Goal: Communication & Community: Answer question/provide support

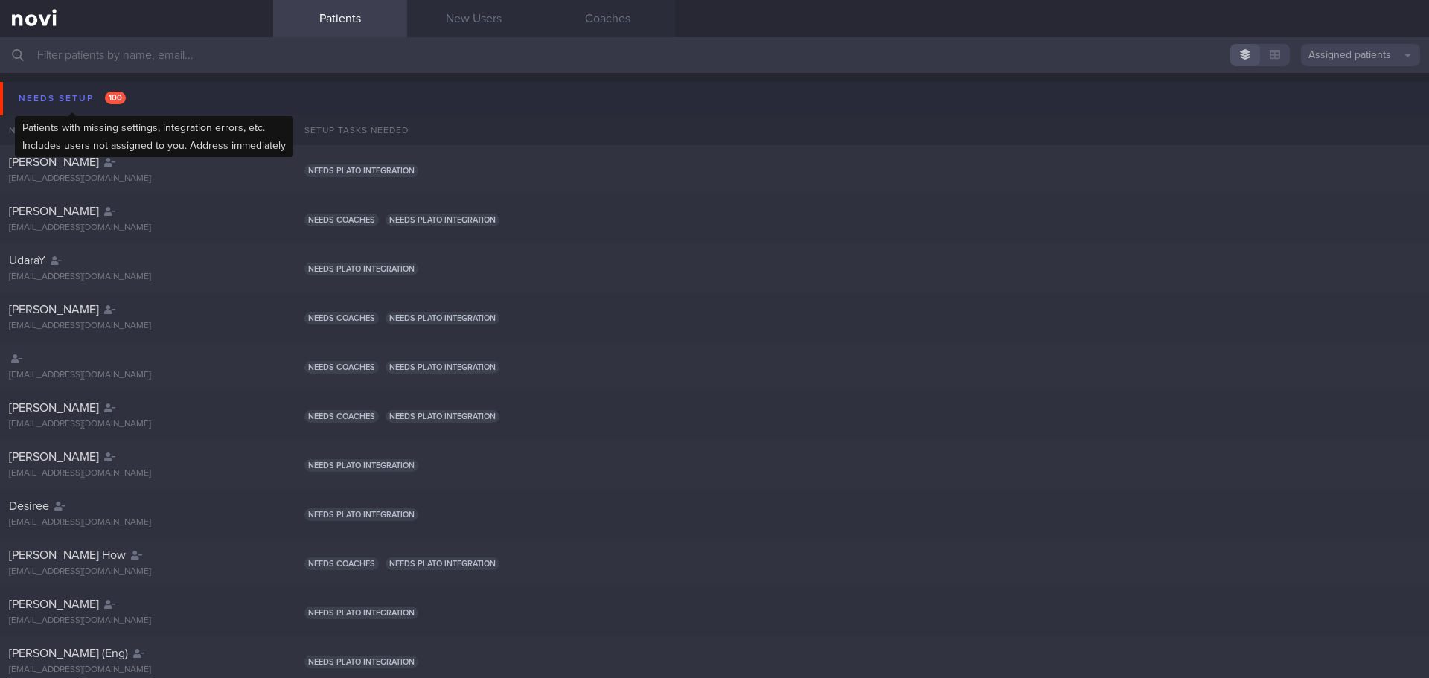
click at [38, 104] on div "Needs setup 100" at bounding box center [72, 99] width 115 height 20
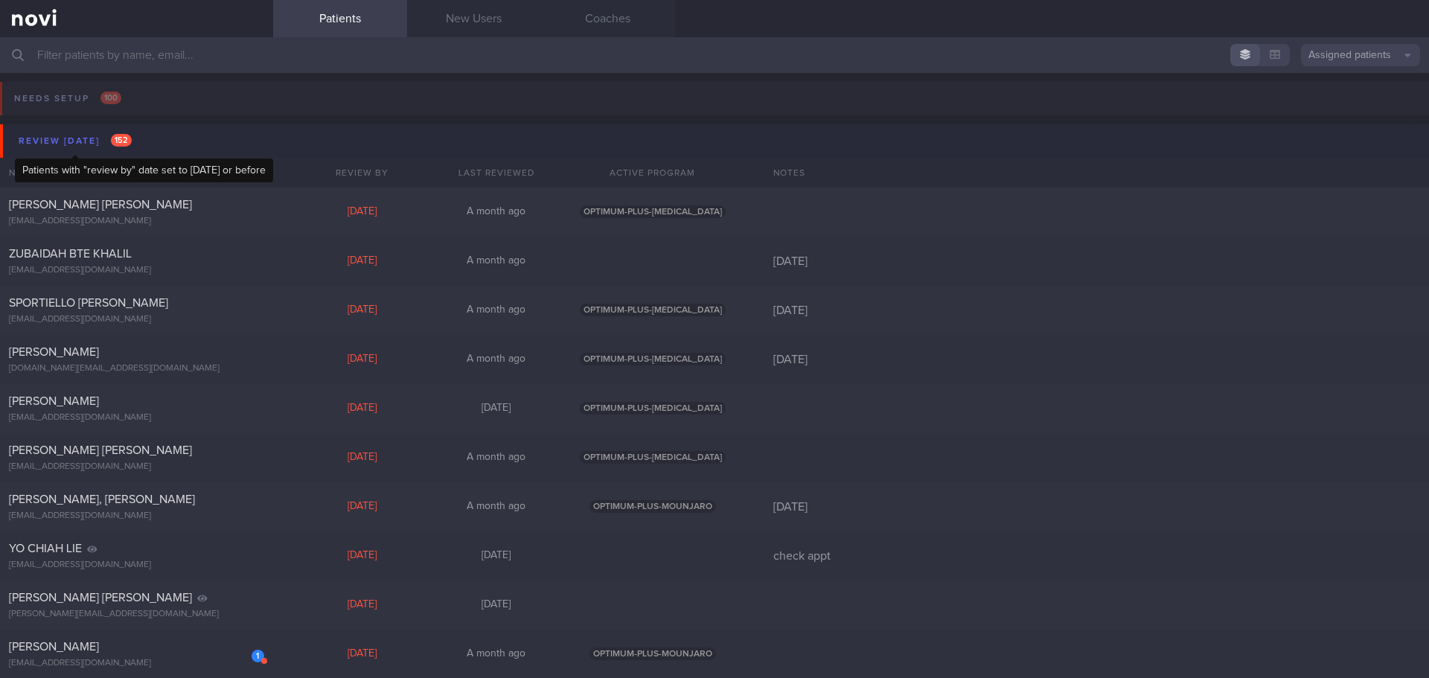
click at [51, 144] on div "Review [DATE] 152" at bounding box center [75, 141] width 121 height 20
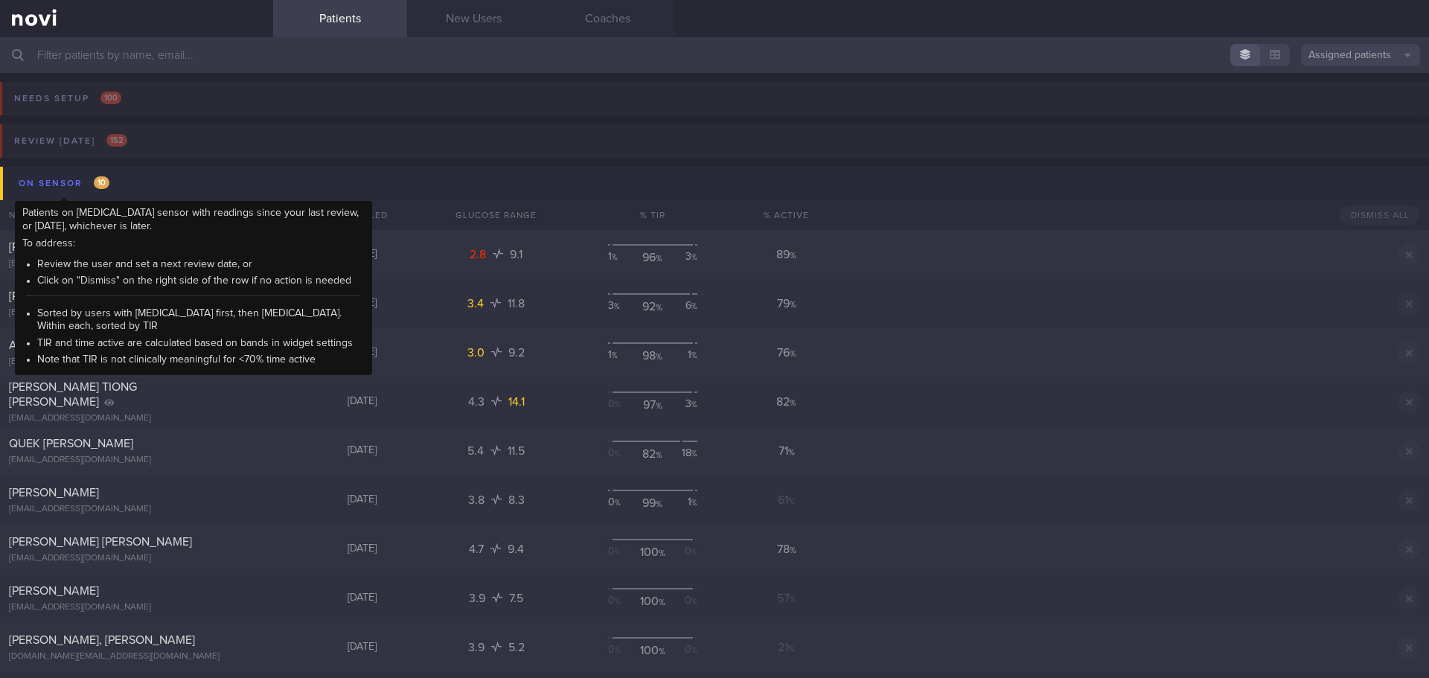
click at [57, 185] on div "On sensor 10" at bounding box center [64, 183] width 98 height 20
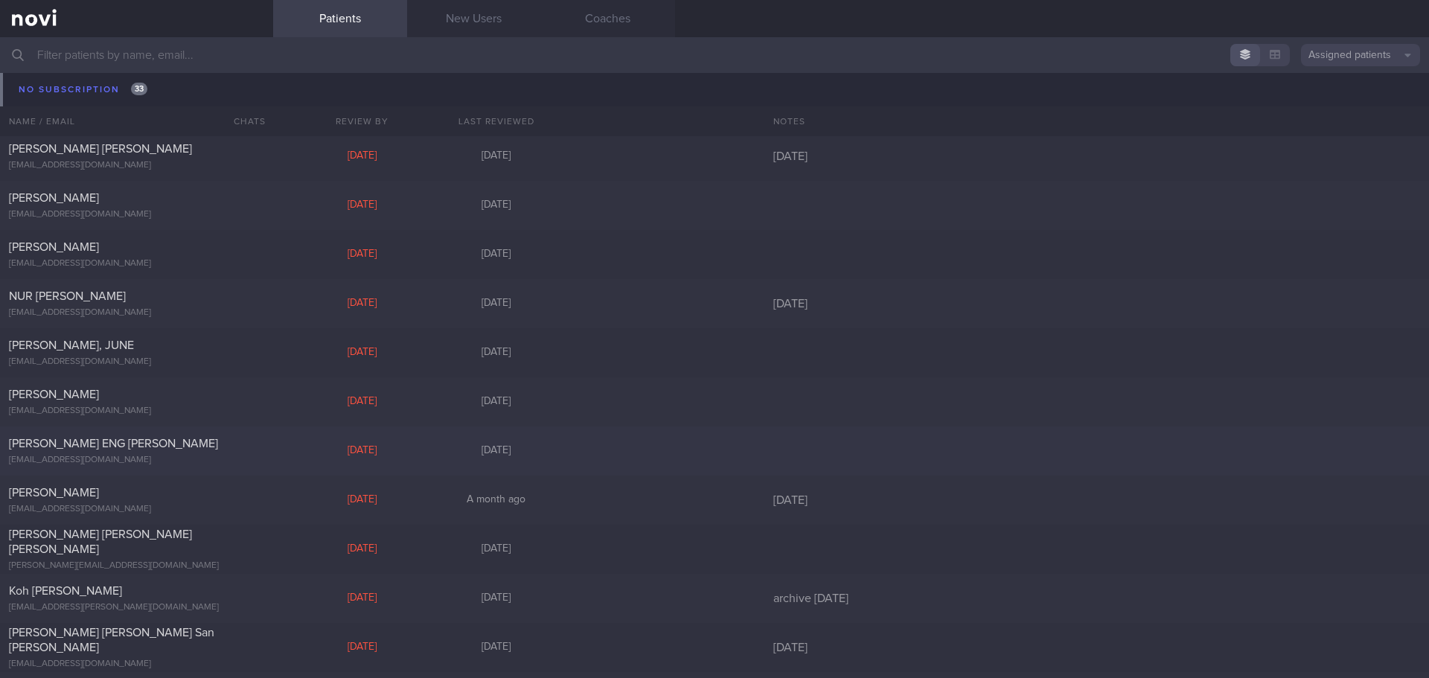
scroll to position [4684, 0]
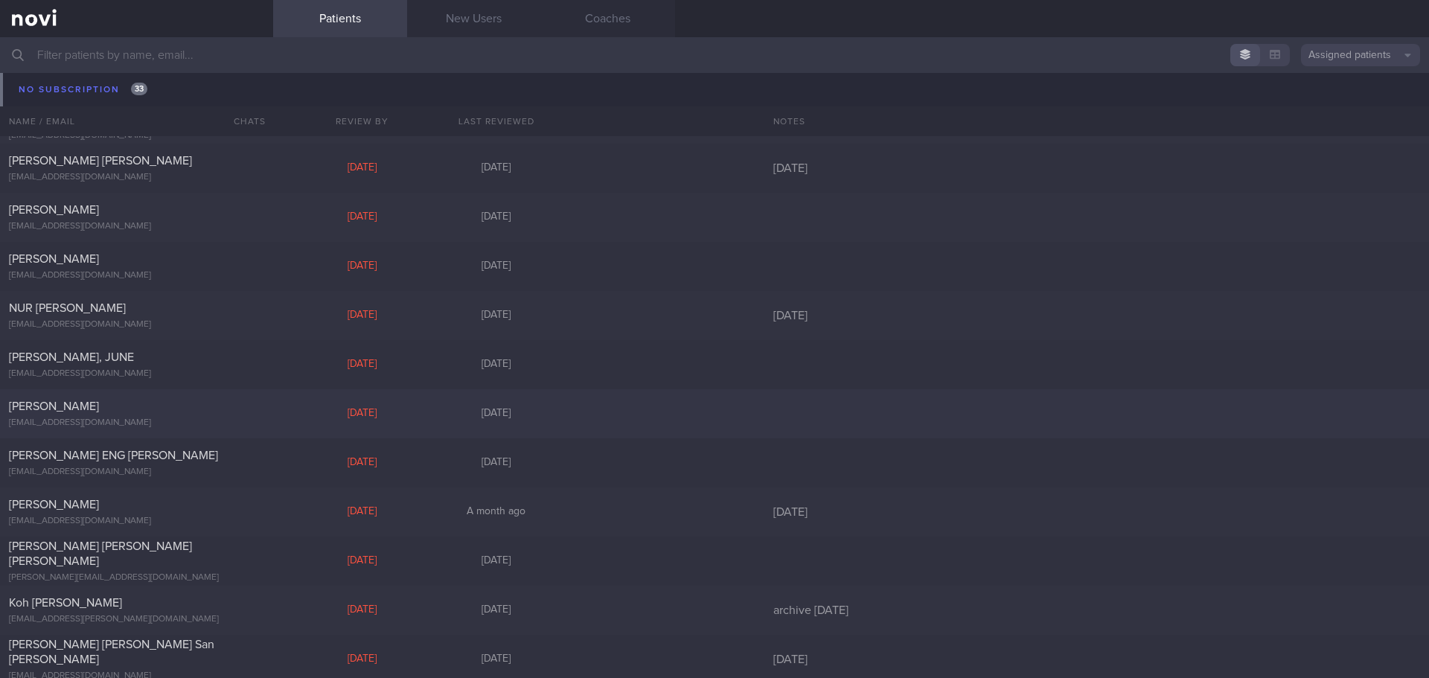
click at [300, 395] on div "[PERSON_NAME] [EMAIL_ADDRESS][DOMAIN_NAME] [DATE][DATE]" at bounding box center [714, 413] width 1429 height 49
select select "8"
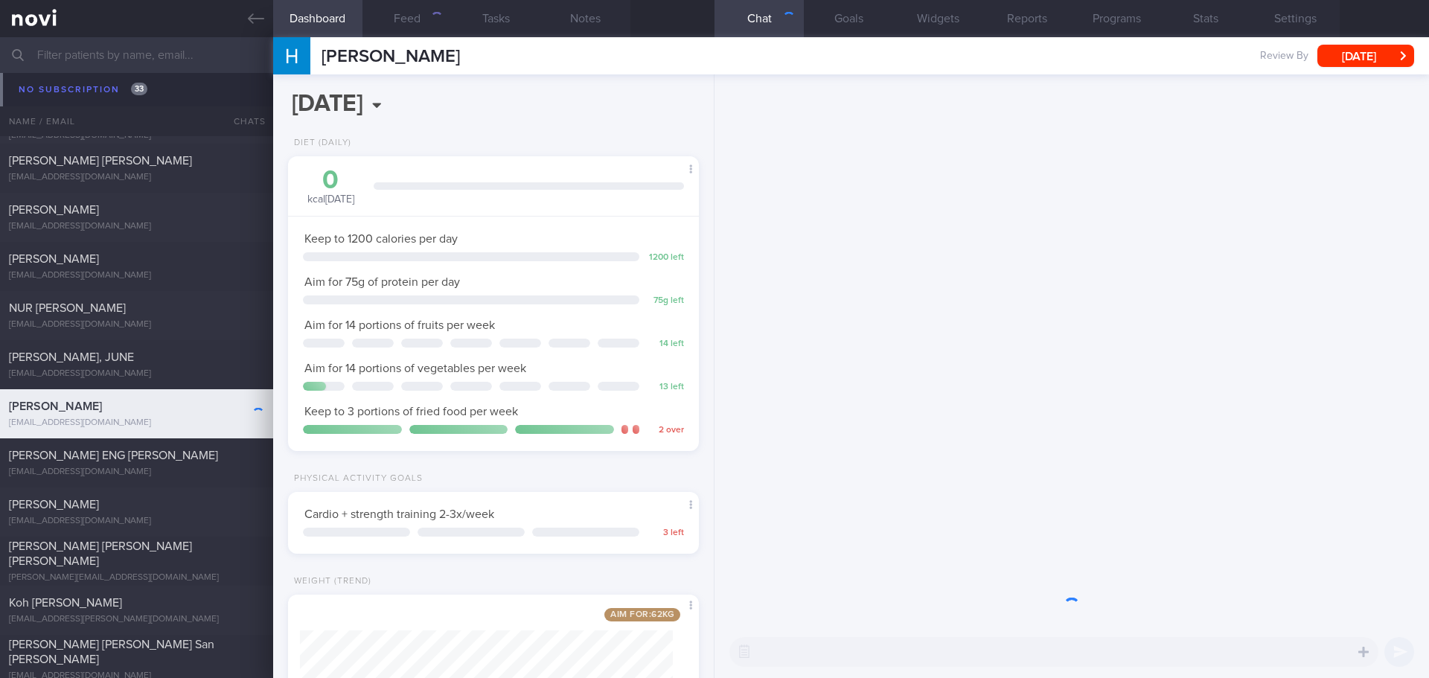
scroll to position [208, 374]
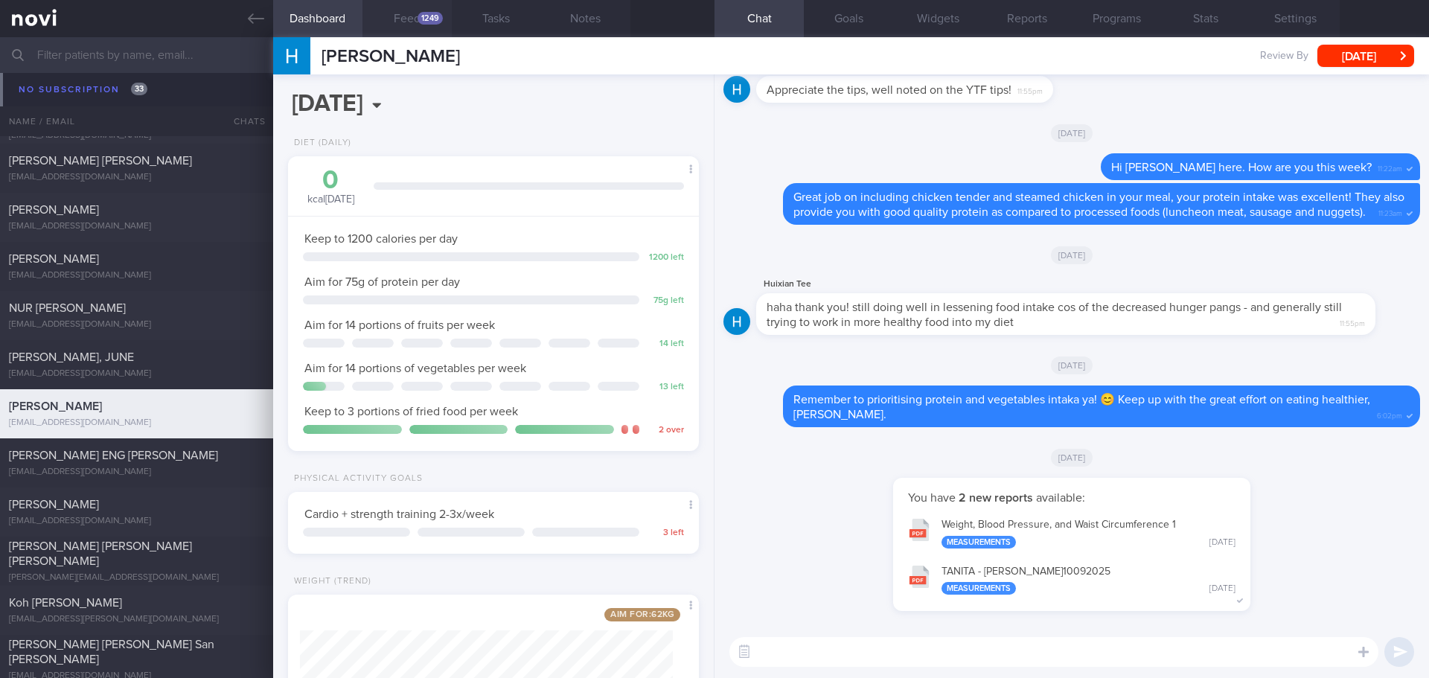
click at [407, 11] on button "Feed 1249" at bounding box center [406, 18] width 89 height 37
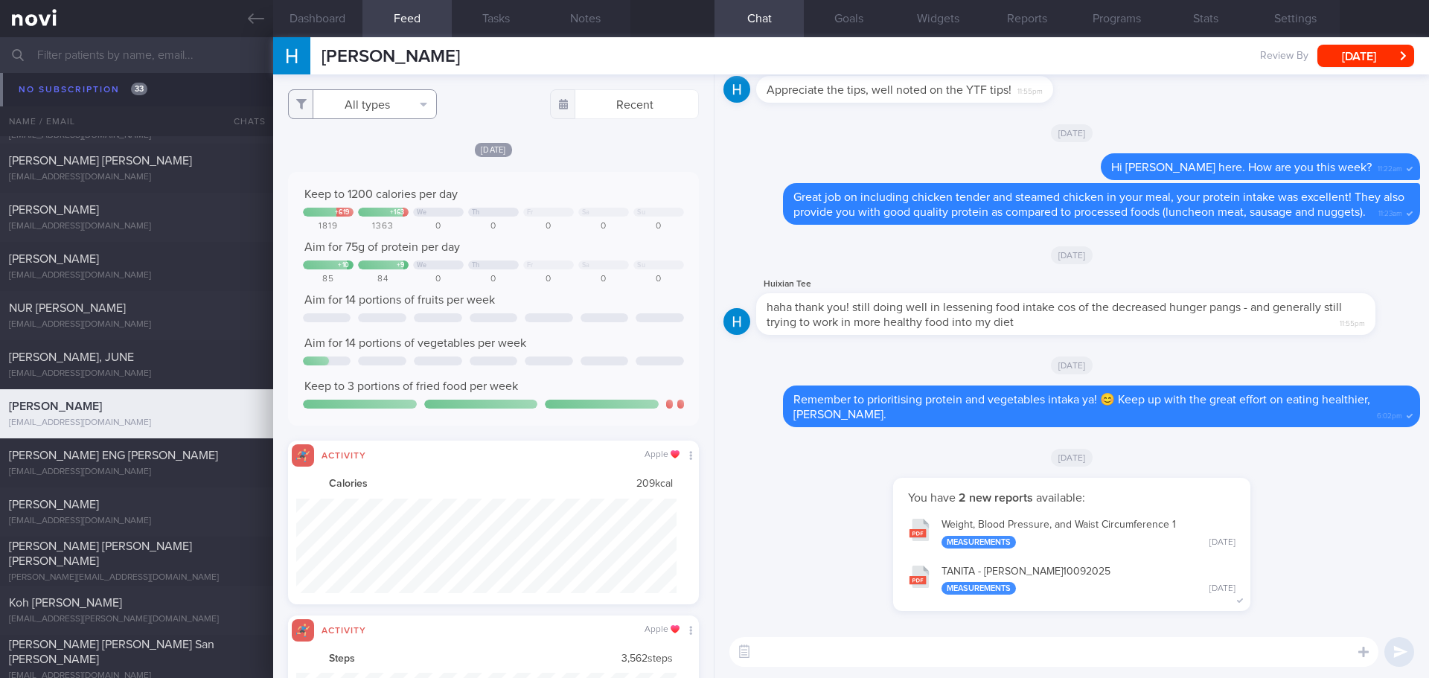
click at [420, 104] on button "All types" at bounding box center [362, 104] width 149 height 30
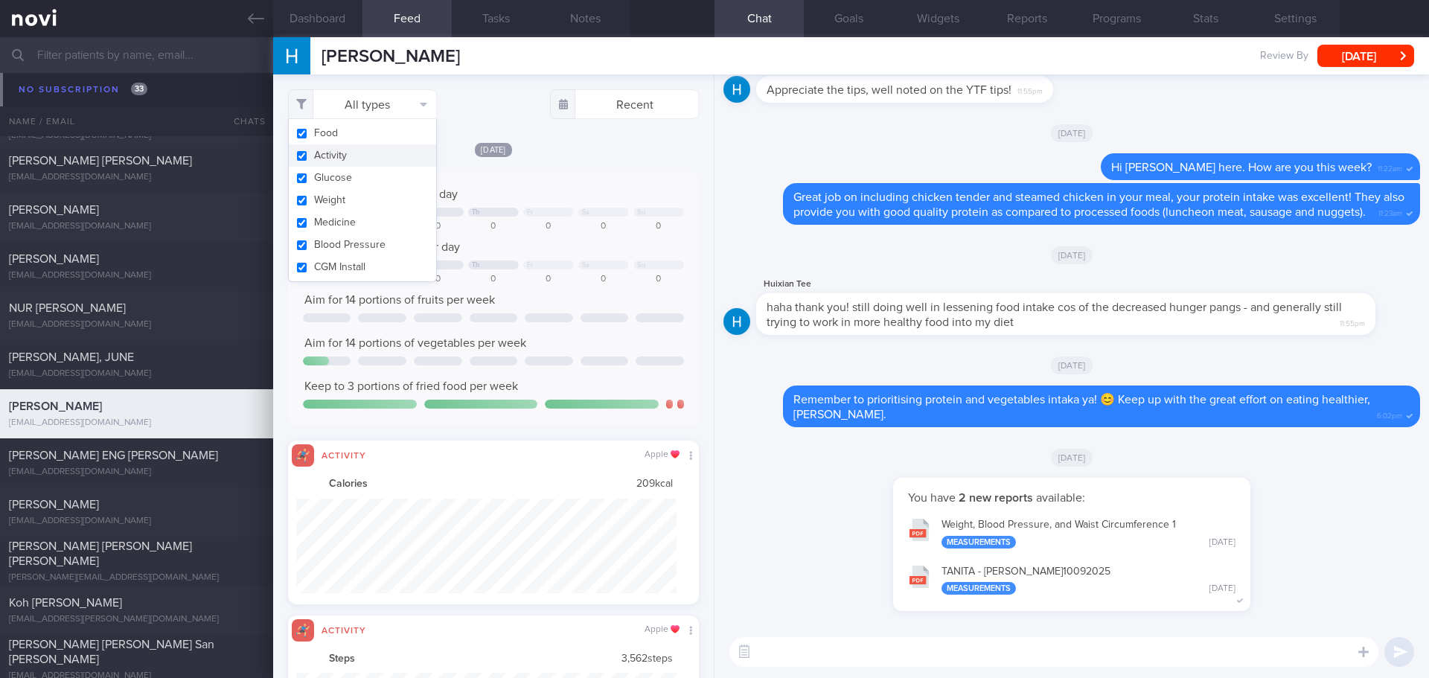
click at [393, 151] on button "Activity" at bounding box center [362, 155] width 147 height 22
checkbox input "false"
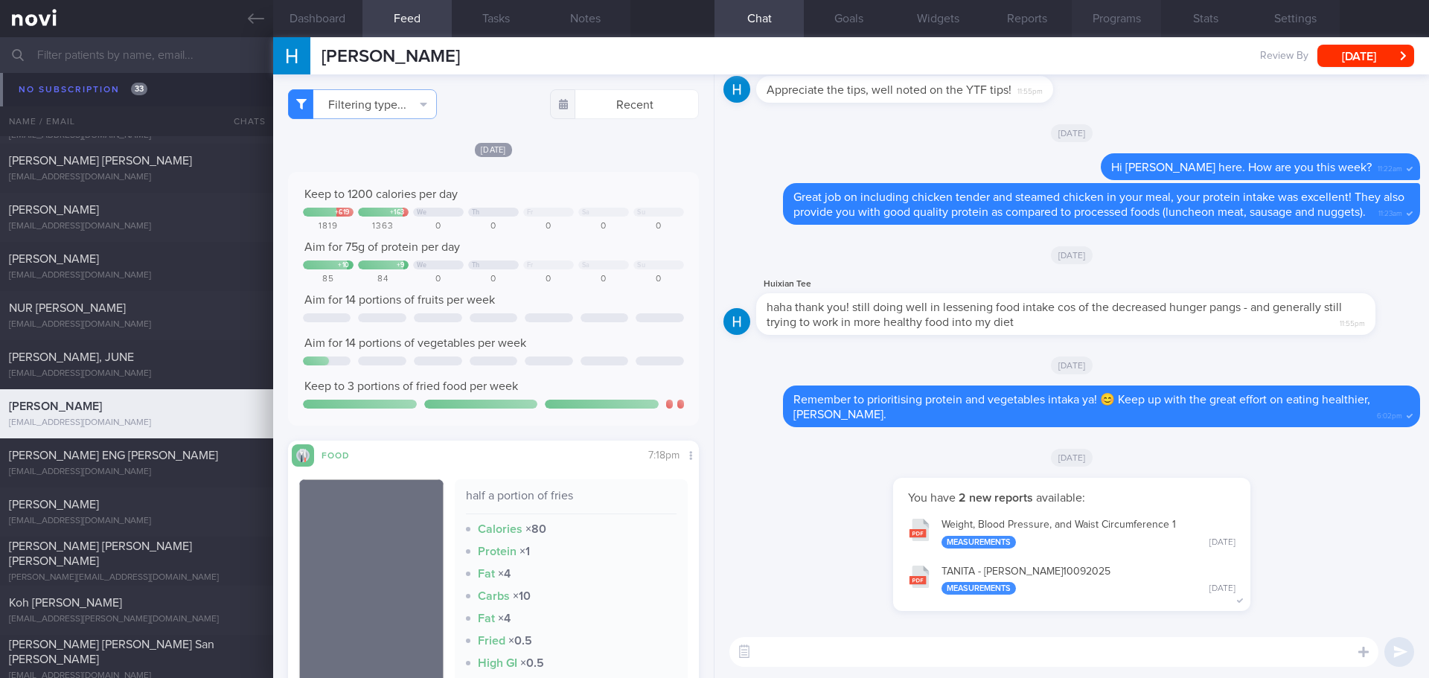
click at [1121, 33] on button "Programs" at bounding box center [1116, 18] width 89 height 37
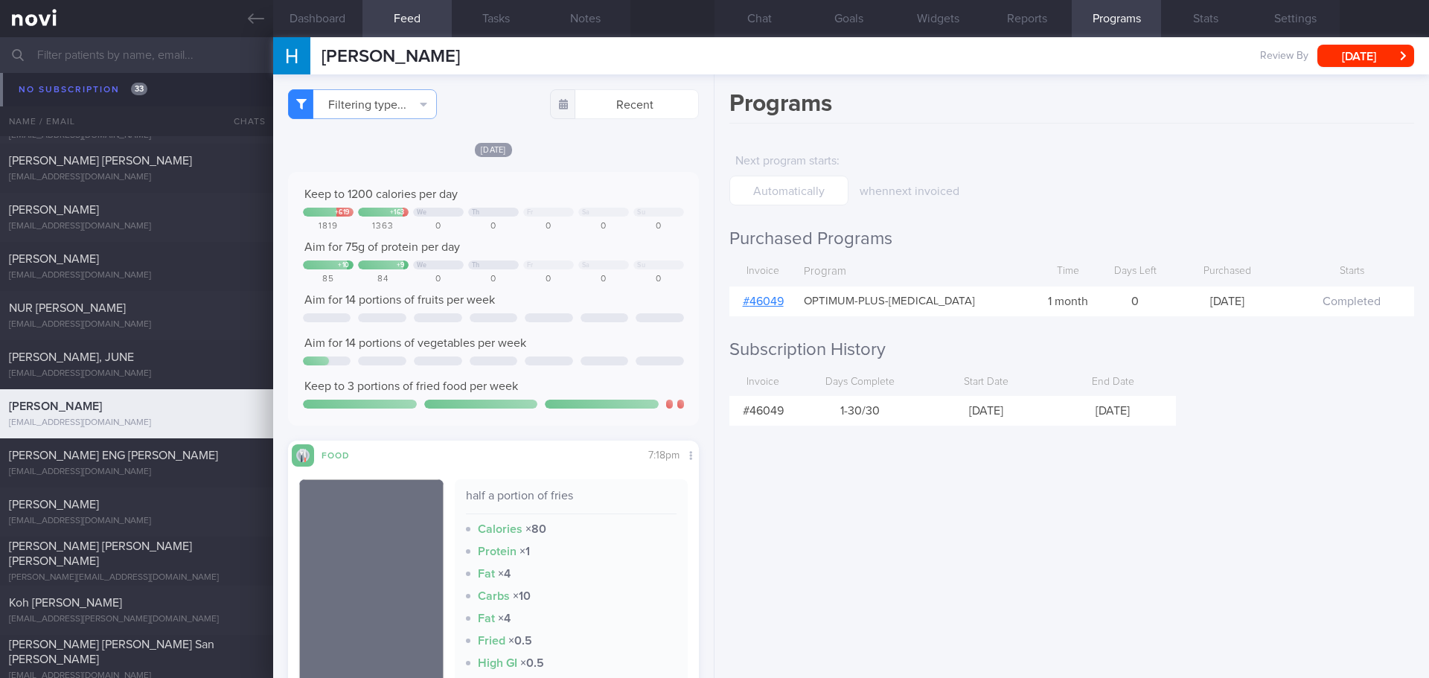
click at [772, 309] on div "# 46049" at bounding box center [762, 302] width 67 height 30
click at [772, 307] on link "# 46049" at bounding box center [763, 301] width 41 height 12
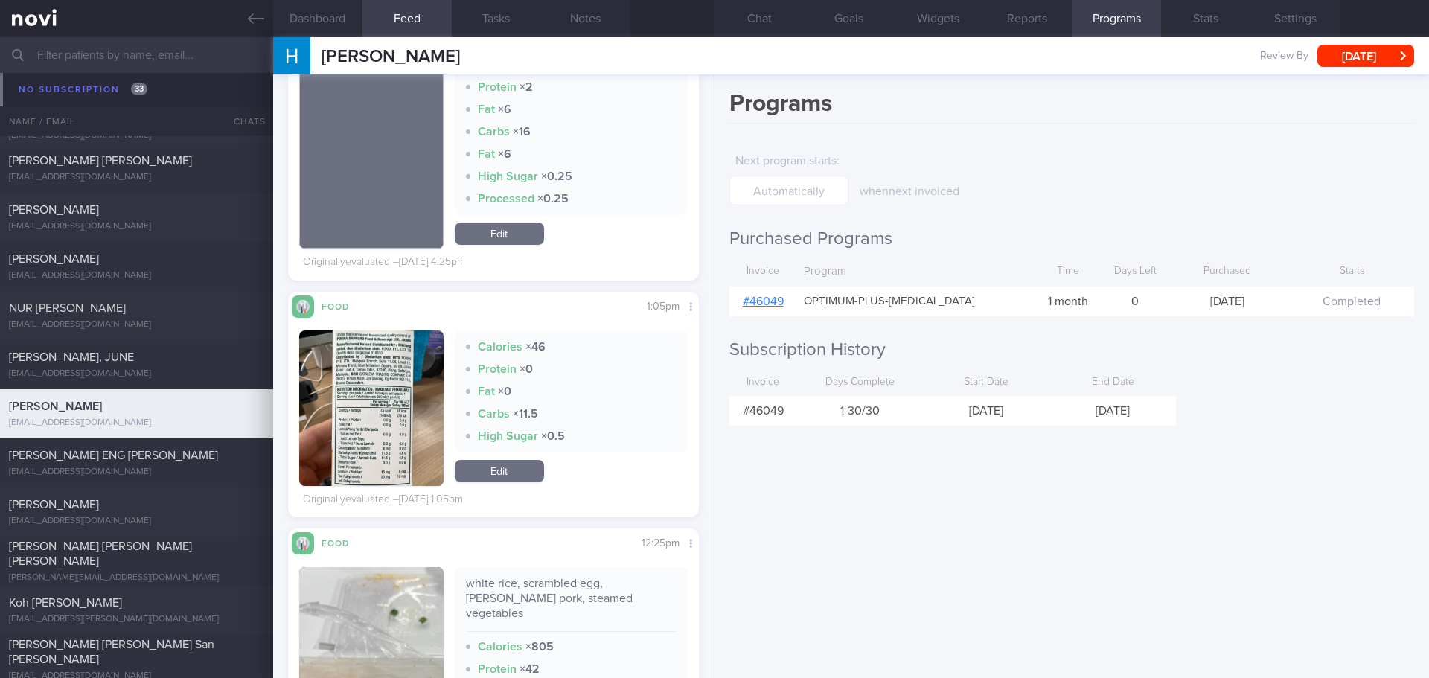
scroll to position [2307, 0]
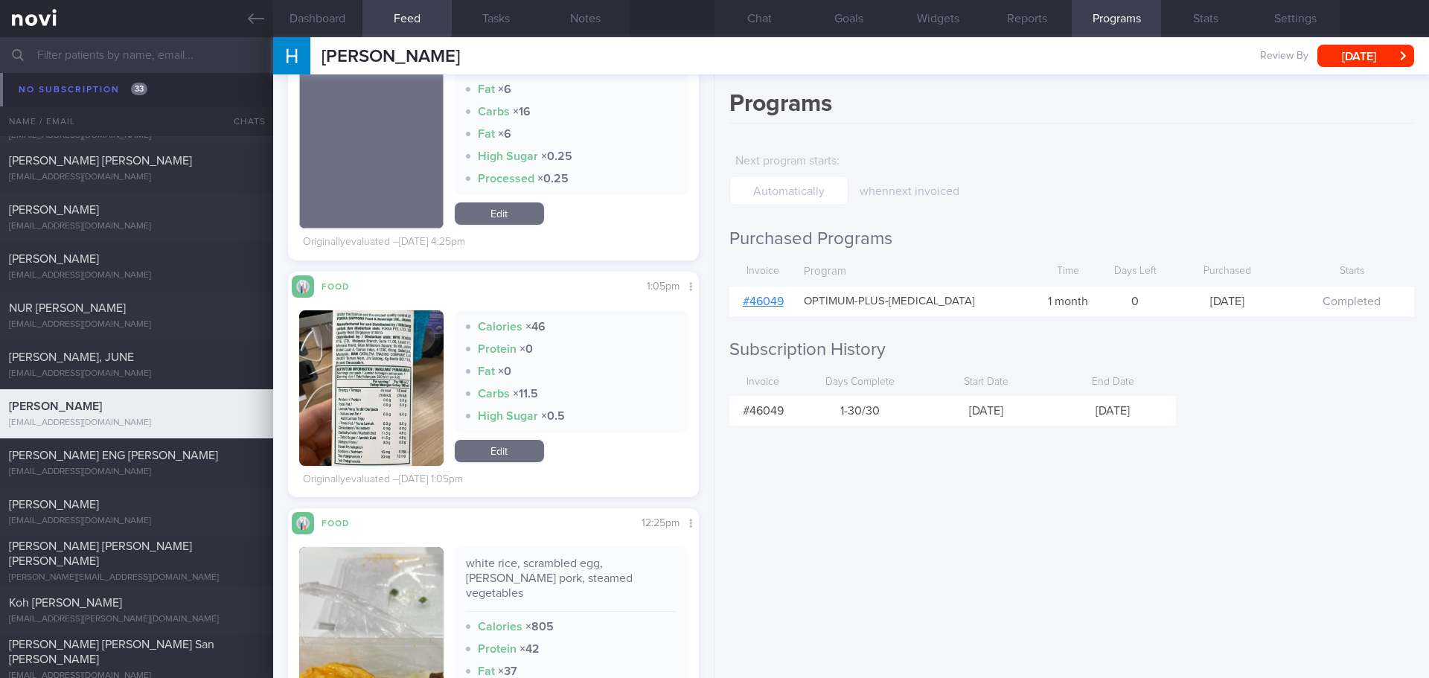
click at [388, 348] on button "button" at bounding box center [371, 388] width 144 height 156
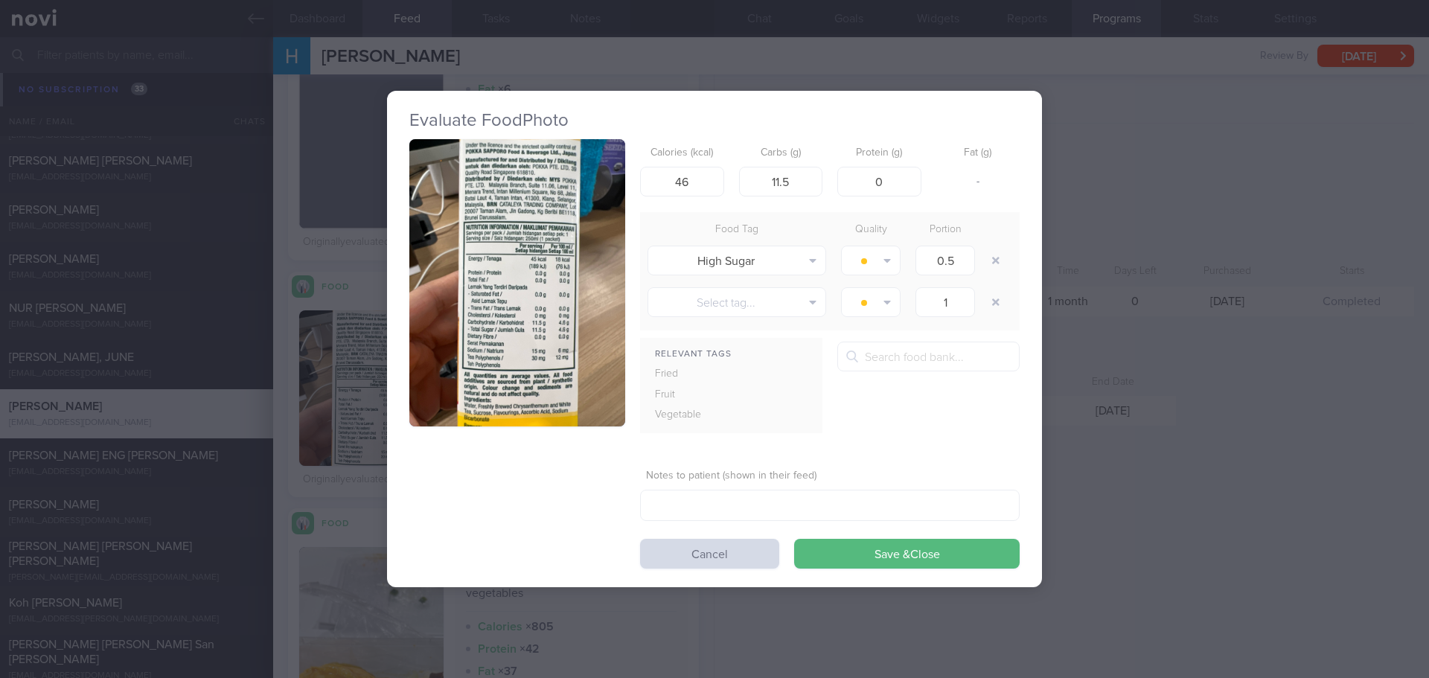
click at [484, 255] on button "button" at bounding box center [517, 283] width 216 height 288
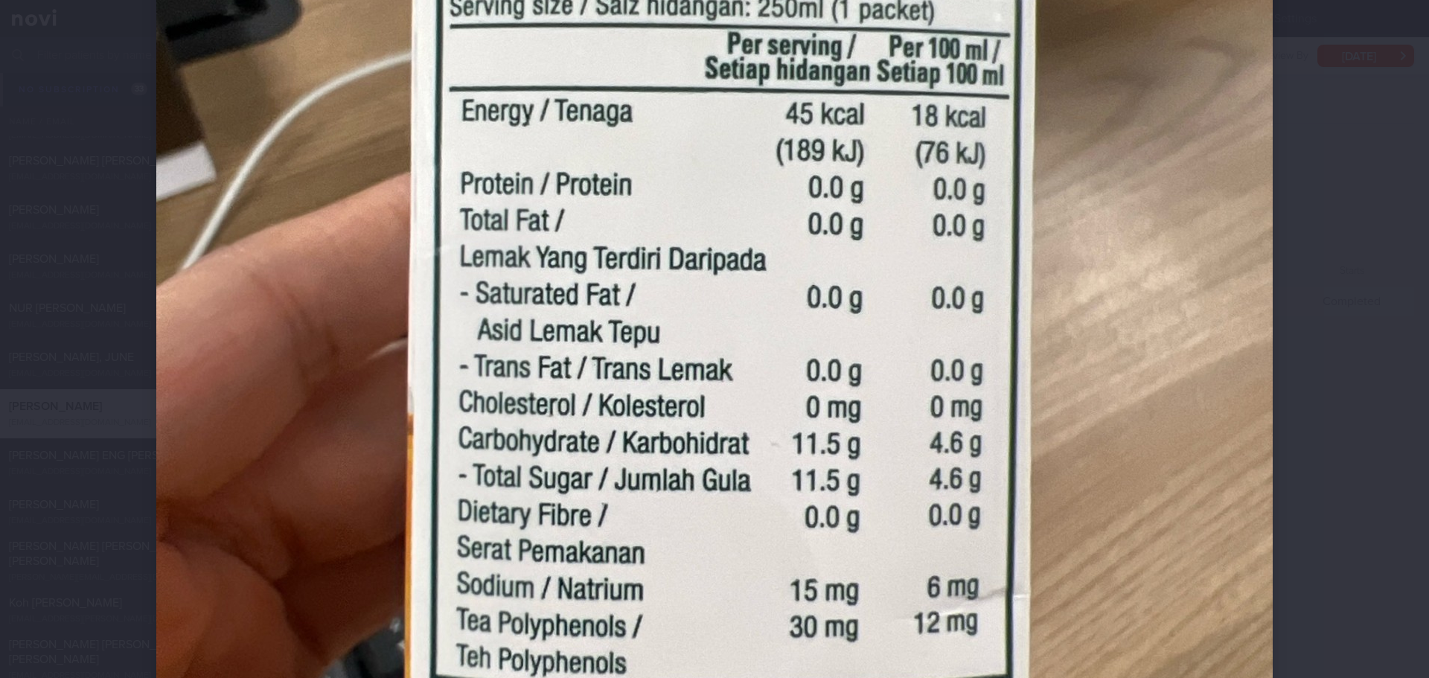
scroll to position [595, 0]
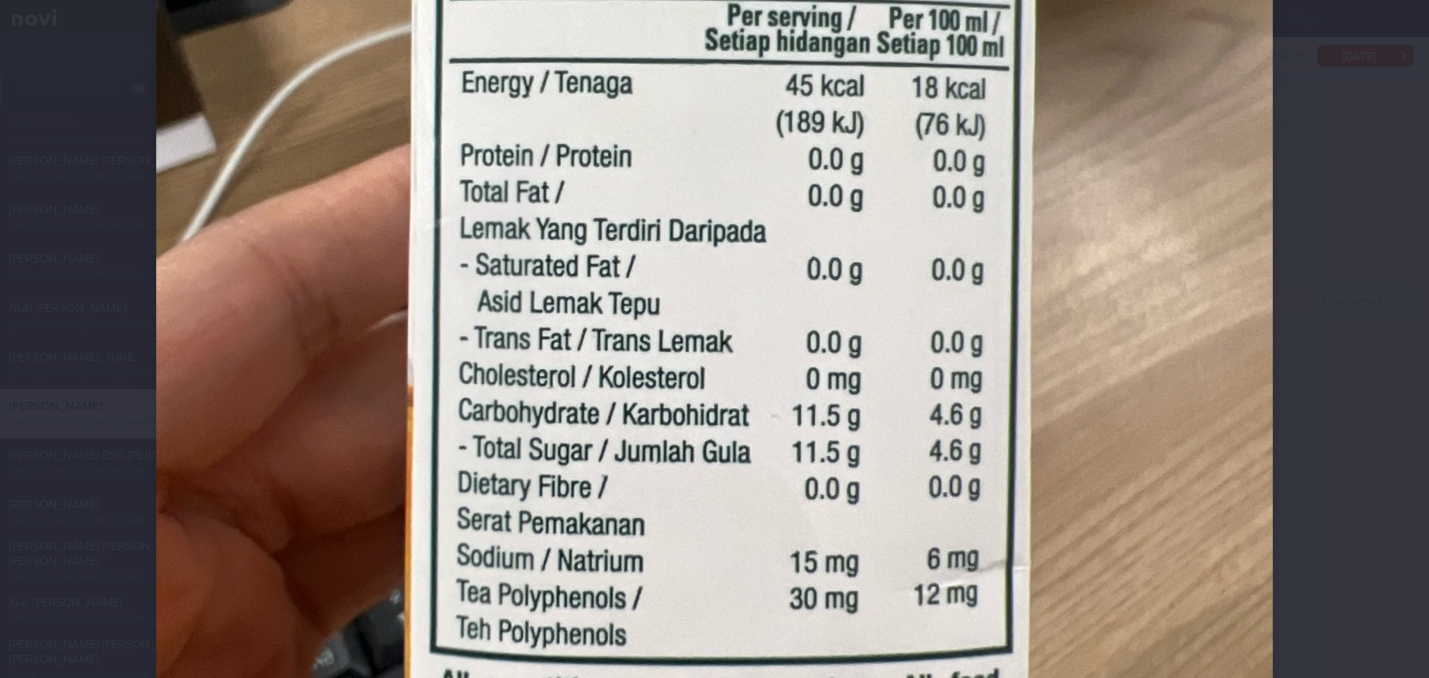
click at [1363, 310] on div at bounding box center [714, 339] width 1429 height 678
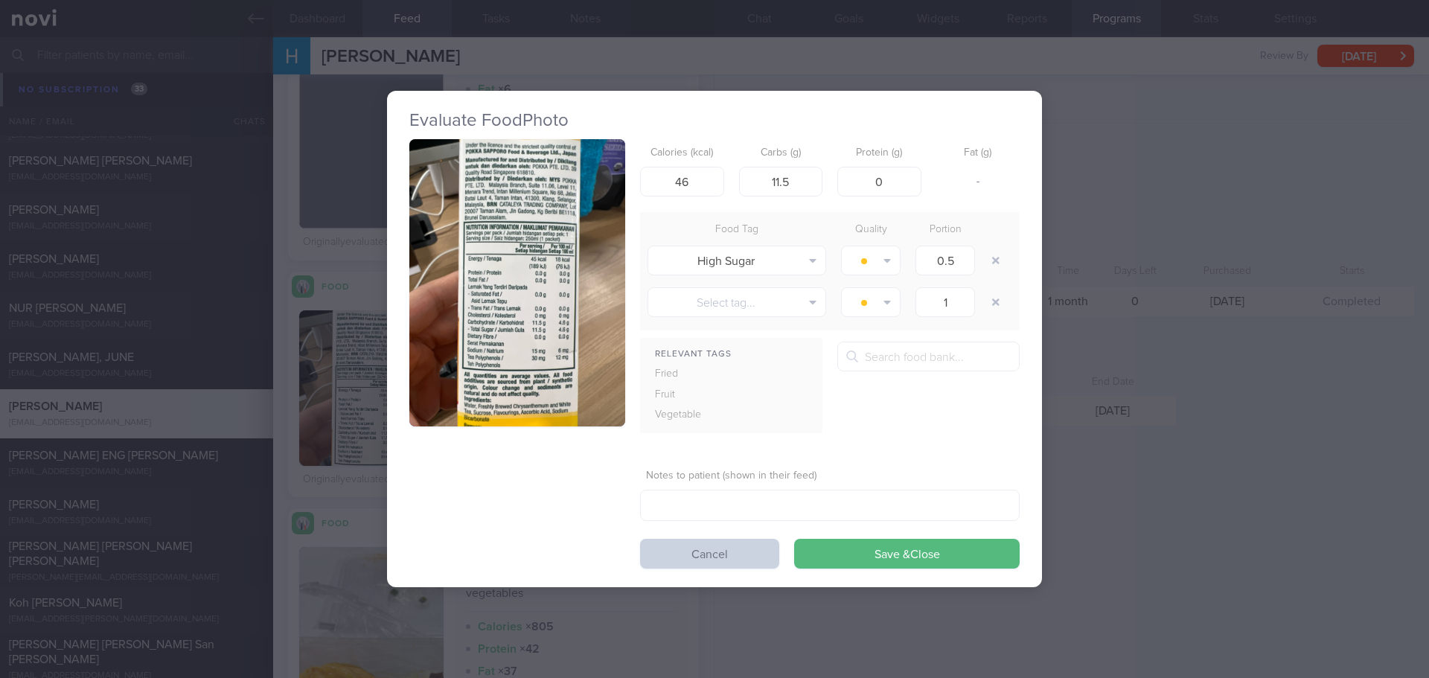
click at [766, 555] on button "Cancel" at bounding box center [709, 554] width 139 height 30
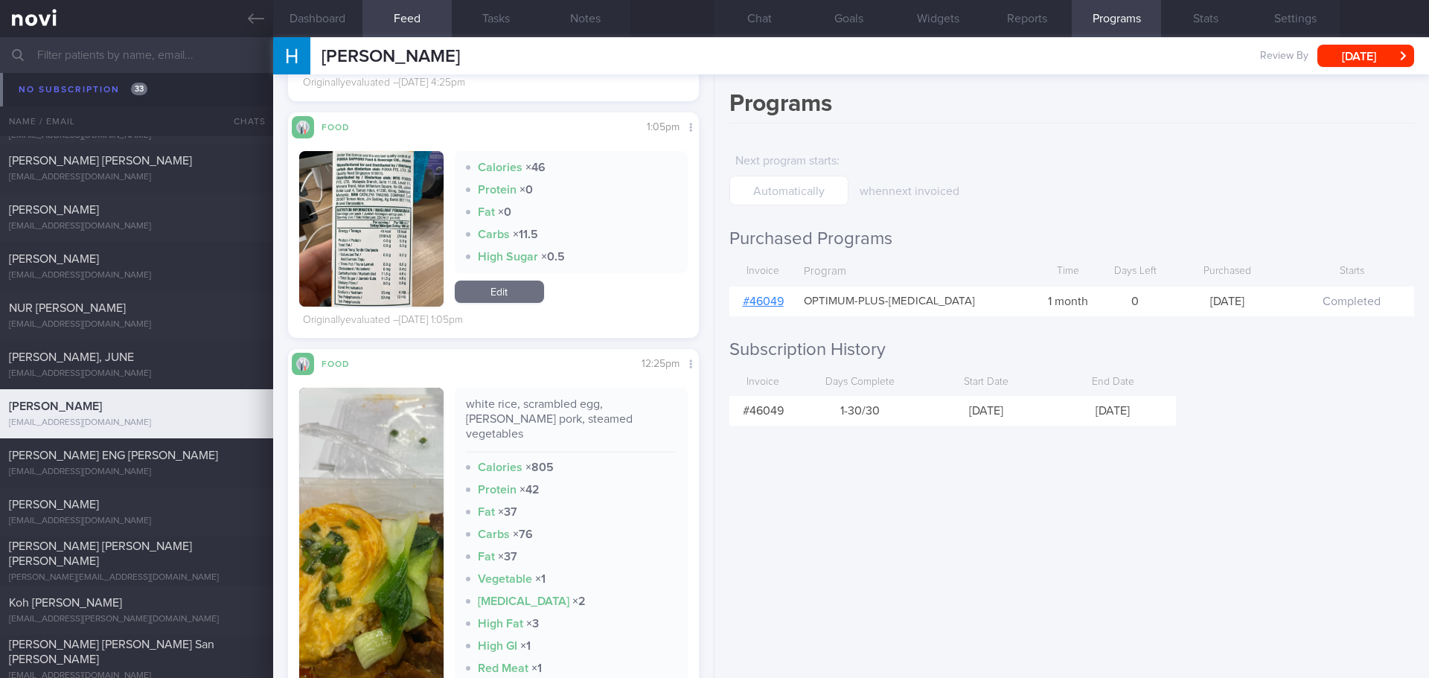
scroll to position [2679, 0]
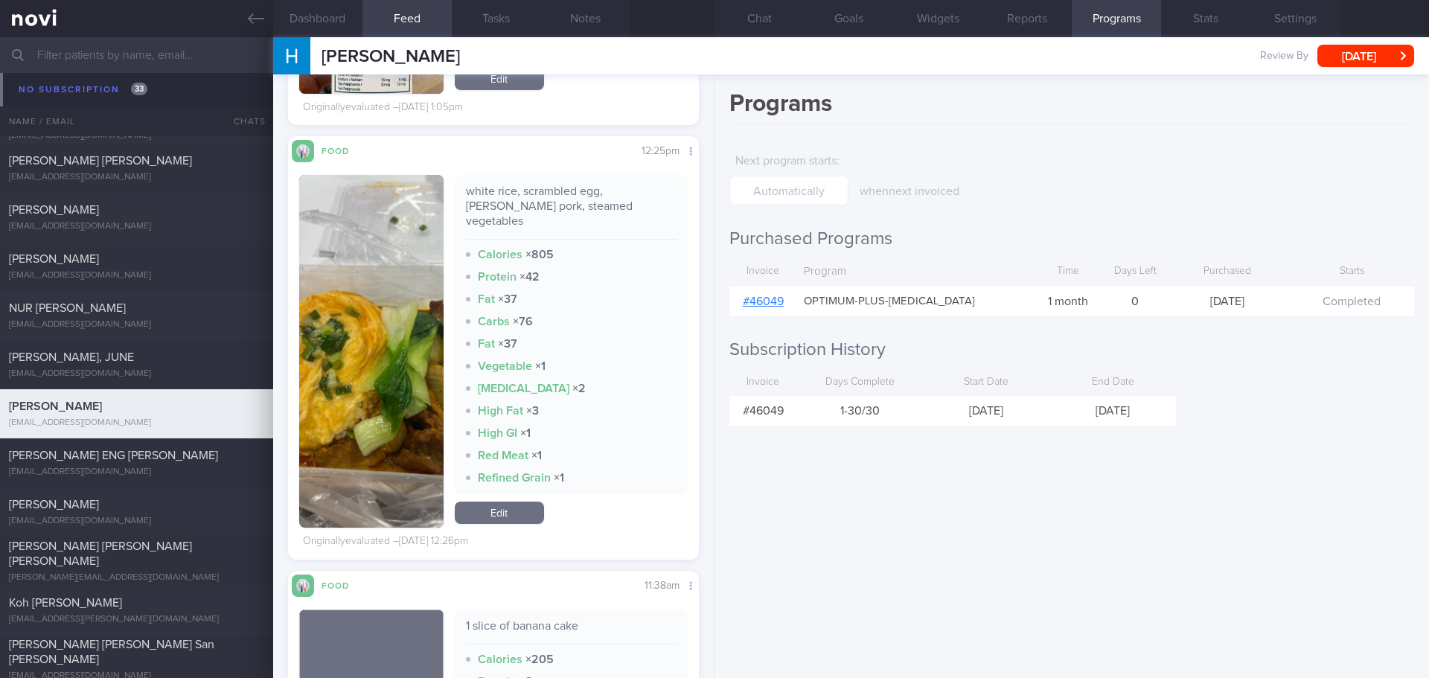
click at [359, 271] on button "button" at bounding box center [371, 351] width 144 height 353
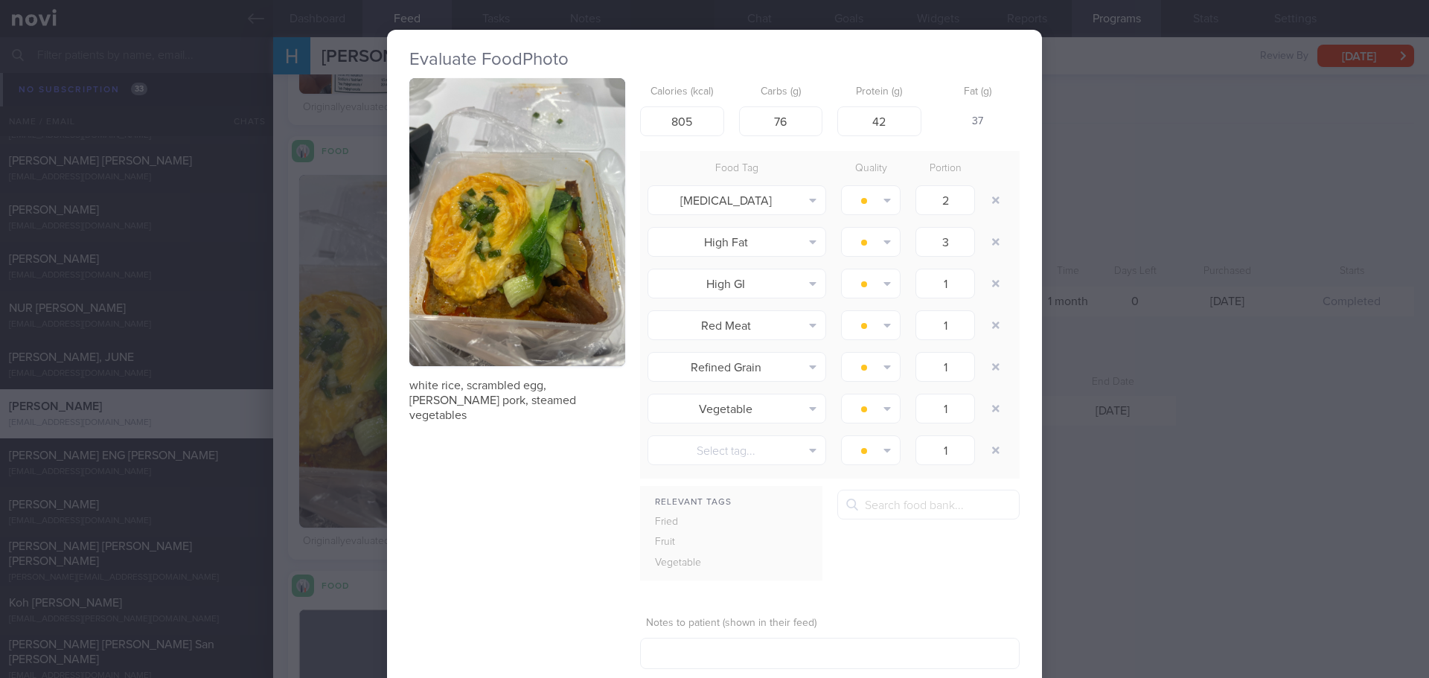
click at [479, 228] on button "button" at bounding box center [517, 222] width 216 height 288
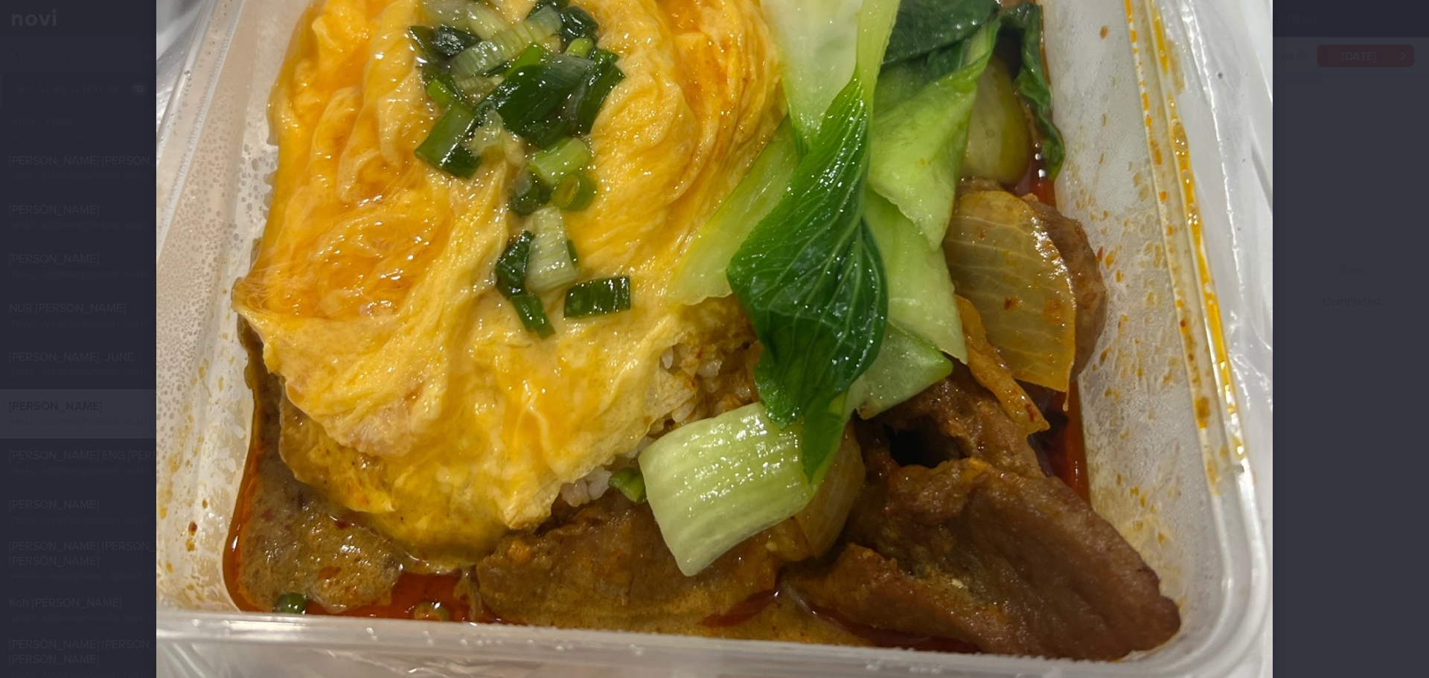
scroll to position [595, 0]
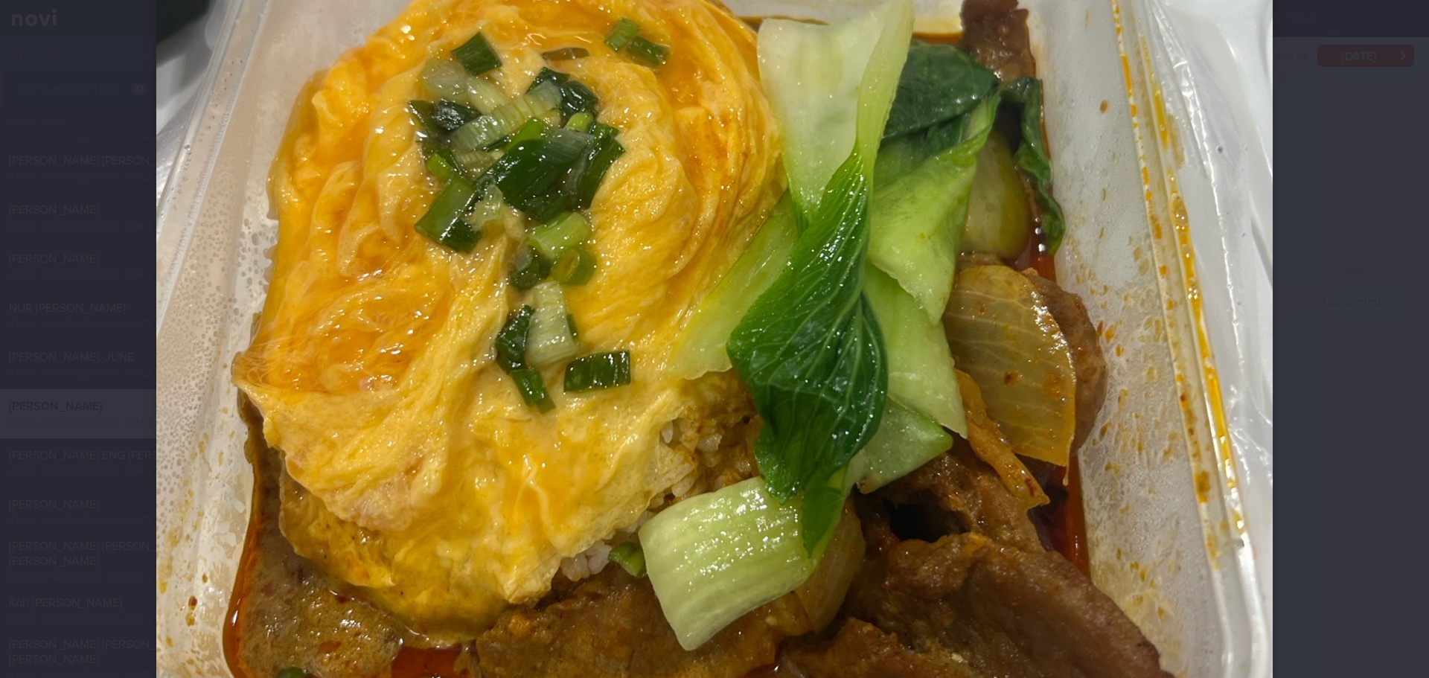
click at [1299, 304] on div at bounding box center [714, 208] width 1235 height 1607
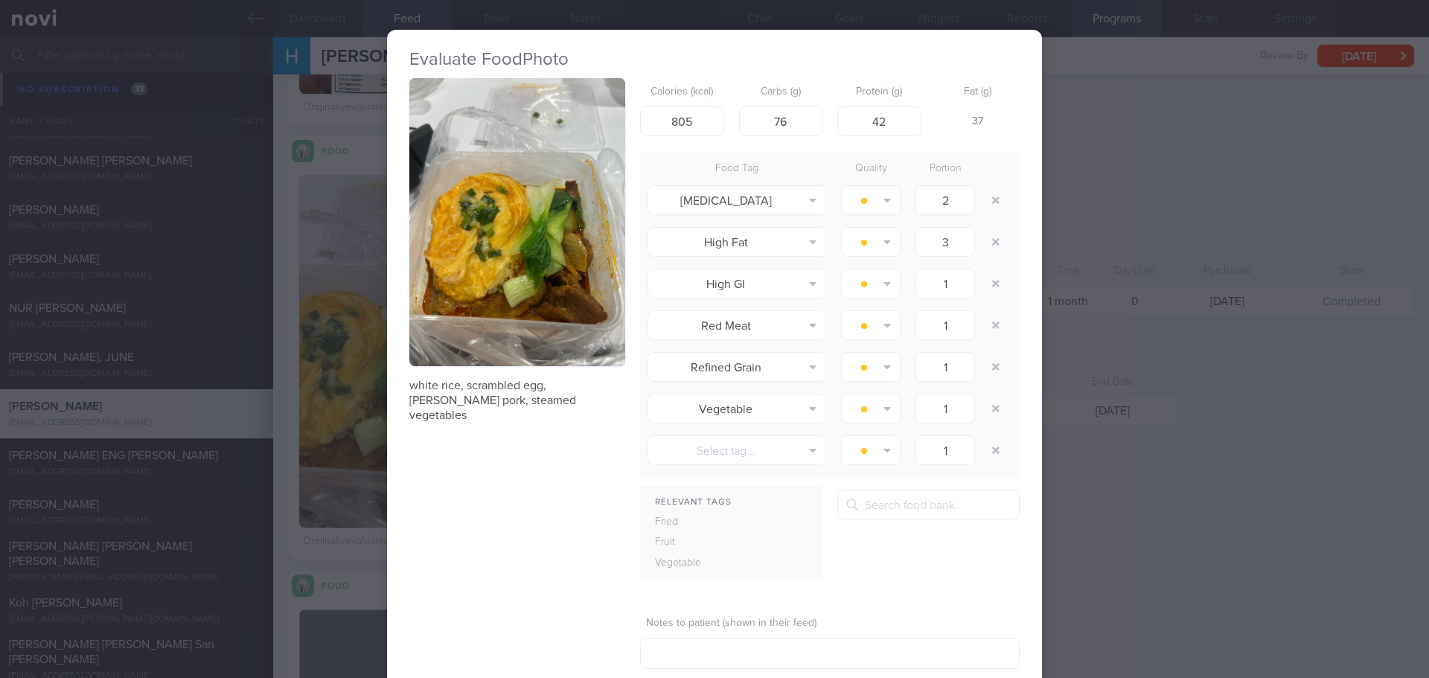
scroll to position [87, 0]
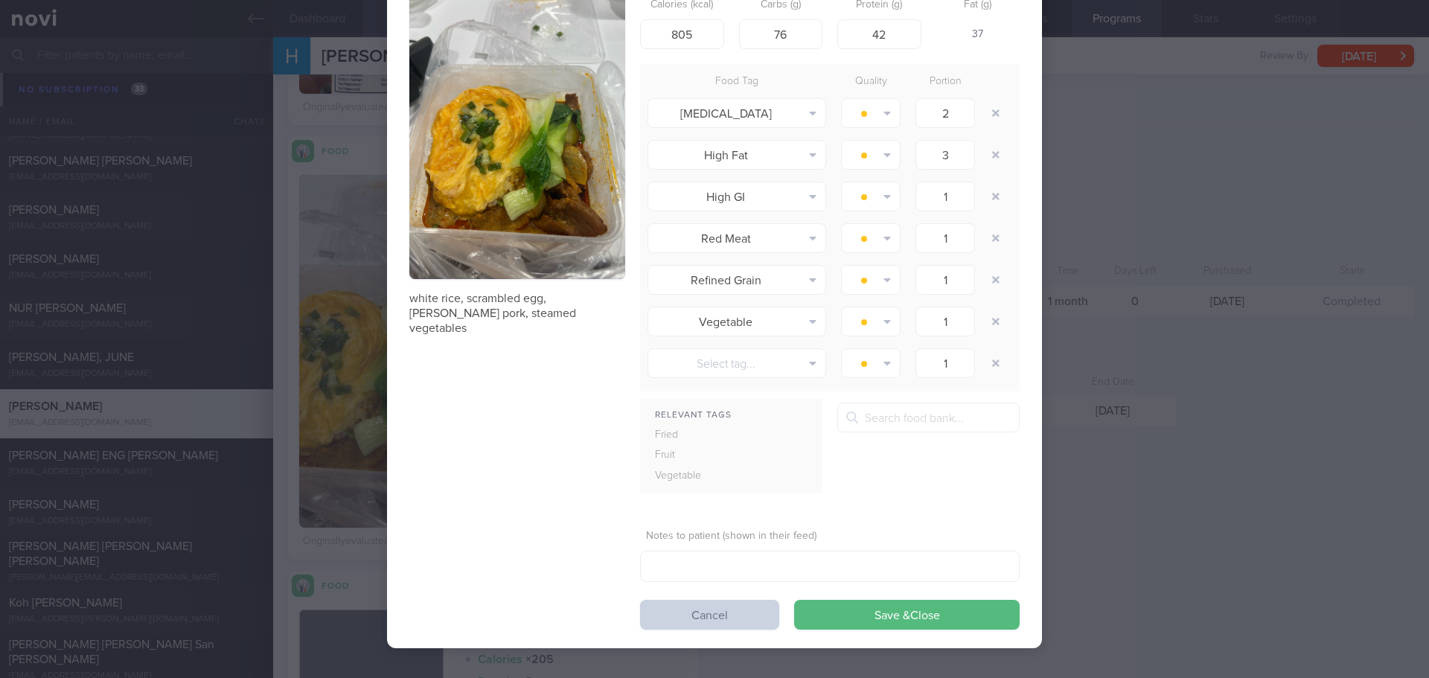
click at [717, 604] on button "Cancel" at bounding box center [709, 615] width 139 height 30
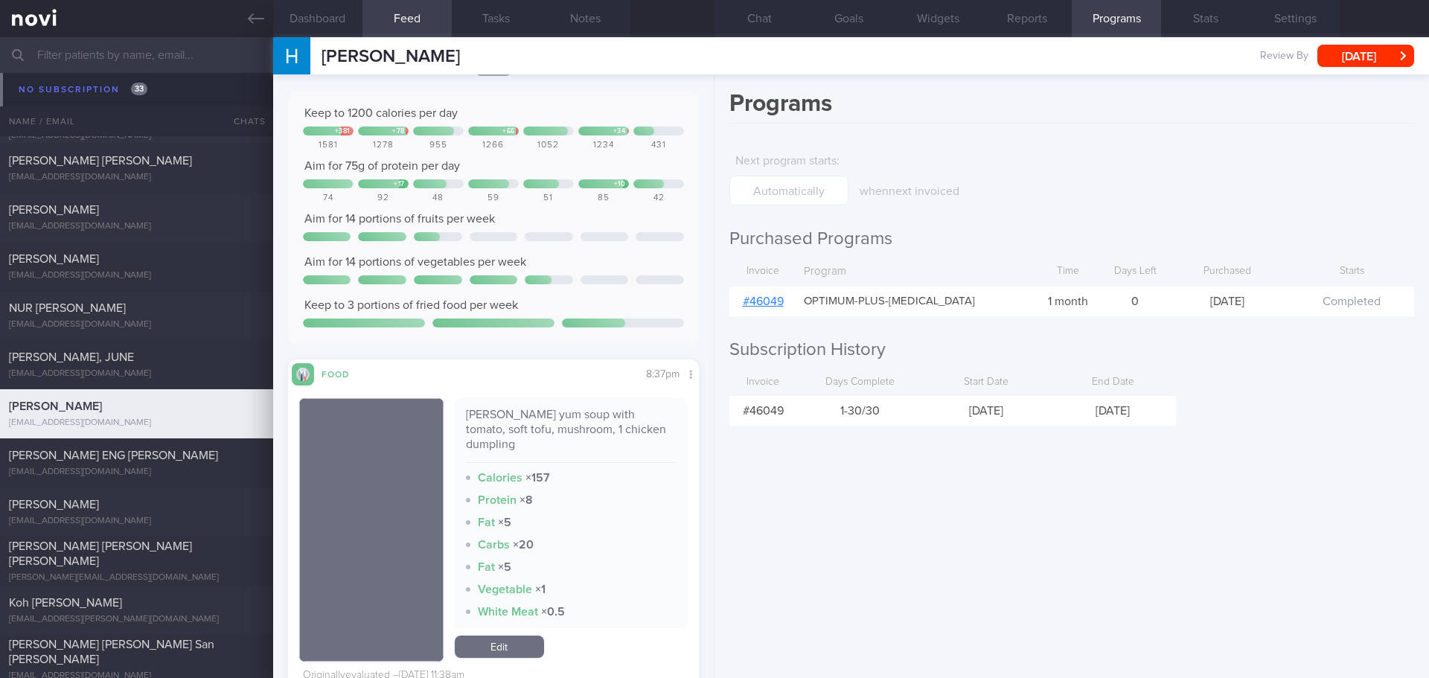
scroll to position [3498, 0]
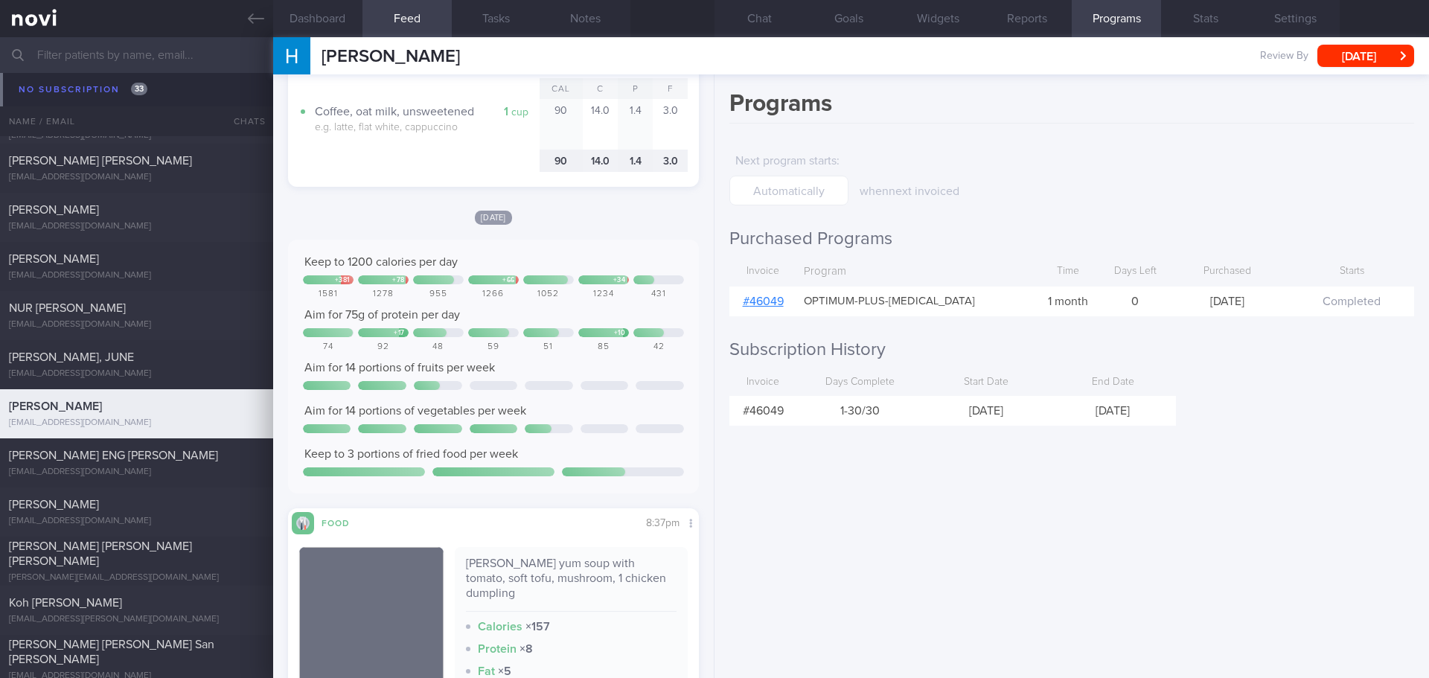
click at [1092, 17] on button "Programs" at bounding box center [1116, 18] width 89 height 37
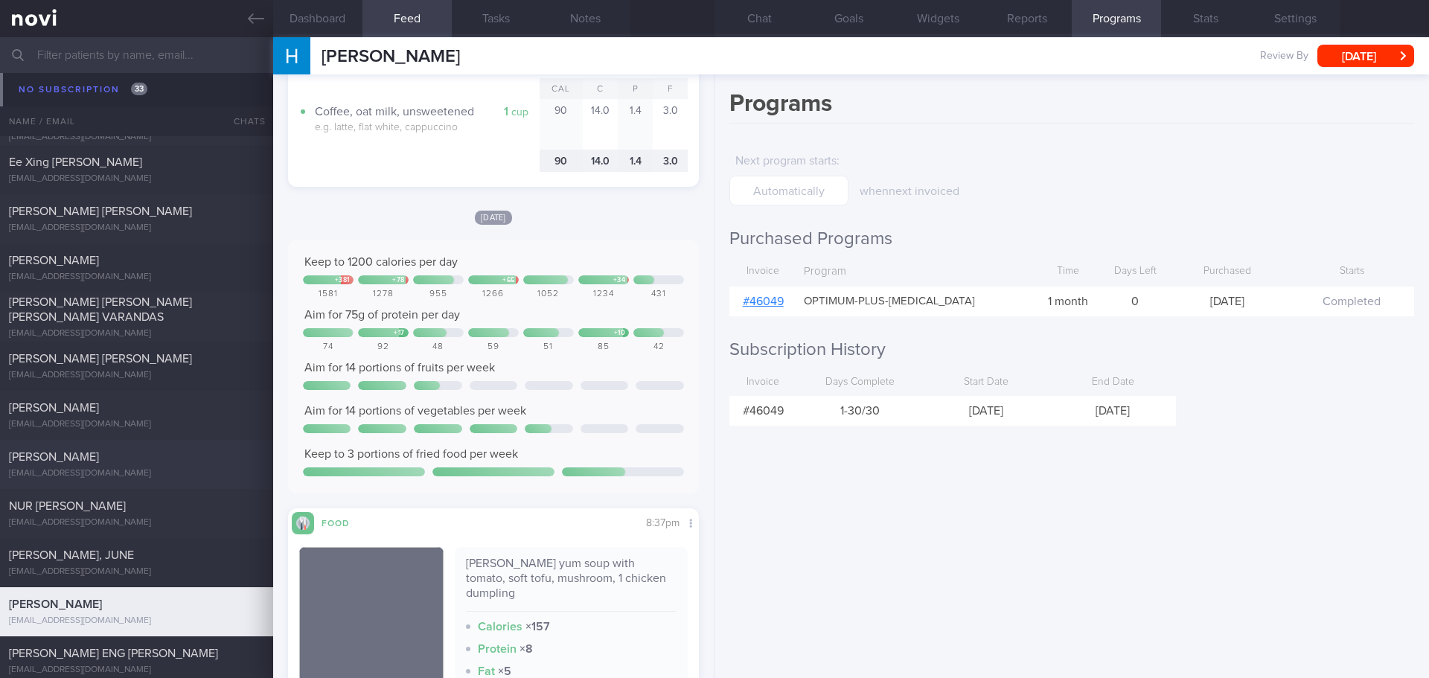
scroll to position [4609, 0]
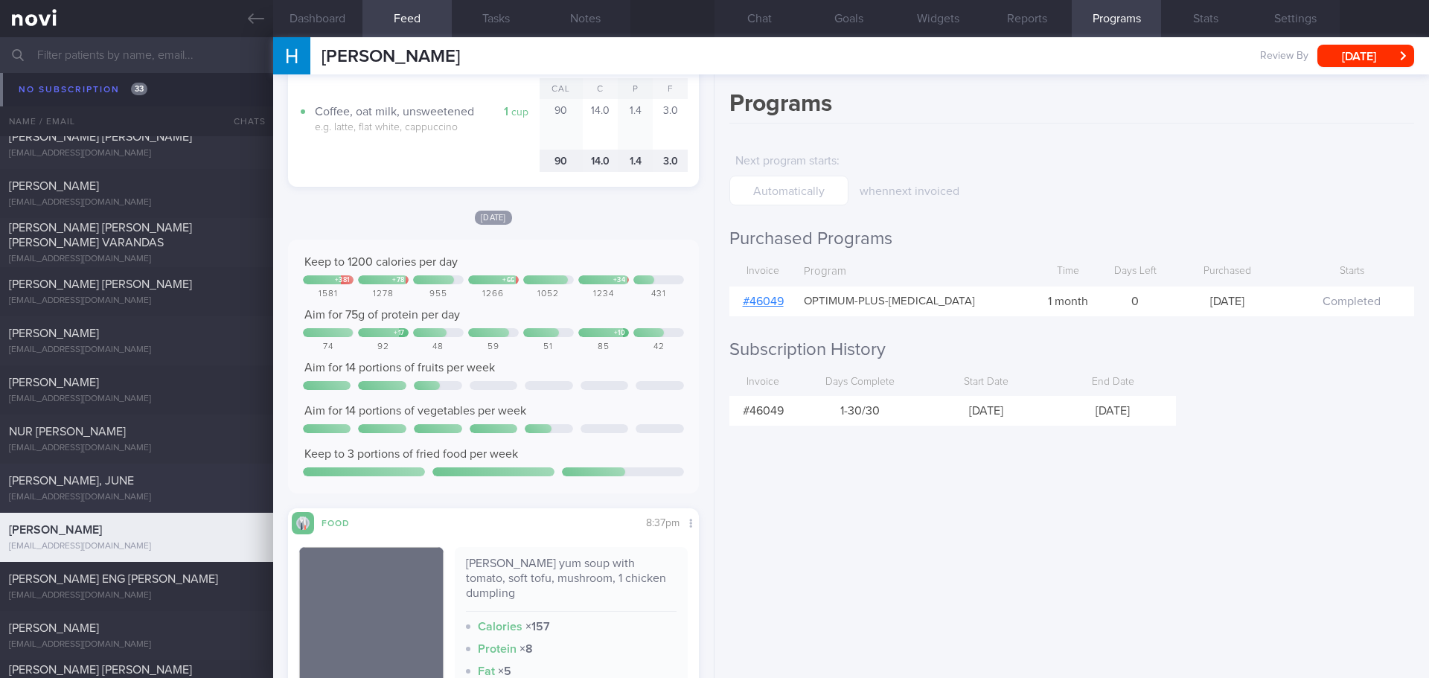
click at [109, 482] on span "[PERSON_NAME], JUNE" at bounding box center [71, 481] width 125 height 12
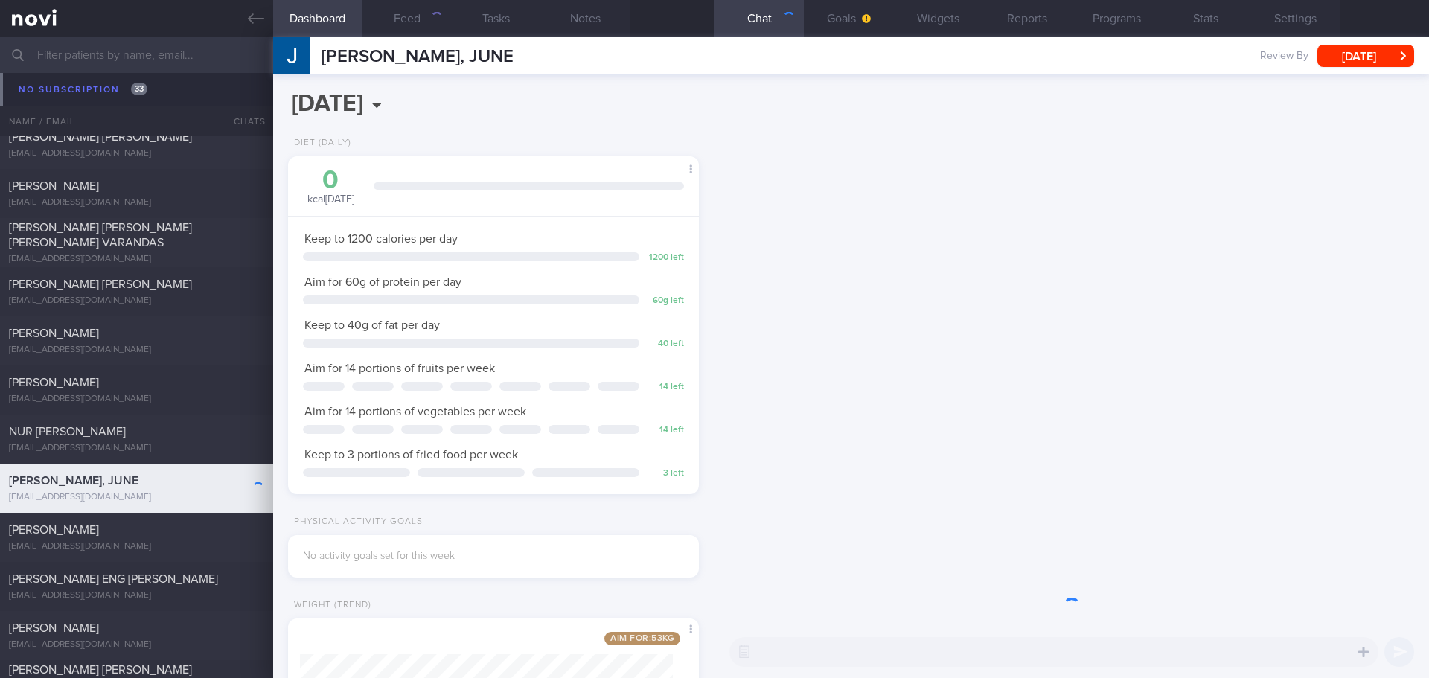
scroll to position [208, 374]
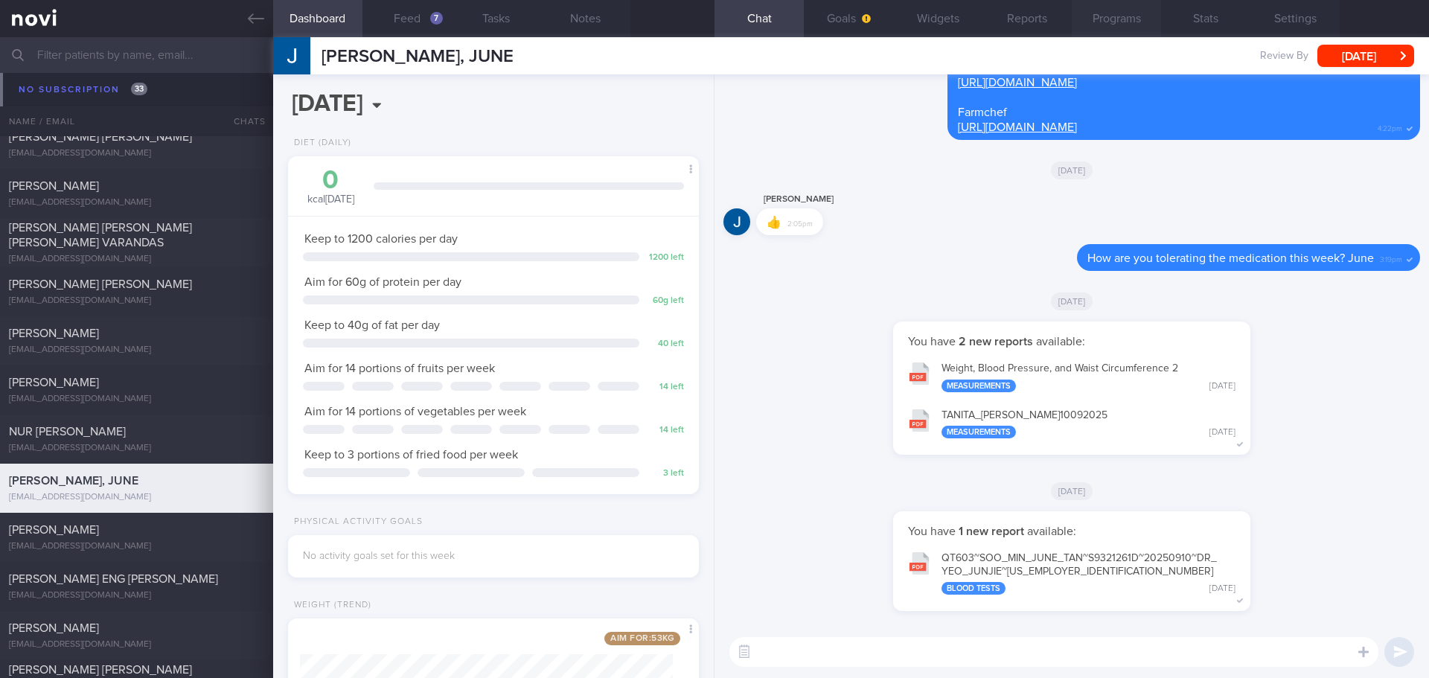
click at [1105, 26] on button "Programs" at bounding box center [1116, 18] width 89 height 37
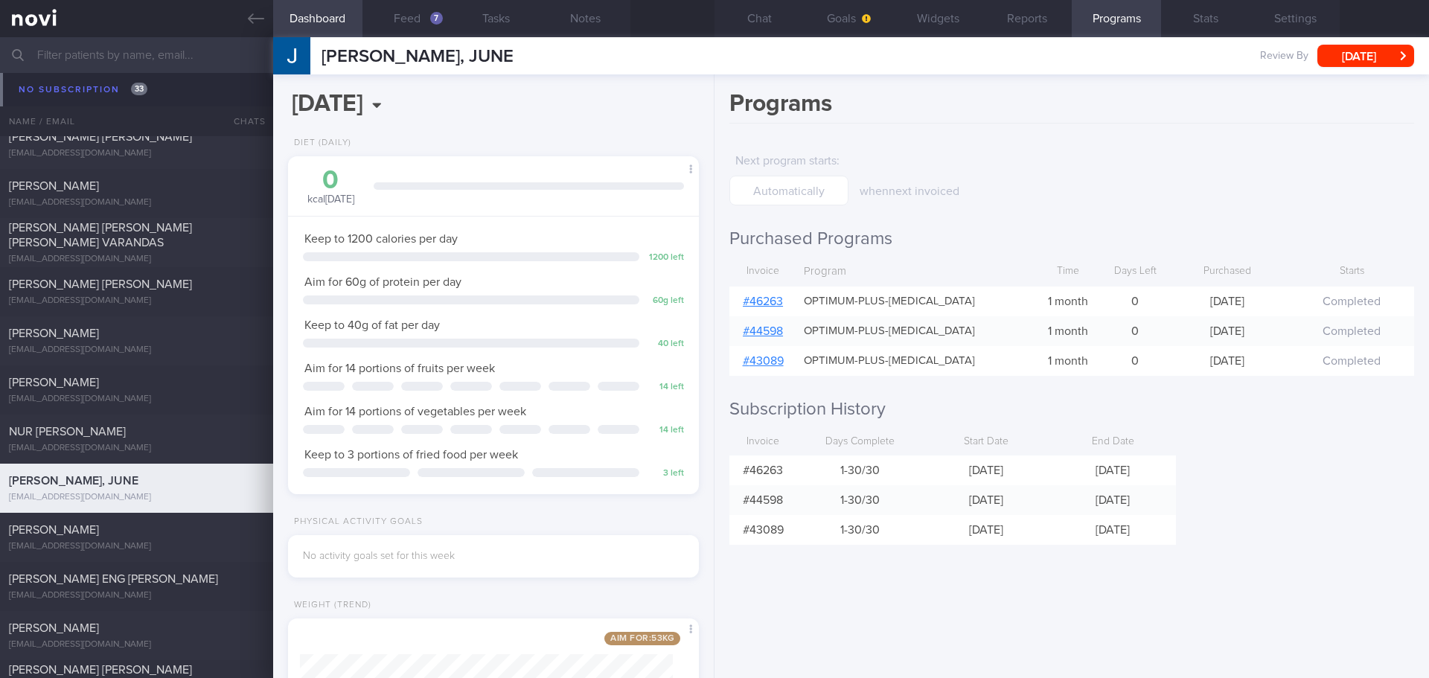
click at [778, 303] on link "# 46263" at bounding box center [763, 301] width 40 height 12
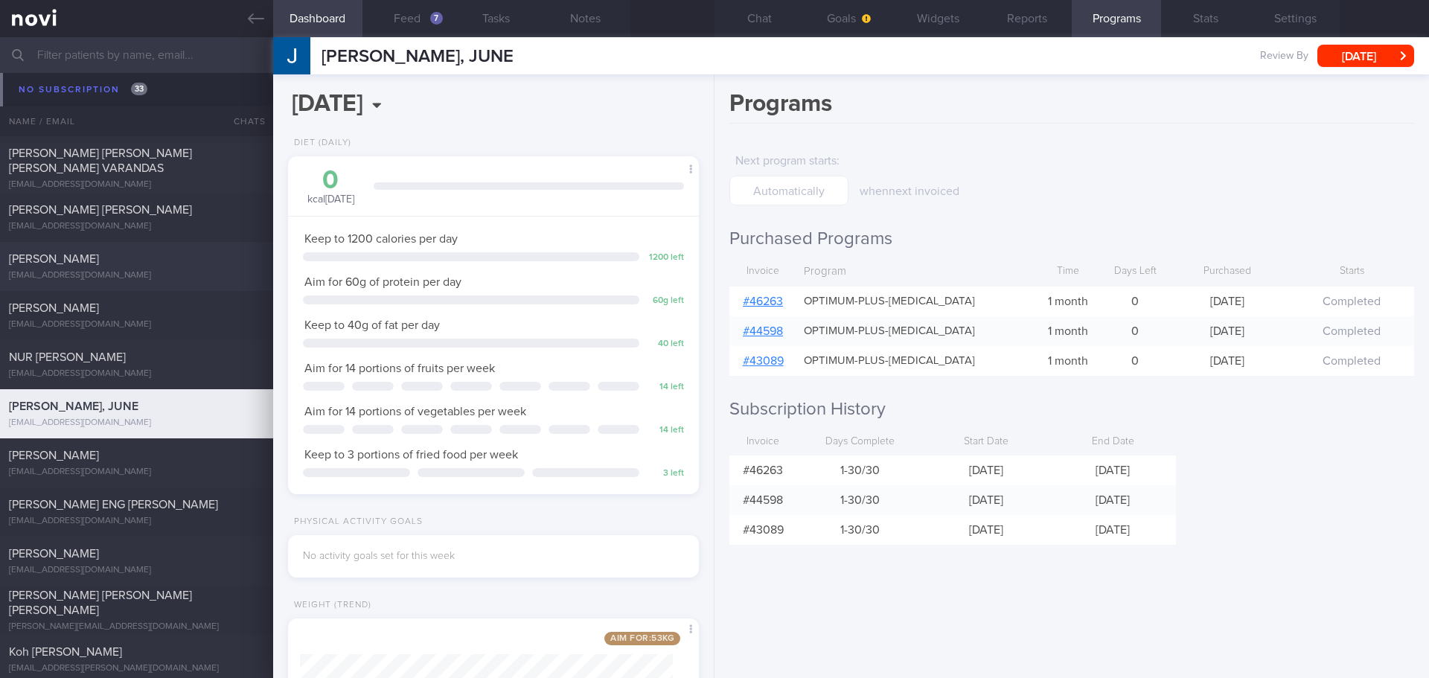
click at [156, 266] on div "[PERSON_NAME] [EMAIL_ADDRESS][DOMAIN_NAME]" at bounding box center [136, 267] width 273 height 30
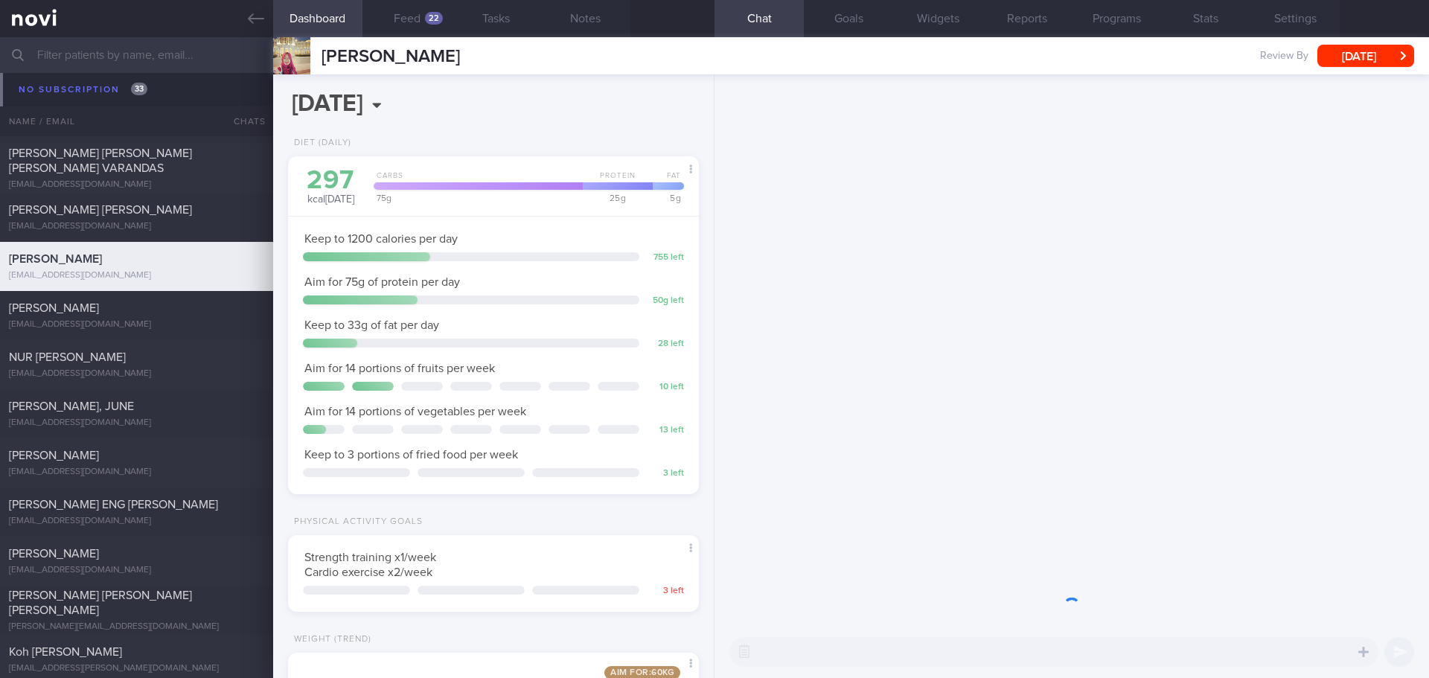
scroll to position [208, 374]
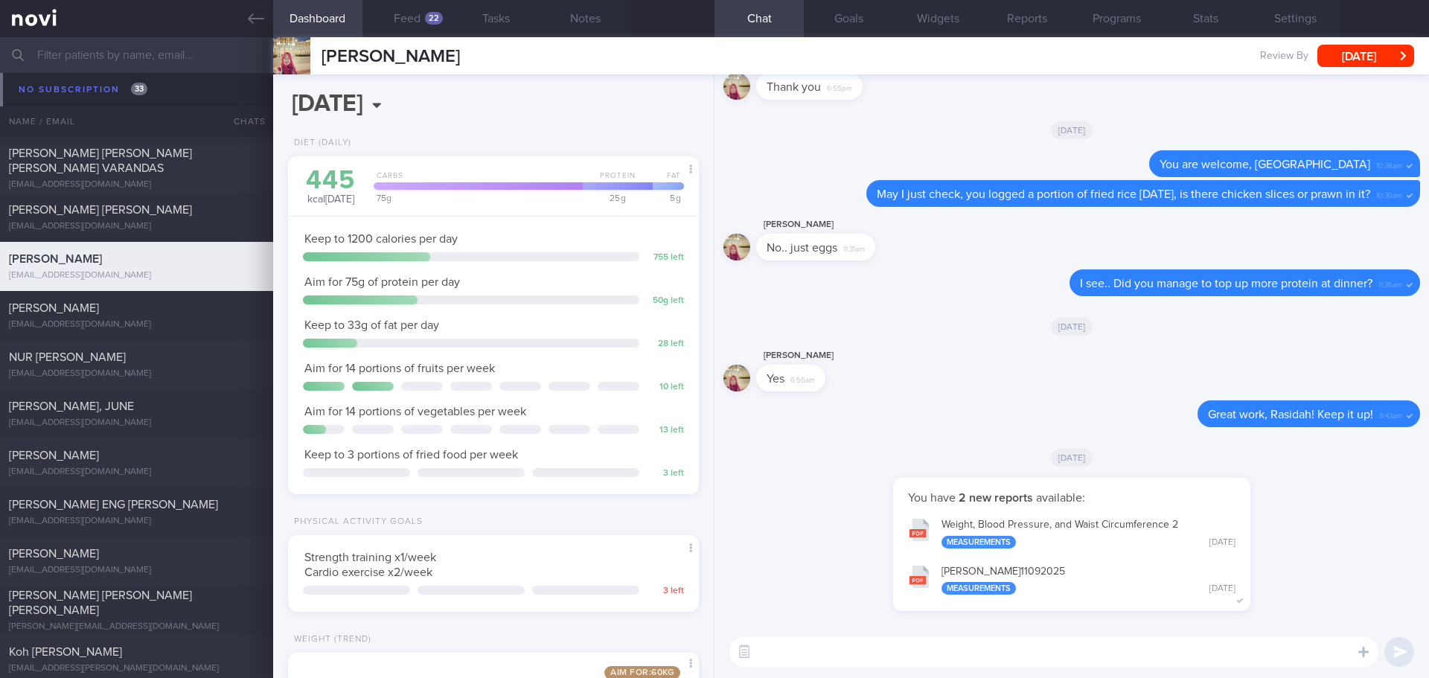
click at [964, 335] on div "[DATE]" at bounding box center [1071, 326] width 697 height 42
click at [1137, 17] on button "Programs" at bounding box center [1116, 18] width 89 height 37
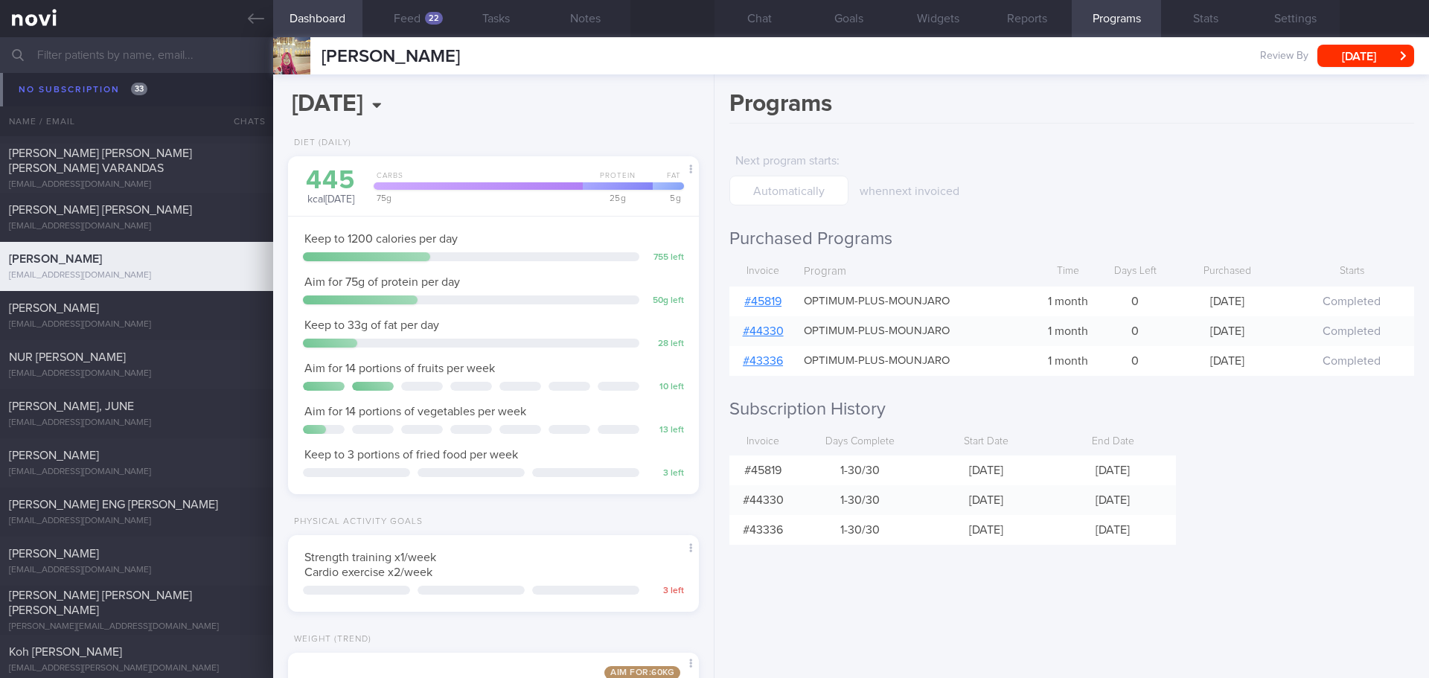
click at [775, 299] on link "# 45819" at bounding box center [762, 301] width 37 height 12
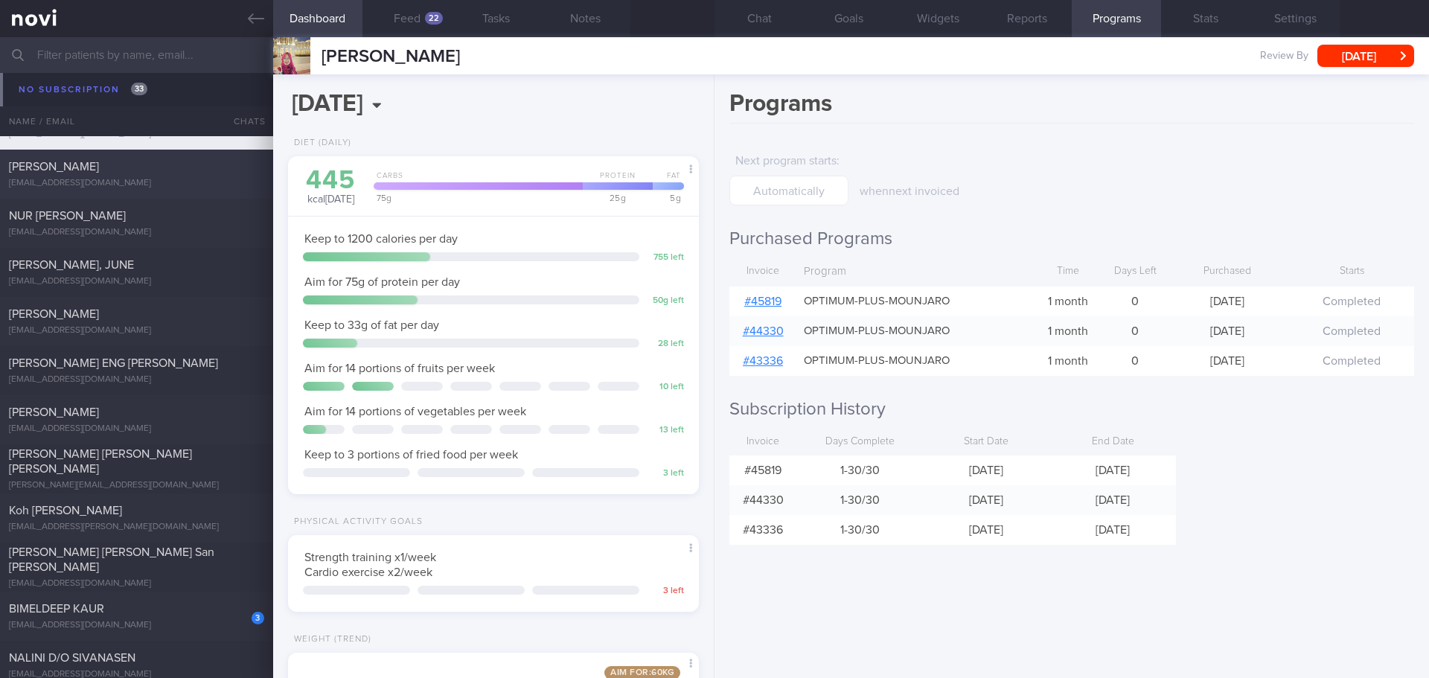
scroll to position [4833, 0]
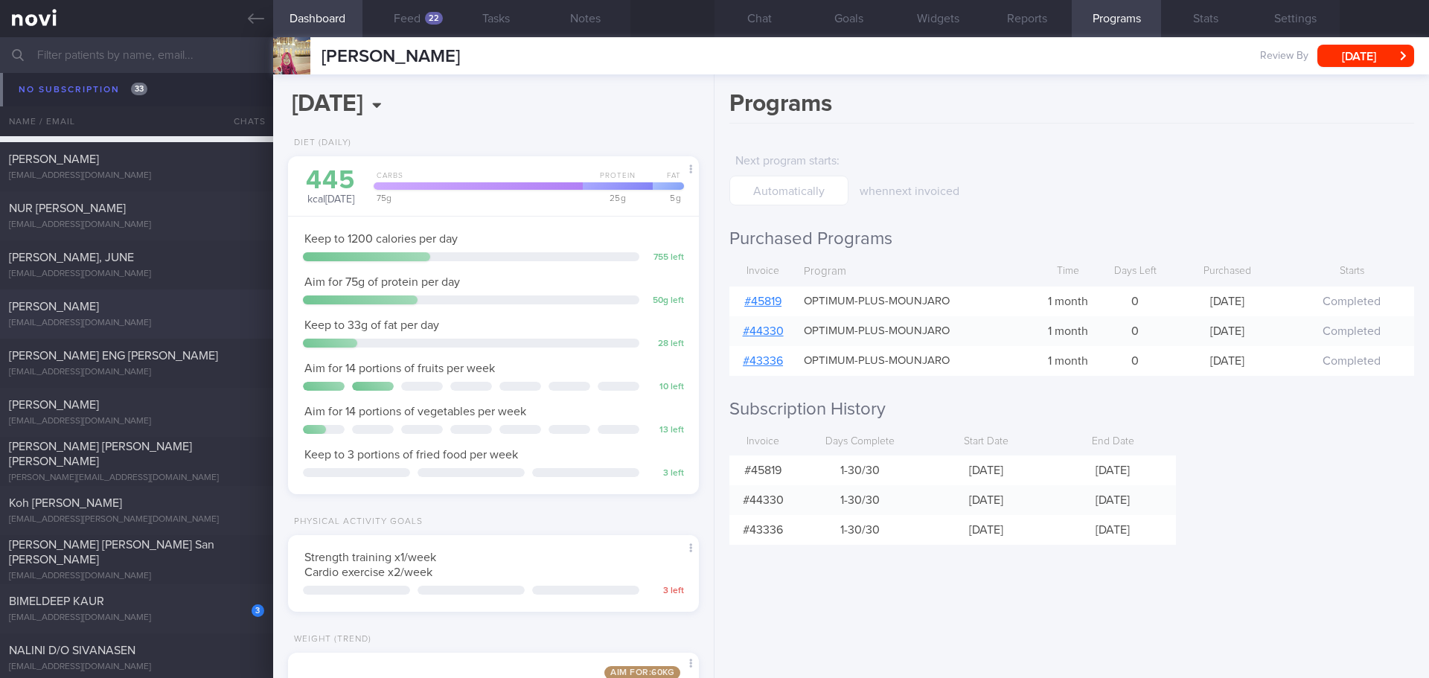
click at [159, 320] on div "[EMAIL_ADDRESS][DOMAIN_NAME]" at bounding box center [136, 323] width 255 height 11
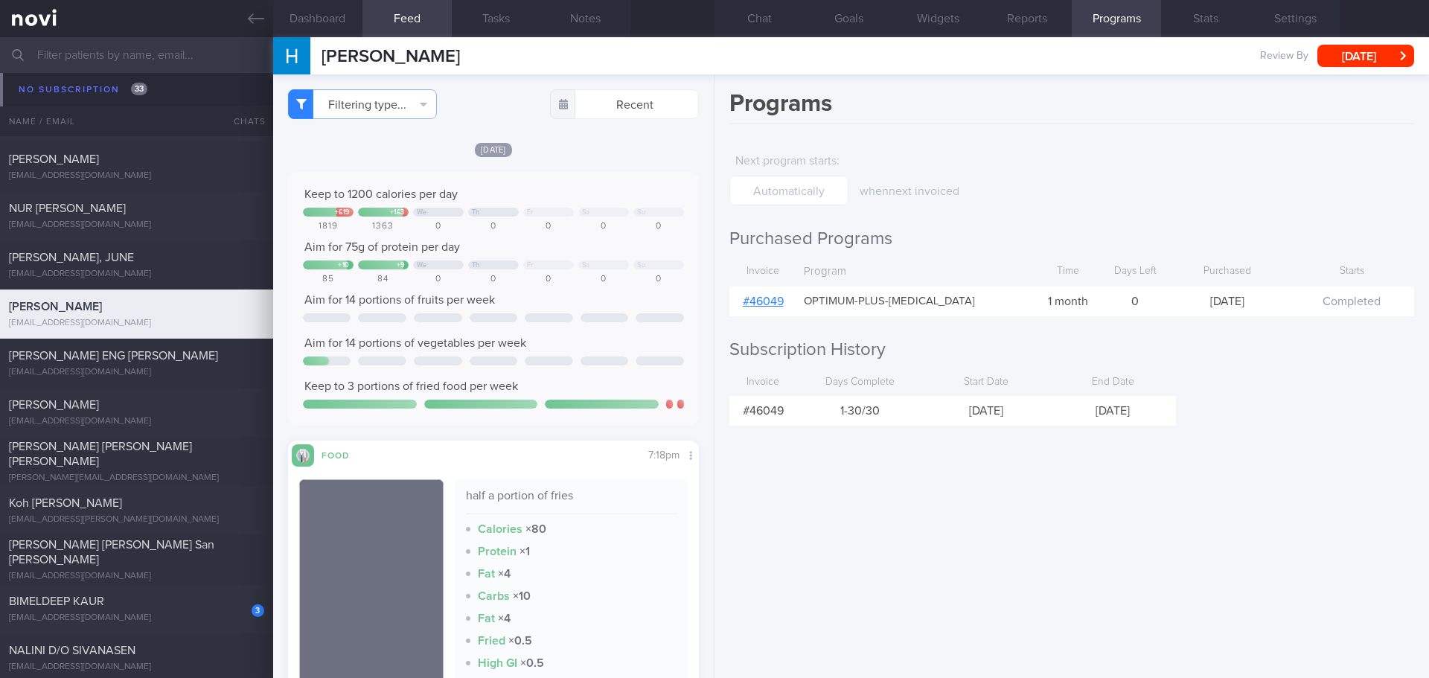
click at [745, 301] on link "# 46049" at bounding box center [763, 301] width 41 height 12
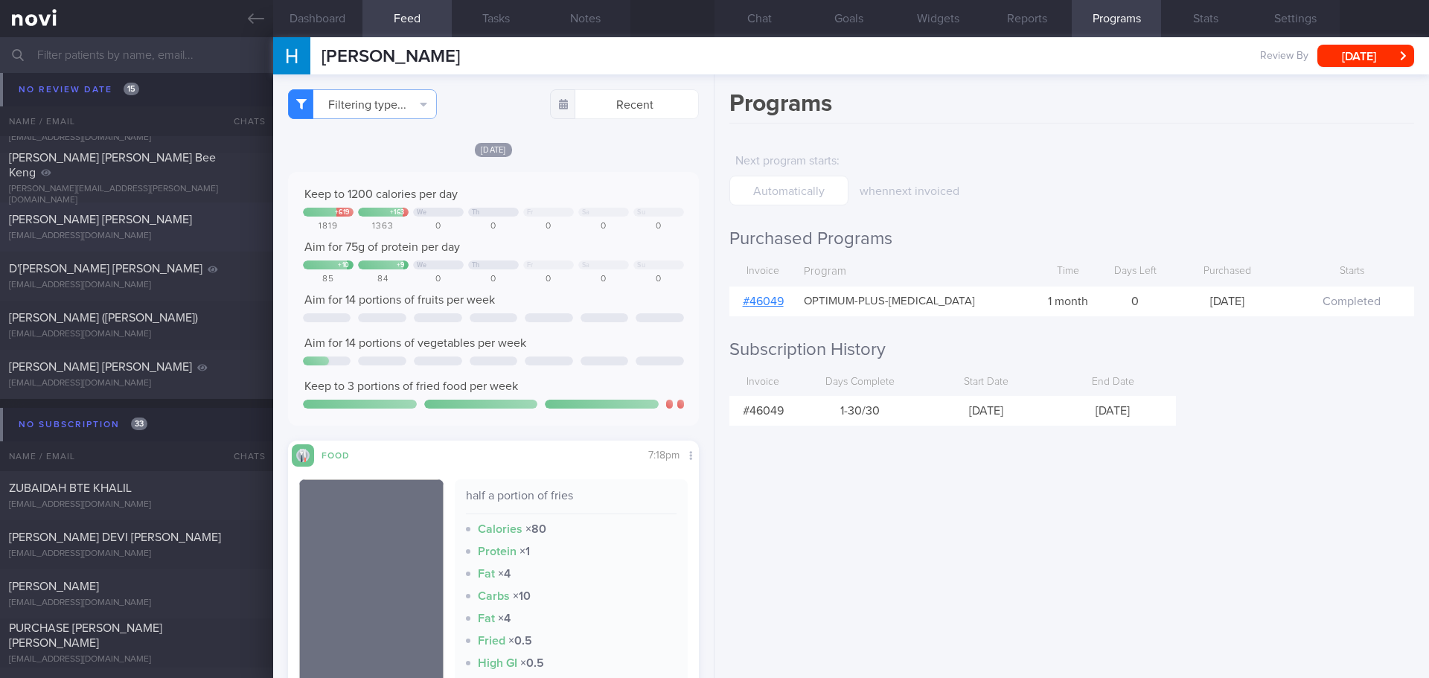
scroll to position [4014, 0]
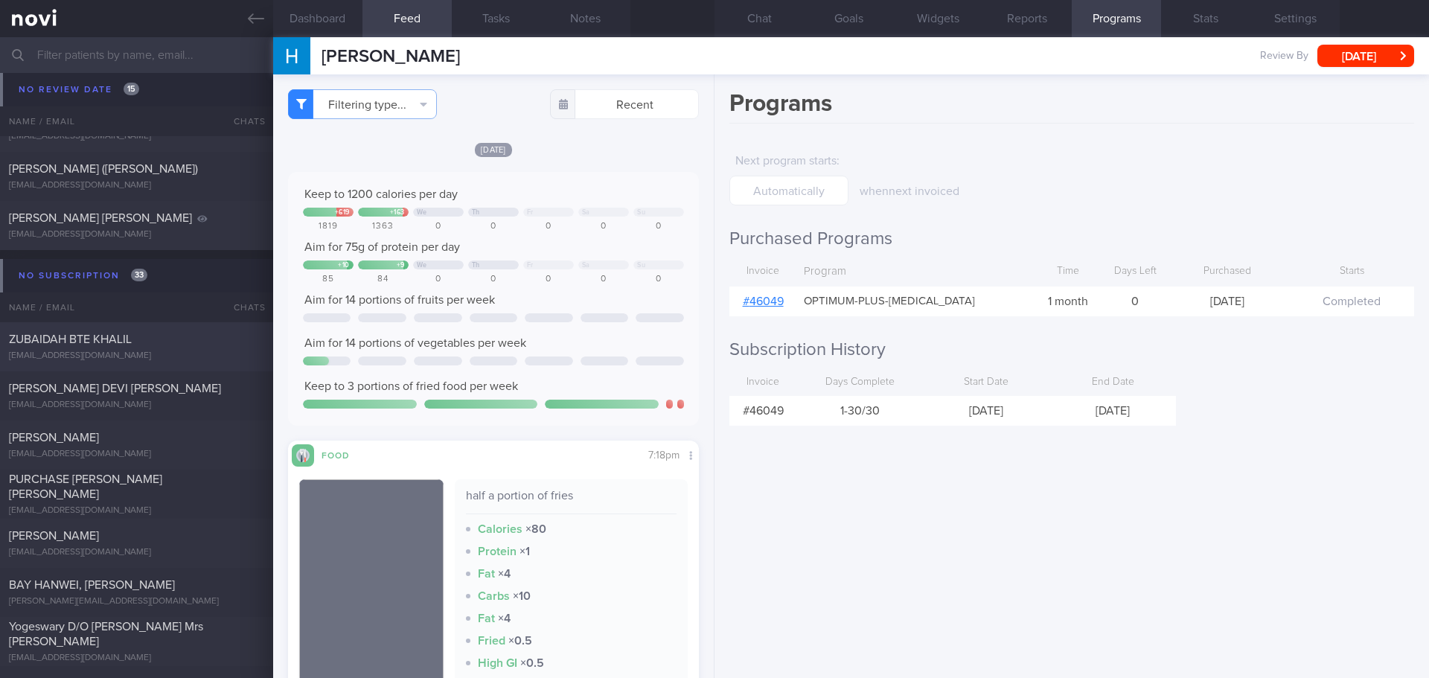
click at [132, 342] on div "ZUBAIDAH BTE KHALIL" at bounding box center [135, 339] width 252 height 15
type input "[DATE]"
select select "7"
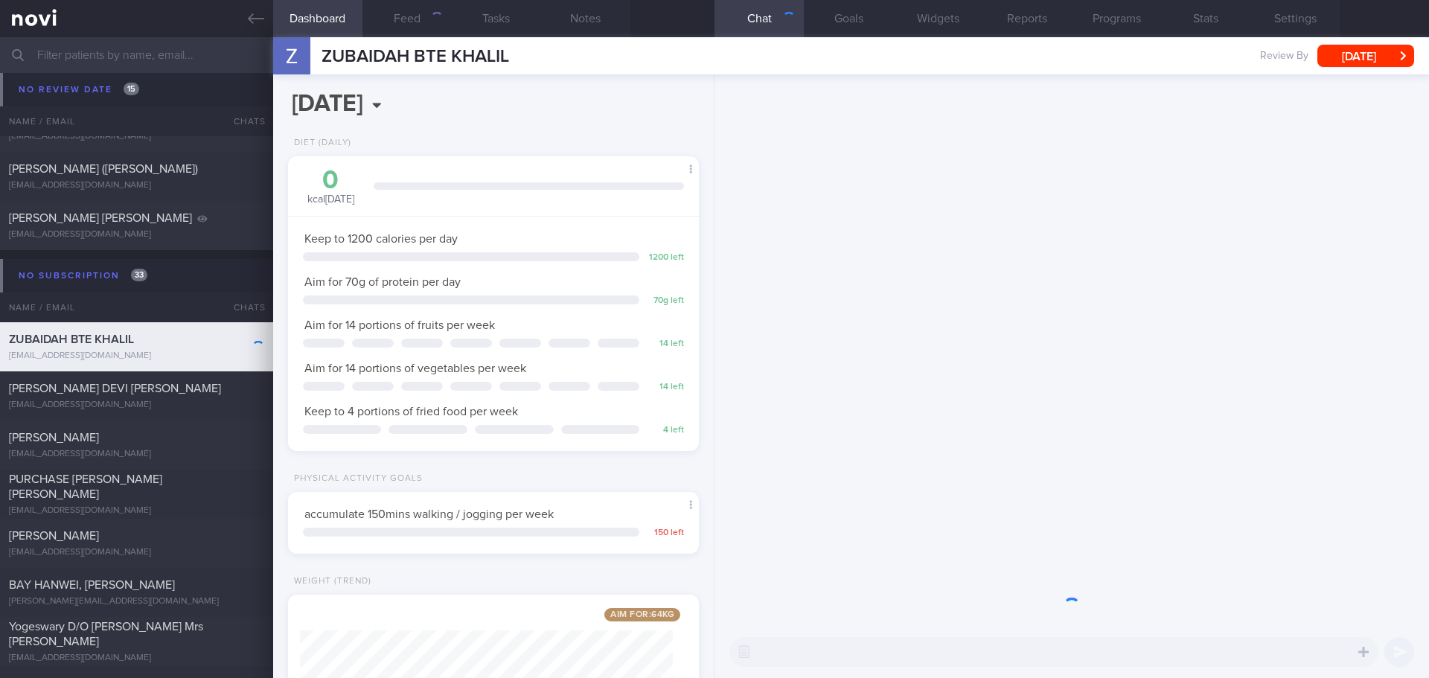
scroll to position [743968, 743803]
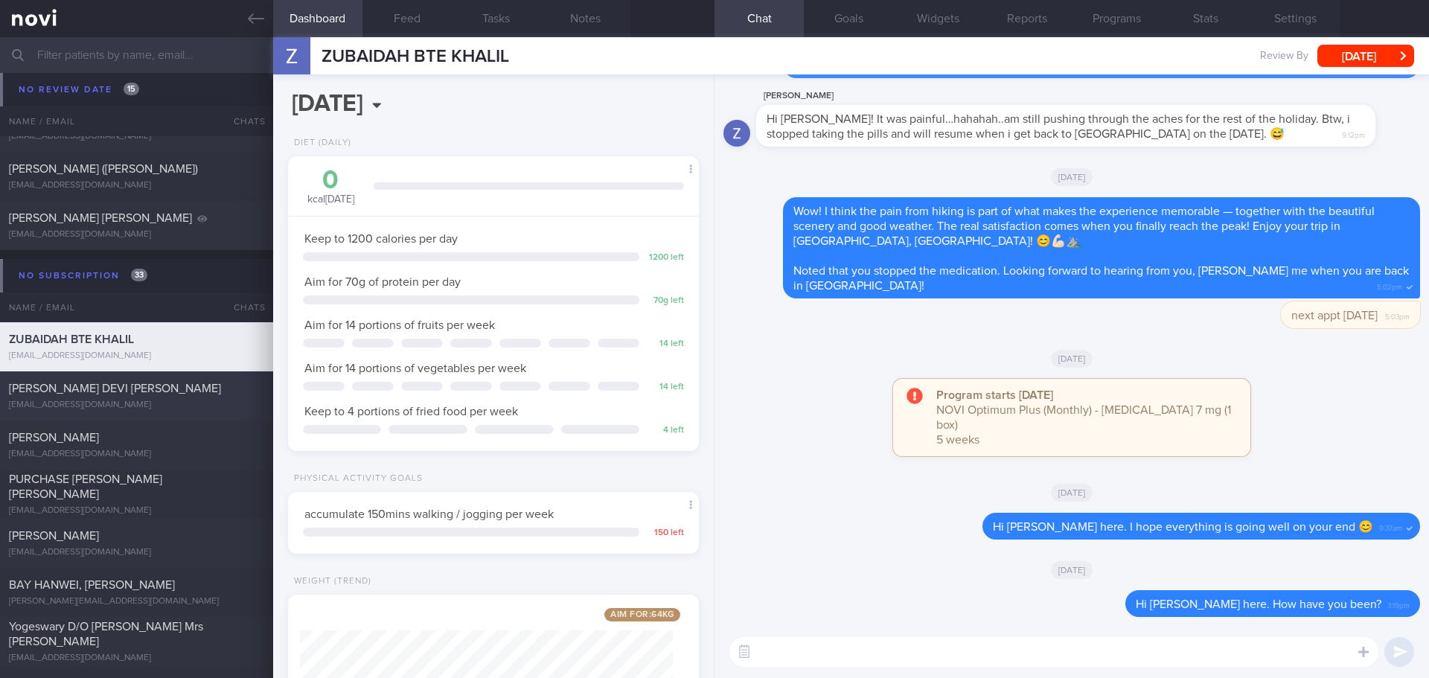
click at [112, 396] on div "[PERSON_NAME] DEVI [PERSON_NAME] [EMAIL_ADDRESS][DOMAIN_NAME]" at bounding box center [136, 396] width 273 height 30
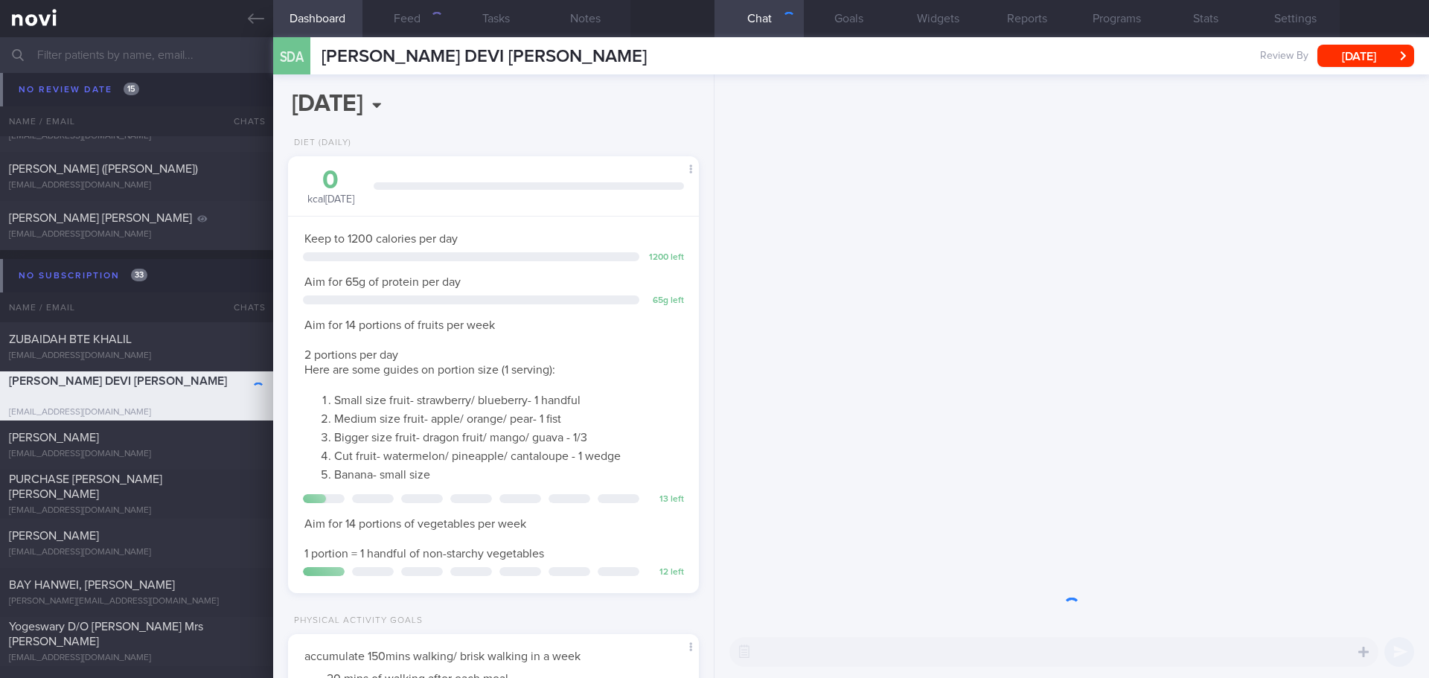
scroll to position [189, 380]
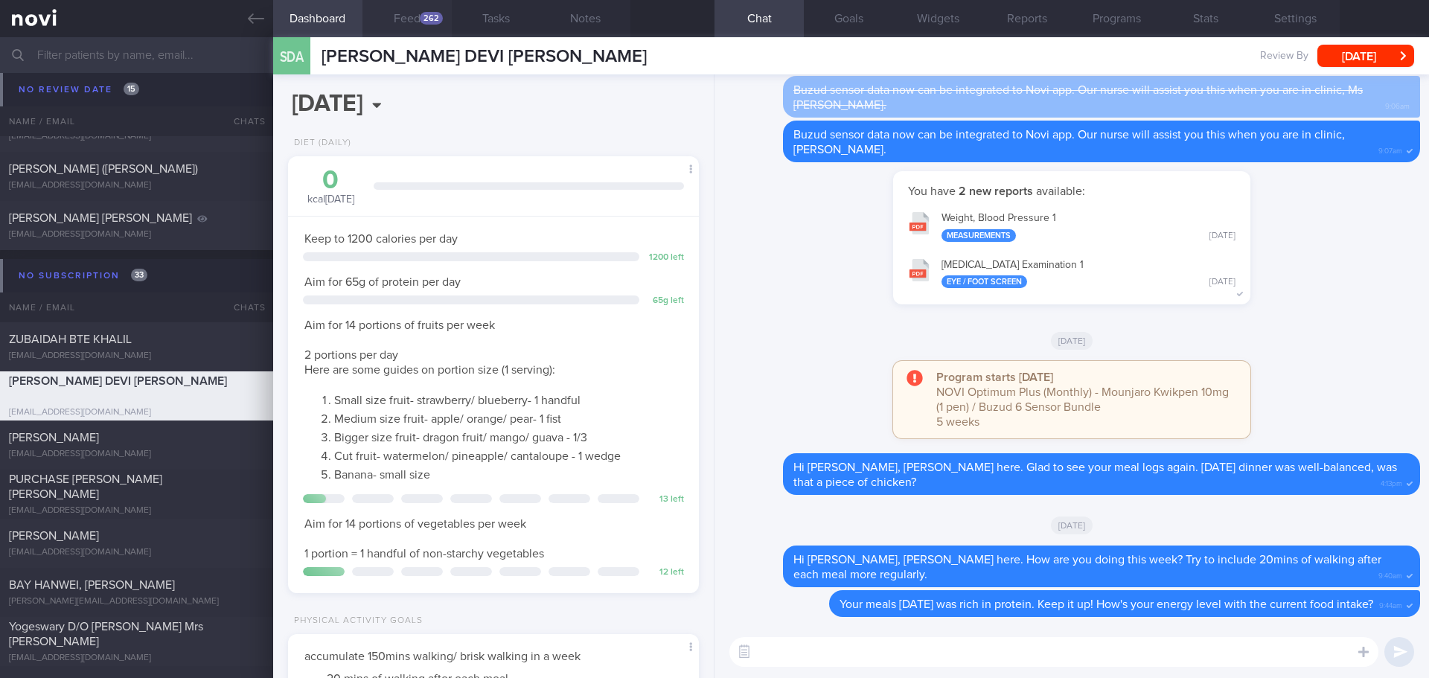
click at [414, 13] on button "Feed 262" at bounding box center [406, 18] width 89 height 37
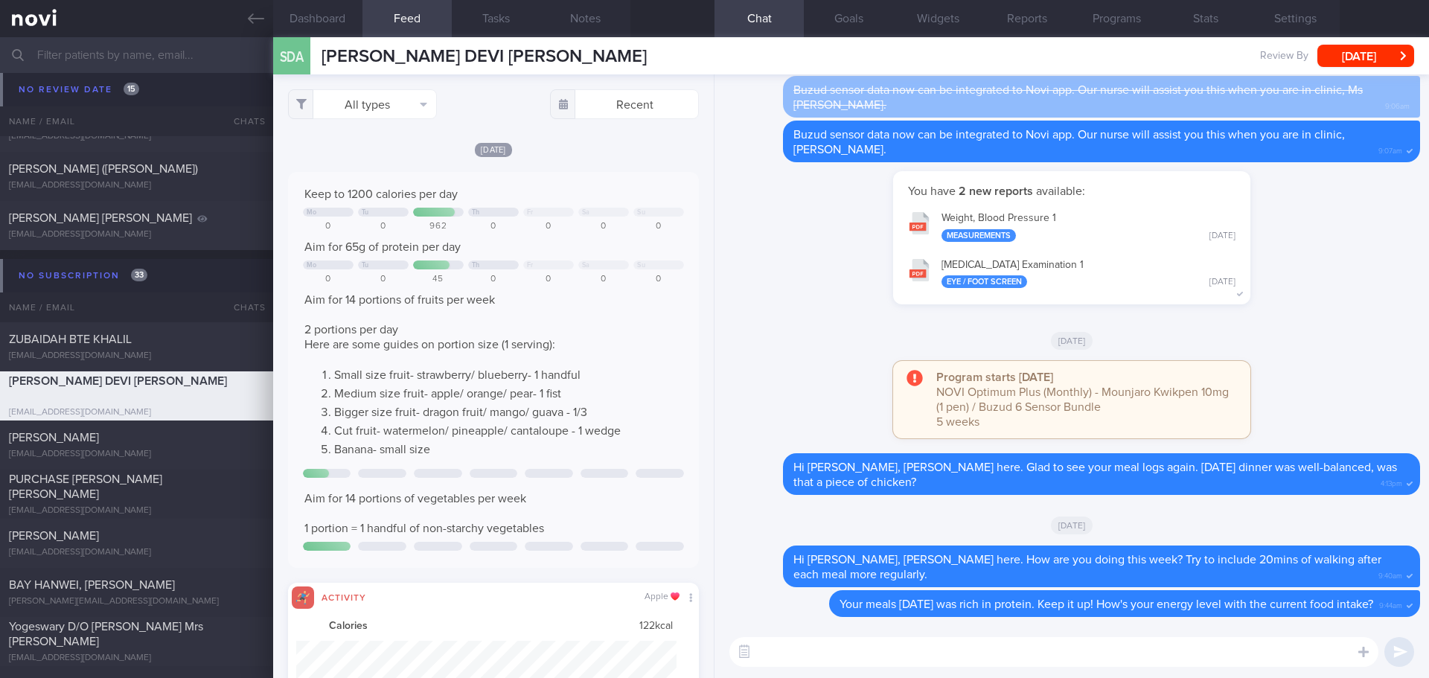
scroll to position [95, 381]
click at [417, 127] on div "All types Food Activity Glucose Weight Medicine Blood Pressure [MEDICAL_DATA] I…" at bounding box center [493, 376] width 441 height 604
click at [420, 115] on button "All types" at bounding box center [362, 104] width 149 height 30
click at [383, 154] on button "Activity" at bounding box center [362, 155] width 147 height 22
checkbox input "false"
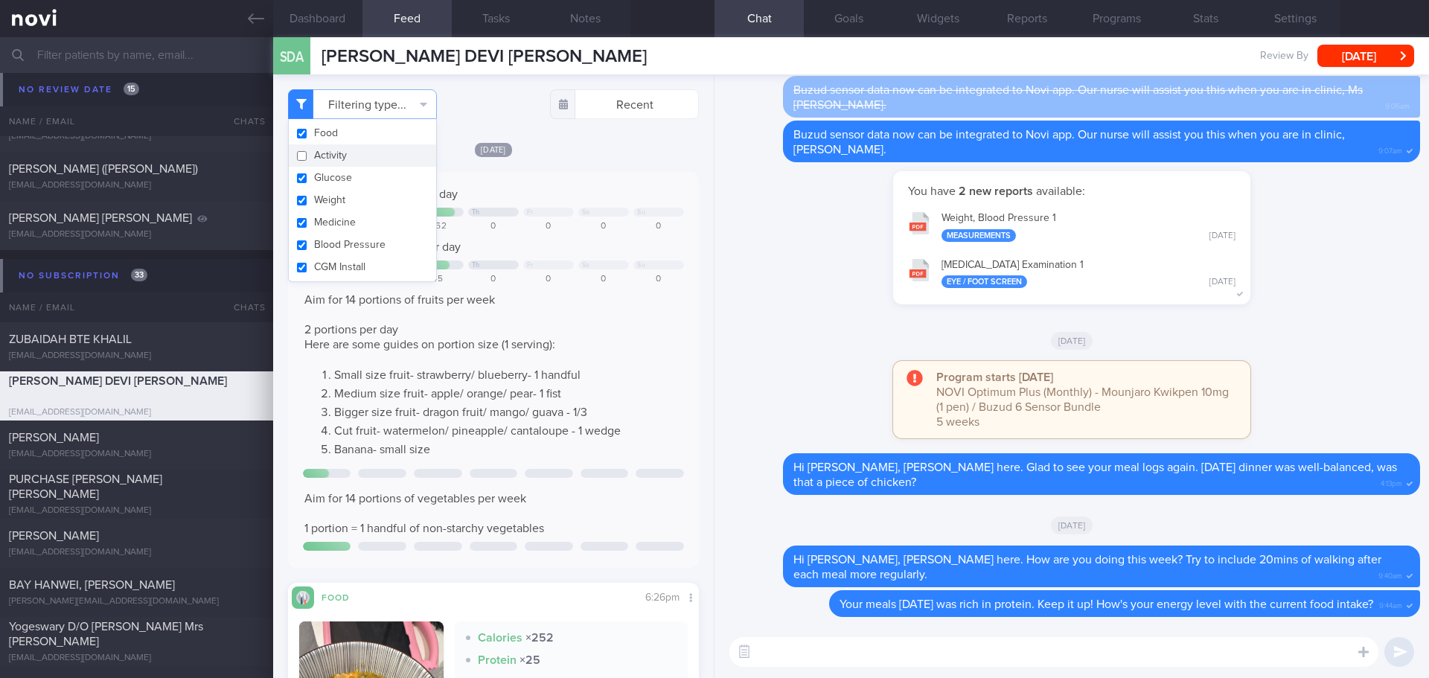
scroll to position [743987, 743797]
click at [554, 153] on div "[DATE]" at bounding box center [493, 149] width 411 height 16
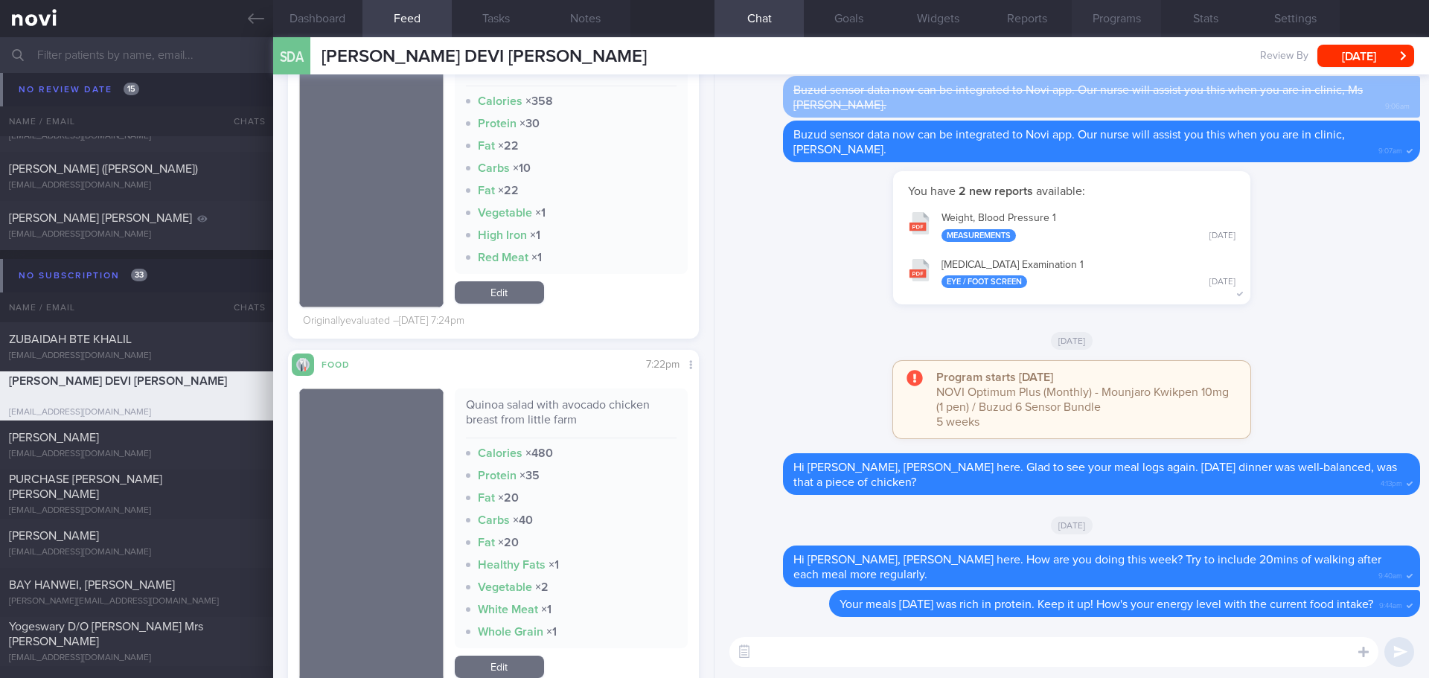
click at [1099, 7] on button "Programs" at bounding box center [1116, 18] width 89 height 37
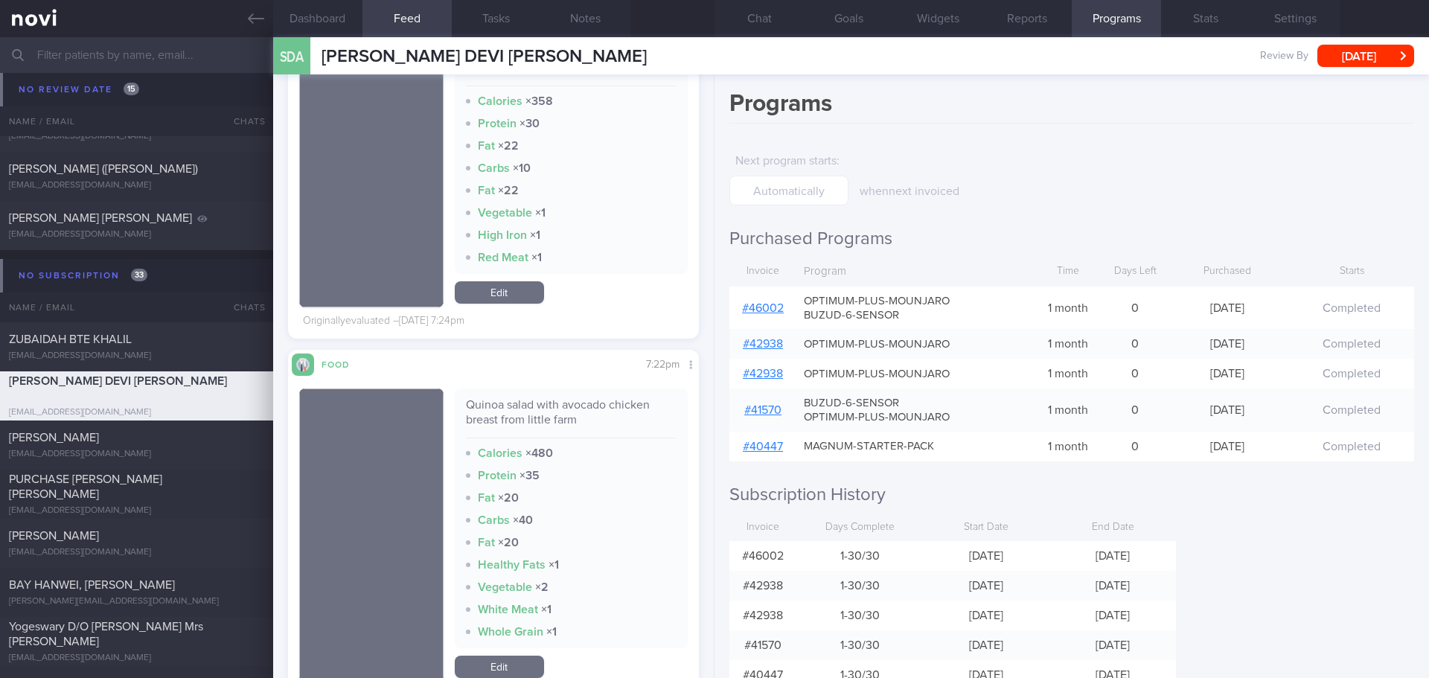
click at [772, 310] on link "# 46002" at bounding box center [763, 308] width 42 height 12
click at [102, 435] on div "[PERSON_NAME]" at bounding box center [135, 437] width 252 height 15
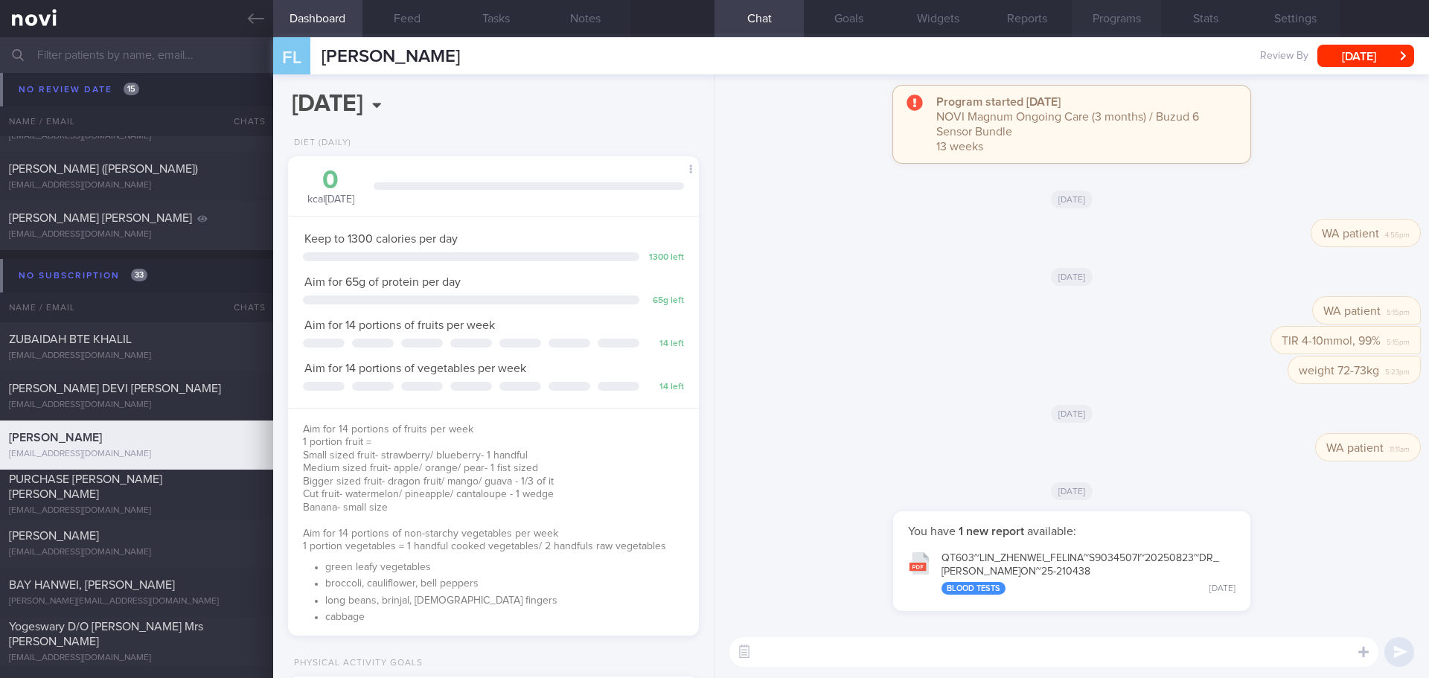
click at [1113, 22] on button "Programs" at bounding box center [1116, 18] width 89 height 37
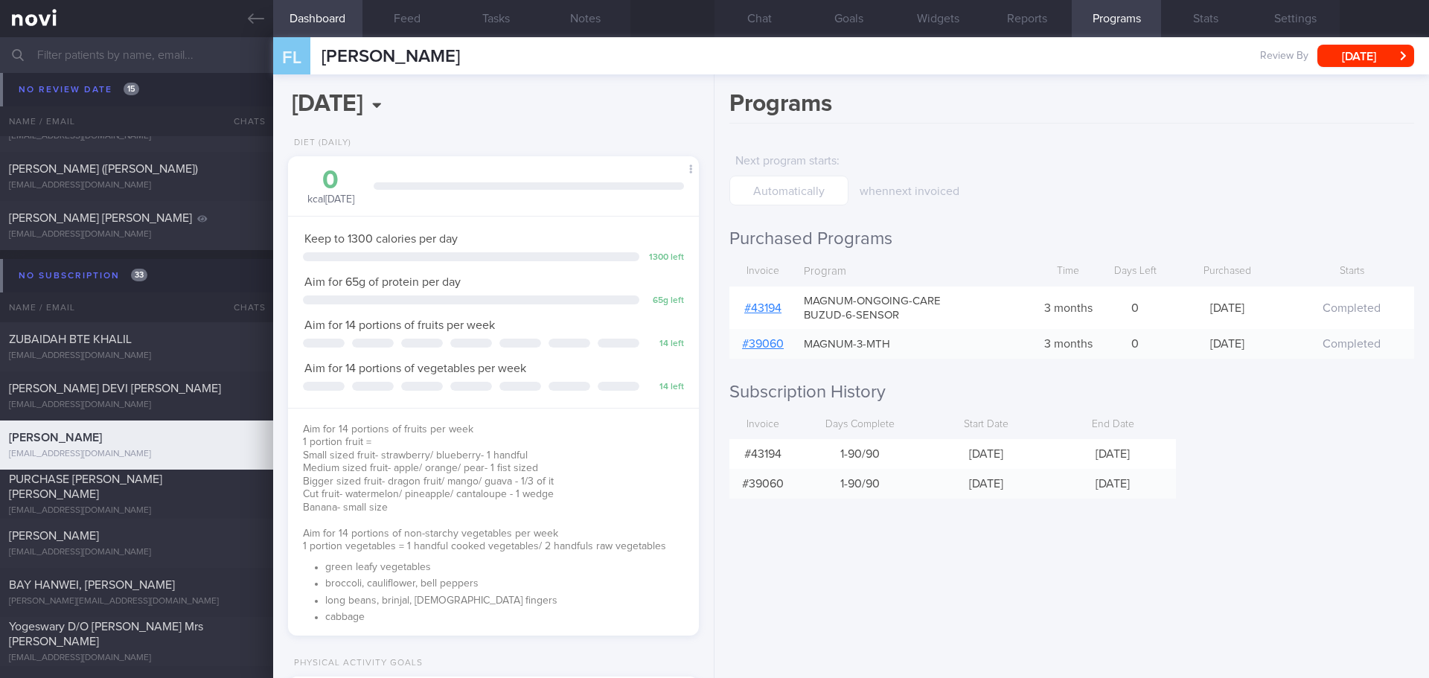
click at [780, 307] on link "# 43194" at bounding box center [762, 308] width 37 height 12
click at [74, 497] on div "PURCHASE [PERSON_NAME] [PERSON_NAME] [EMAIL_ADDRESS][DOMAIN_NAME]" at bounding box center [136, 494] width 273 height 45
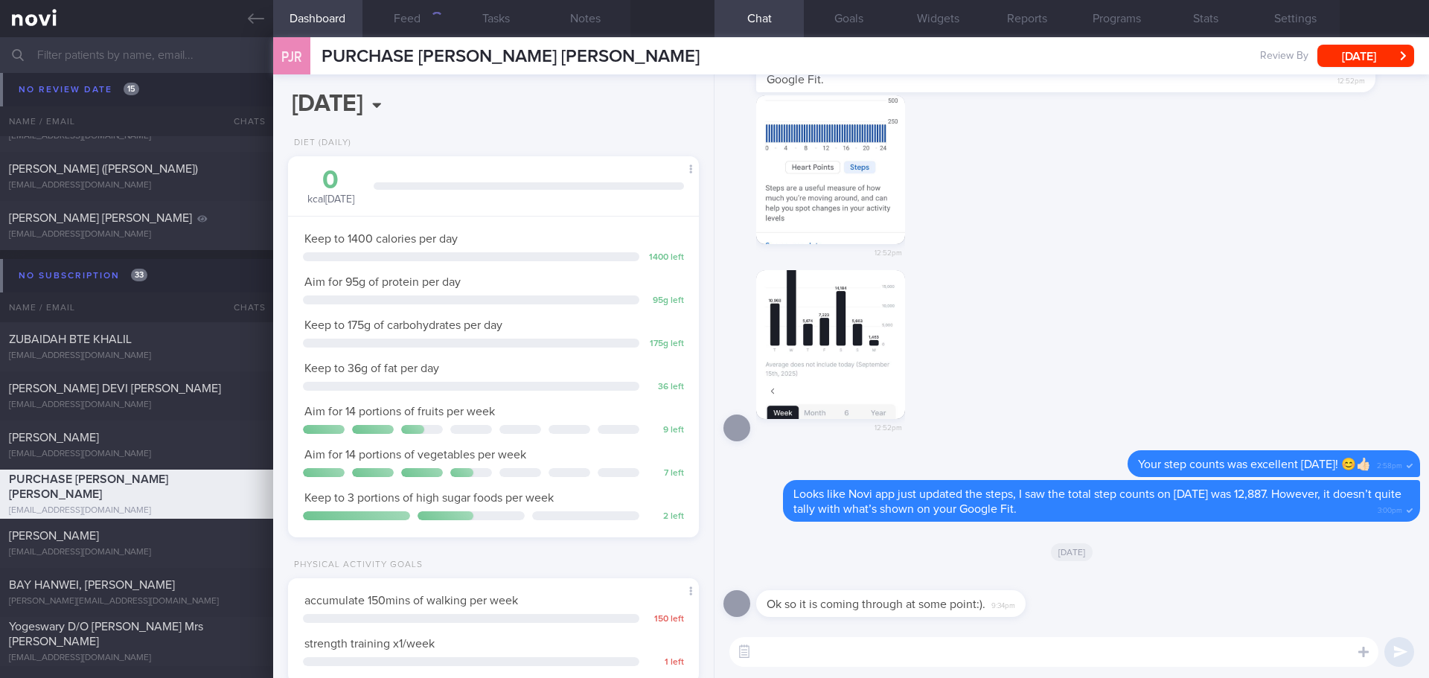
click at [1033, 356] on div "12:52pm" at bounding box center [1071, 360] width 697 height 181
click at [998, 656] on textarea at bounding box center [1053, 652] width 649 height 30
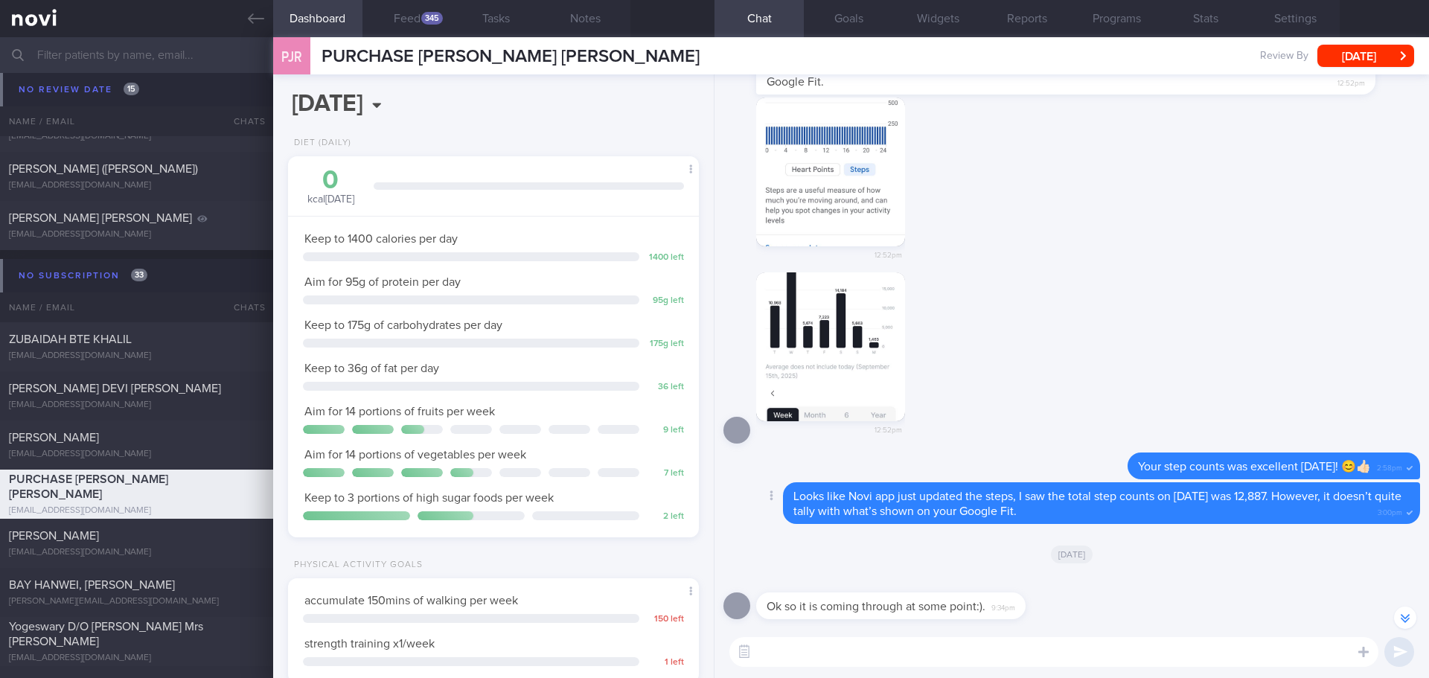
scroll to position [1, 0]
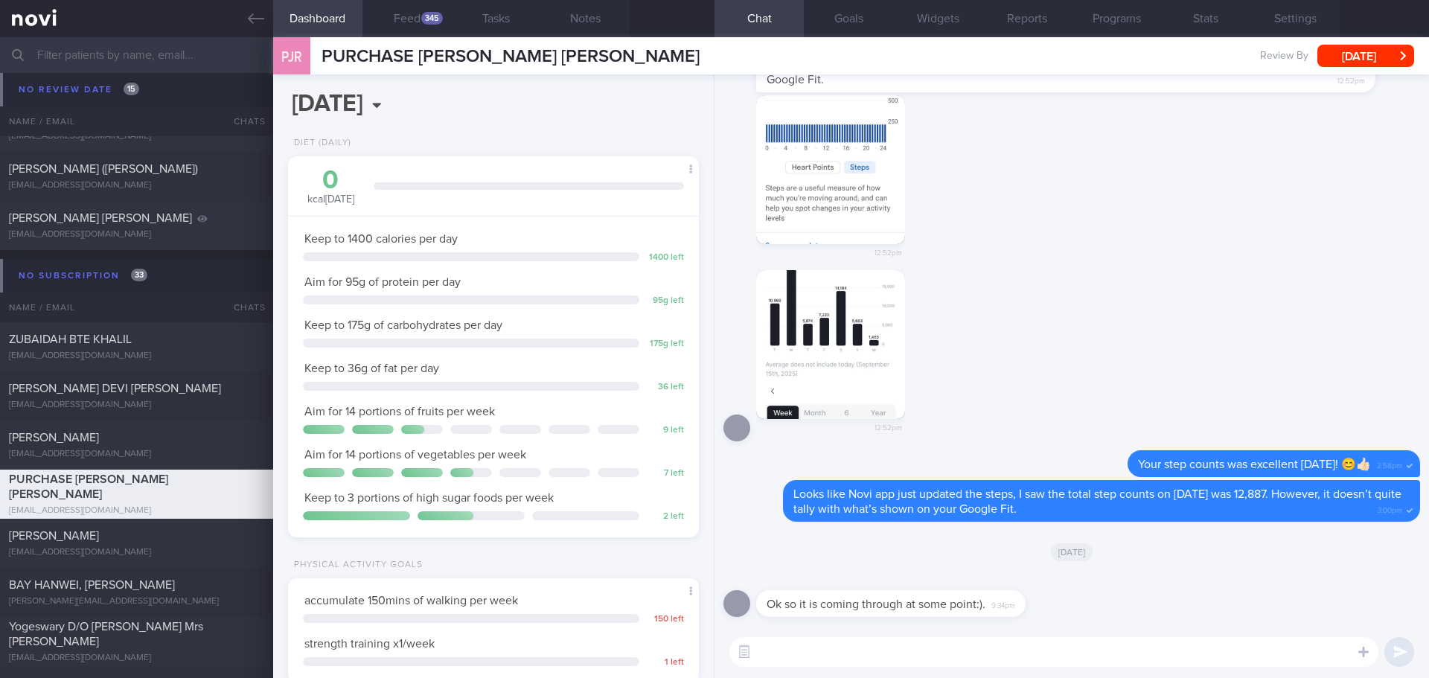
click at [1008, 616] on div "Ok so it is coming through at some point:). 9:34pm" at bounding box center [1071, 599] width 697 height 54
drag, startPoint x: 1005, startPoint y: 613, endPoint x: 1104, endPoint y: 627, distance: 99.2
click at [1107, 618] on div "Ok so it is coming through at some point:). 9:34pm" at bounding box center [1071, 599] width 697 height 54
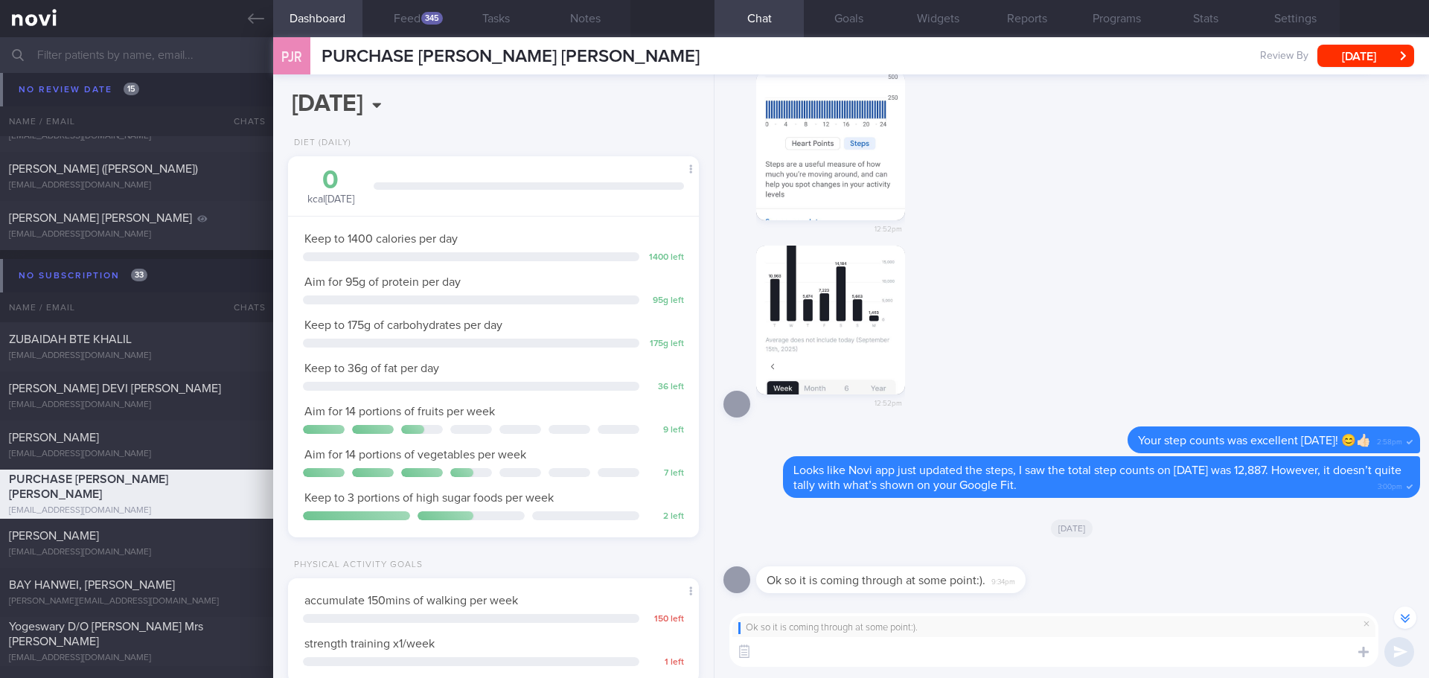
scroll to position [-23, 0]
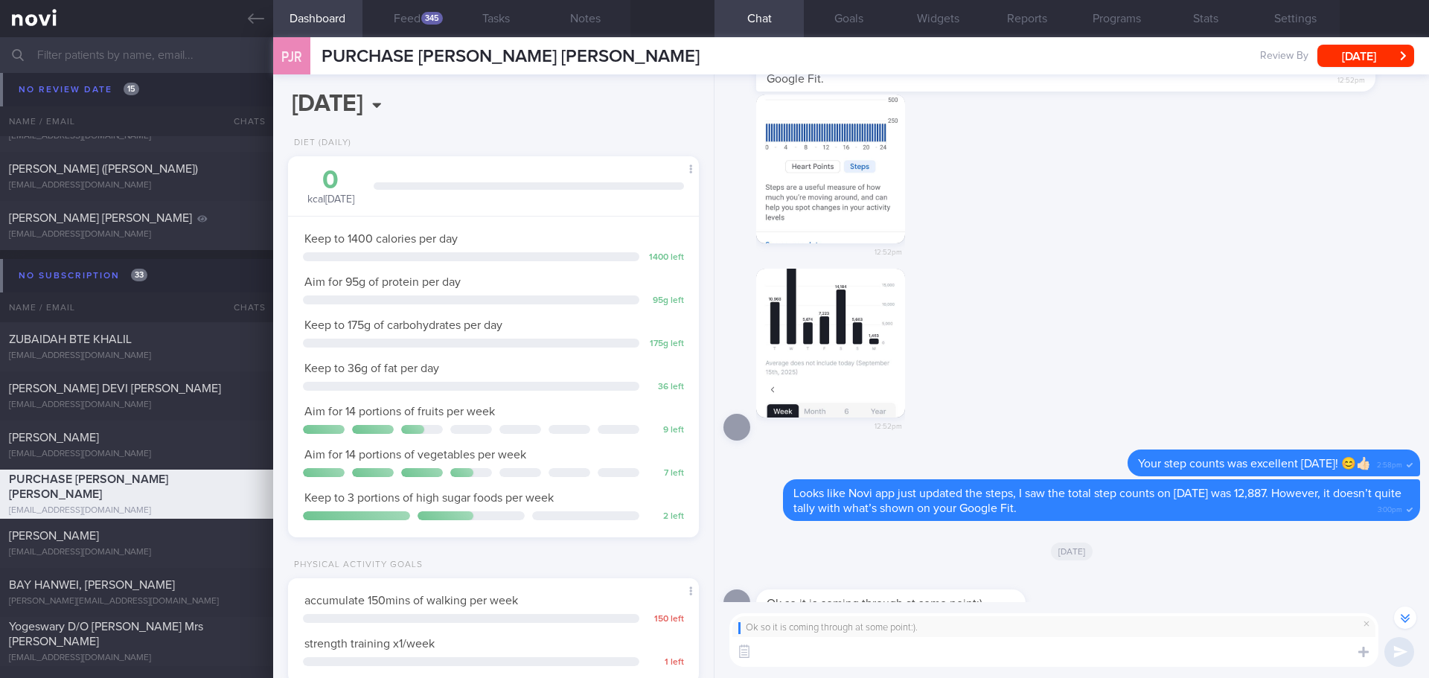
click at [1061, 660] on textarea at bounding box center [1053, 652] width 649 height 30
type textarea "T"
type textarea "That's great, [PERSON_NAME] 👍🏻"
click at [1406, 646] on button "submit" at bounding box center [1399, 652] width 30 height 30
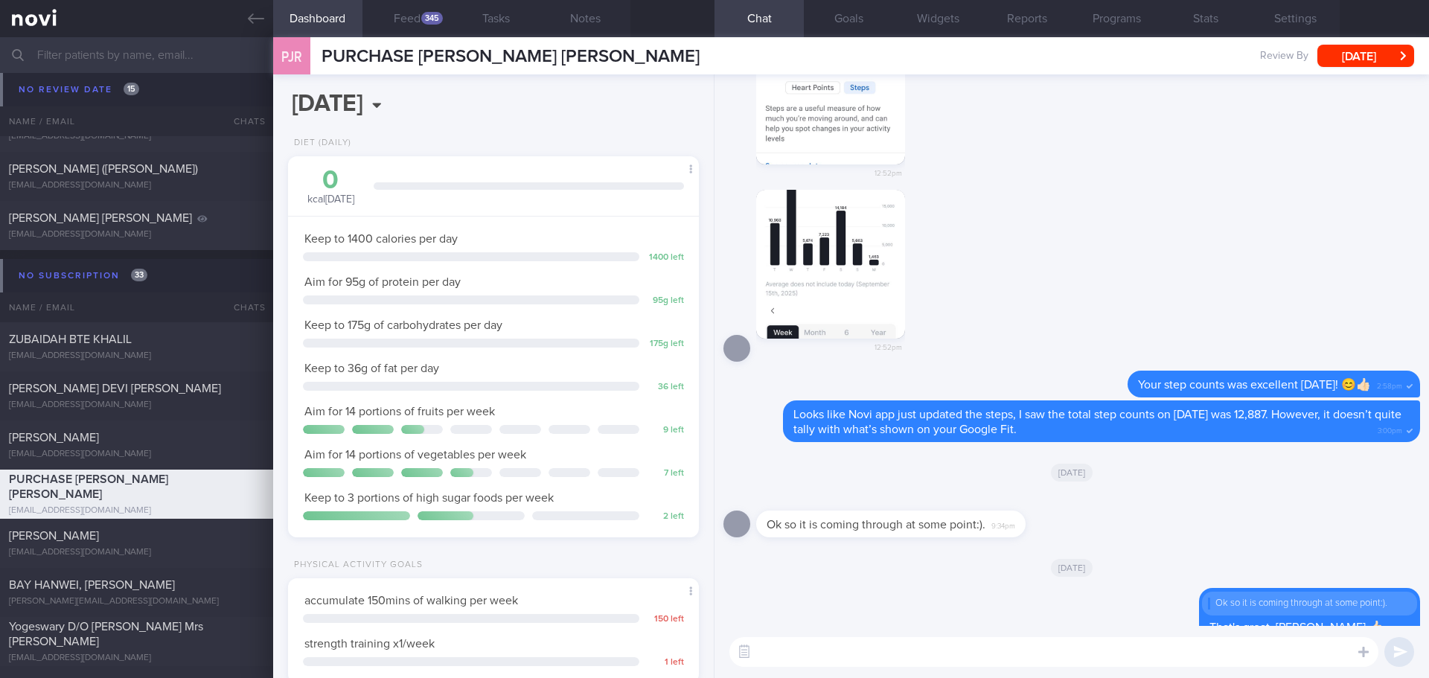
scroll to position [0, 0]
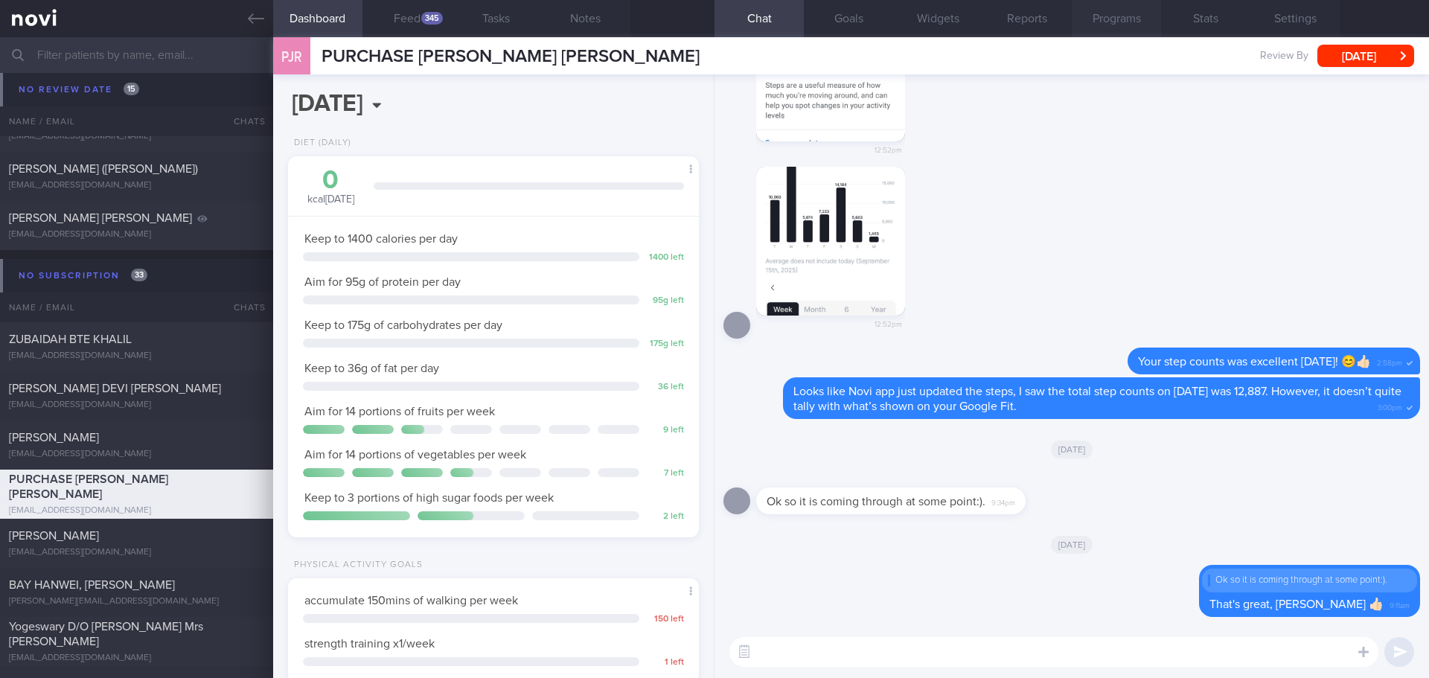
click at [1124, 16] on button "Programs" at bounding box center [1116, 18] width 89 height 37
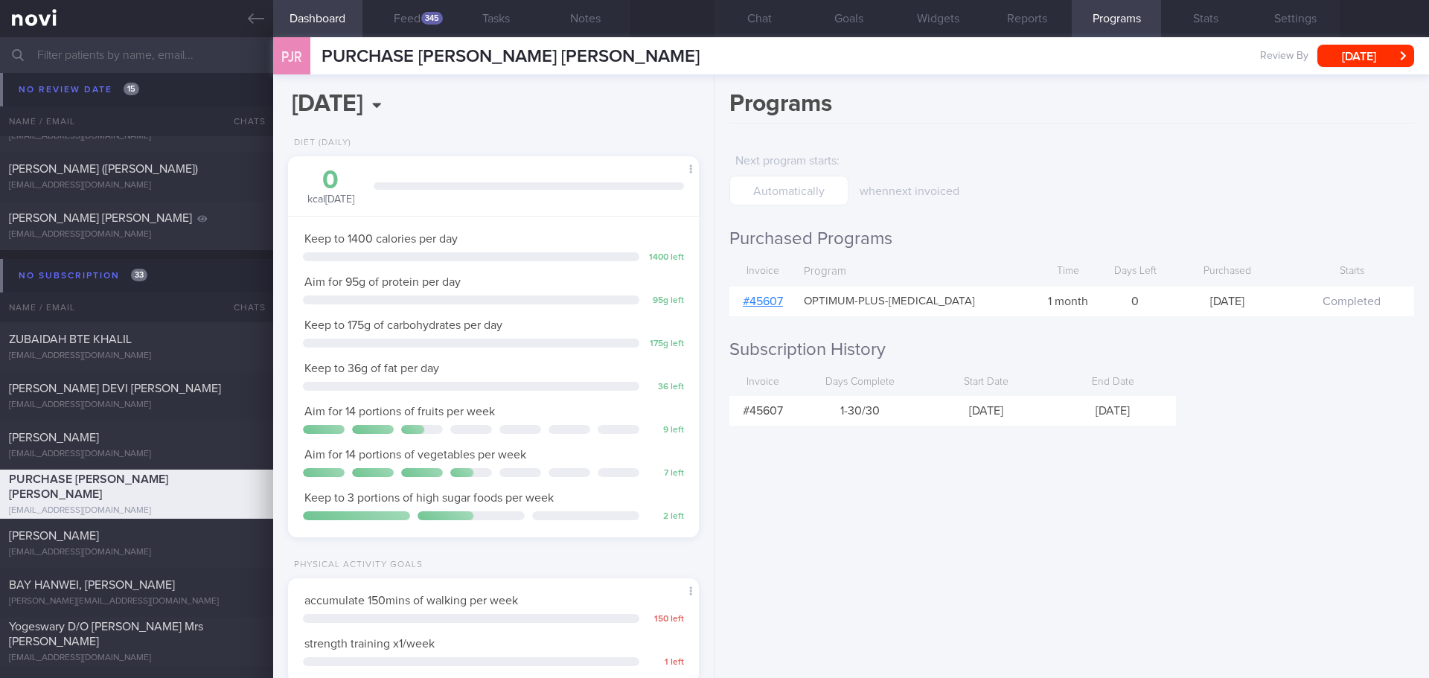
click at [762, 304] on link "# 45607" at bounding box center [763, 301] width 40 height 12
click at [1093, 155] on div "when next invoiced" at bounding box center [981, 172] width 242 height 53
drag, startPoint x: 788, startPoint y: 15, endPoint x: 790, endPoint y: 33, distance: 18.7
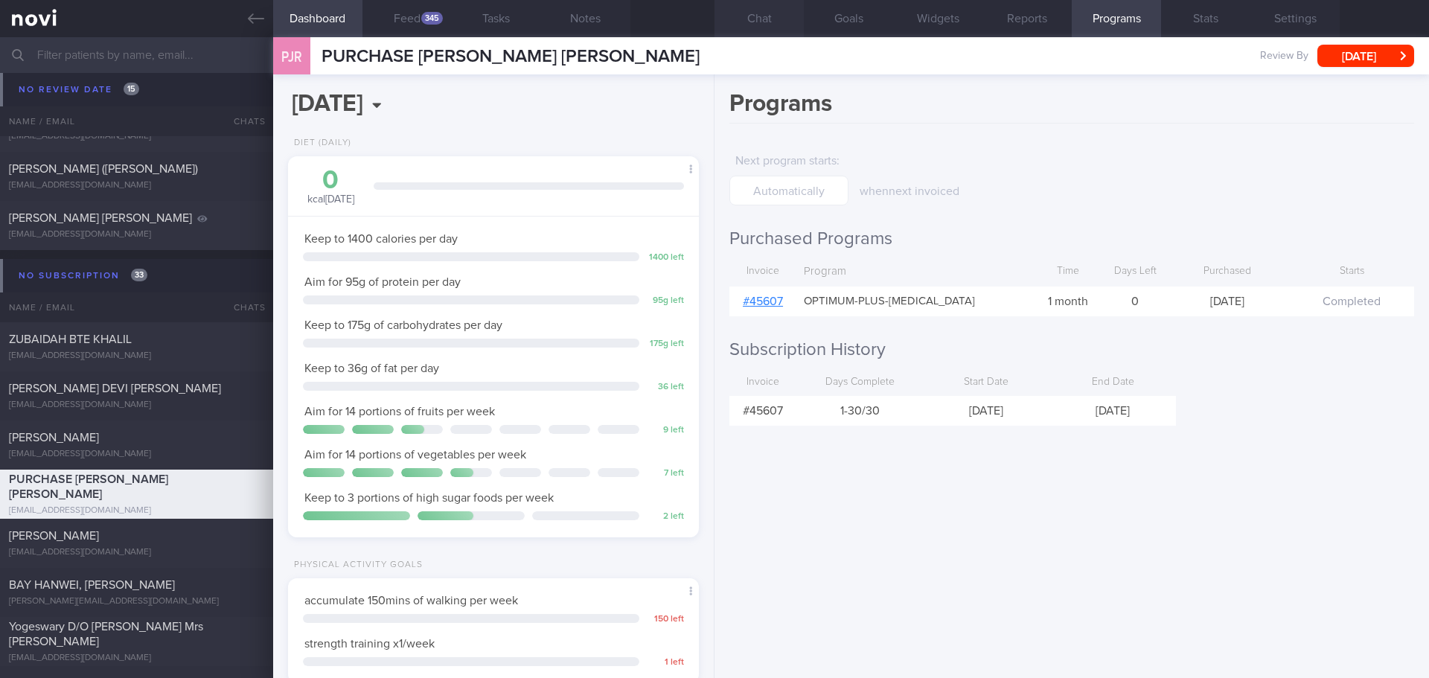
click at [787, 15] on button "Chat" at bounding box center [758, 18] width 89 height 37
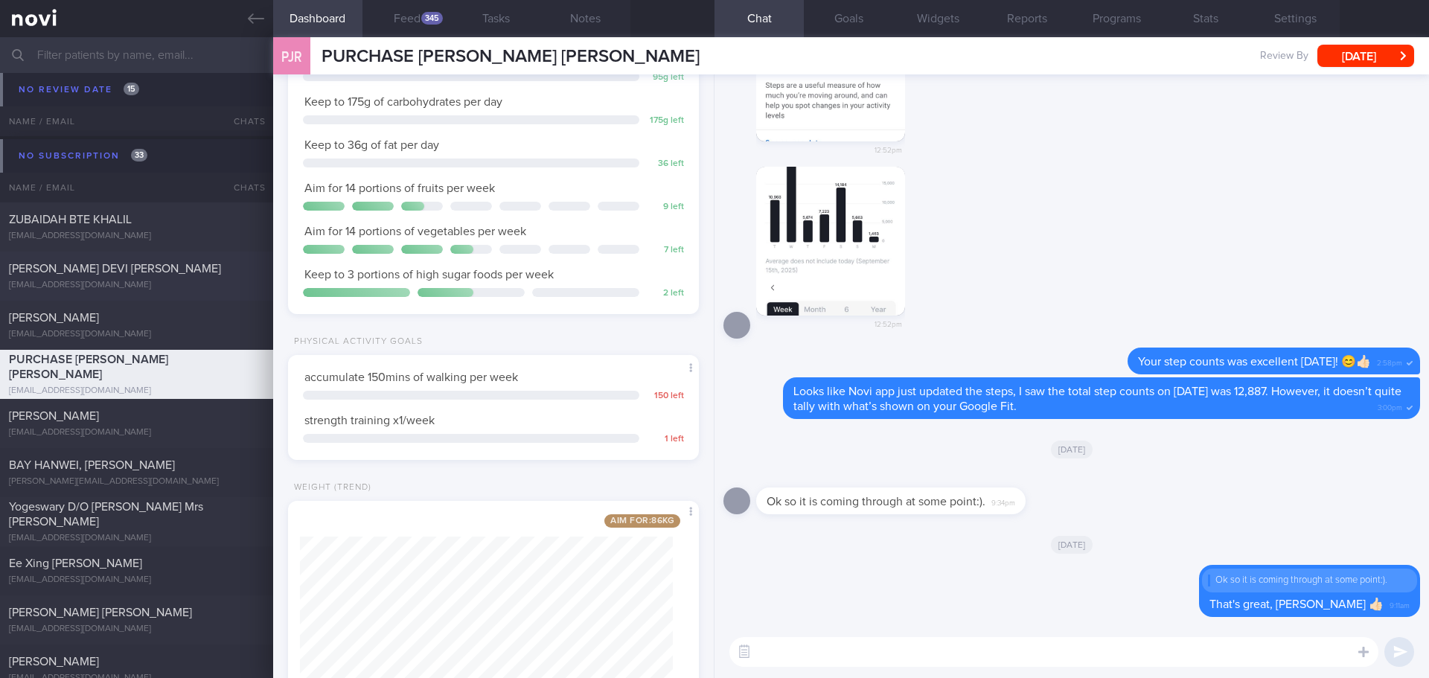
scroll to position [4237, 0]
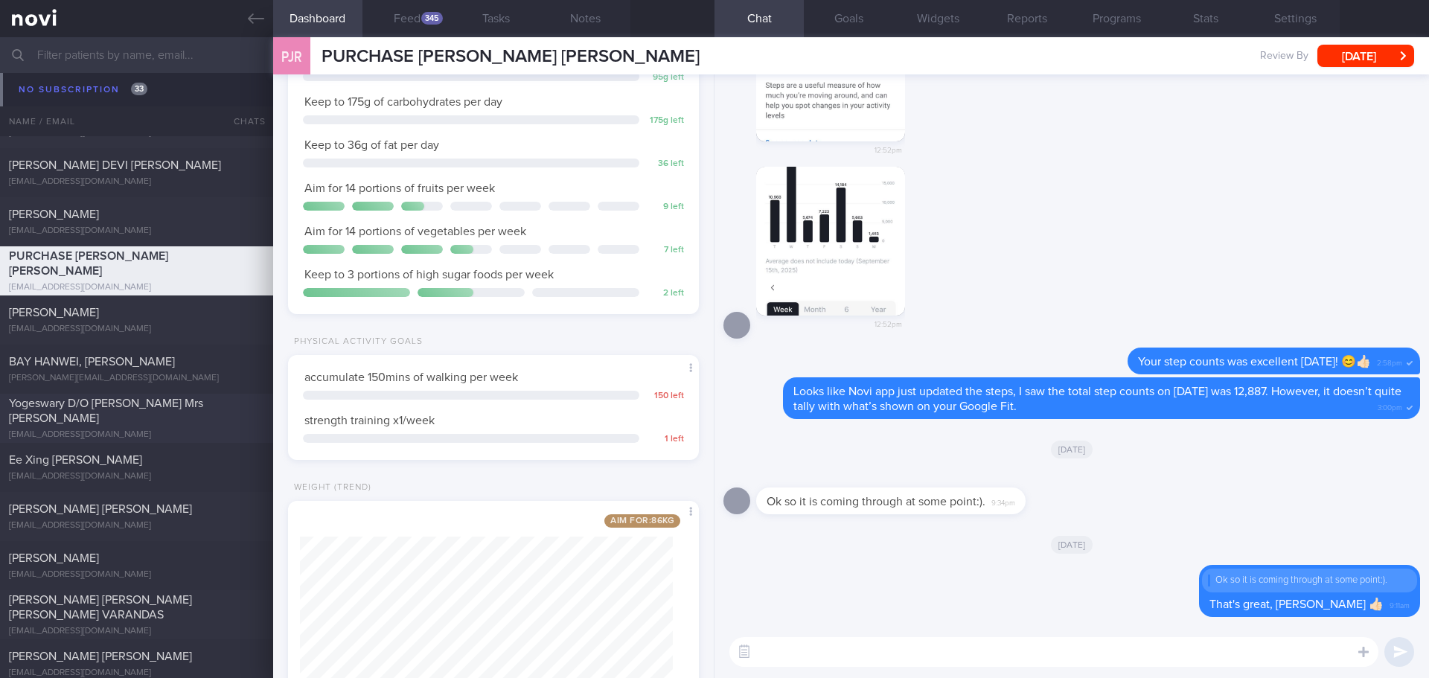
click at [148, 426] on div "Yogeswary D/O [PERSON_NAME] Mrs [PERSON_NAME] [EMAIL_ADDRESS][DOMAIN_NAME]" at bounding box center [136, 418] width 273 height 45
select select "8"
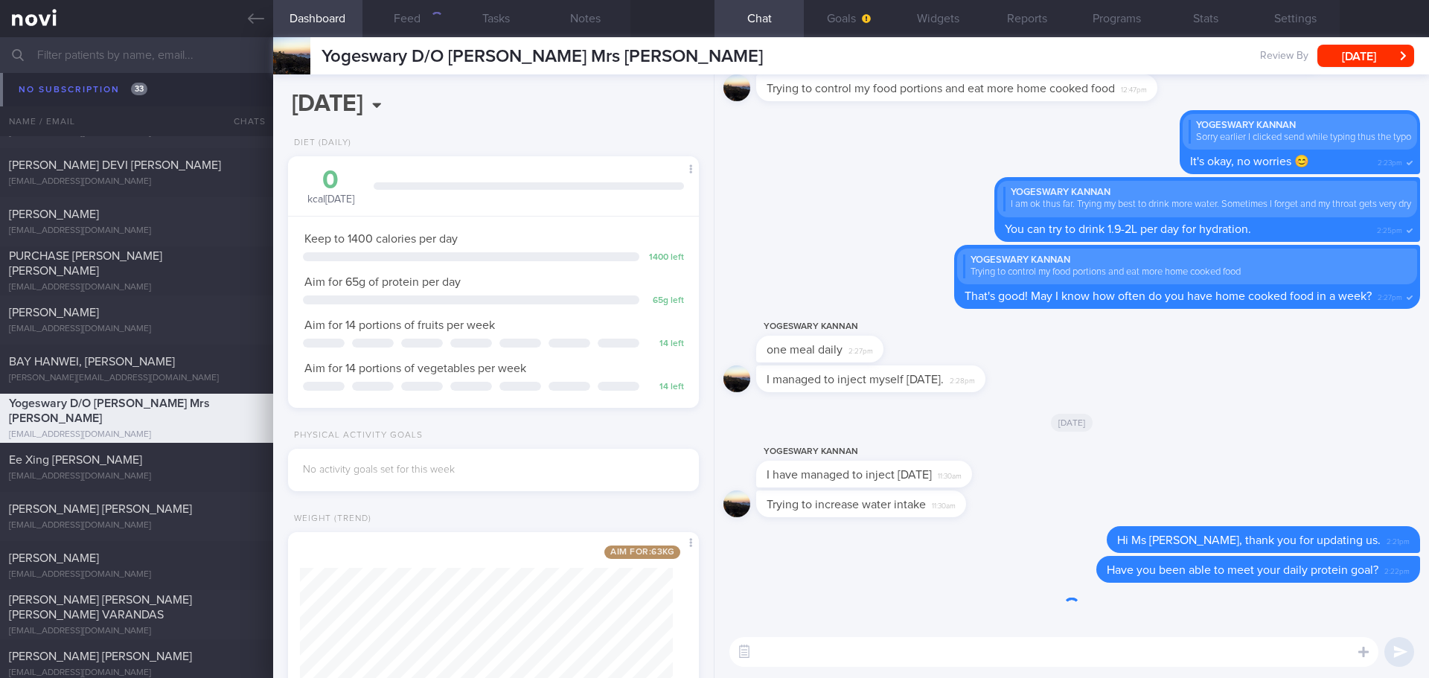
scroll to position [208, 374]
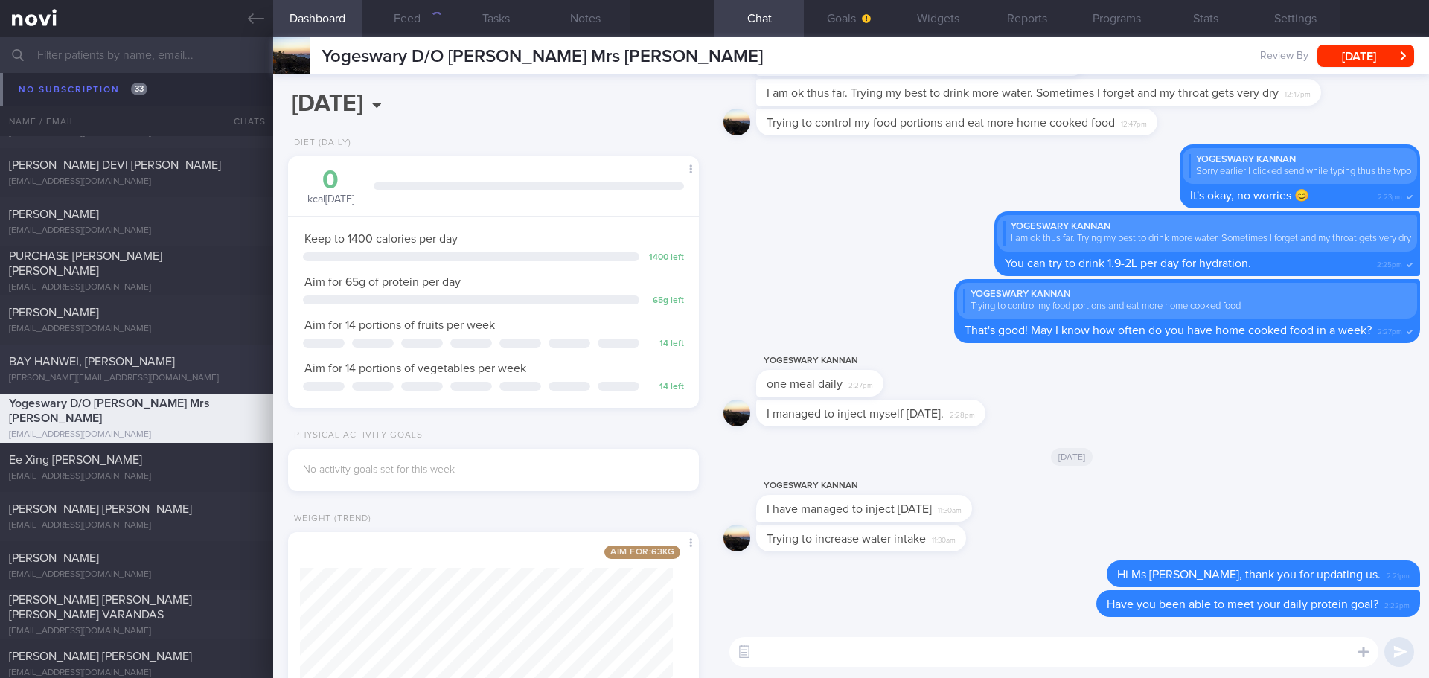
click at [140, 371] on div "BAY HANWEI, [PERSON_NAME] [PERSON_NAME][EMAIL_ADDRESS][DOMAIN_NAME]" at bounding box center [136, 369] width 273 height 30
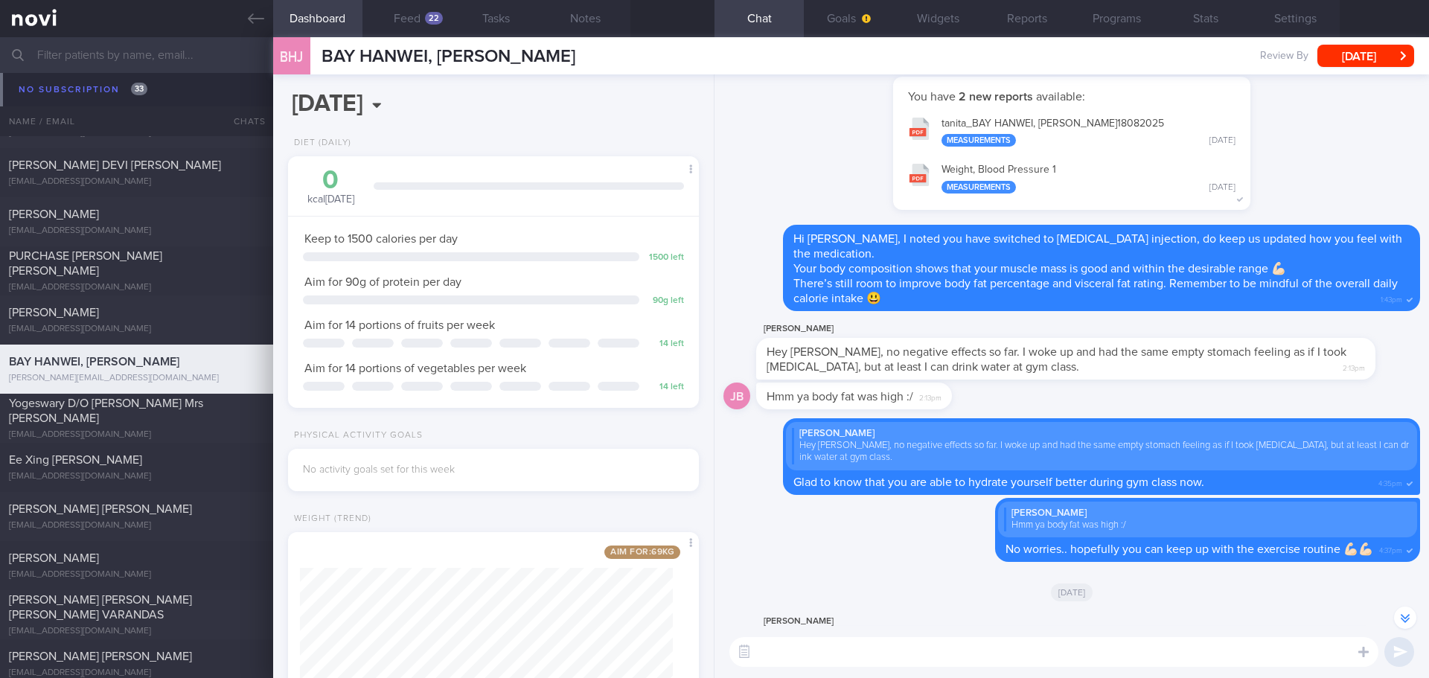
scroll to position [-1117, 0]
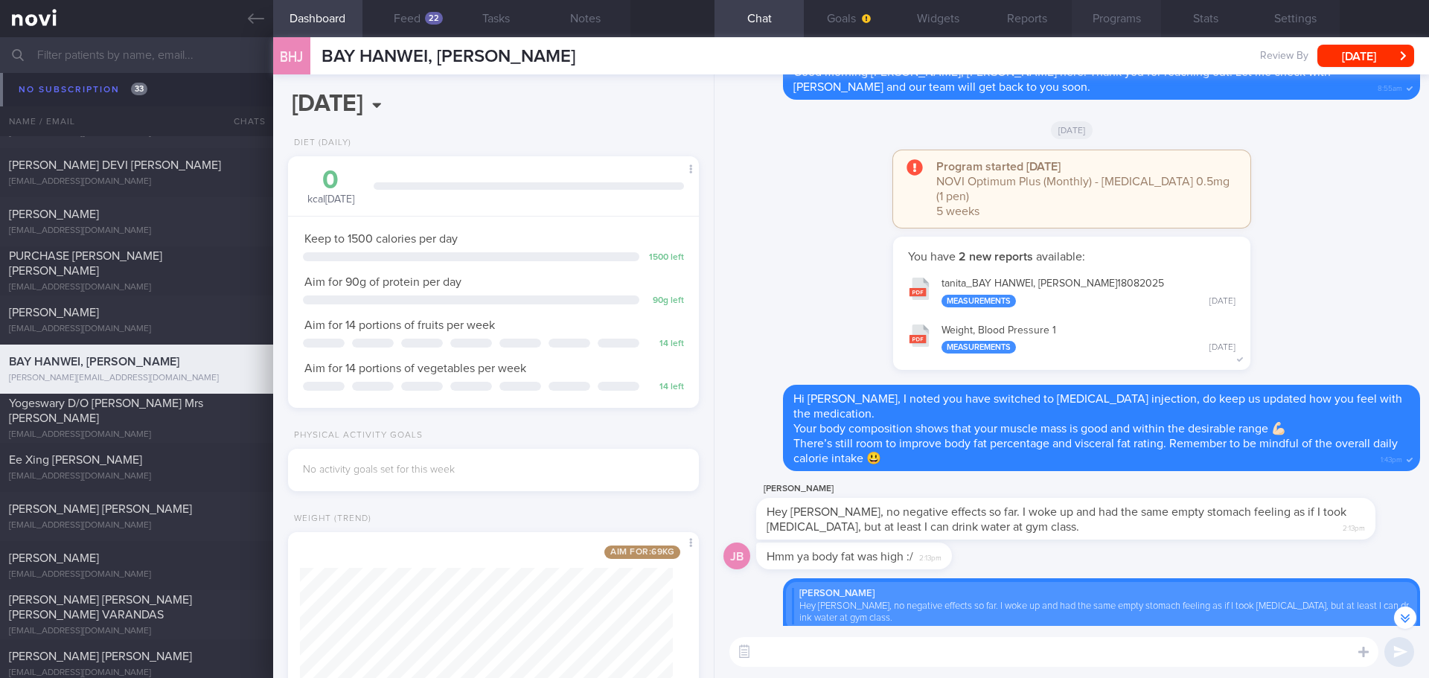
click at [1119, 29] on button "Programs" at bounding box center [1116, 18] width 89 height 37
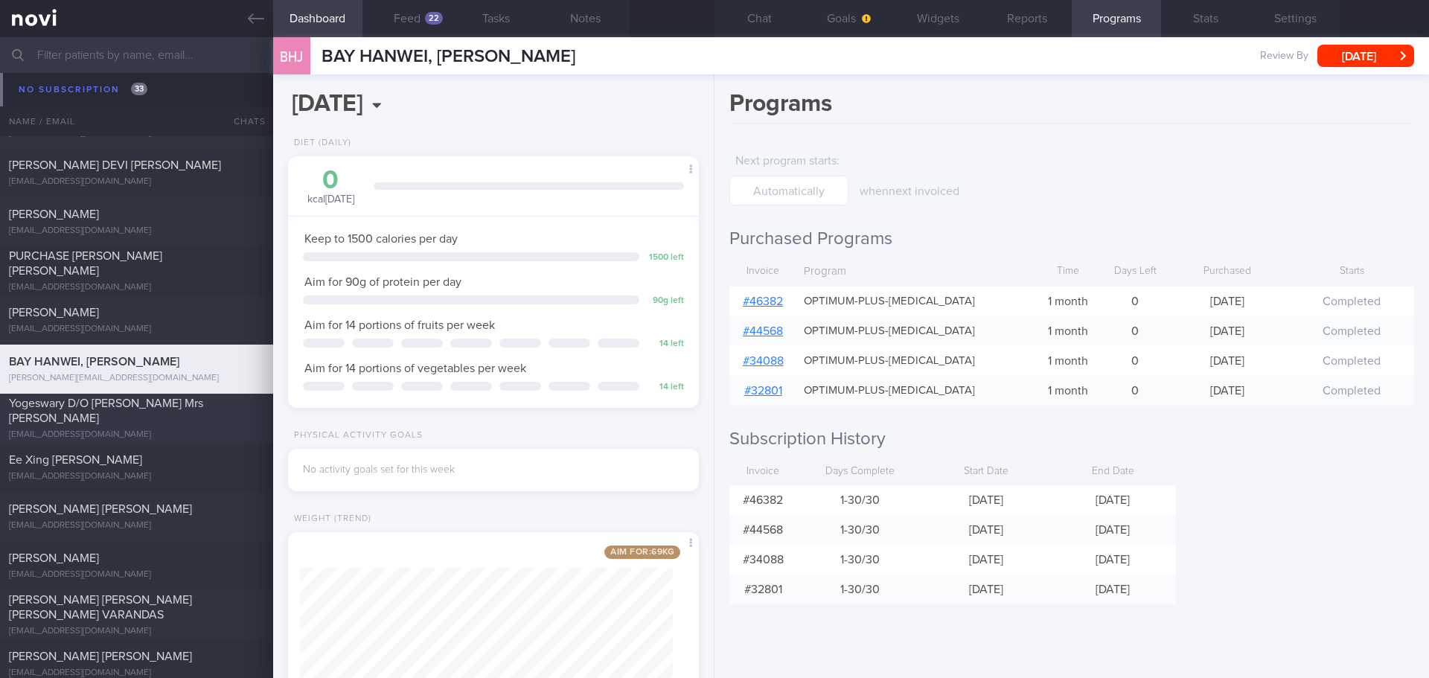
click at [87, 430] on div "[EMAIL_ADDRESS][DOMAIN_NAME]" at bounding box center [136, 434] width 255 height 11
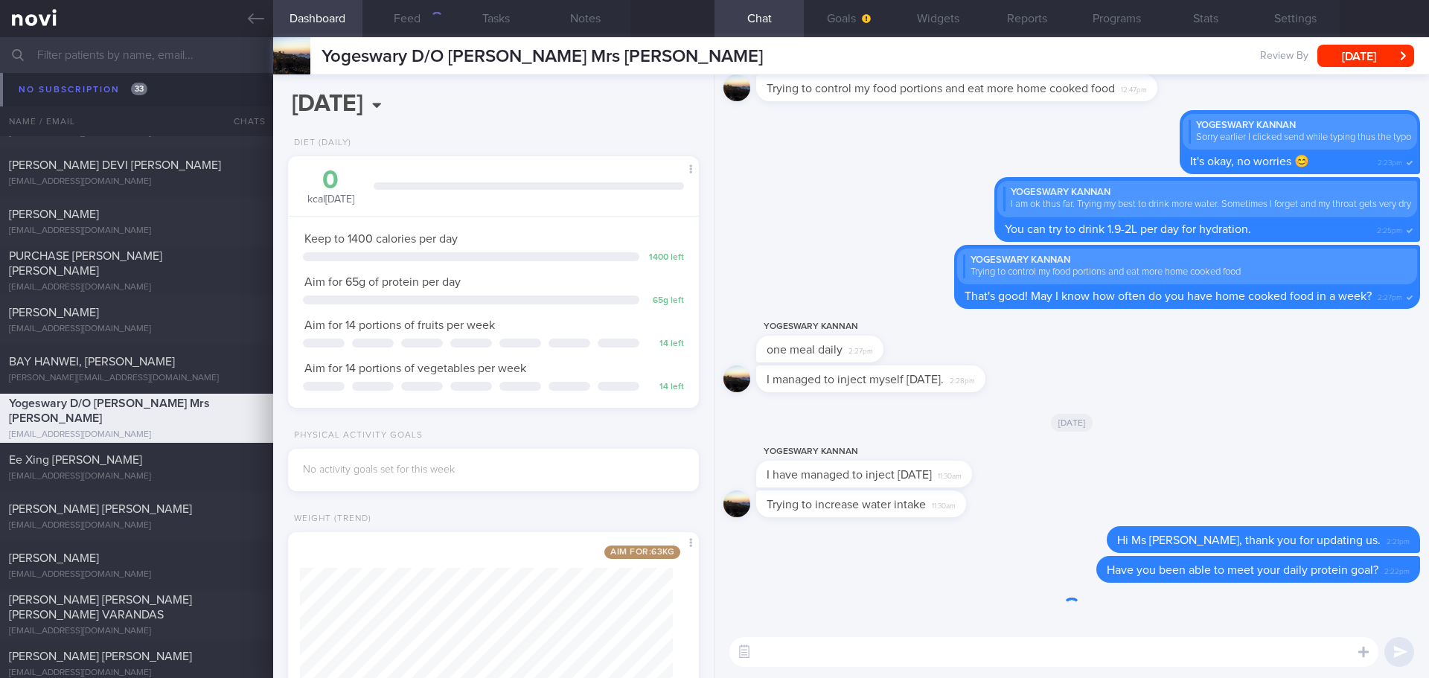
scroll to position [208, 374]
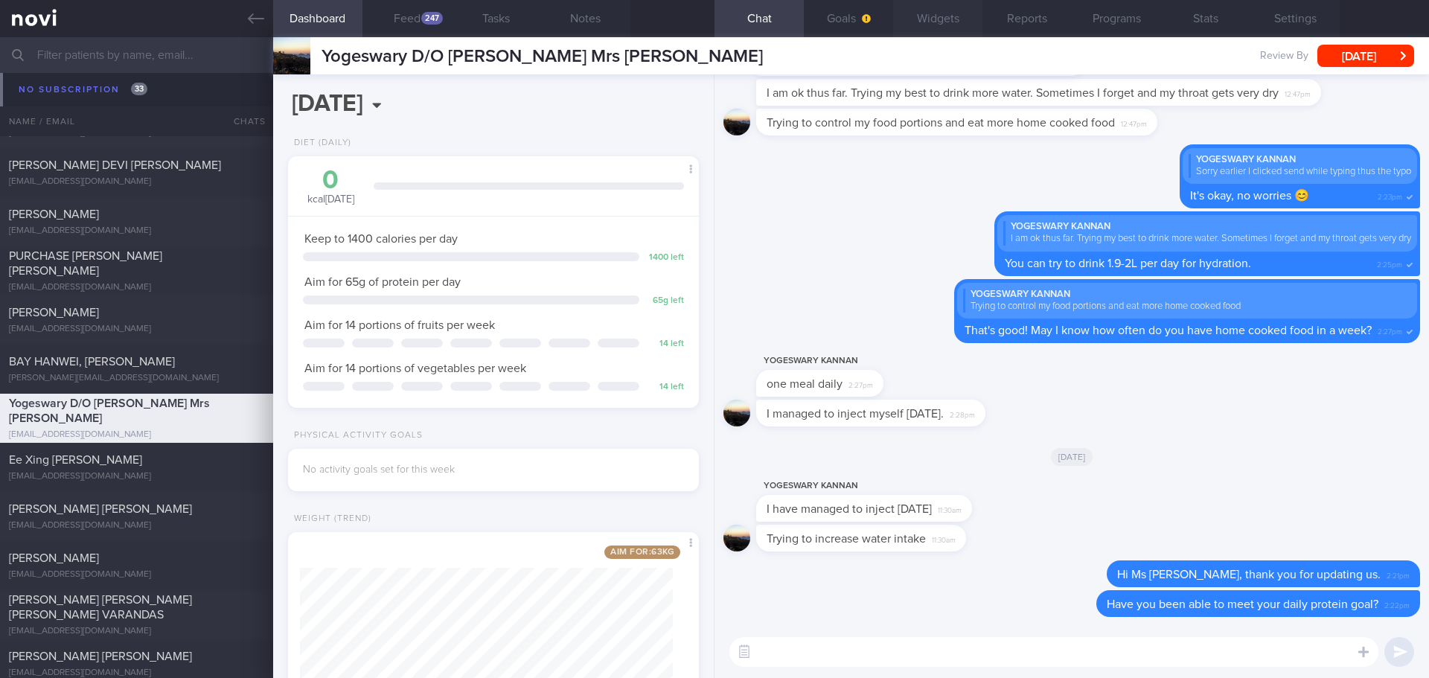
click at [944, 20] on button "Widgets" at bounding box center [937, 18] width 89 height 37
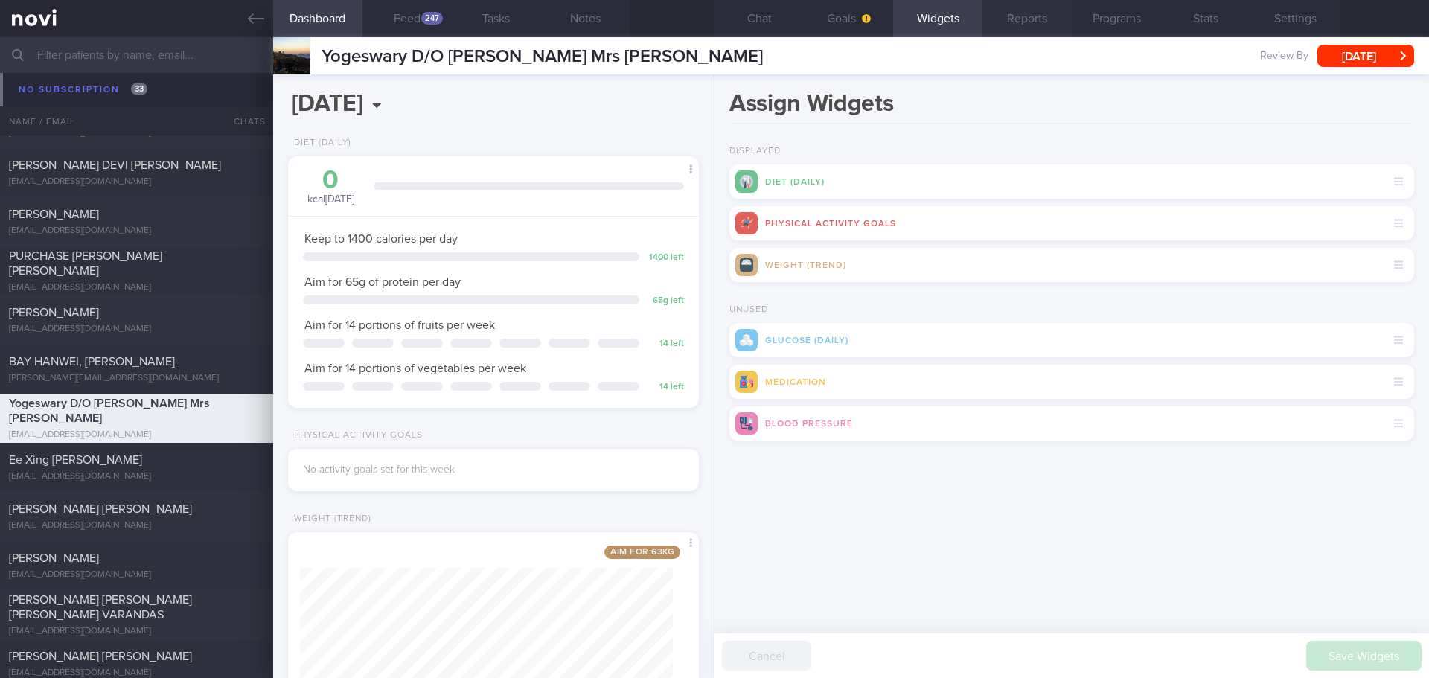
click at [1011, 20] on button "Reports" at bounding box center [1026, 18] width 89 height 37
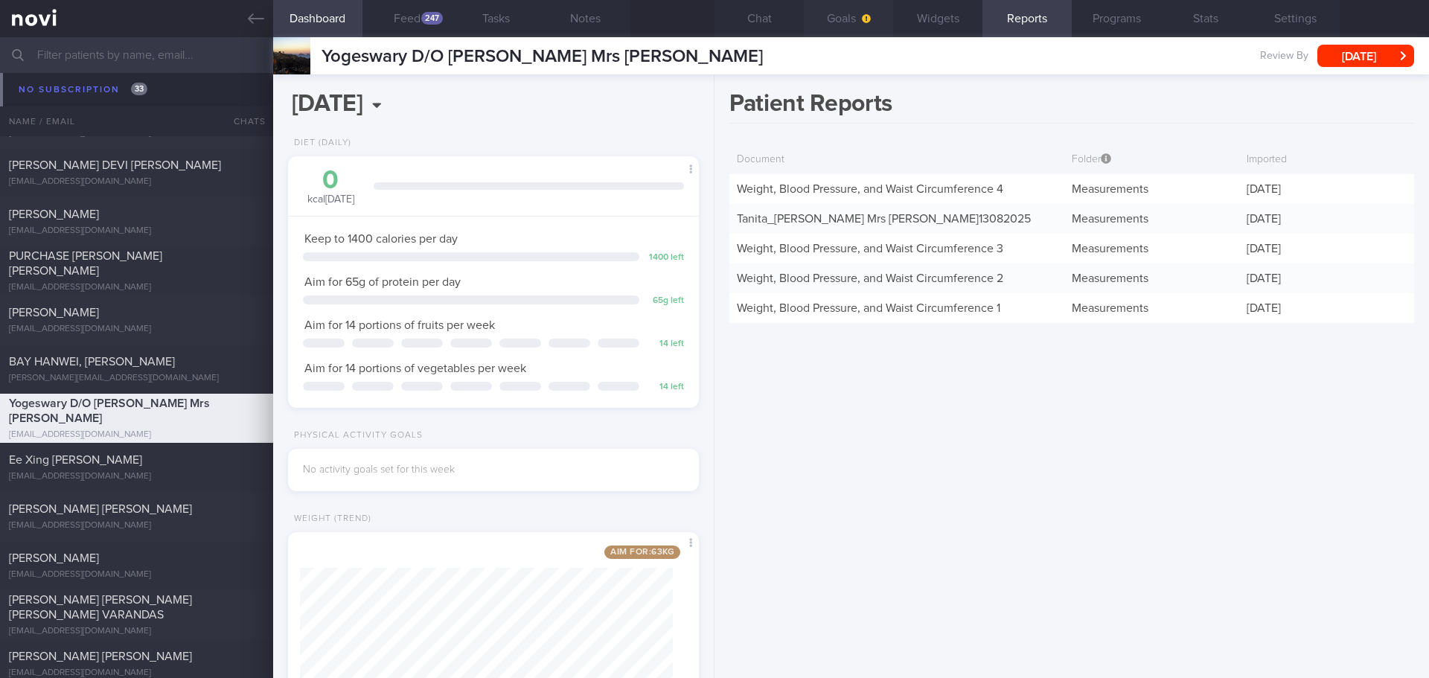
click at [859, 24] on span "button" at bounding box center [865, 19] width 12 height 12
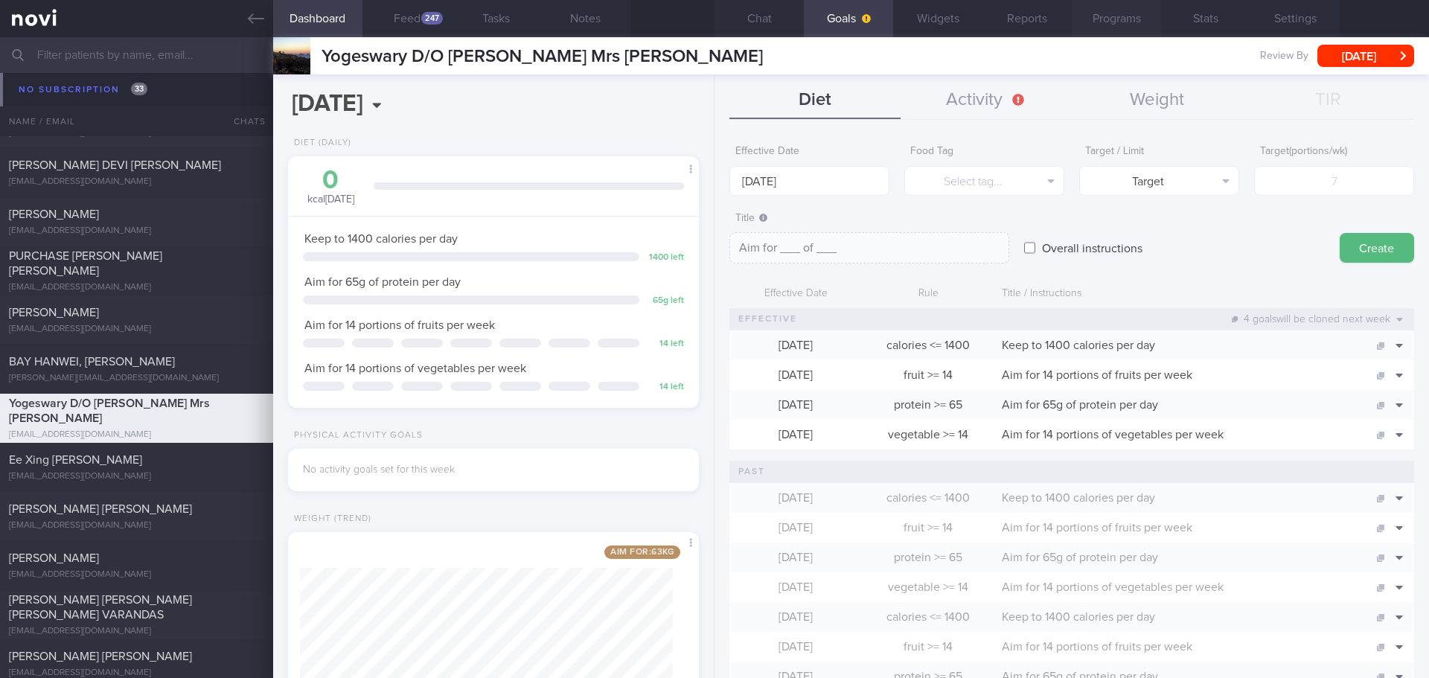
click at [1124, 24] on button "Programs" at bounding box center [1116, 18] width 89 height 37
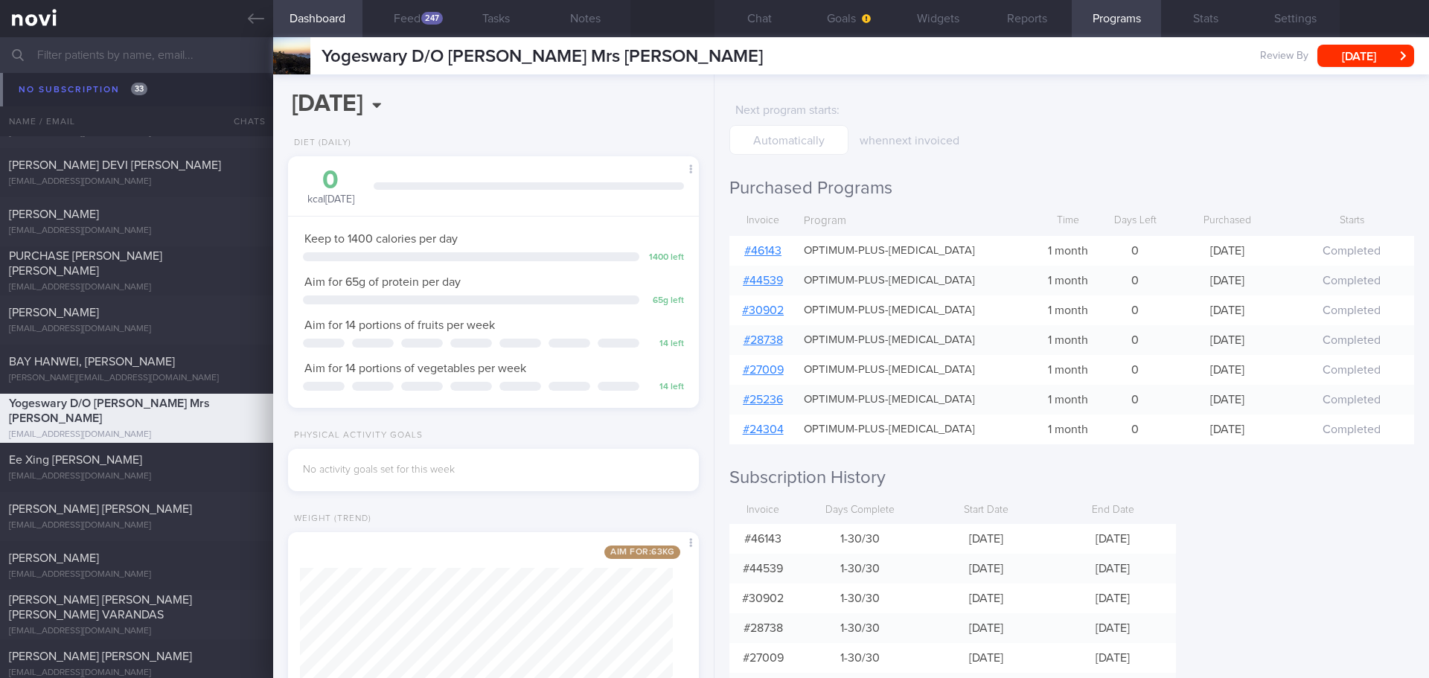
scroll to position [142, 0]
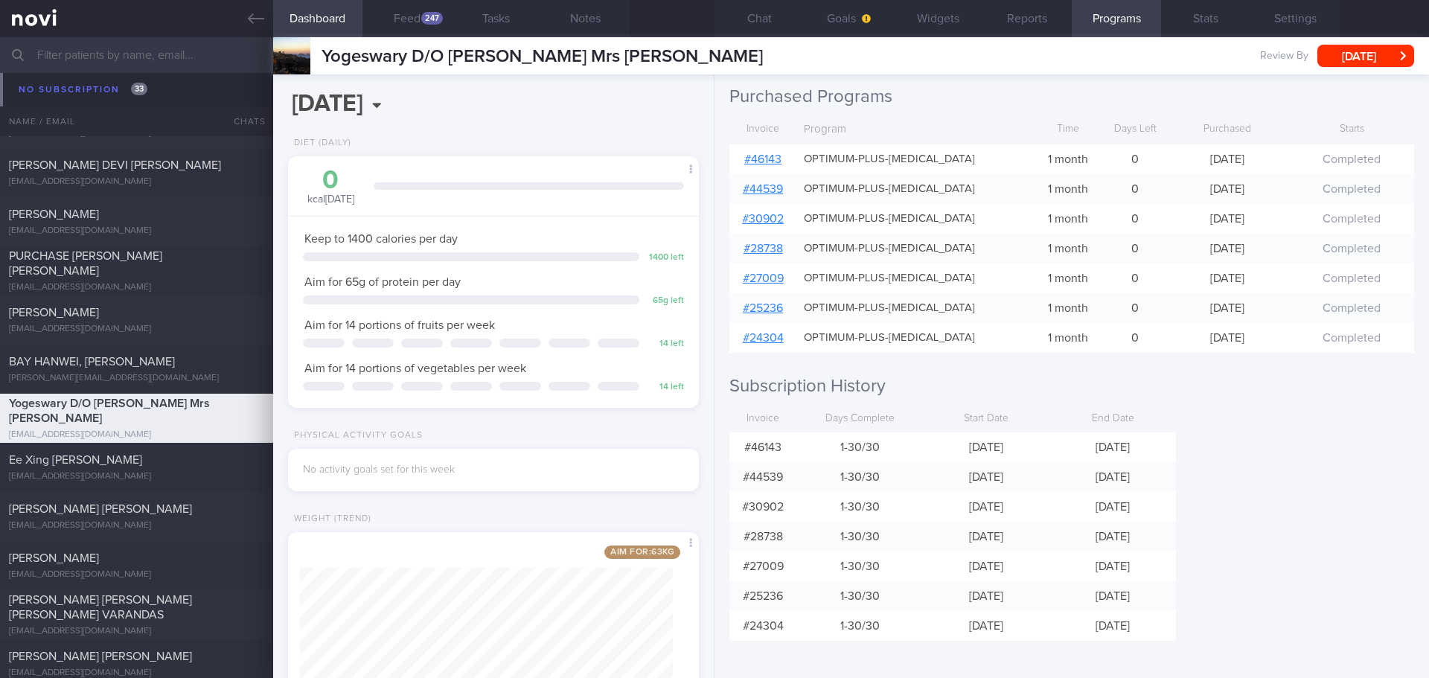
click at [777, 153] on link "# 46143" at bounding box center [762, 159] width 37 height 12
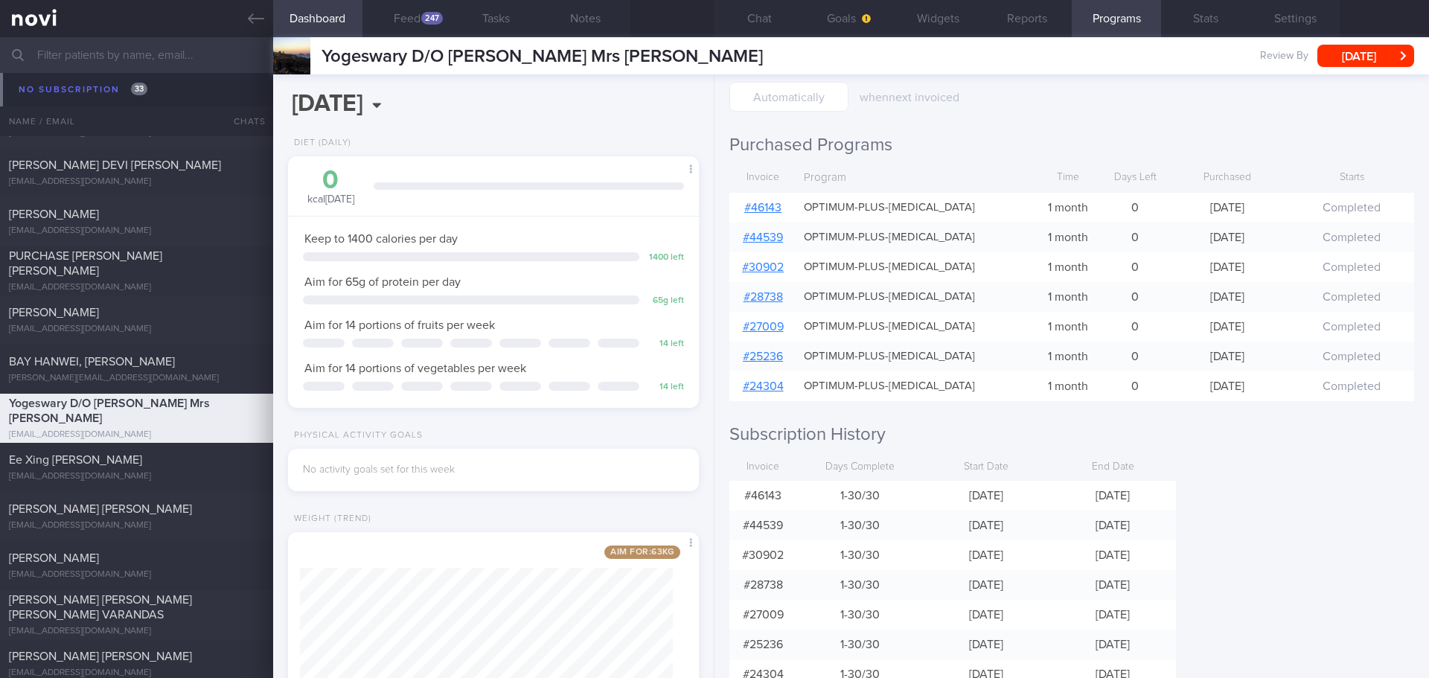
scroll to position [68, 0]
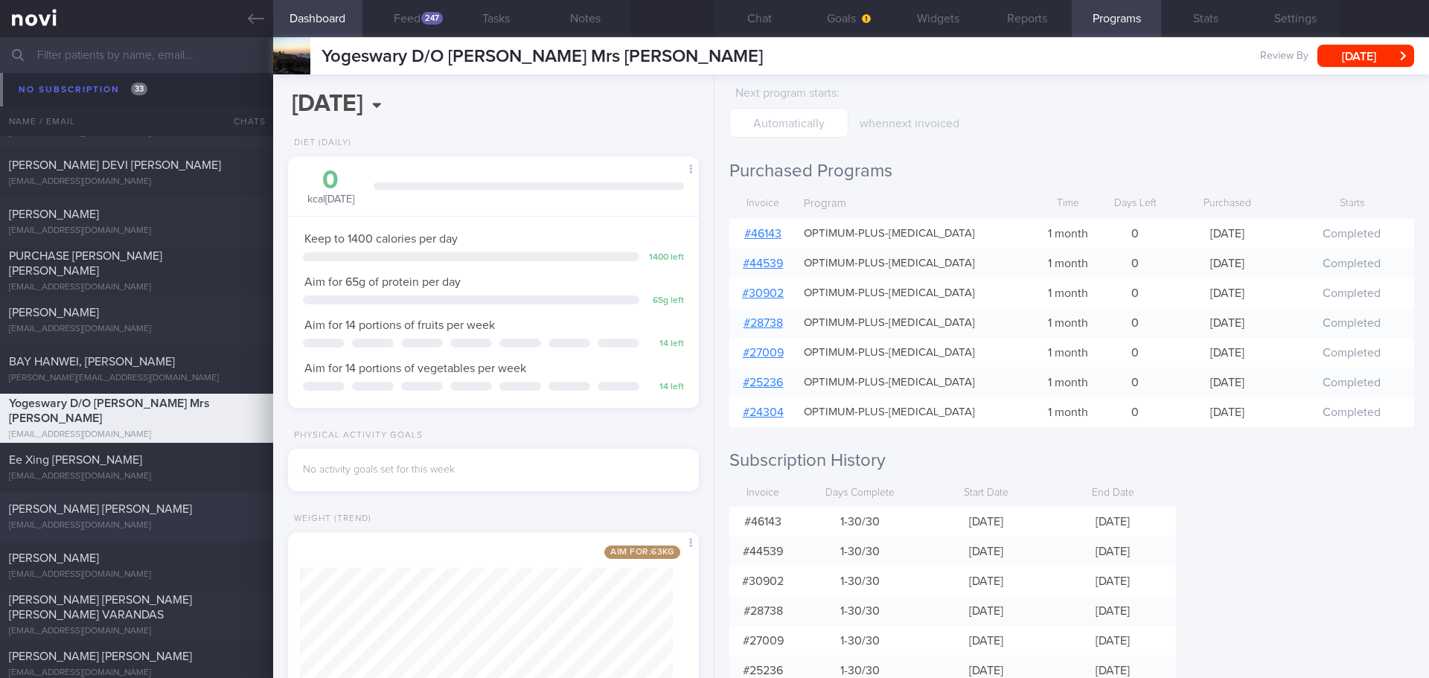
drag, startPoint x: 107, startPoint y: 475, endPoint x: 113, endPoint y: 501, distance: 26.7
click at [107, 475] on div "[EMAIL_ADDRESS][DOMAIN_NAME]" at bounding box center [136, 476] width 255 height 11
type input "[DATE]"
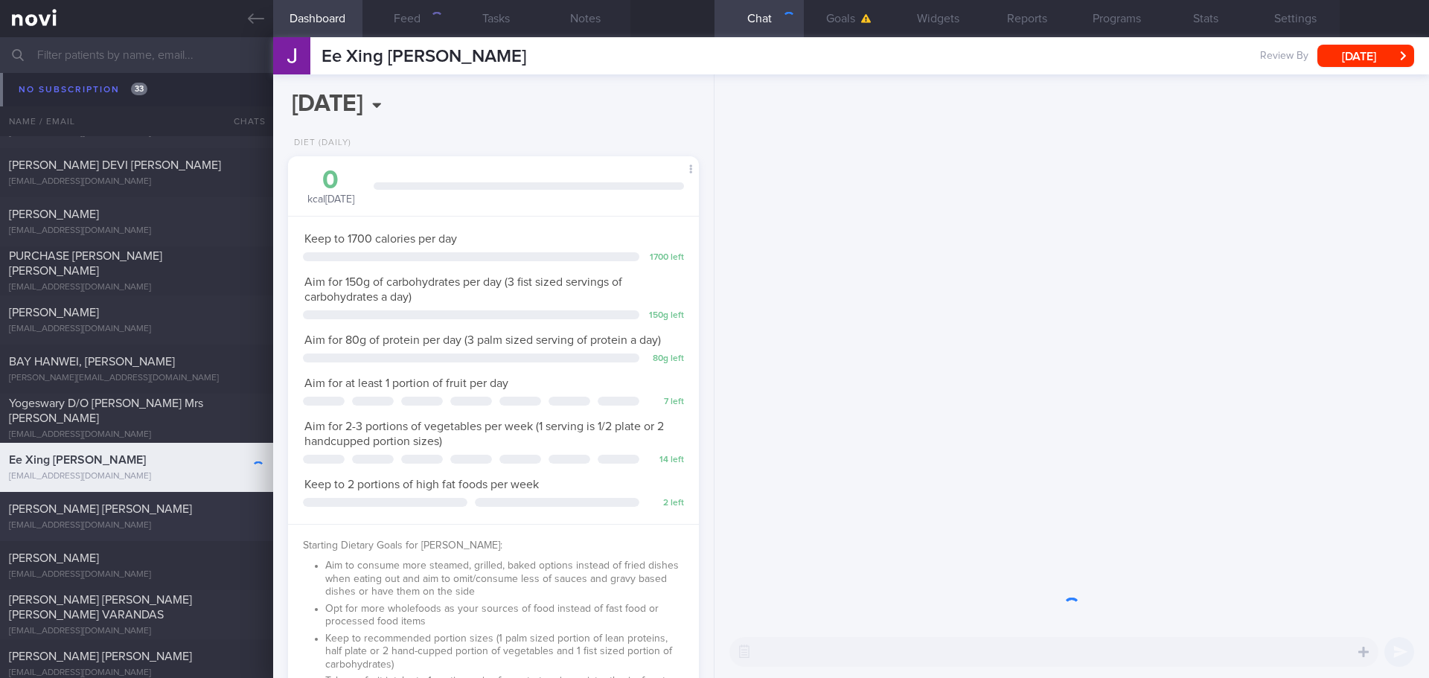
scroll to position [743968, 743803]
click at [113, 508] on div "[PERSON_NAME] [PERSON_NAME]" at bounding box center [135, 509] width 252 height 15
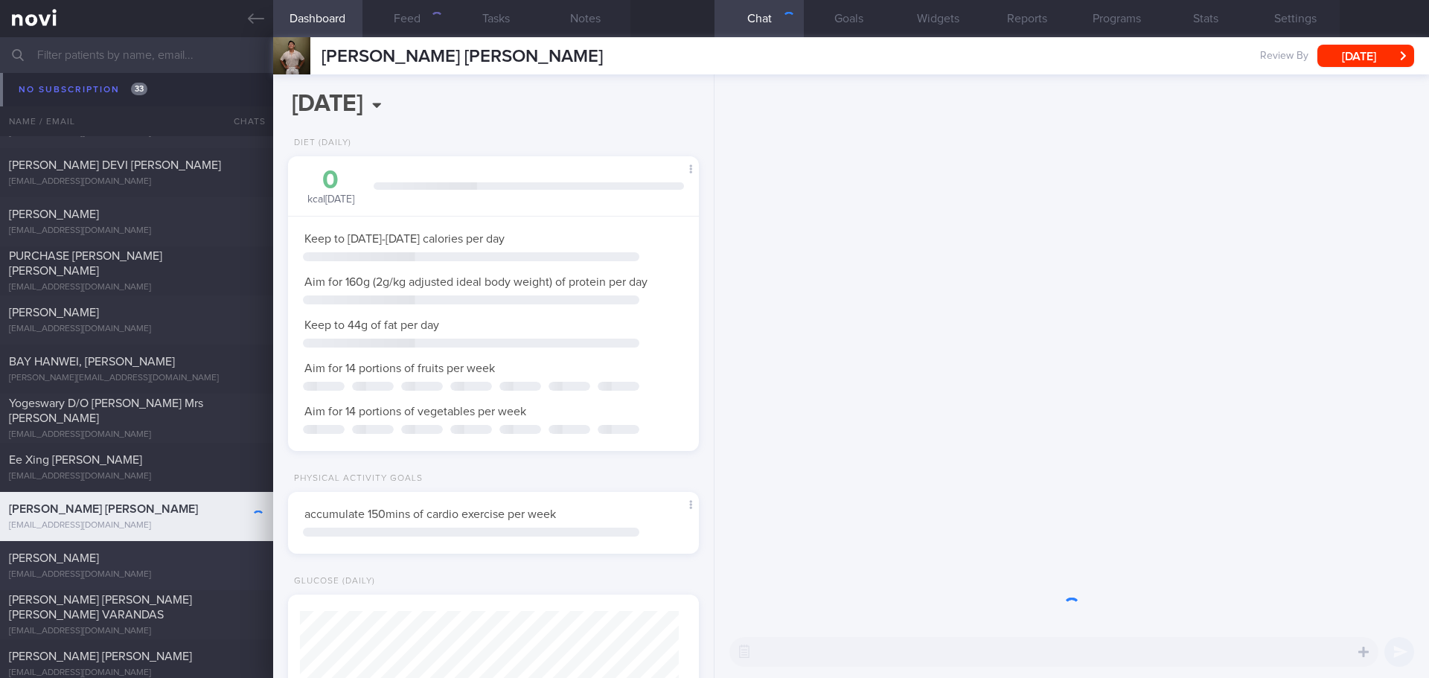
scroll to position [189, 380]
click at [99, 557] on span "[PERSON_NAME]" at bounding box center [54, 558] width 90 height 12
type input "check appt"
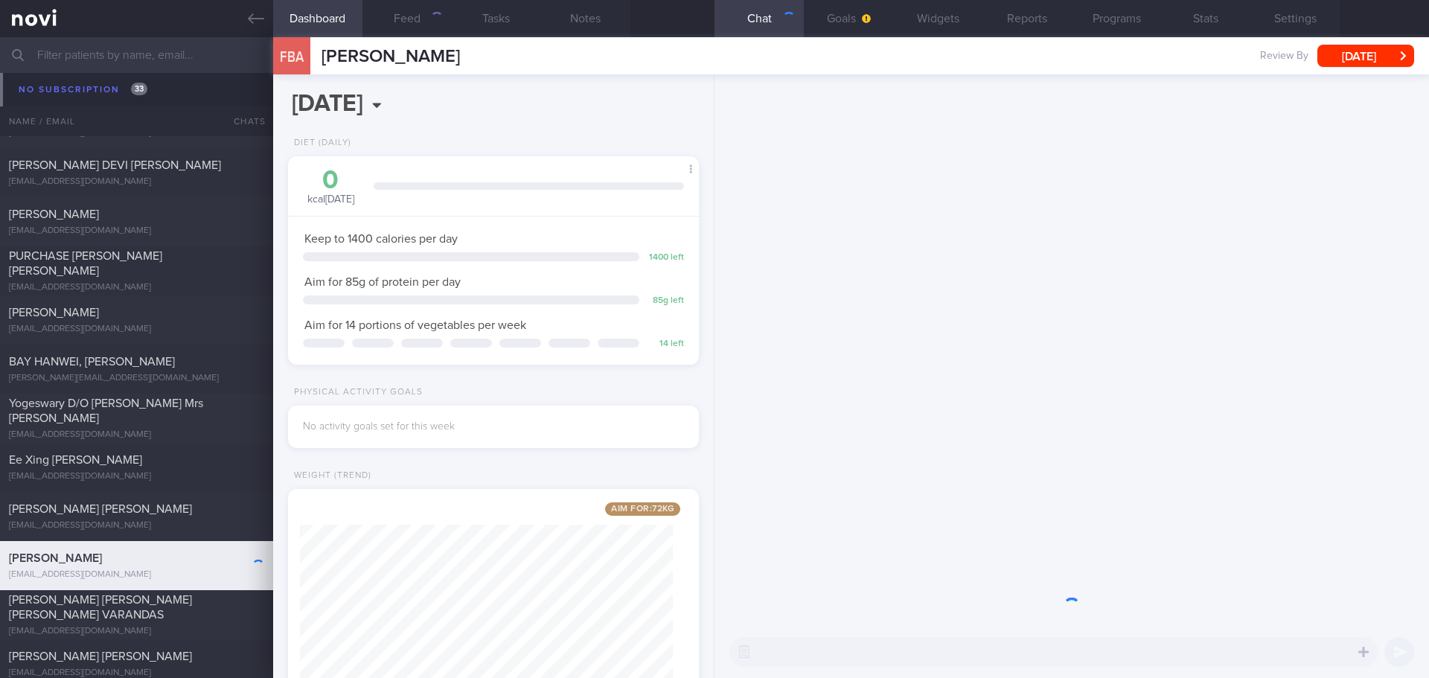
scroll to position [208, 374]
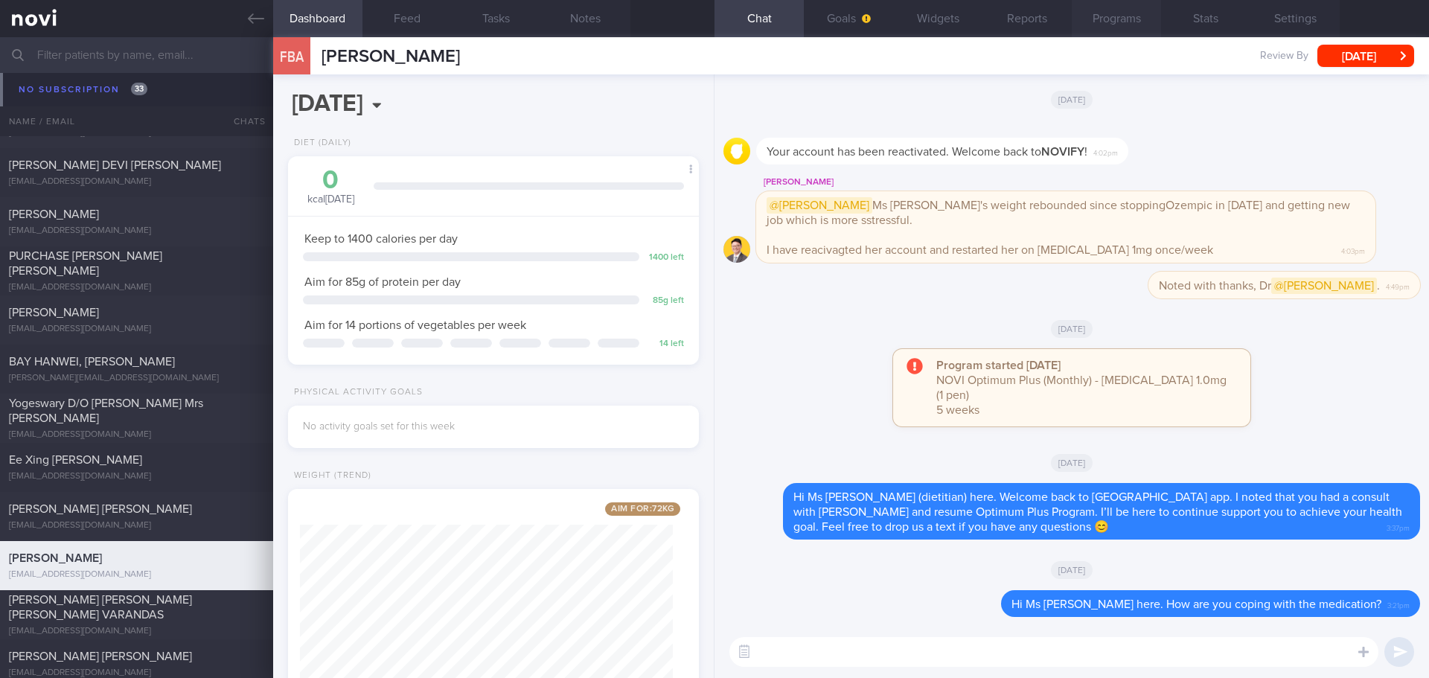
click at [1115, 25] on button "Programs" at bounding box center [1116, 18] width 89 height 37
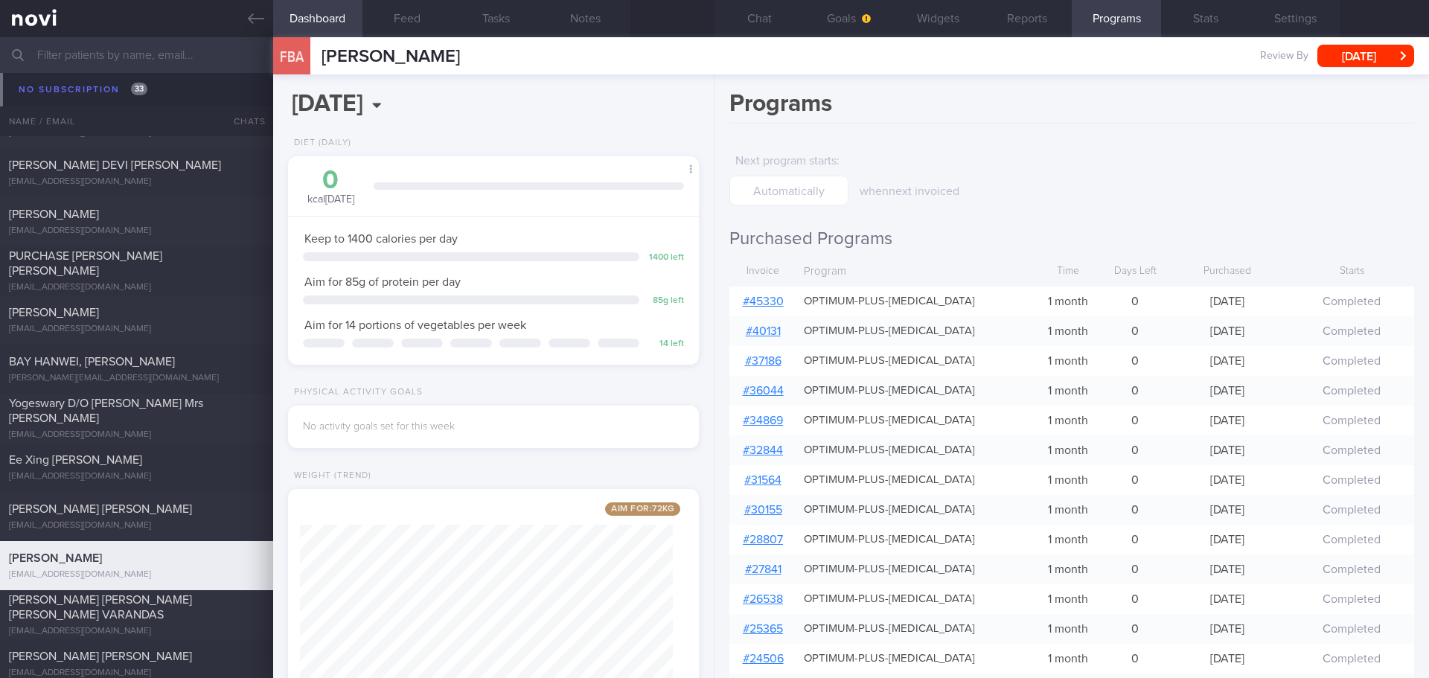
click at [755, 305] on link "# 45330" at bounding box center [763, 301] width 41 height 12
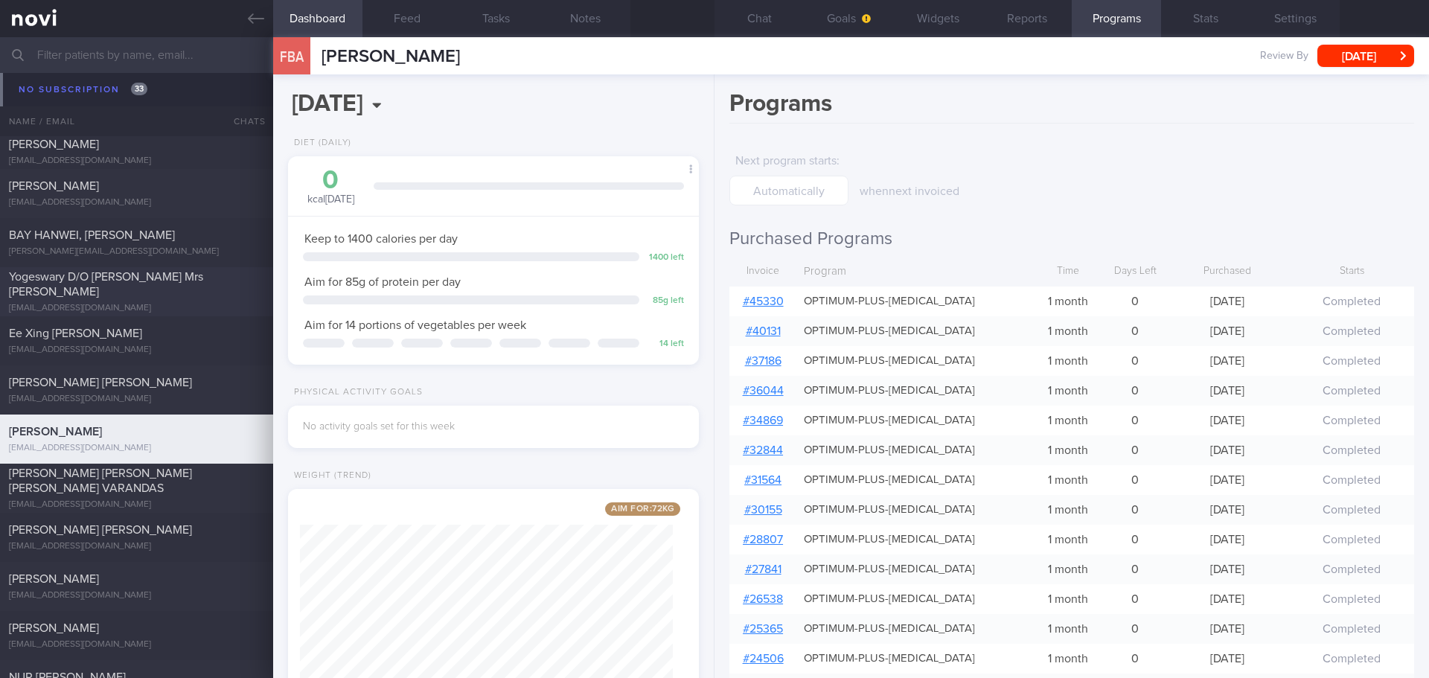
scroll to position [4386, 0]
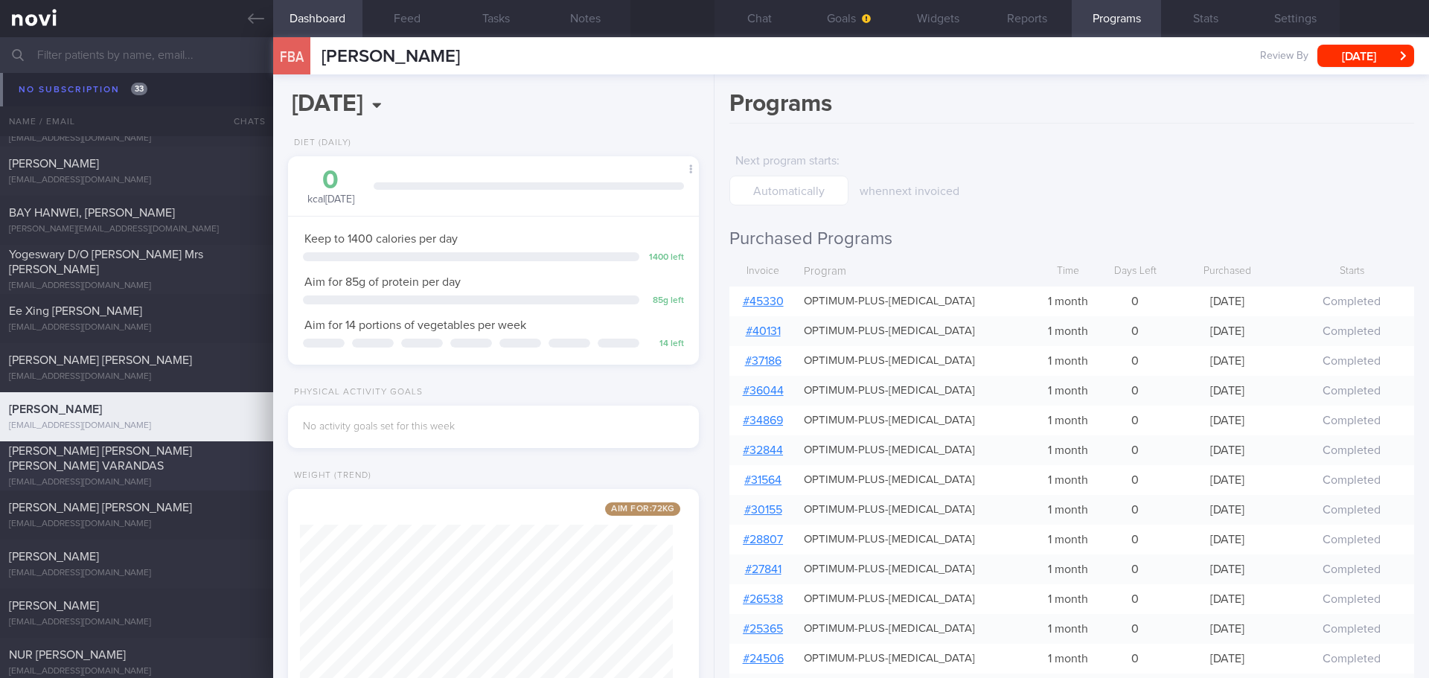
click at [129, 464] on div "[PERSON_NAME] [PERSON_NAME] [PERSON_NAME] VARANDAS" at bounding box center [135, 459] width 252 height 30
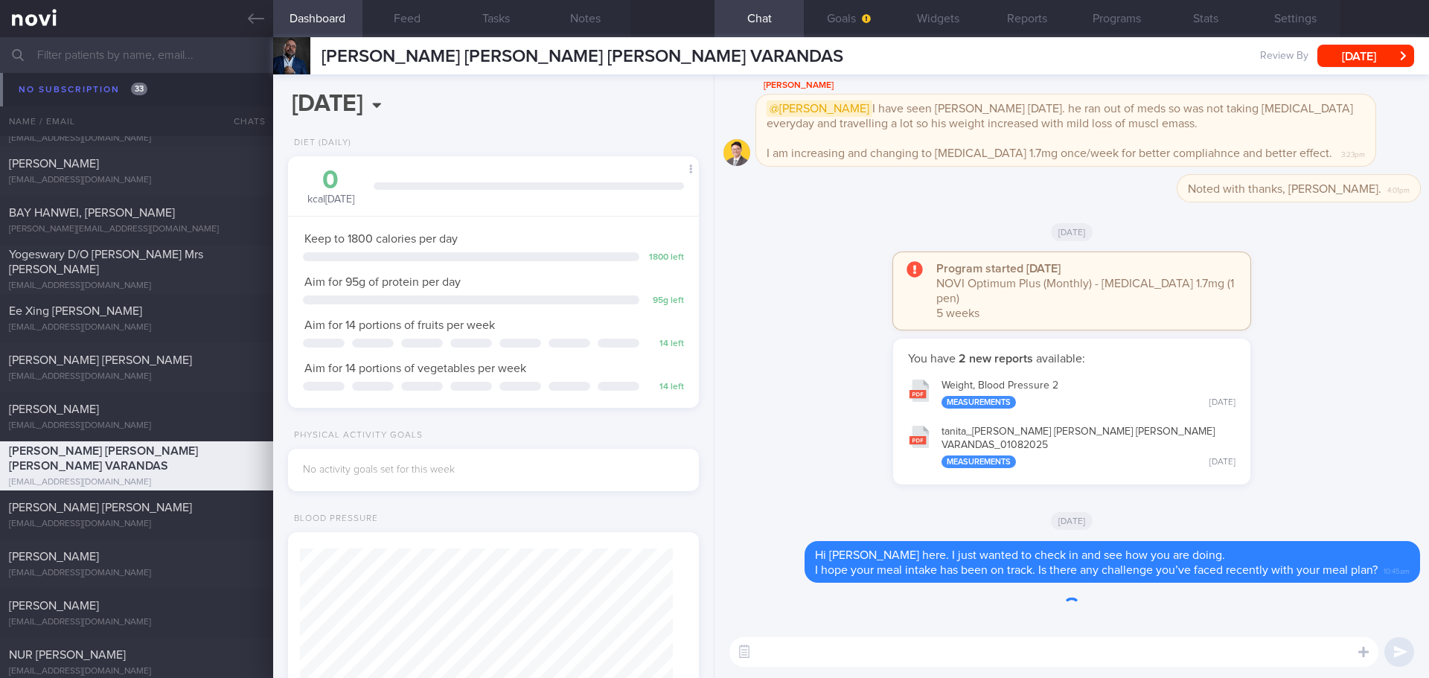
scroll to position [208, 374]
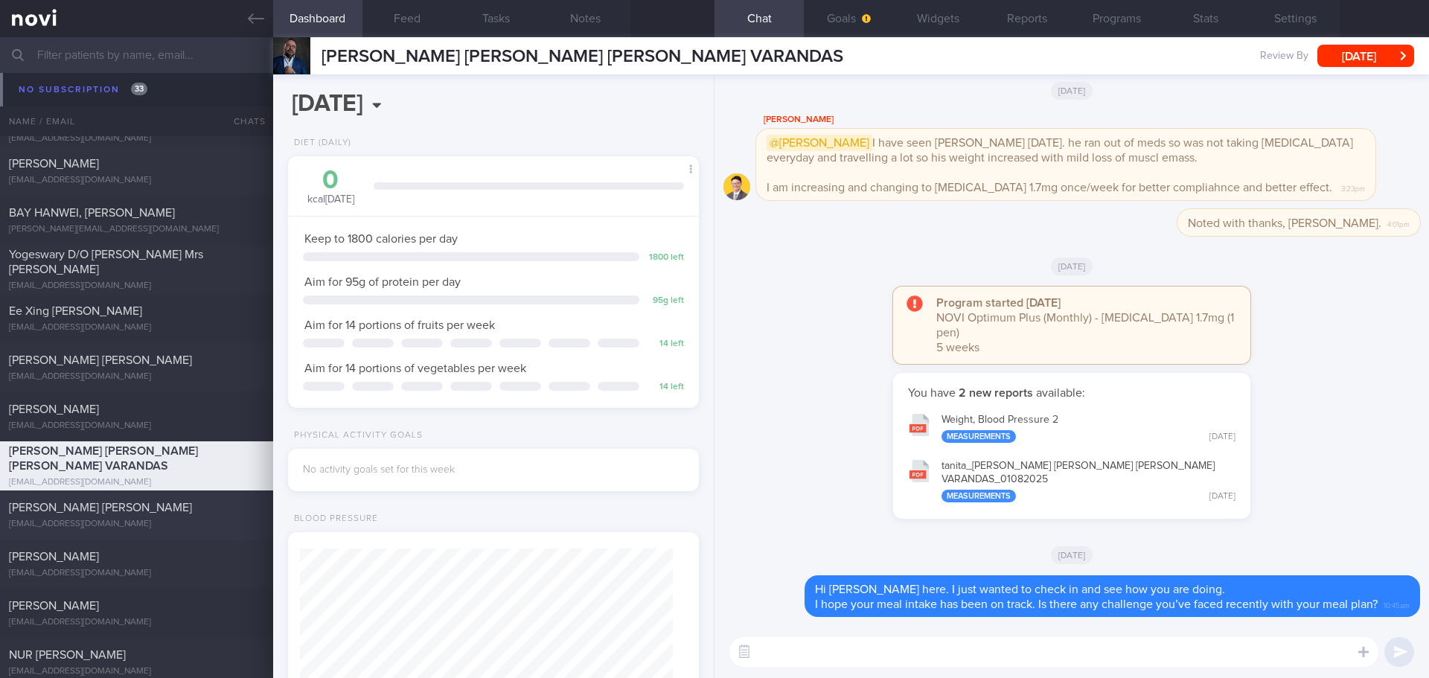
click at [121, 501] on div "[PERSON_NAME] [PERSON_NAME]" at bounding box center [135, 507] width 252 height 15
type input "[DATE]"
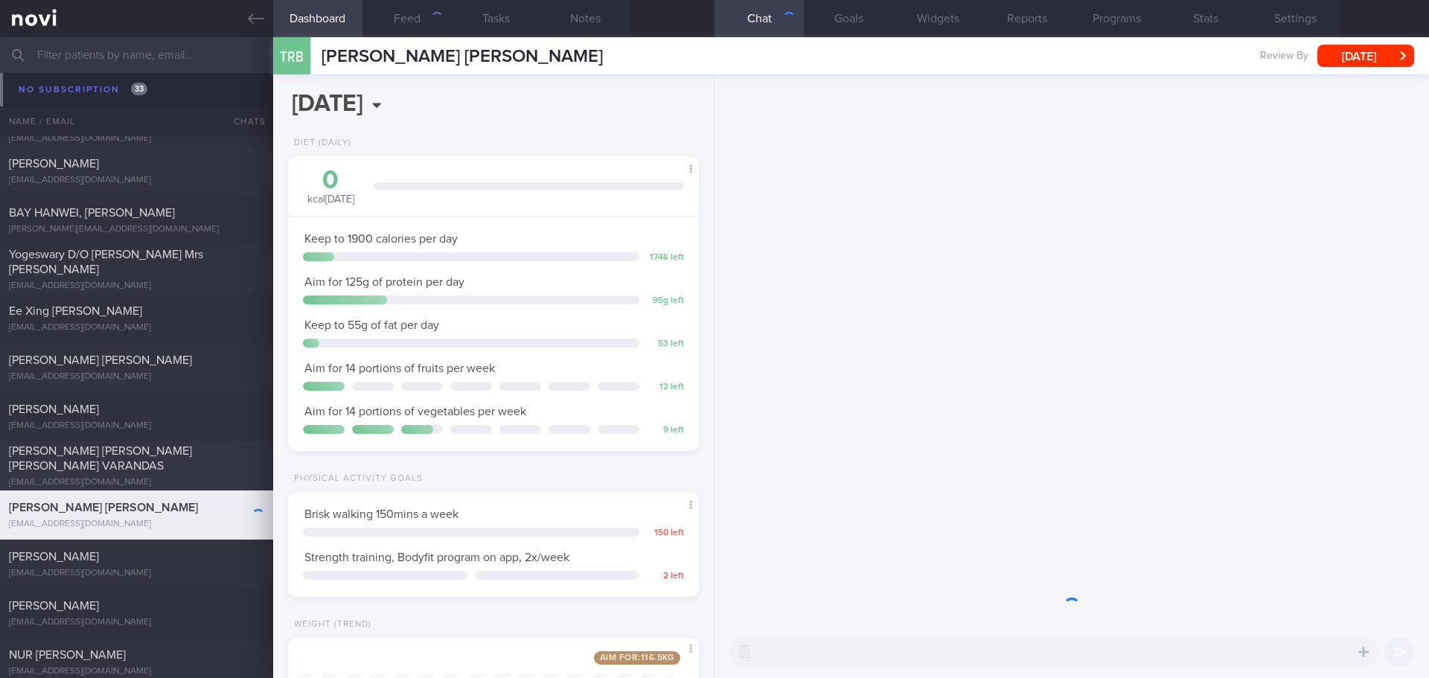
scroll to position [186, 374]
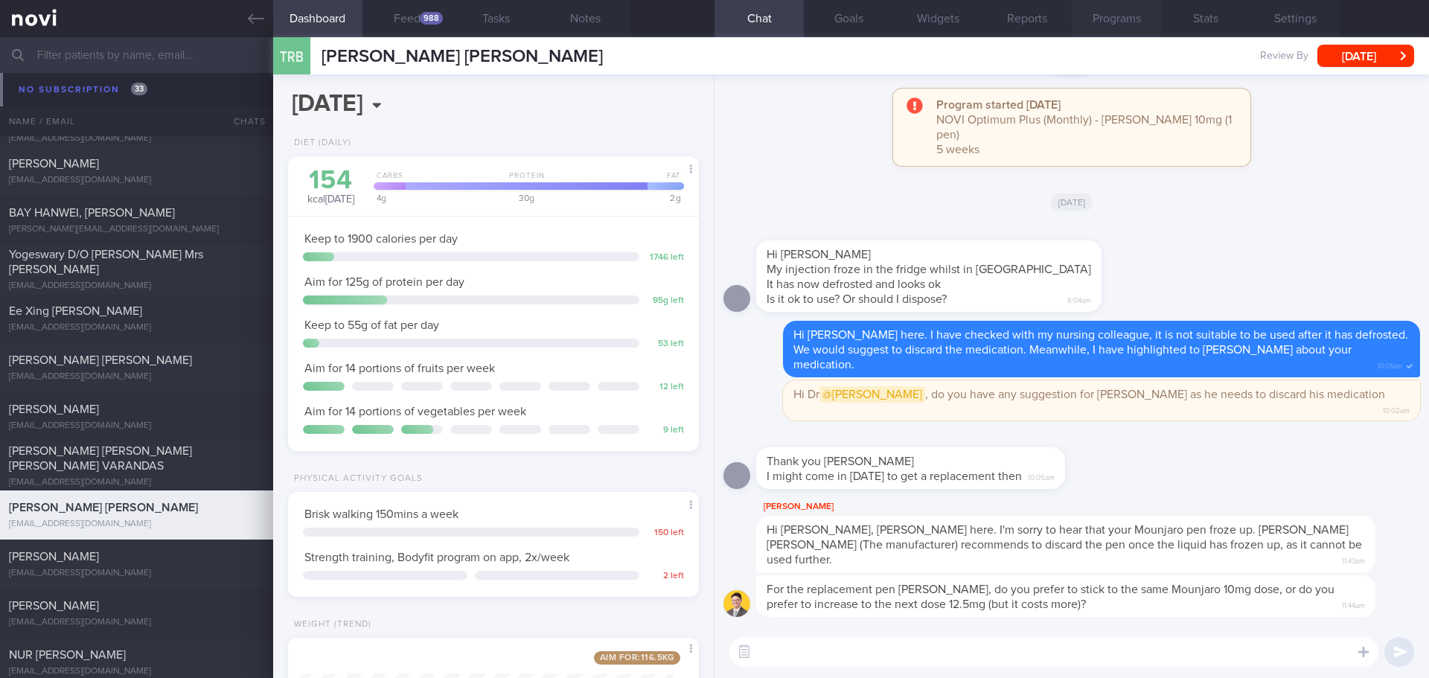
click at [1098, 28] on button "Programs" at bounding box center [1116, 18] width 89 height 37
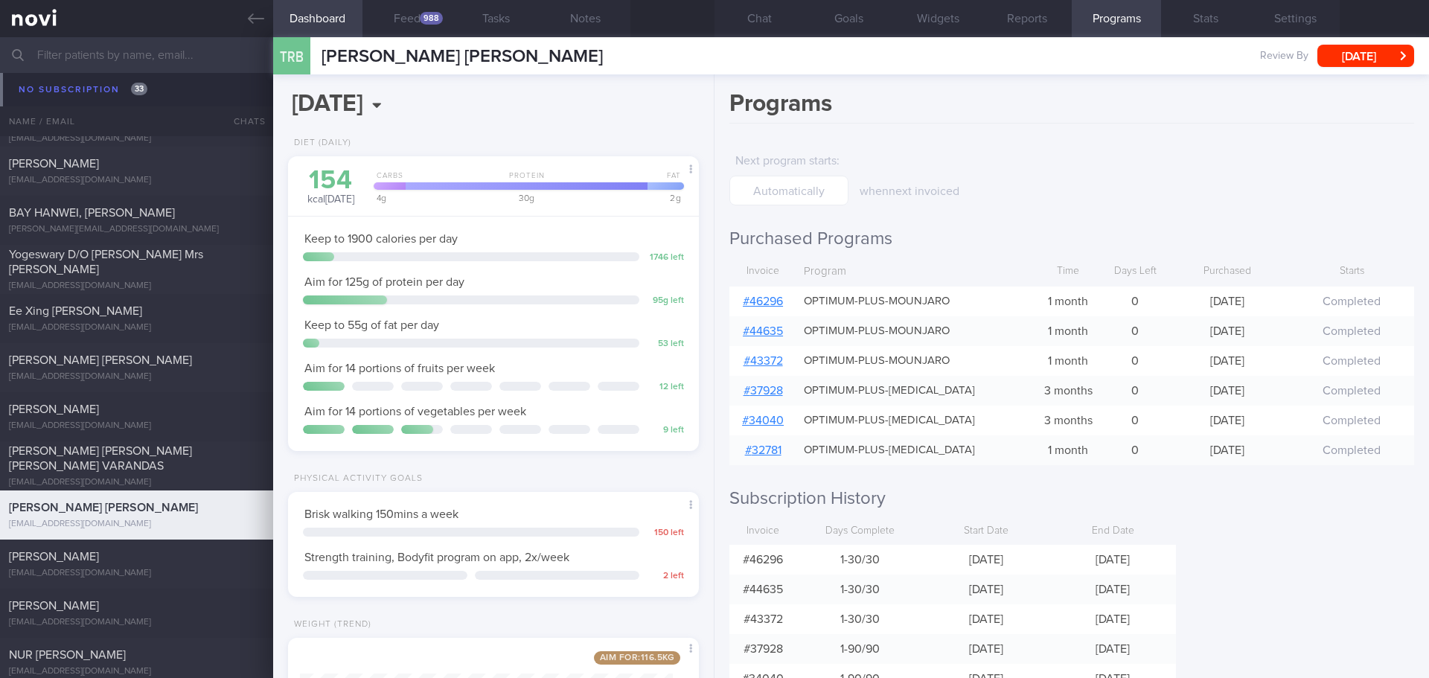
click at [775, 303] on link "# 46296" at bounding box center [763, 301] width 40 height 12
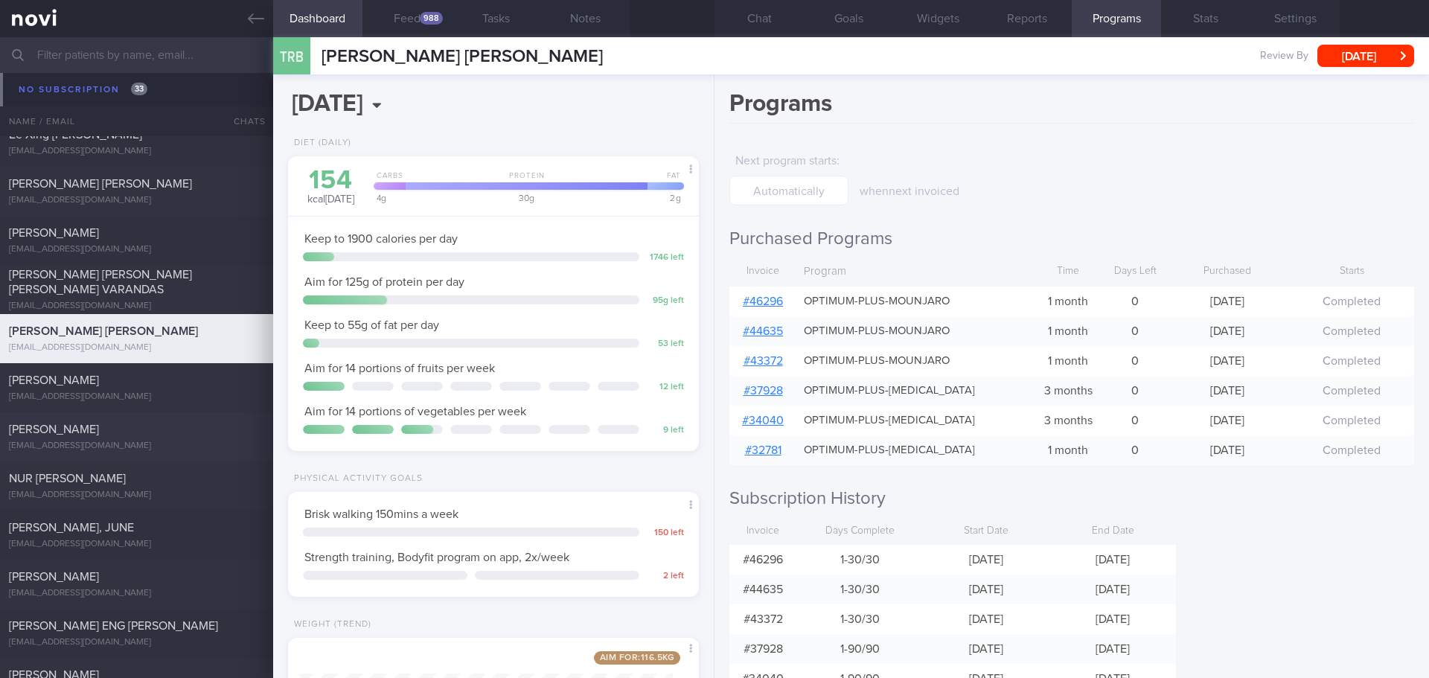
scroll to position [4609, 0]
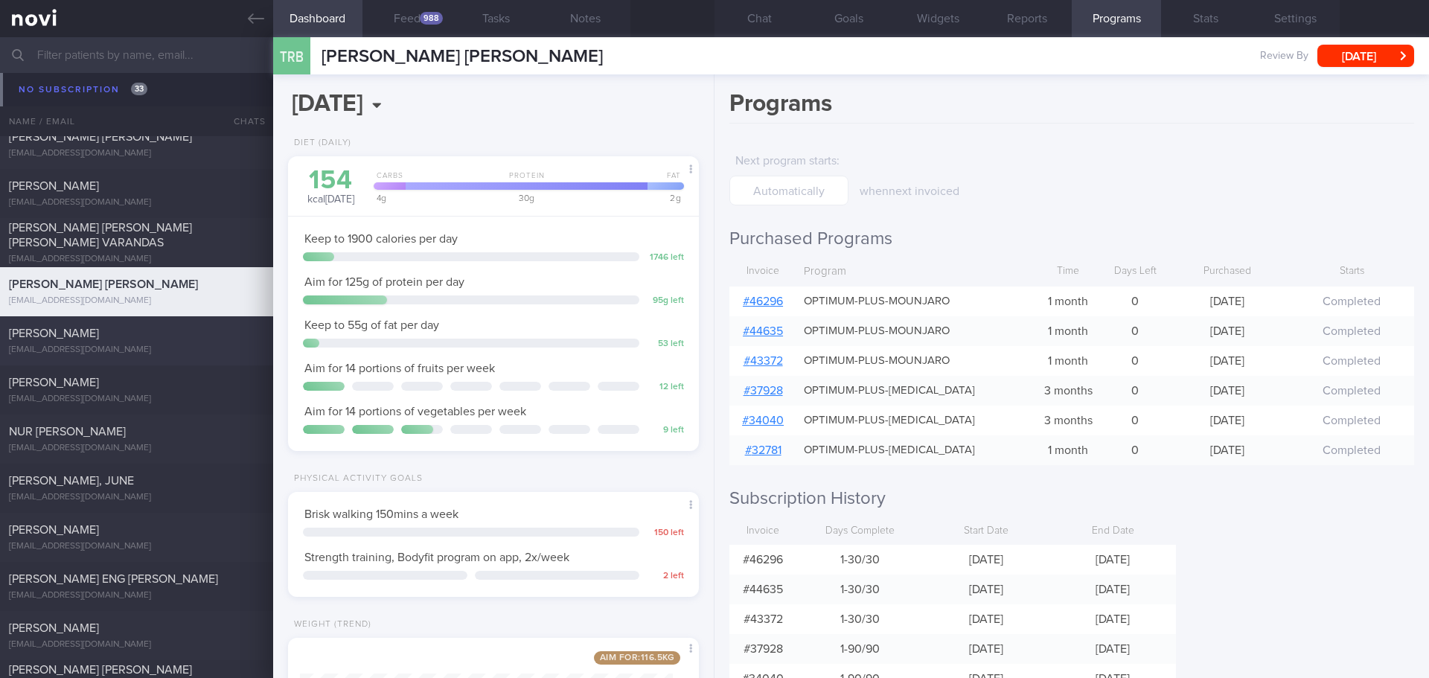
click at [157, 353] on div "[EMAIL_ADDRESS][DOMAIN_NAME]" at bounding box center [136, 350] width 255 height 11
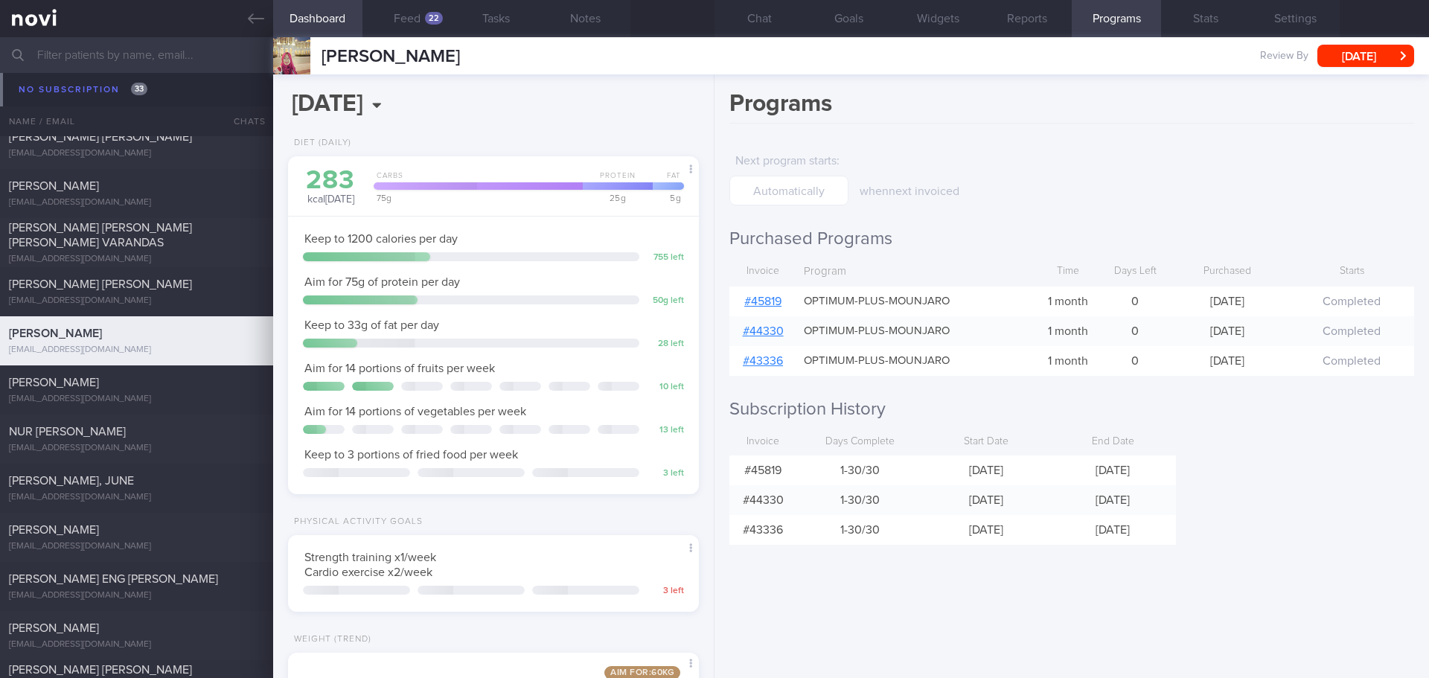
scroll to position [208, 374]
click at [775, 301] on link "# 45819" at bounding box center [762, 301] width 37 height 12
click at [790, 10] on button "Chat" at bounding box center [758, 18] width 89 height 37
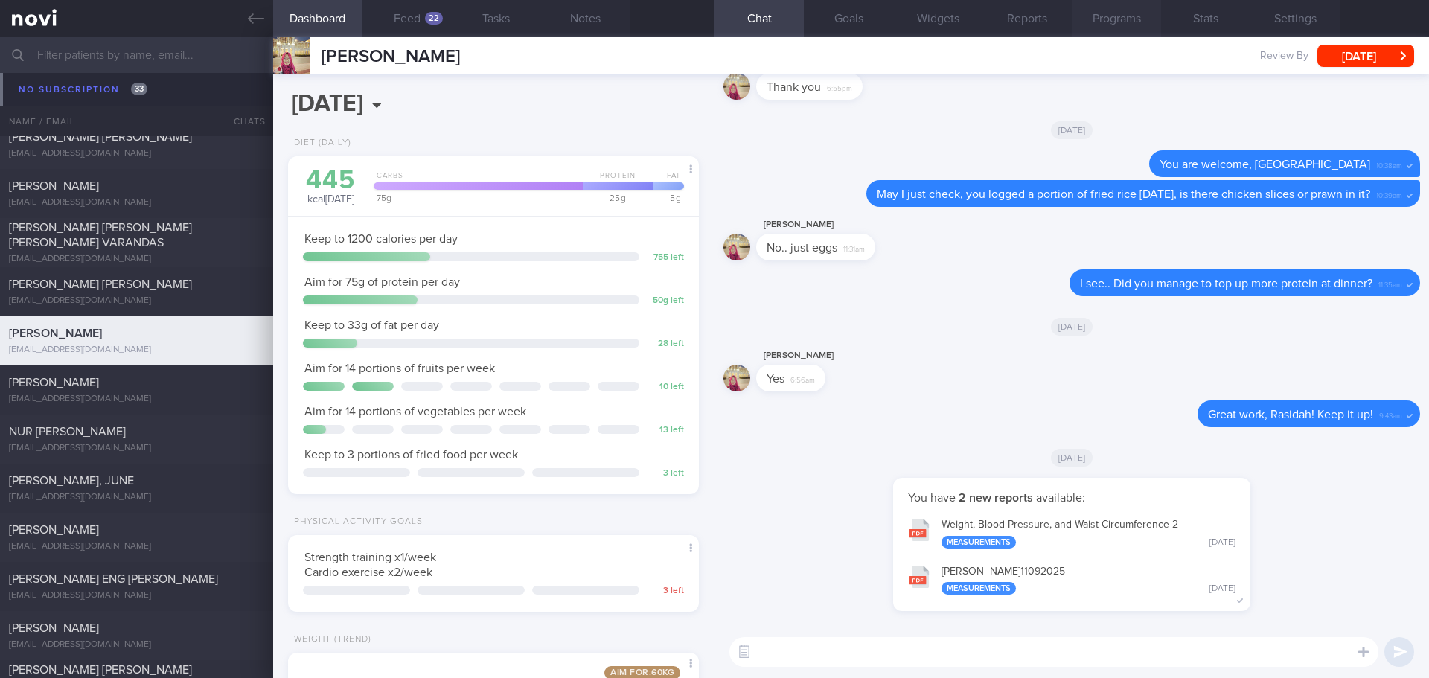
click at [1122, 19] on button "Programs" at bounding box center [1116, 18] width 89 height 37
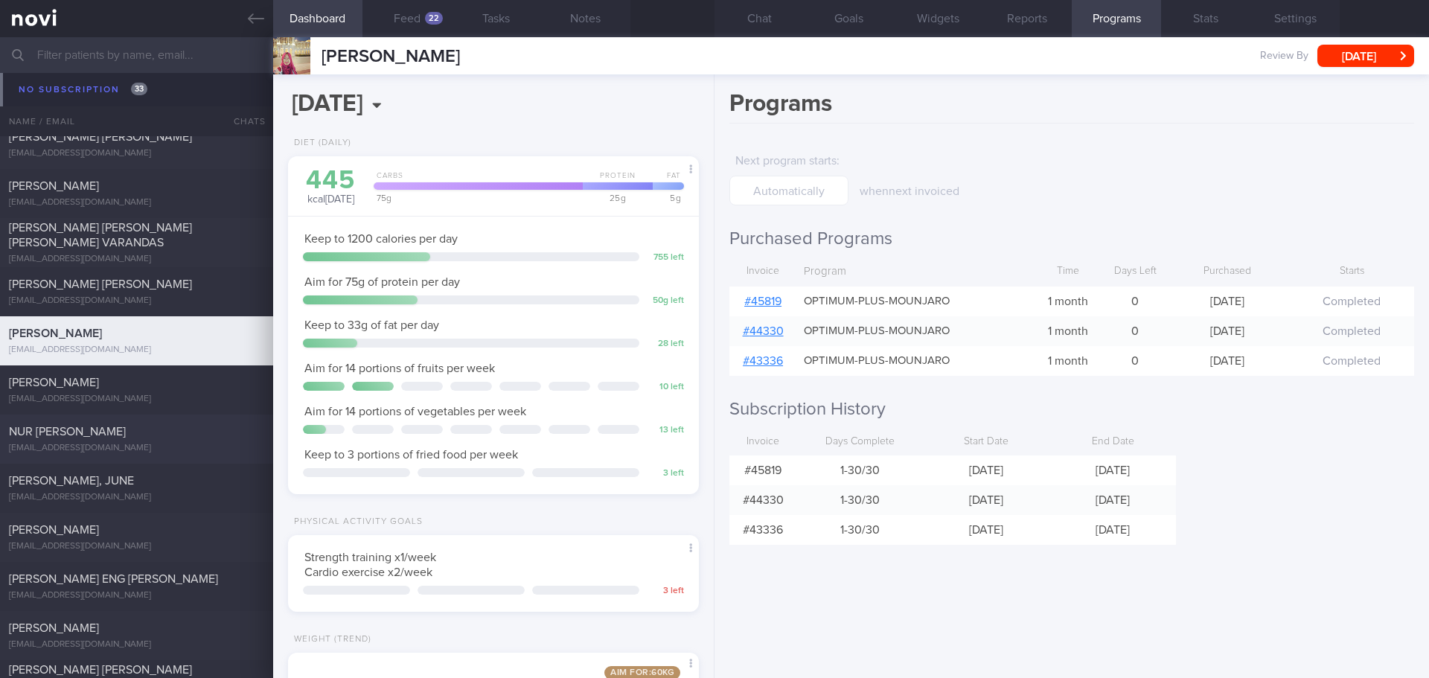
click at [139, 441] on div "NUR KHAIRUNNISA BINTE AZHAR [EMAIL_ADDRESS][DOMAIN_NAME]" at bounding box center [136, 439] width 273 height 30
type input "[DATE]"
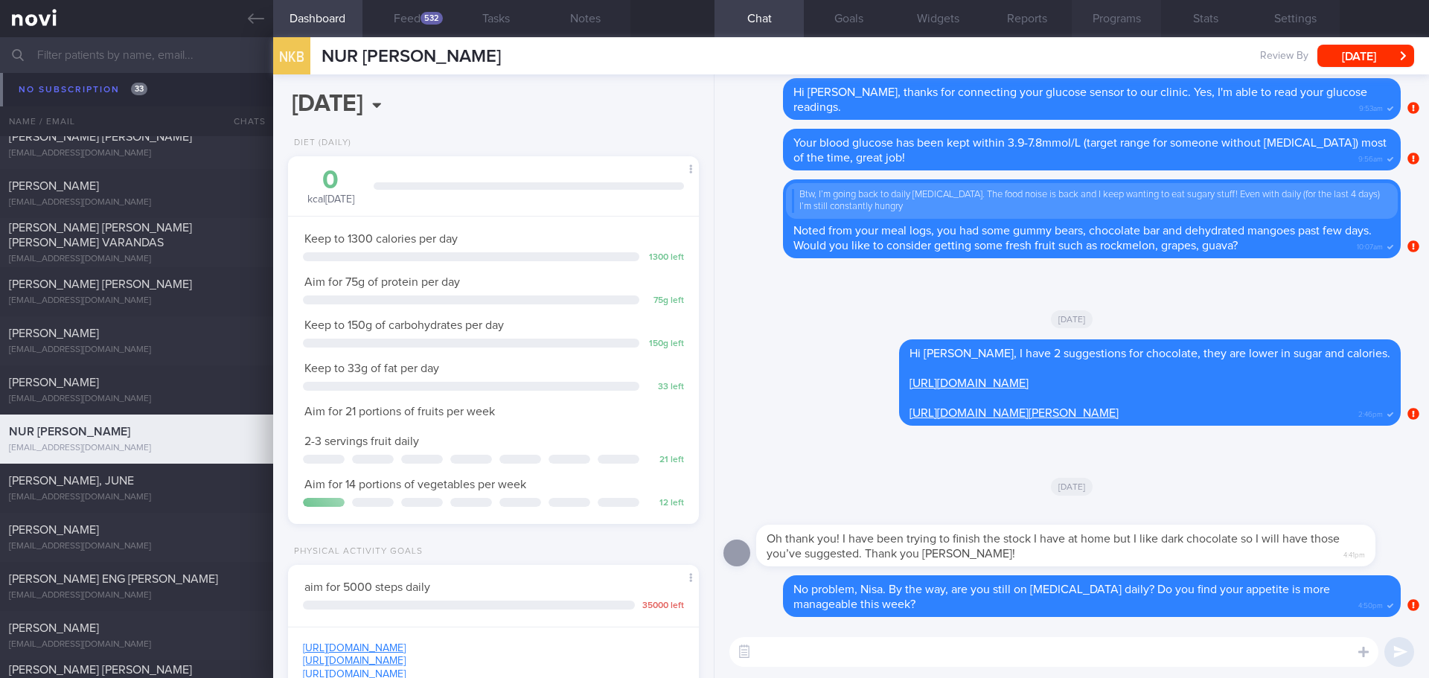
scroll to position [208, 374]
click at [1124, 17] on button "Programs" at bounding box center [1116, 18] width 89 height 37
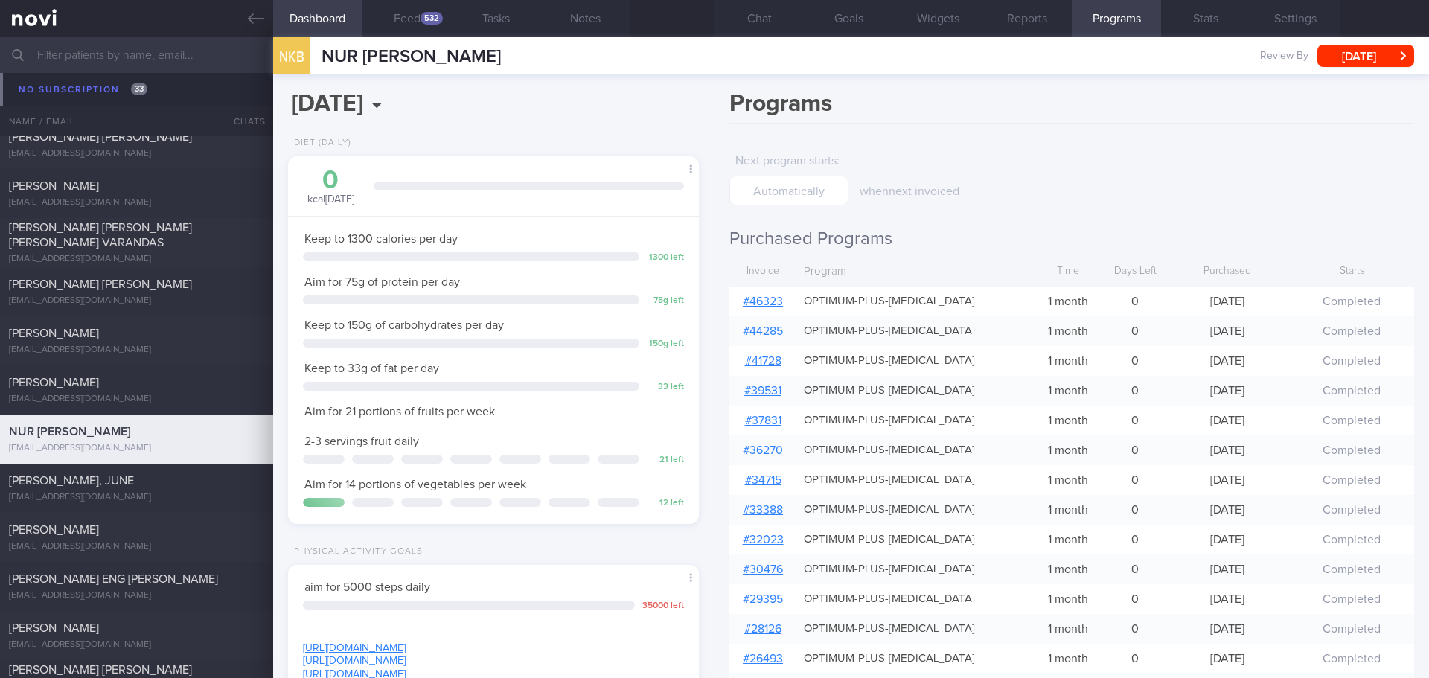
click at [769, 302] on link "# 46323" at bounding box center [763, 301] width 40 height 12
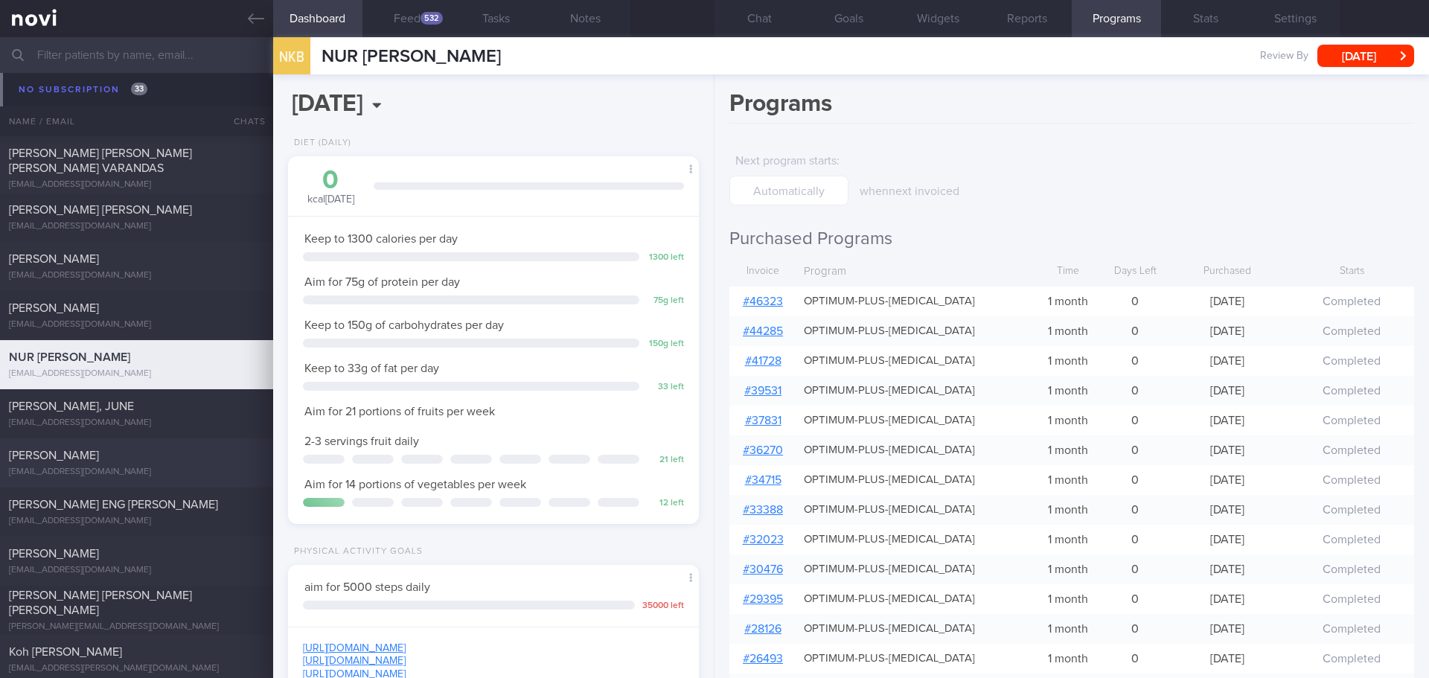
click at [138, 468] on div "[EMAIL_ADDRESS][DOMAIN_NAME]" at bounding box center [136, 472] width 255 height 11
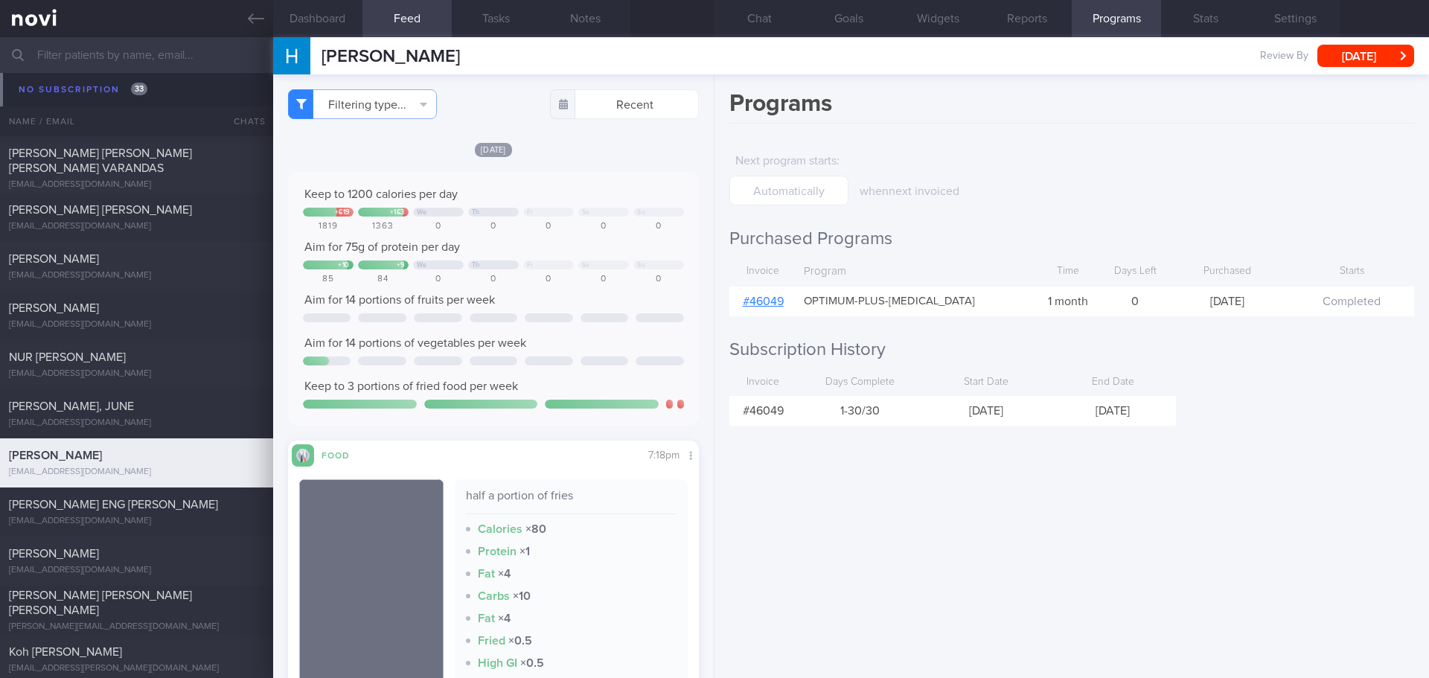
click at [754, 297] on link "# 46049" at bounding box center [763, 301] width 41 height 12
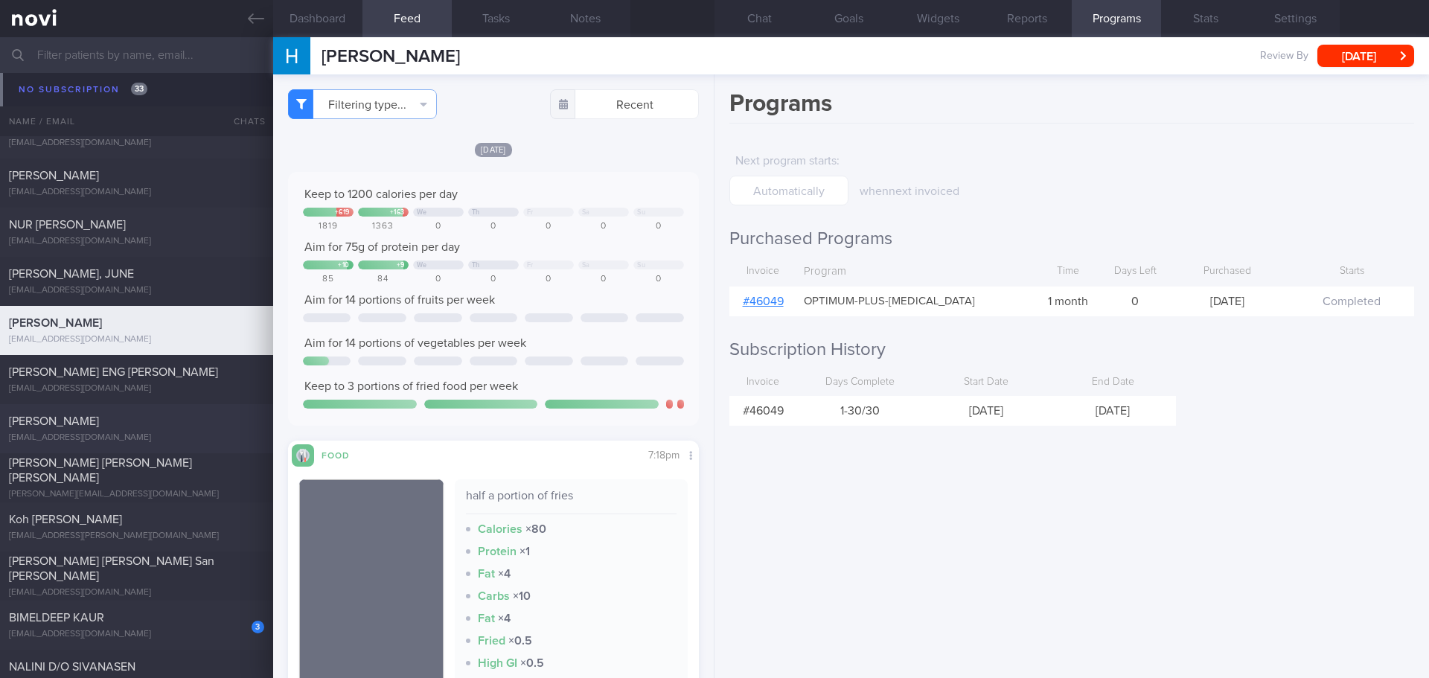
scroll to position [4833, 0]
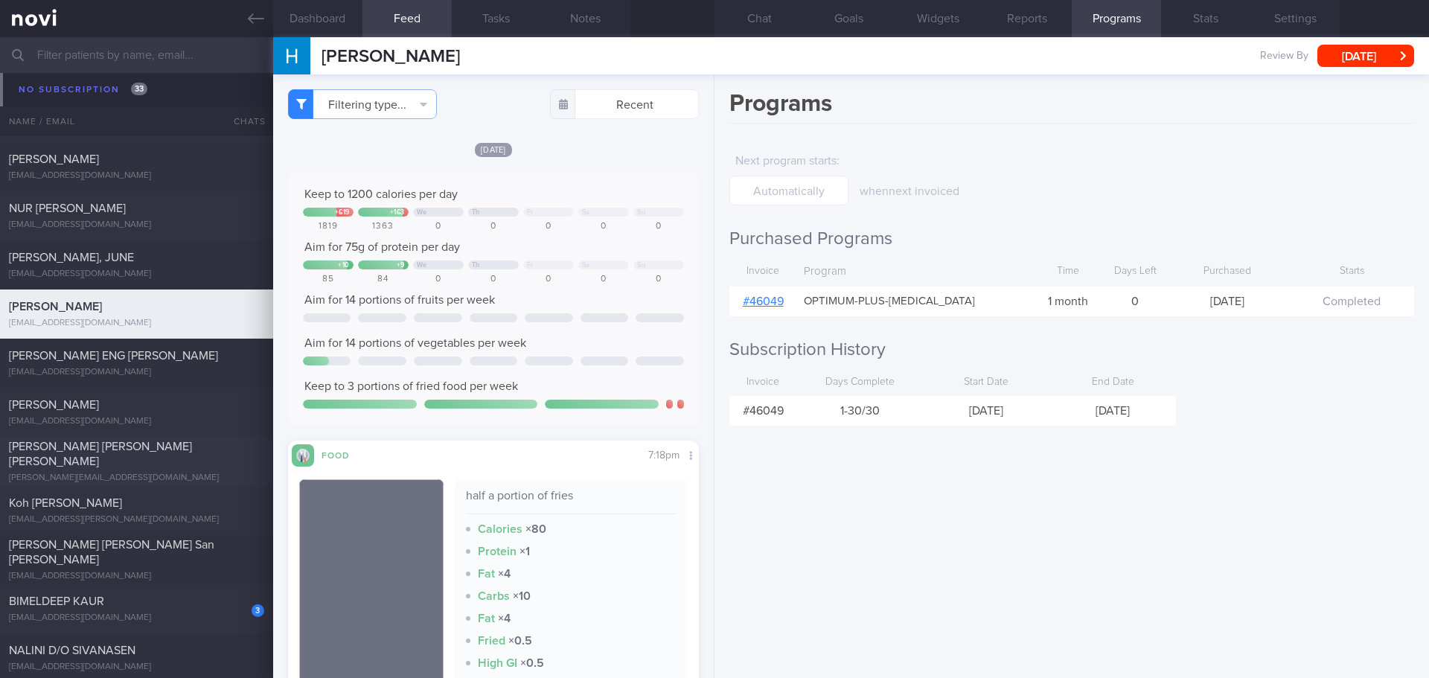
click at [175, 458] on div "[PERSON_NAME] [PERSON_NAME] [PERSON_NAME]" at bounding box center [135, 454] width 252 height 30
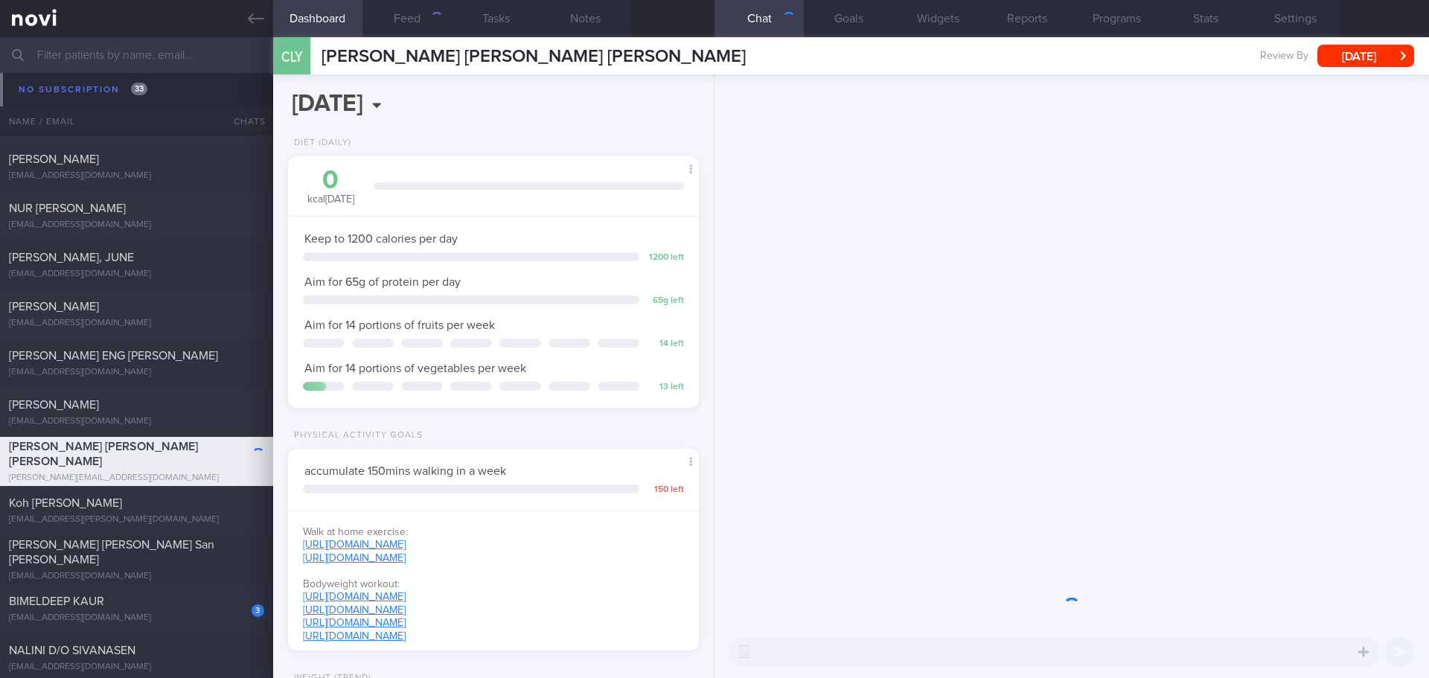
scroll to position [208, 374]
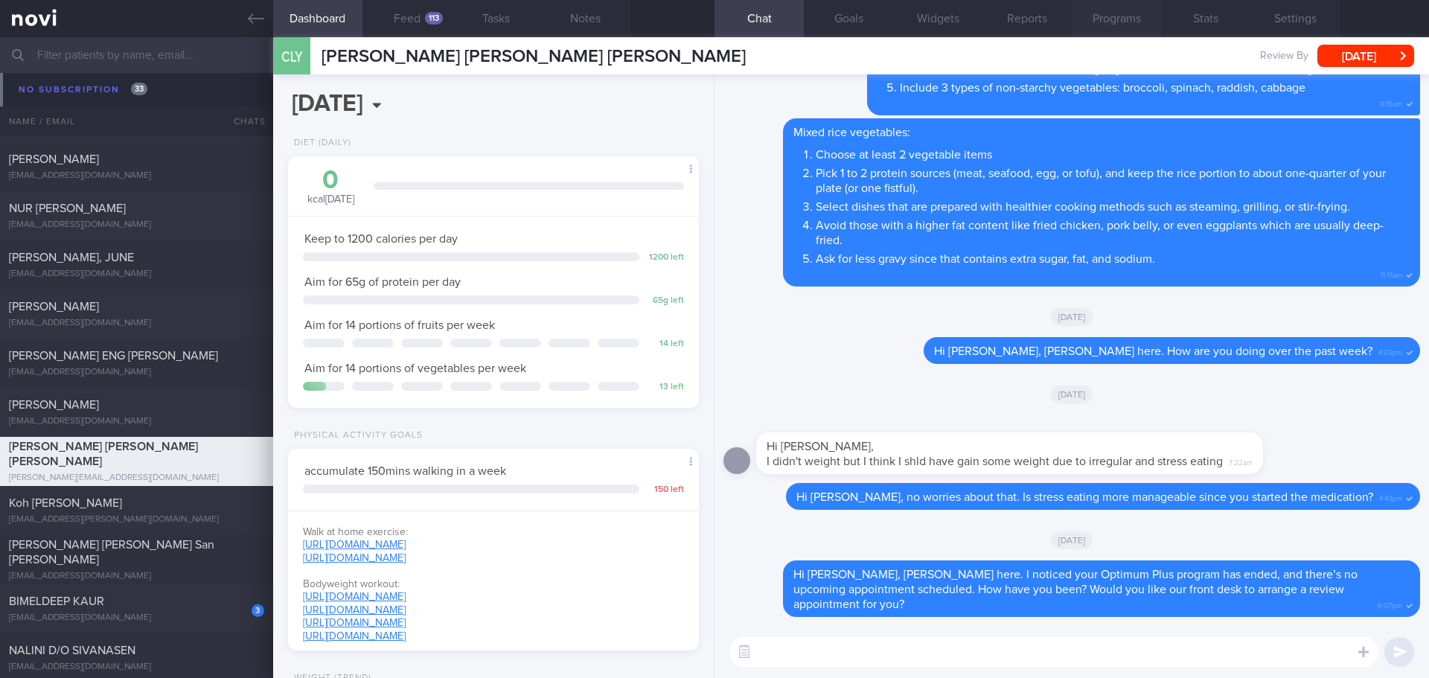
click at [1100, 25] on button "Programs" at bounding box center [1116, 18] width 89 height 37
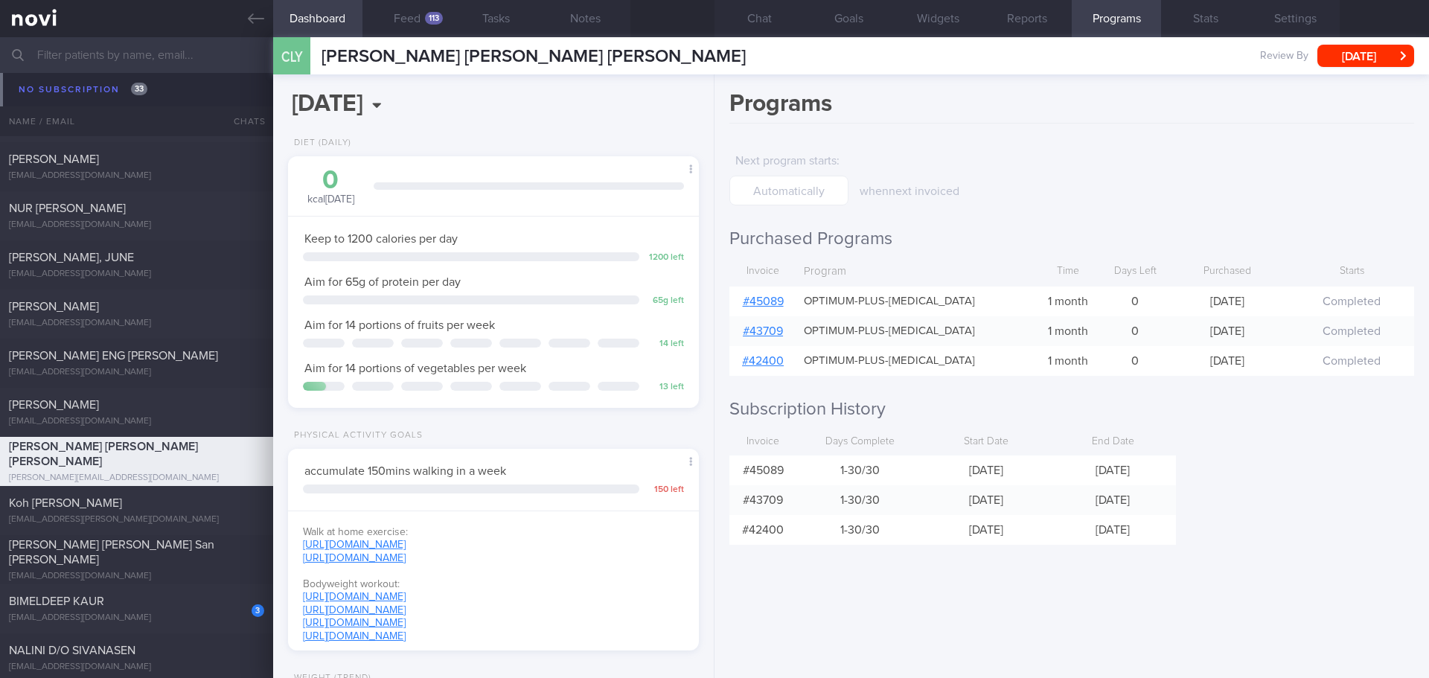
click at [778, 298] on link "# 45089" at bounding box center [763, 301] width 41 height 12
click at [103, 513] on div "Koh [PERSON_NAME] Sharon [EMAIL_ADDRESS][PERSON_NAME][DOMAIN_NAME]" at bounding box center [136, 511] width 273 height 30
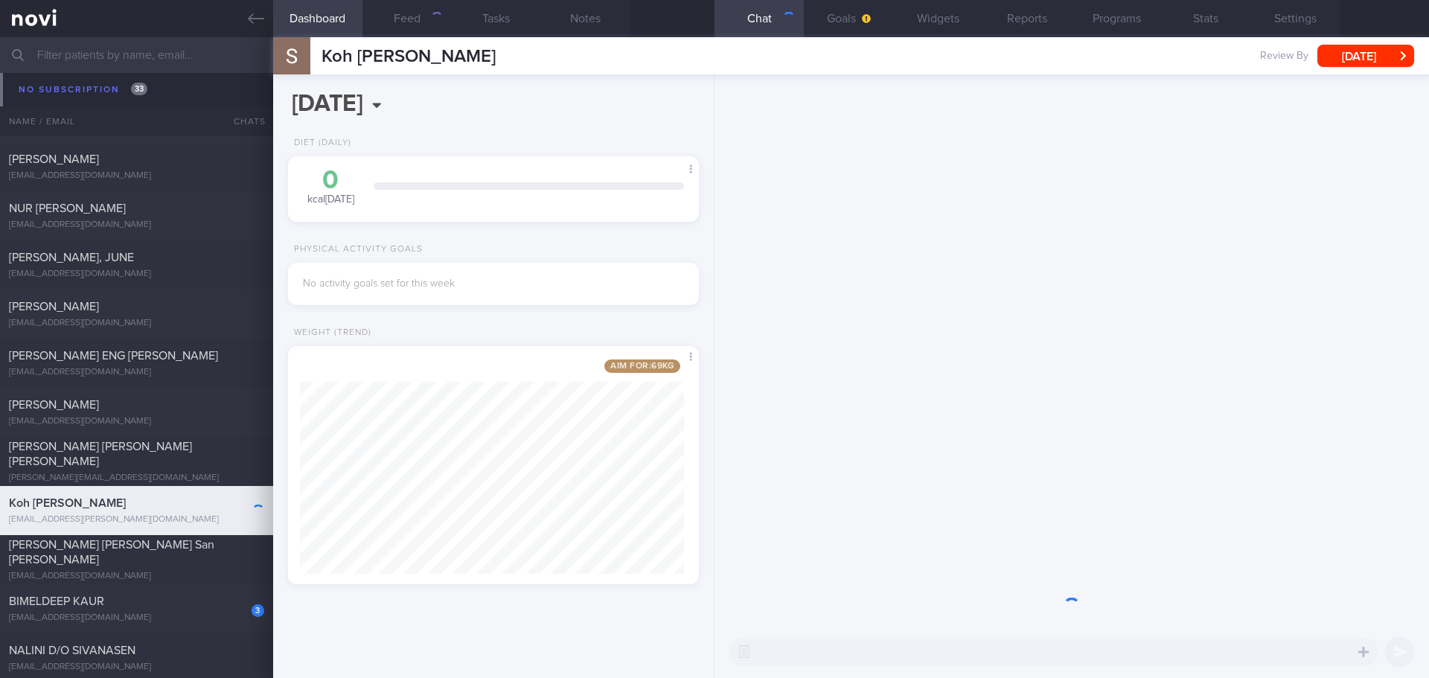
scroll to position [214, 385]
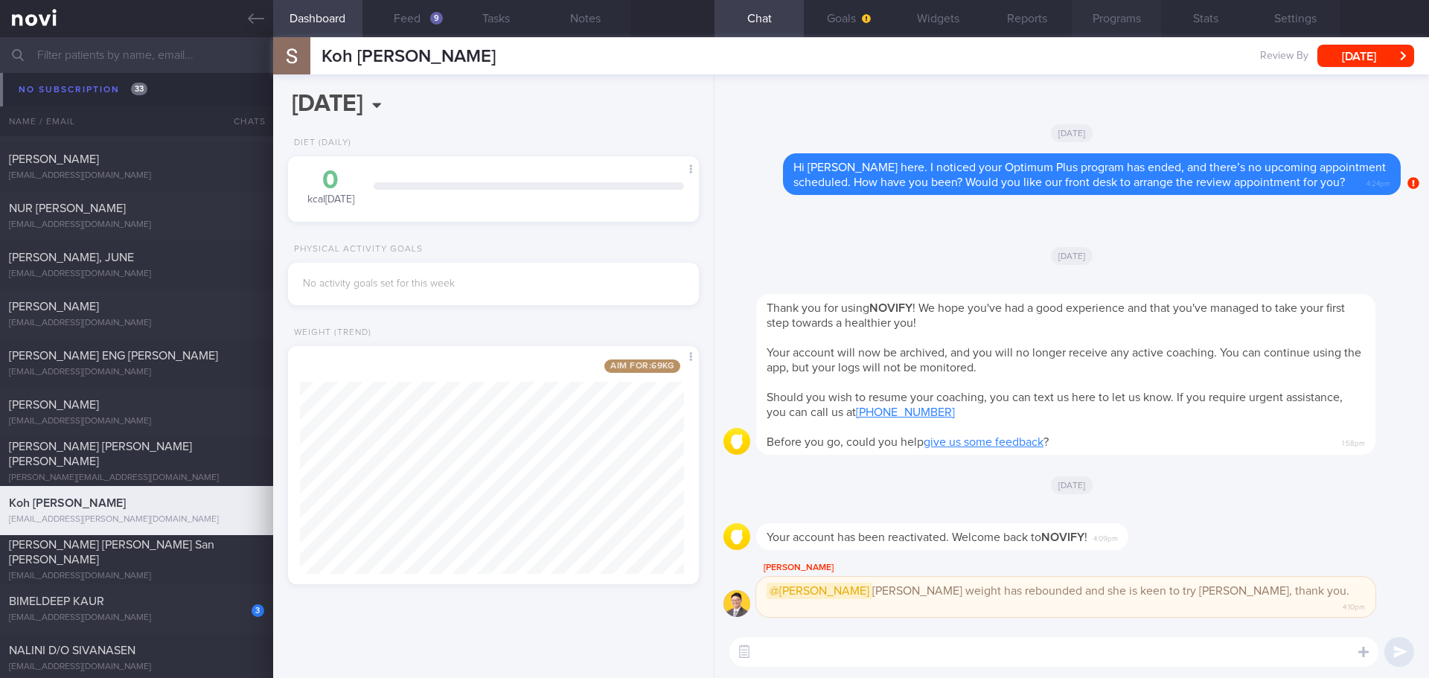
click at [1130, 23] on button "Programs" at bounding box center [1116, 18] width 89 height 37
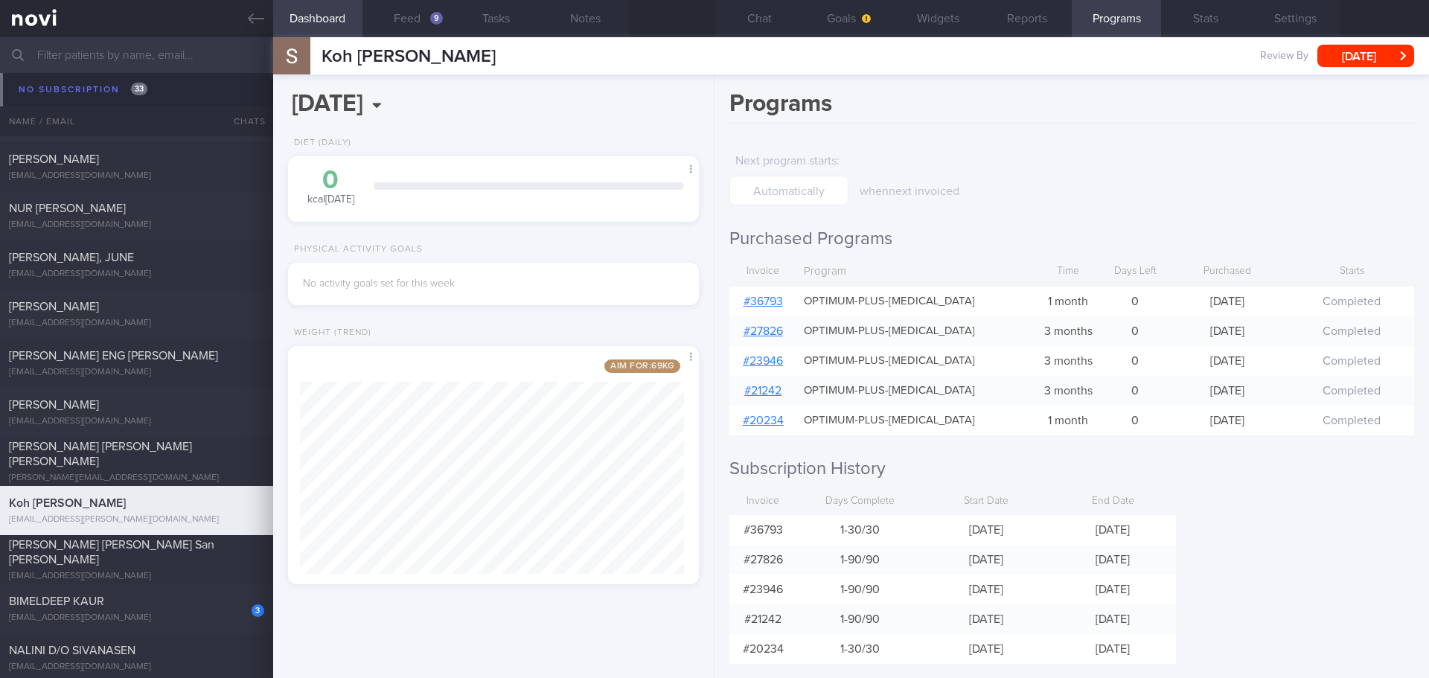
click at [777, 299] on link "# 36793" at bounding box center [762, 301] width 39 height 12
click at [773, 35] on button "Chat" at bounding box center [758, 18] width 89 height 37
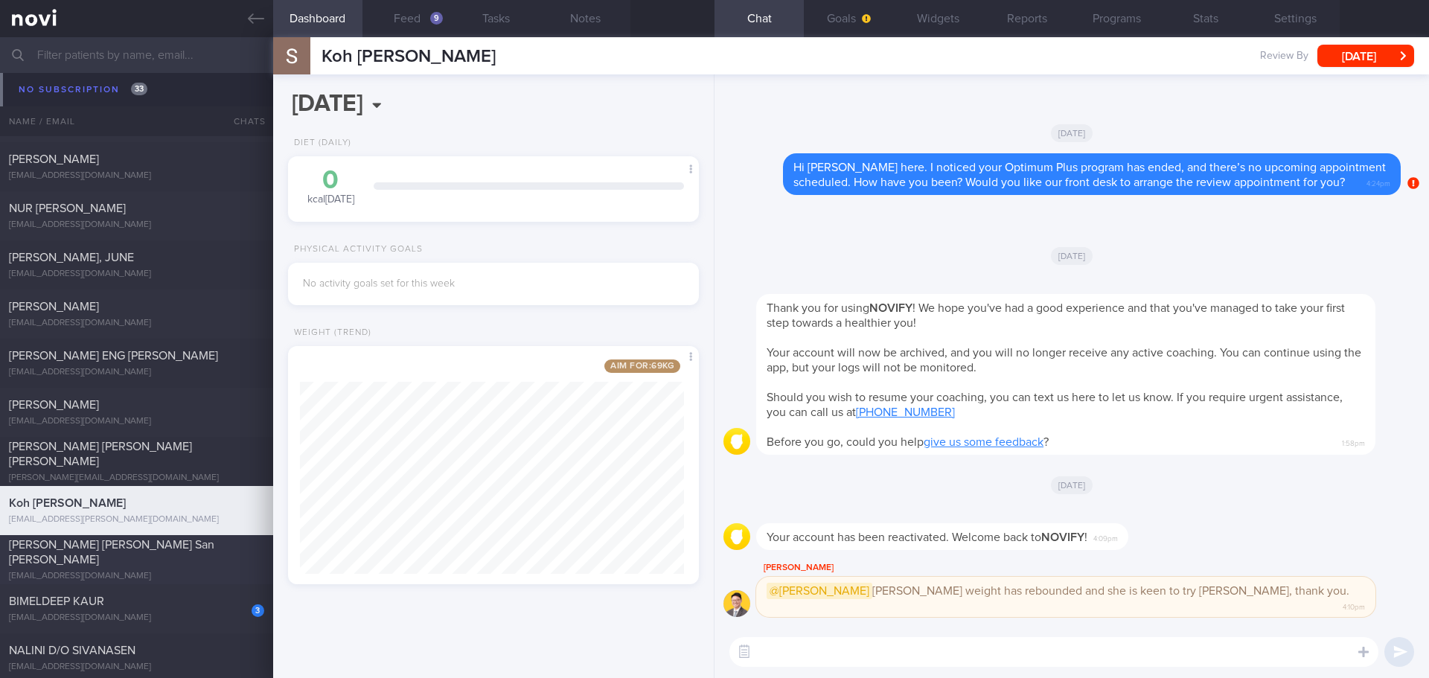
scroll to position [4907, 0]
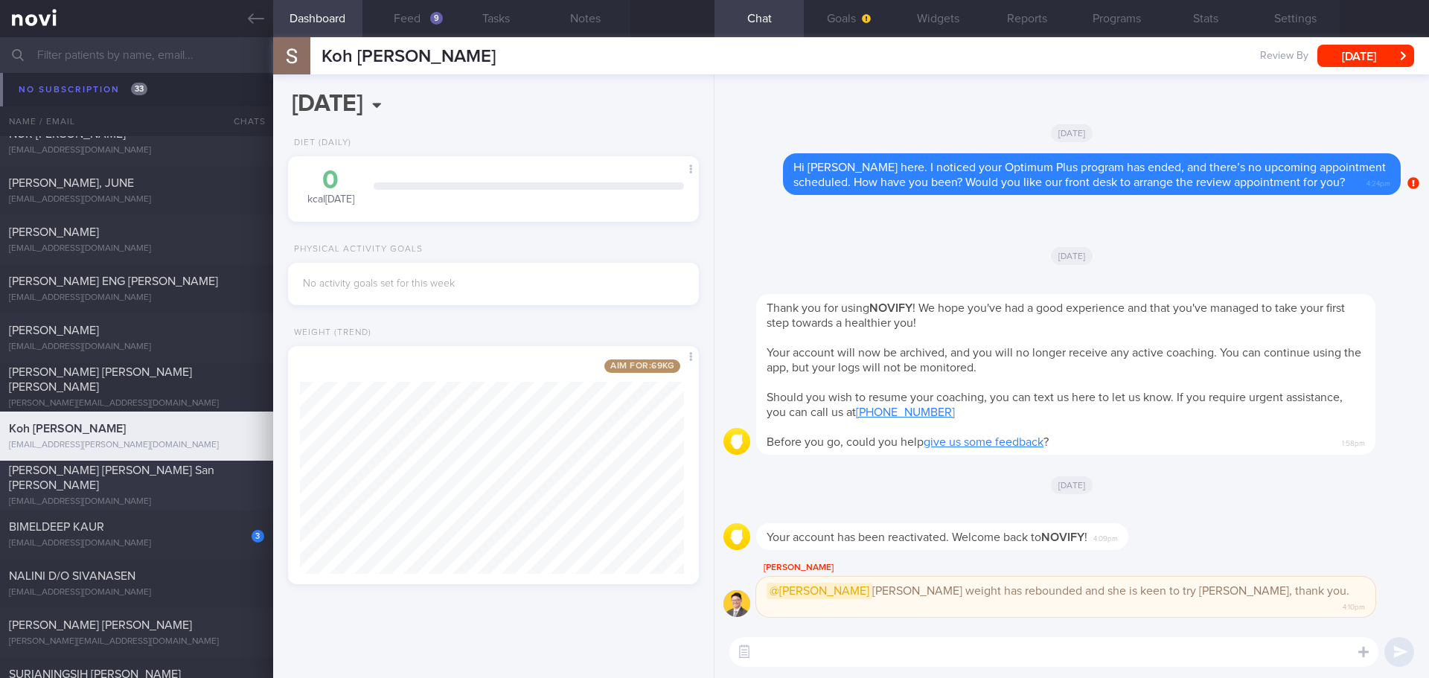
click at [145, 481] on span "[PERSON_NAME] [PERSON_NAME] San [PERSON_NAME]" at bounding box center [111, 477] width 205 height 27
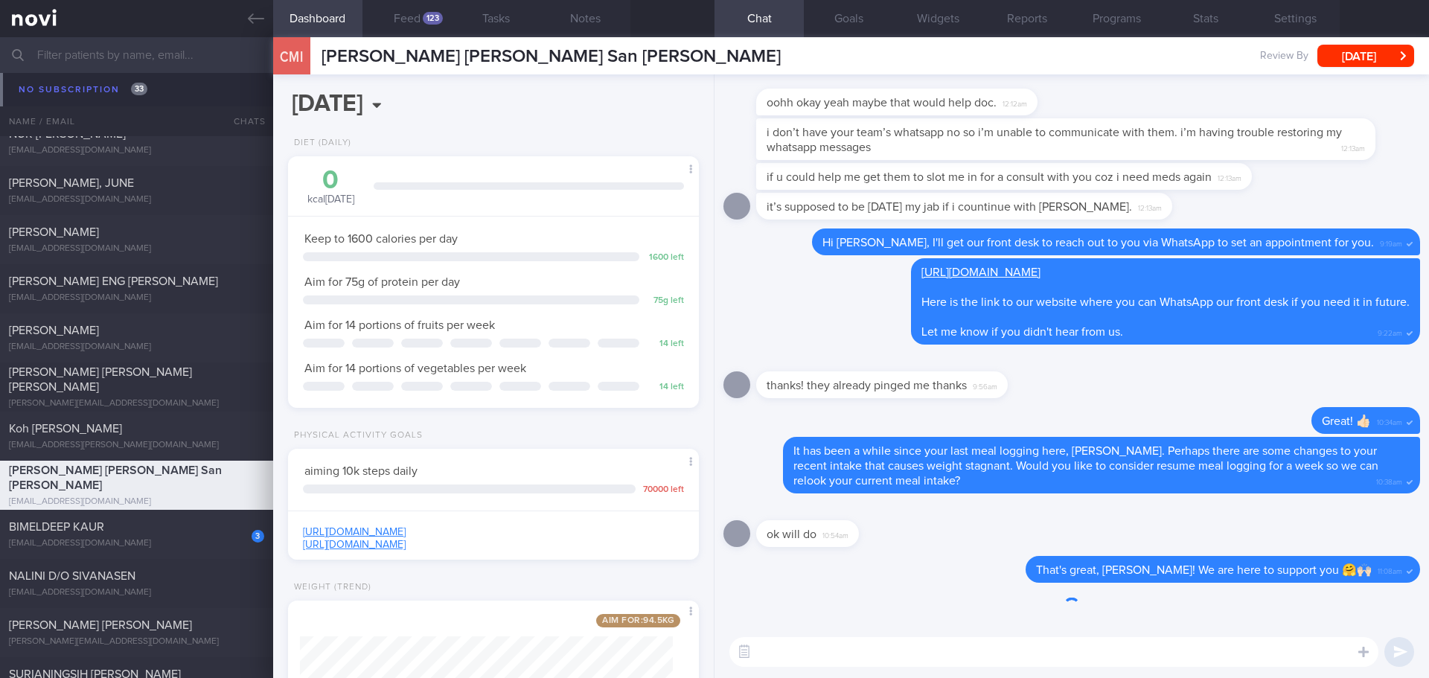
scroll to position [208, 374]
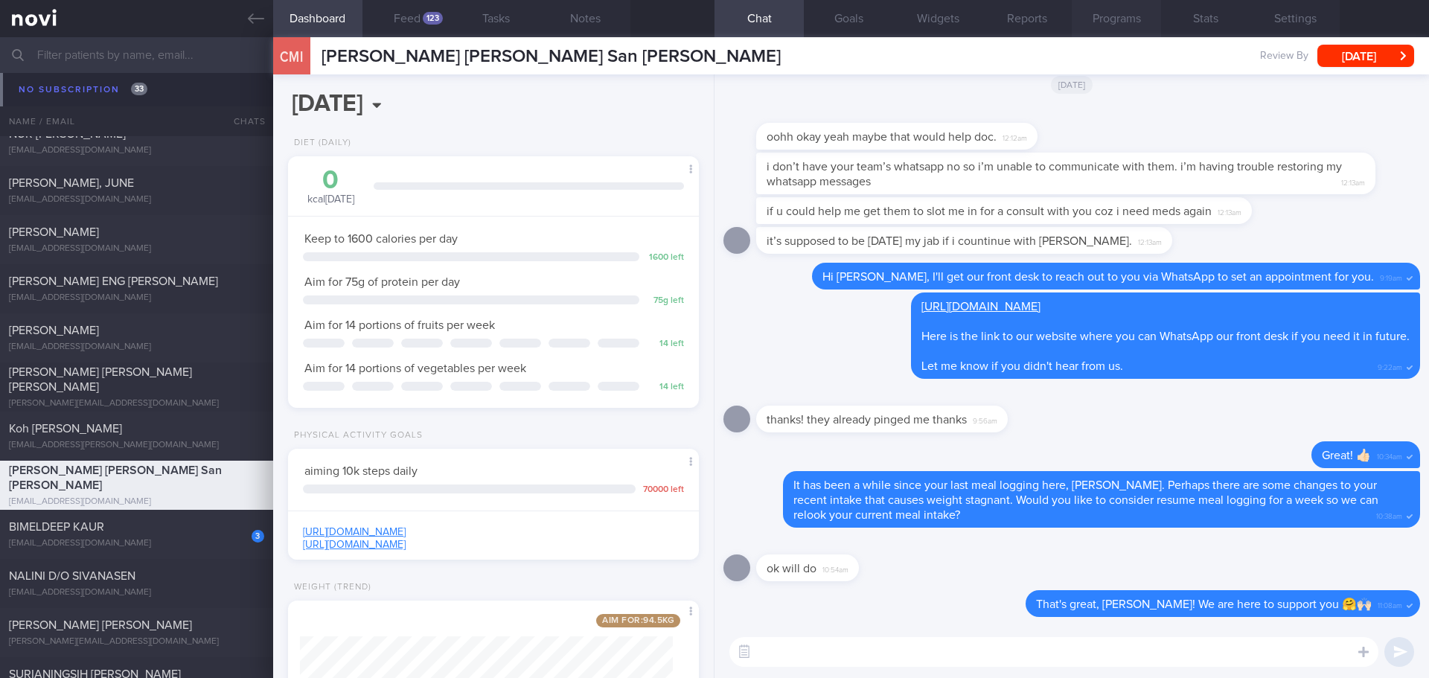
click at [1108, 28] on button "Programs" at bounding box center [1116, 18] width 89 height 37
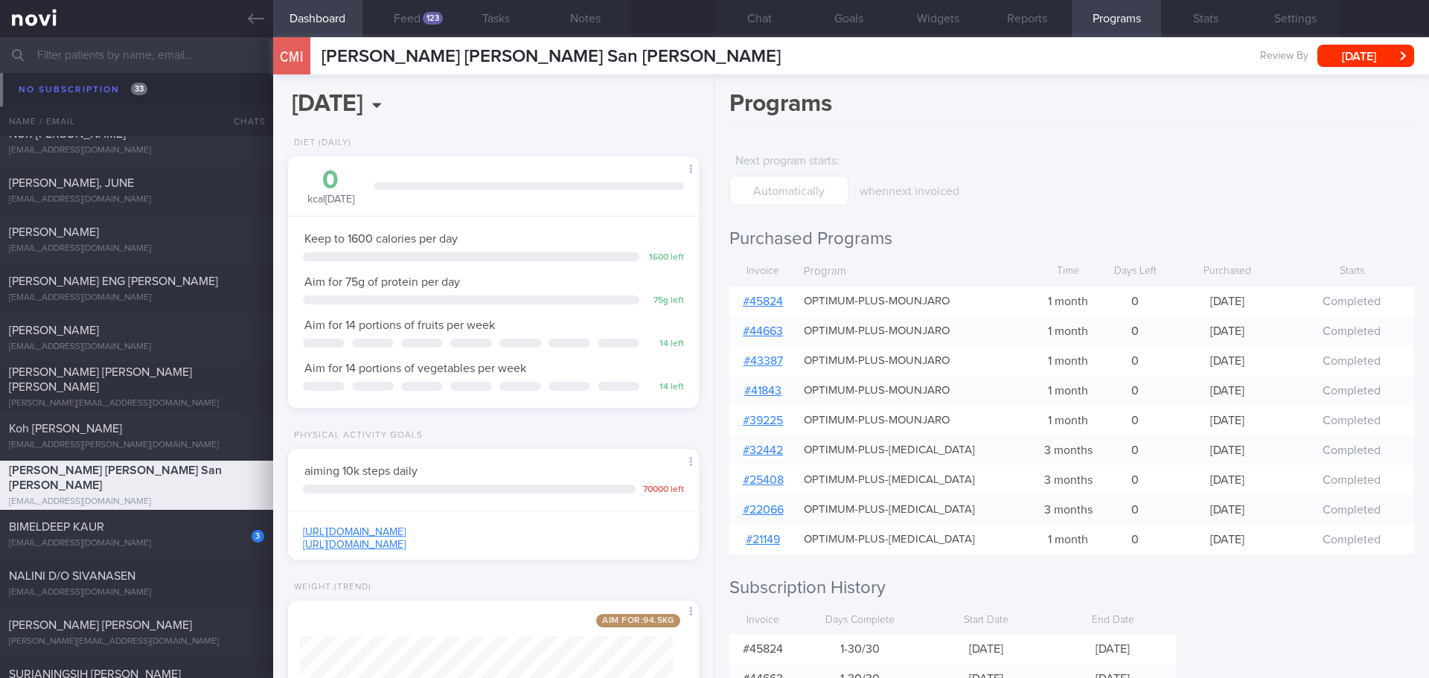
click at [761, 298] on link "# 45824" at bounding box center [763, 301] width 40 height 12
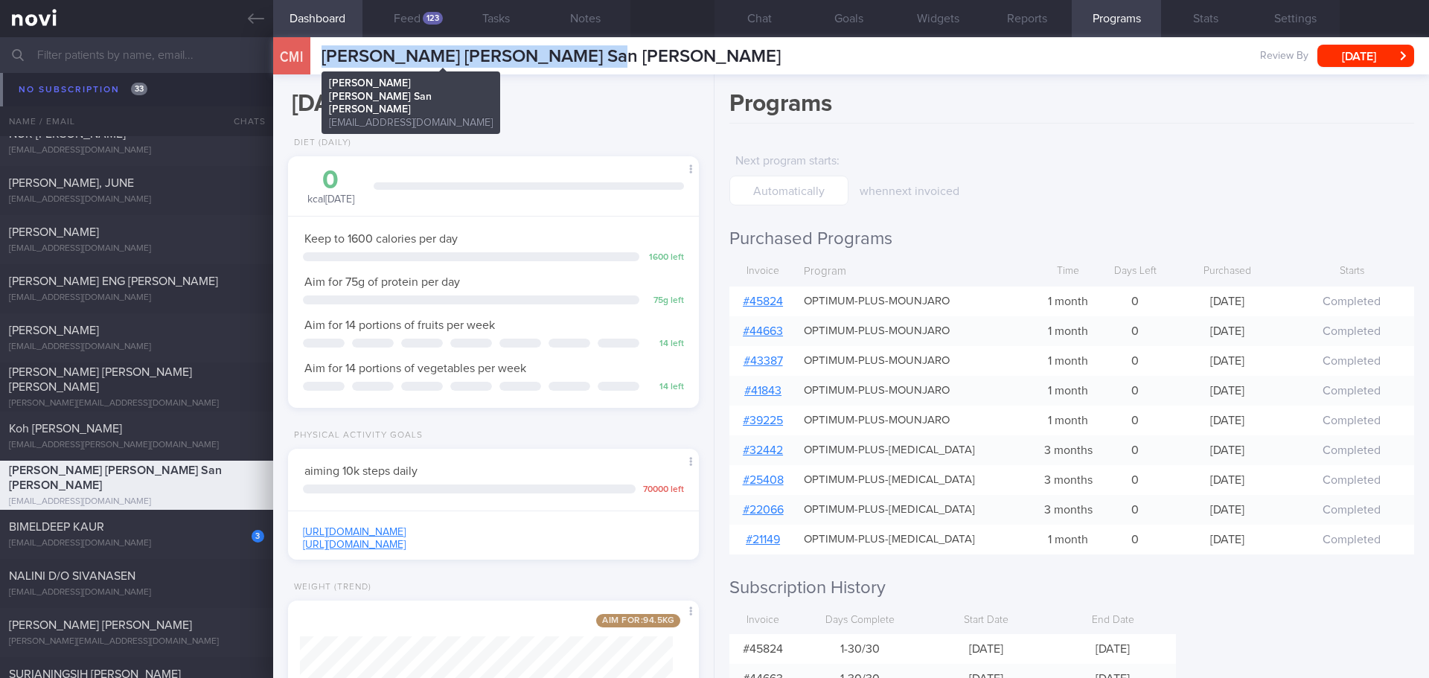
drag, startPoint x: 567, startPoint y: 58, endPoint x: 322, endPoint y: 53, distance: 244.9
click at [322, 53] on div "CMI [PERSON_NAME] [PERSON_NAME] San [PERSON_NAME] [PERSON_NAME][GEOGRAPHIC_DATA…" at bounding box center [851, 55] width 1156 height 37
copy span "[PERSON_NAME] [PERSON_NAME] San [PERSON_NAME]"
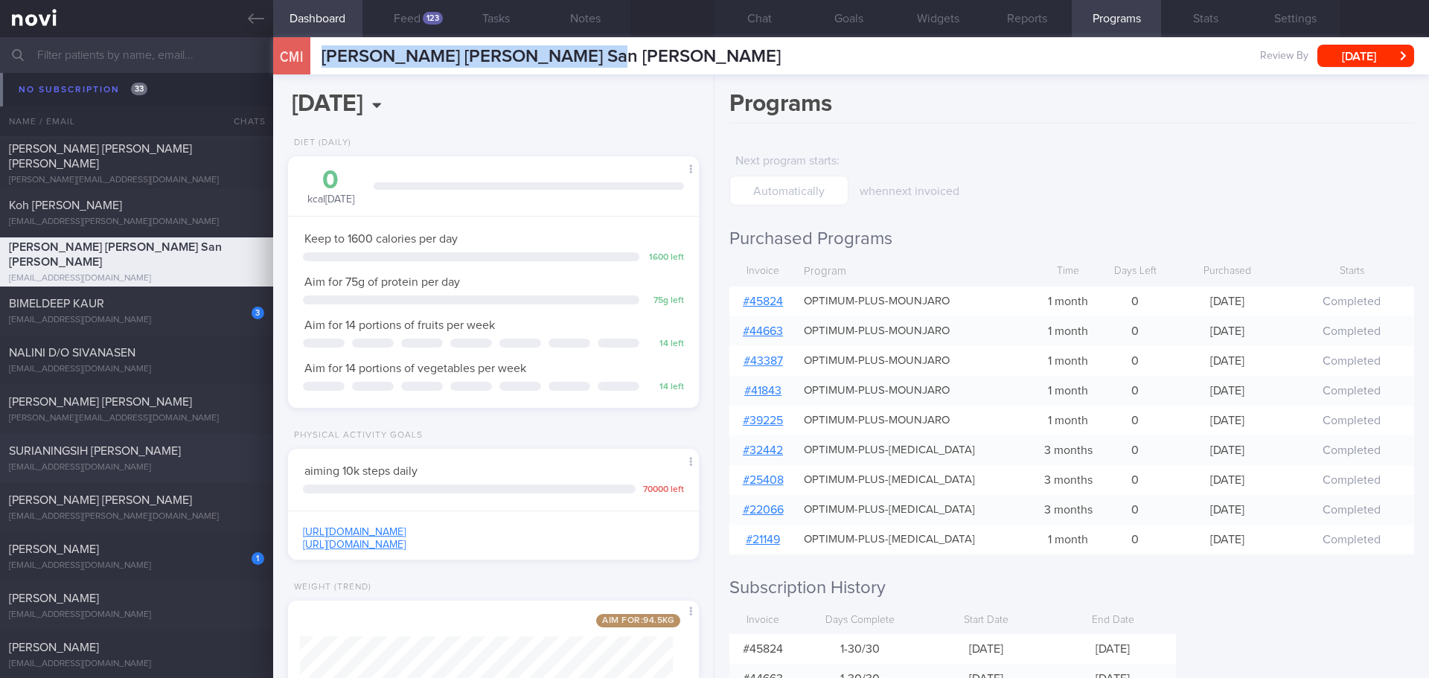
scroll to position [5205, 0]
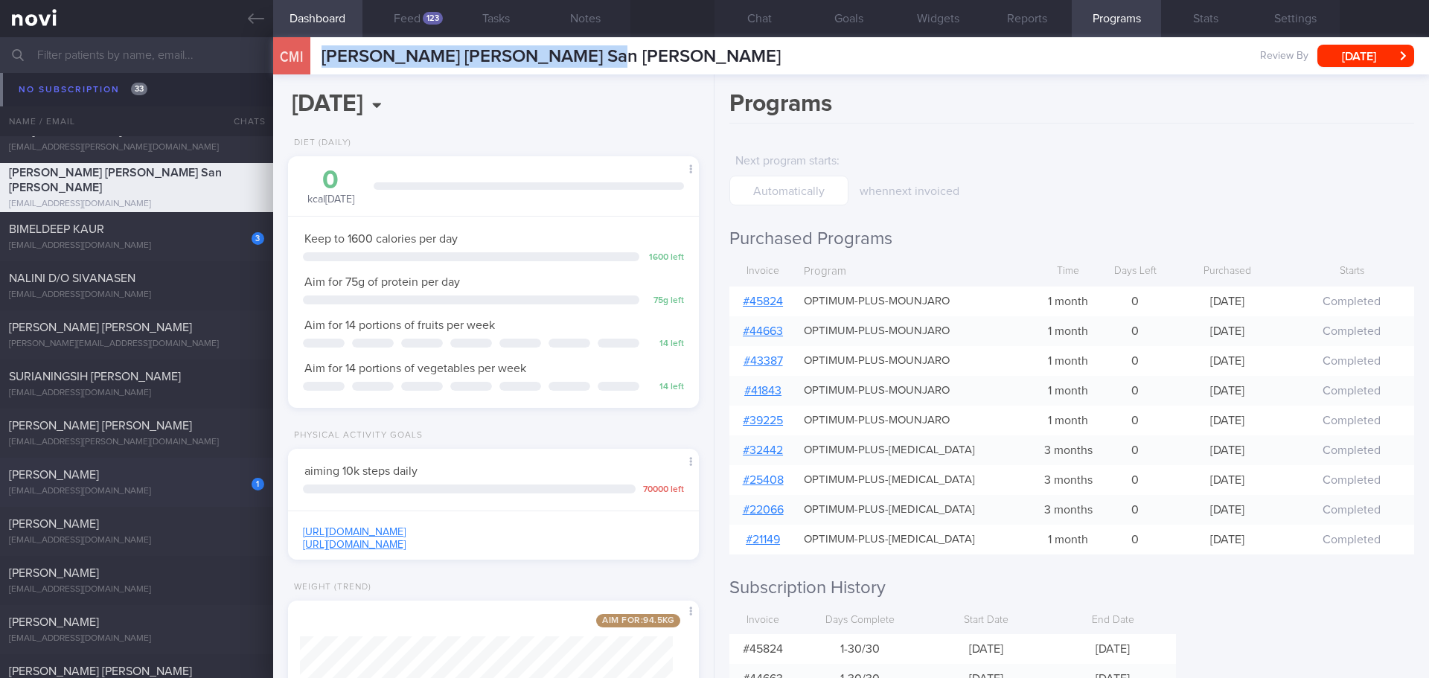
drag, startPoint x: 191, startPoint y: 440, endPoint x: 181, endPoint y: 499, distance: 59.7
click at [191, 433] on div "[PERSON_NAME] [PERSON_NAME]" at bounding box center [135, 425] width 252 height 15
type input "[DATE]"
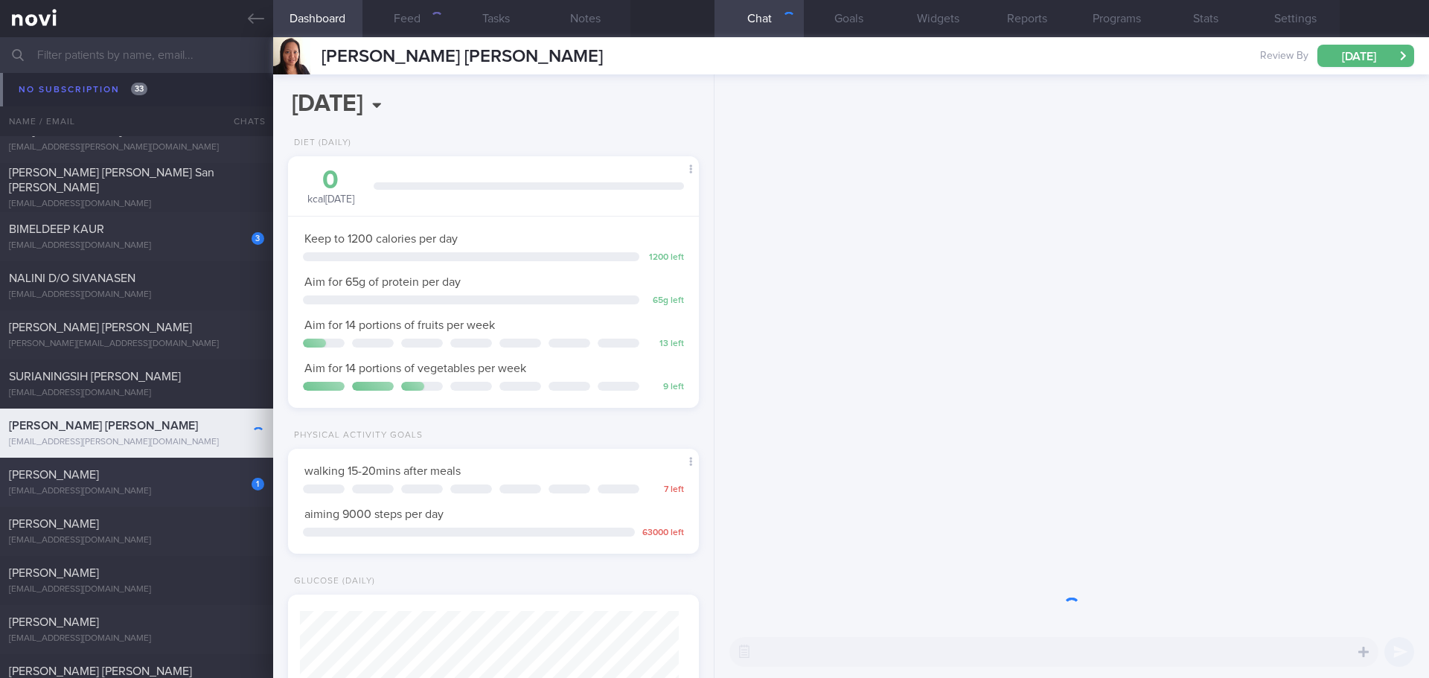
scroll to position [208, 374]
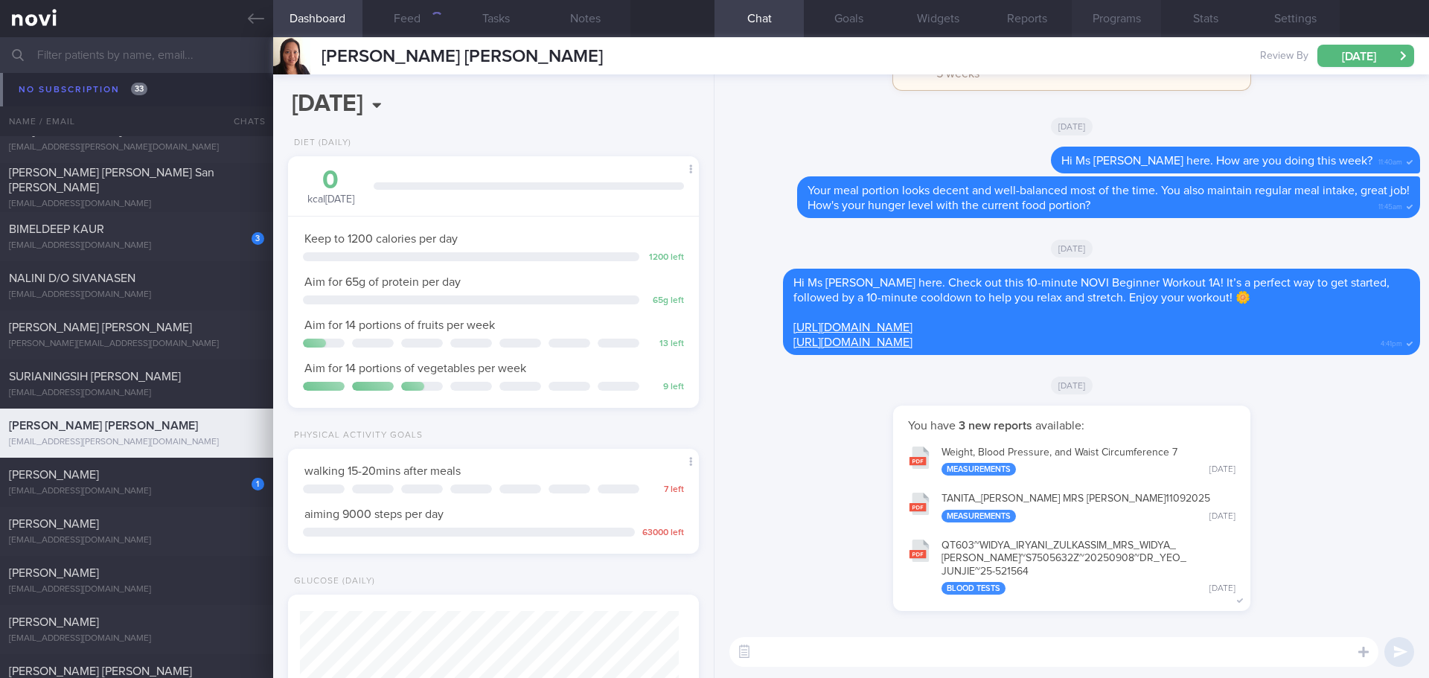
click at [1140, 18] on button "Programs" at bounding box center [1116, 18] width 89 height 37
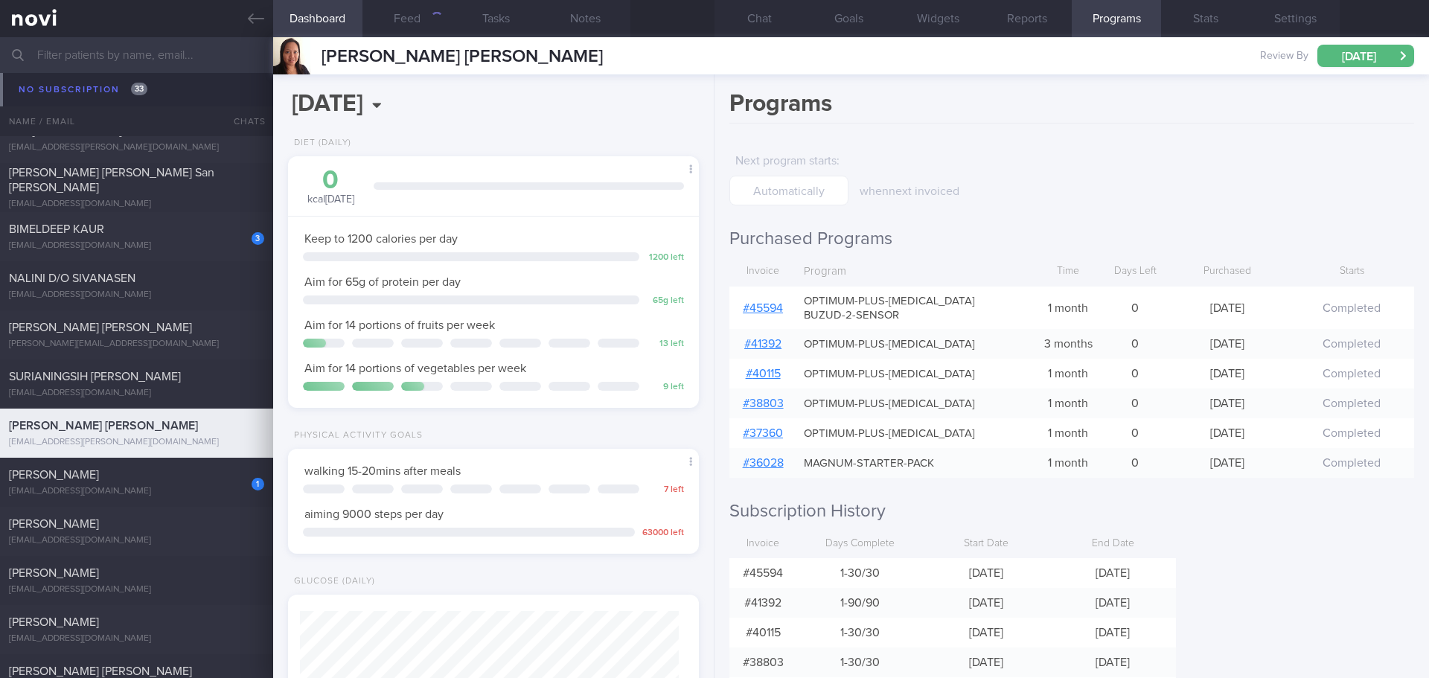
click at [772, 312] on link "# 45594" at bounding box center [763, 308] width 40 height 12
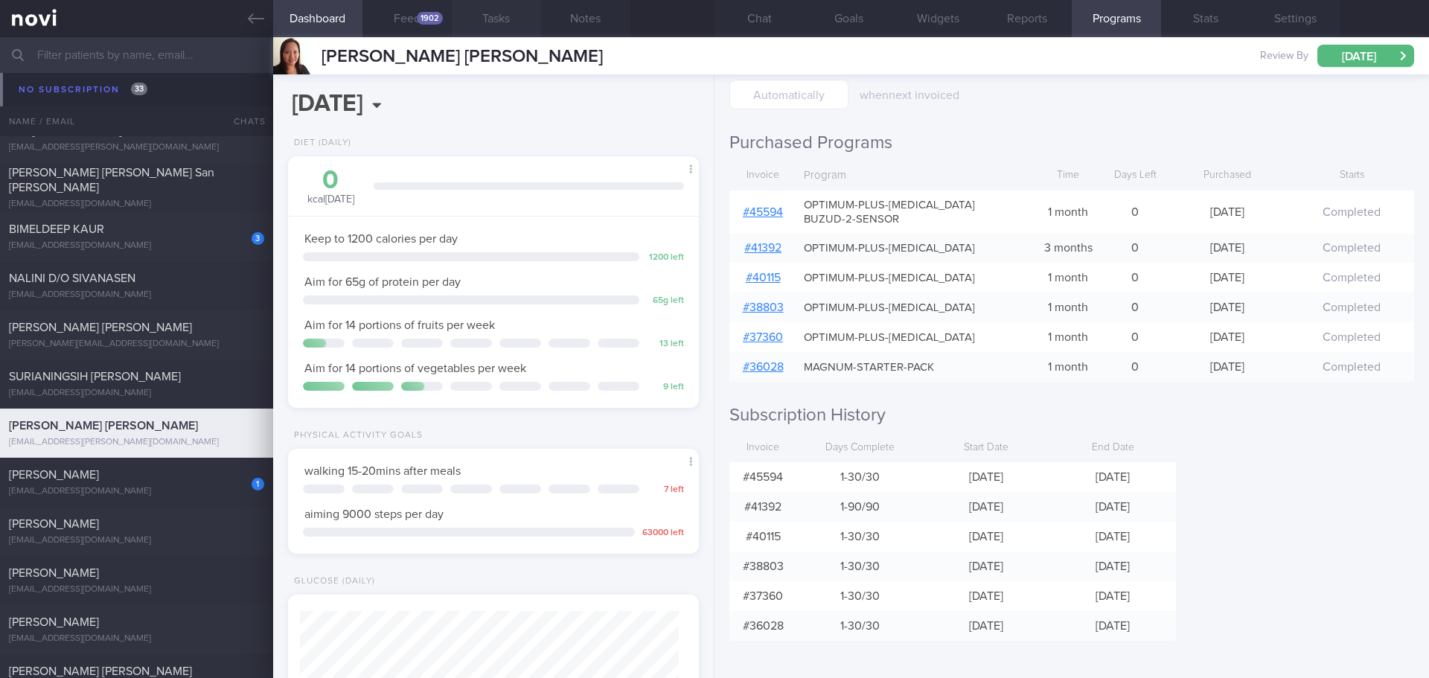
scroll to position [189, 380]
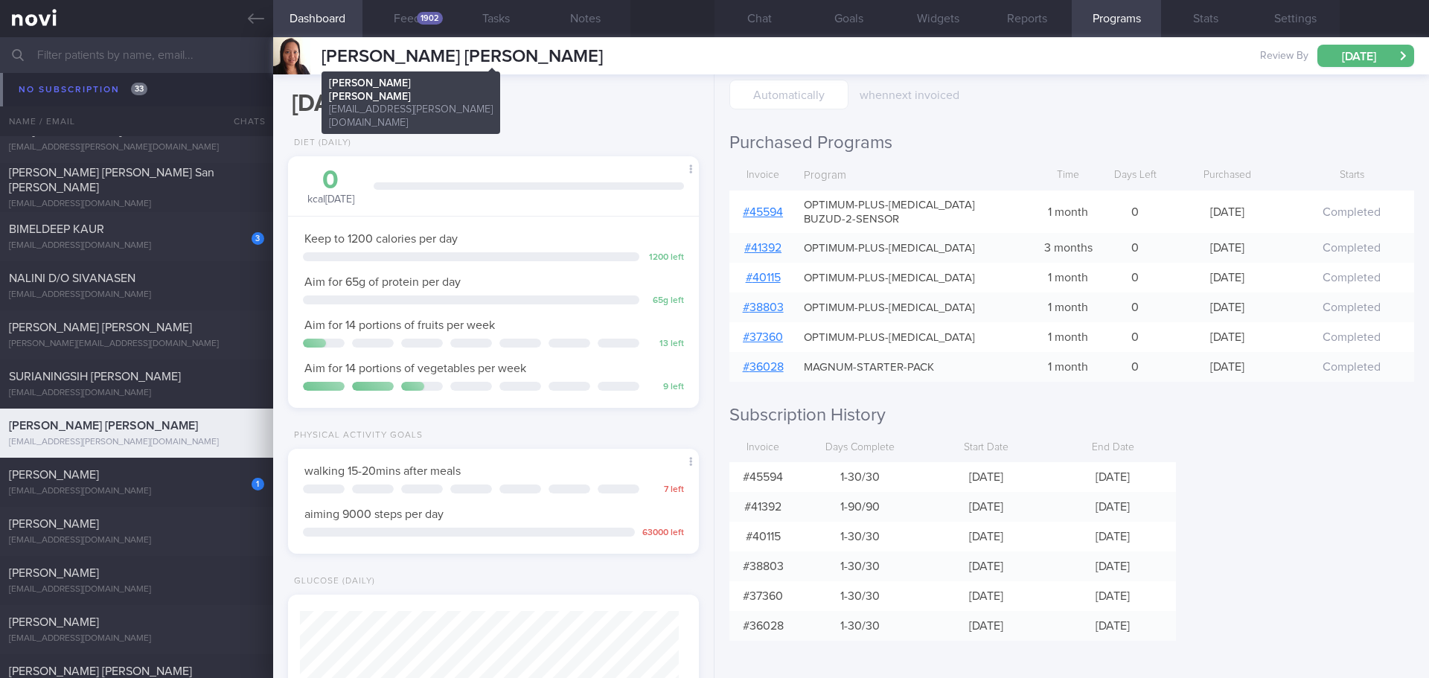
drag, startPoint x: 734, startPoint y: 48, endPoint x: 324, endPoint y: 58, distance: 409.4
click at [324, 58] on span "[PERSON_NAME] [PERSON_NAME]" at bounding box center [461, 57] width 281 height 18
copy span "[PERSON_NAME] [PERSON_NAME]"
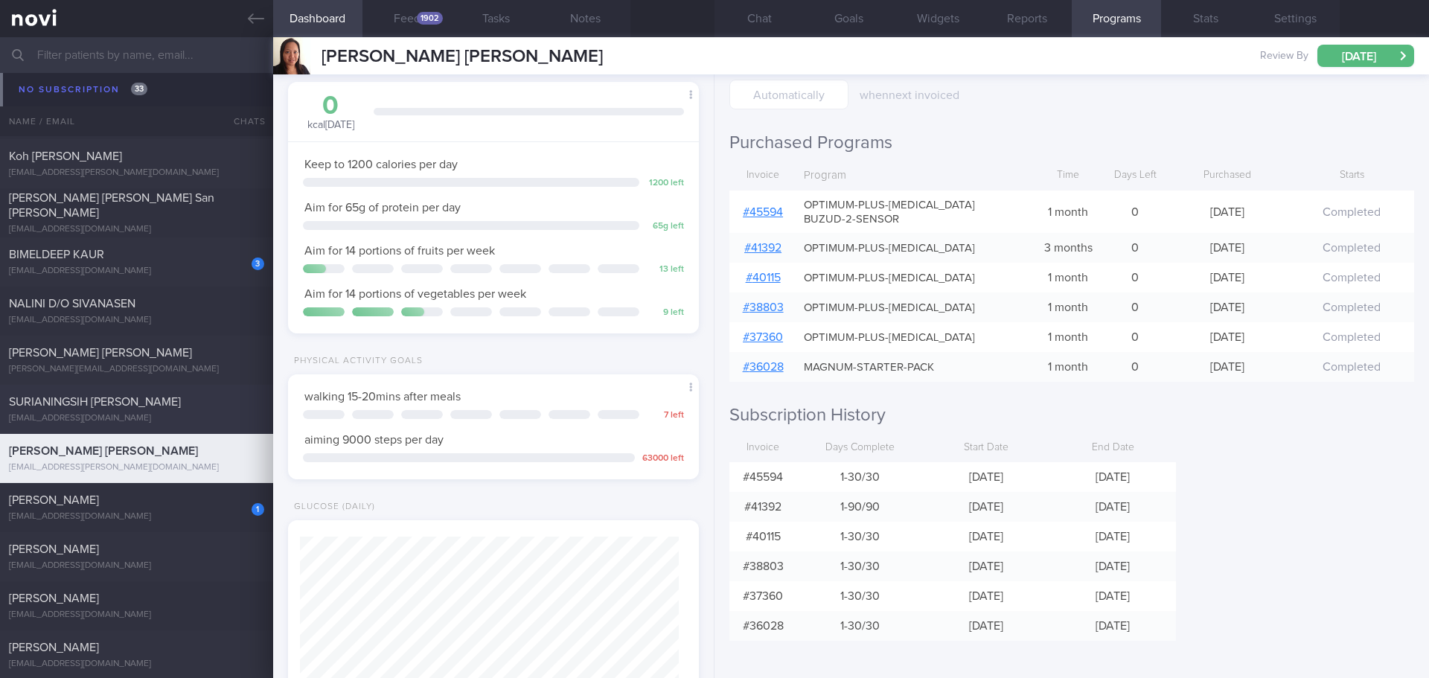
scroll to position [5328, 0]
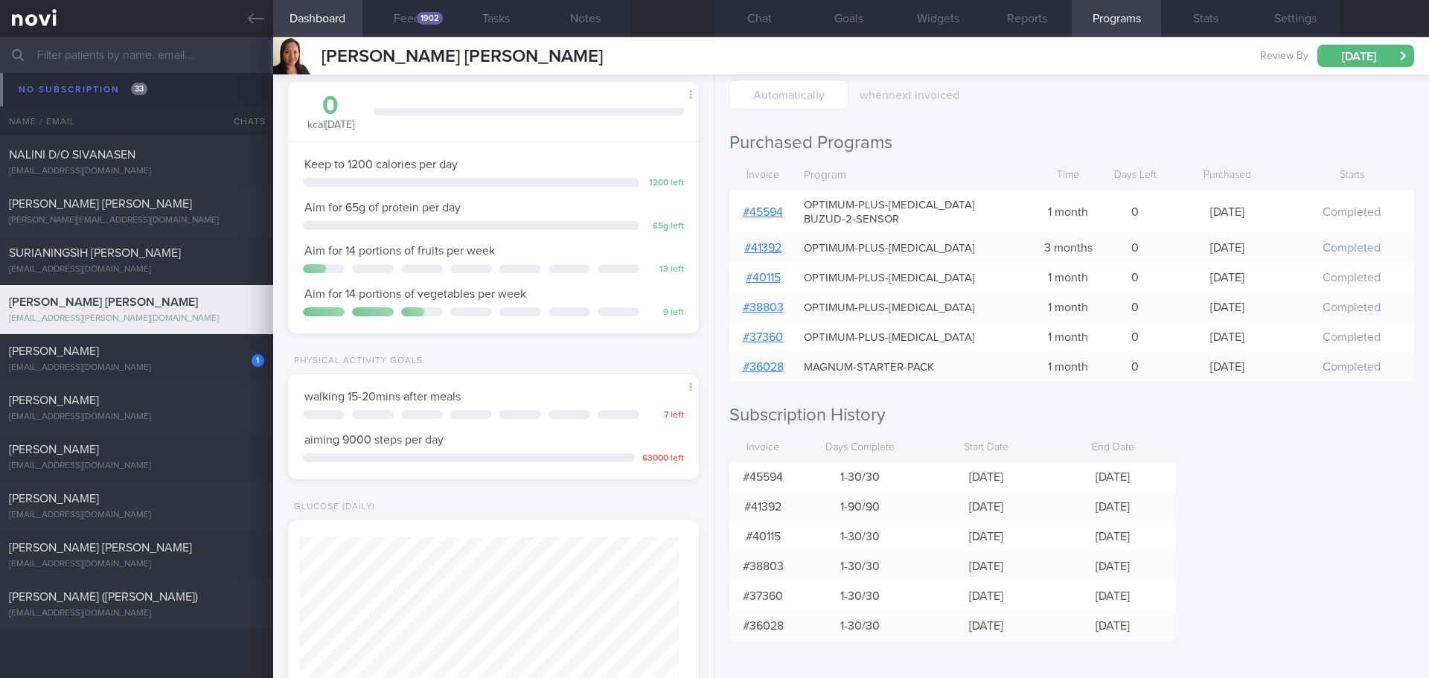
click at [1350, 432] on div "Programs Next program starts : when next invoiced Purchased Programs Invoice Pr…" at bounding box center [1071, 376] width 714 height 604
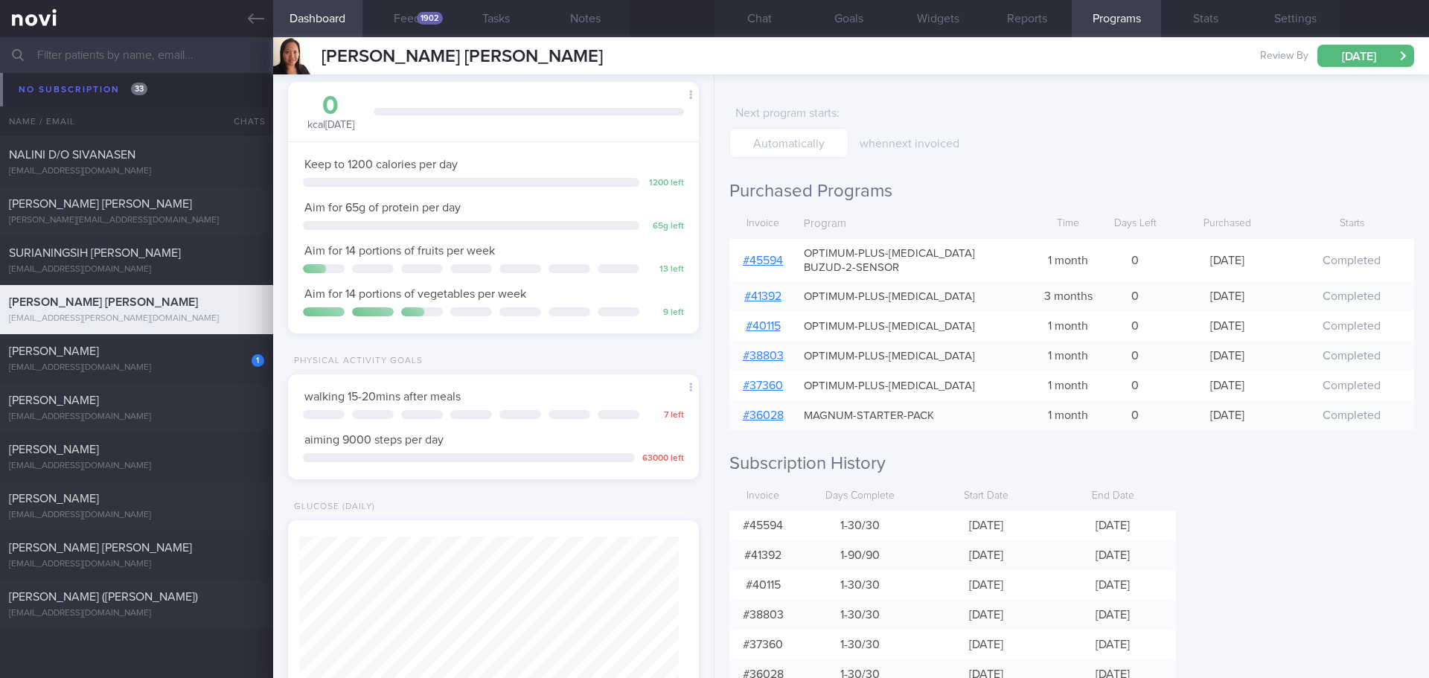
scroll to position [22, 0]
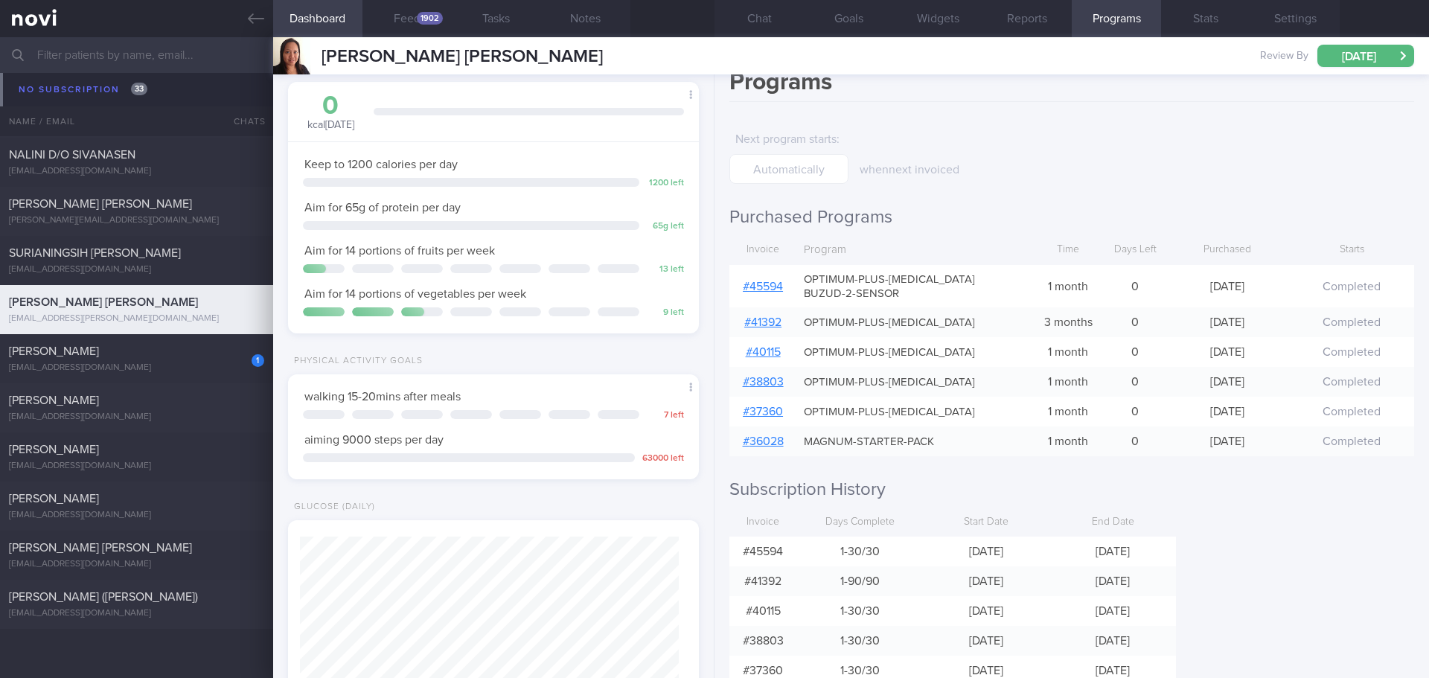
click at [141, 52] on input "text" at bounding box center [714, 55] width 1429 height 36
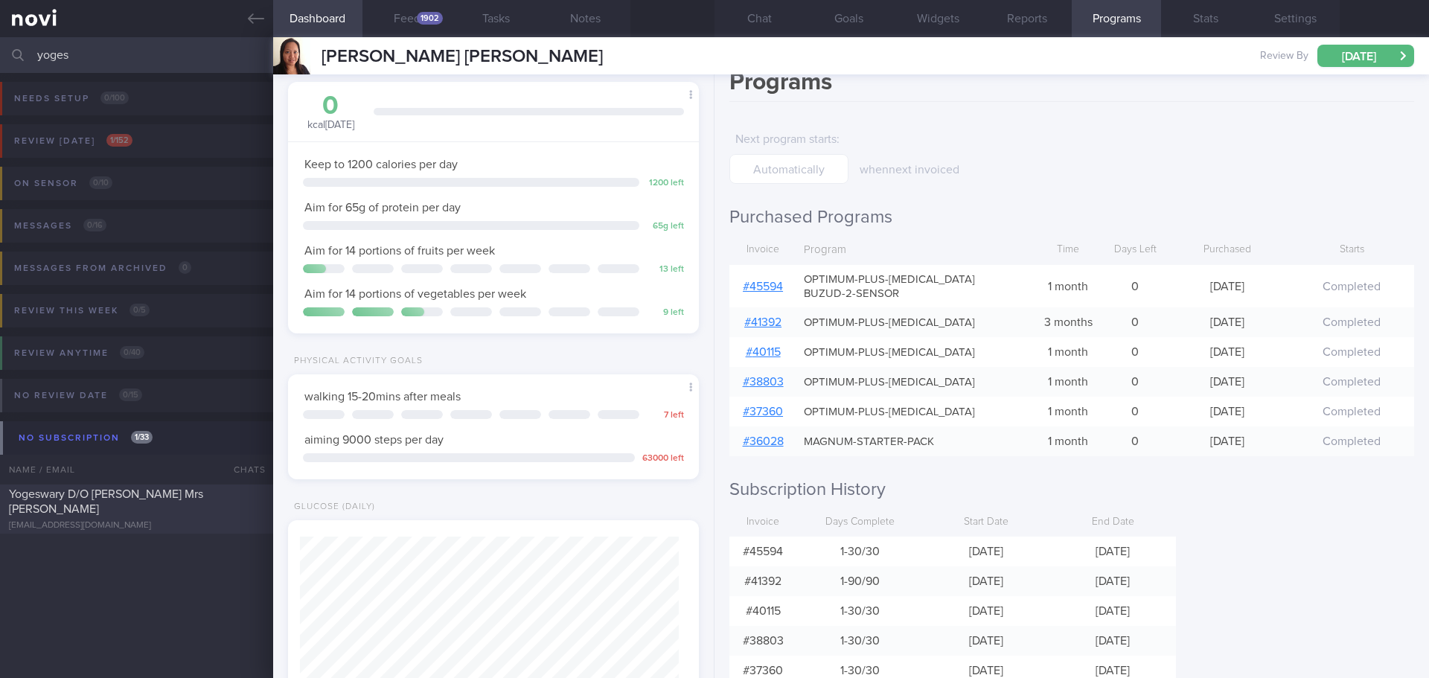
type input "yoges"
click at [156, 512] on div "Yogeswary D/O [PERSON_NAME] Mrs [PERSON_NAME]" at bounding box center [135, 502] width 252 height 30
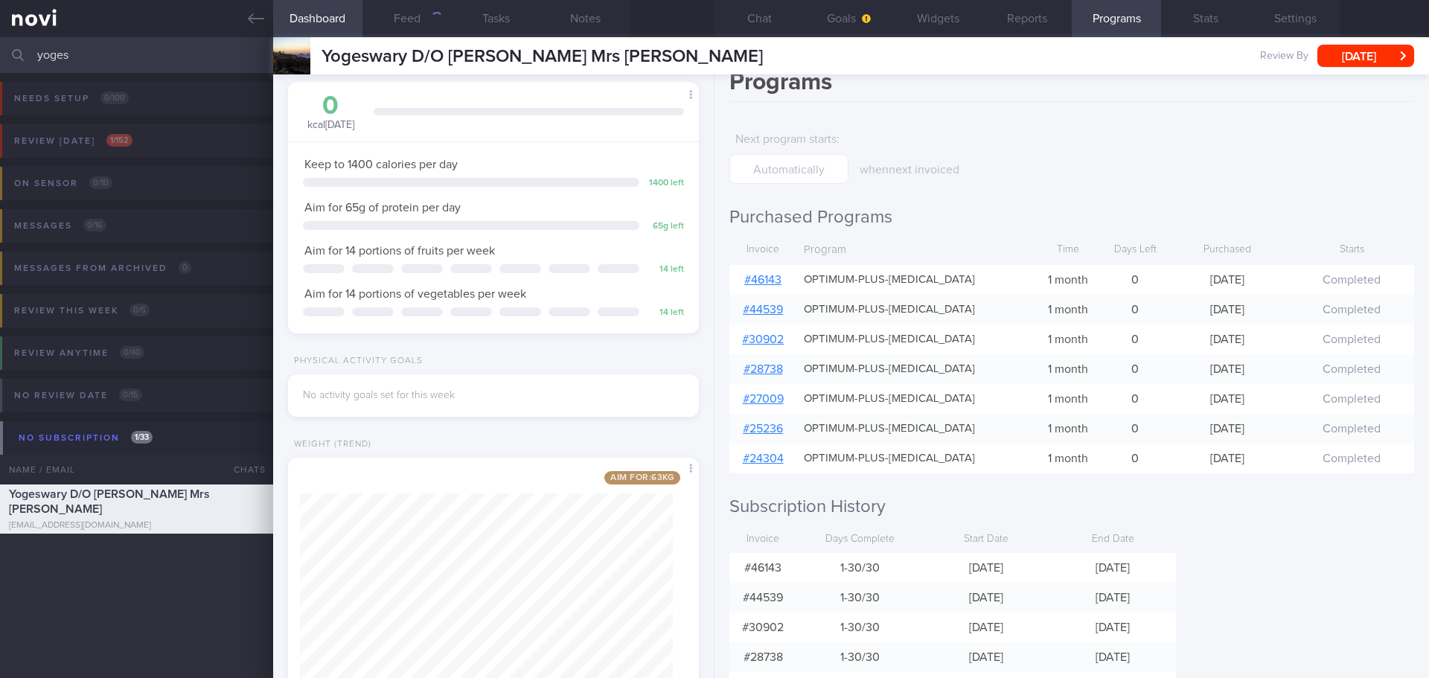
scroll to position [208, 374]
click at [775, 274] on link "# 46143" at bounding box center [762, 280] width 37 height 12
drag, startPoint x: 122, startPoint y: 51, endPoint x: -40, endPoint y: 59, distance: 162.4
click at [0, 59] on html "You are offline! Some functionality will be unavailable Patients New Users Coac…" at bounding box center [714, 339] width 1429 height 678
type input "d"
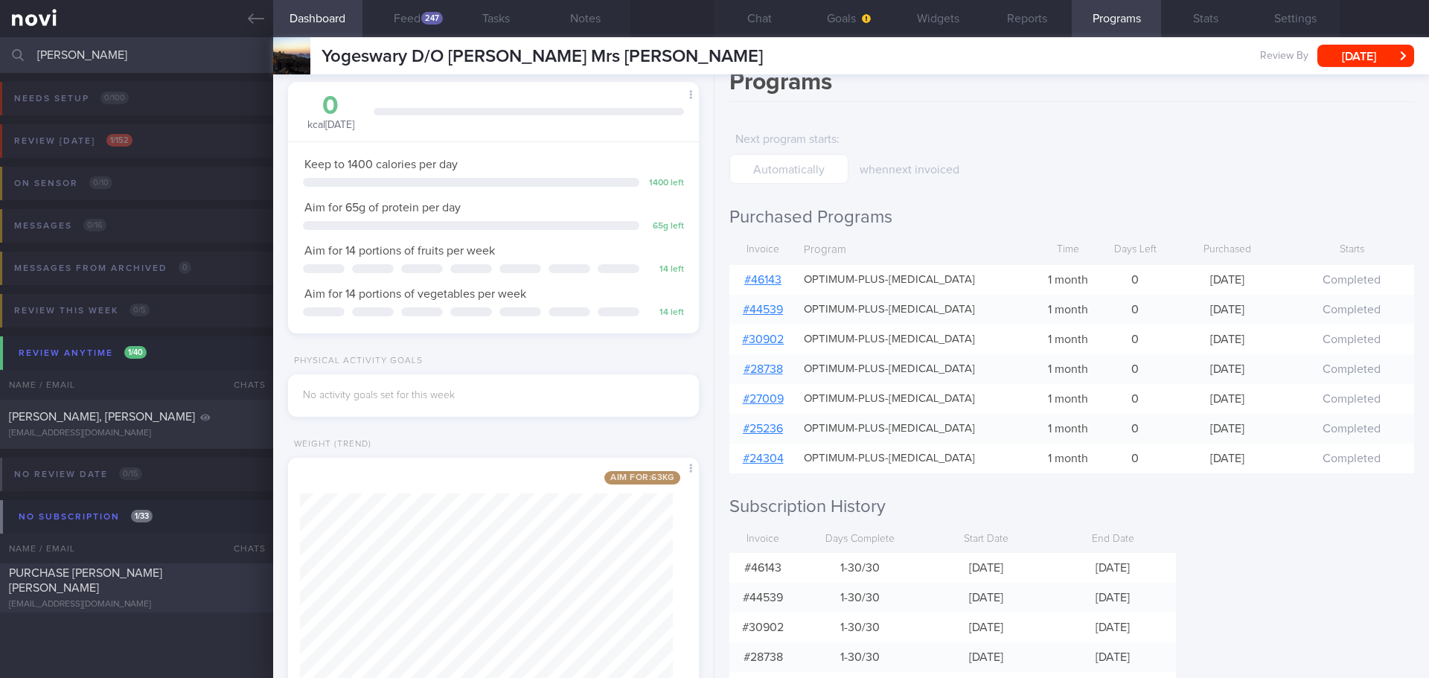
type input "[PERSON_NAME]"
click at [161, 583] on span "PURCHASE [PERSON_NAME] [PERSON_NAME]" at bounding box center [85, 580] width 153 height 27
select select "7"
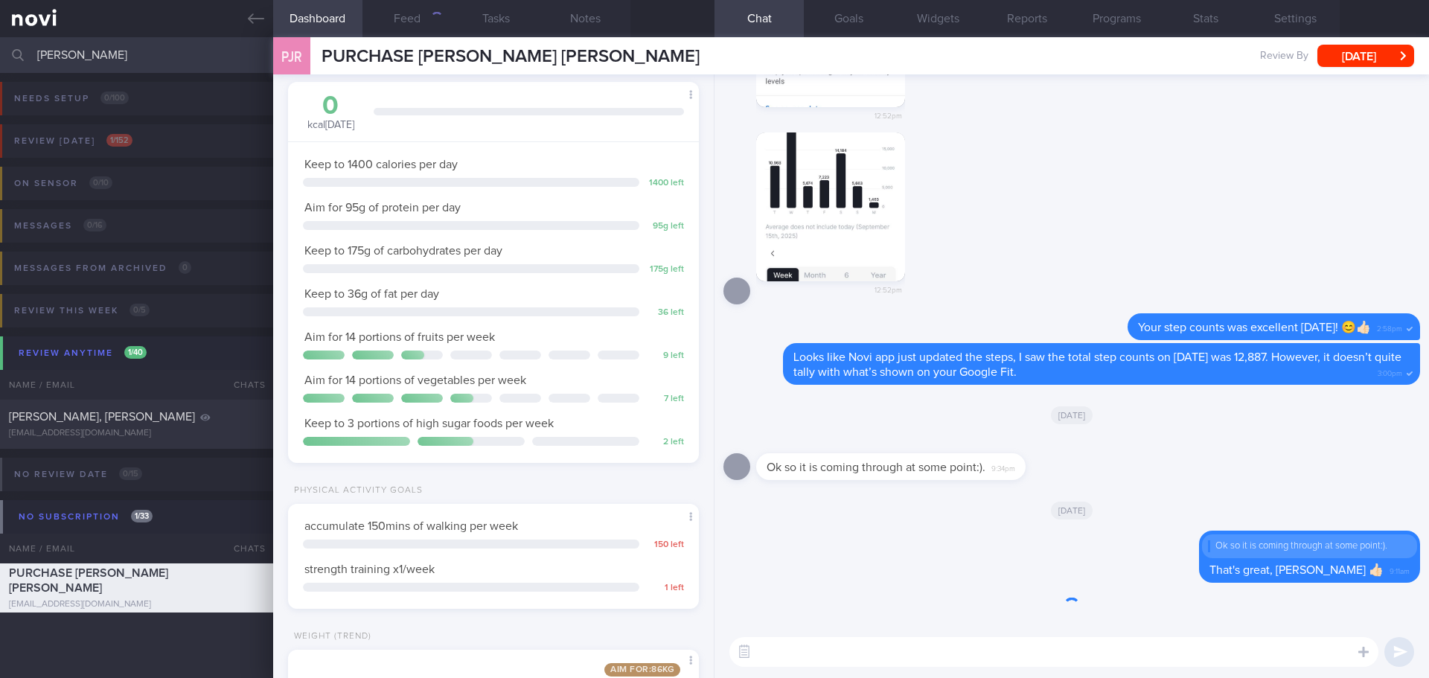
scroll to position [208, 374]
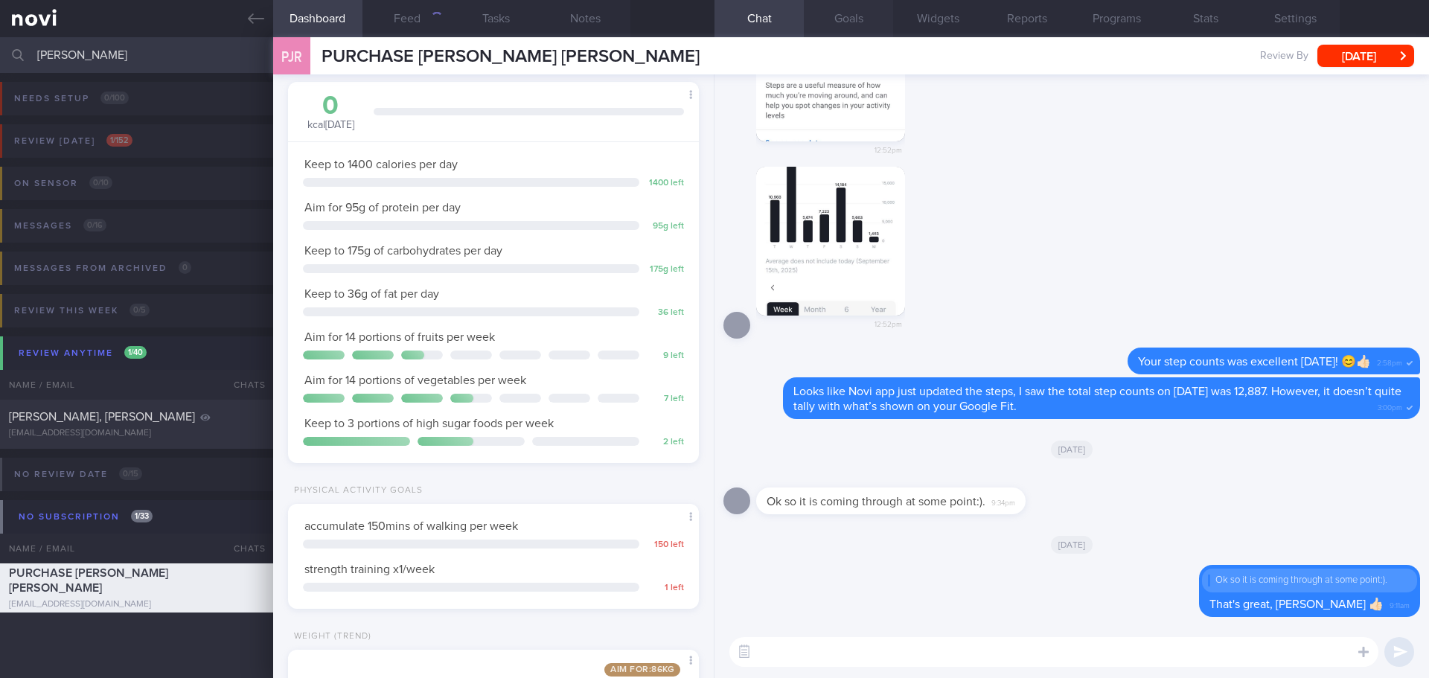
click at [842, 16] on button "Goals" at bounding box center [848, 18] width 89 height 37
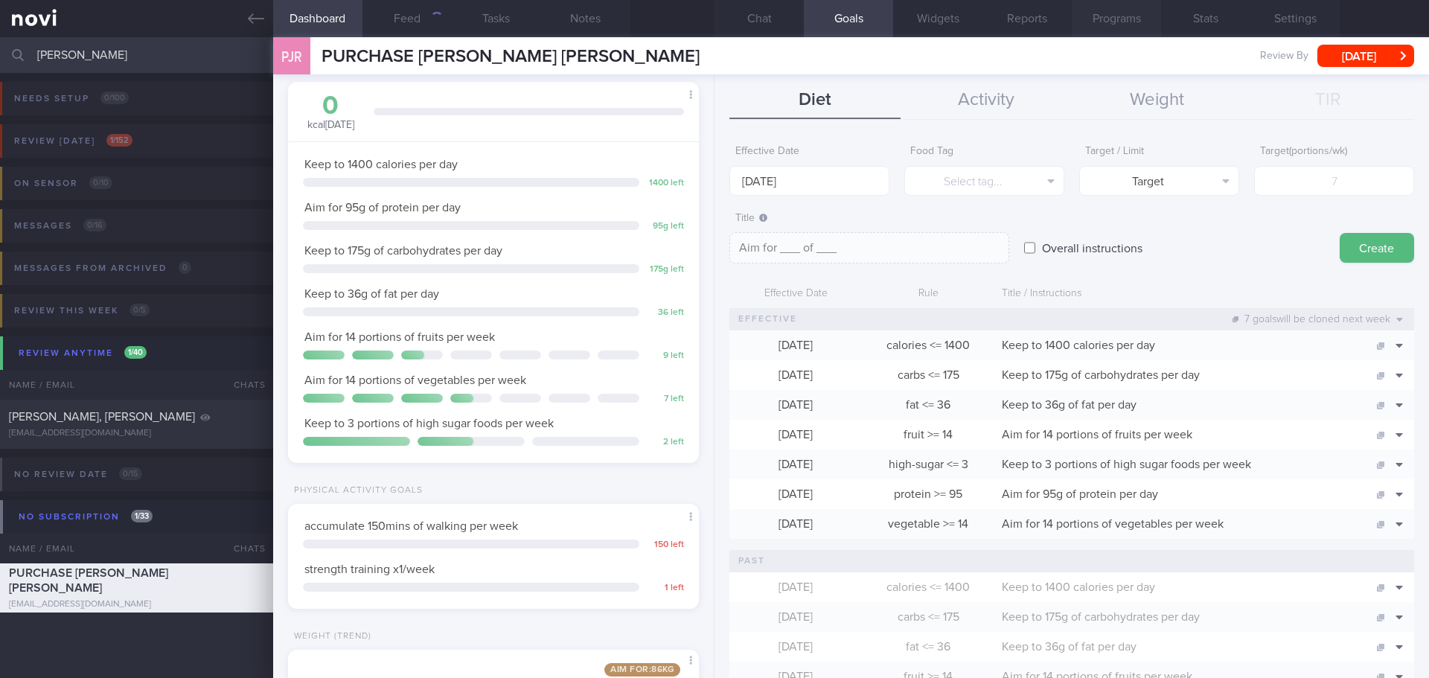
click at [1131, 16] on button "Programs" at bounding box center [1116, 18] width 89 height 37
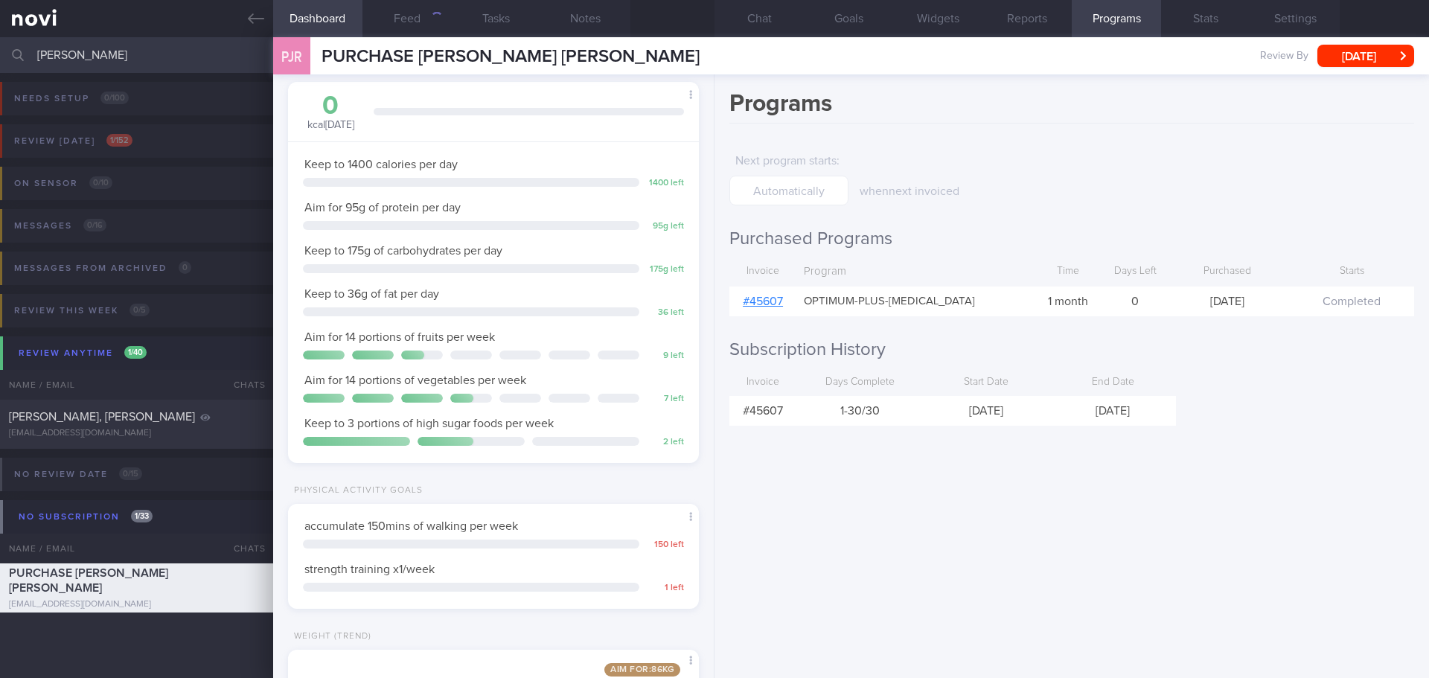
click at [775, 300] on link "# 45607" at bounding box center [763, 301] width 40 height 12
drag, startPoint x: 103, startPoint y: 58, endPoint x: -8, endPoint y: 62, distance: 110.9
click at [0, 62] on html "You are offline! Some functionality will be unavailable Patients New Users Coac…" at bounding box center [714, 339] width 1429 height 678
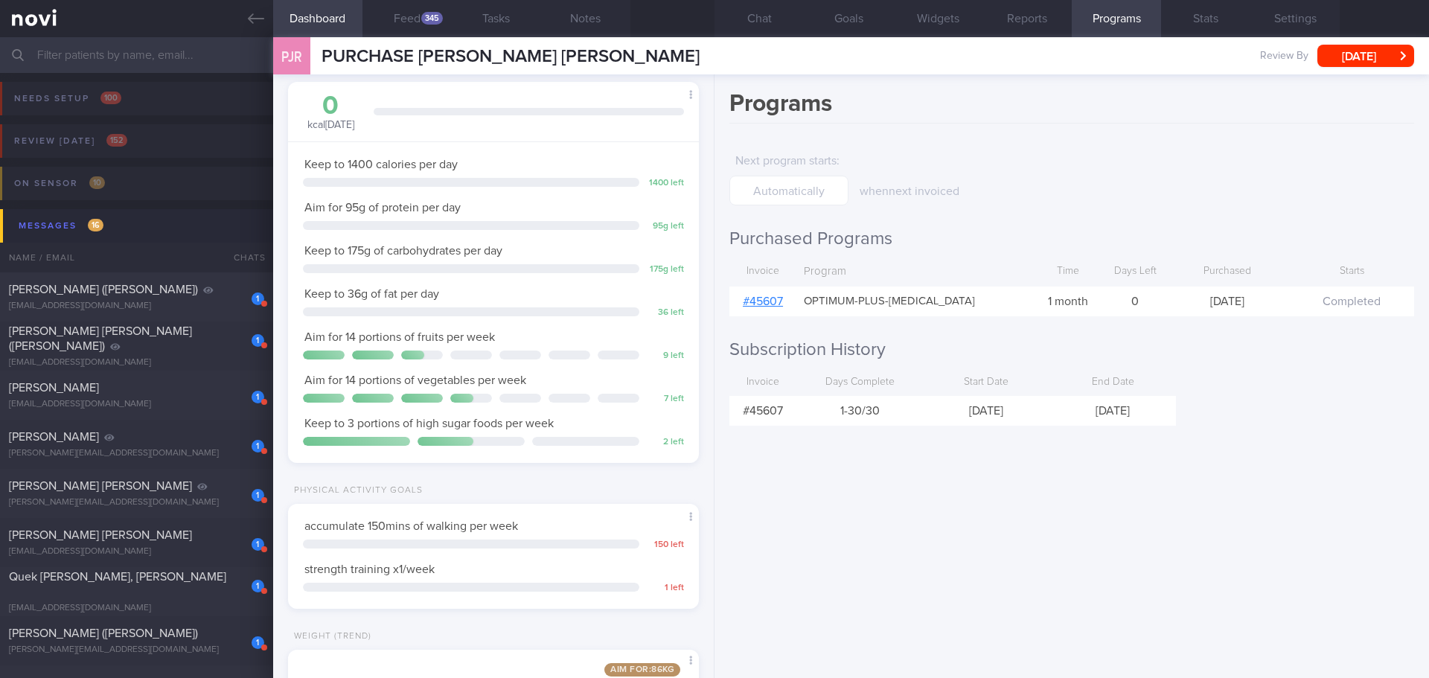
click at [158, 64] on input "text" at bounding box center [714, 55] width 1429 height 36
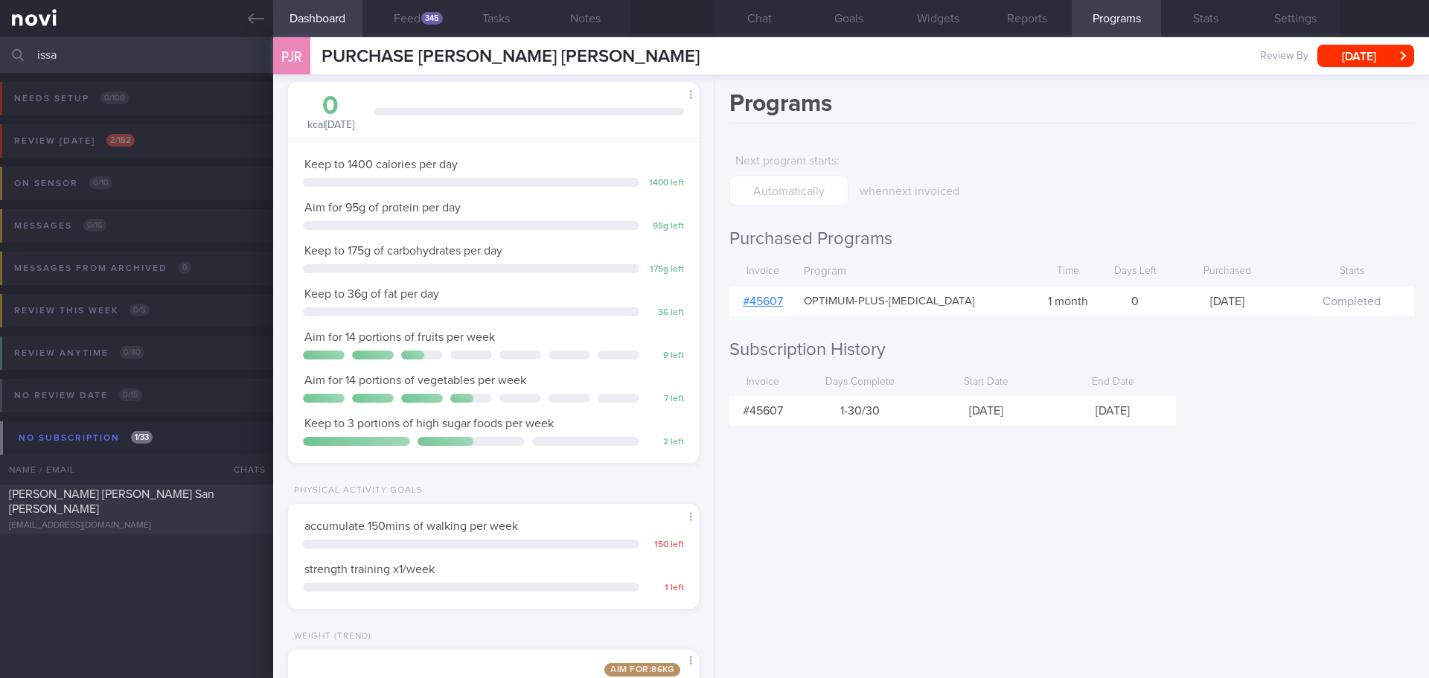
type input "issa"
click at [127, 511] on div "[PERSON_NAME] [PERSON_NAME] San [PERSON_NAME] [EMAIL_ADDRESS][DOMAIN_NAME]" at bounding box center [136, 509] width 273 height 45
type input "[DATE]"
select select "8"
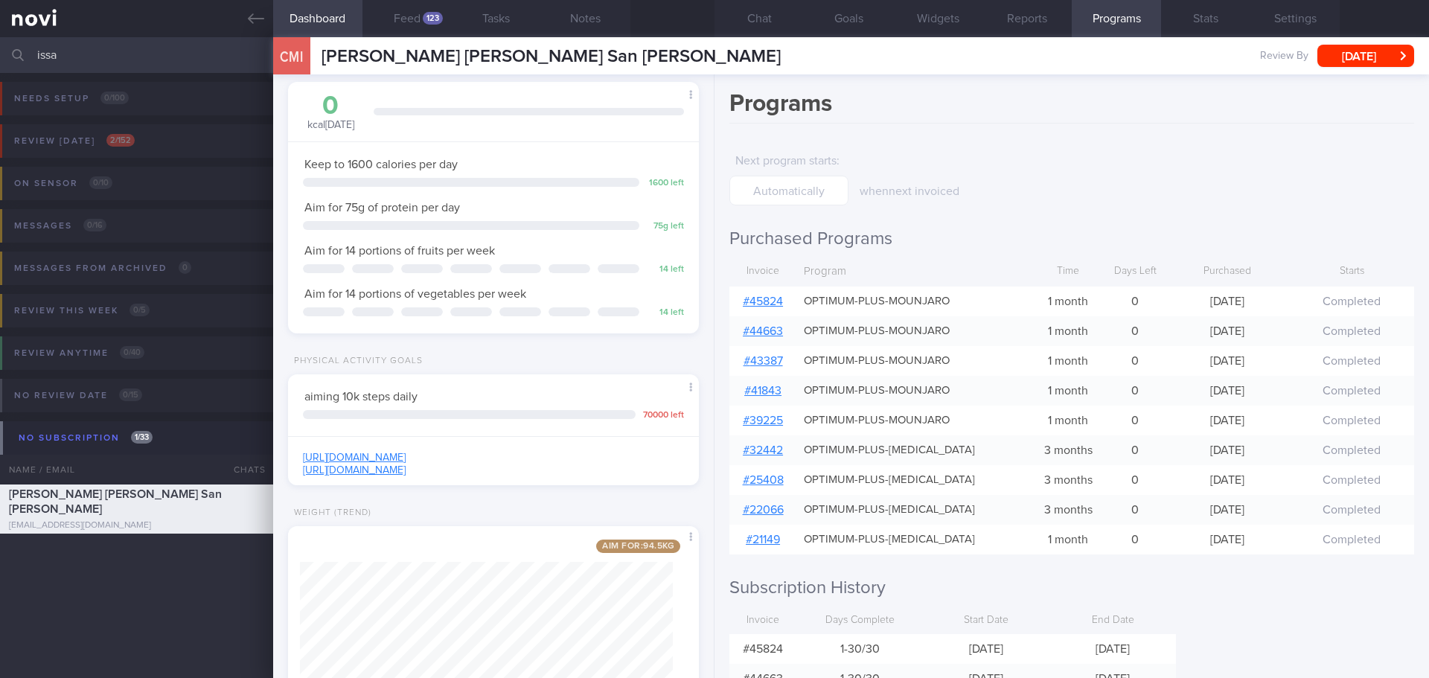
scroll to position [186, 374]
click at [779, 19] on button "Chat" at bounding box center [758, 18] width 89 height 37
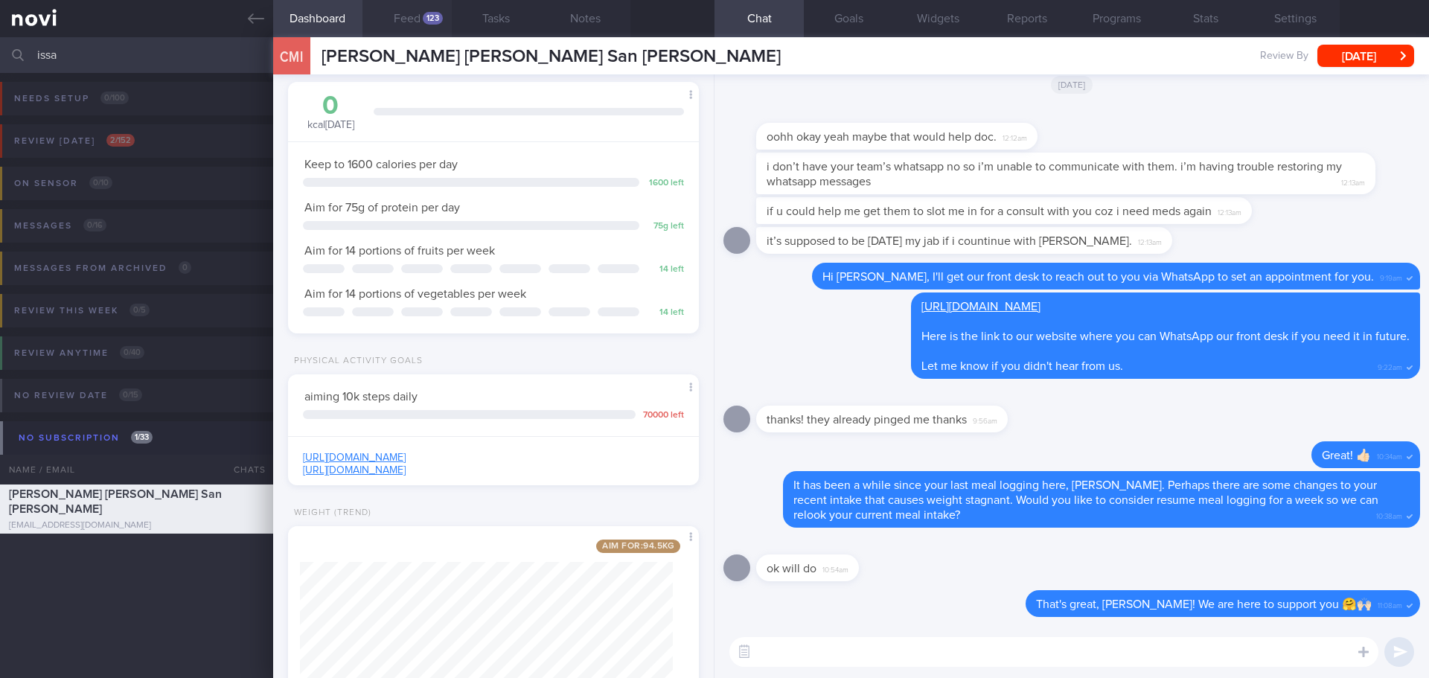
click at [404, 24] on button "Feed 123" at bounding box center [406, 18] width 89 height 37
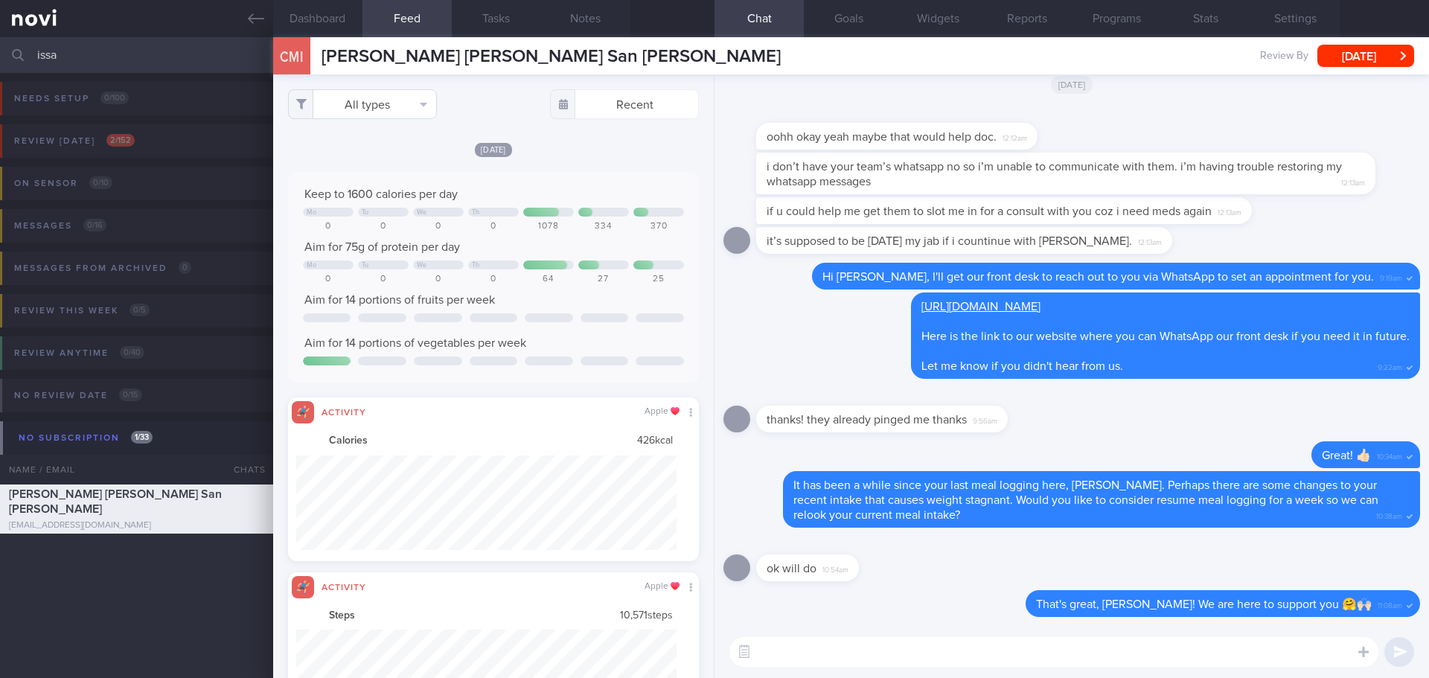
scroll to position [95, 381]
click at [416, 111] on button "All types" at bounding box center [362, 104] width 149 height 30
click at [388, 154] on button "Activity" at bounding box center [362, 155] width 147 height 22
checkbox input "false"
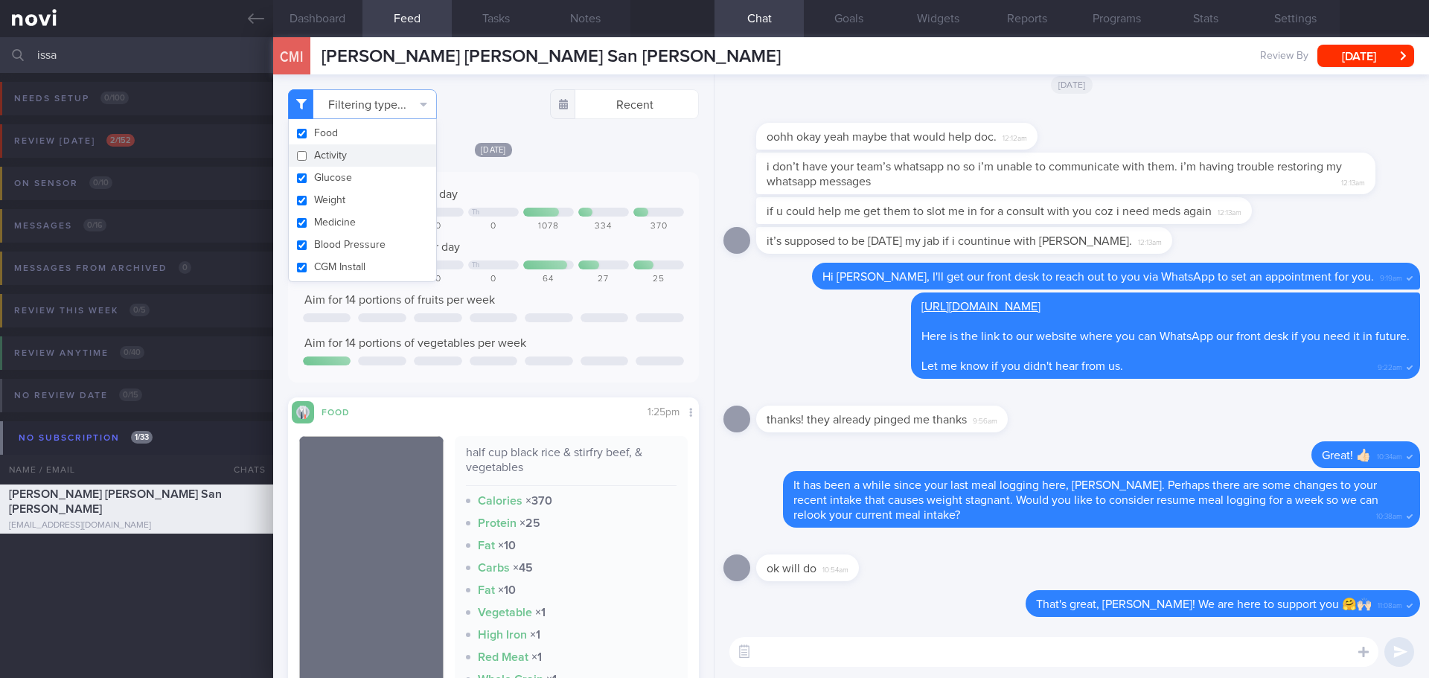
scroll to position [186, 374]
click at [583, 169] on div "[DATE] Keep to 1600 calories per day Mo Tu We Th 0 0 0 0 1078 334 370 Aim for 7…" at bounding box center [493, 451] width 411 height 620
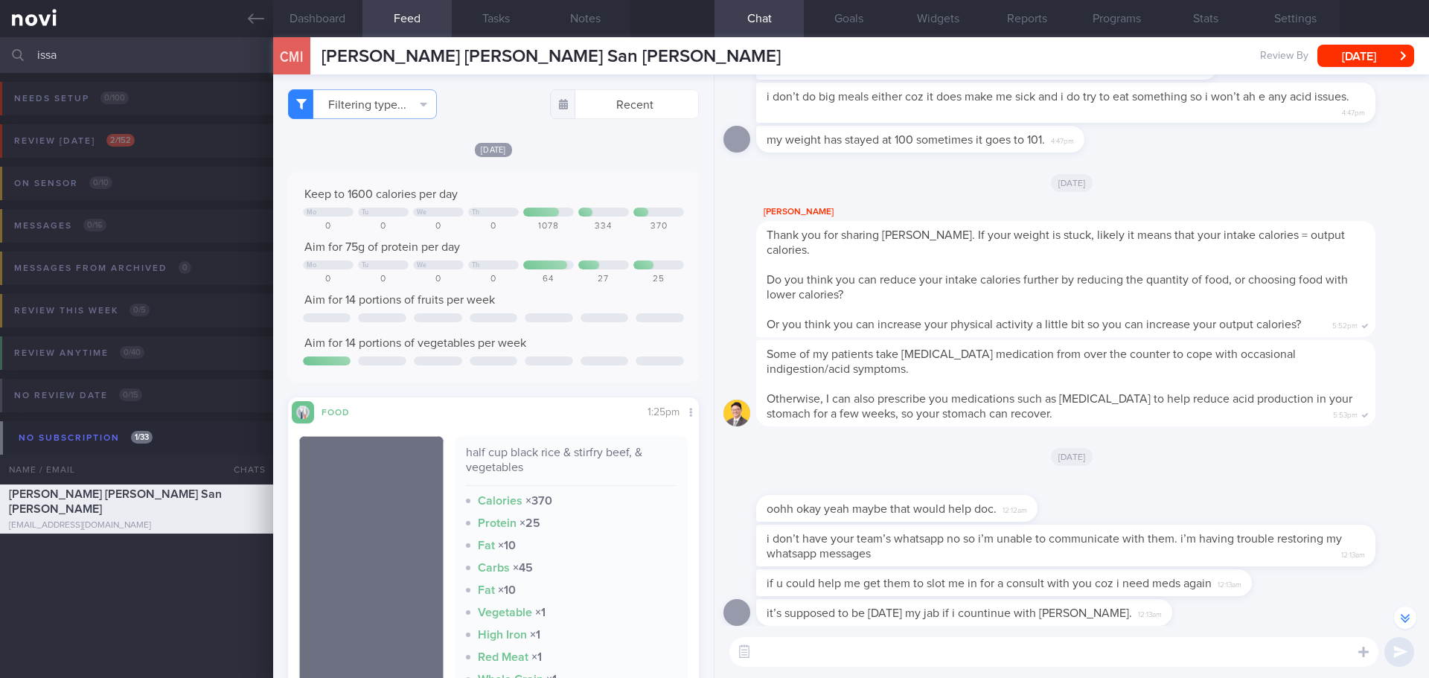
scroll to position [0, 0]
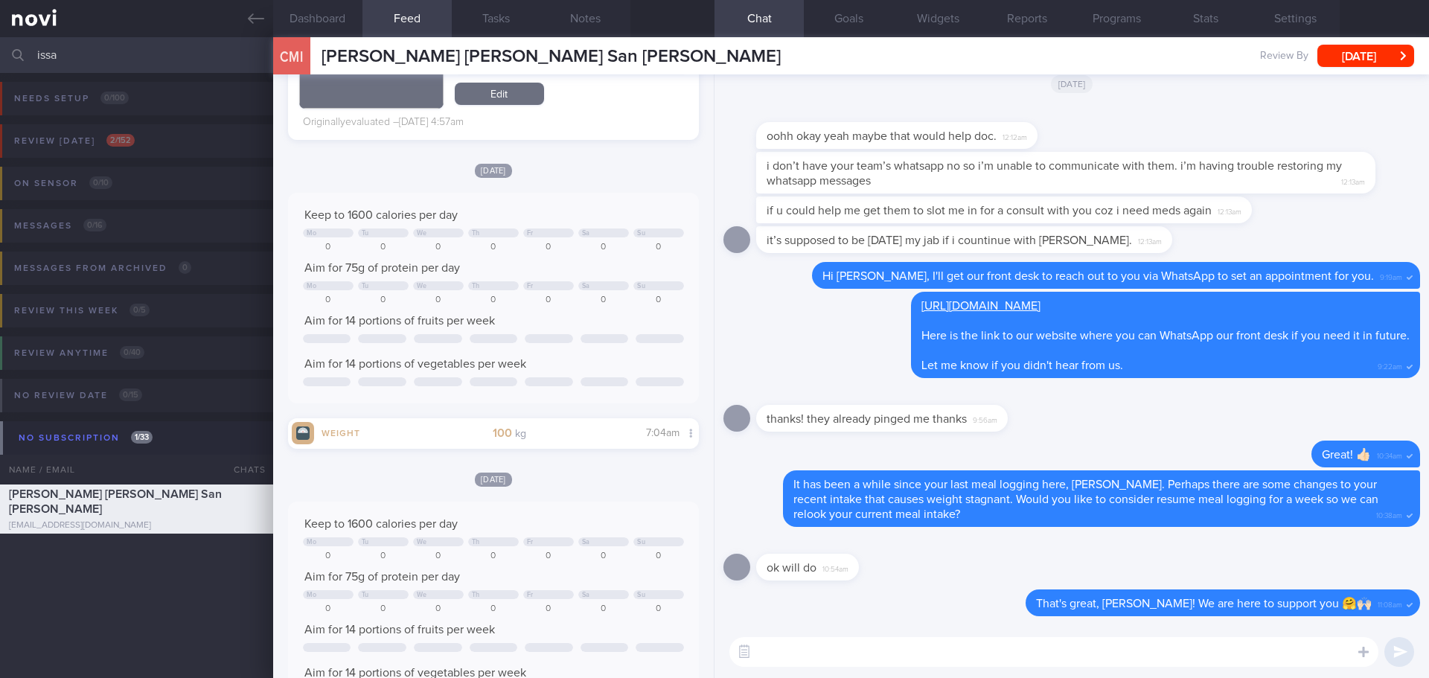
click at [837, 657] on textarea at bounding box center [1053, 652] width 649 height 30
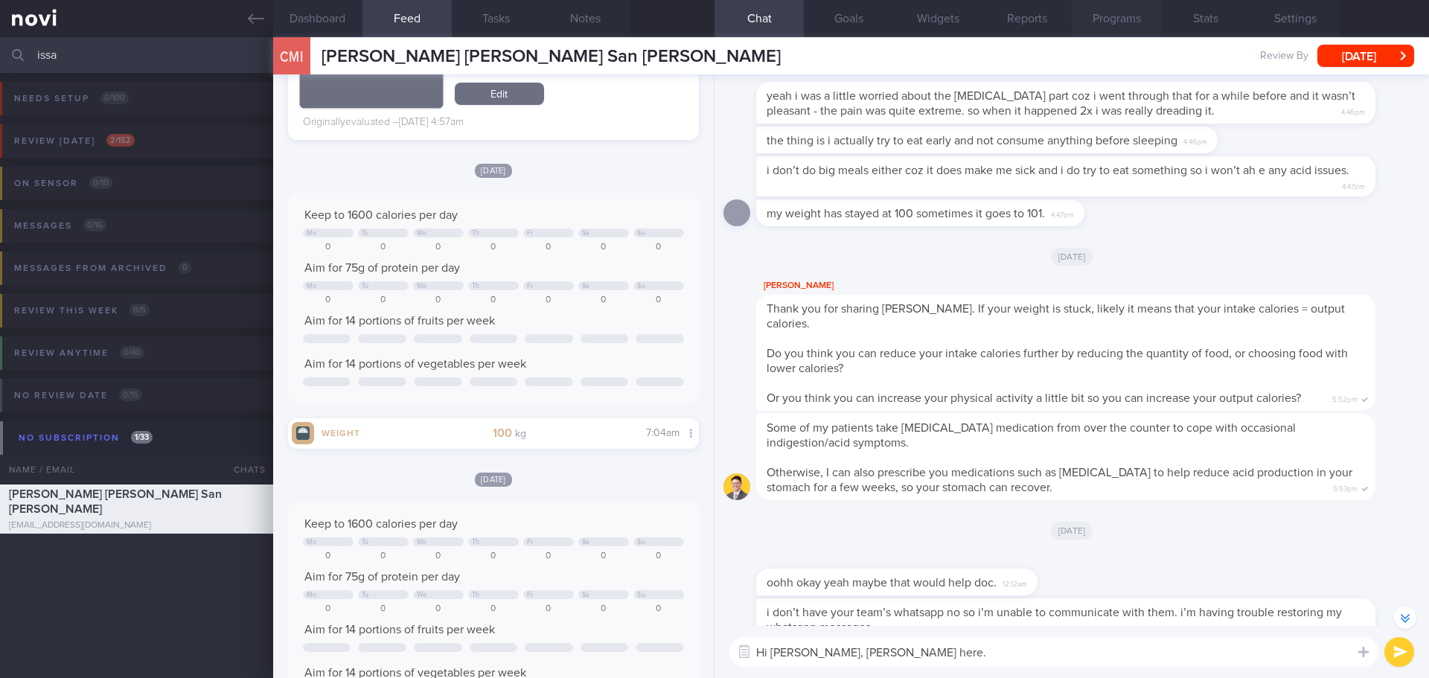
click at [1115, 23] on button "Programs" at bounding box center [1116, 18] width 89 height 37
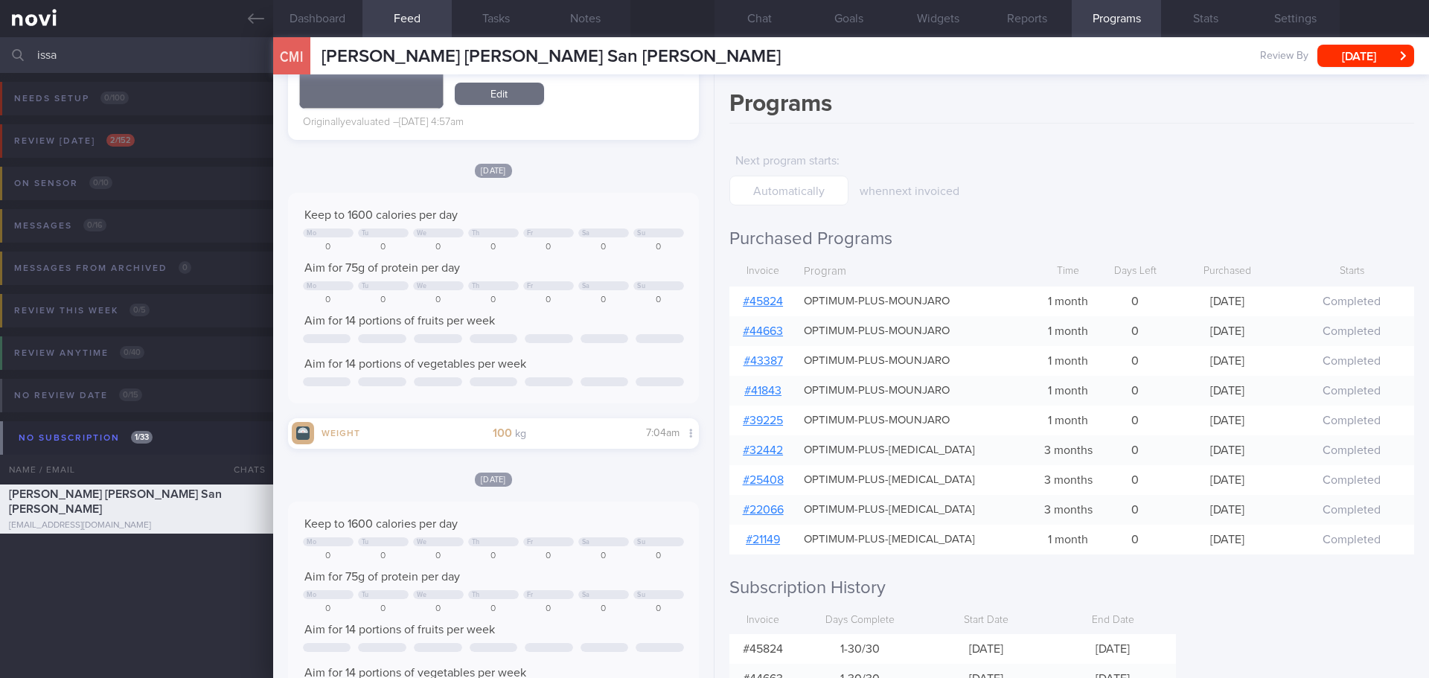
click at [767, 303] on link "# 45824" at bounding box center [763, 301] width 40 height 12
click at [763, 8] on button "Chat" at bounding box center [758, 18] width 89 height 37
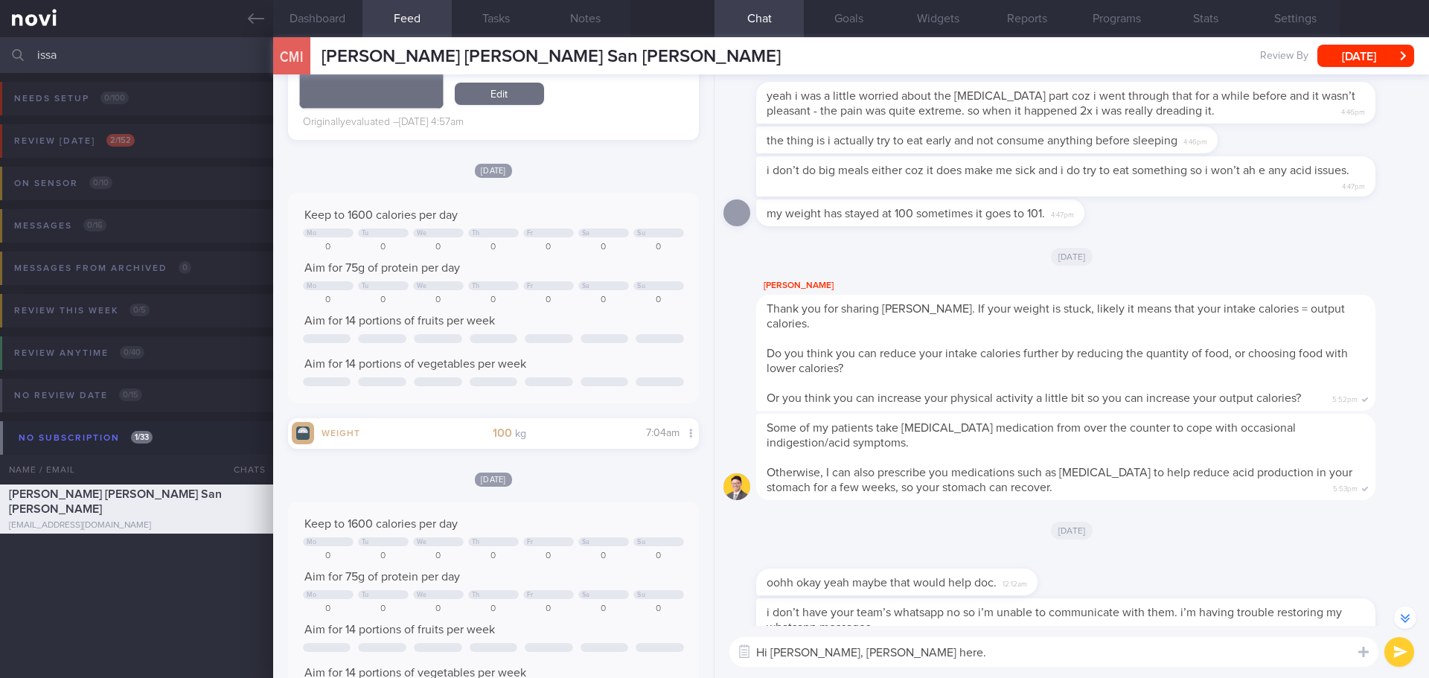
click at [944, 659] on textarea "Hi [PERSON_NAME], [PERSON_NAME] here." at bounding box center [1053, 652] width 649 height 30
type textarea "Hi [PERSON_NAME], [PERSON_NAME] here. How are you coping with the medication th…"
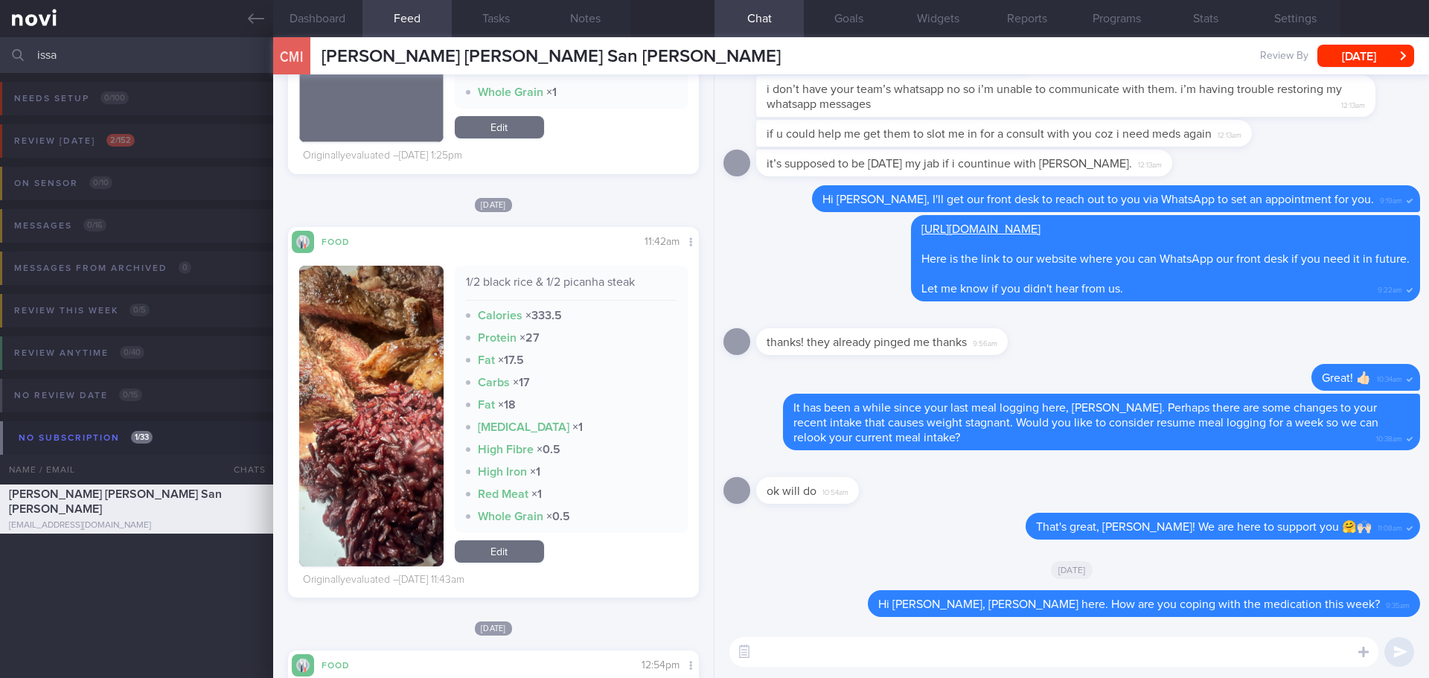
scroll to position [521, 0]
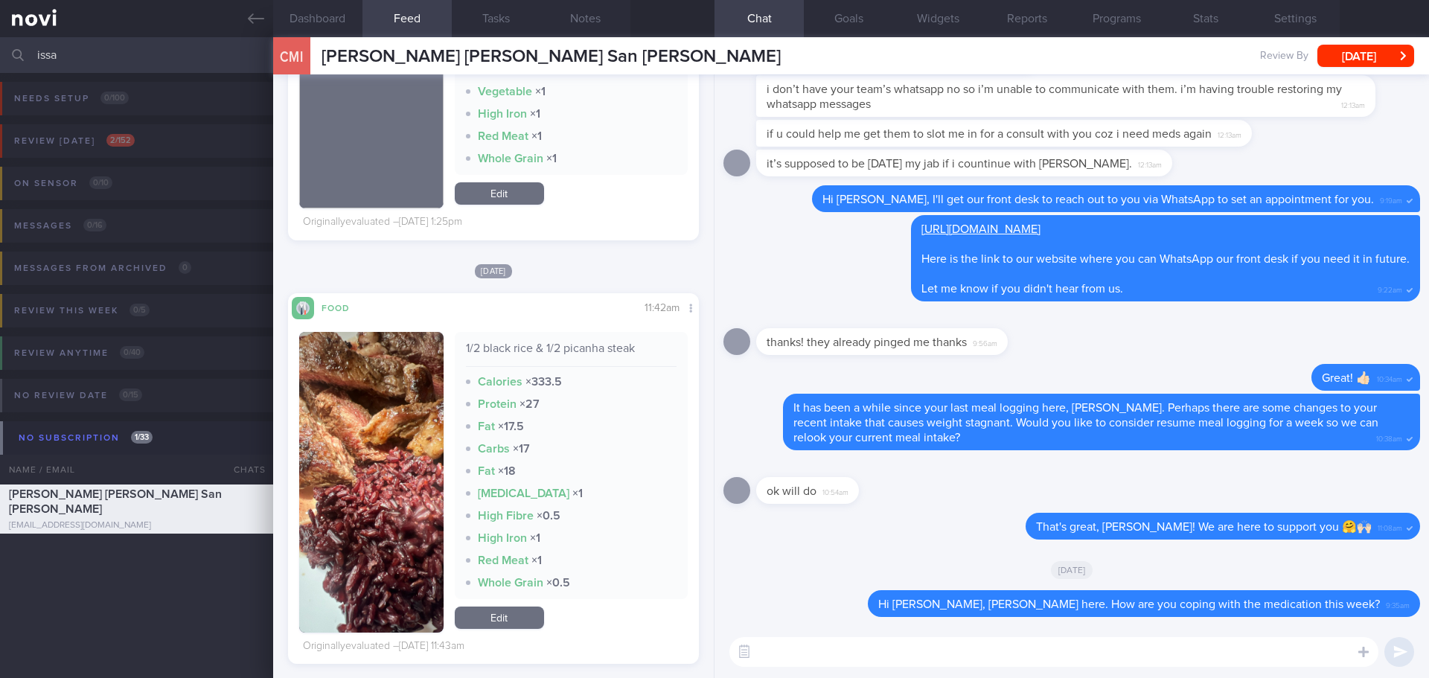
click at [400, 394] on img "button" at bounding box center [371, 482] width 144 height 301
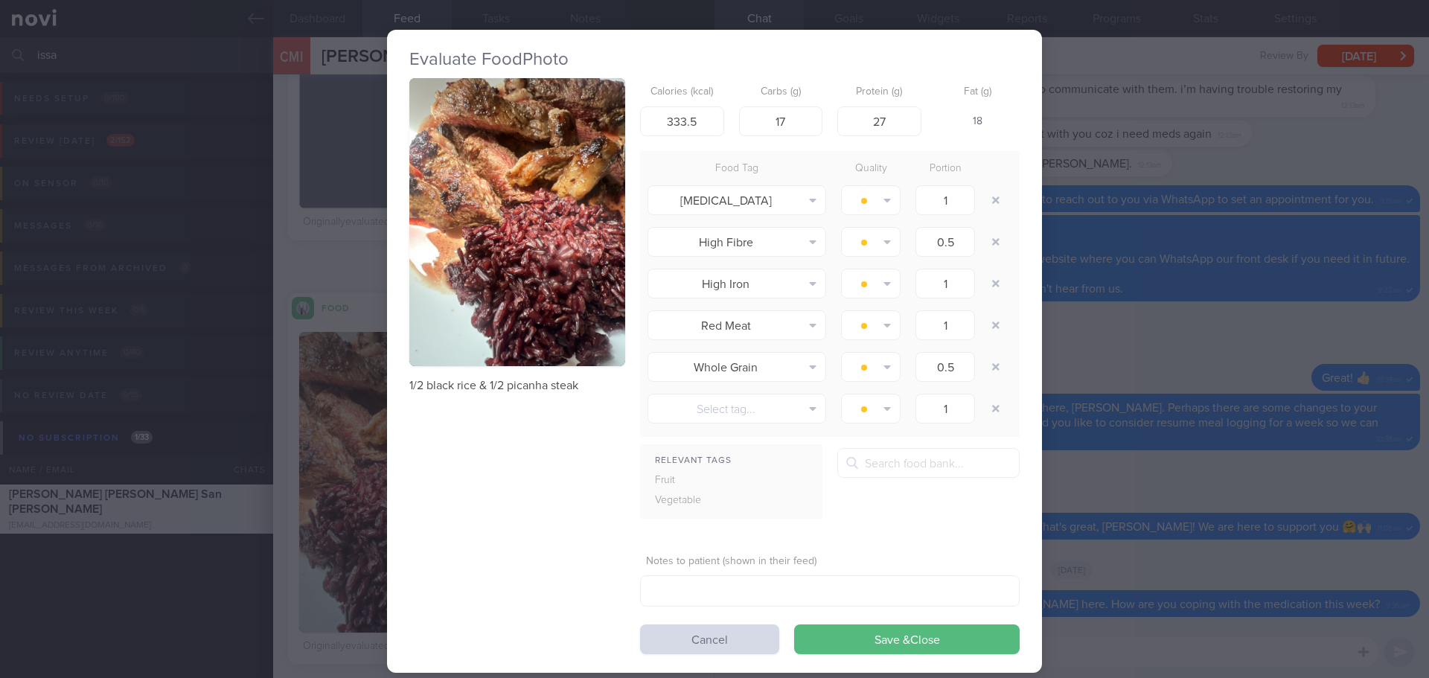
click at [531, 259] on button "button" at bounding box center [517, 222] width 216 height 288
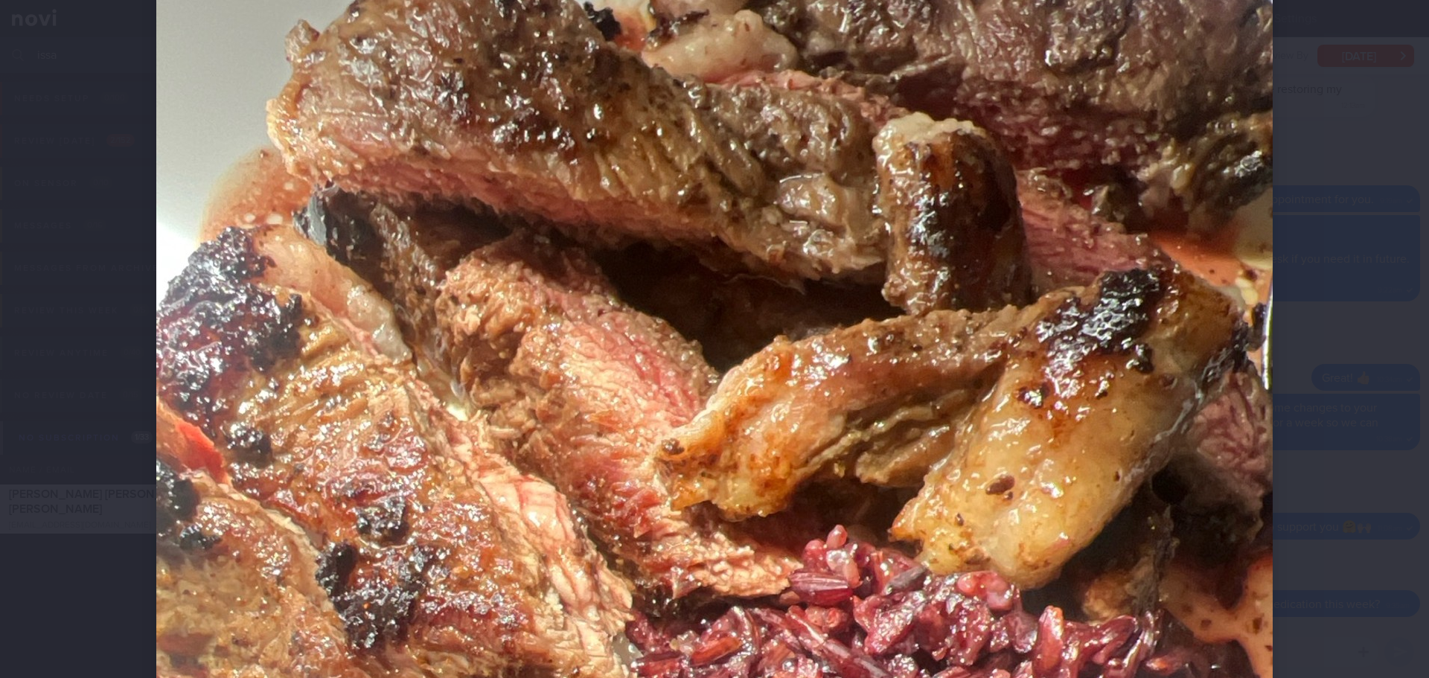
scroll to position [74, 0]
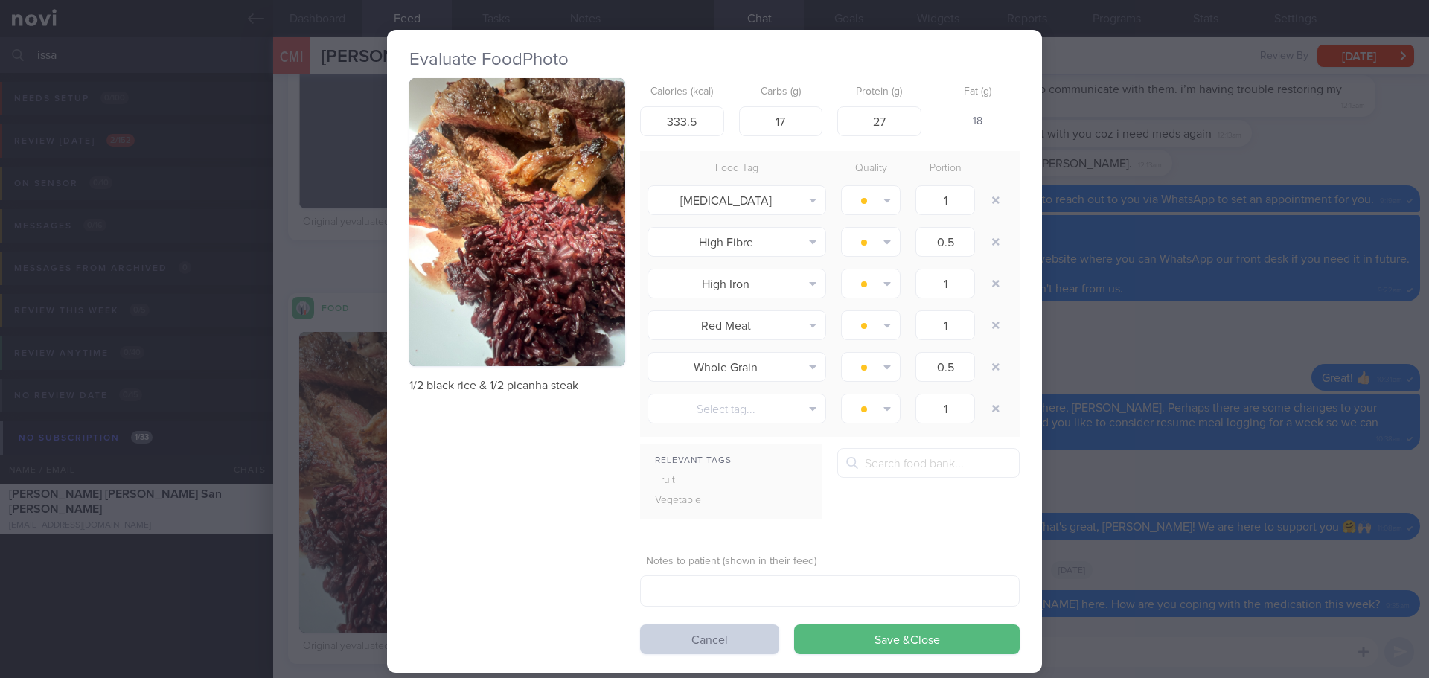
click at [739, 634] on button "Cancel" at bounding box center [709, 639] width 139 height 30
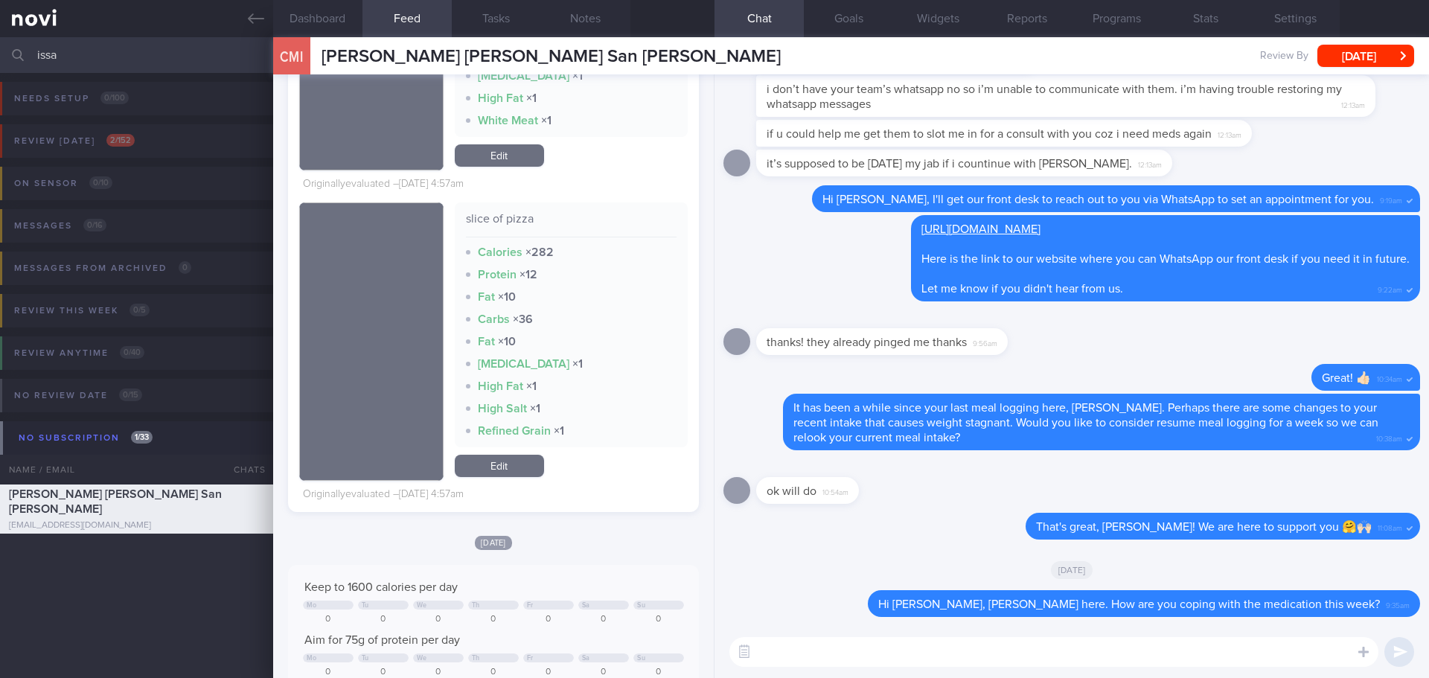
scroll to position [1935, 0]
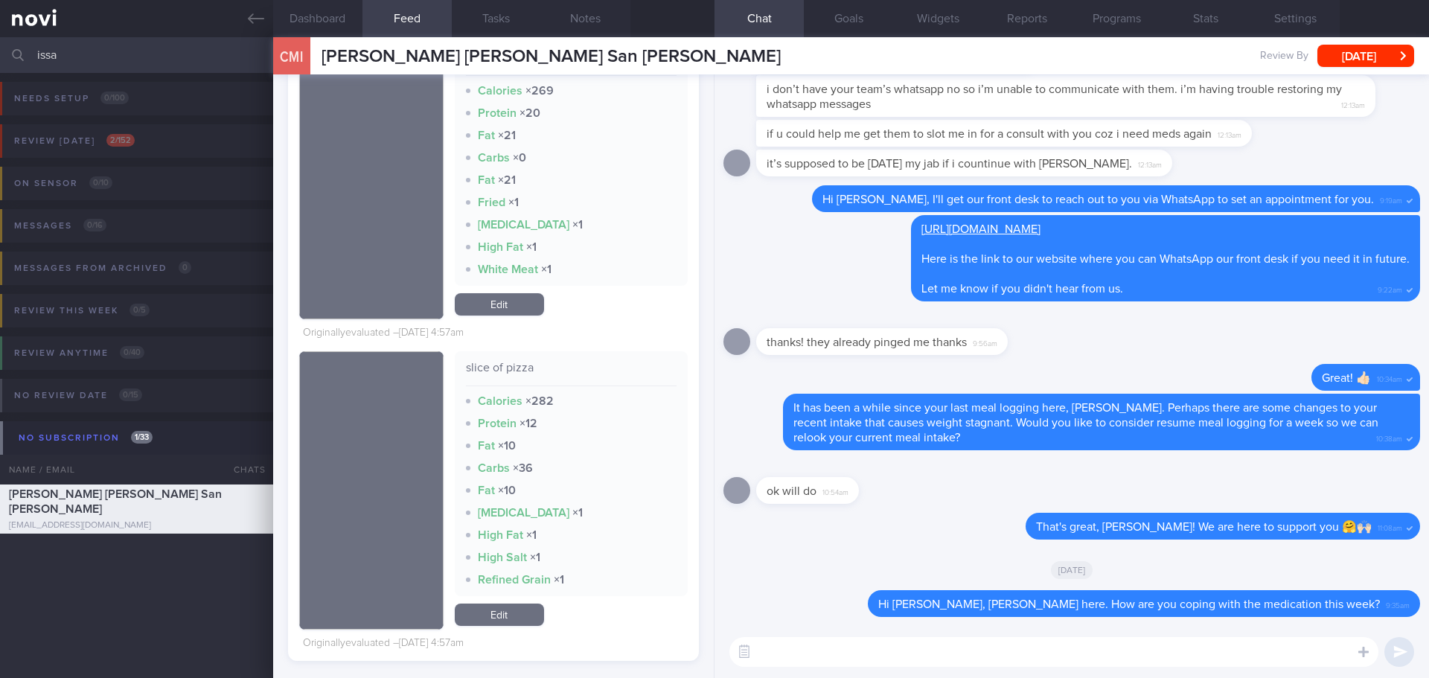
click at [790, 656] on textarea at bounding box center [1053, 652] width 649 height 30
click at [964, 653] on textarea "I have reviewed your meal logs," at bounding box center [1053, 652] width 649 height 30
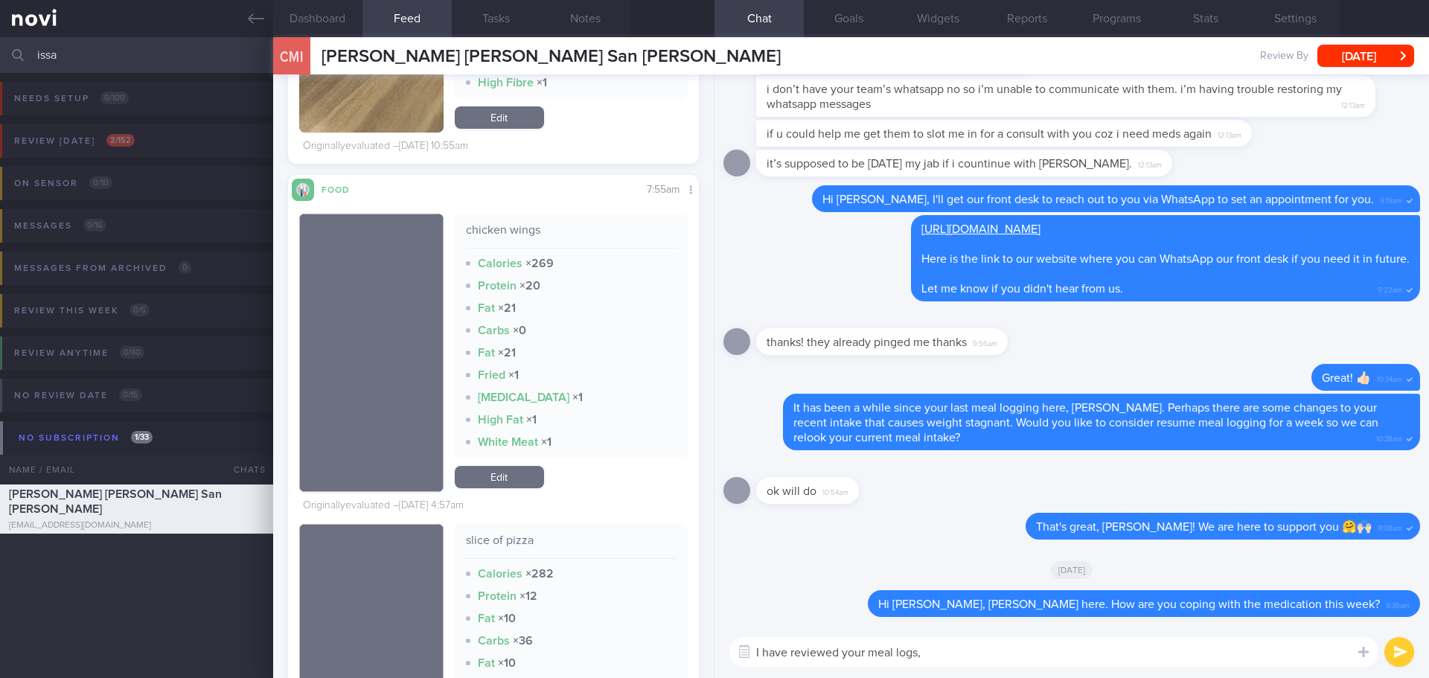
scroll to position [1712, 0]
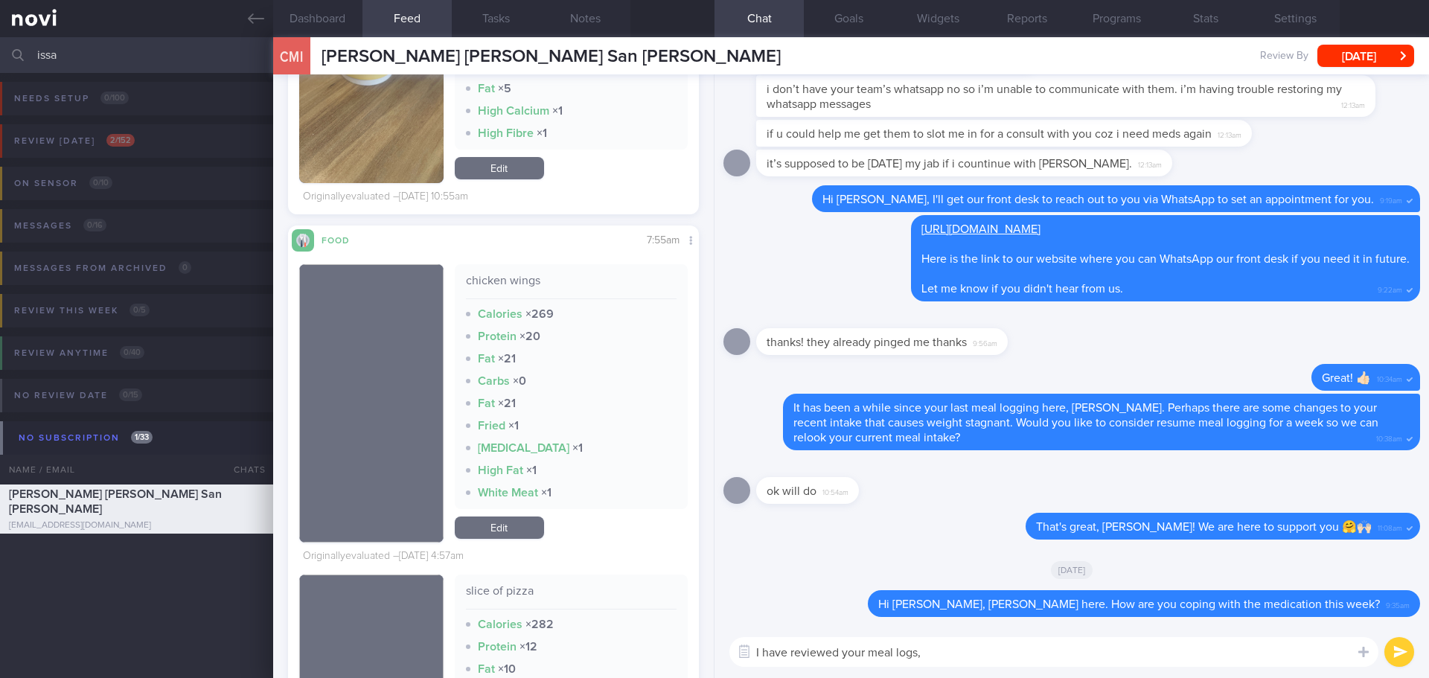
click at [967, 650] on textarea "I have reviewed your meal logs," at bounding box center [1053, 652] width 649 height 30
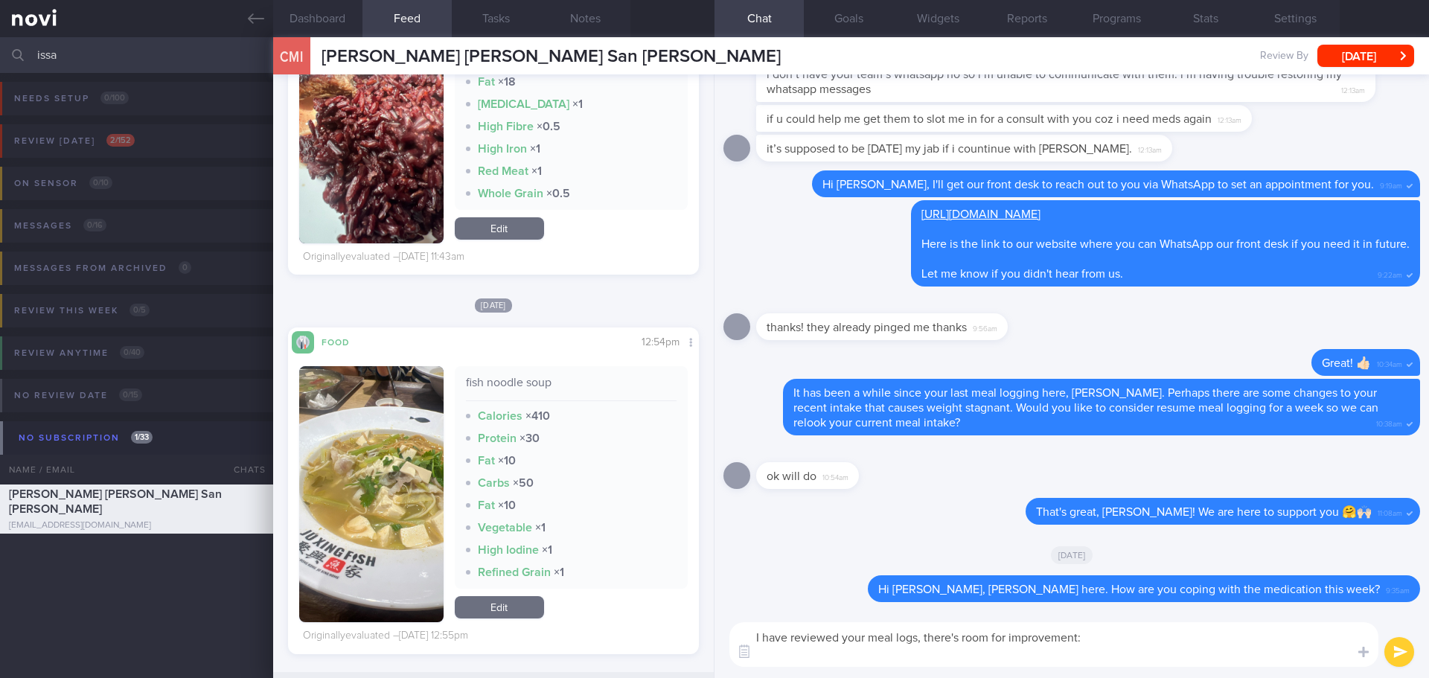
scroll to position [893, 0]
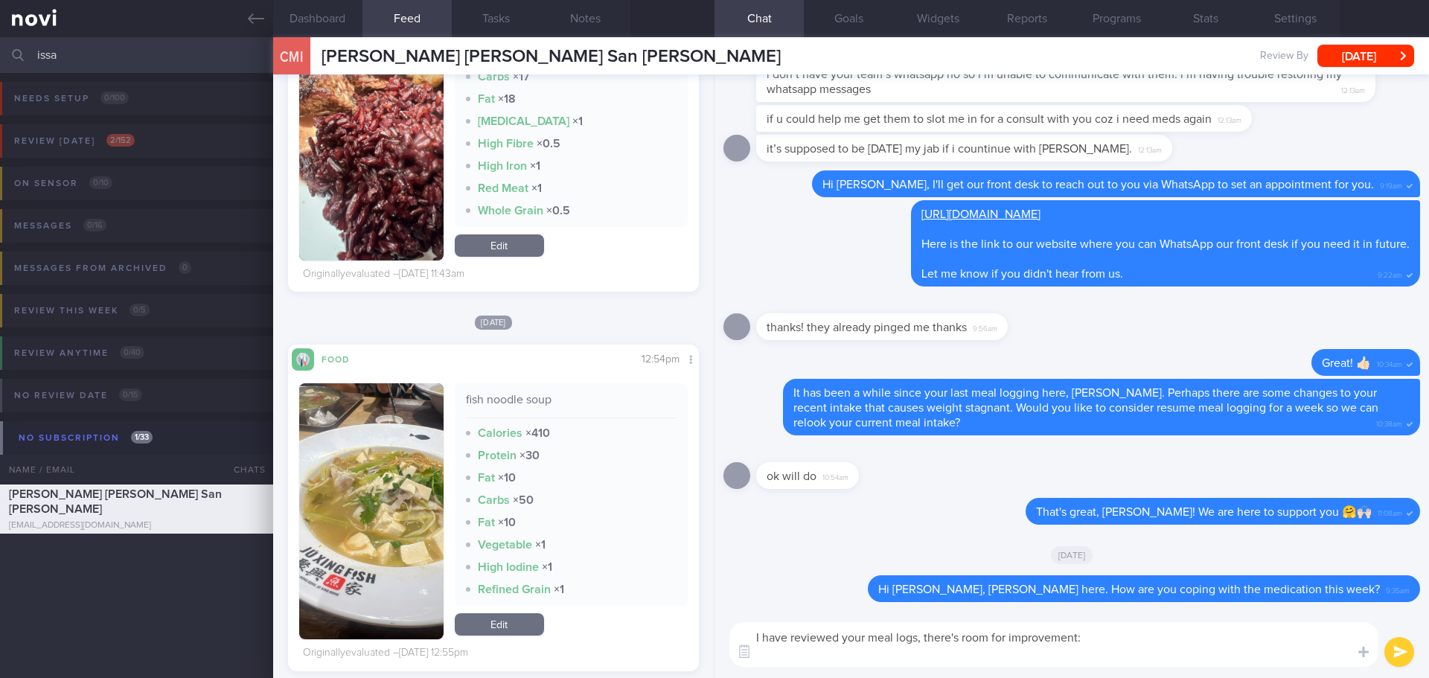
click at [783, 655] on textarea "I have reviewed your meal logs, there's room for improvement:" at bounding box center [1053, 644] width 649 height 45
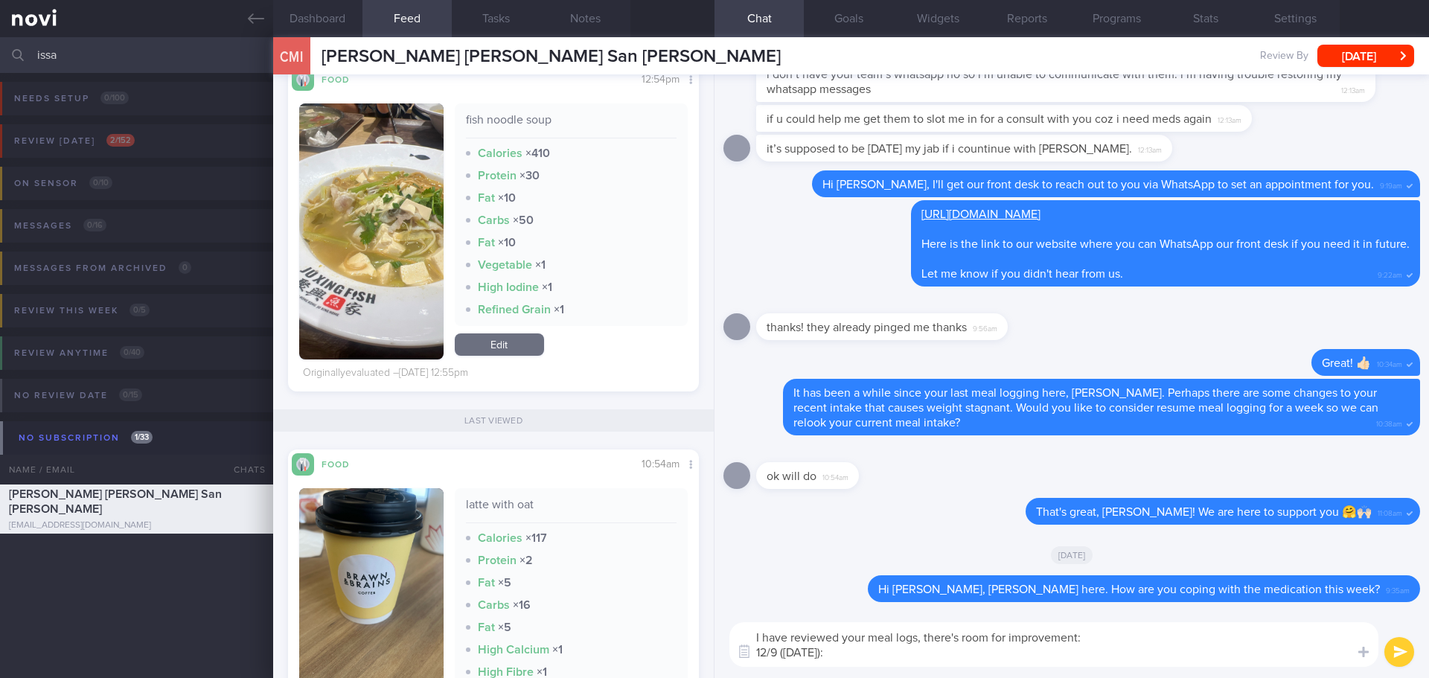
scroll to position [967, 0]
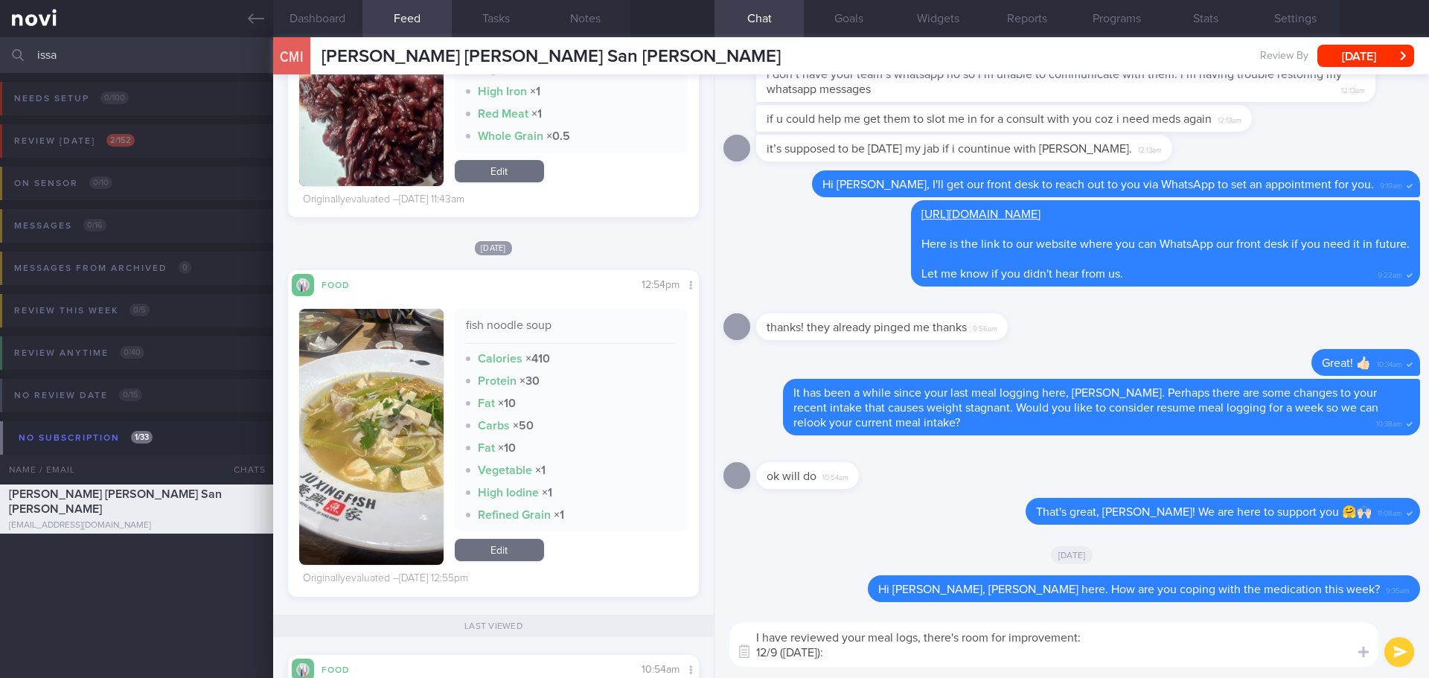
click at [382, 427] on button "button" at bounding box center [371, 437] width 144 height 256
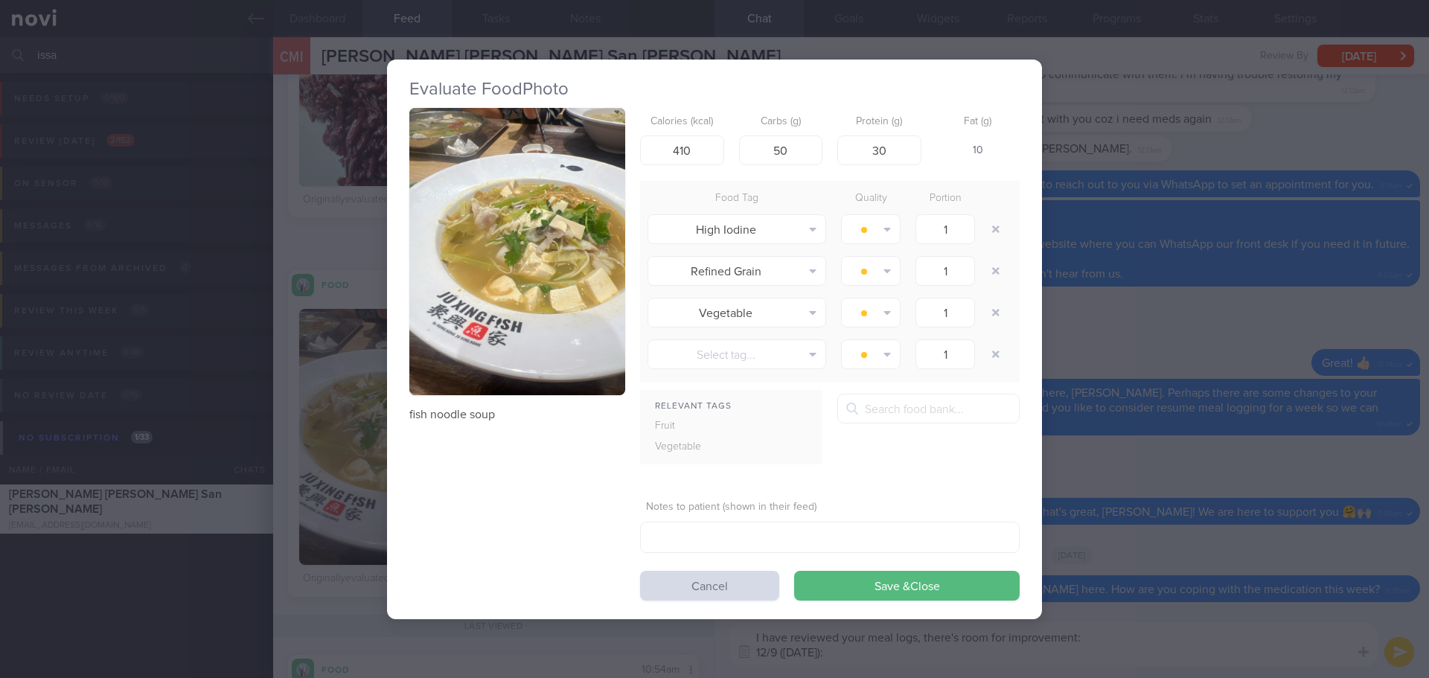
click at [467, 307] on button "button" at bounding box center [517, 252] width 216 height 288
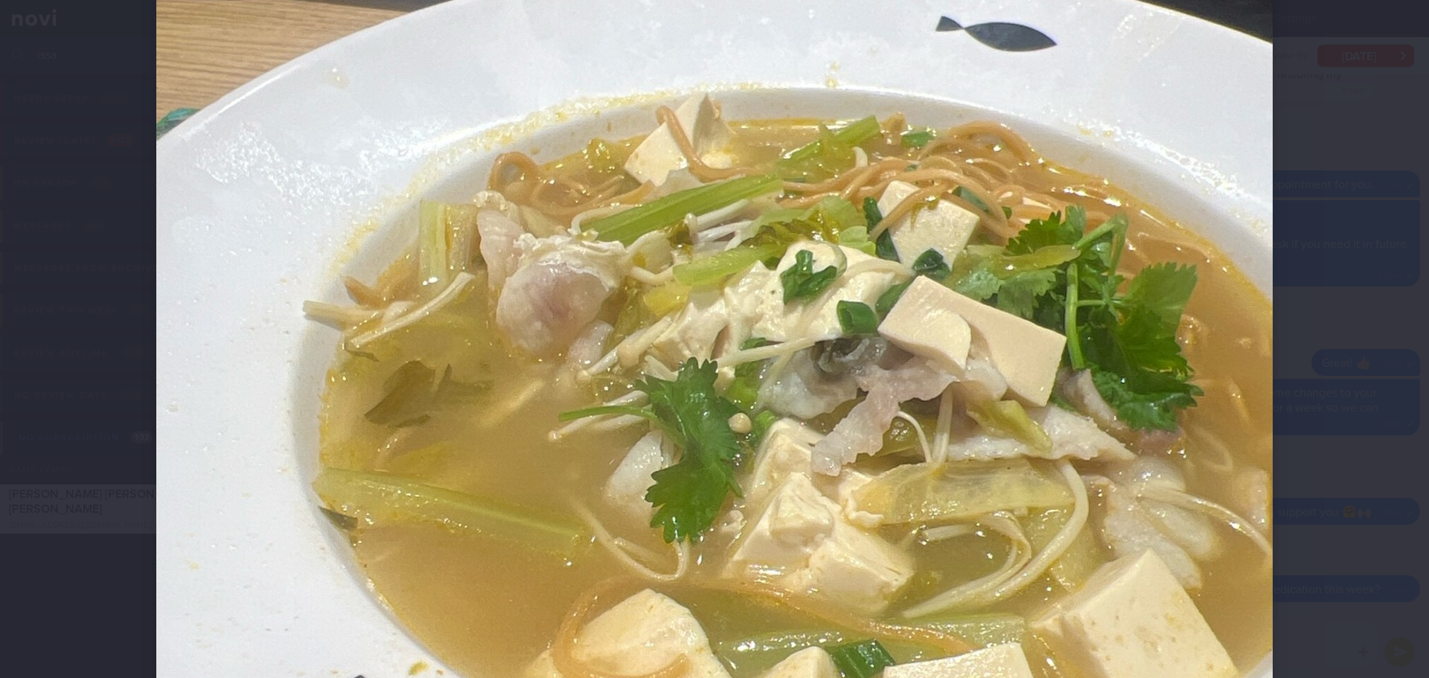
scroll to position [298, 0]
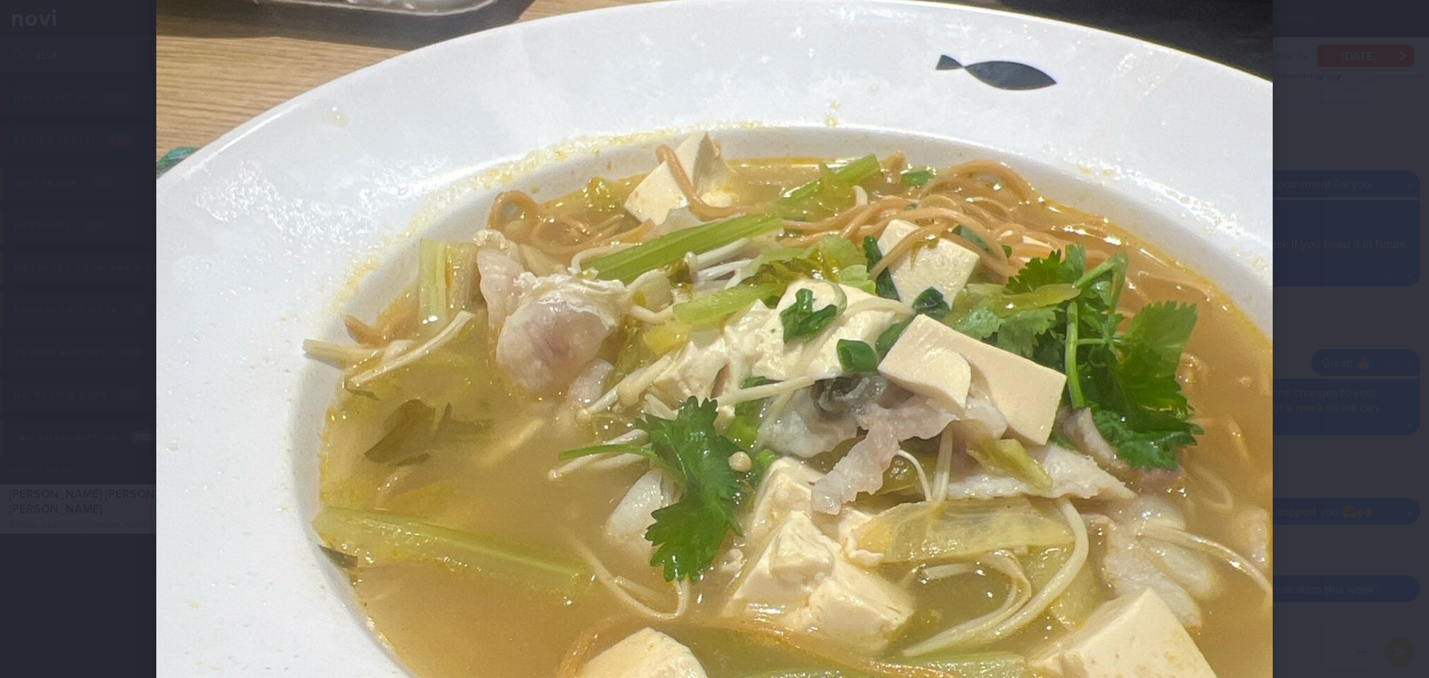
click at [1310, 423] on div at bounding box center [714, 505] width 1235 height 1607
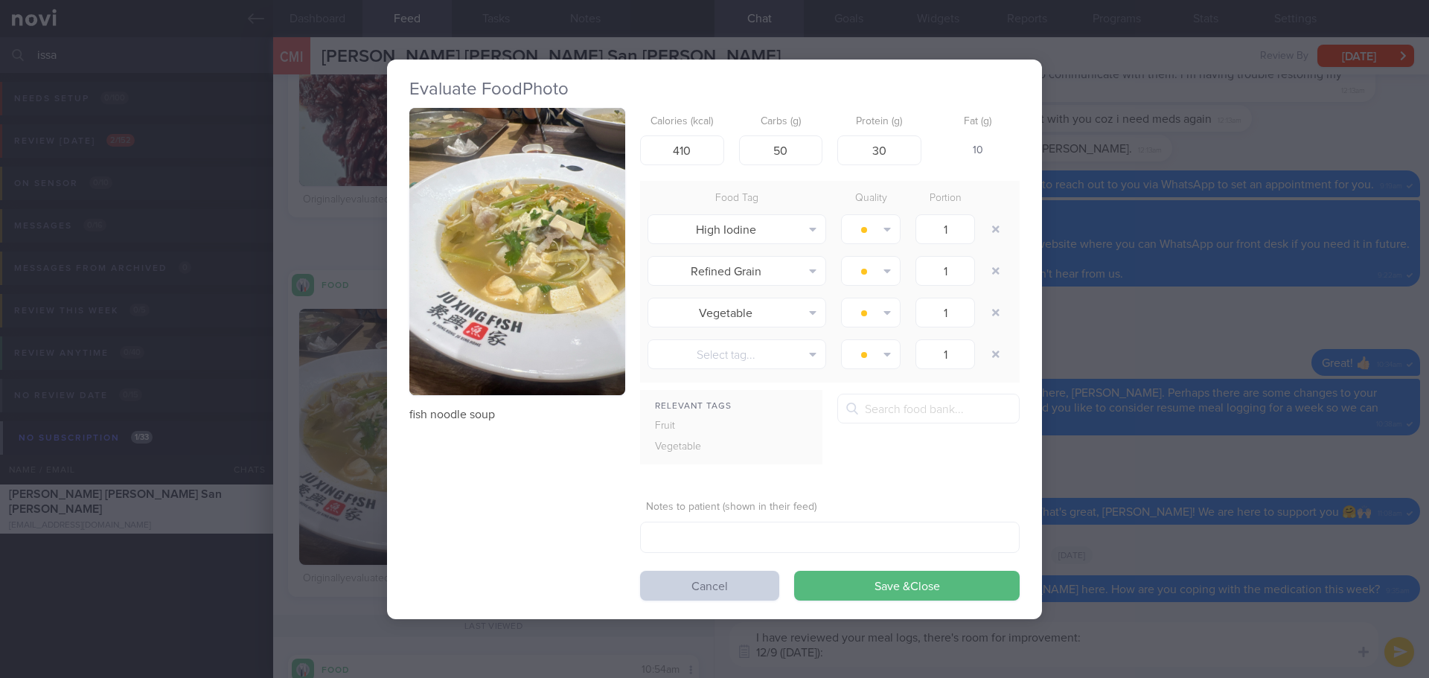
click at [734, 587] on button "Cancel" at bounding box center [709, 586] width 139 height 30
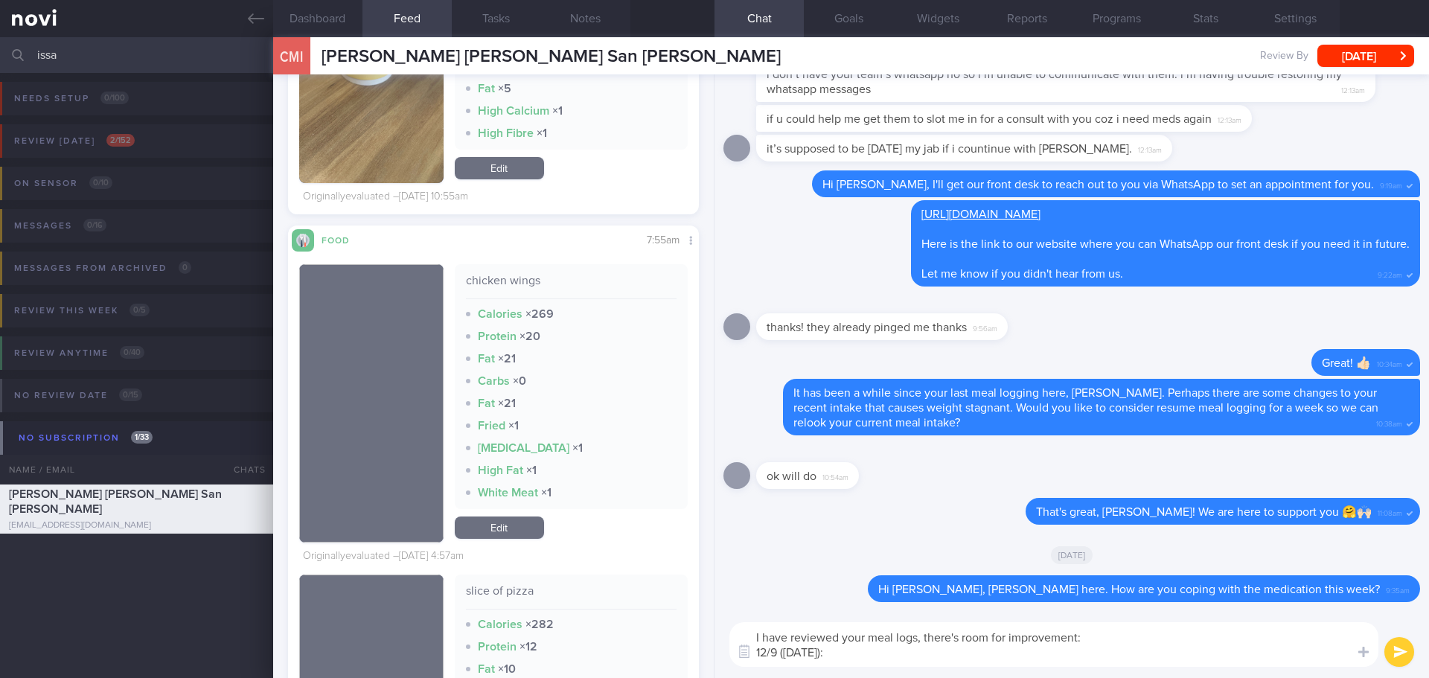
scroll to position [1786, 0]
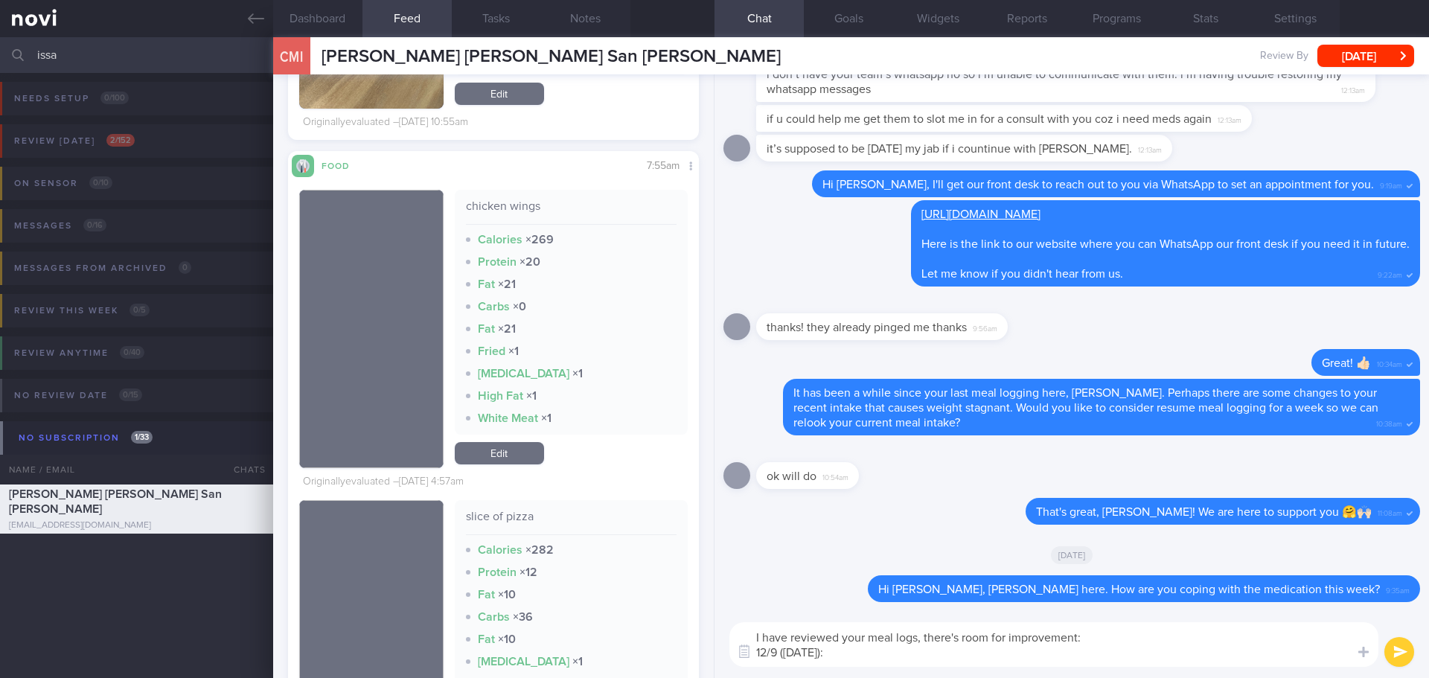
click at [831, 659] on textarea "I have reviewed your meal logs, there's room for improvement: 12/9 ([DATE]):" at bounding box center [1053, 644] width 649 height 45
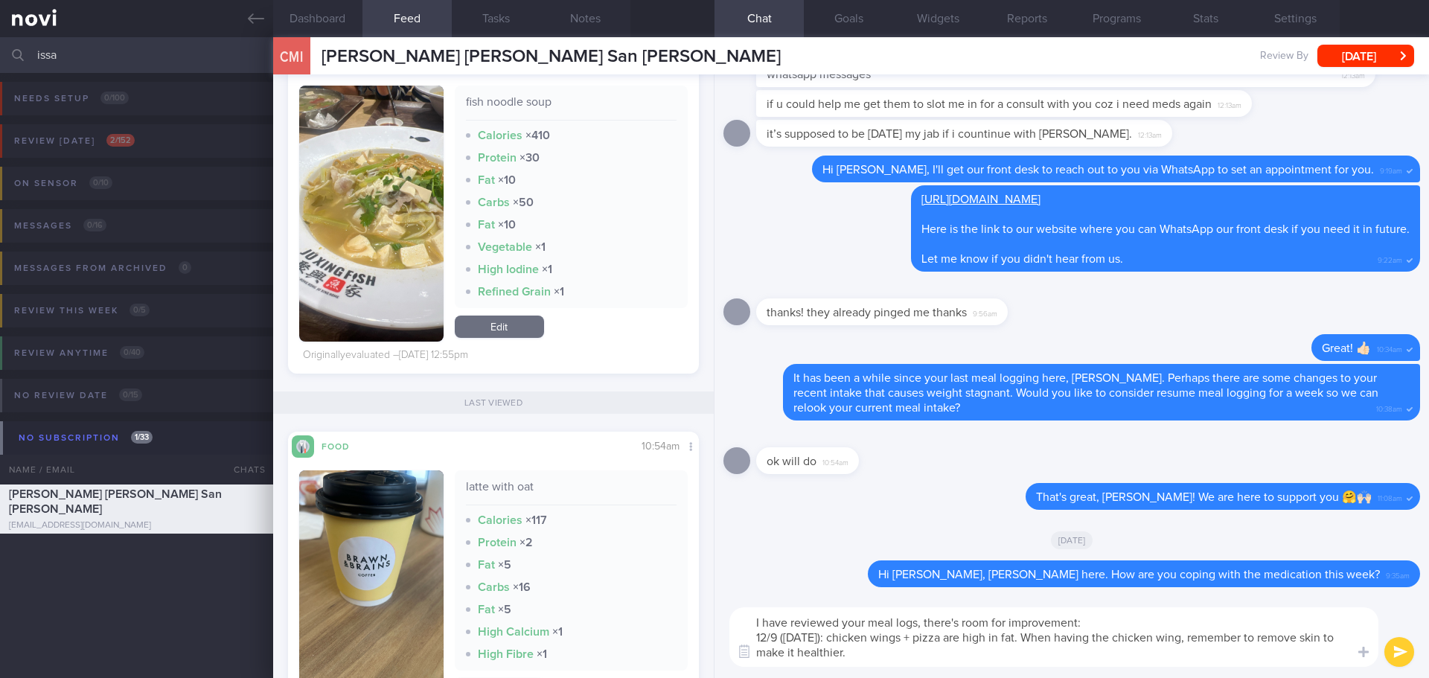
scroll to position [1116, 0]
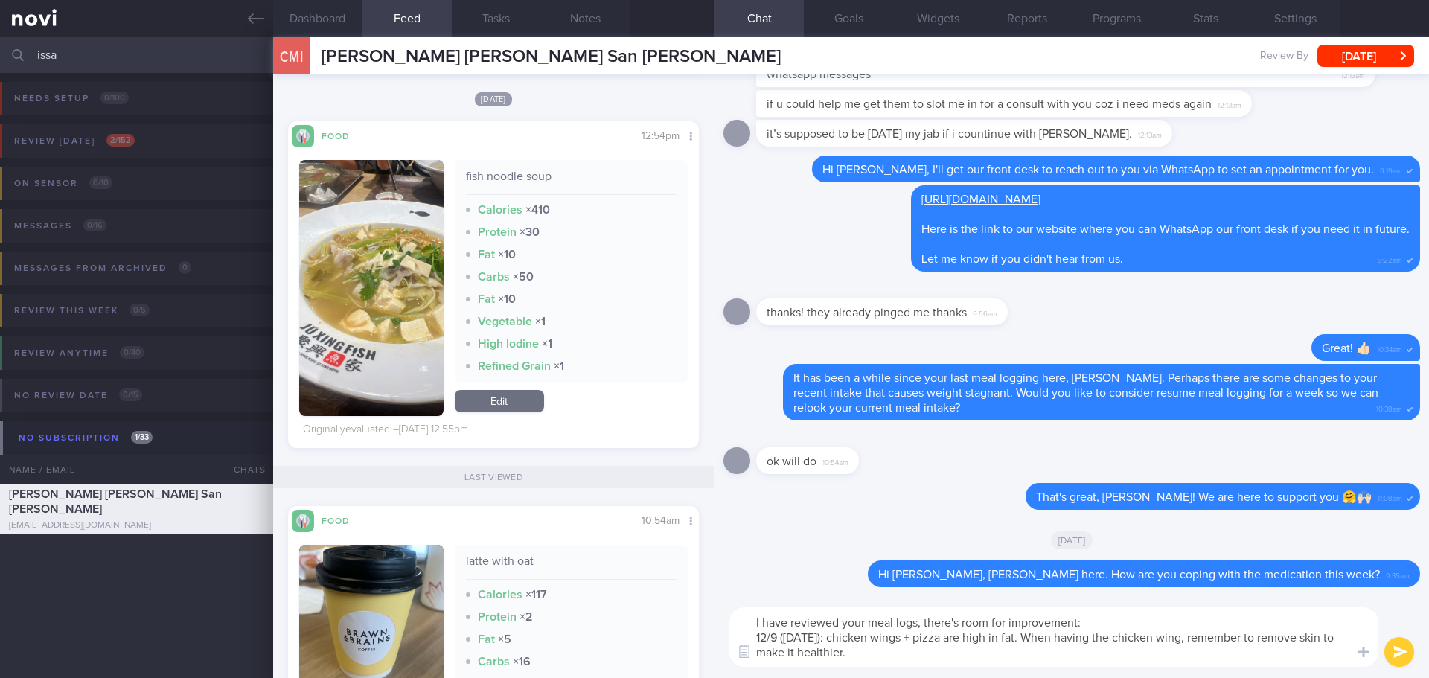
click at [822, 639] on textarea "I have reviewed your meal logs, there's room for improvement: 12/9 ([DATE]): ch…" at bounding box center [1053, 637] width 649 height 60
click at [870, 651] on textarea "I have reviewed your meal logs, there's room for improvement: 12/9 ([DATE]): ch…" at bounding box center [1053, 637] width 649 height 60
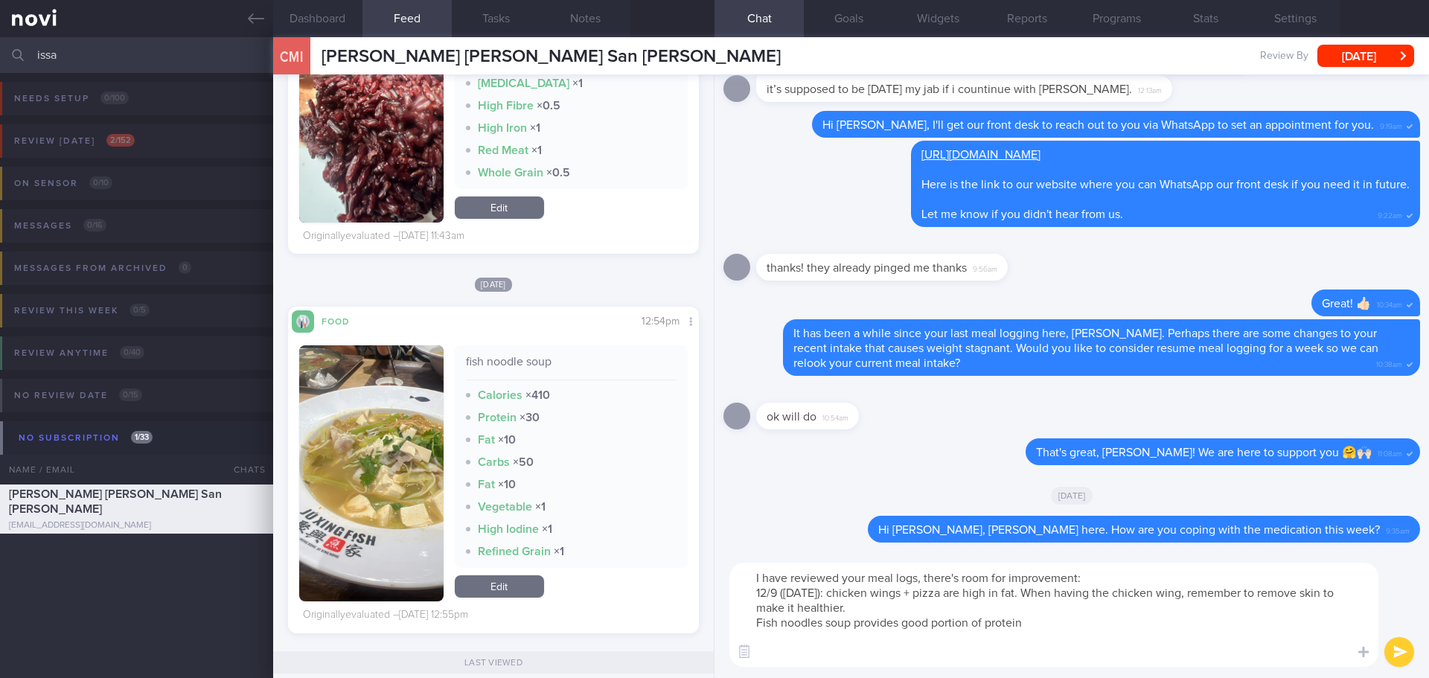
scroll to position [670, 0]
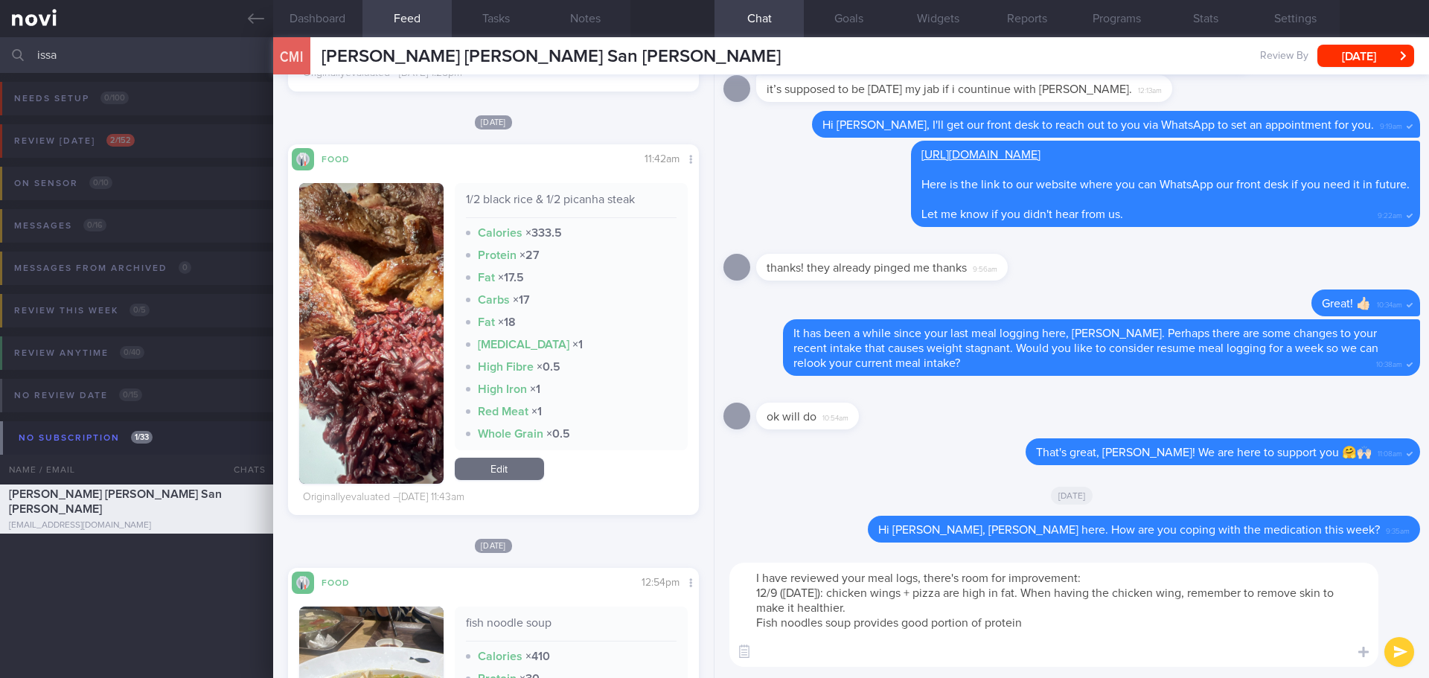
click at [788, 661] on textarea "I have reviewed your meal logs, there's room for improvement: 12/9 ([DATE]): ch…" at bounding box center [1053, 615] width 649 height 104
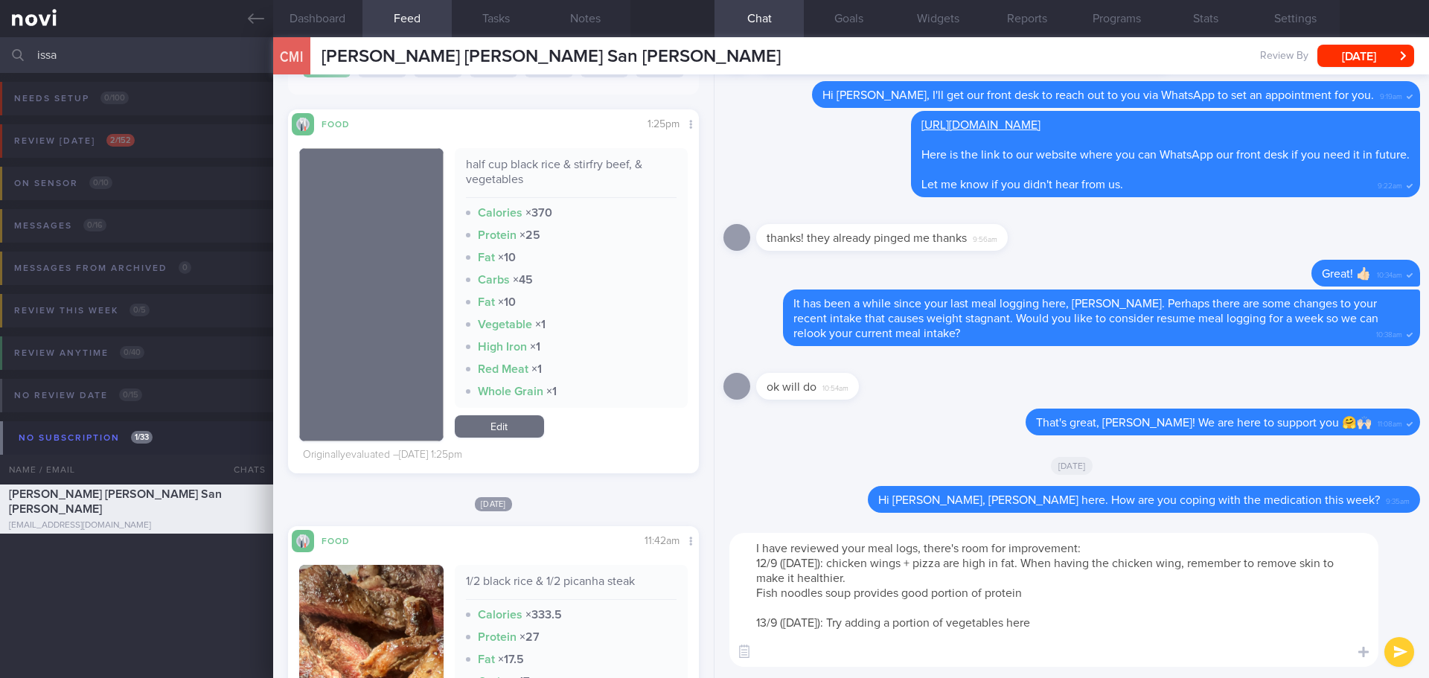
scroll to position [223, 0]
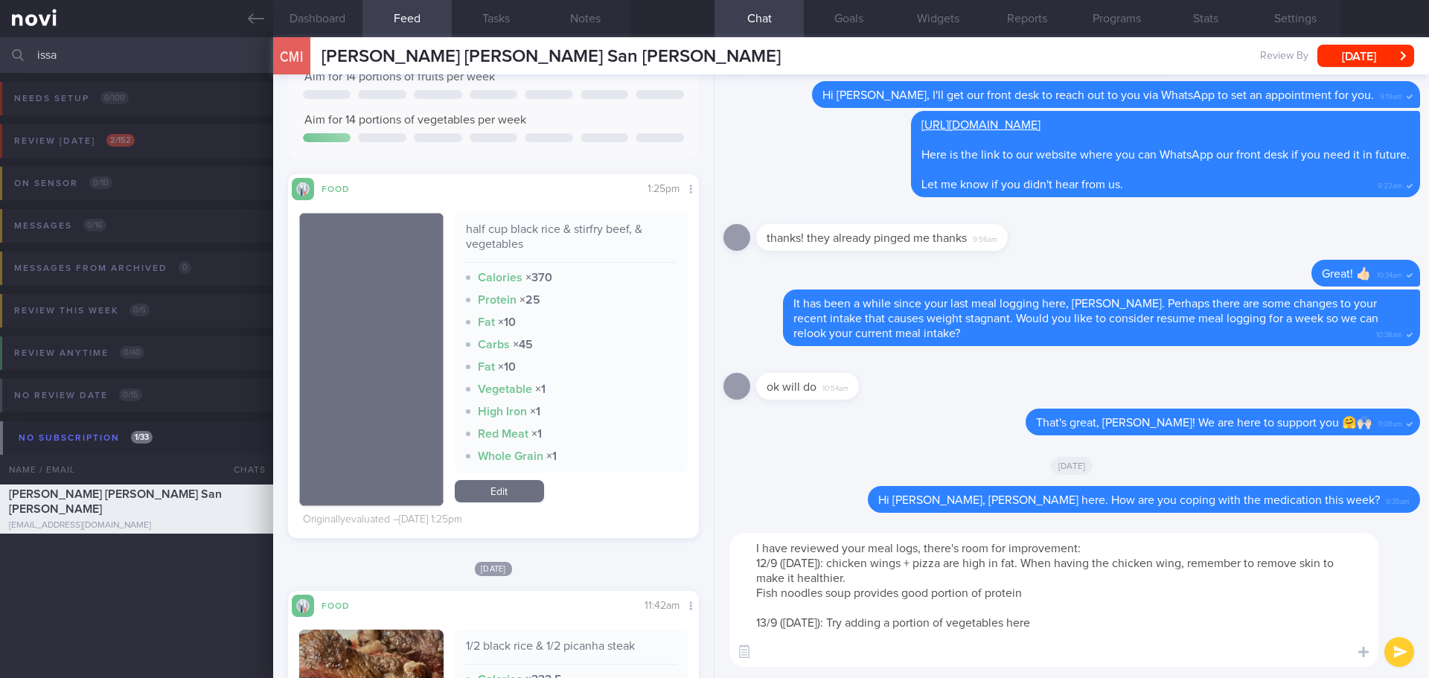
click at [1057, 625] on textarea "I have reviewed your meal logs, there's room for improvement: 12/9 ([DATE]): ch…" at bounding box center [1053, 600] width 649 height 134
click at [810, 650] on textarea "I have reviewed your meal logs, there's room for improvement: 12/9 ([DATE]): ch…" at bounding box center [1053, 600] width 649 height 134
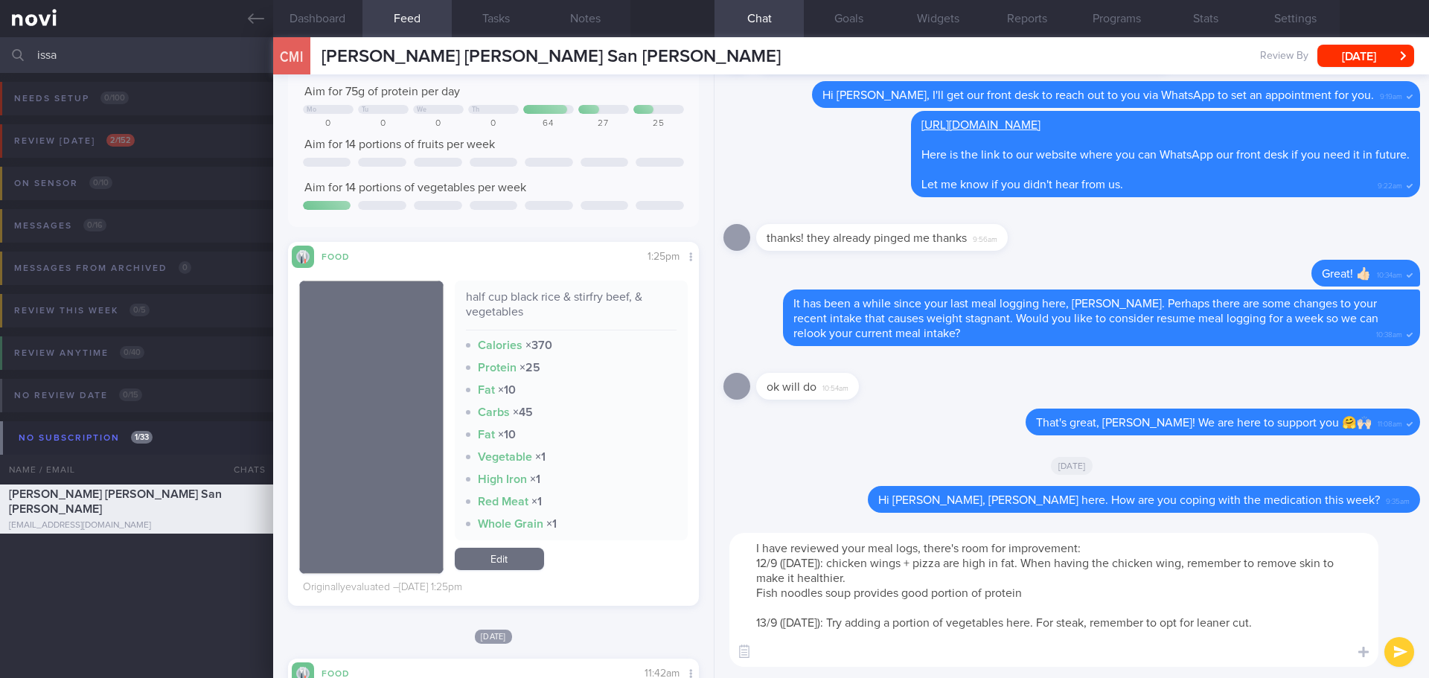
scroll to position [0, 0]
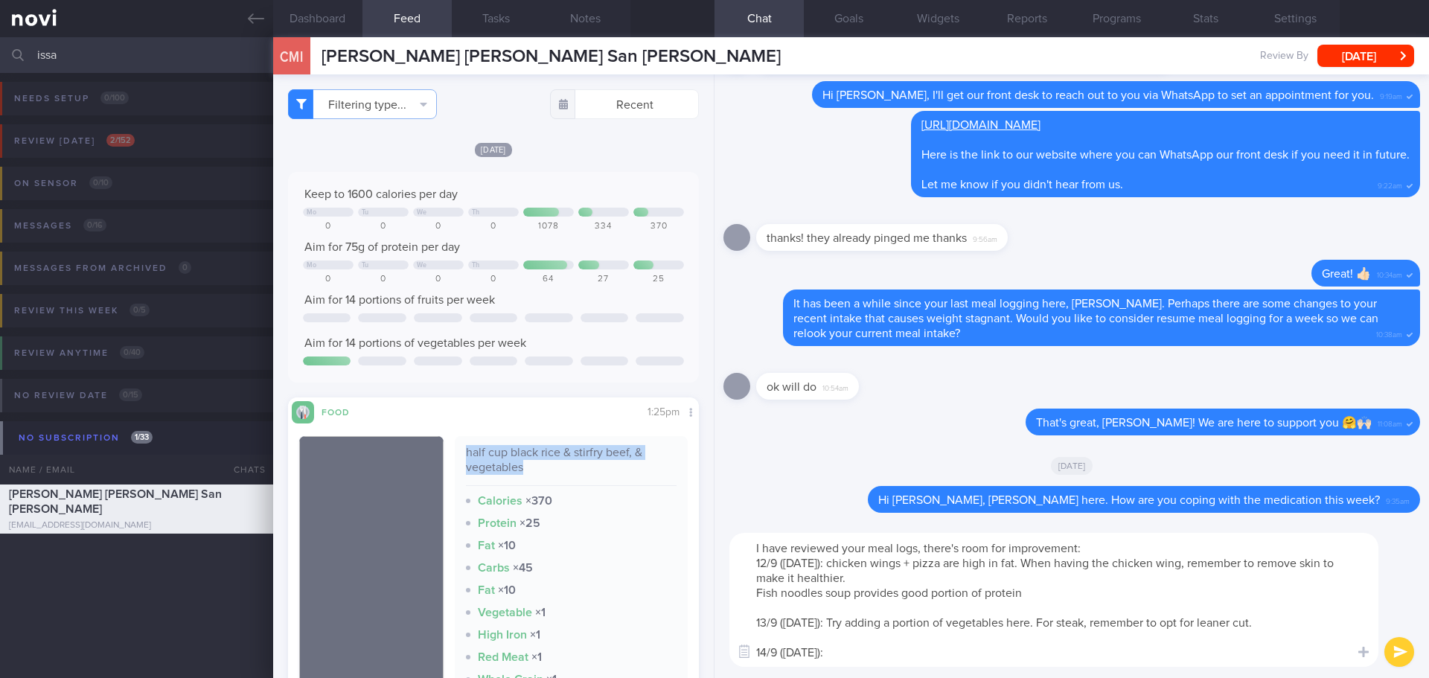
drag, startPoint x: 524, startPoint y: 476, endPoint x: 462, endPoint y: 454, distance: 65.7
click at [466, 454] on div "half cup black rice & stirfry beef, & vegetables" at bounding box center [571, 465] width 211 height 41
copy div "half cup black rice & stirfry beef, & vegetables"
click at [880, 657] on textarea "I have reviewed your meal logs, there's room for improvement: 12/9 ([DATE]): ch…" at bounding box center [1053, 600] width 649 height 134
paste textarea "half cup black rice & stirfry beef, & vegetables"
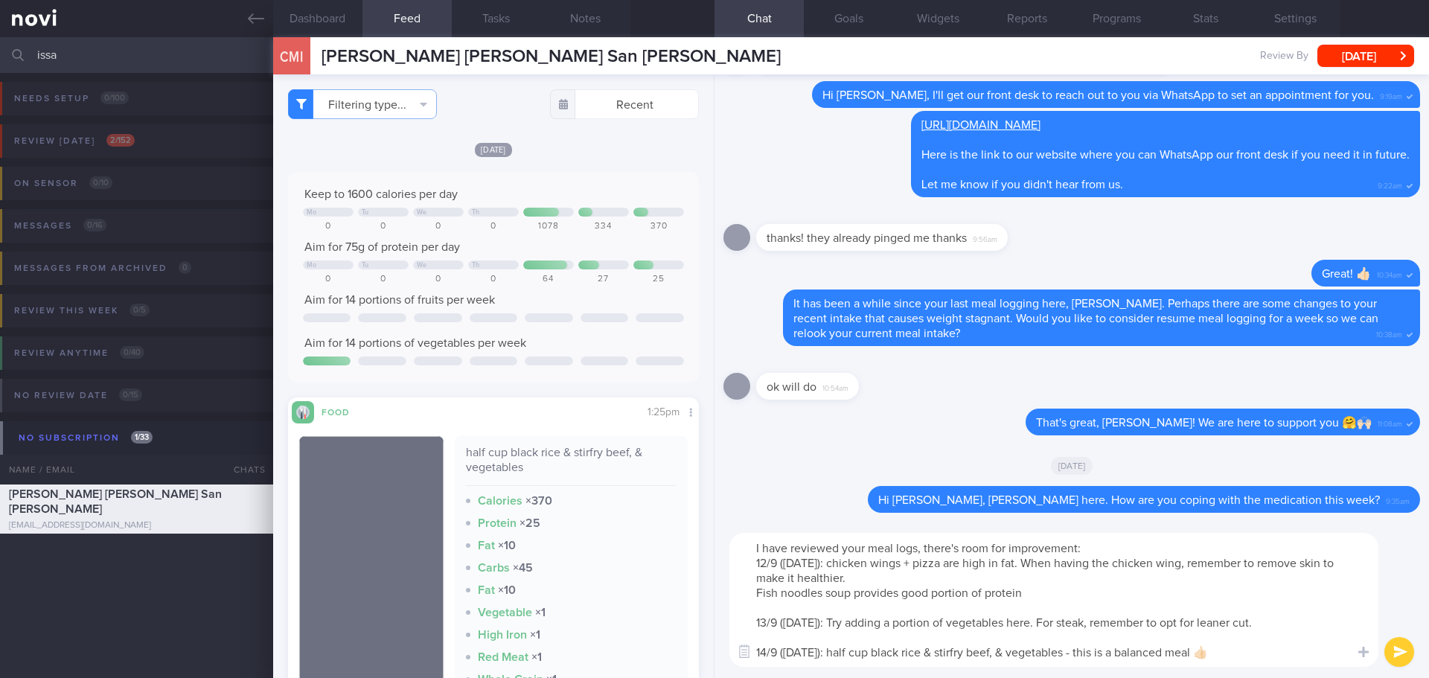
type textarea "I have reviewed your meal logs, there's room for improvement: 12/9 ([DATE]): ch…"
click at [1404, 650] on button "submit" at bounding box center [1399, 652] width 30 height 30
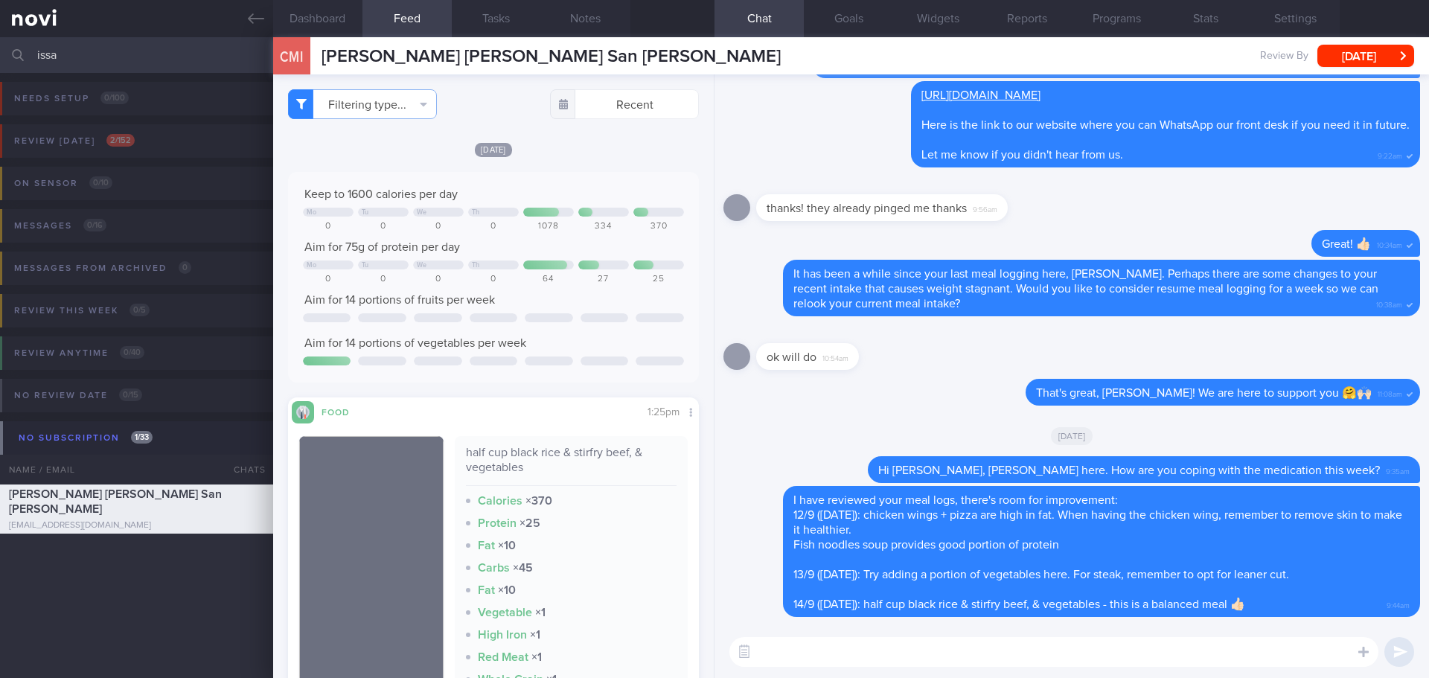
click at [963, 652] on textarea at bounding box center [1053, 652] width 649 height 30
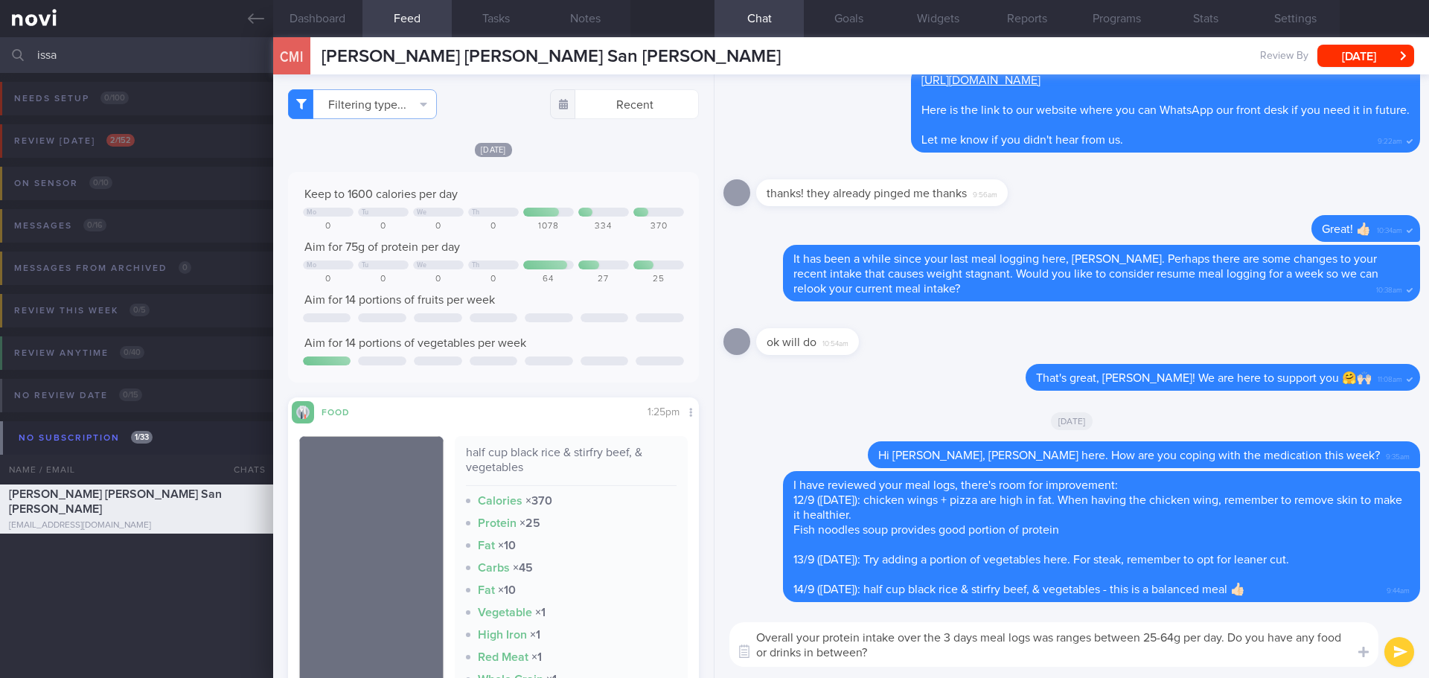
type textarea "Overall your protein intake over the 3 days meal logs was ranges between 25-64g…"
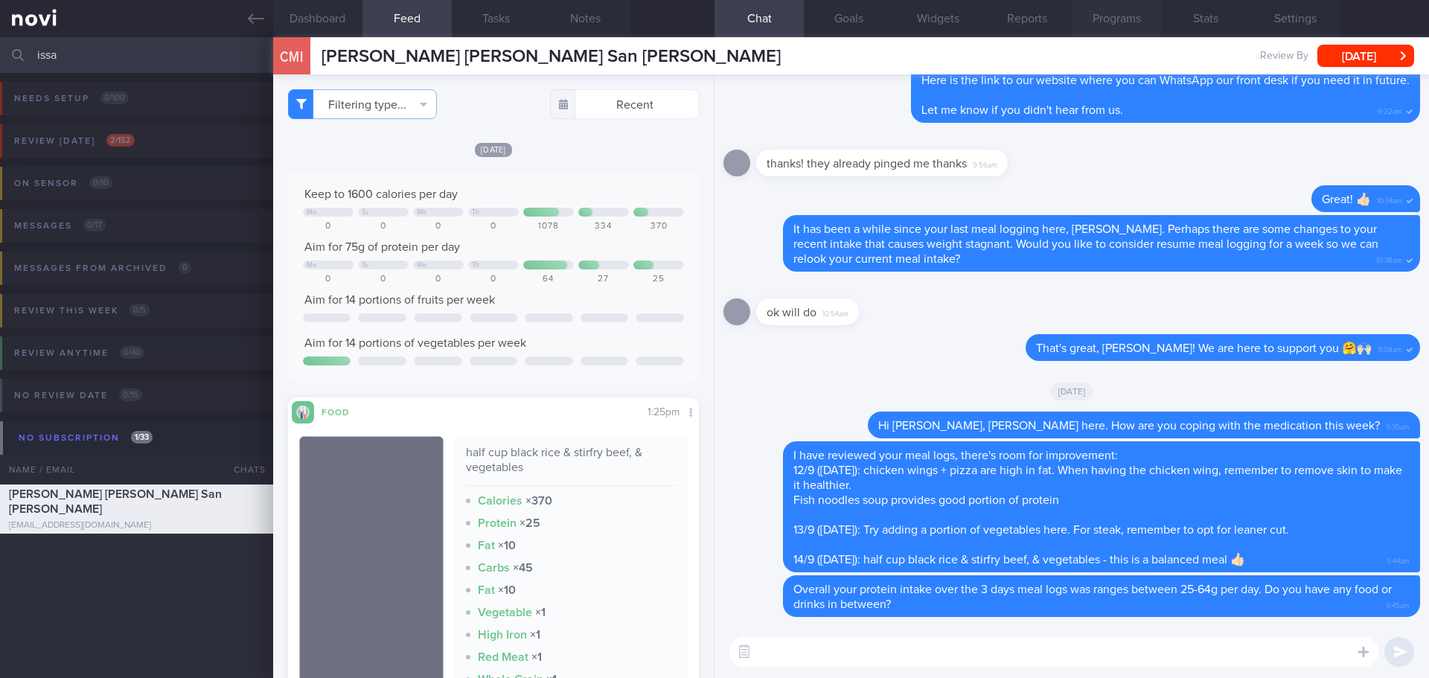
click at [1131, 23] on button "Programs" at bounding box center [1116, 18] width 89 height 37
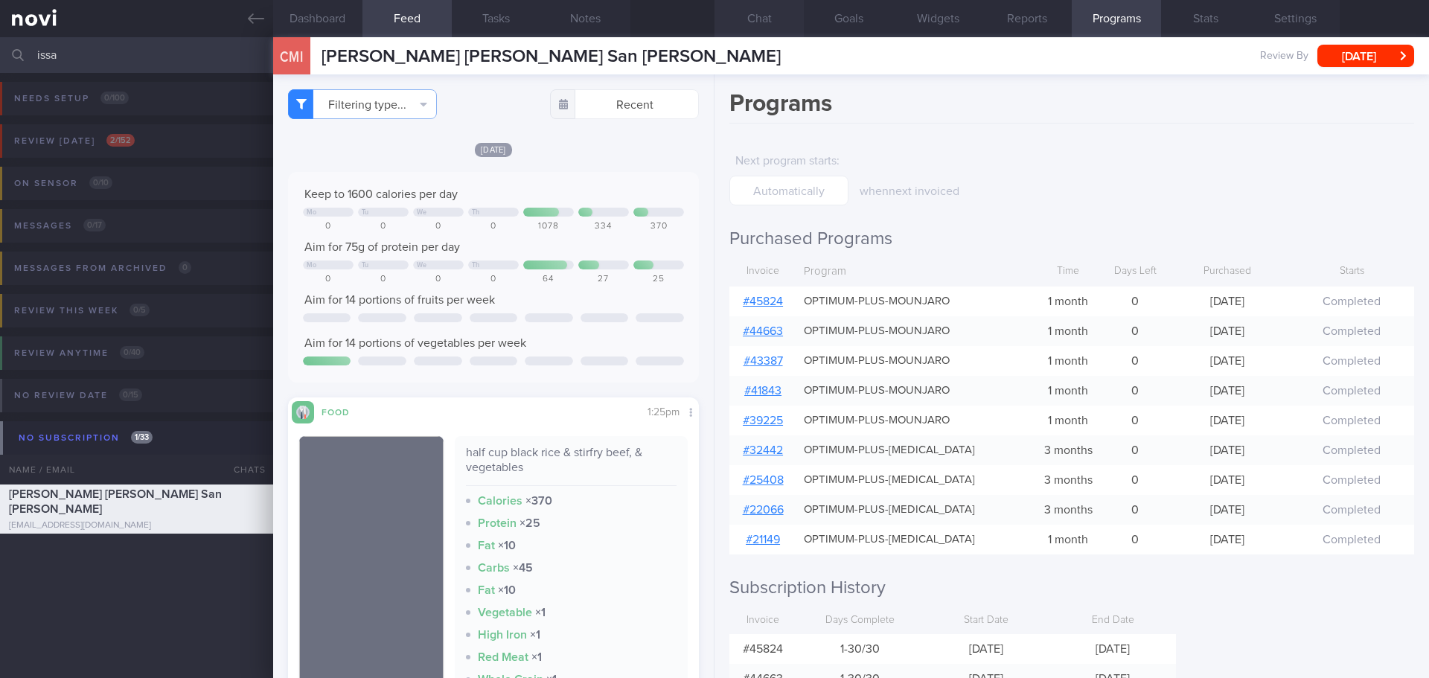
click at [753, 19] on button "Chat" at bounding box center [758, 18] width 89 height 37
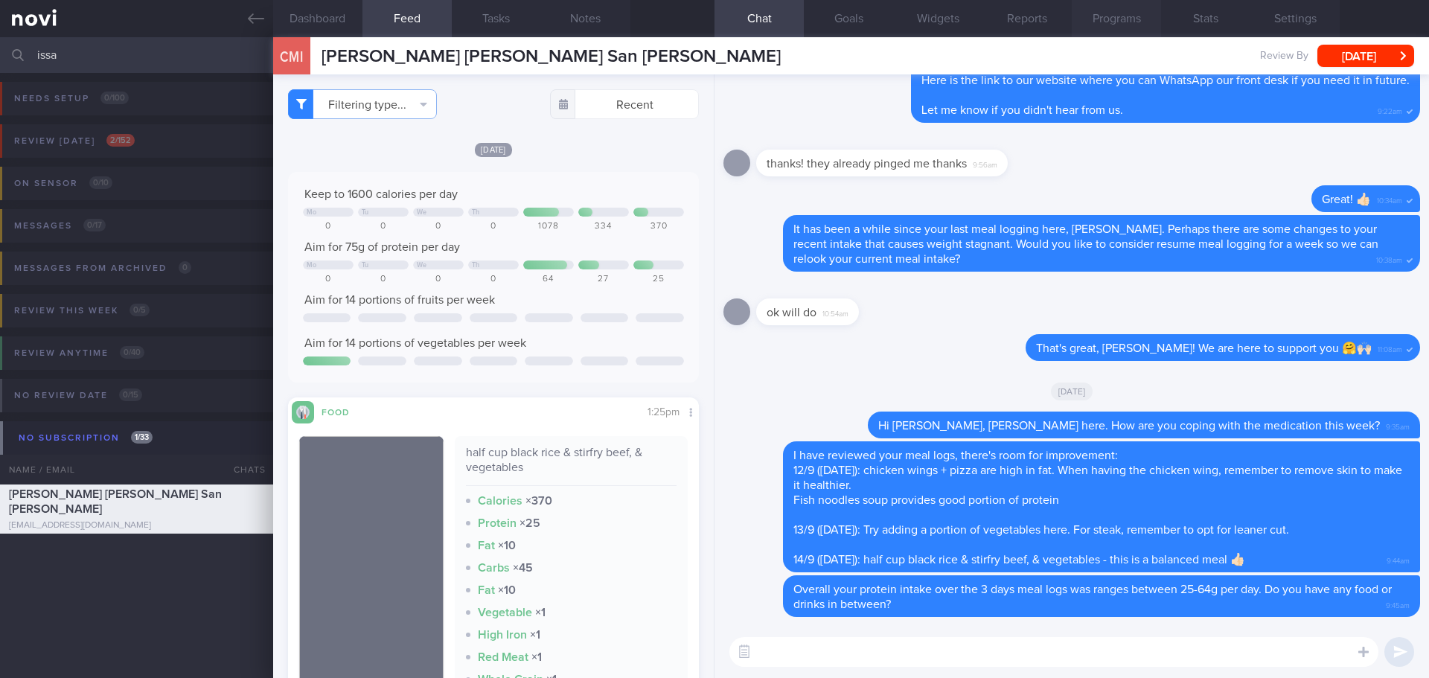
click at [1126, 28] on button "Programs" at bounding box center [1116, 18] width 89 height 37
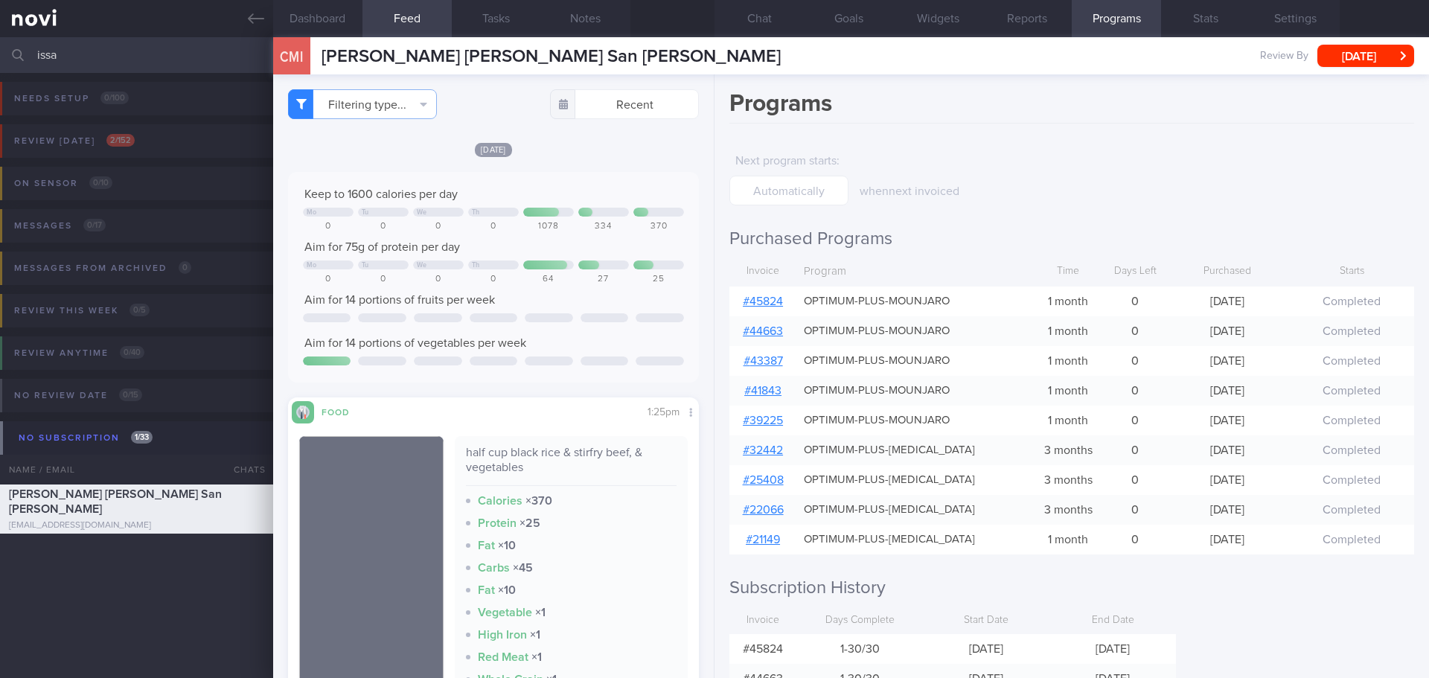
drag, startPoint x: 97, startPoint y: 56, endPoint x: -46, endPoint y: 65, distance: 144.0
click at [0, 65] on html "You are offline! Some functionality will be unavailable Patients New Users Coac…" at bounding box center [714, 339] width 1429 height 678
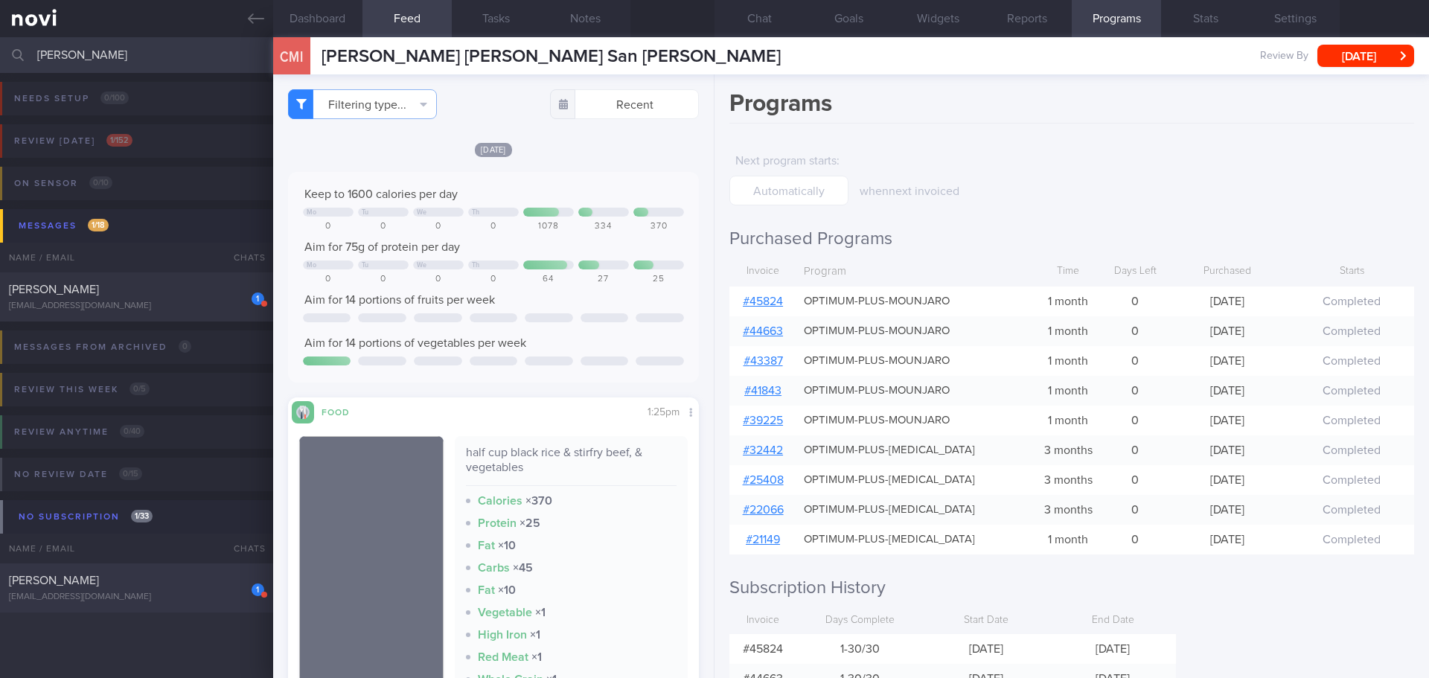
type input "[PERSON_NAME]"
click at [144, 579] on div "[PERSON_NAME]" at bounding box center [135, 580] width 252 height 15
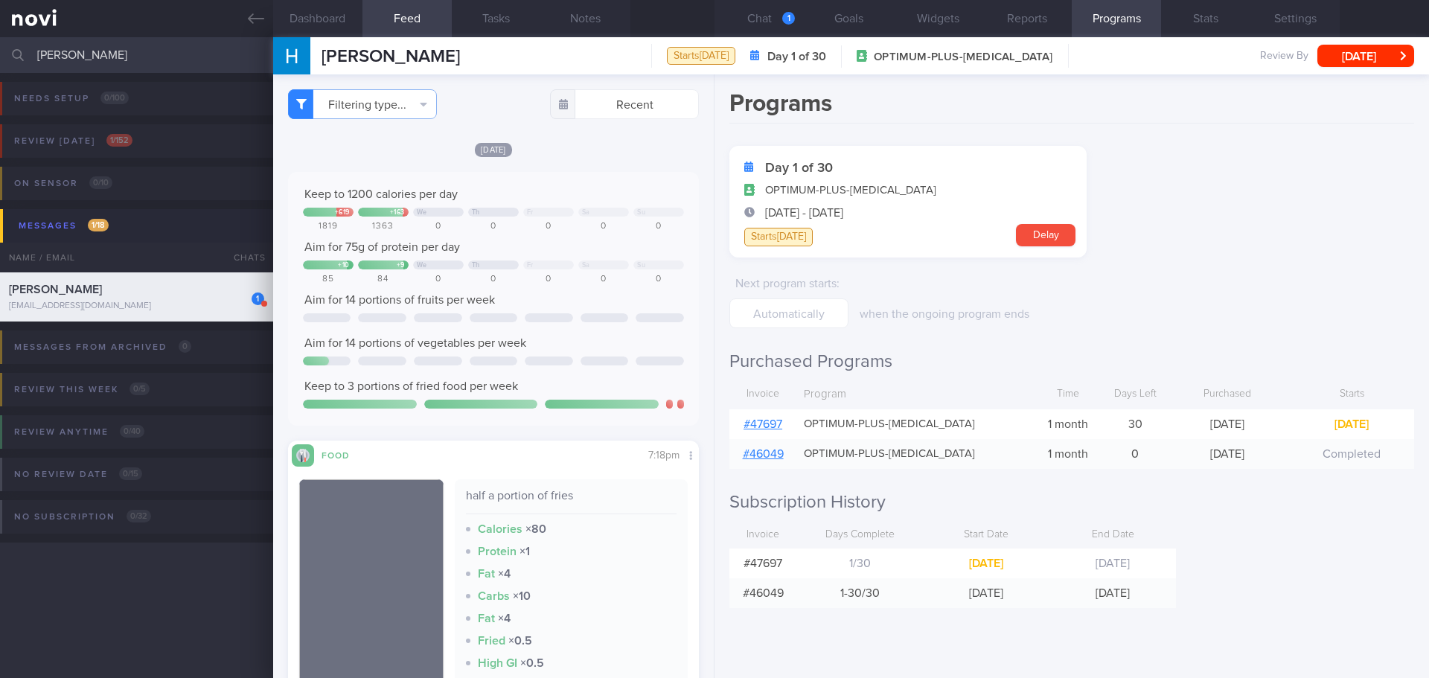
click at [768, 419] on link "# 47697" at bounding box center [762, 424] width 39 height 12
drag, startPoint x: 85, startPoint y: 53, endPoint x: -42, endPoint y: 68, distance: 128.2
click at [0, 68] on html "You are offline! Some functionality will be unavailable Patients New Users Coac…" at bounding box center [714, 339] width 1429 height 678
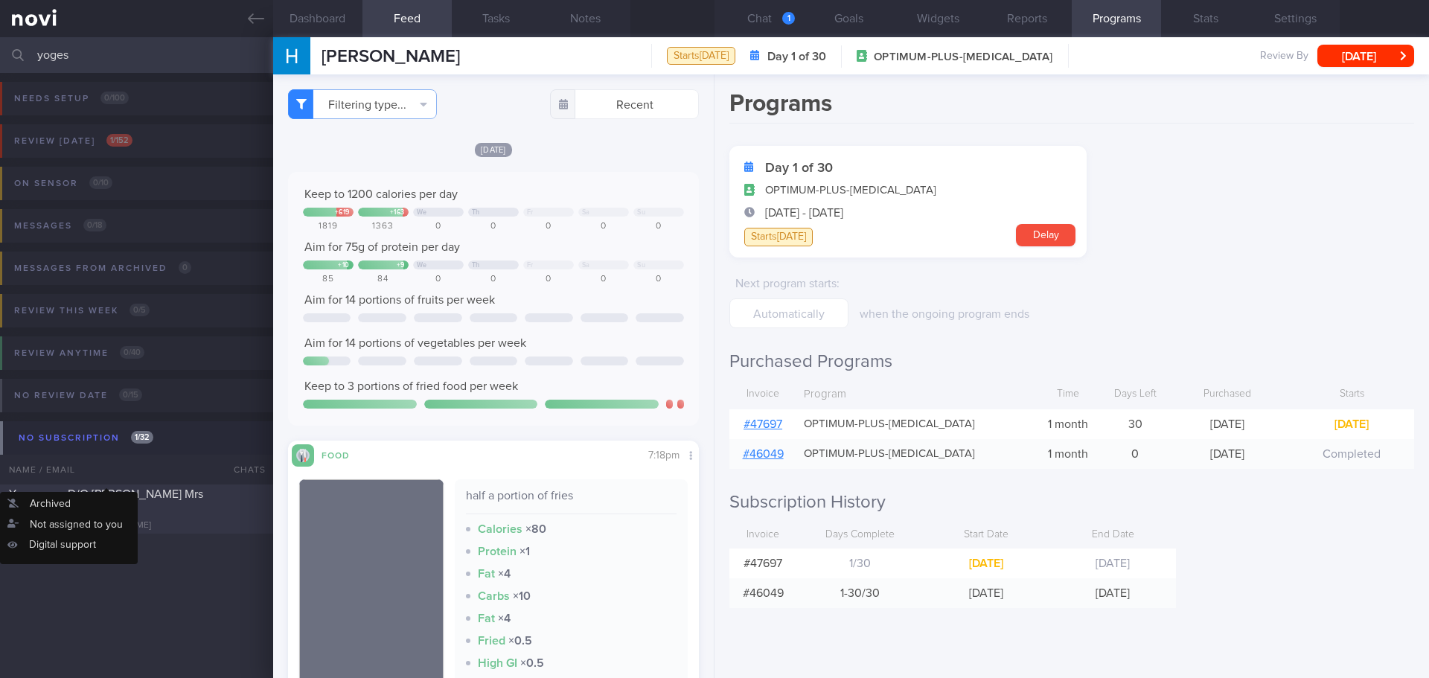
click at [152, 497] on span "Yogeswary D/O [PERSON_NAME] Mrs [PERSON_NAME]" at bounding box center [106, 501] width 194 height 27
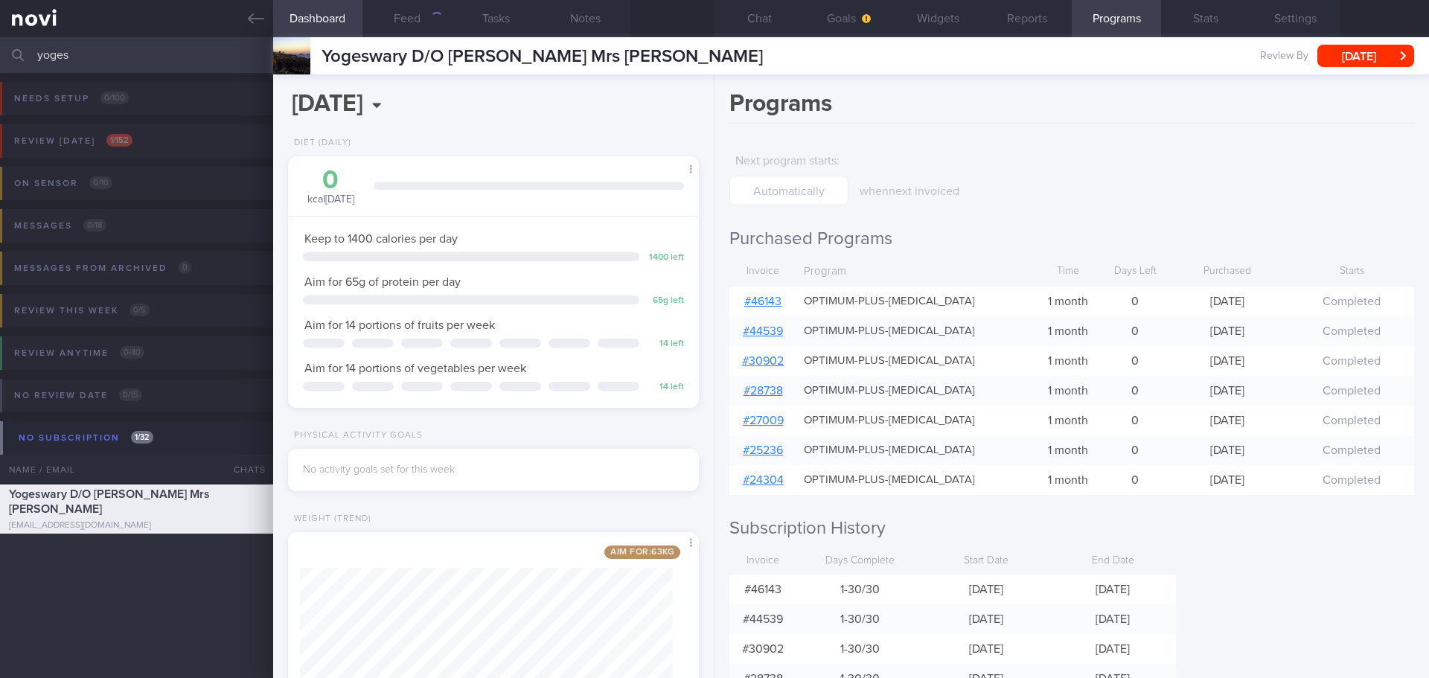
scroll to position [208, 374]
click at [778, 302] on link "# 46143" at bounding box center [762, 301] width 37 height 12
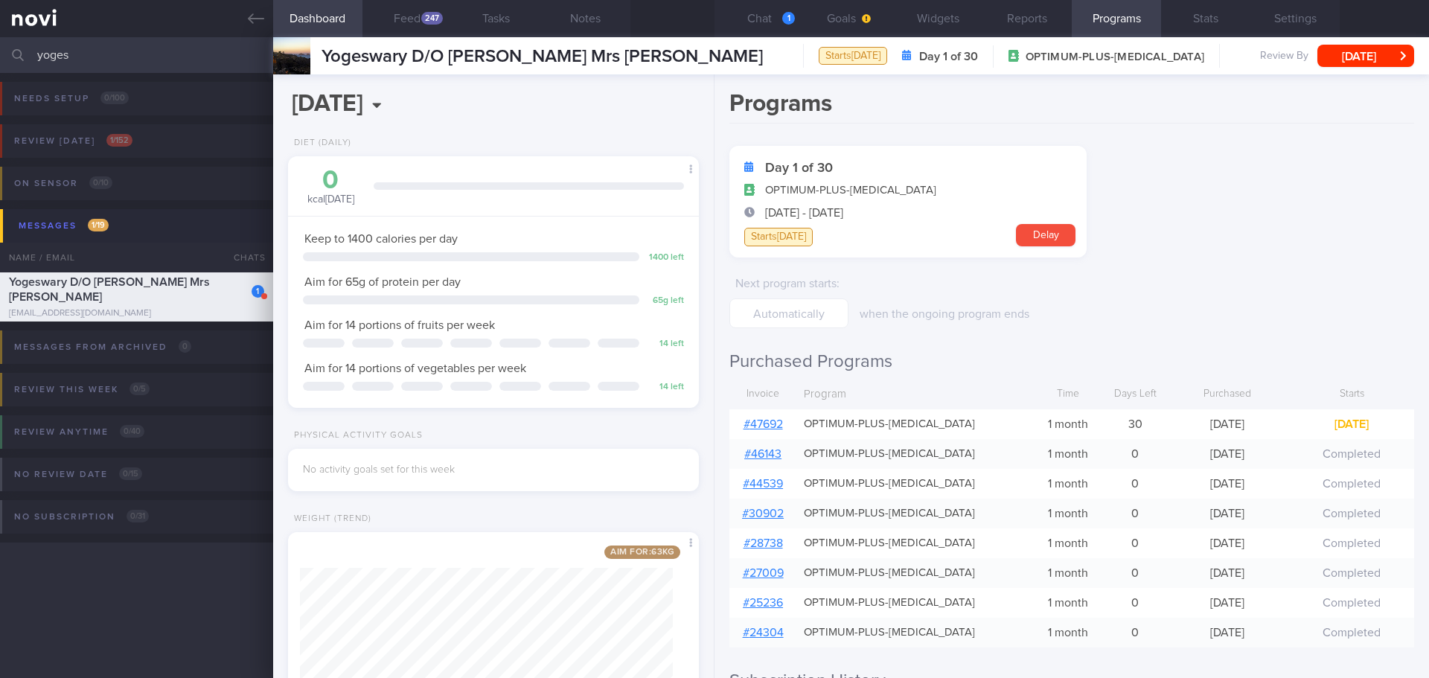
drag, startPoint x: 91, startPoint y: 58, endPoint x: -38, endPoint y: 68, distance: 129.1
click at [0, 68] on html "You are offline! Some functionality will be unavailable Patients New Users Coac…" at bounding box center [714, 339] width 1429 height 678
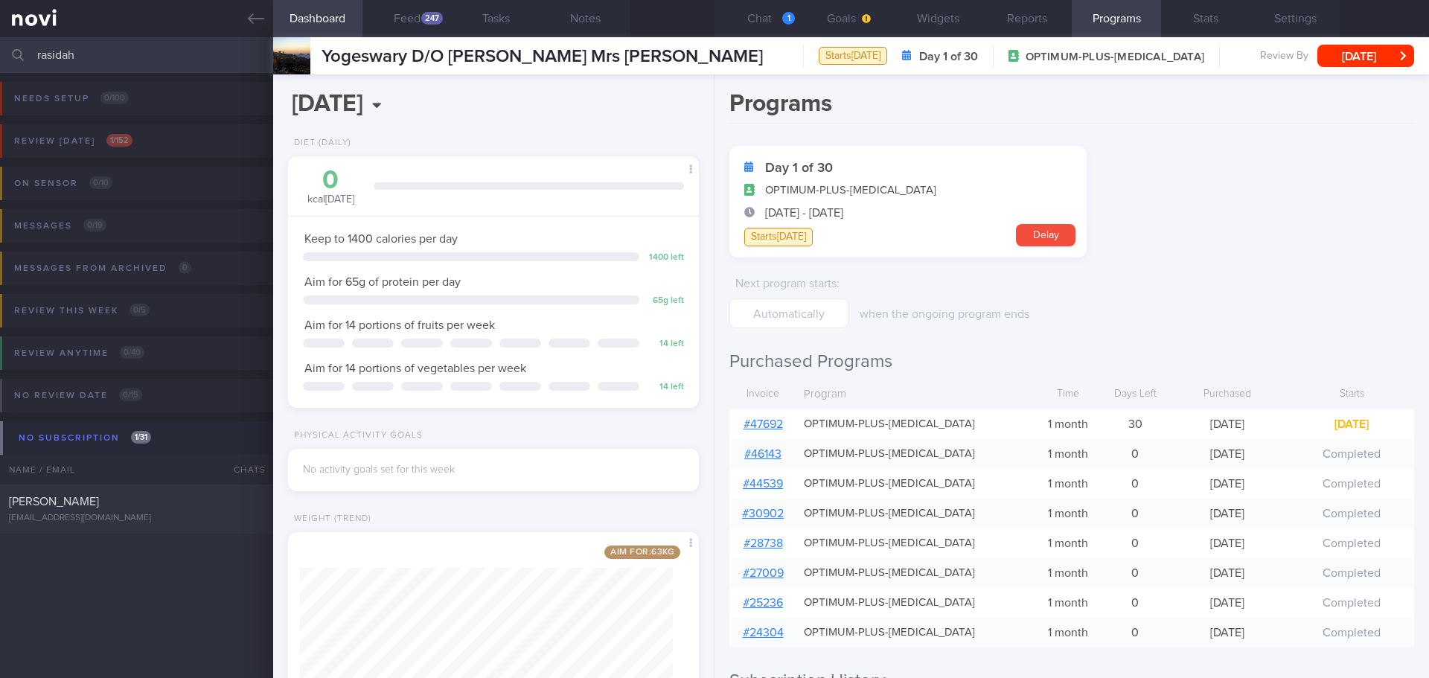
drag, startPoint x: 157, startPoint y: 506, endPoint x: 847, endPoint y: 86, distance: 807.5
click at [157, 506] on div "[PERSON_NAME]" at bounding box center [135, 501] width 252 height 15
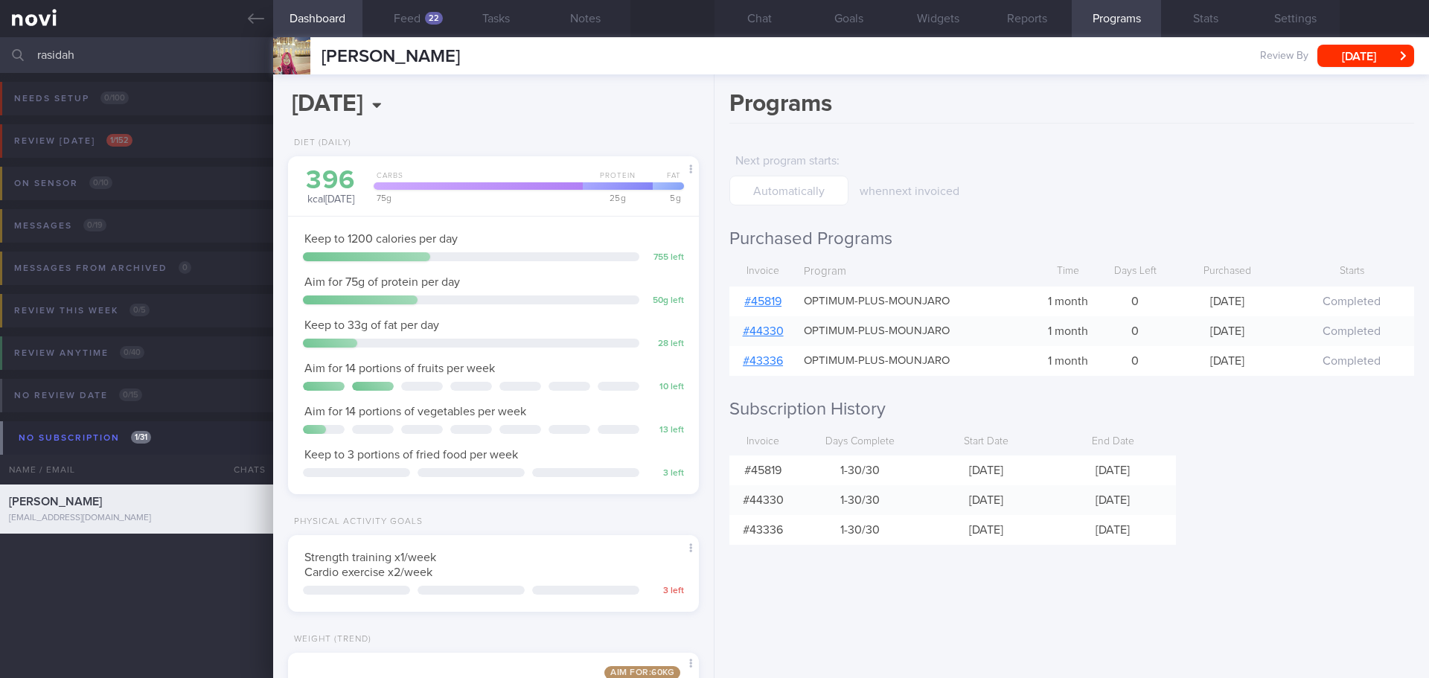
scroll to position [208, 374]
drag, startPoint x: 128, startPoint y: 55, endPoint x: 4, endPoint y: 61, distance: 123.7
click at [4, 61] on div "rasidah Assigned patients Assigned patients All active patients Archived patien…" at bounding box center [714, 55] width 1429 height 36
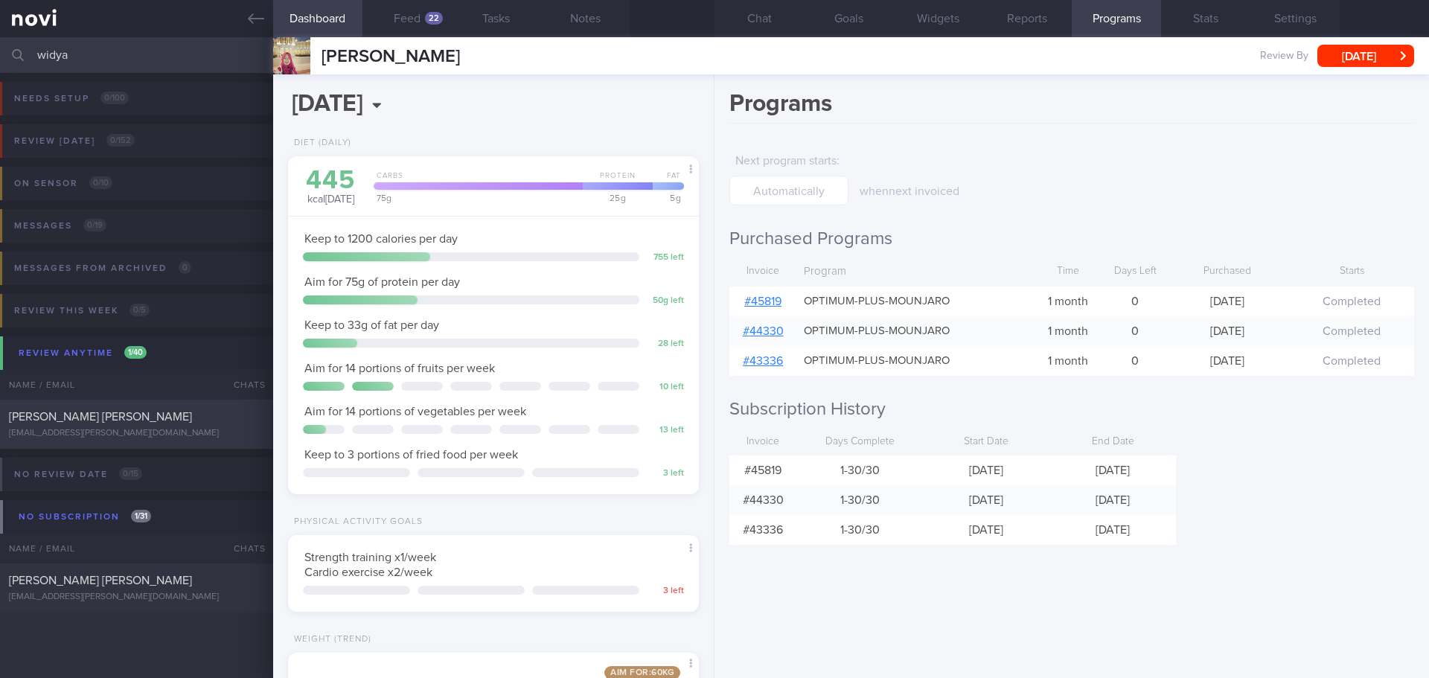
type input "widya"
click at [176, 424] on div "[PERSON_NAME] [PERSON_NAME]" at bounding box center [135, 416] width 252 height 15
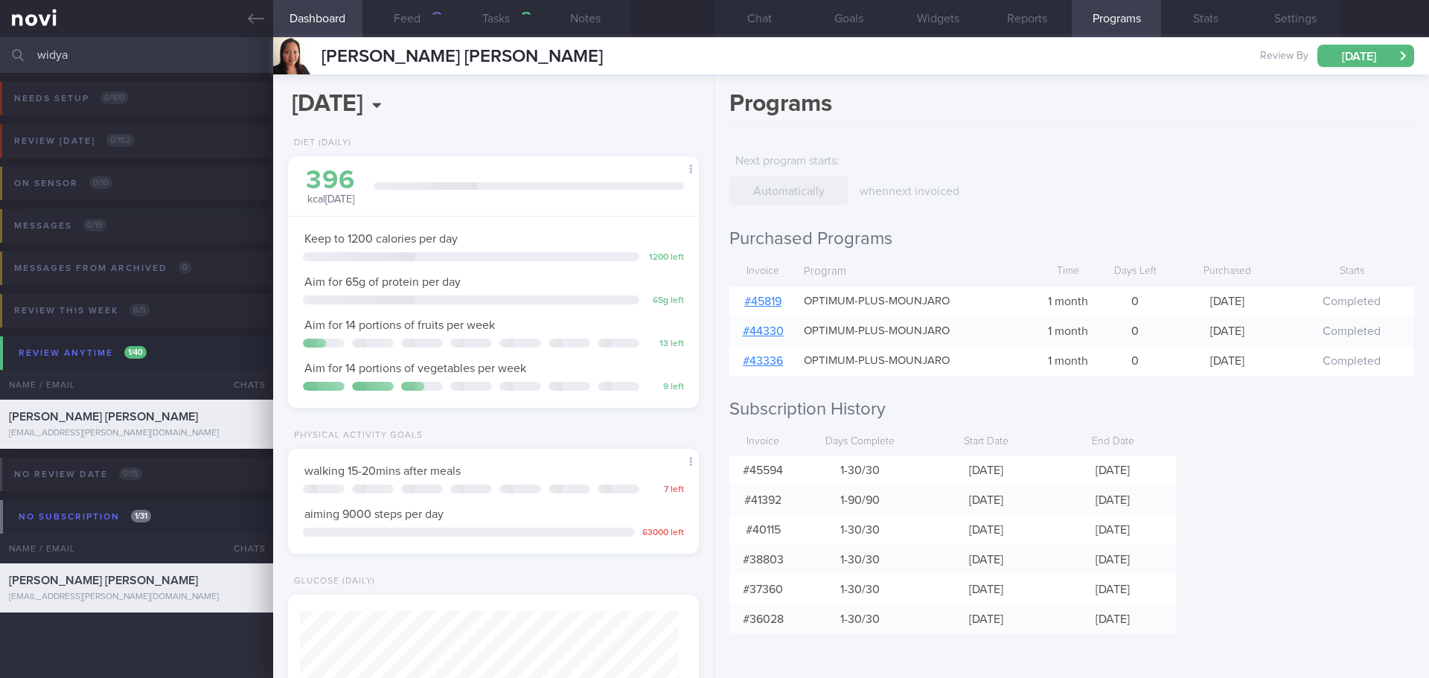
type input "[DATE]"
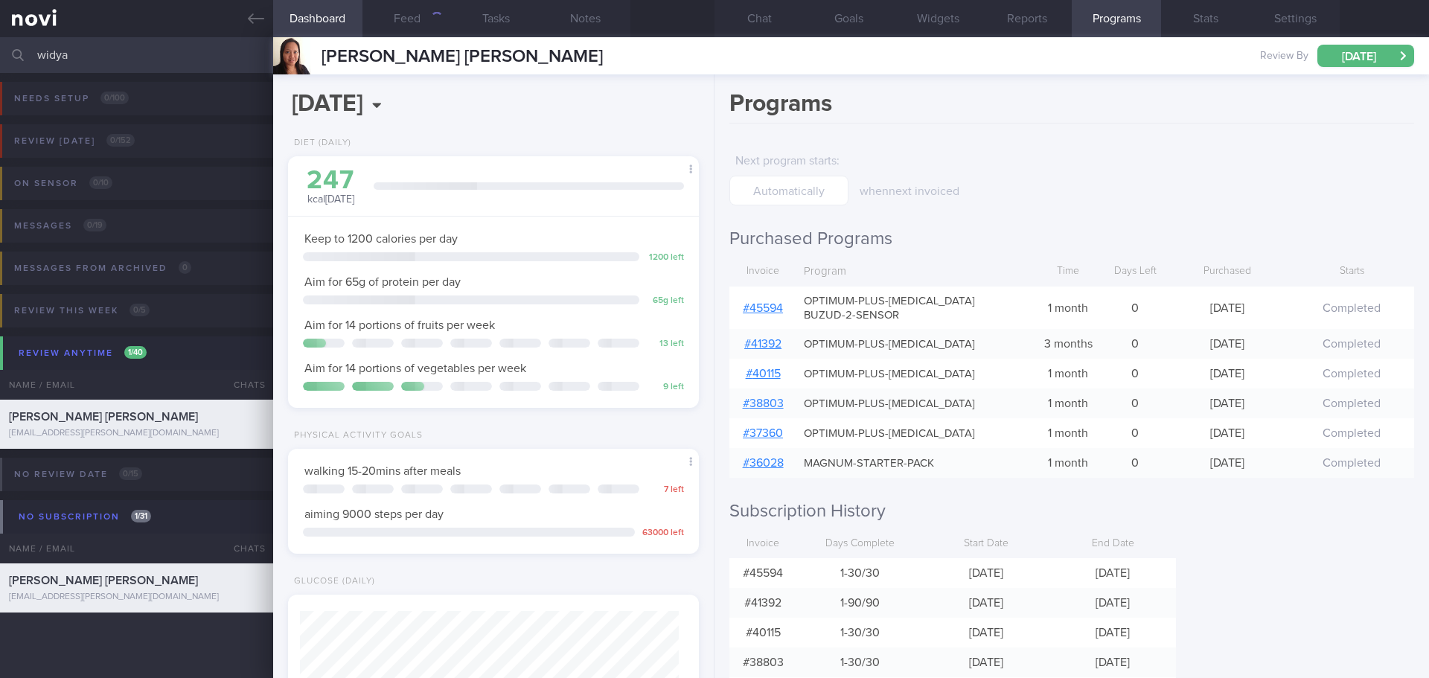
scroll to position [208, 374]
click at [755, 306] on link "# 45594" at bounding box center [763, 308] width 40 height 12
drag, startPoint x: 103, startPoint y: 54, endPoint x: 22, endPoint y: 58, distance: 81.9
click at [22, 58] on div "widya Assigned patients Assigned patients All active patients Archived patients" at bounding box center [714, 55] width 1429 height 36
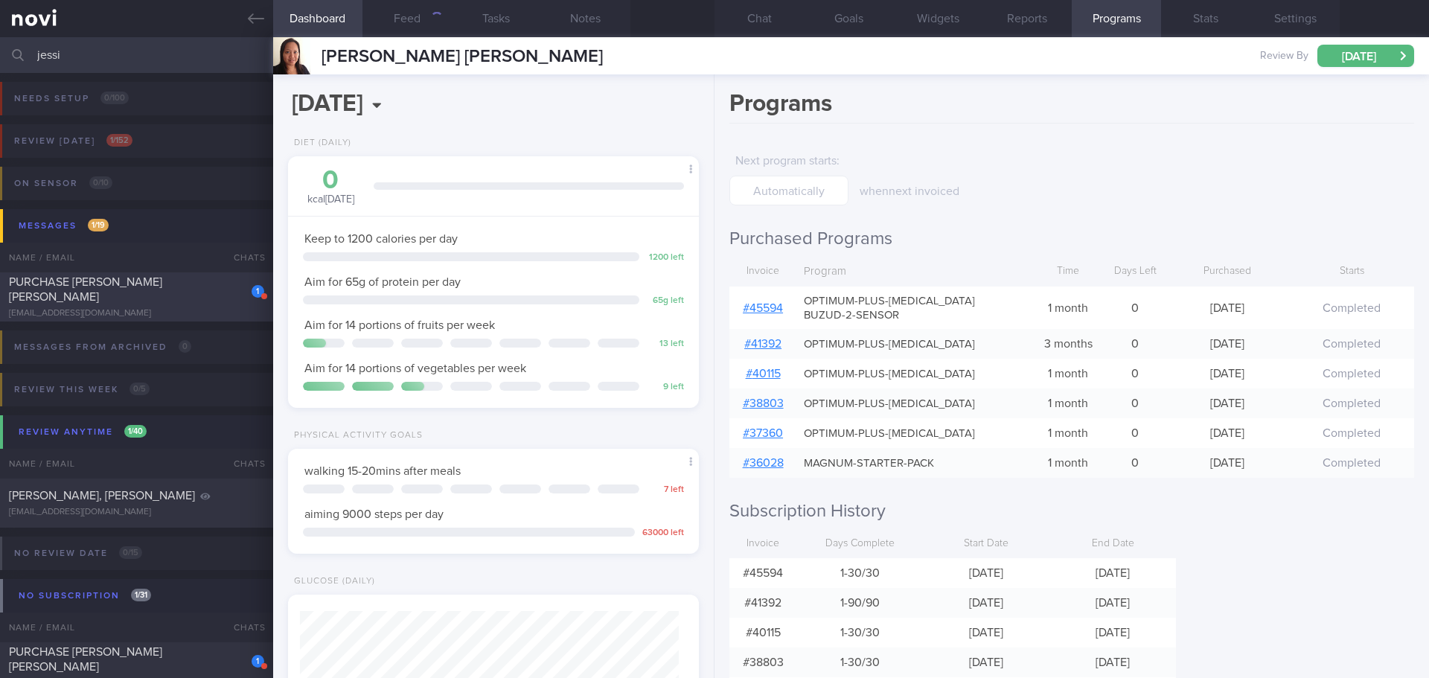
type input "jessi"
click at [152, 280] on div "1 PURCHASE [PERSON_NAME] [PERSON_NAME] [EMAIL_ADDRESS][DOMAIN_NAME] [DATE]" at bounding box center [714, 296] width 1429 height 49
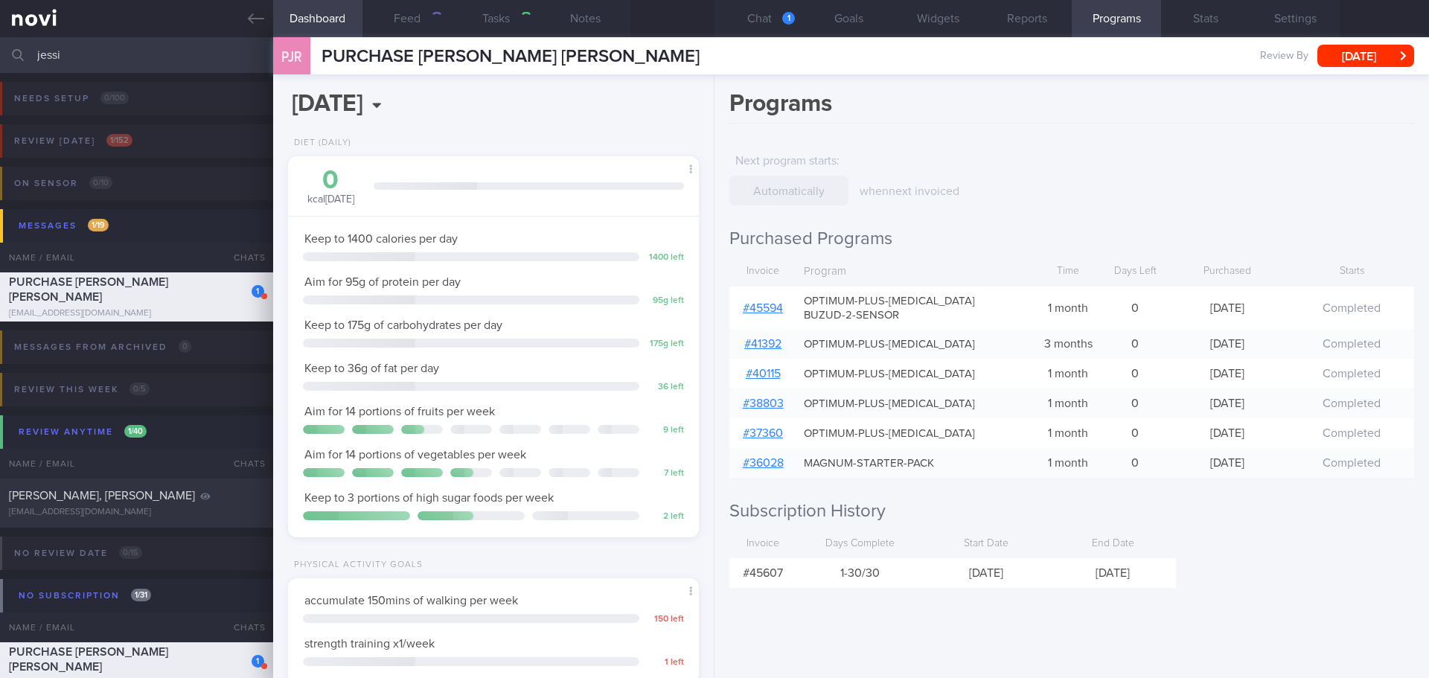
scroll to position [208, 374]
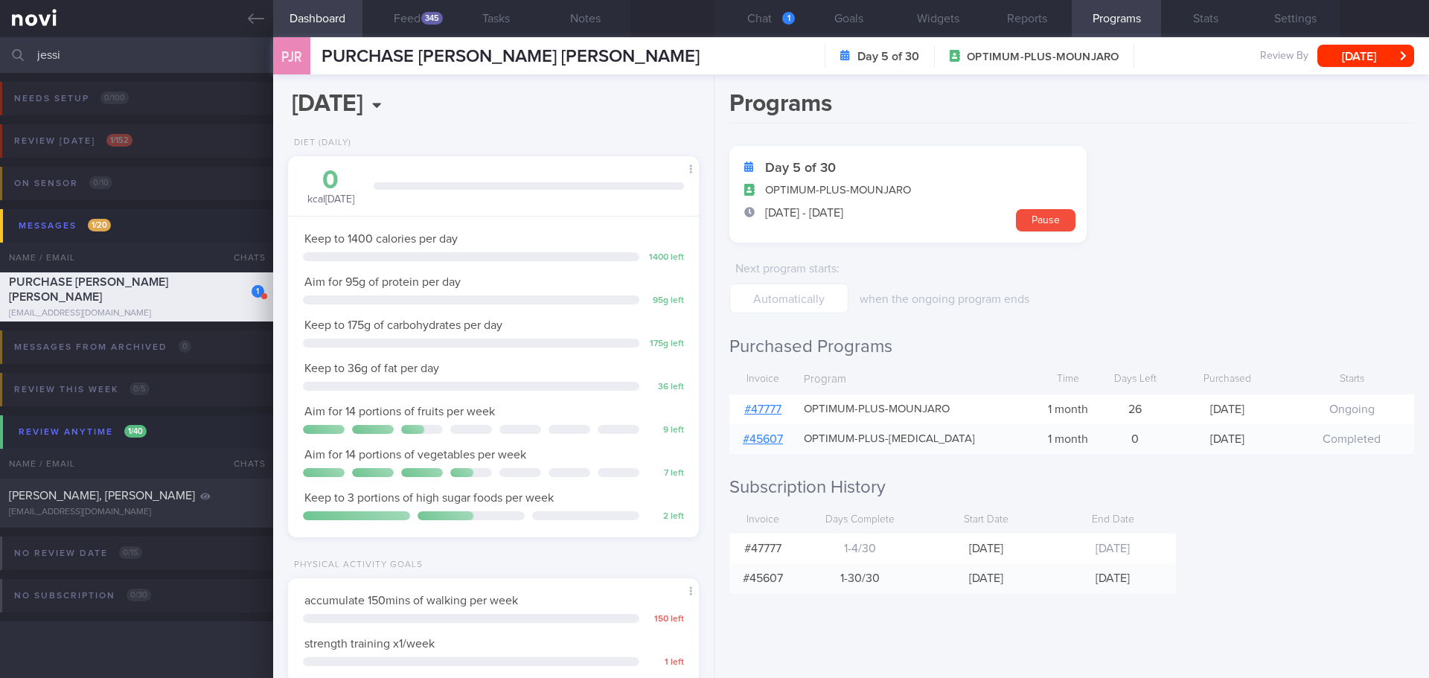
drag, startPoint x: 65, startPoint y: 47, endPoint x: -75, endPoint y: 80, distance: 143.7
click at [0, 80] on html "You are offline! Some functionality will be unavailable Patients New Users Coac…" at bounding box center [714, 339] width 1429 height 678
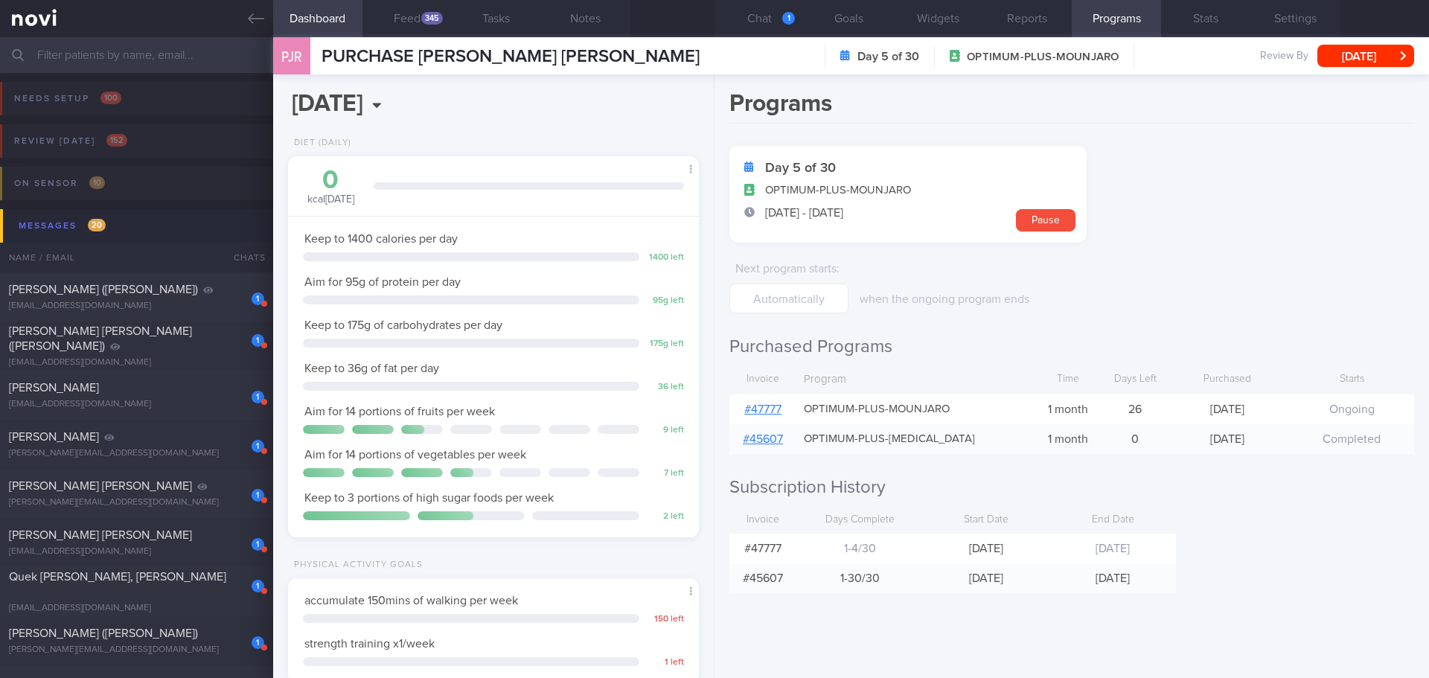
click at [1256, 509] on div "Programs Day 5 of 30 OPTIMUM-PLUS-MOUNJARO [DATE] - [DATE] Pause Next program s…" at bounding box center [1071, 376] width 714 height 604
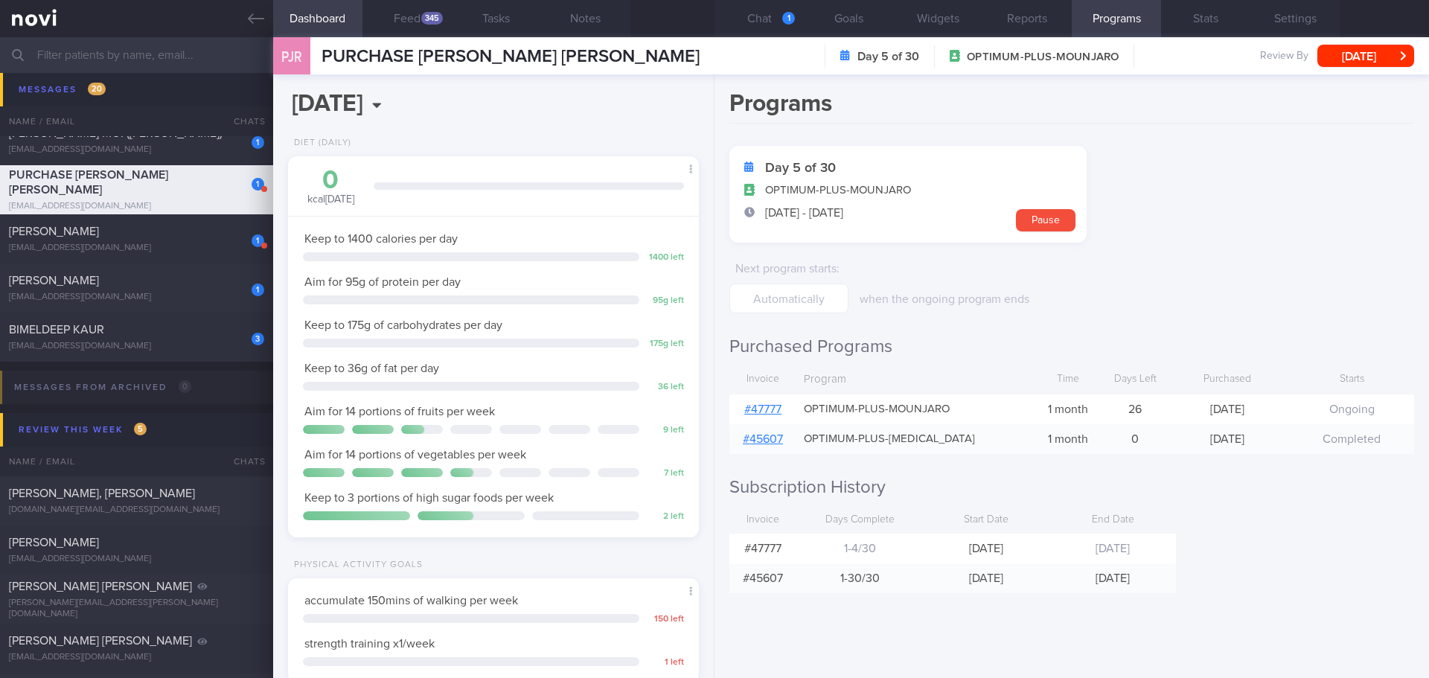
scroll to position [744, 0]
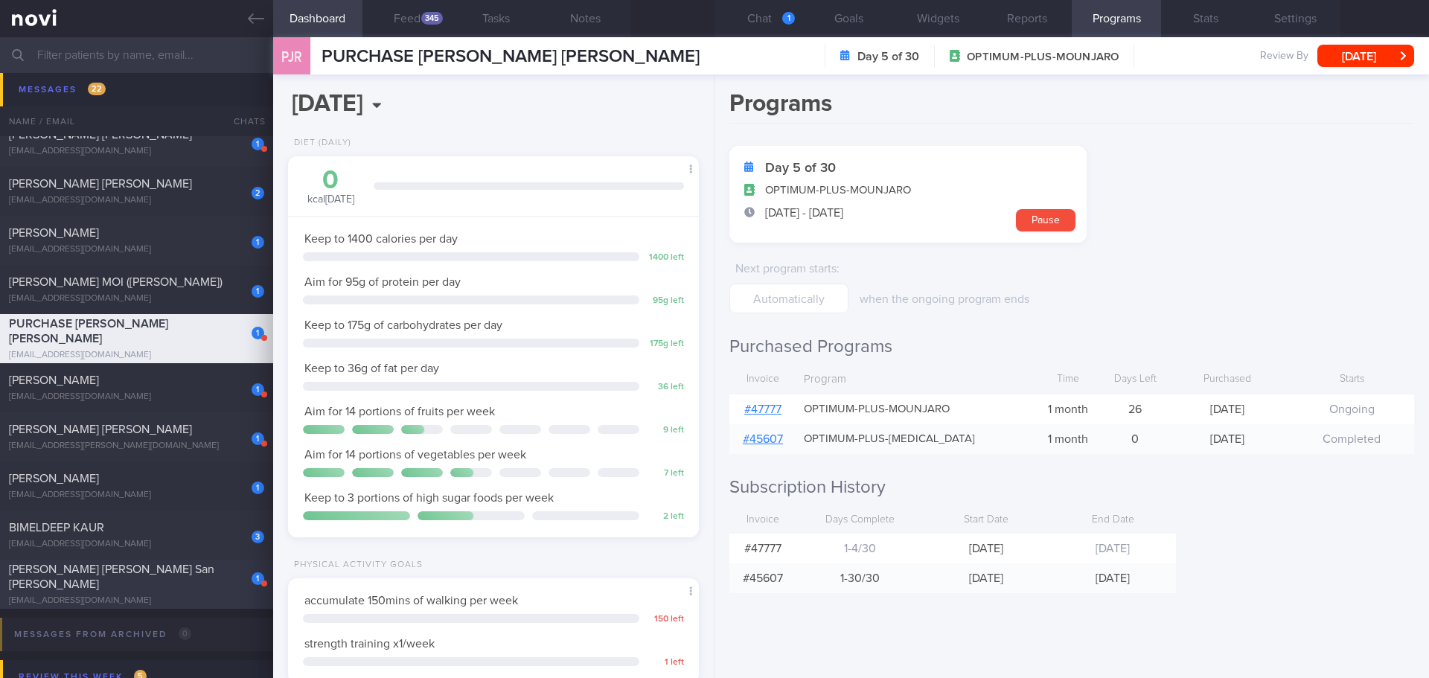
click at [188, 572] on div "[PERSON_NAME] [PERSON_NAME] San [PERSON_NAME]" at bounding box center [135, 577] width 252 height 30
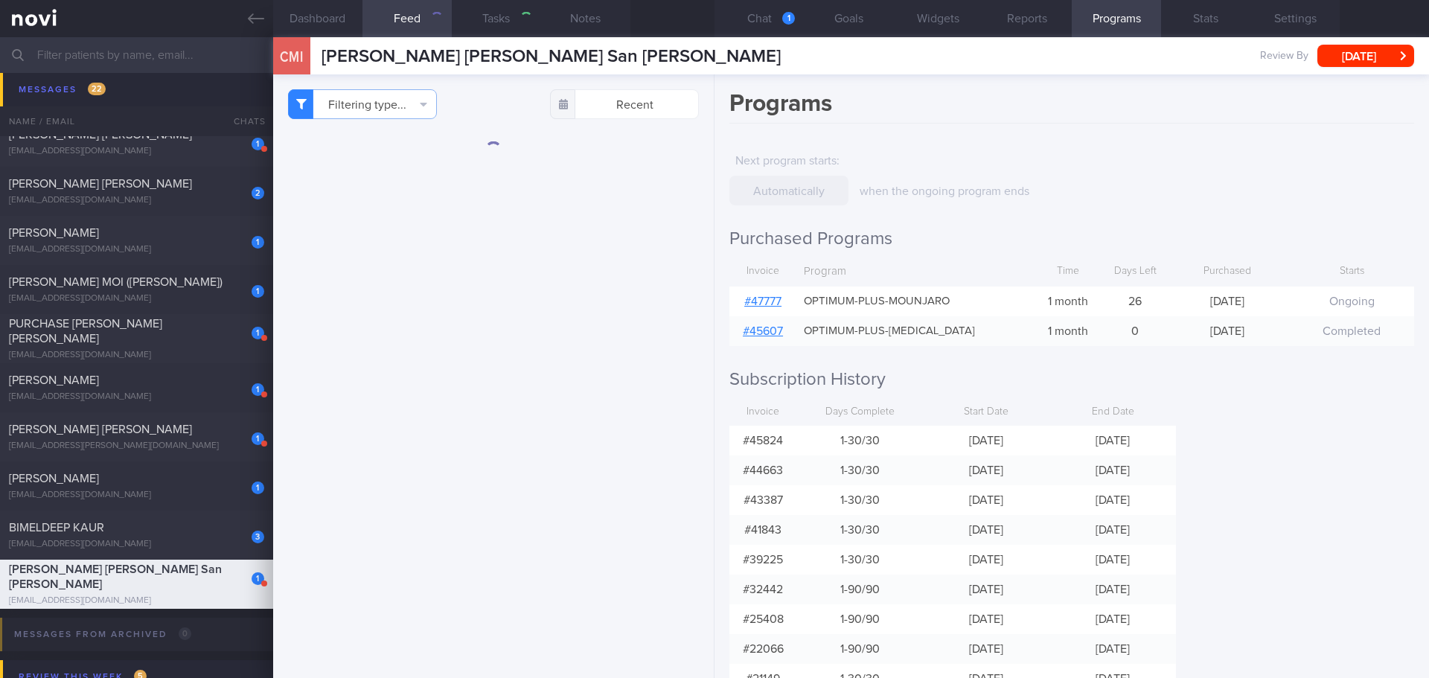
type input "[DATE]"
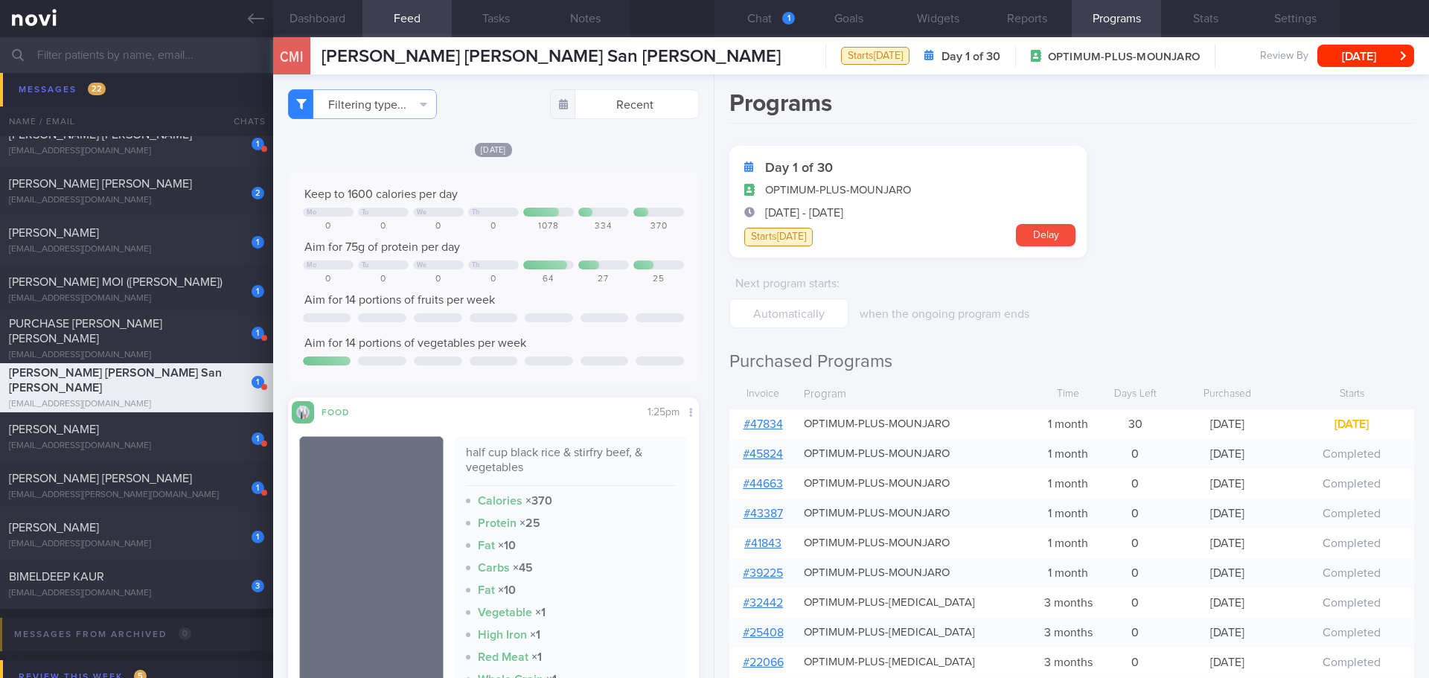
scroll to position [444, 0]
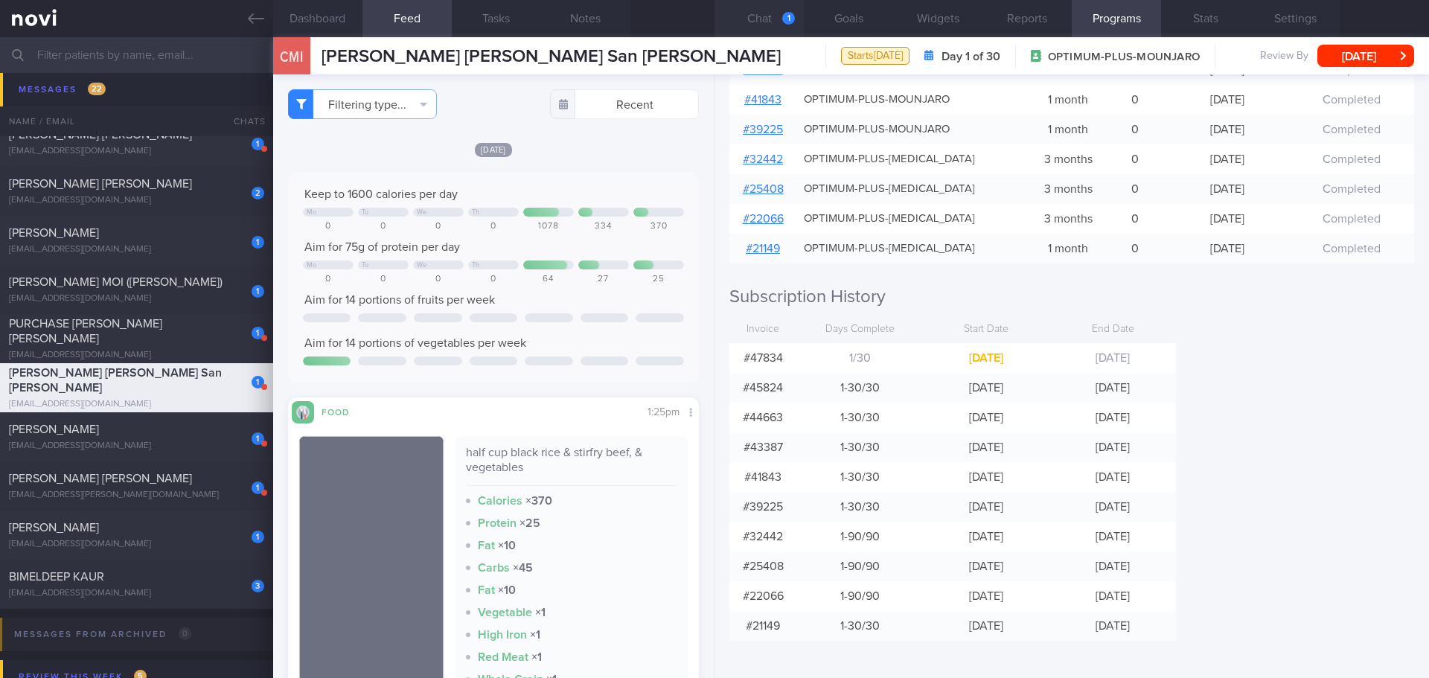
click at [750, 18] on button "Chat 1" at bounding box center [758, 18] width 89 height 37
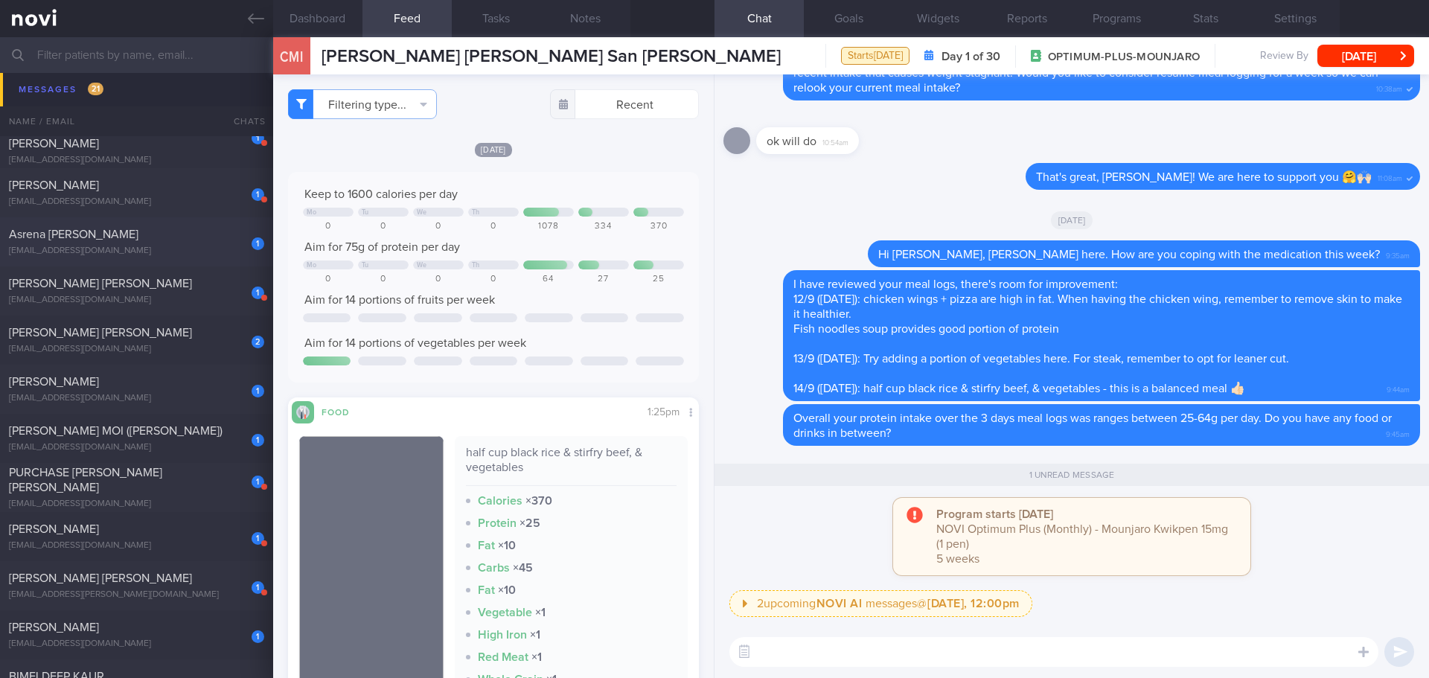
scroll to position [348, 0]
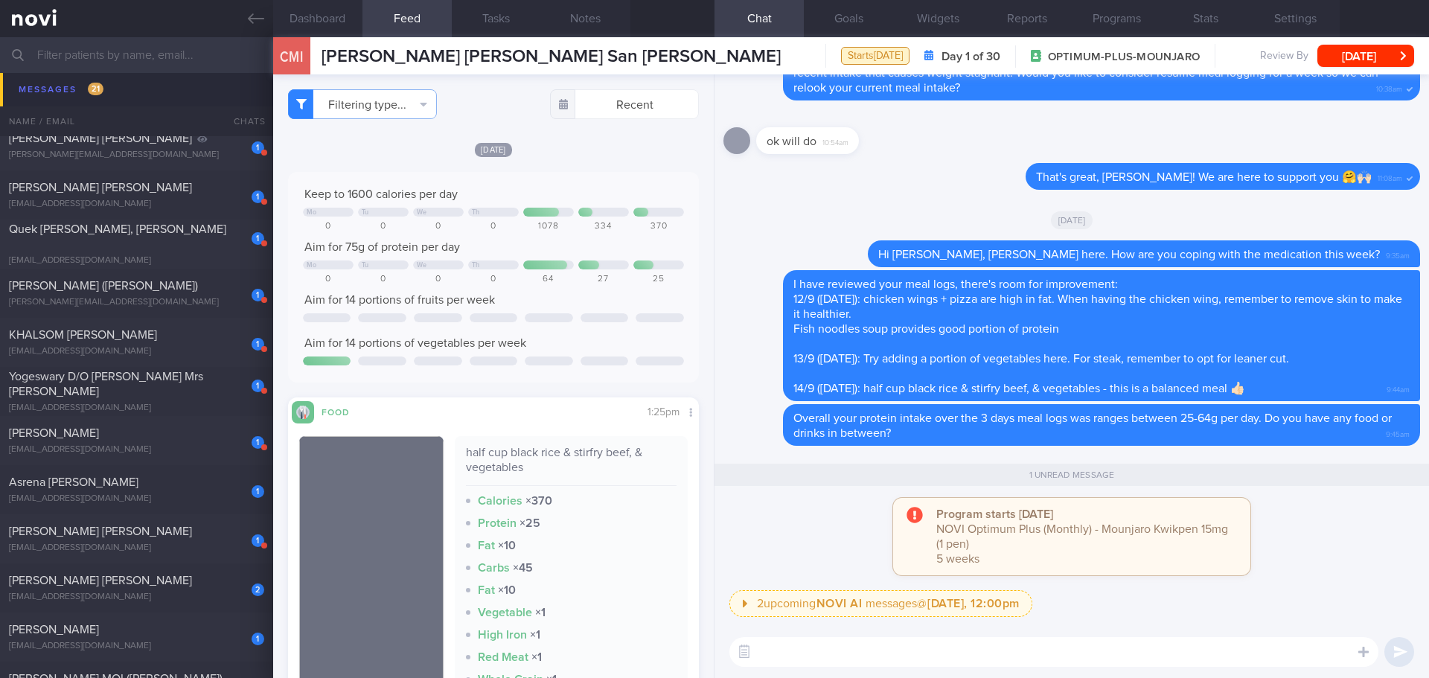
click at [142, 53] on input "text" at bounding box center [714, 55] width 1429 height 36
type input "[PERSON_NAME]"
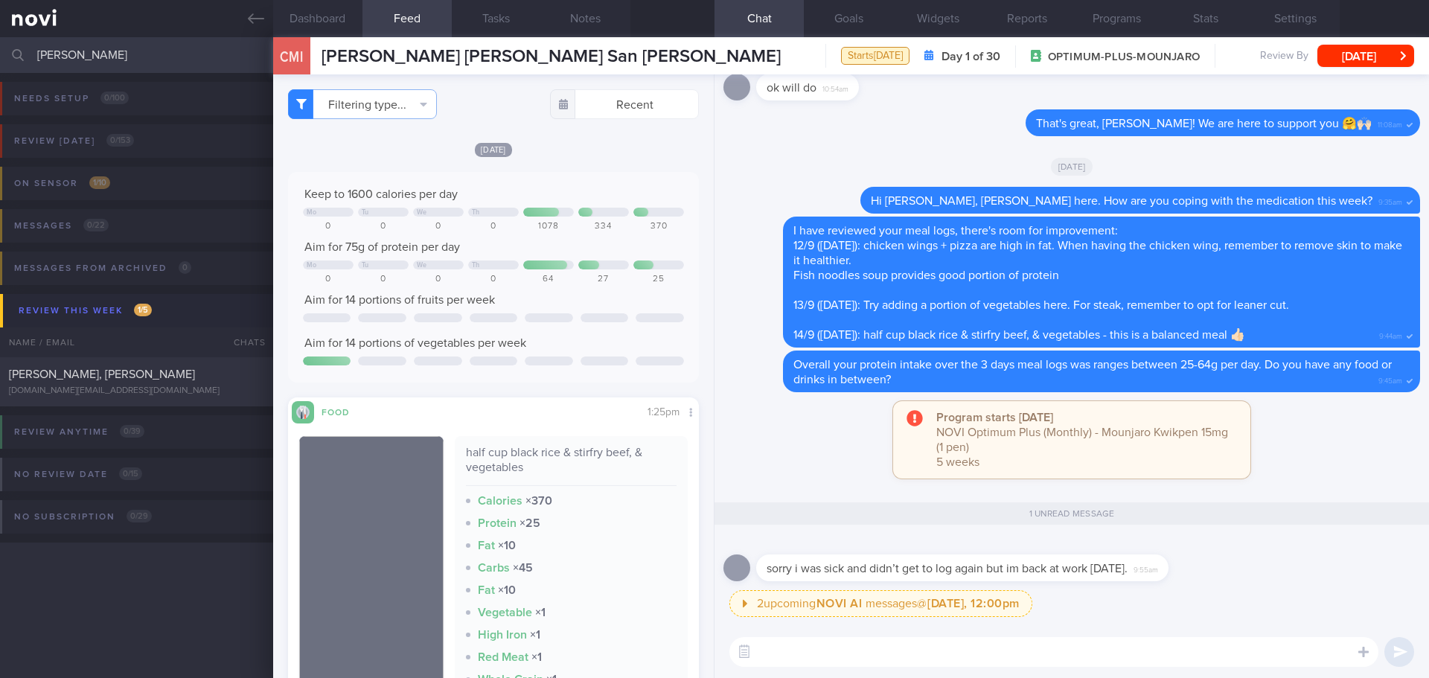
drag, startPoint x: 181, startPoint y: 383, endPoint x: 781, endPoint y: 89, distance: 668.3
click at [181, 383] on div "[PERSON_NAME], [PERSON_NAME] [DOMAIN_NAME][EMAIL_ADDRESS][DOMAIN_NAME]" at bounding box center [136, 382] width 273 height 30
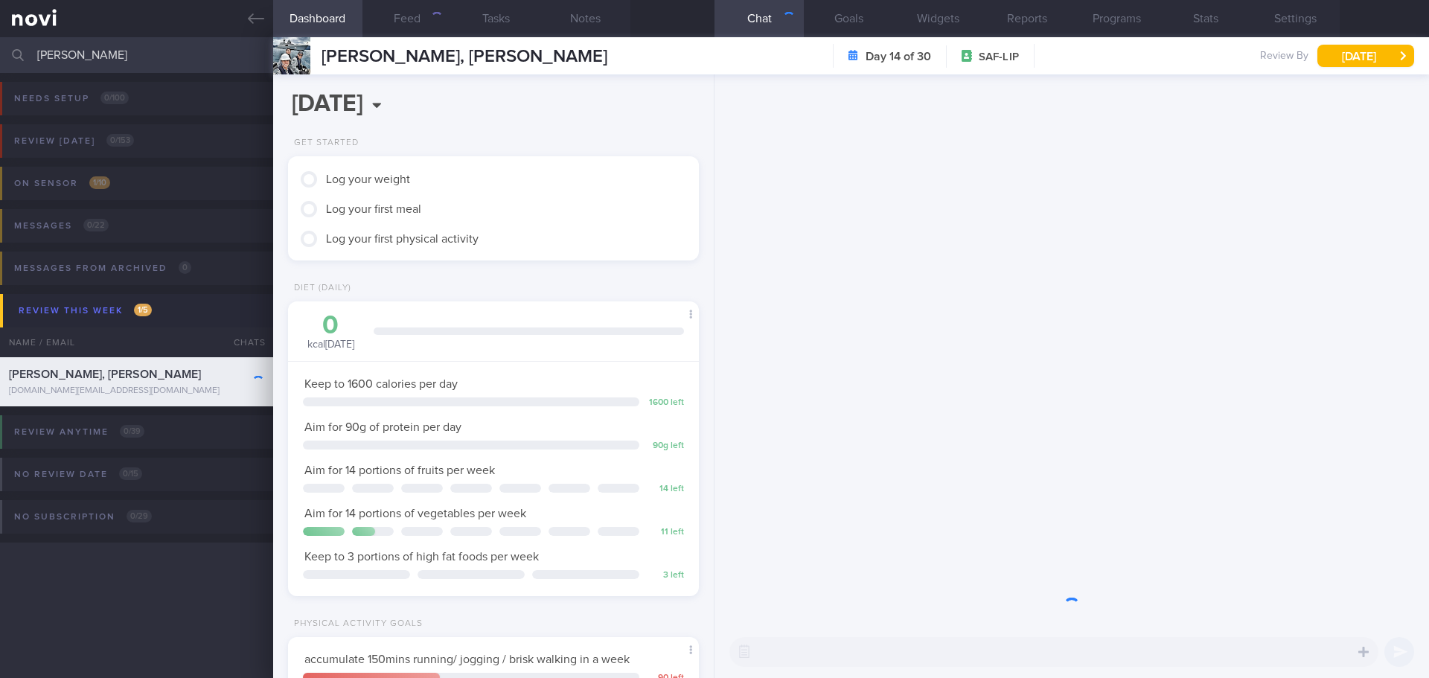
scroll to position [189, 380]
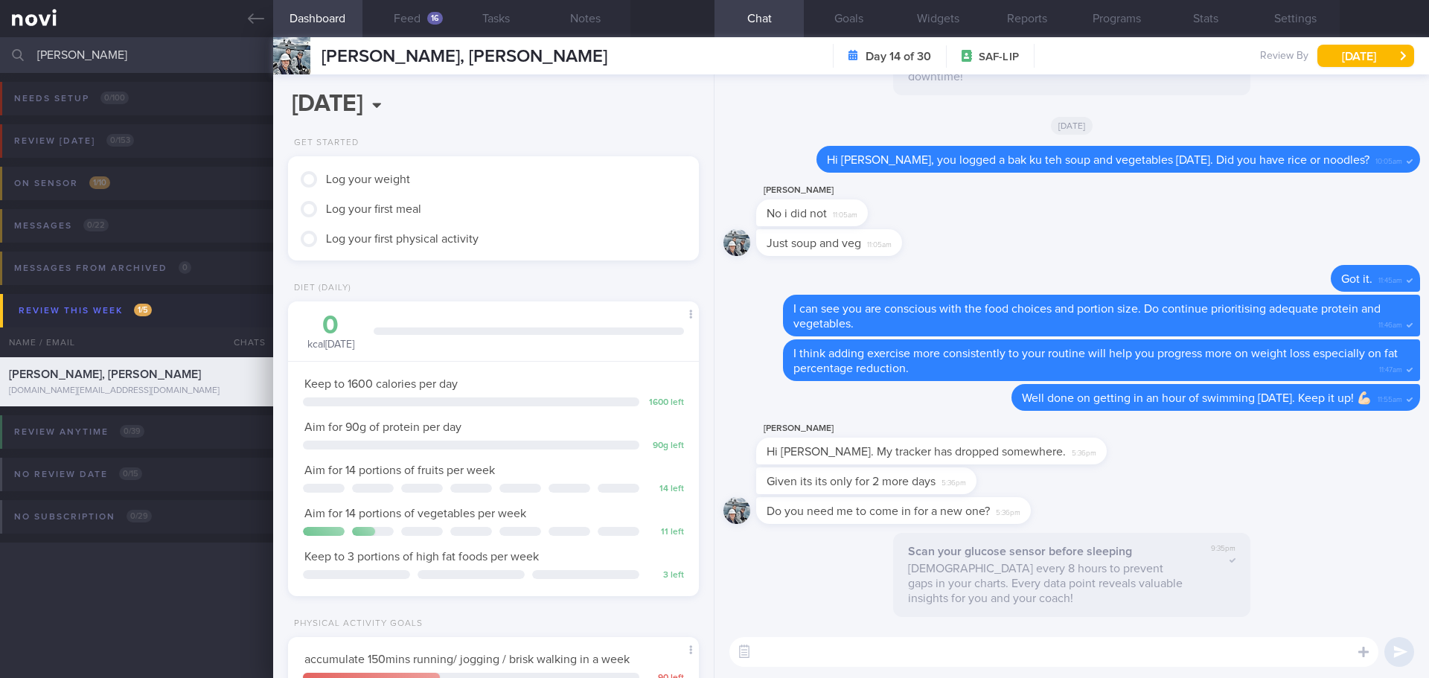
click at [1011, 643] on textarea at bounding box center [1053, 652] width 649 height 30
type textarea "Y"
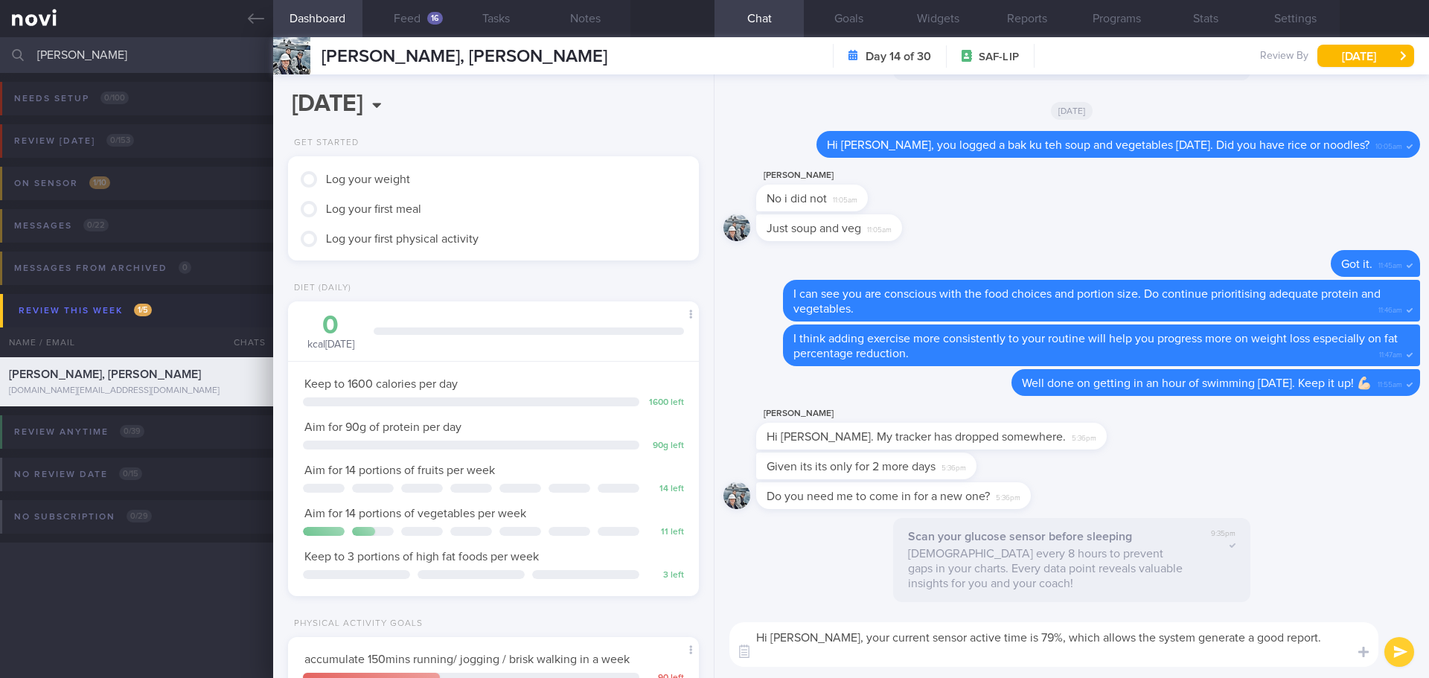
scroll to position [0, 0]
drag, startPoint x: 1005, startPoint y: 638, endPoint x: 910, endPoint y: 639, distance: 95.3
click at [910, 639] on textarea "Hi [PERSON_NAME], your current sensor active time is 79%, which allows the syst…" at bounding box center [1053, 644] width 649 height 45
click at [1039, 645] on textarea "Hi [PERSON_NAME], your current sensor active time is 79%, which allows the syst…" at bounding box center [1053, 644] width 649 height 45
click at [1064, 647] on textarea "Hi [PERSON_NAME], your current sensor active time is 79%, which allows the syst…" at bounding box center [1053, 644] width 649 height 45
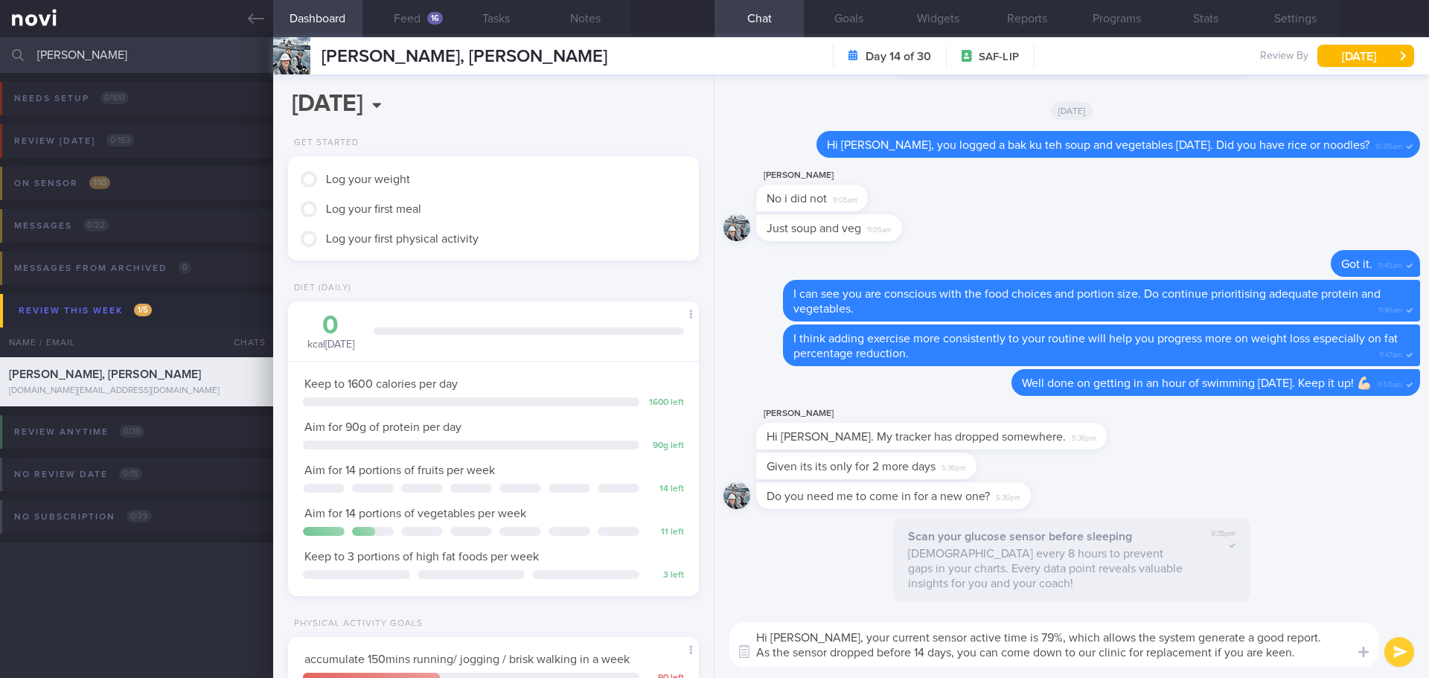
drag, startPoint x: 1073, startPoint y: 639, endPoint x: 1049, endPoint y: 636, distance: 24.7
click at [1049, 636] on textarea "Hi [PERSON_NAME], your current sensor active time is 79%, which allows the syst…" at bounding box center [1053, 644] width 649 height 45
click at [1072, 653] on textarea "Hi [PERSON_NAME], your current sensor active time is 79%, this allows the syste…" at bounding box center [1053, 644] width 649 height 45
click at [1324, 658] on textarea "Hi [PERSON_NAME], your current sensor active time is 79%, this allows the syste…" at bounding box center [1053, 644] width 649 height 45
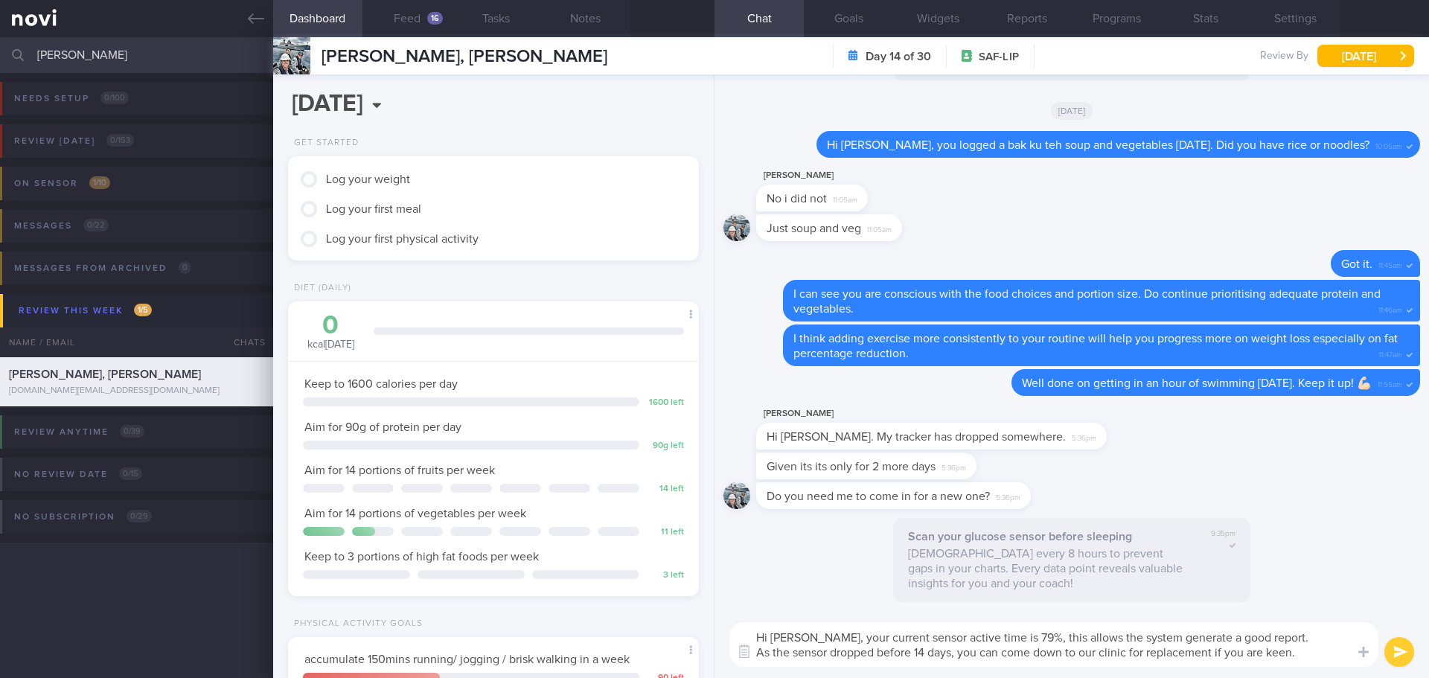
type textarea "Hi [PERSON_NAME], your current sensor active time is 79%, this allows the syste…"
click at [1395, 650] on button "submit" at bounding box center [1399, 652] width 30 height 30
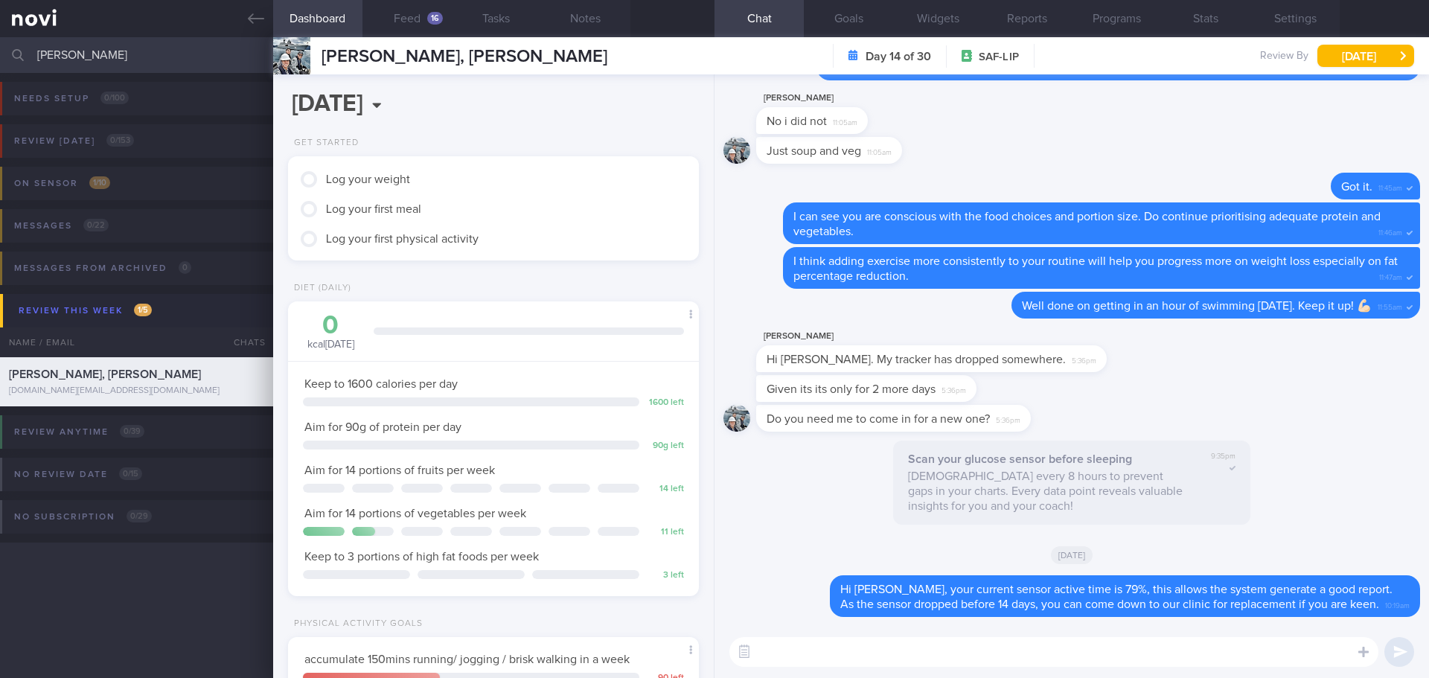
drag, startPoint x: 412, startPoint y: 19, endPoint x: 395, endPoint y: 68, distance: 51.8
click at [412, 19] on button "Feed 16" at bounding box center [406, 18] width 89 height 37
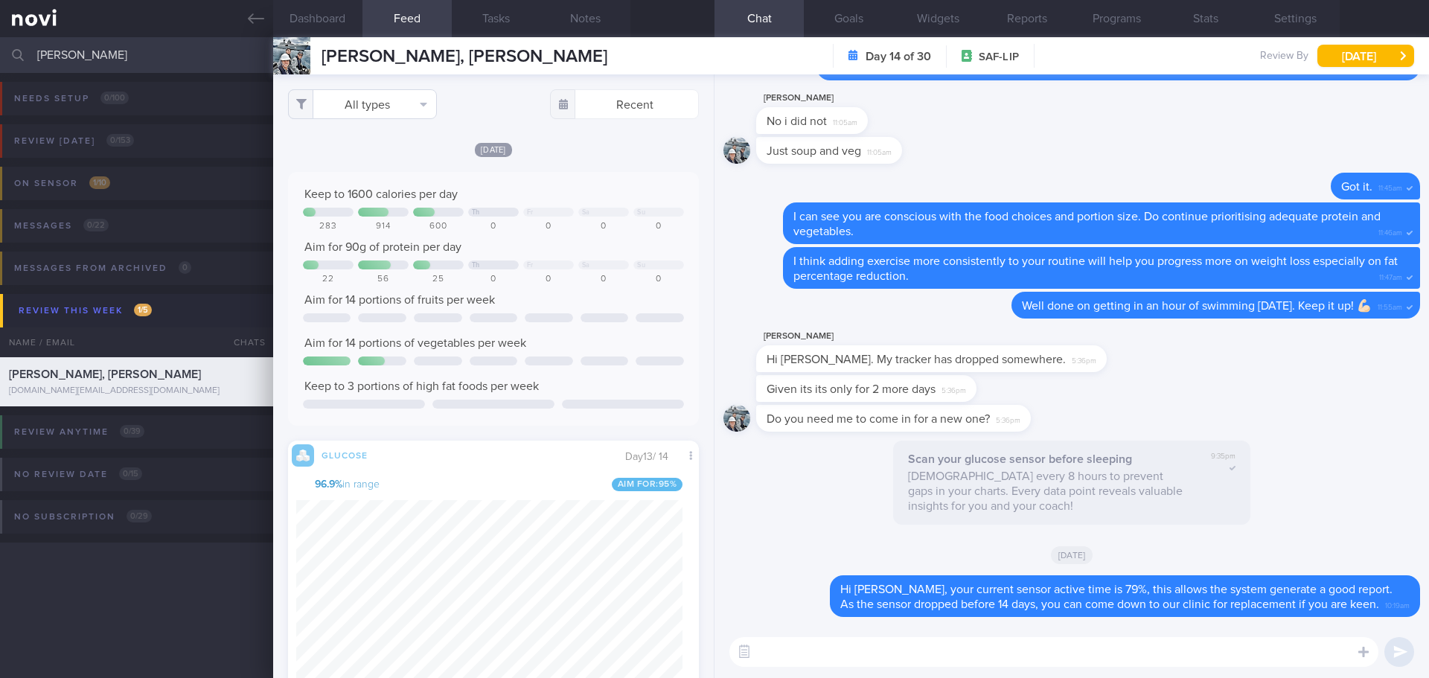
scroll to position [243, 387]
click at [376, 106] on button "All types" at bounding box center [362, 104] width 149 height 30
click at [370, 154] on button "Activity" at bounding box center [362, 155] width 147 height 22
checkbox input "false"
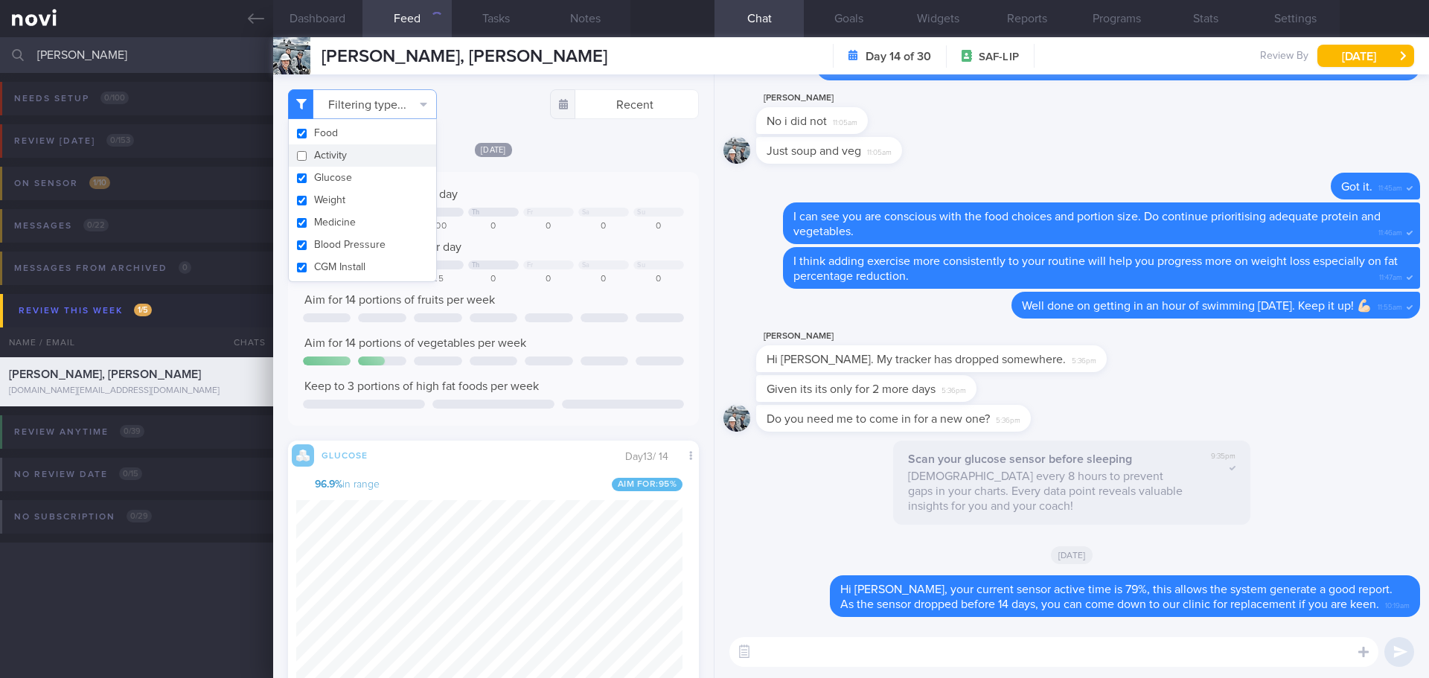
scroll to position [243, 387]
click at [554, 164] on div "[DATE] Keep to 1600 calories per day Th Fr Sa Su 283 914 600 0 0 0 0 Aim for 90…" at bounding box center [493, 422] width 411 height 563
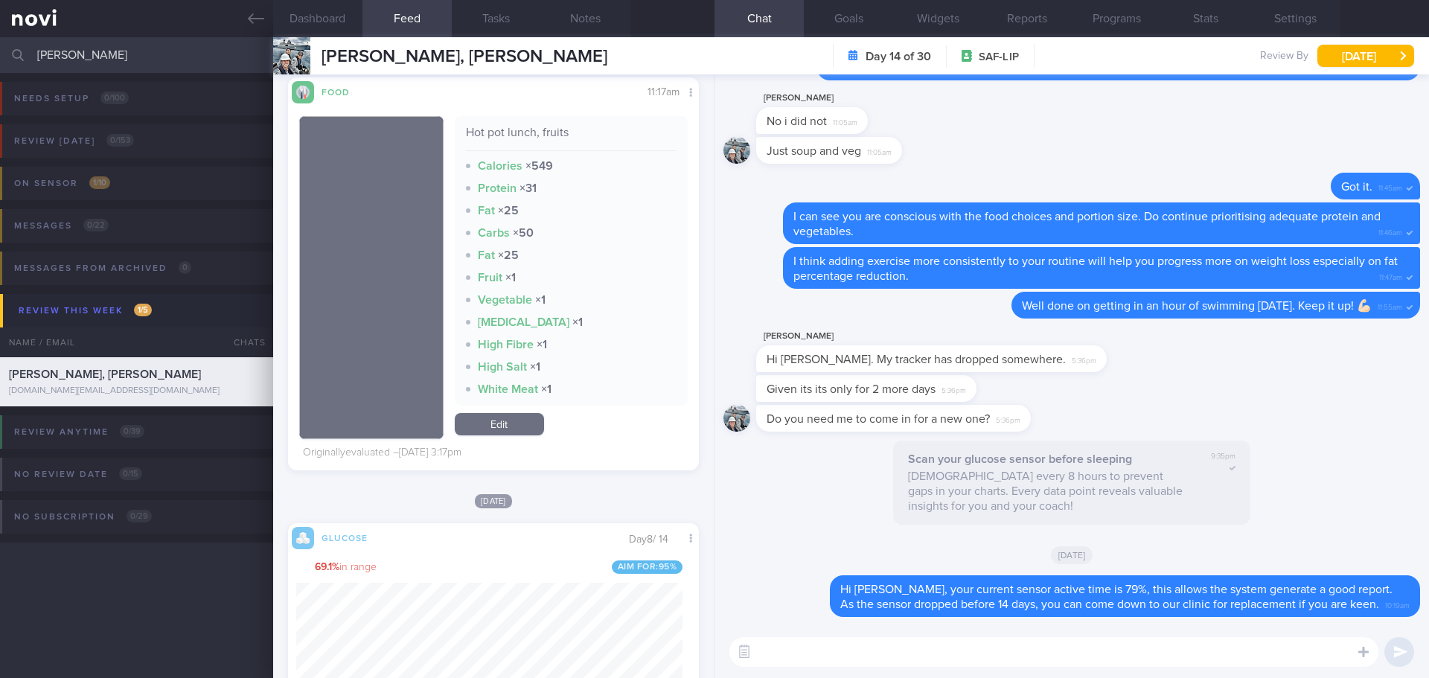
scroll to position [4446, 0]
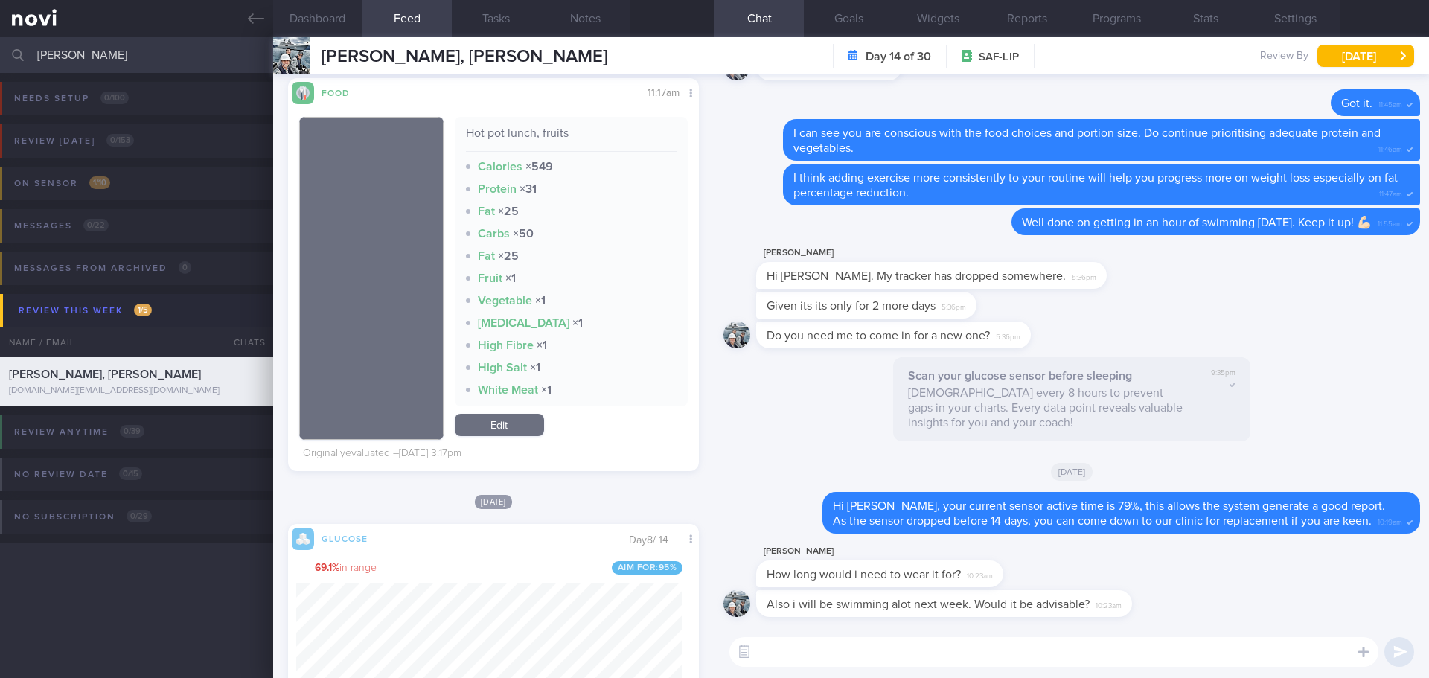
drag, startPoint x: 179, startPoint y: 61, endPoint x: -170, endPoint y: 74, distance: 349.2
click at [0, 74] on html "You are offline! Some functionality will be unavailable Patients New Users Coac…" at bounding box center [714, 339] width 1429 height 678
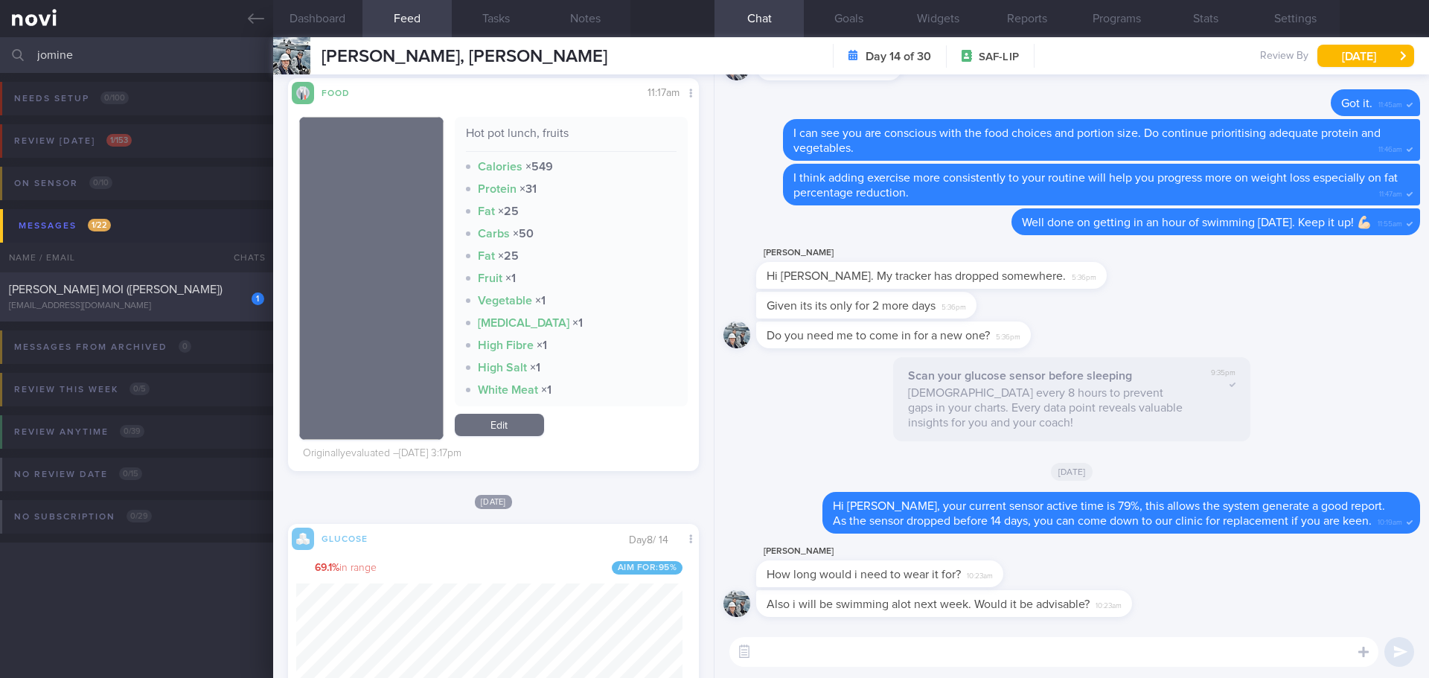
type input "jomine"
click at [127, 281] on div "1 [PERSON_NAME] (JOMINE) [EMAIL_ADDRESS][DOMAIN_NAME] [DATE] MAGNUM-ONGOING-CAR…" at bounding box center [714, 296] width 1429 height 49
type input "[DATE]"
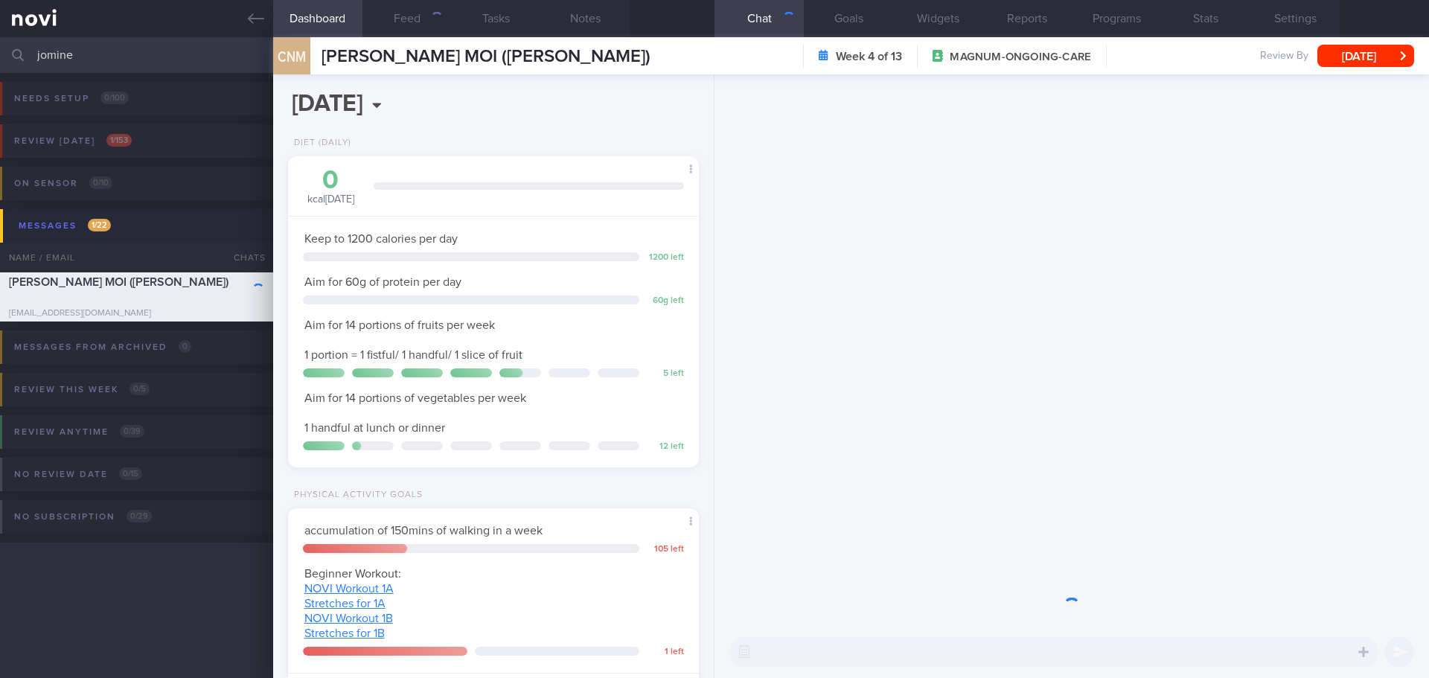
scroll to position [208, 374]
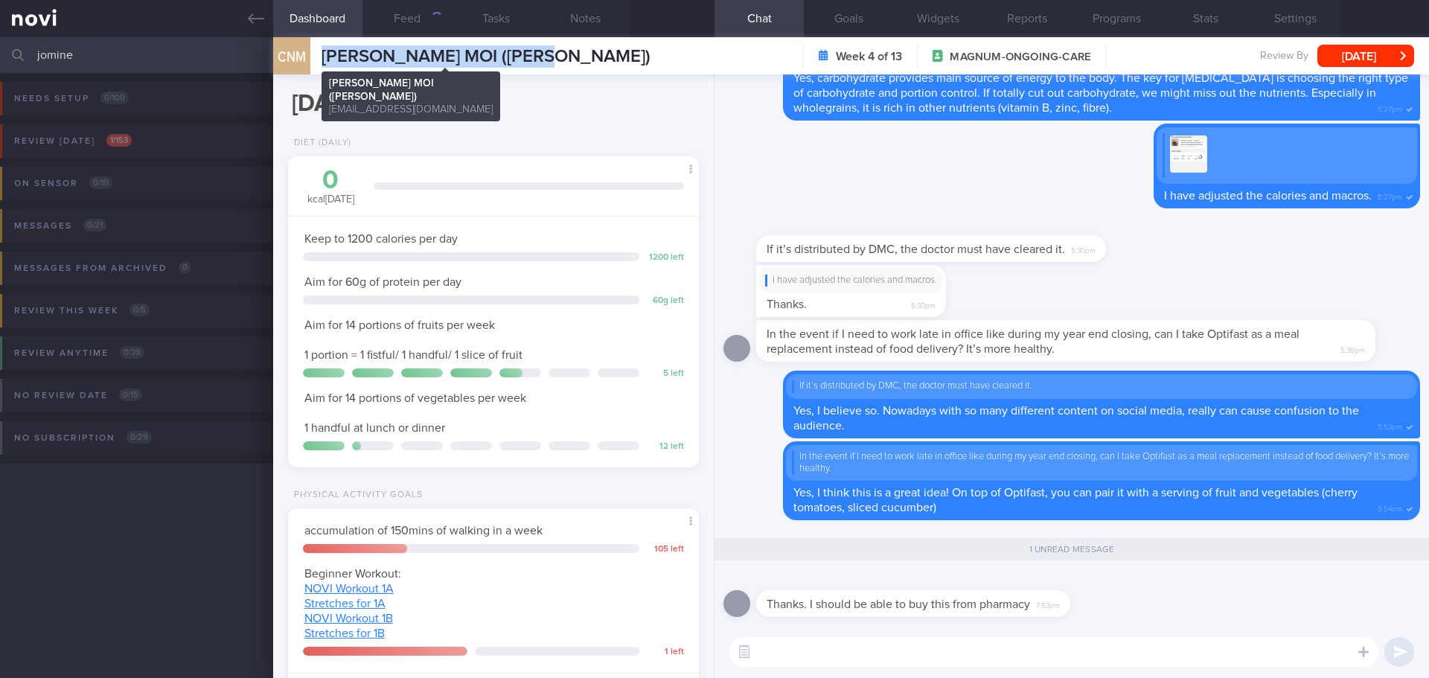
drag, startPoint x: 566, startPoint y: 50, endPoint x: 324, endPoint y: 54, distance: 241.9
click at [324, 54] on div "CNM [PERSON_NAME] (JOMINE) [PERSON_NAME] (JOMINE) [PERSON_NAME][EMAIL_ADDRESS][…" at bounding box center [851, 55] width 1156 height 37
copy span "[PERSON_NAME] MOI ([PERSON_NAME])"
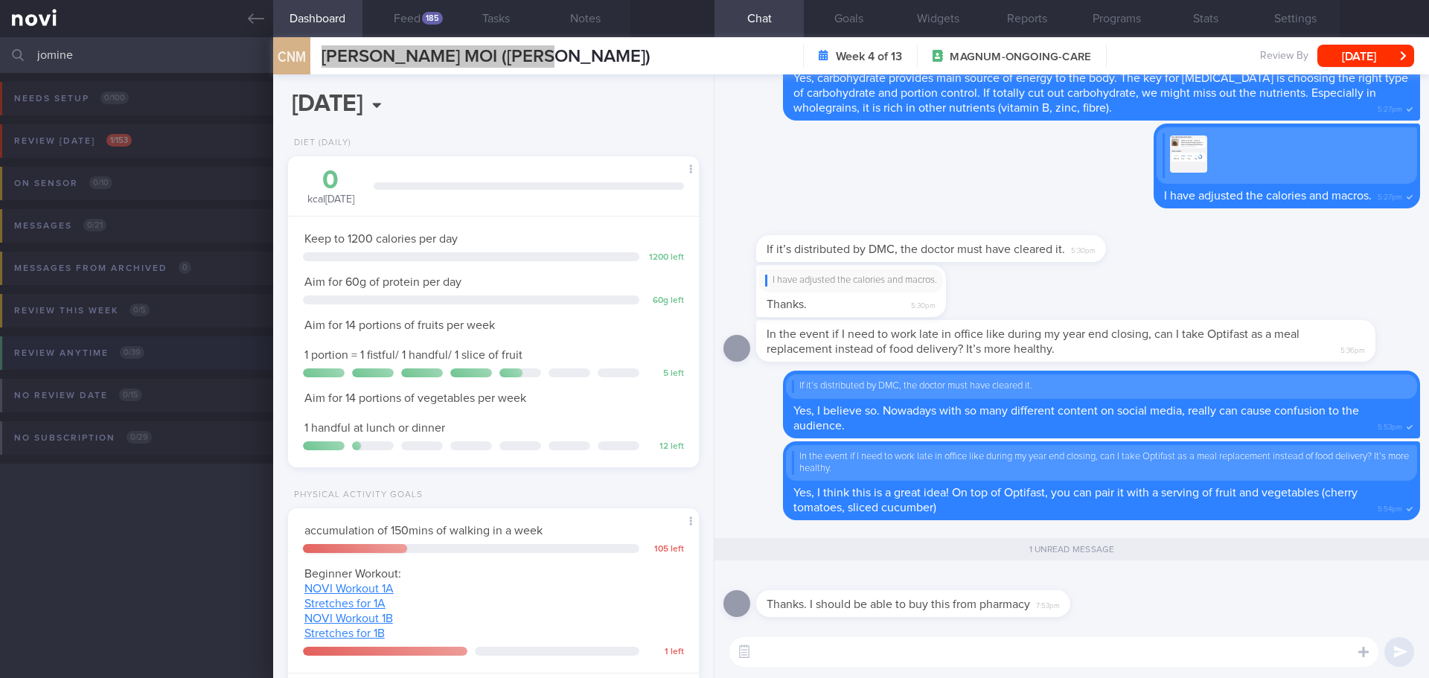
scroll to position [189, 380]
click at [977, 655] on textarea at bounding box center [1053, 652] width 649 height 30
click at [979, 663] on textarea at bounding box center [1053, 652] width 649 height 30
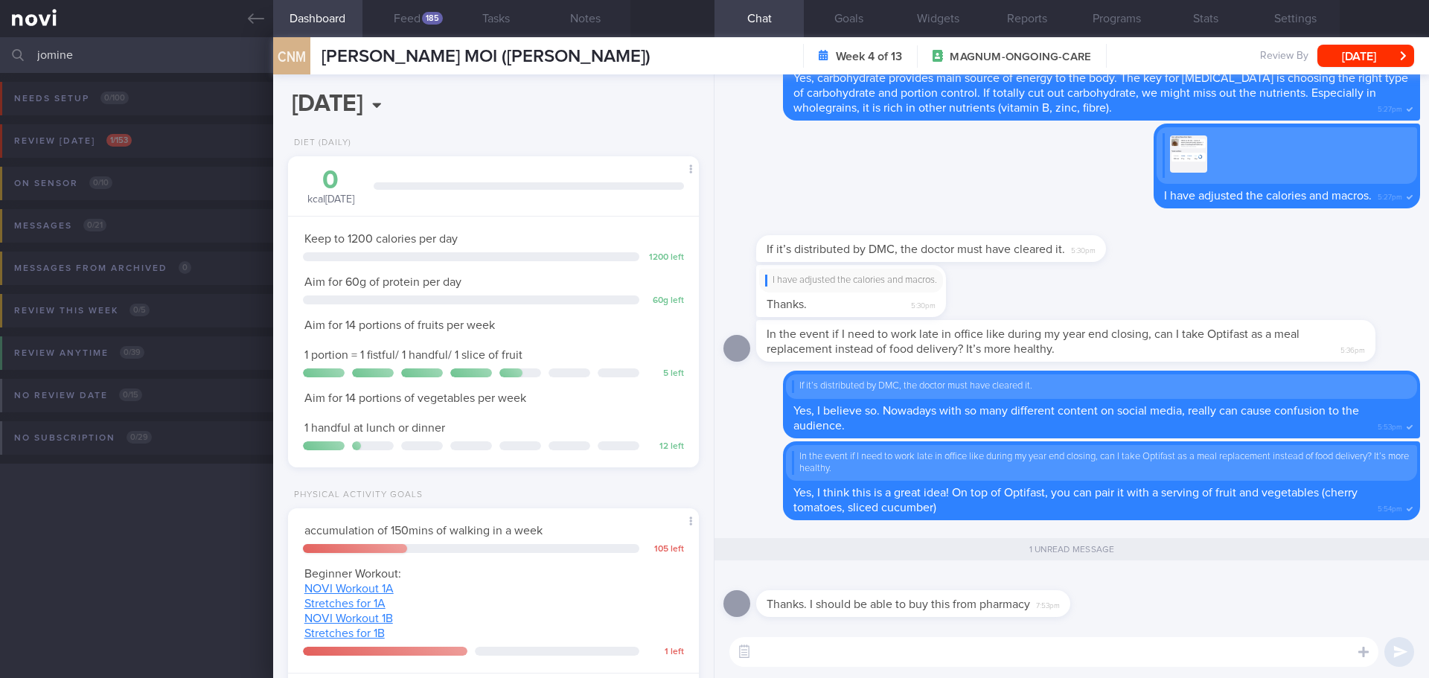
type textarea "T"
type textarea "N"
type textarea "A"
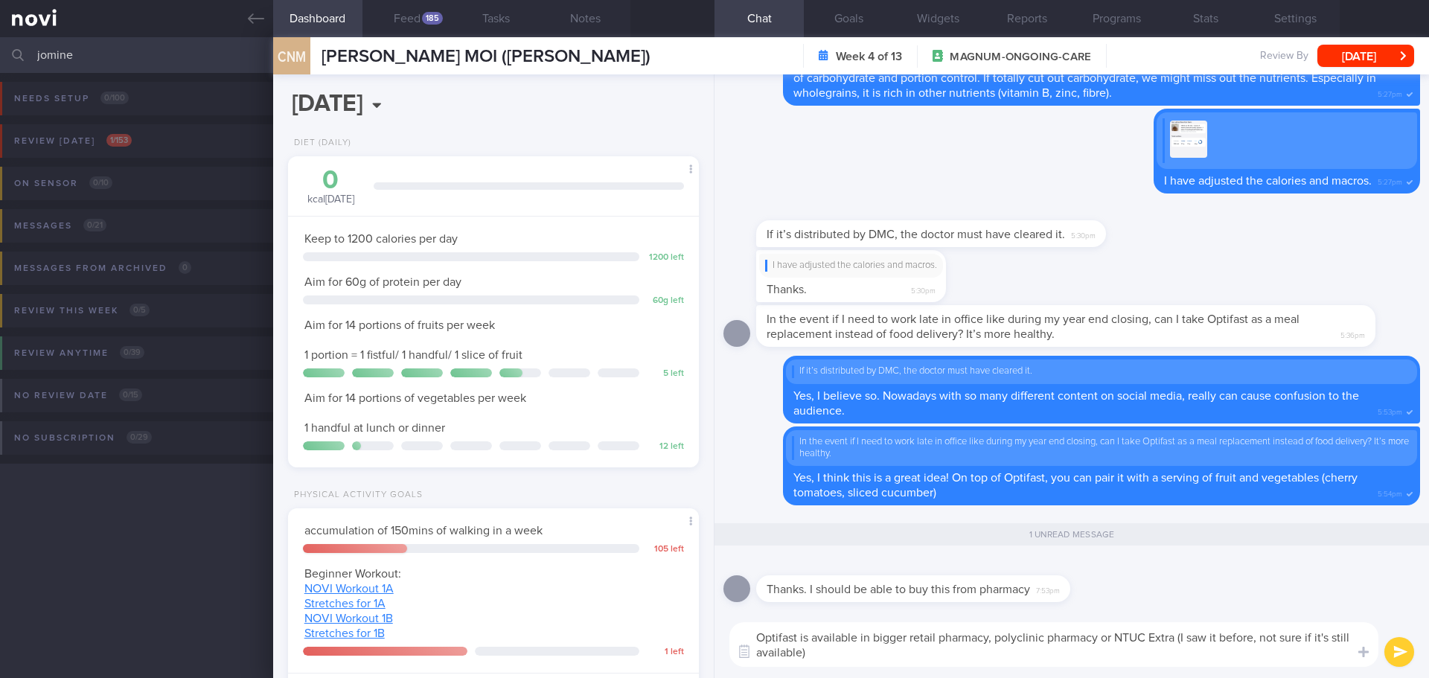
drag, startPoint x: 1136, startPoint y: 14, endPoint x: 1073, endPoint y: 86, distance: 95.5
click at [1135, 14] on button "Programs" at bounding box center [1116, 18] width 89 height 37
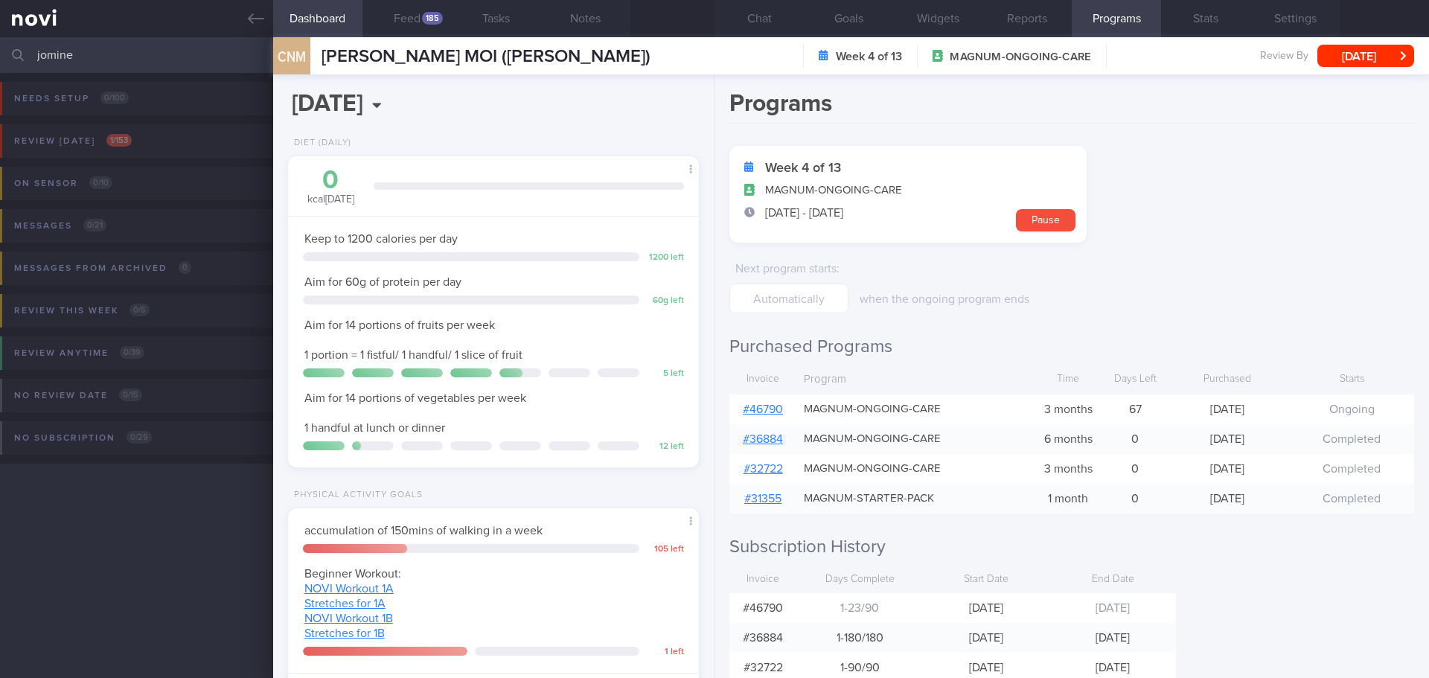
click at [769, 416] on div "# 46790" at bounding box center [762, 409] width 67 height 30
click at [769, 413] on link "# 46790" at bounding box center [763, 409] width 40 height 12
click at [753, 17] on button "Chat" at bounding box center [758, 18] width 89 height 37
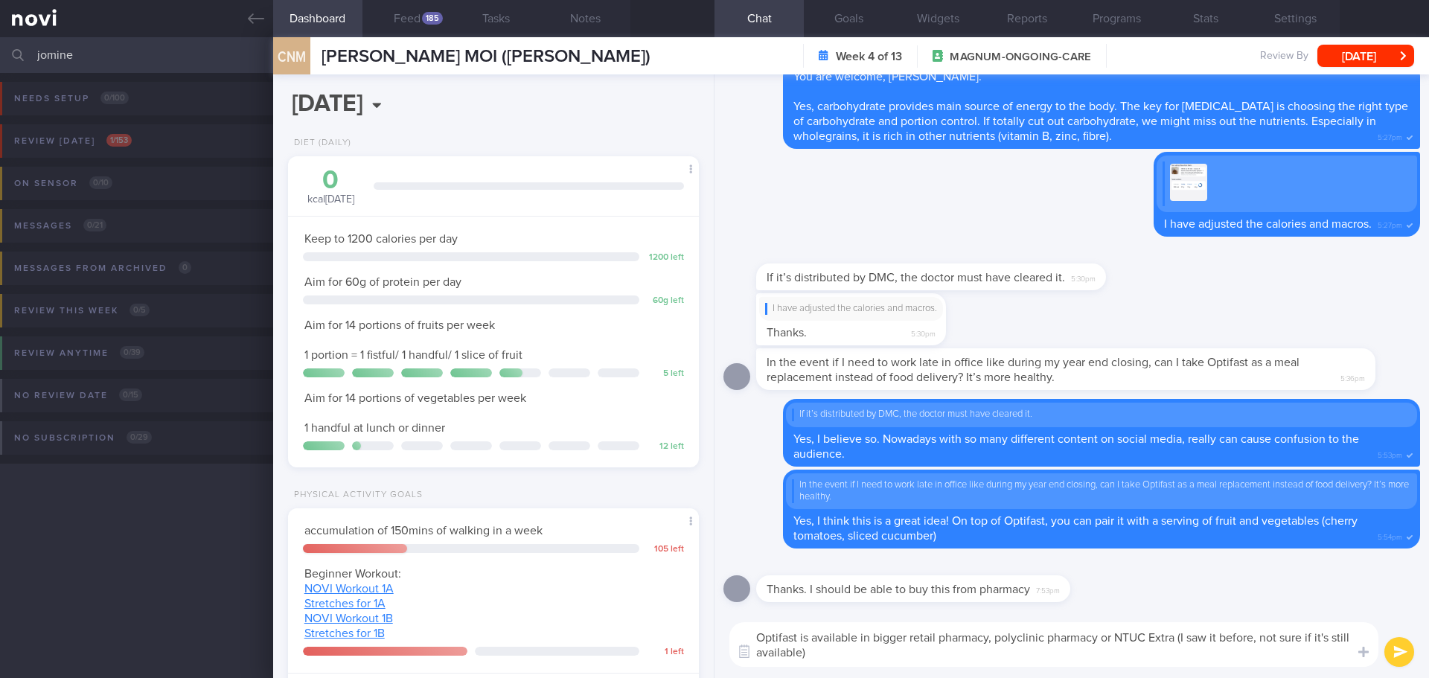
click at [917, 660] on textarea "Optifast is available in bigger retail pharmacy, polyclinic pharmacy or NTUC Ex…" at bounding box center [1053, 644] width 649 height 45
click at [900, 655] on textarea "Optifast is available in bigger retail pharmacy, polyclinic pharmacy or NTUC Ex…" at bounding box center [1053, 644] width 649 height 45
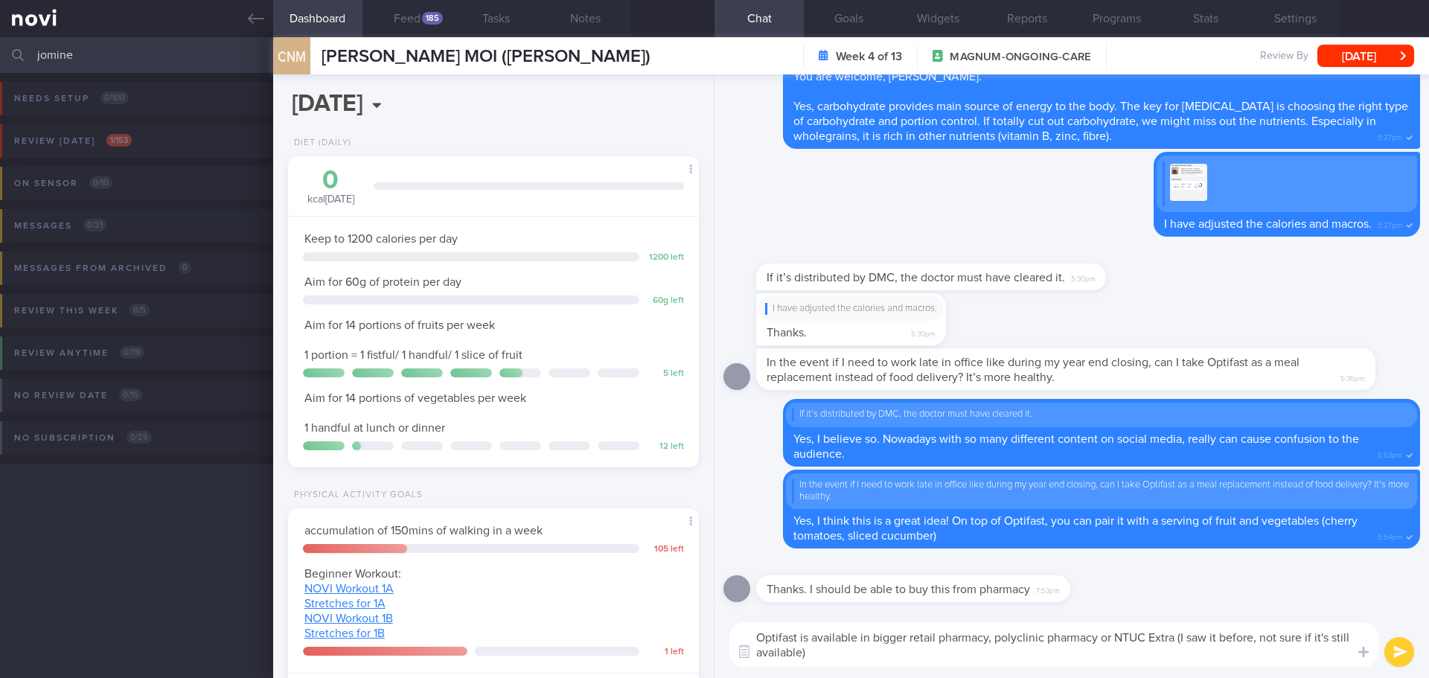
click at [900, 655] on textarea "Optifast is available in bigger retail pharmacy, polyclinic pharmacy or NTUC Ex…" at bounding box center [1053, 644] width 649 height 45
click at [906, 656] on textarea "Optifast is available in bigger retail pharmacy, polyclinic pharmacy or NTUC Ex…" at bounding box center [1053, 644] width 649 height 45
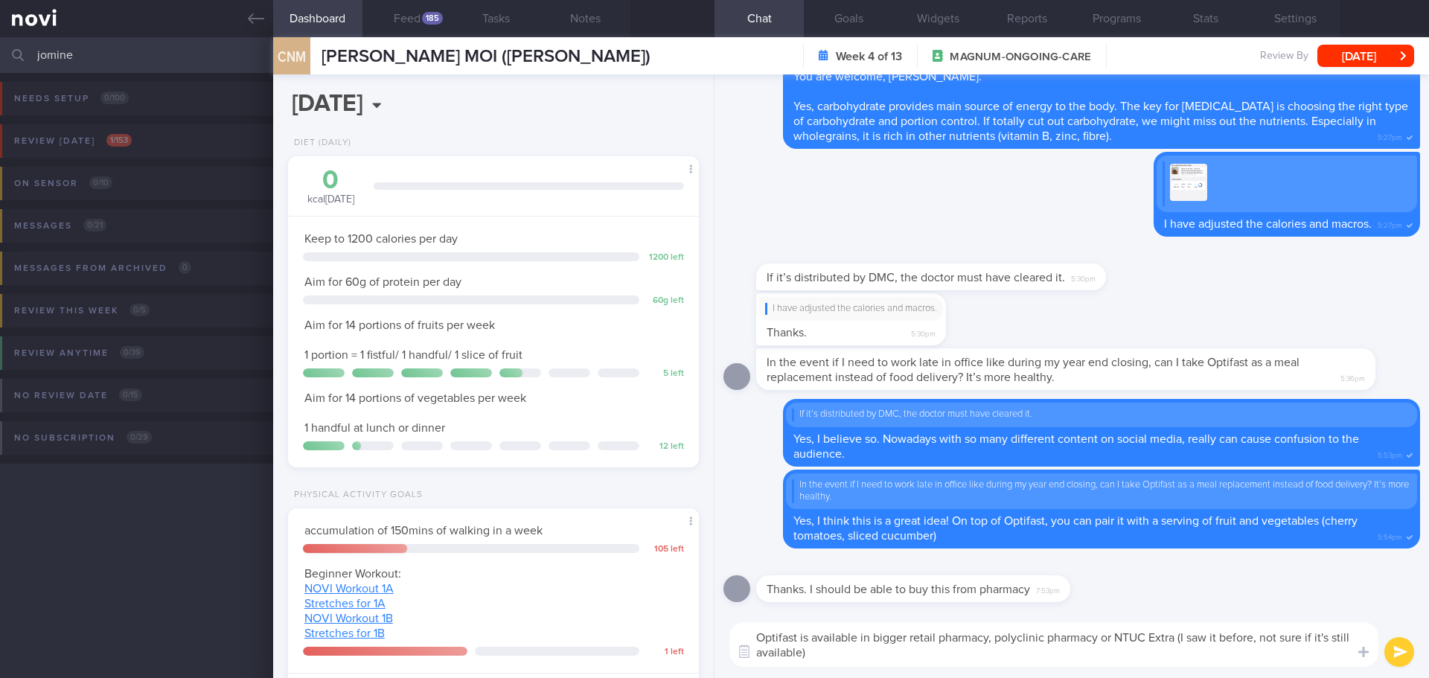
click at [906, 656] on textarea "Optifast is available in bigger retail pharmacy, polyclinic pharmacy or NTUC Ex…" at bounding box center [1053, 644] width 649 height 45
click at [916, 657] on textarea "Optifast is available in bigger retail pharmacy, polyclinic pharmacy or NTUC Ex…" at bounding box center [1053, 644] width 649 height 45
click at [1162, 663] on textarea "Optifast is available in bigger retail pharmacy, polyclinic pharmacy or NTUC Ex…" at bounding box center [1053, 644] width 649 height 45
drag, startPoint x: 1158, startPoint y: 661, endPoint x: 1196, endPoint y: 657, distance: 38.1
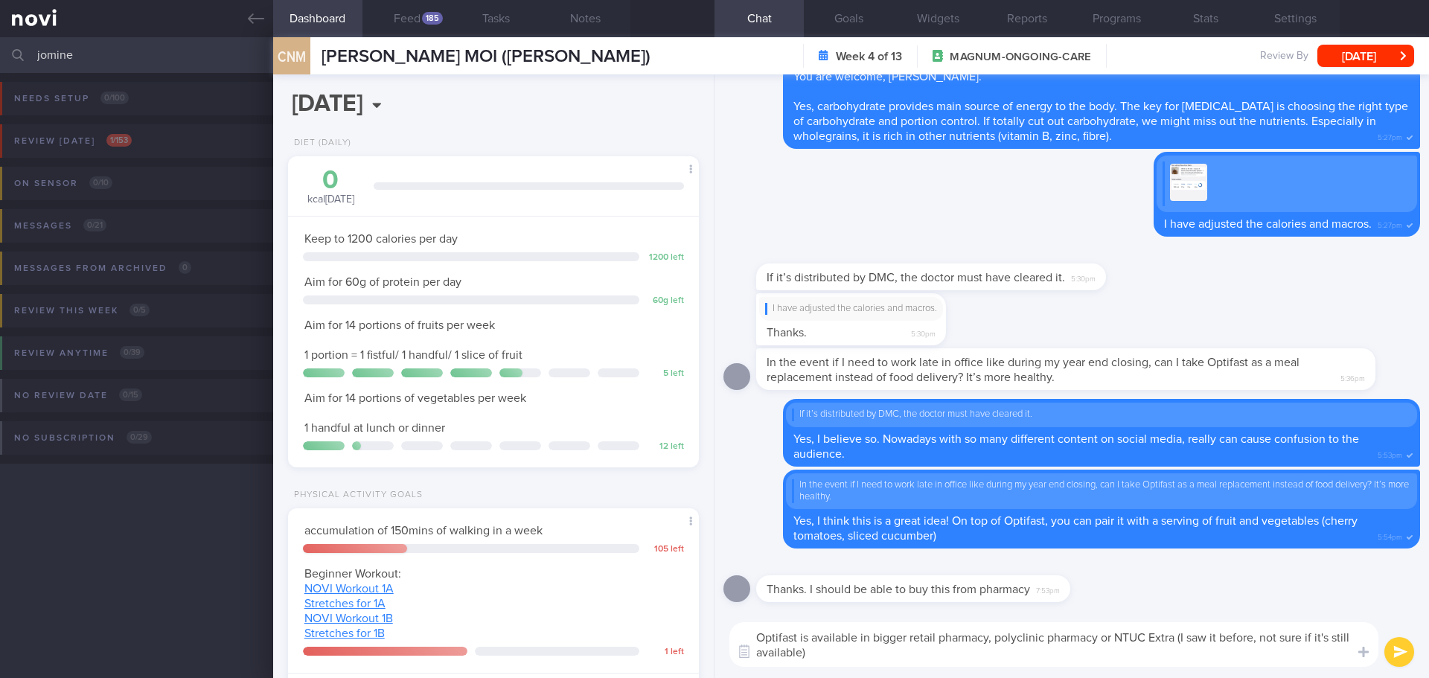
click at [1157, 660] on textarea "Optifast is available in bigger retail pharmacy, polyclinic pharmacy or NTUC Ex…" at bounding box center [1053, 644] width 649 height 45
type textarea "Optifast is available in bigger retail pharmacy, polyclinic pharmacy or NTUC Ex…"
click at [1403, 659] on button "submit" at bounding box center [1399, 652] width 30 height 30
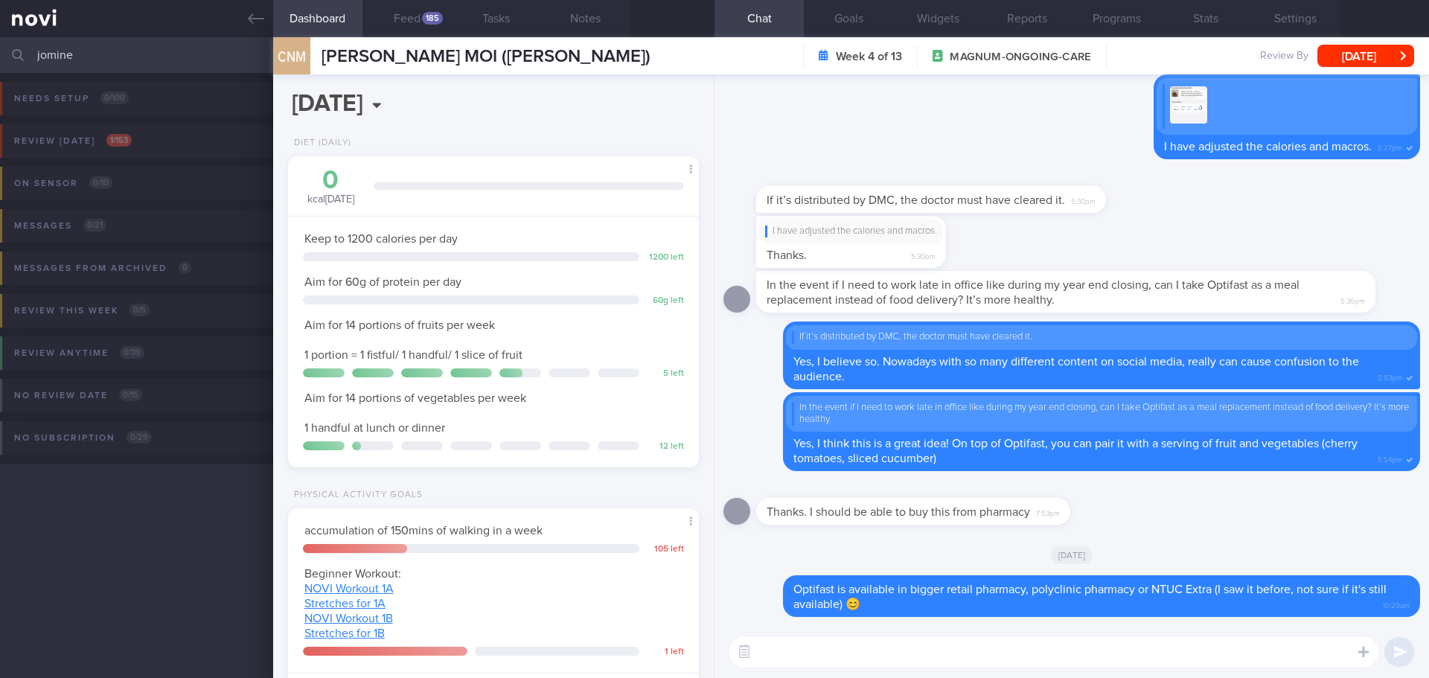
click at [1127, 656] on textarea at bounding box center [1053, 652] width 649 height 30
drag, startPoint x: 67, startPoint y: 58, endPoint x: 17, endPoint y: 54, distance: 50.1
click at [17, 54] on div "jomine Assigned patients Assigned patients All active patients Archived patients" at bounding box center [714, 55] width 1429 height 36
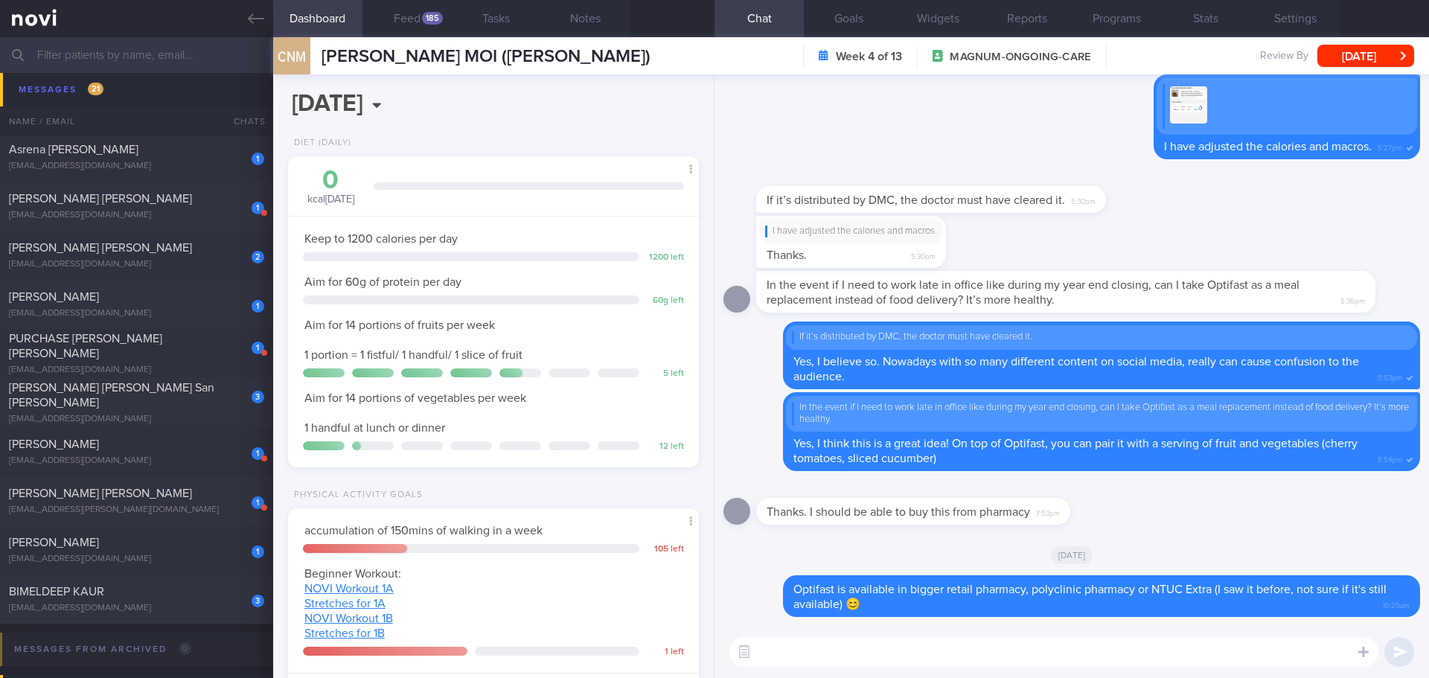
scroll to position [595, 0]
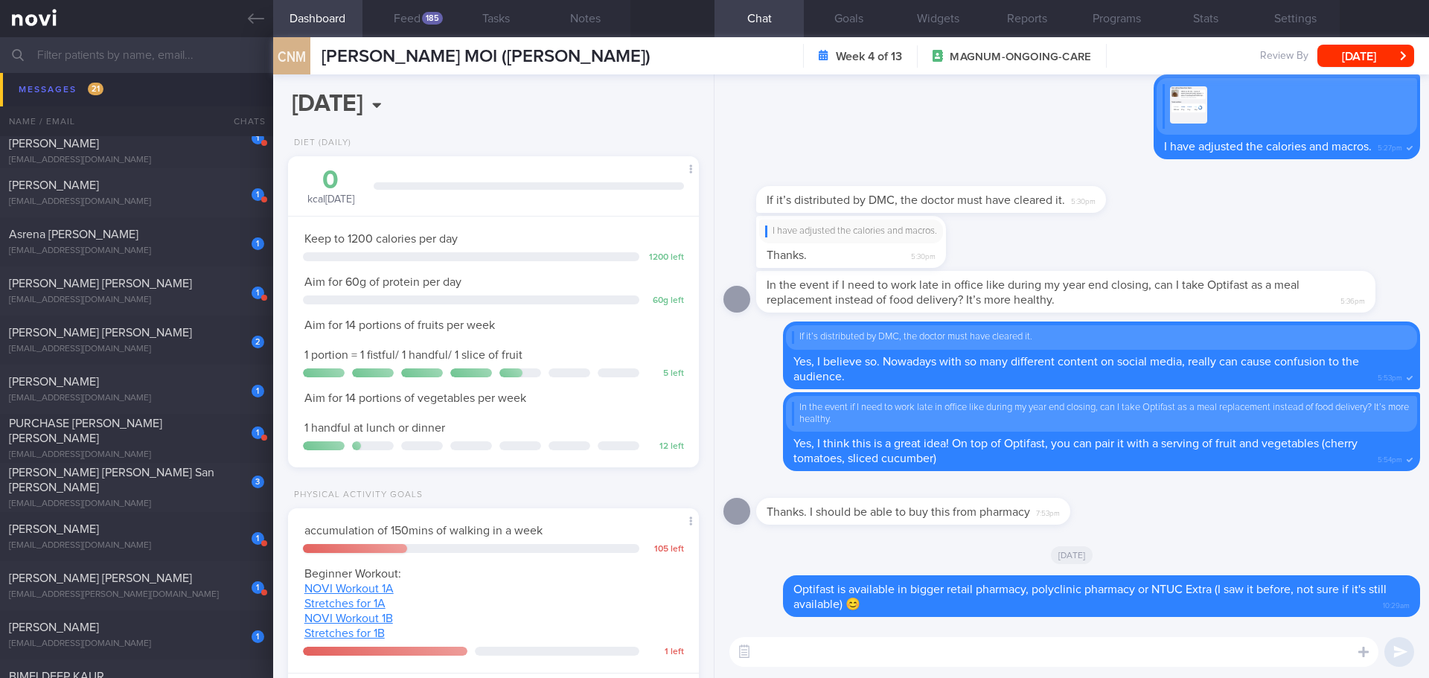
click at [810, 644] on textarea at bounding box center [1053, 652] width 649 height 30
type textarea "It comes with different flavors but the nutrition content are same. Choose your"
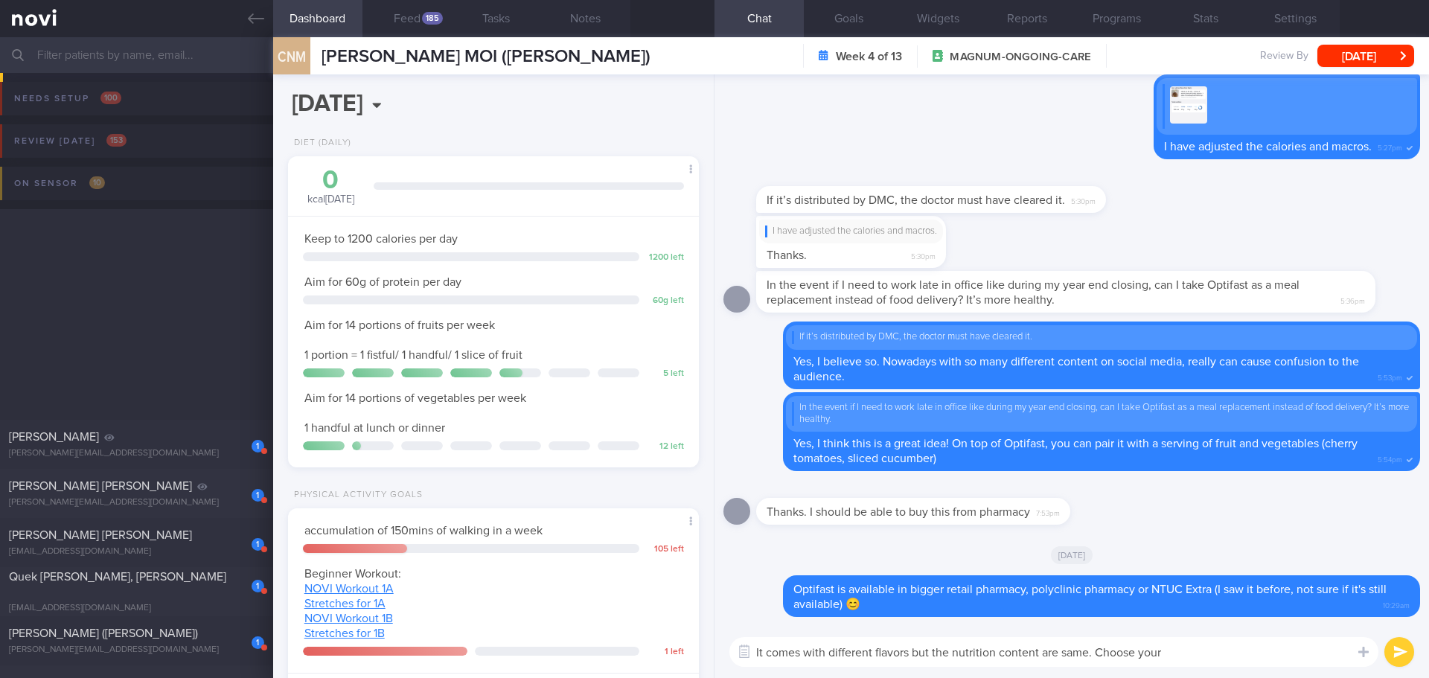
select select "8"
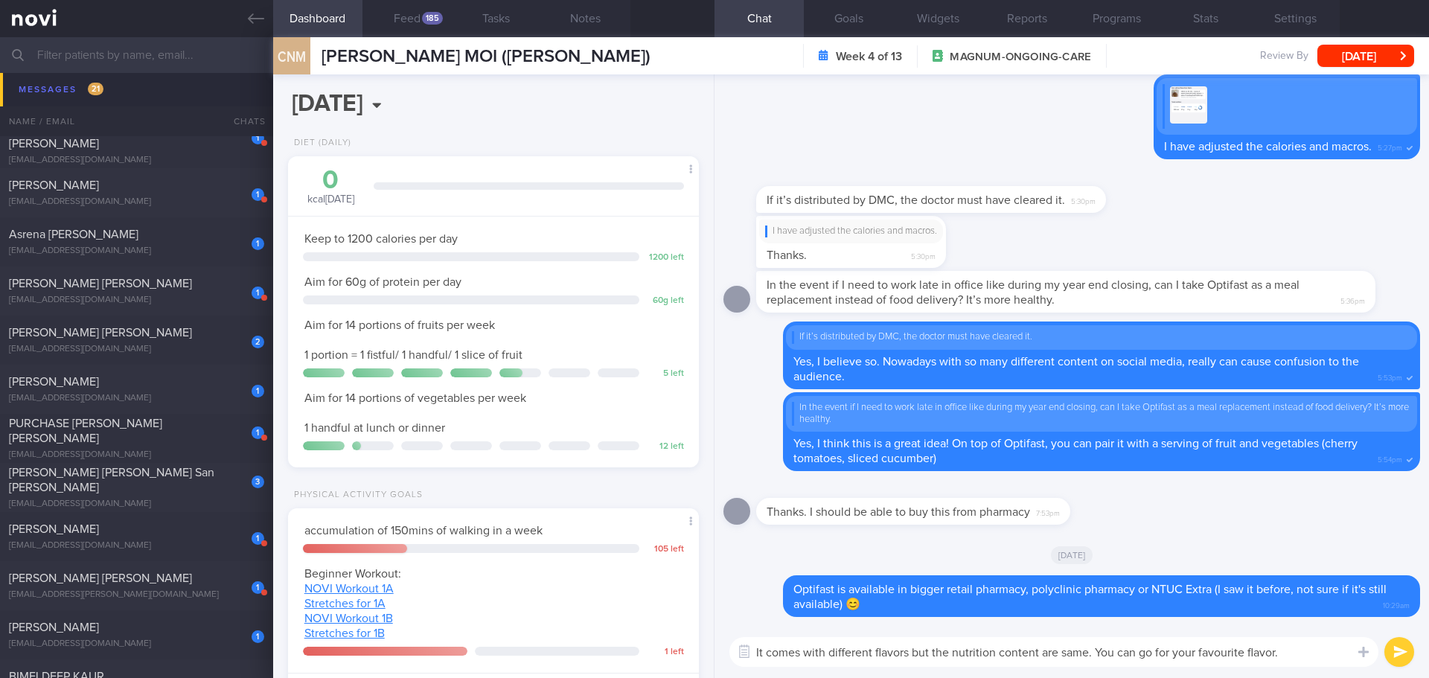
click at [994, 651] on textarea "It comes with different flavors but the nutrition content are same. You can go …" at bounding box center [1053, 652] width 649 height 30
type textarea "It comes with different flavors but the nutritional content are same. You can g…"
click at [1391, 659] on button "submit" at bounding box center [1399, 652] width 30 height 30
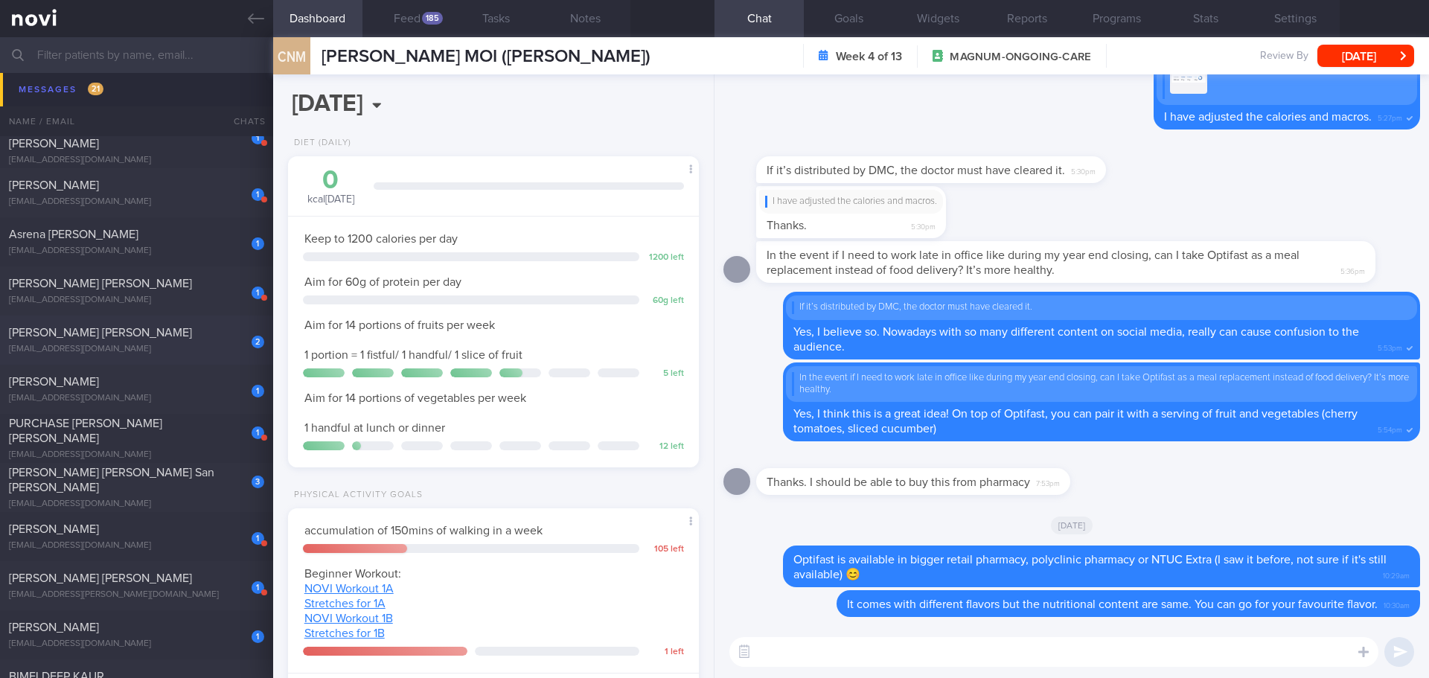
scroll to position [819, 0]
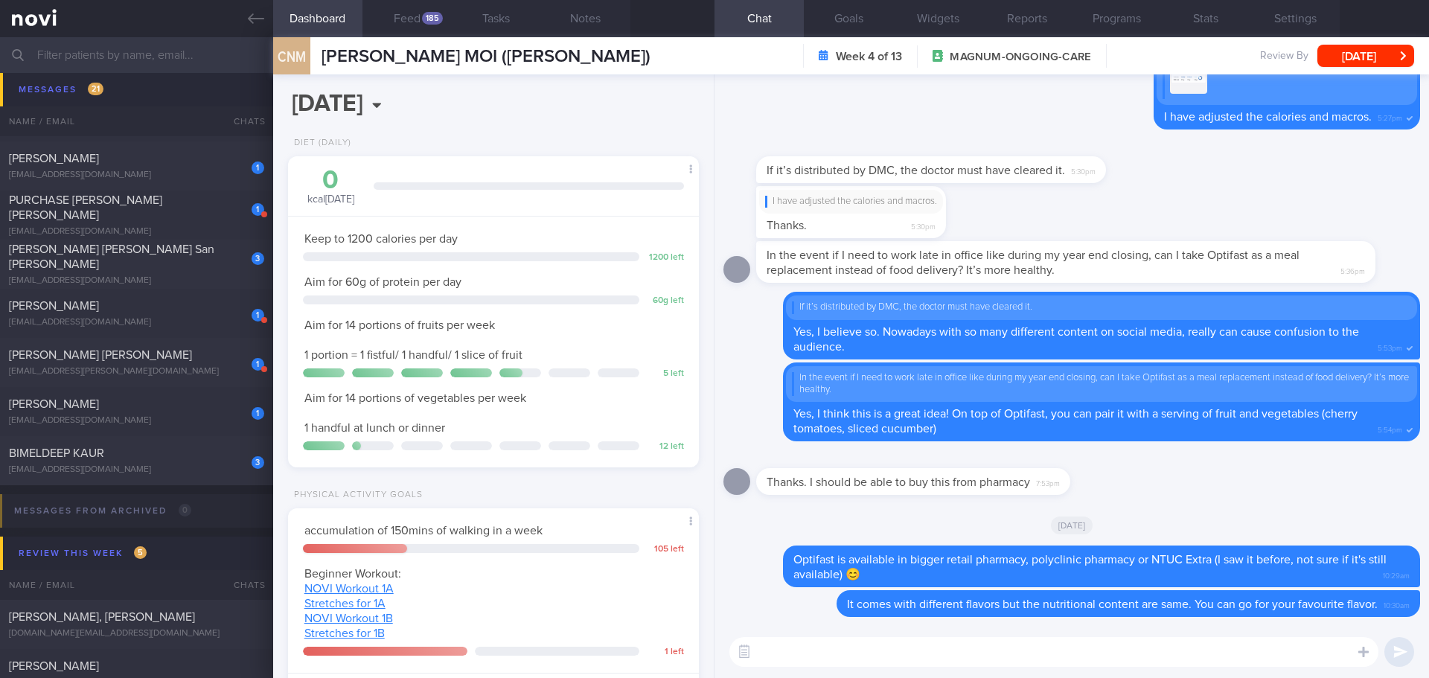
drag, startPoint x: 151, startPoint y: 413, endPoint x: 846, endPoint y: 102, distance: 761.5
click at [152, 413] on div "1 SANDRINE JANA LAURA GERBER sandrine.inbox@gmail.com" at bounding box center [136, 412] width 273 height 30
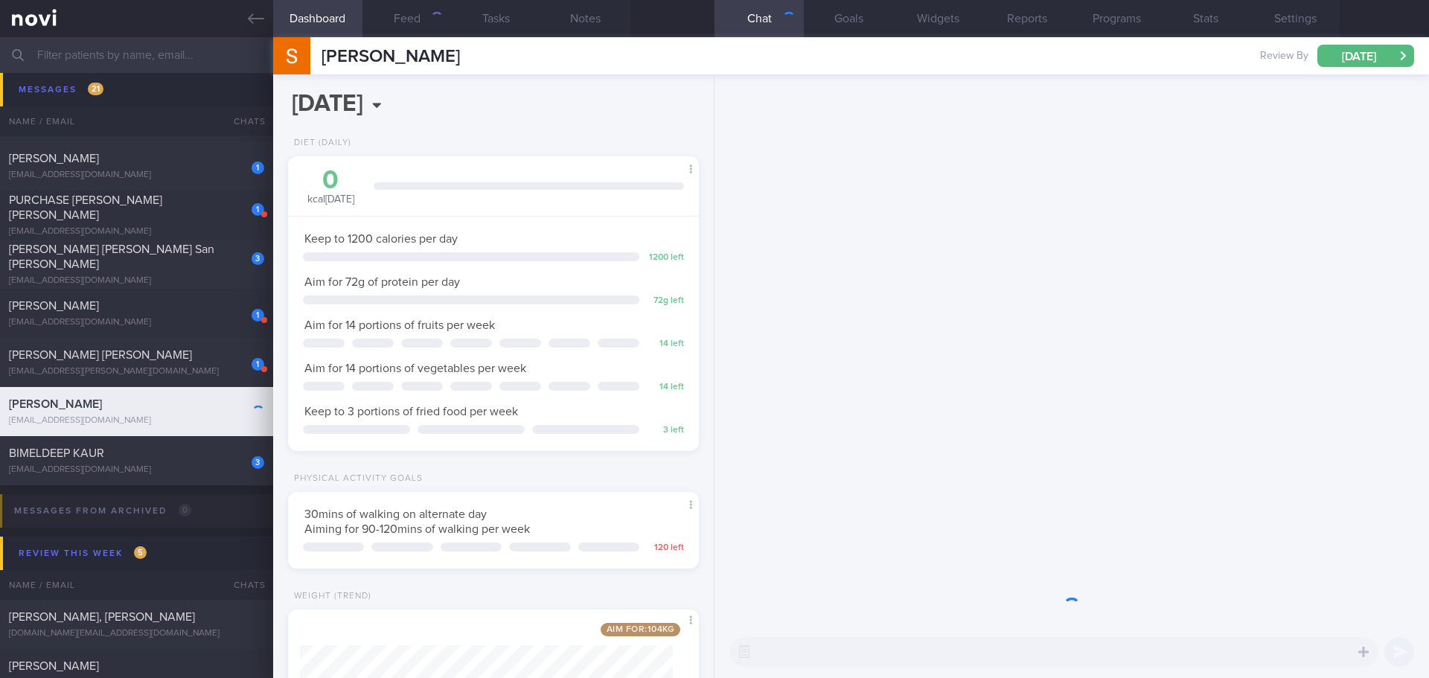
scroll to position [208, 374]
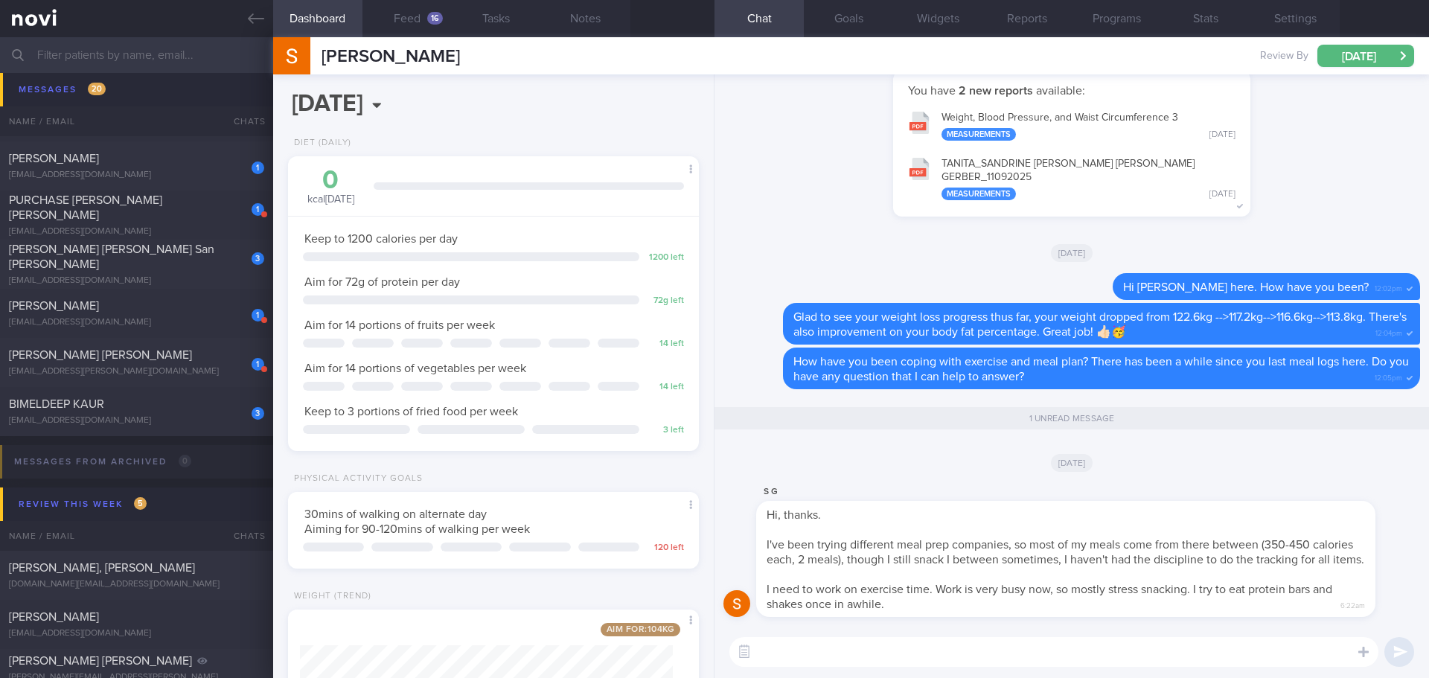
click at [890, 452] on div "[DATE]" at bounding box center [1071, 462] width 697 height 42
click at [938, 441] on div "[DATE]" at bounding box center [1071, 462] width 697 height 42
click at [926, 624] on div "S G Hi, thanks. I've been trying different meal prep companies, so most of my m…" at bounding box center [1071, 554] width 697 height 143
click at [400, 11] on button "Feed 16" at bounding box center [406, 18] width 89 height 37
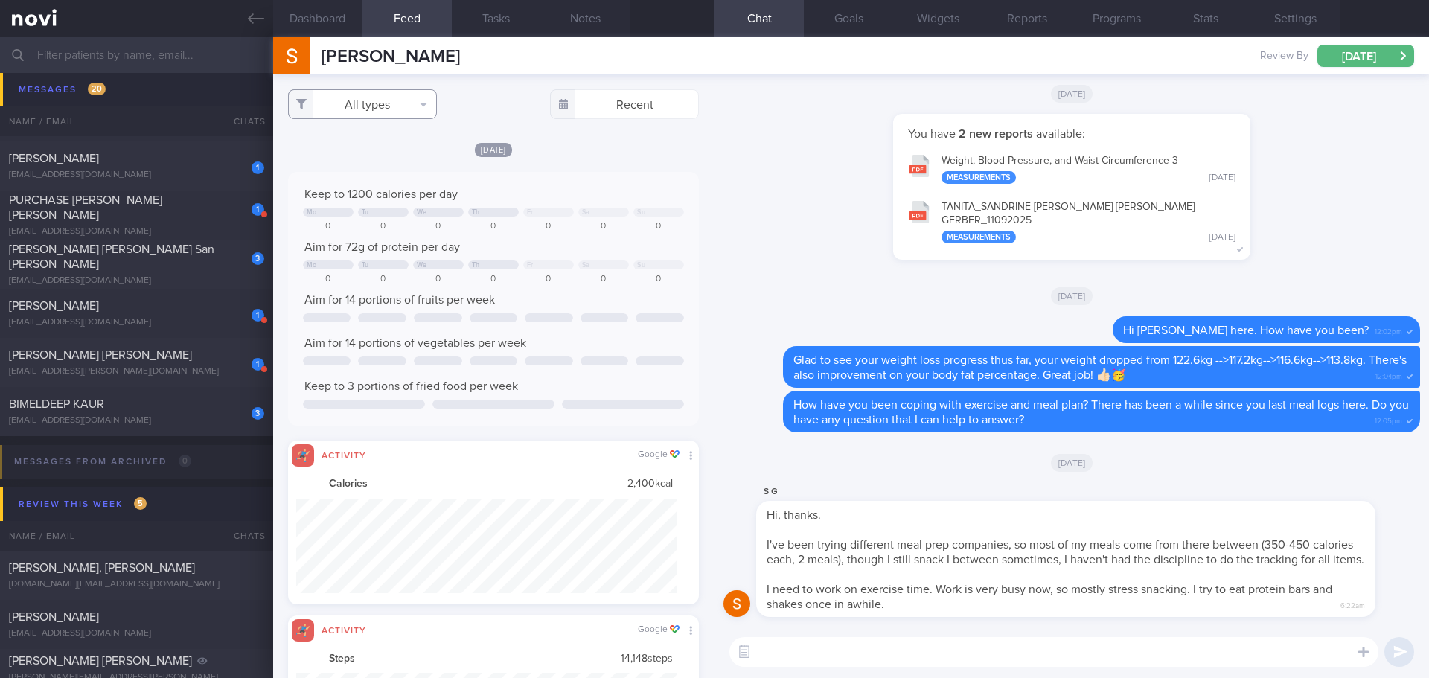
click at [413, 100] on button "All types" at bounding box center [362, 104] width 149 height 30
click at [374, 157] on button "Activity" at bounding box center [362, 155] width 147 height 22
checkbox input "false"
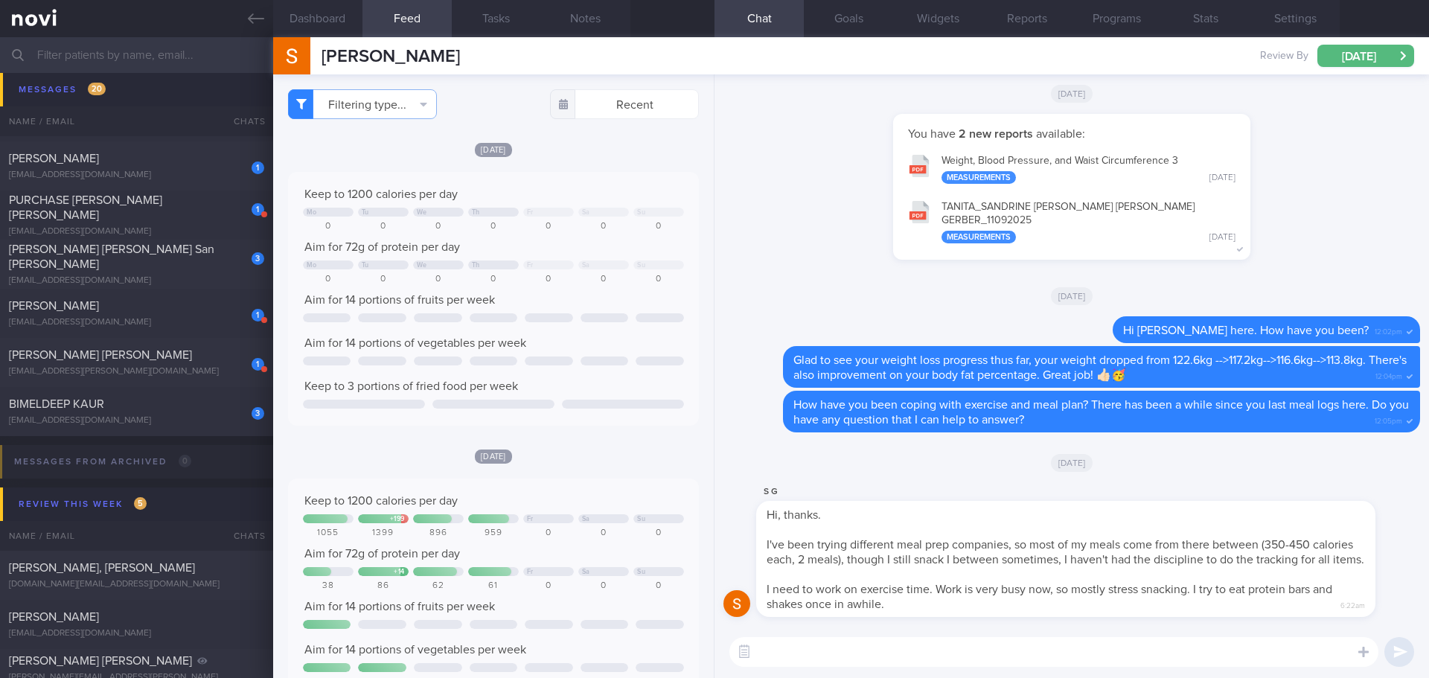
click at [789, 644] on textarea at bounding box center [1053, 652] width 649 height 30
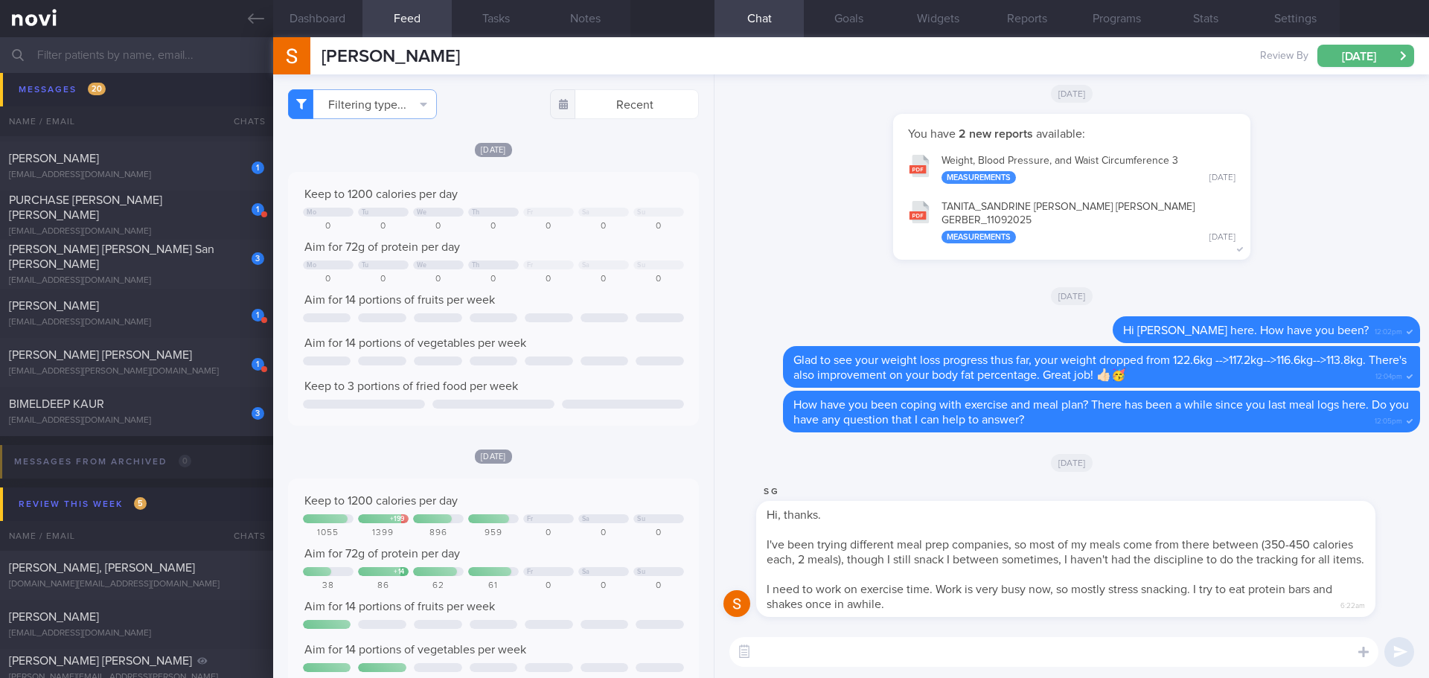
click at [789, 644] on textarea at bounding box center [1053, 652] width 649 height 30
click at [787, 644] on textarea at bounding box center [1053, 652] width 649 height 30
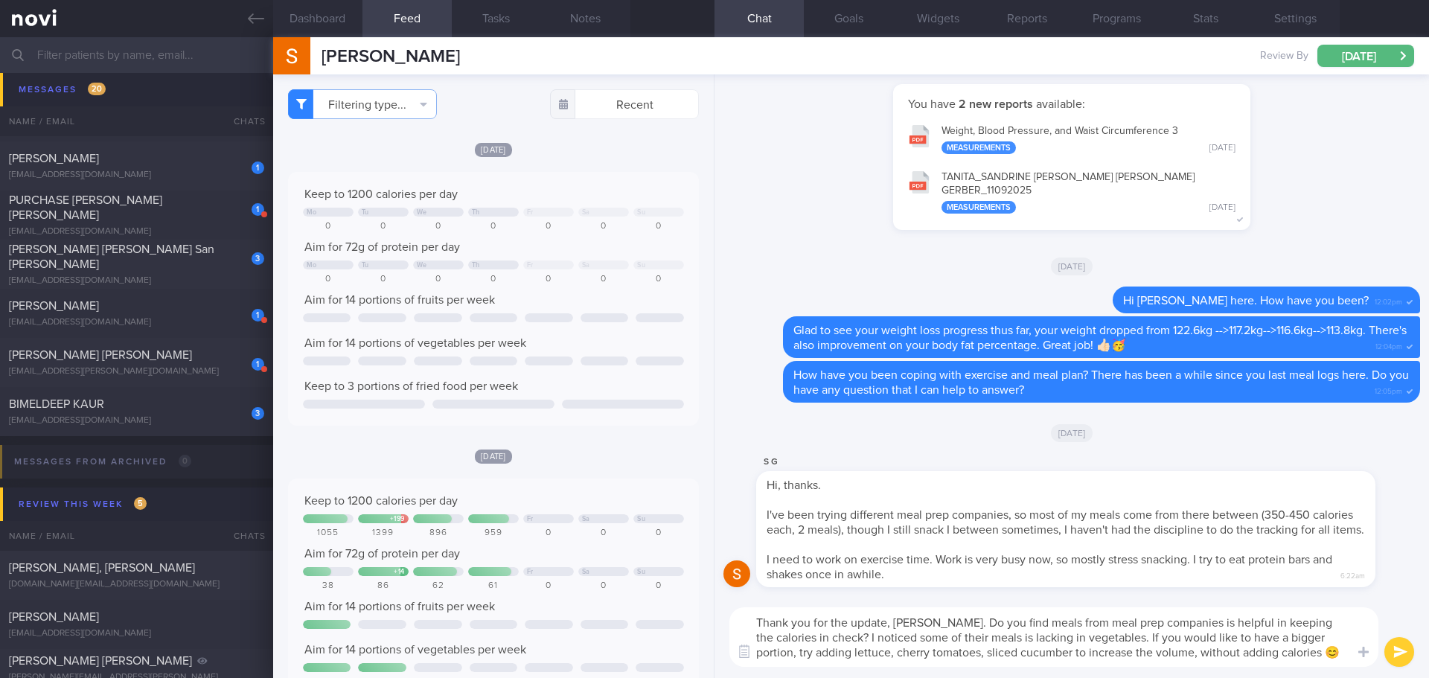
type textarea "Thank you for the update, Sandrine. Do you find meals from meal prep companies …"
click at [1398, 647] on button "submit" at bounding box center [1399, 652] width 30 height 30
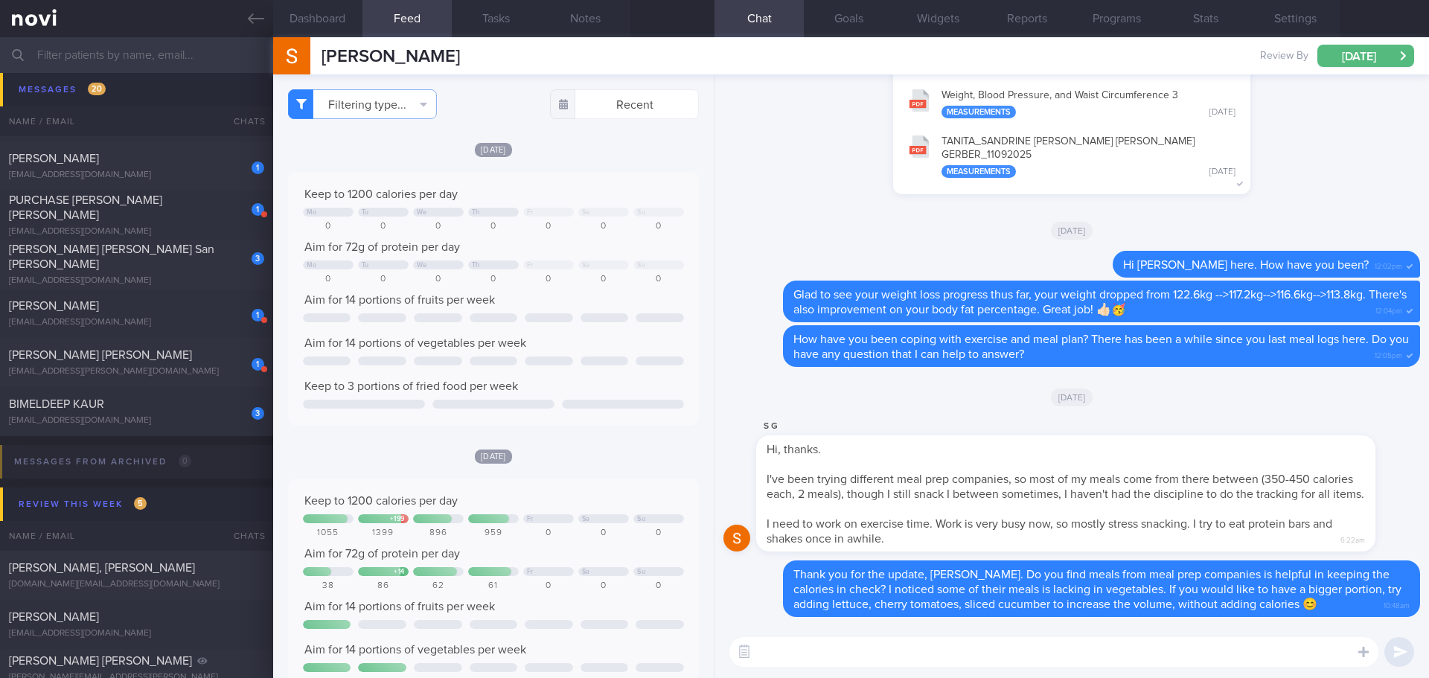
click at [1070, 666] on textarea at bounding box center [1053, 652] width 649 height 30
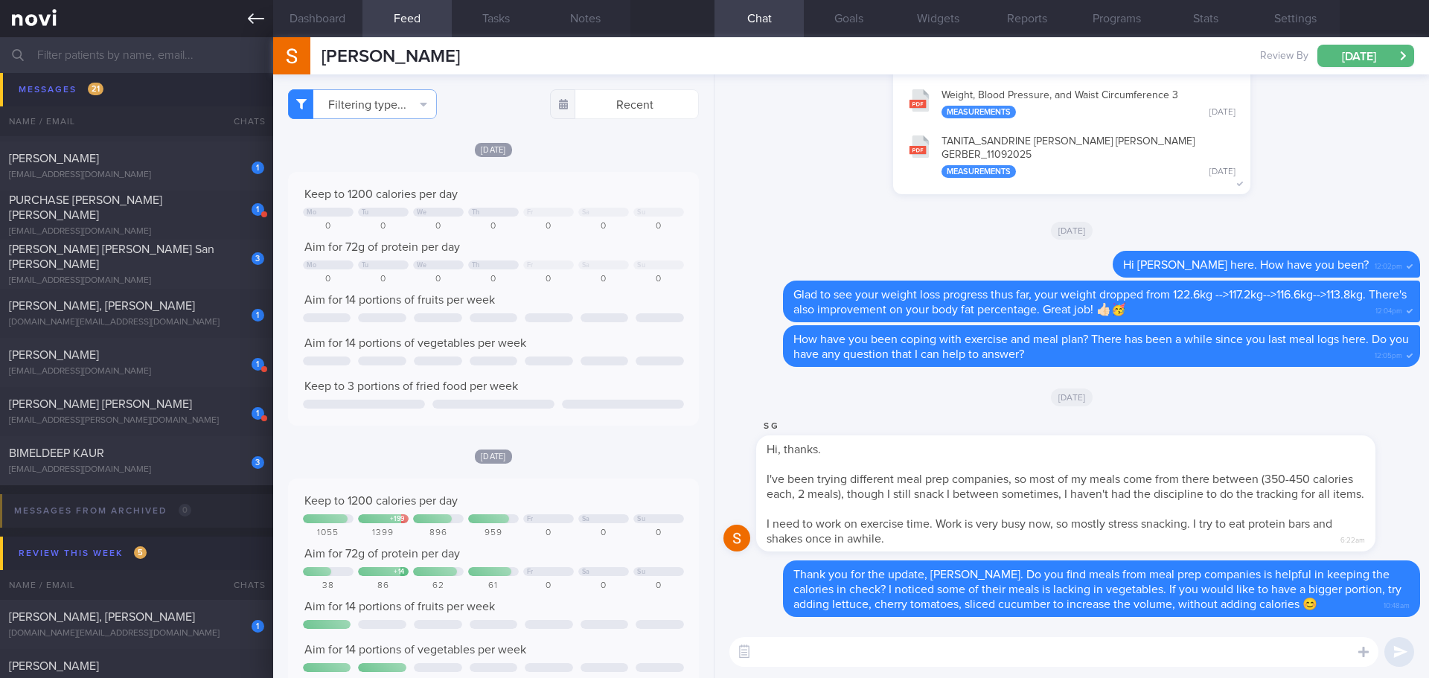
click at [260, 19] on icon at bounding box center [256, 18] width 16 height 16
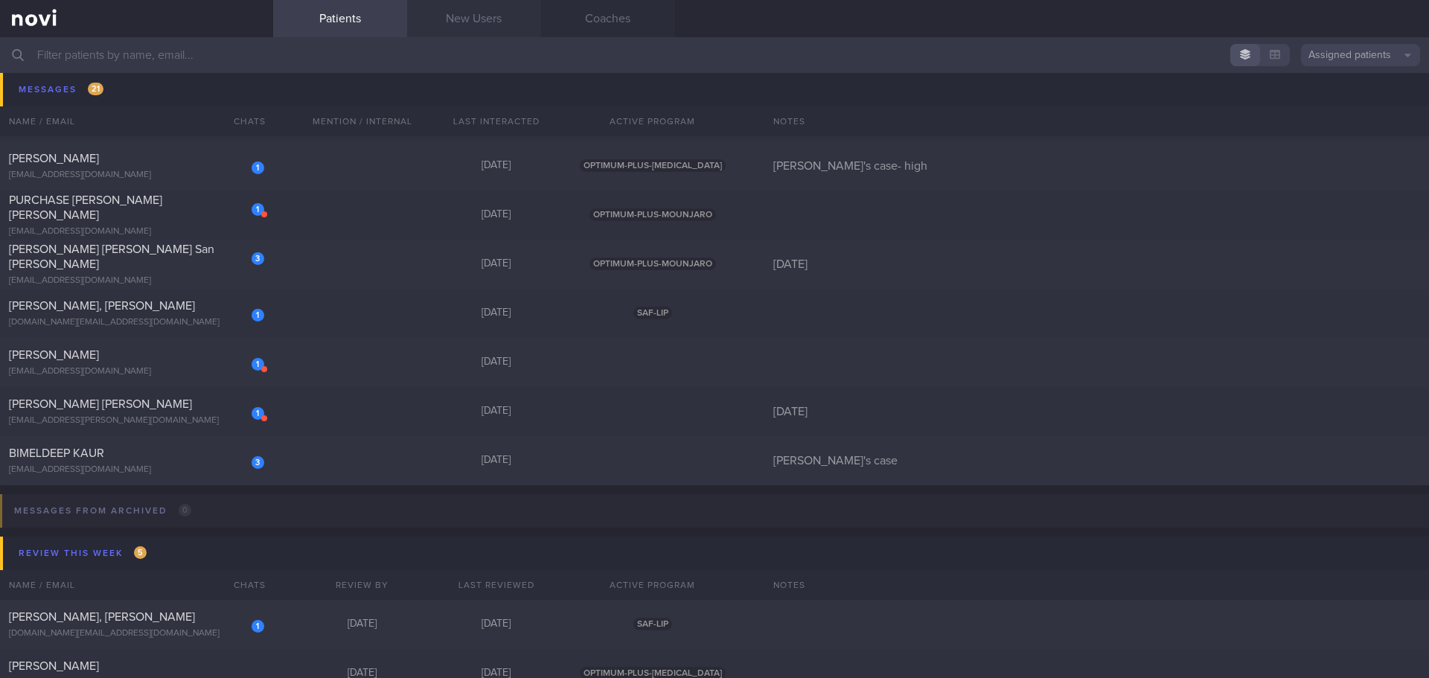
click at [500, 25] on link "New Users" at bounding box center [474, 18] width 134 height 37
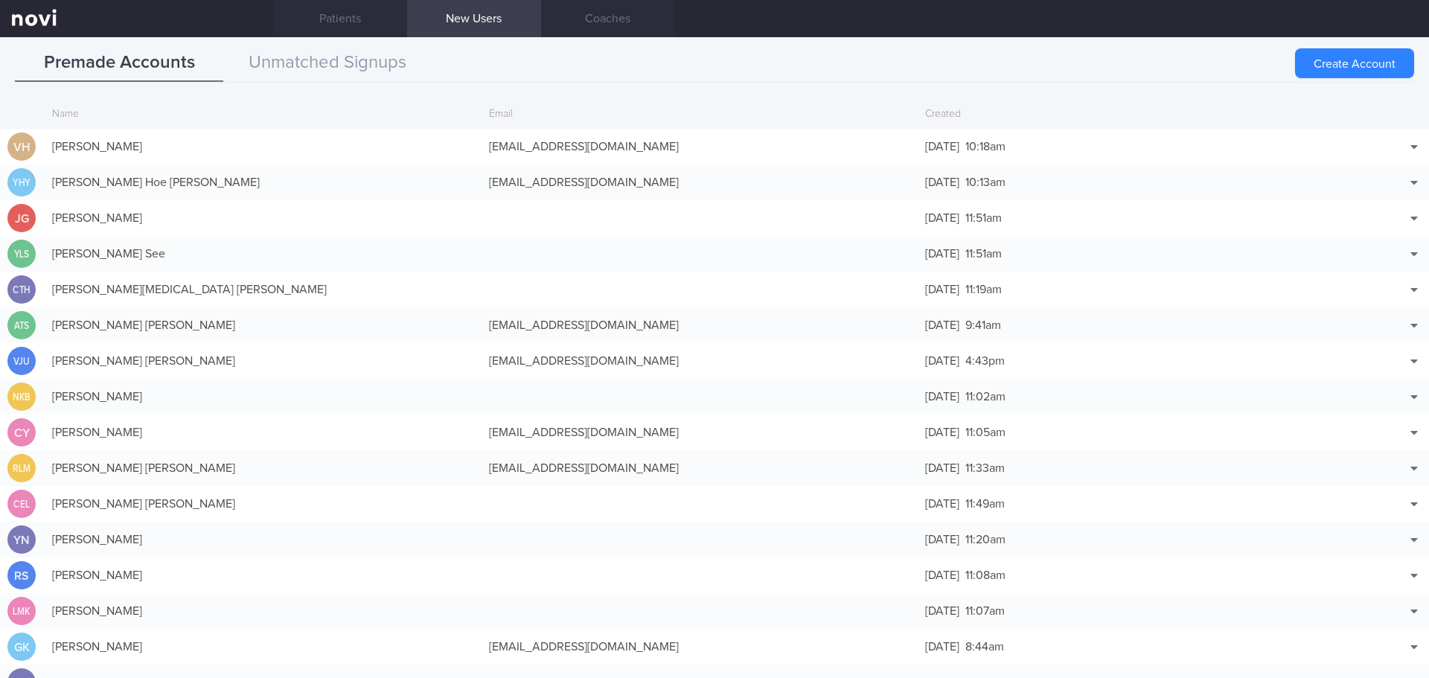
click at [1177, 67] on div "Premade Accounts Unmatched Signups" at bounding box center [714, 64] width 1399 height 38
click at [1320, 65] on button "Create Account" at bounding box center [1354, 63] width 119 height 30
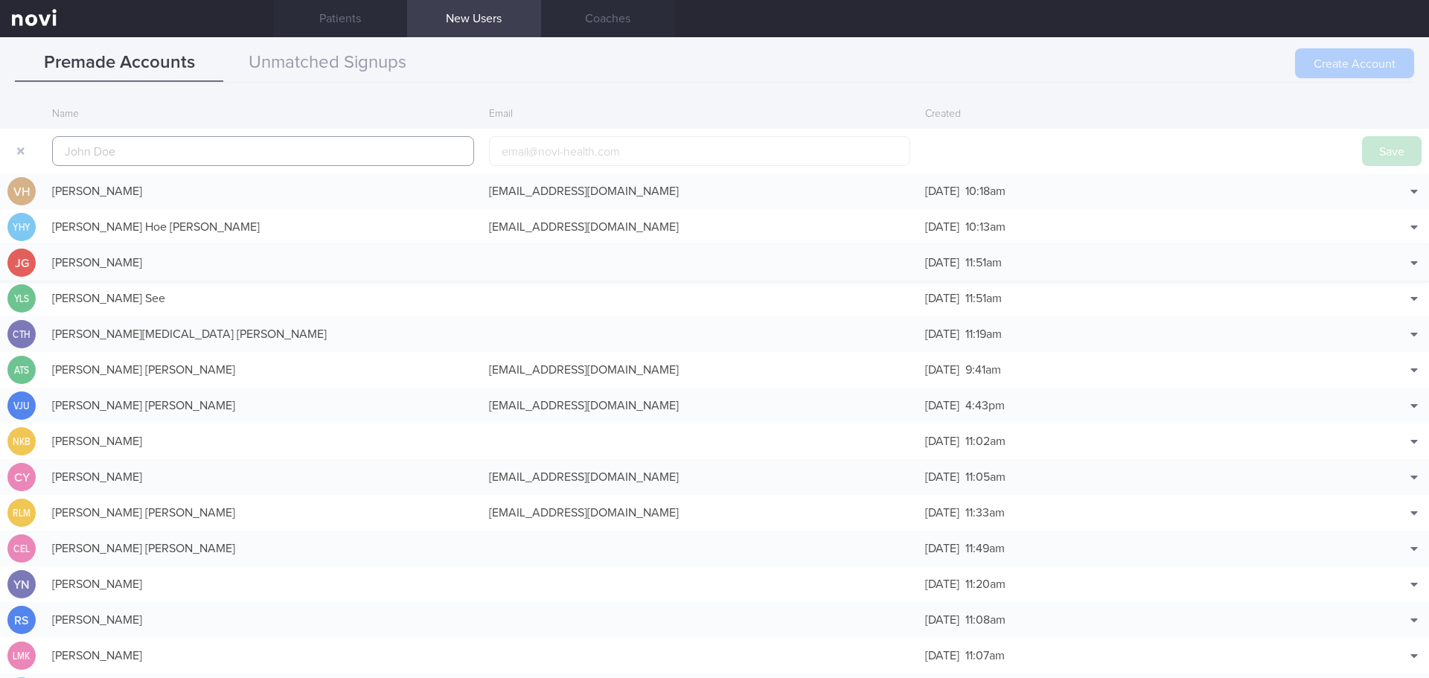
scroll to position [36, 0]
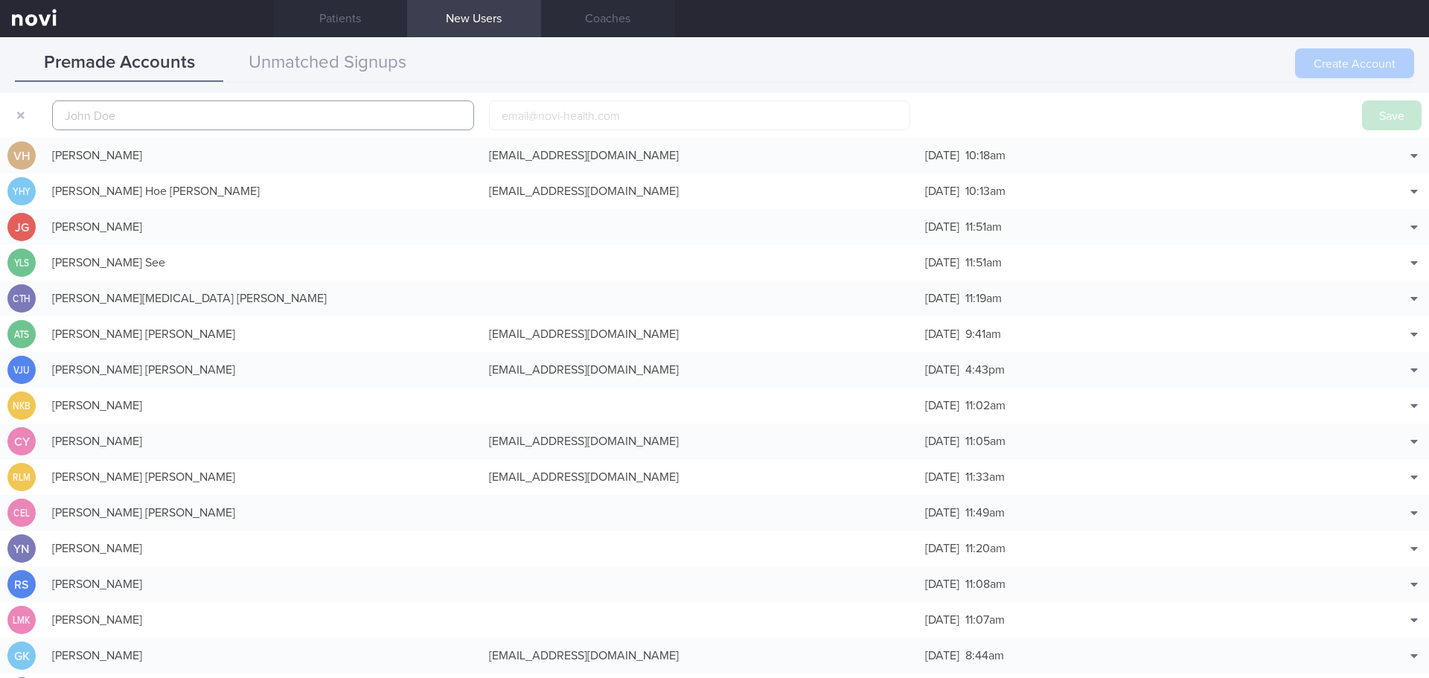
click at [220, 115] on input "text" at bounding box center [263, 115] width 422 height 30
click at [208, 127] on input "text" at bounding box center [263, 115] width 422 height 30
click at [207, 110] on input "text" at bounding box center [263, 115] width 422 height 30
paste input "MOHAMMAD AKBAR PAHLEVI"
type input "MOHAMMAD AKBAR PAHLEVI"
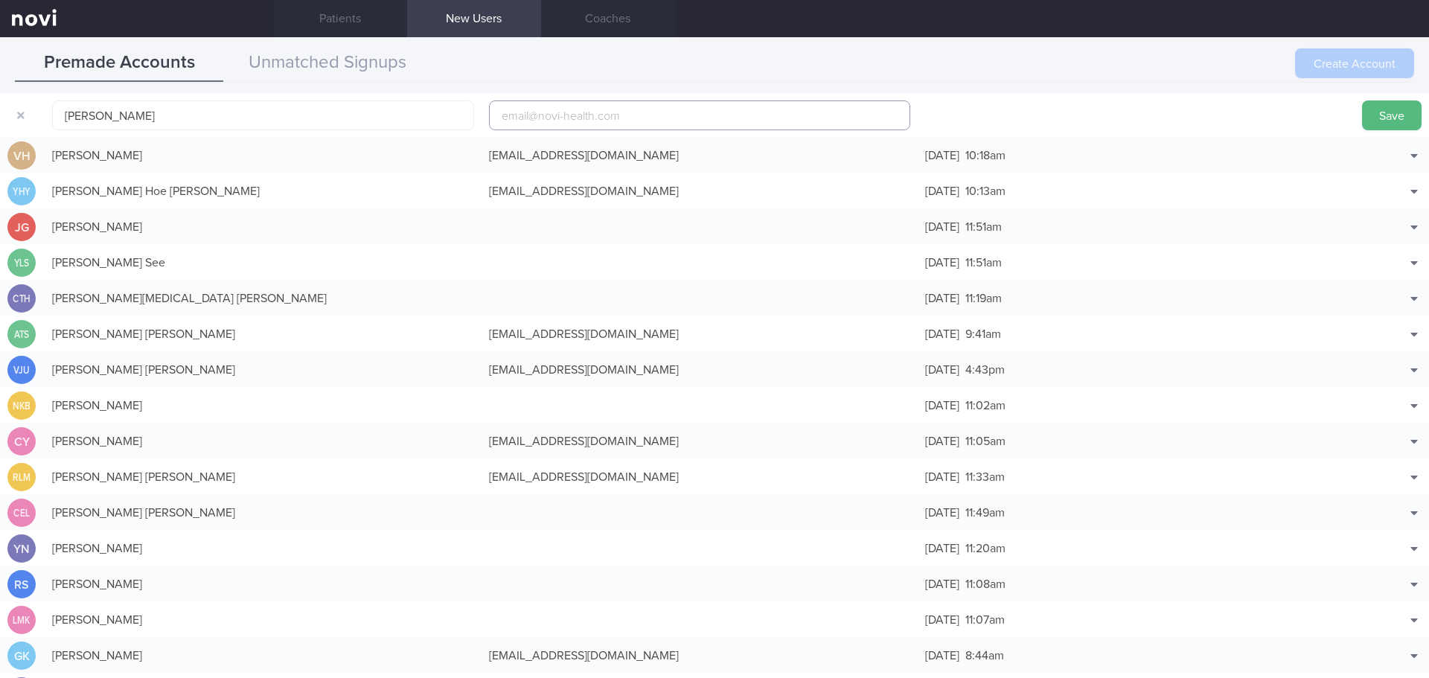
click at [539, 121] on input "email" at bounding box center [700, 115] width 422 height 30
paste input "pahlevi.akbar@gmail.com"
click at [566, 117] on input "pahlevi.akbar@gmail.com" at bounding box center [700, 115] width 422 height 30
type input "pahlevi.akbar1@gmail.com"
drag, startPoint x: 1372, startPoint y: 111, endPoint x: 403, endPoint y: 52, distance: 970.7
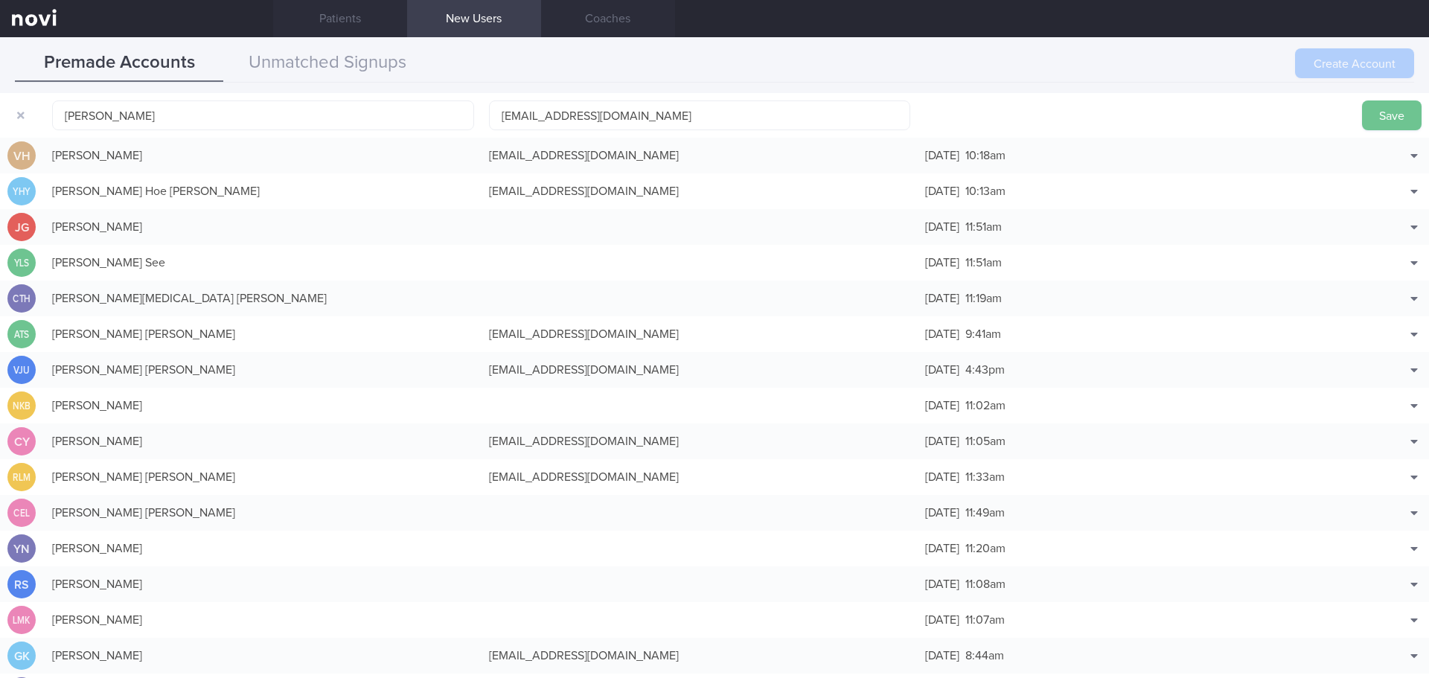
click at [1372, 109] on button "Save" at bounding box center [1392, 115] width 60 height 30
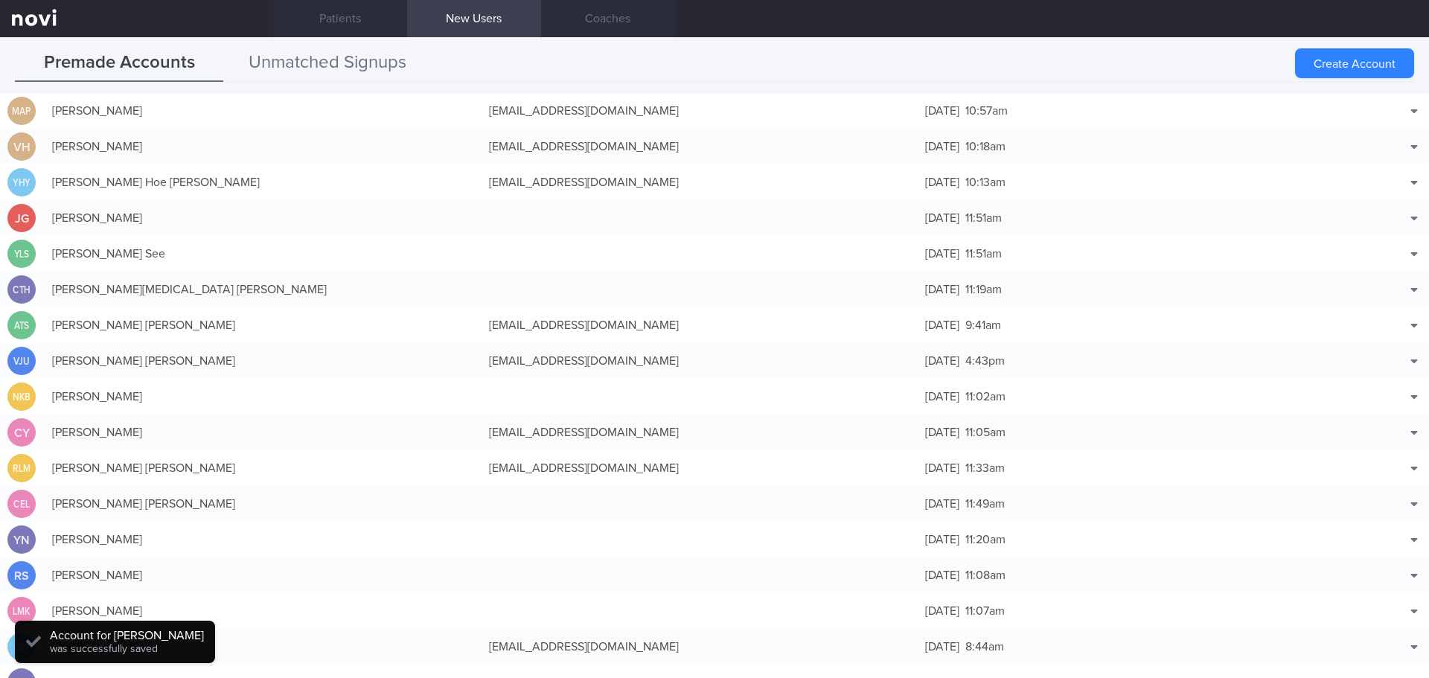
click at [364, 65] on button "Unmatched Signups" at bounding box center [327, 63] width 208 height 37
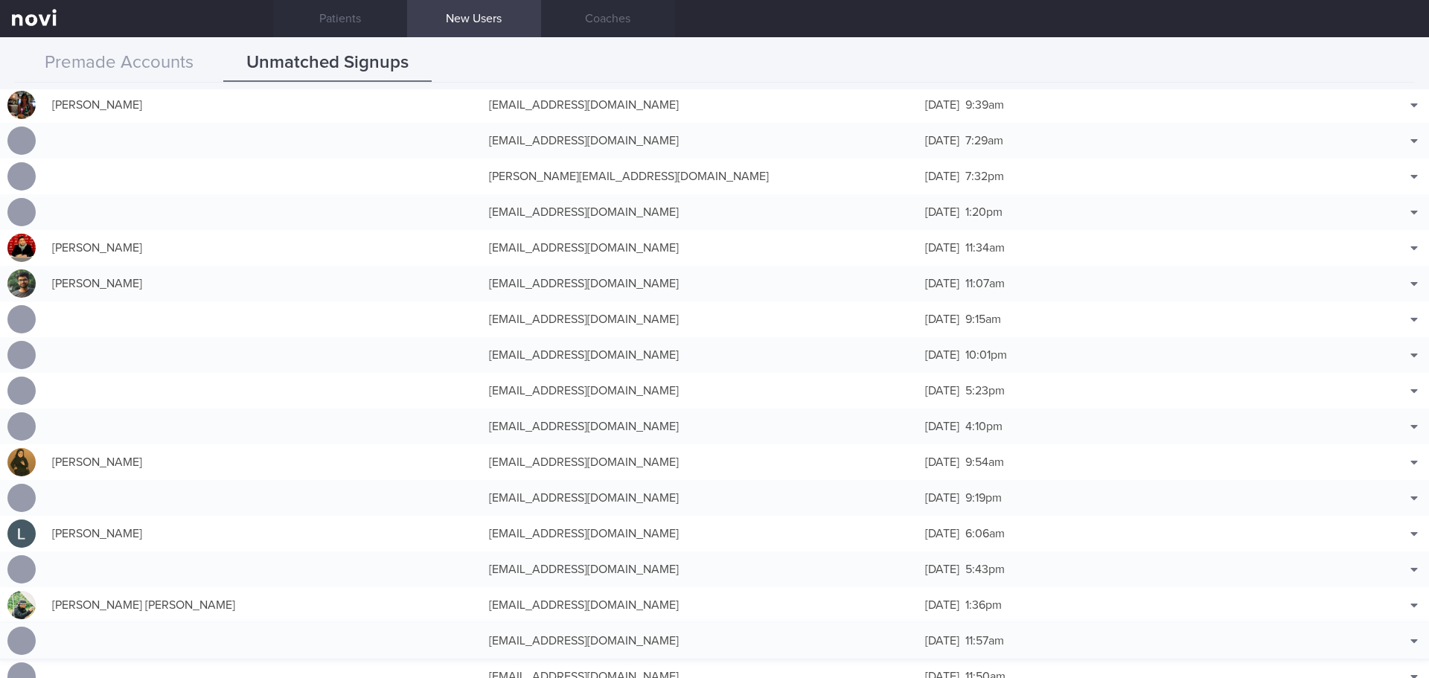
scroll to position [0, 0]
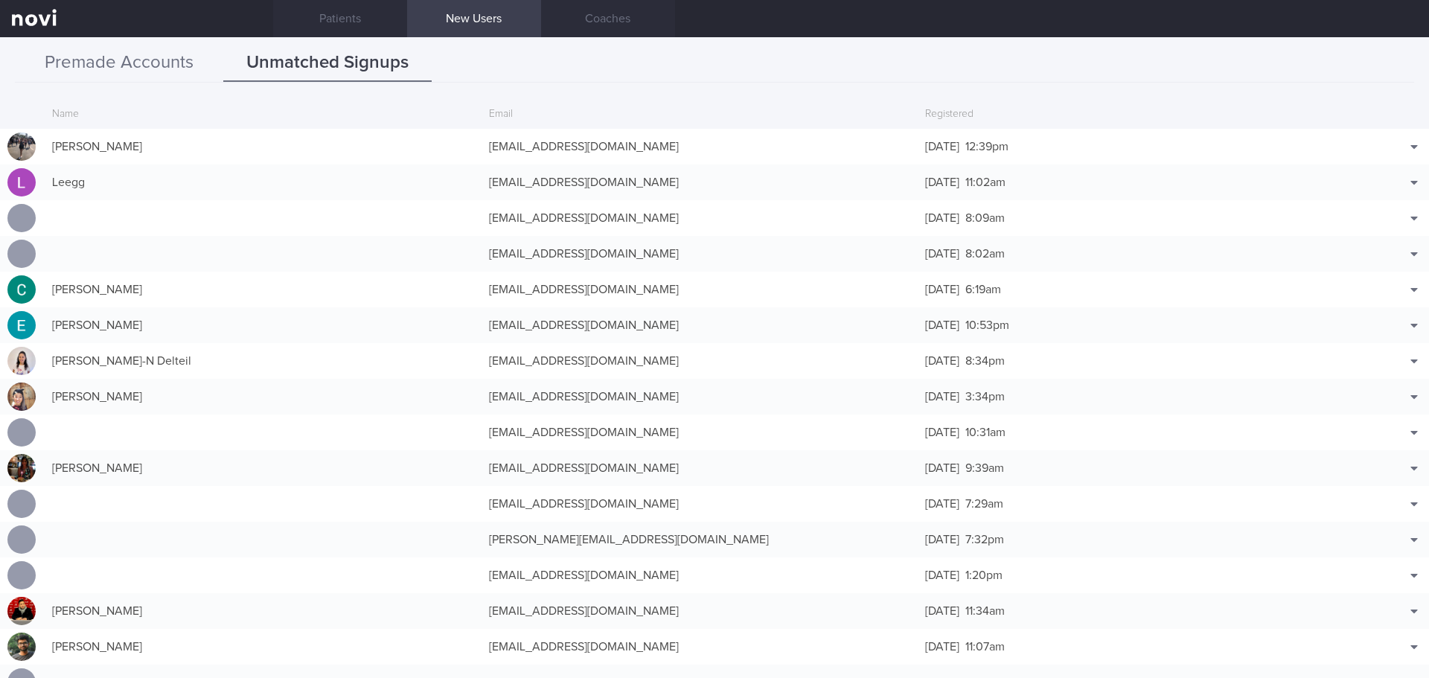
click at [183, 71] on button "Premade Accounts" at bounding box center [119, 63] width 208 height 37
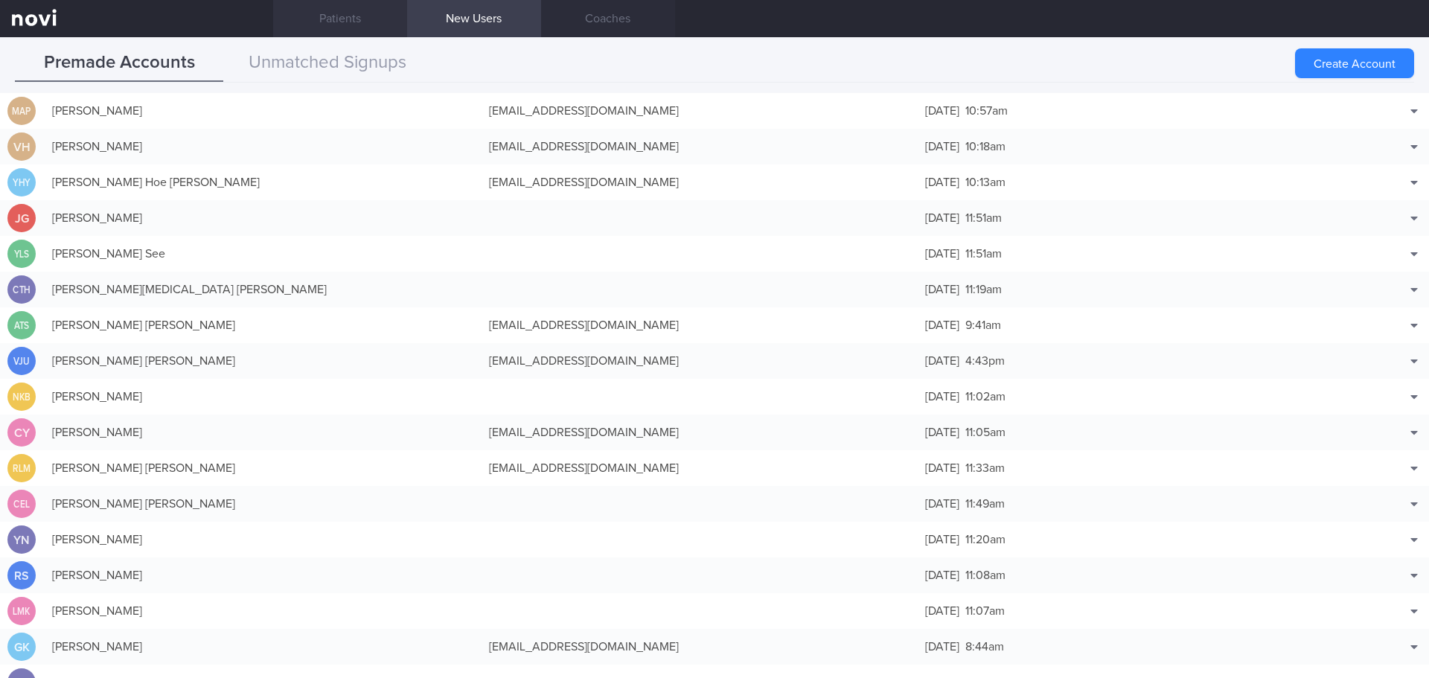
click at [353, 11] on link "Patients" at bounding box center [340, 18] width 134 height 37
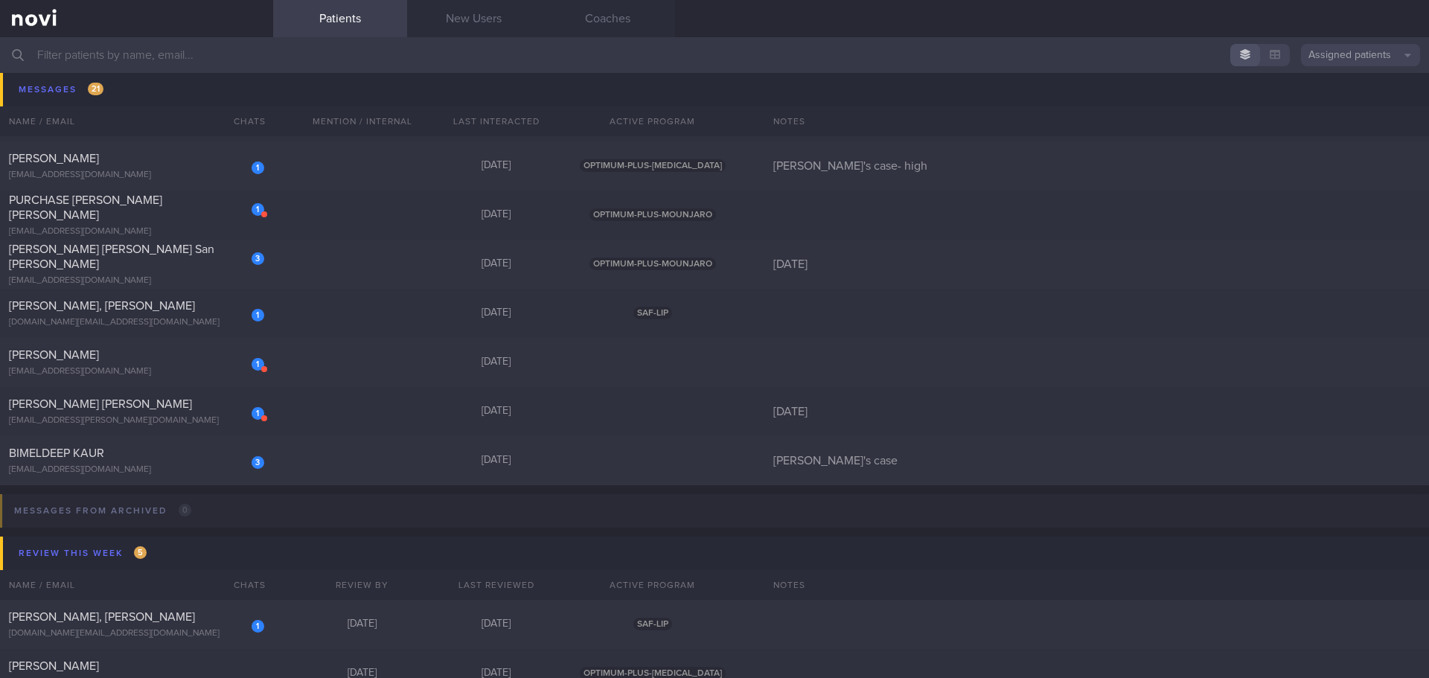
click at [1376, 61] on button "Assigned patients" at bounding box center [1360, 55] width 119 height 22
click at [1363, 97] on button "All active patients" at bounding box center [1360, 103] width 119 height 22
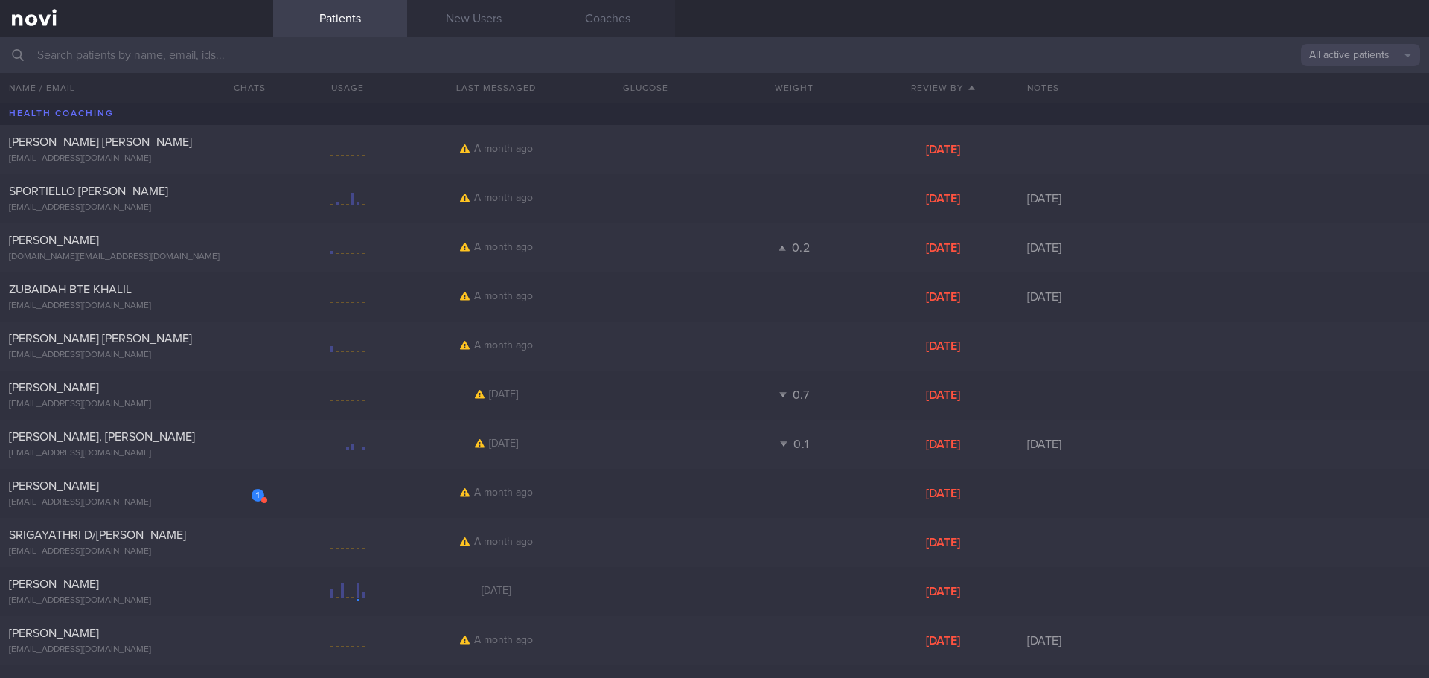
click at [543, 60] on input "text" at bounding box center [714, 55] width 1429 height 36
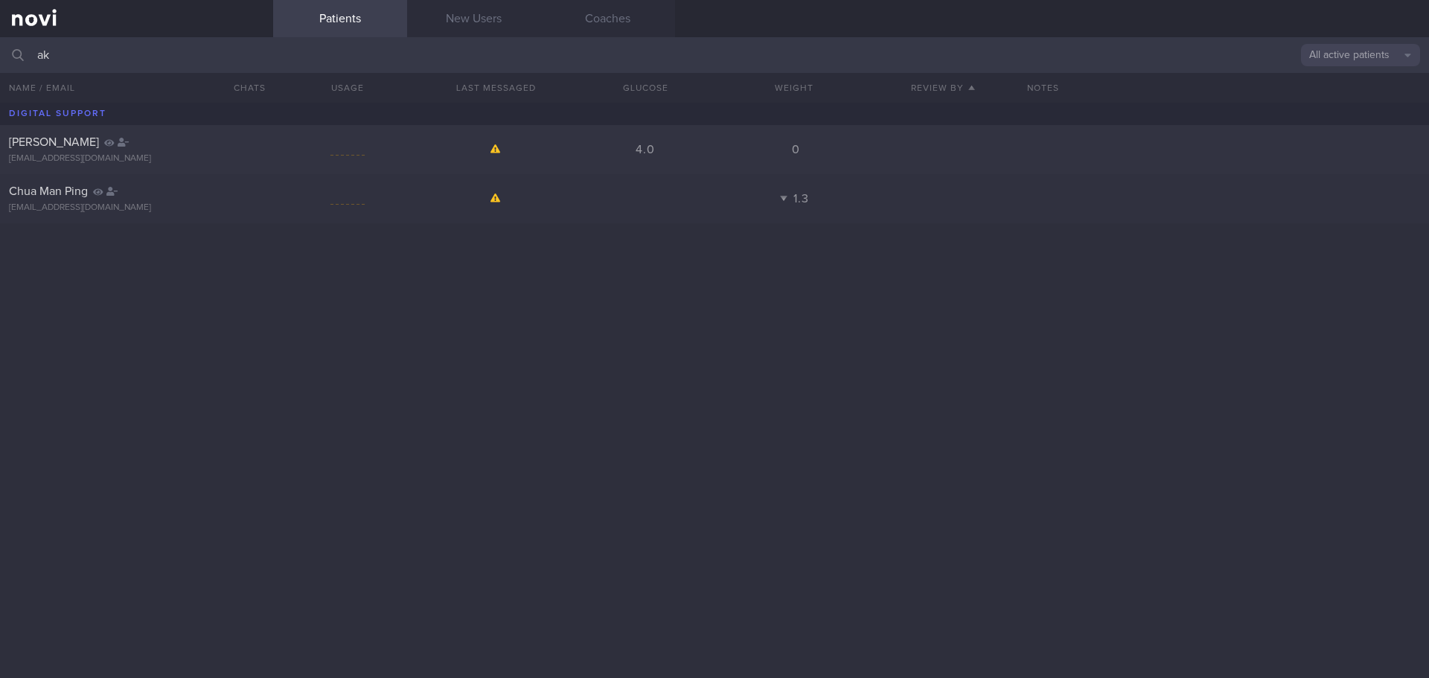
type input "a"
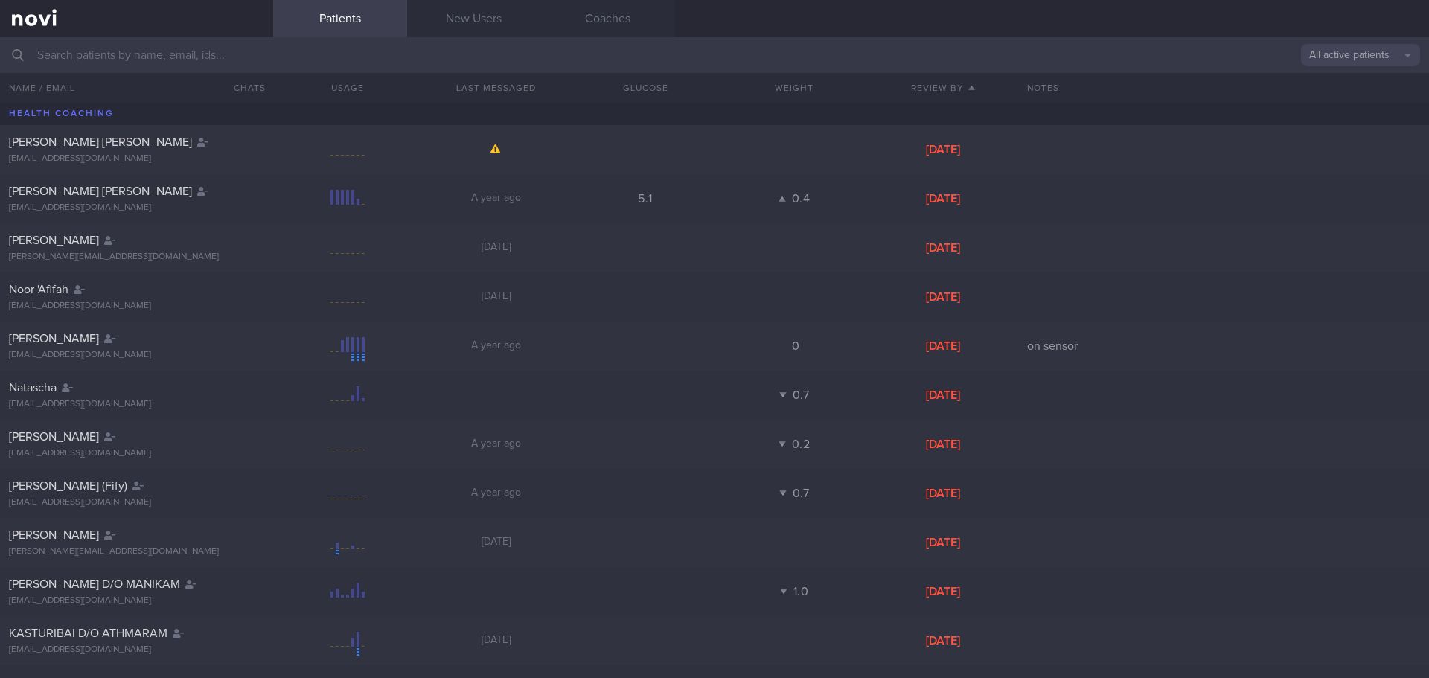
click at [1334, 54] on button "All active patients" at bounding box center [1360, 55] width 119 height 22
click at [1331, 82] on button "Assigned patients" at bounding box center [1360, 80] width 119 height 22
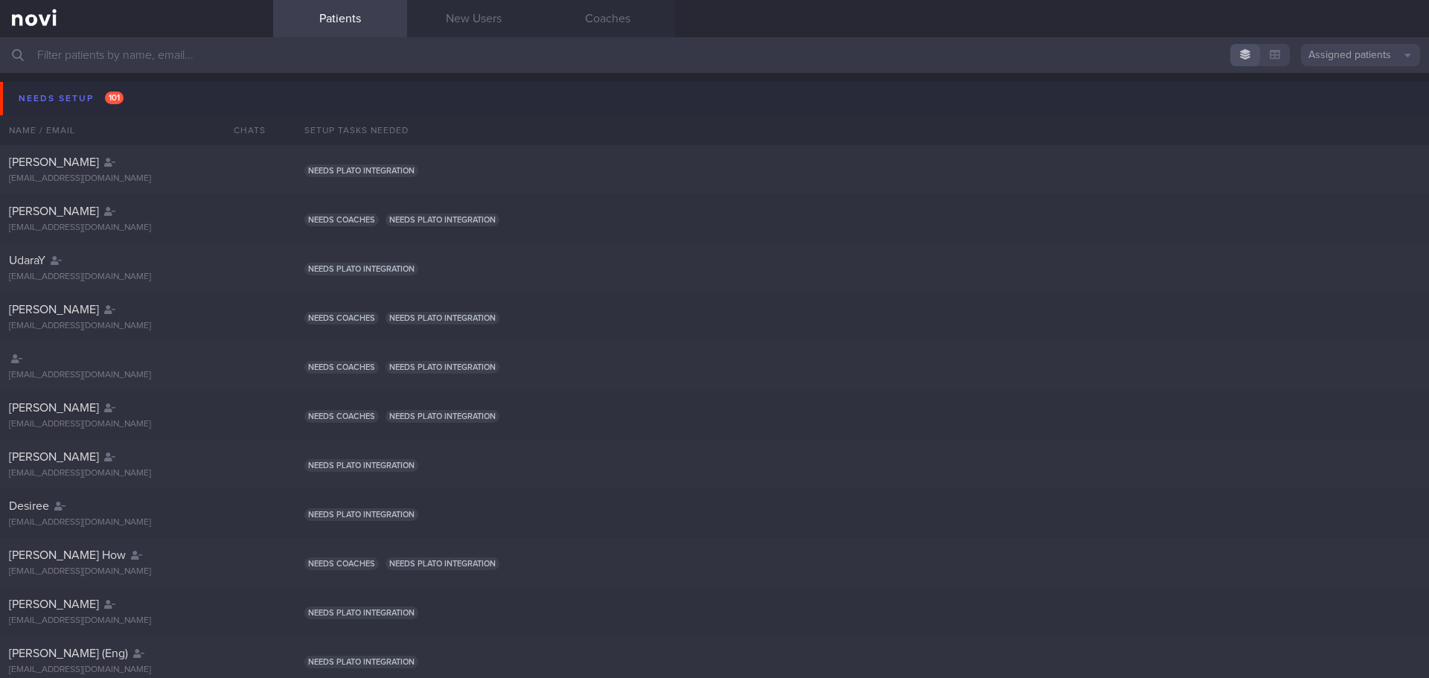
click at [81, 88] on button "Needs setup 101" at bounding box center [716, 98] width 1433 height 33
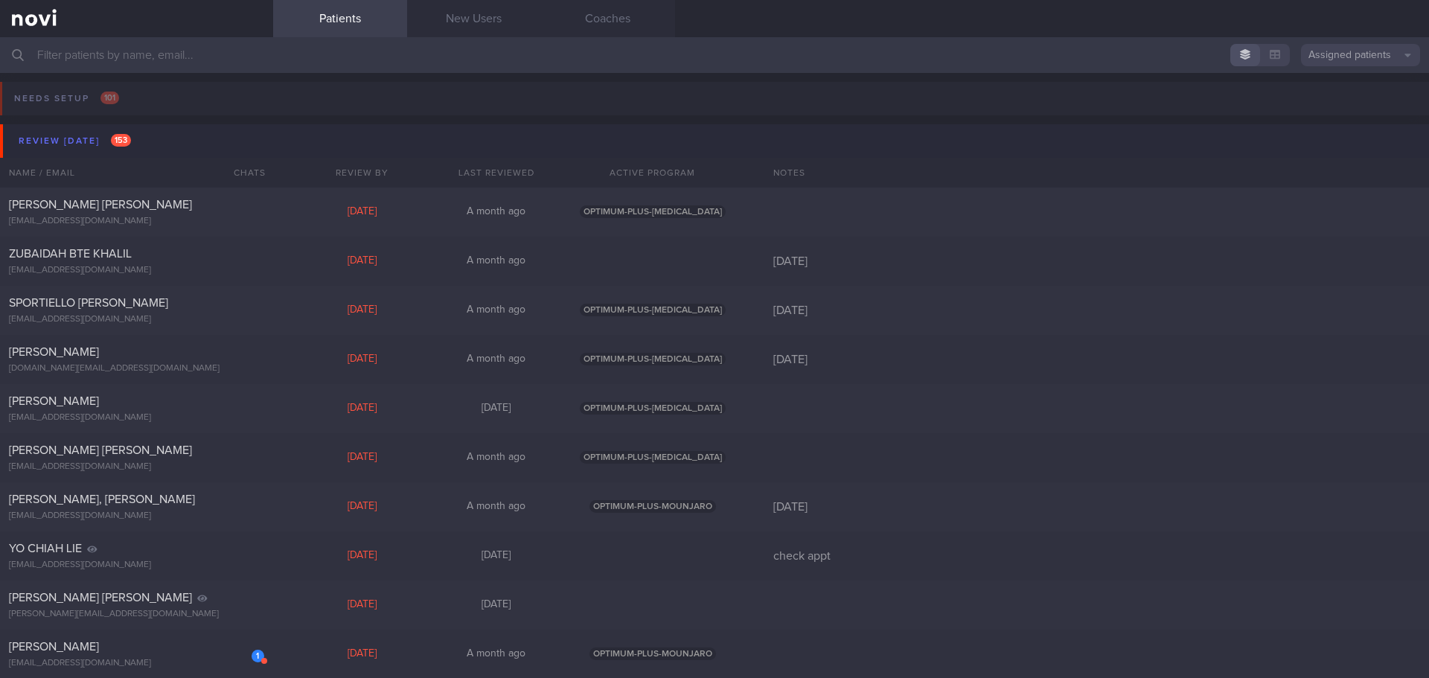
click at [71, 130] on button "Review today 153" at bounding box center [716, 140] width 1433 height 33
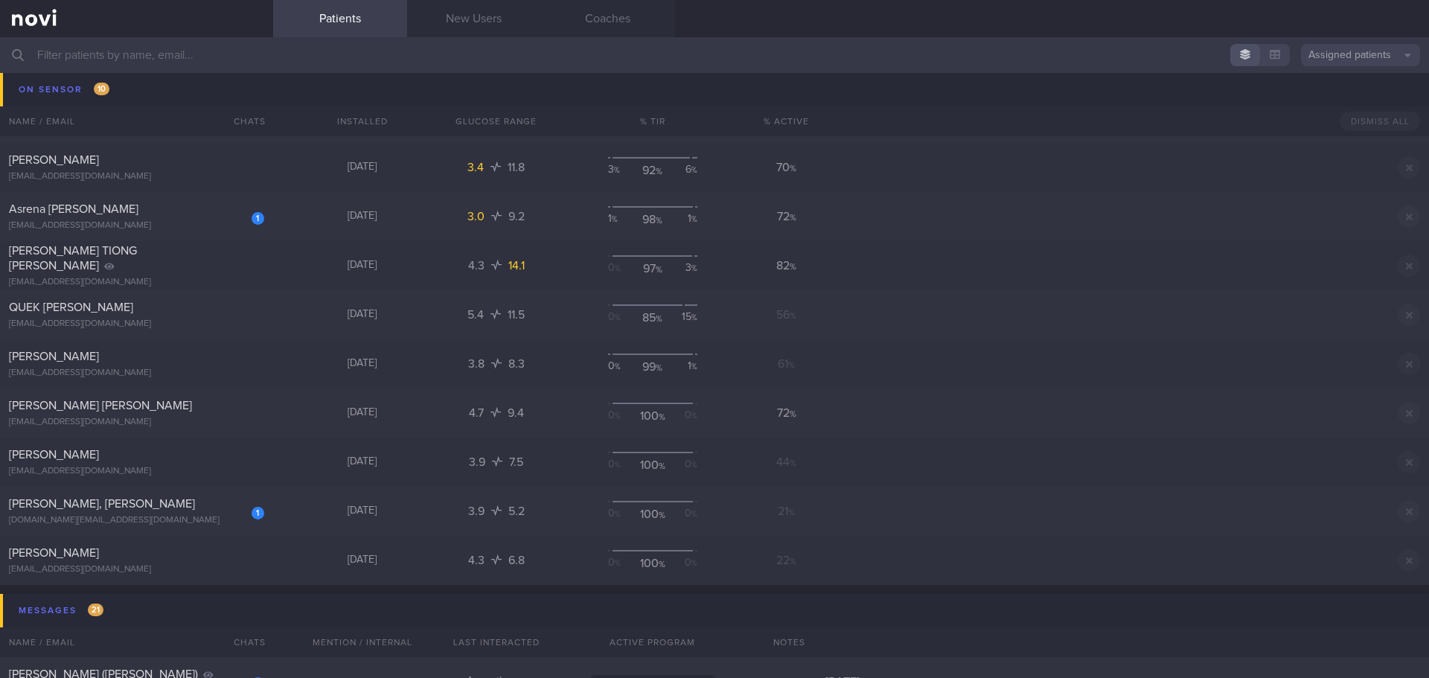
scroll to position [149, 0]
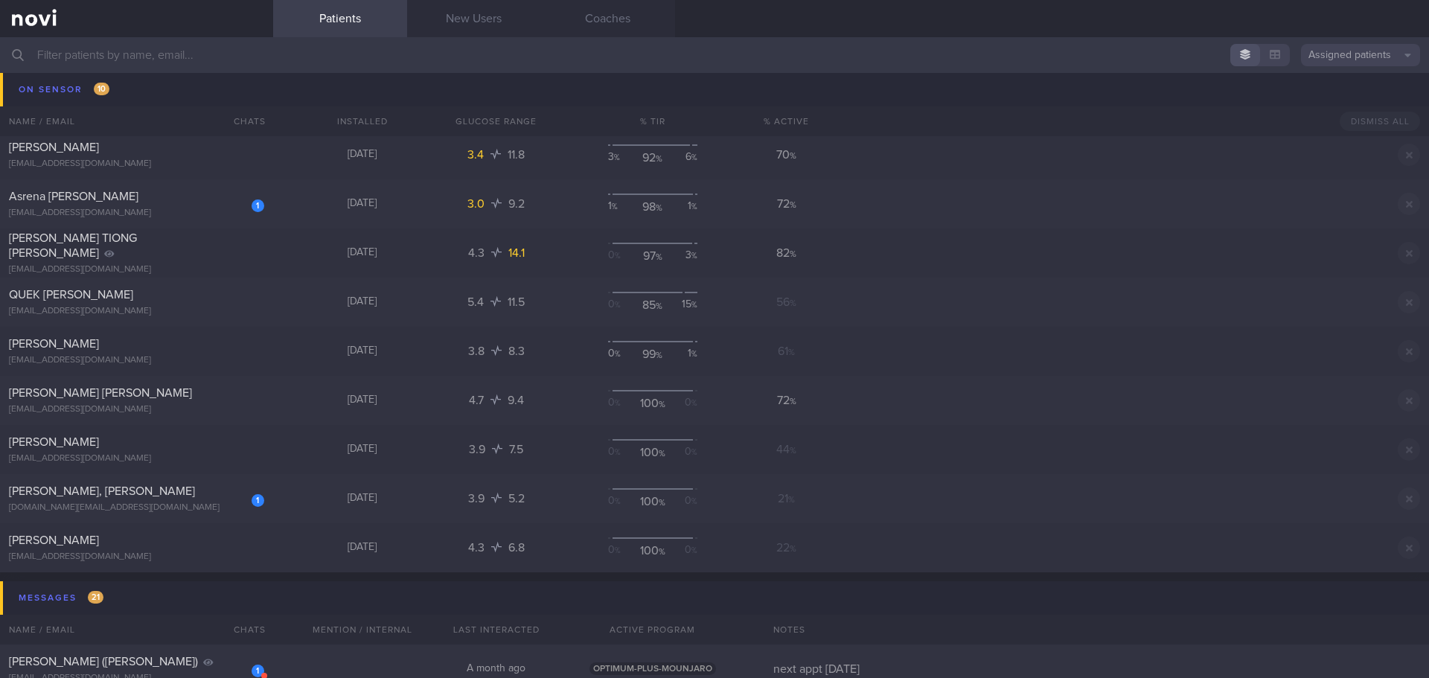
click at [67, 92] on span "[PERSON_NAME], [PERSON_NAME]" at bounding box center [102, 98] width 186 height 12
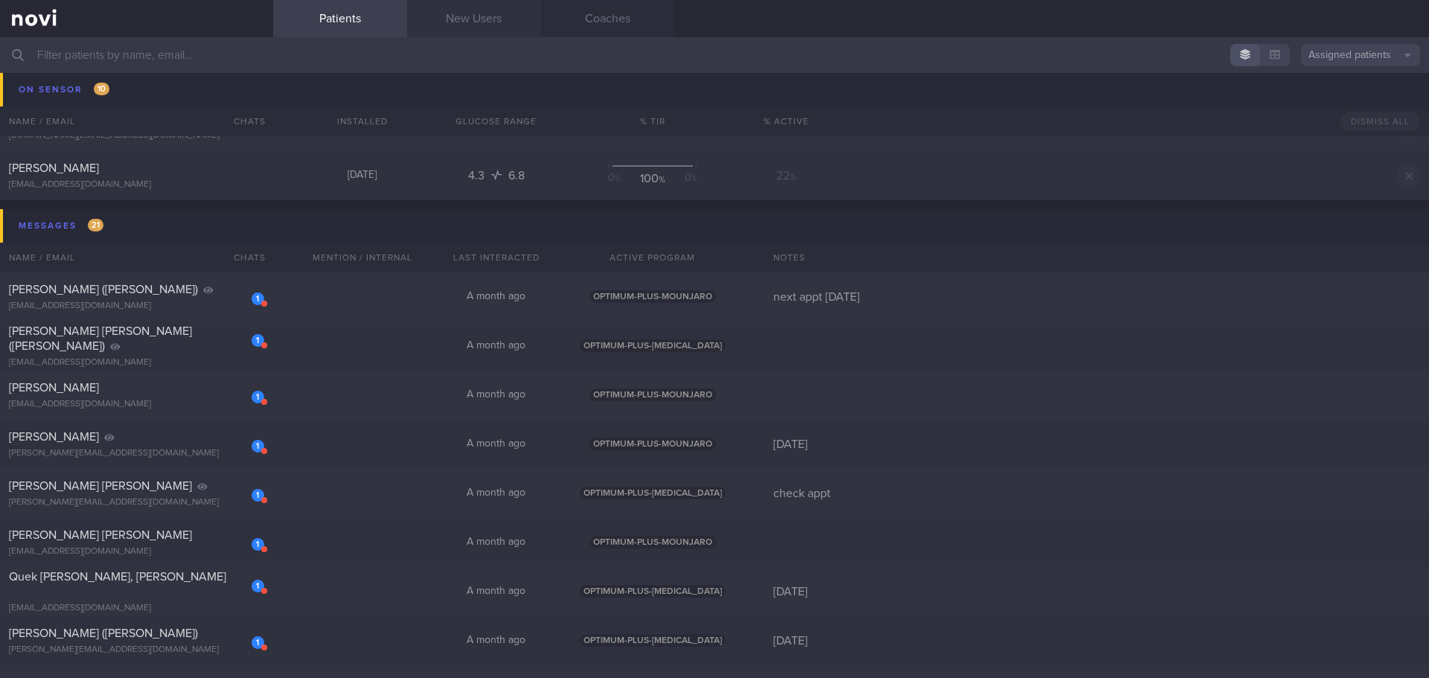
click at [479, 25] on link "New Users" at bounding box center [474, 18] width 134 height 37
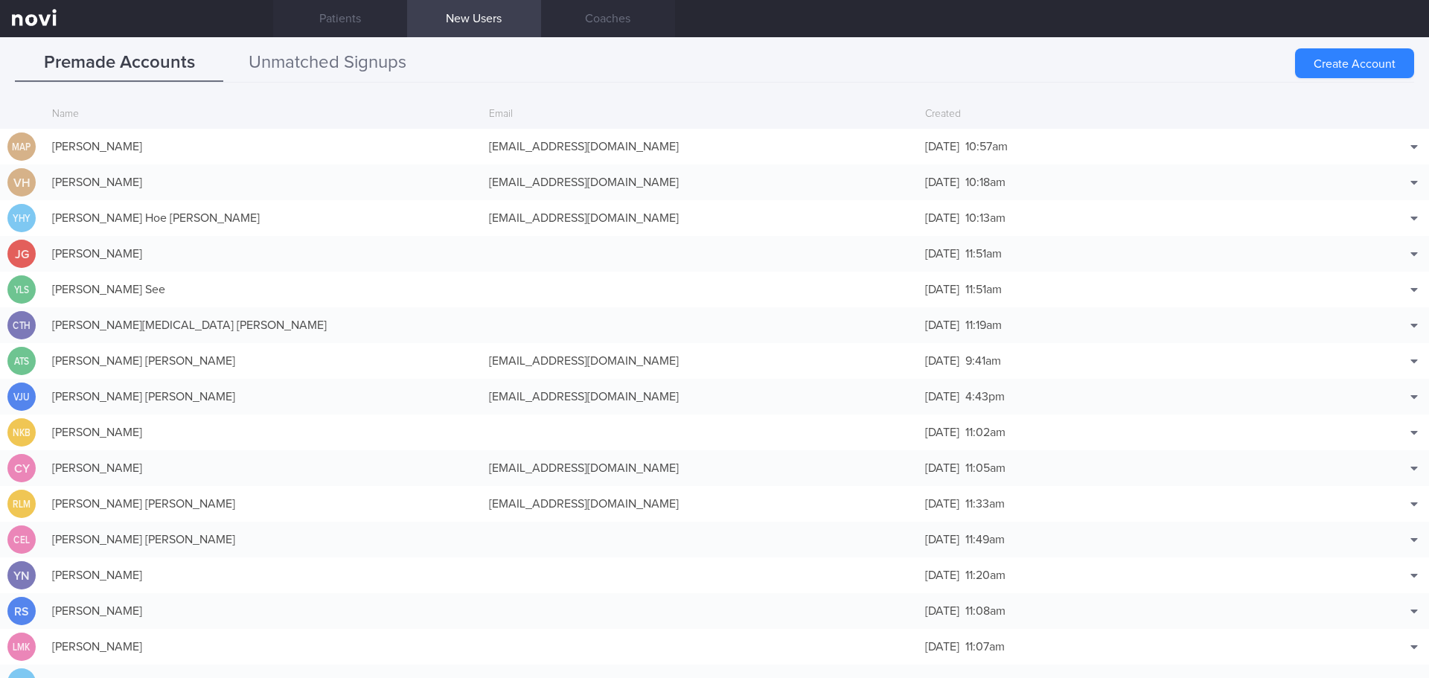
click at [287, 71] on button "Unmatched Signups" at bounding box center [327, 63] width 208 height 37
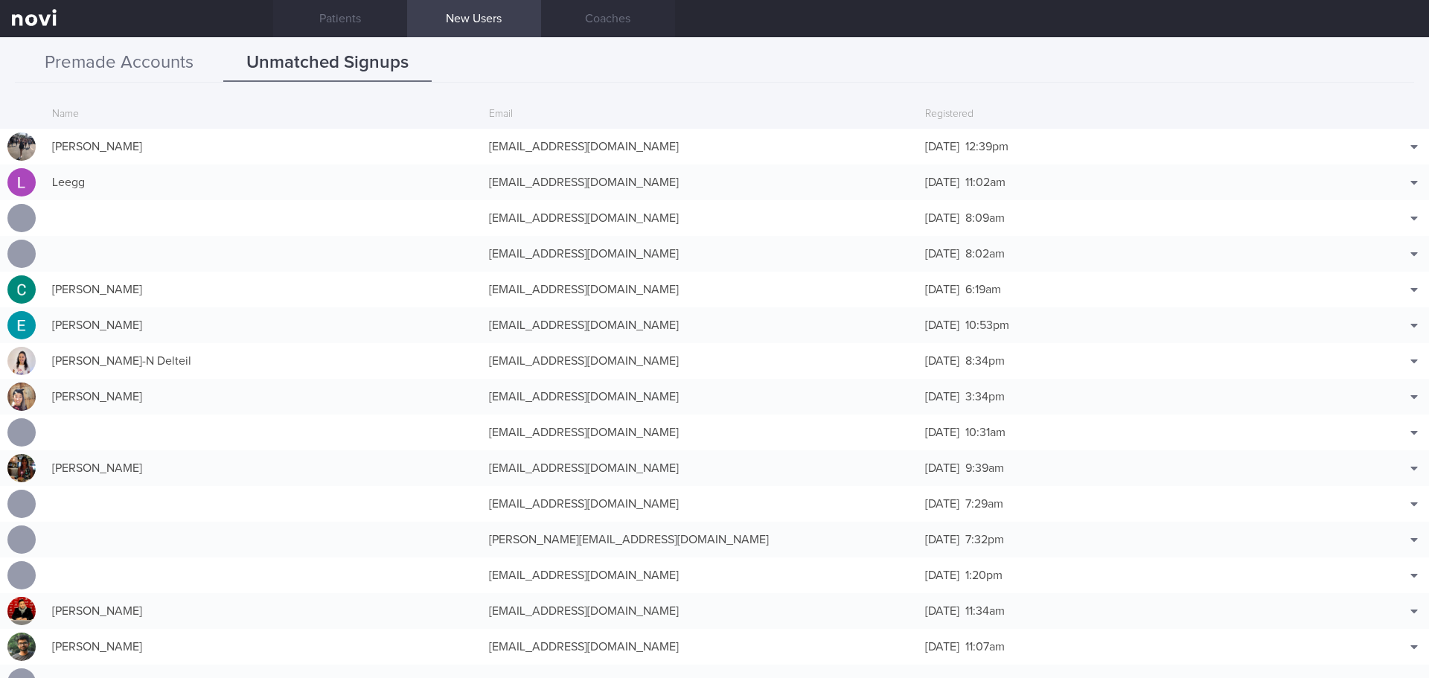
click at [115, 60] on button "Premade Accounts" at bounding box center [119, 63] width 208 height 37
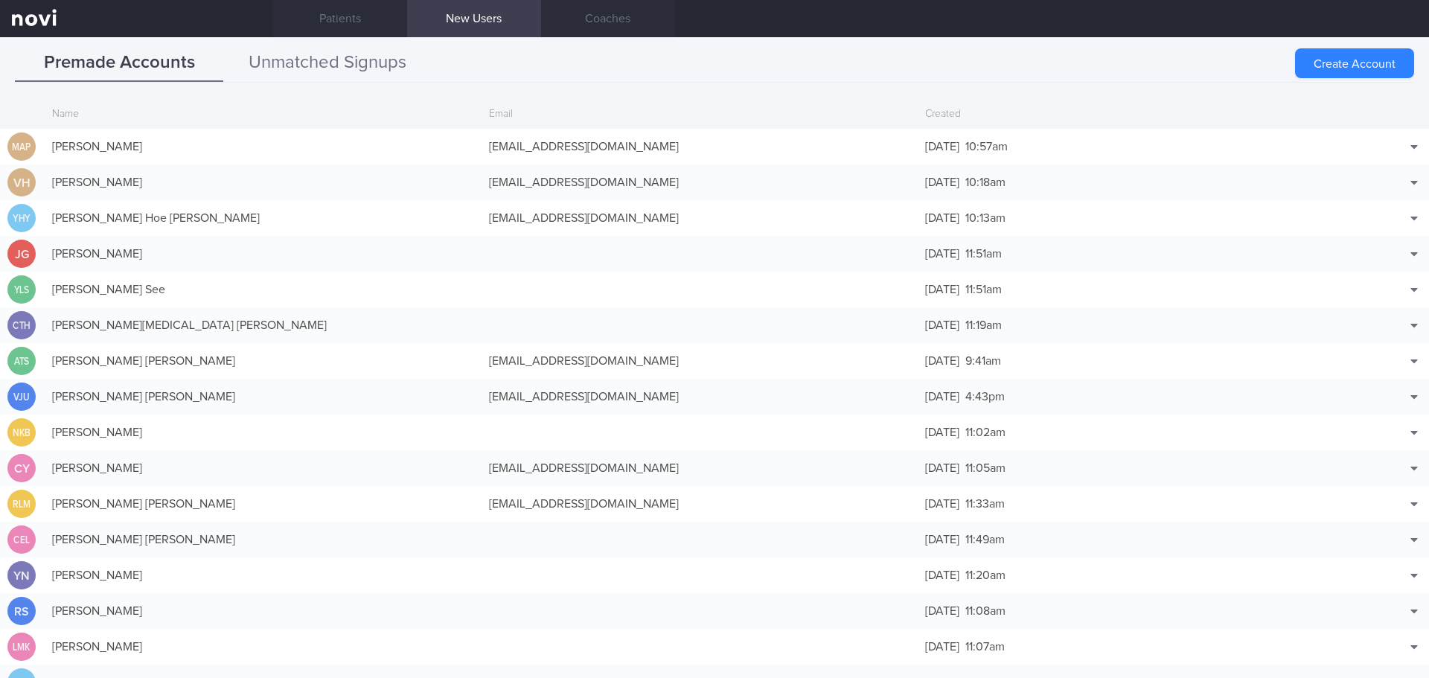
click at [361, 58] on button "Unmatched Signups" at bounding box center [327, 63] width 208 height 37
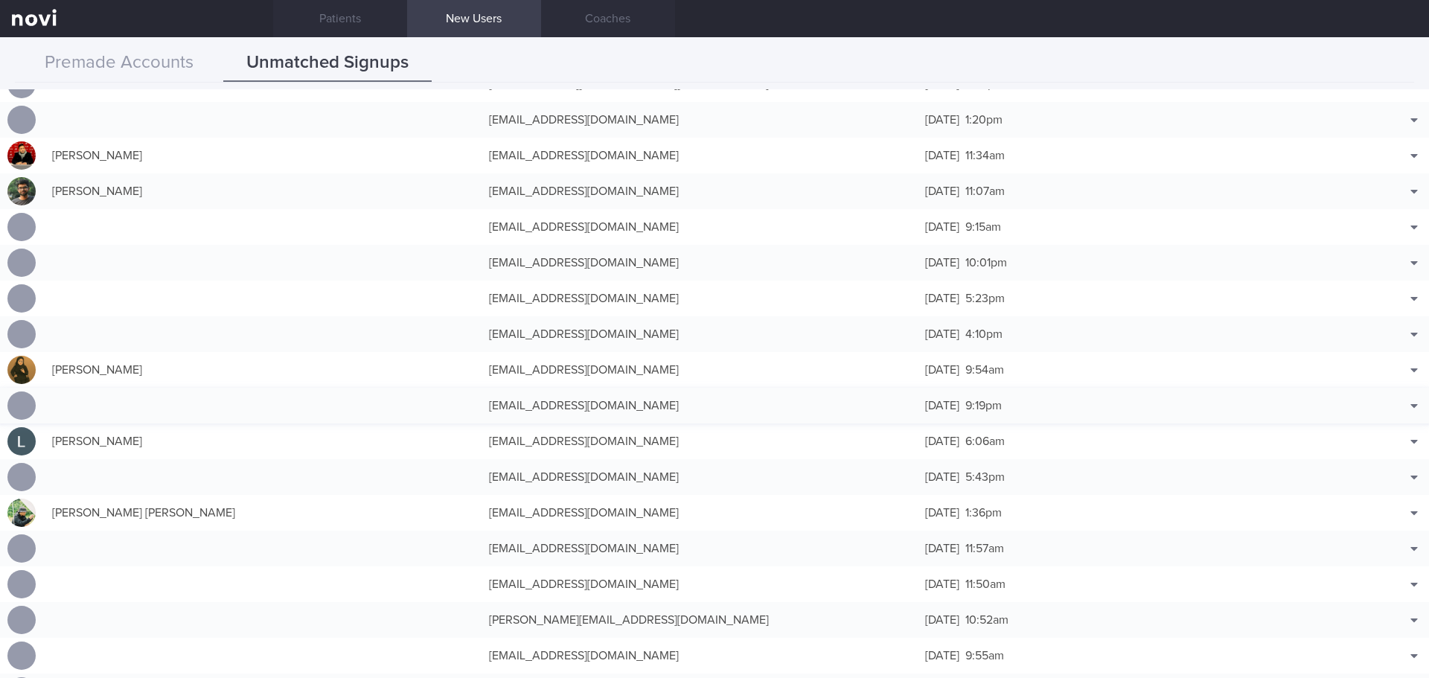
scroll to position [447, 0]
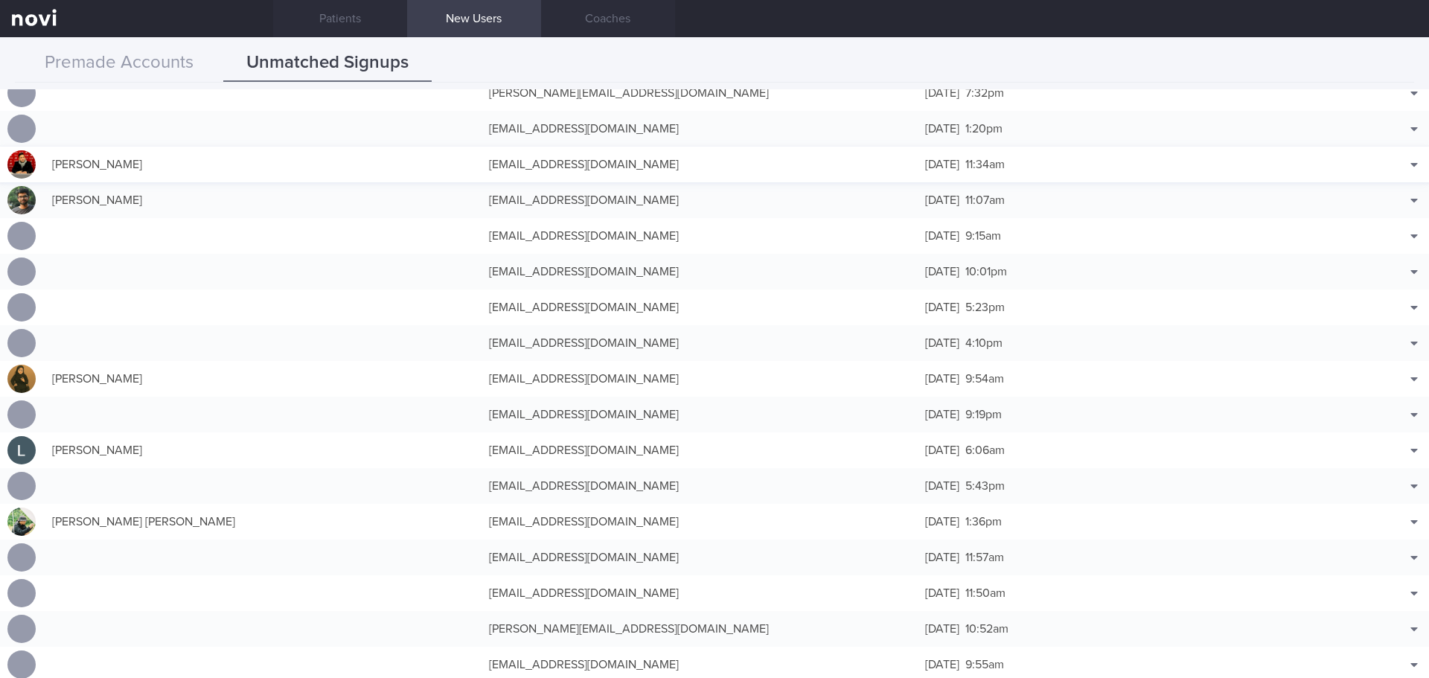
click at [1048, 164] on div "15 Sep 2025 11:34am" at bounding box center [1136, 165] width 437 height 30
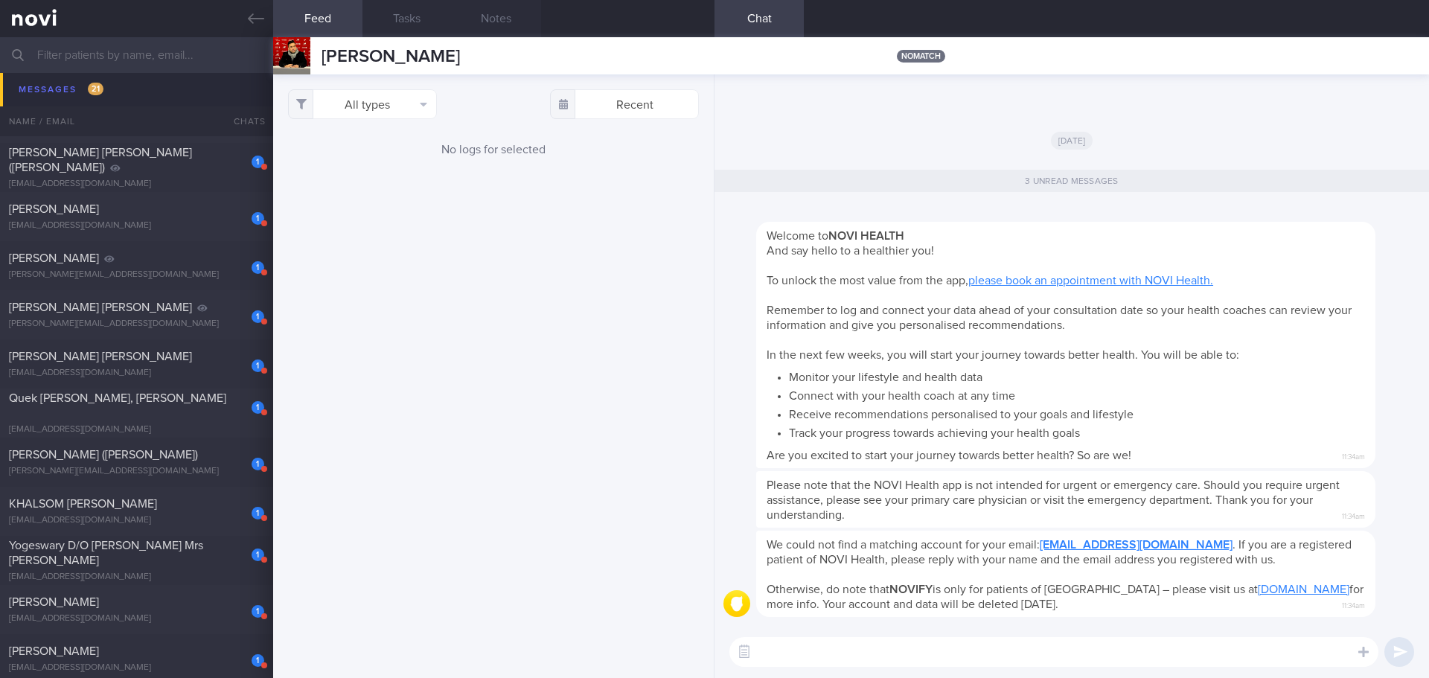
scroll to position [670, 0]
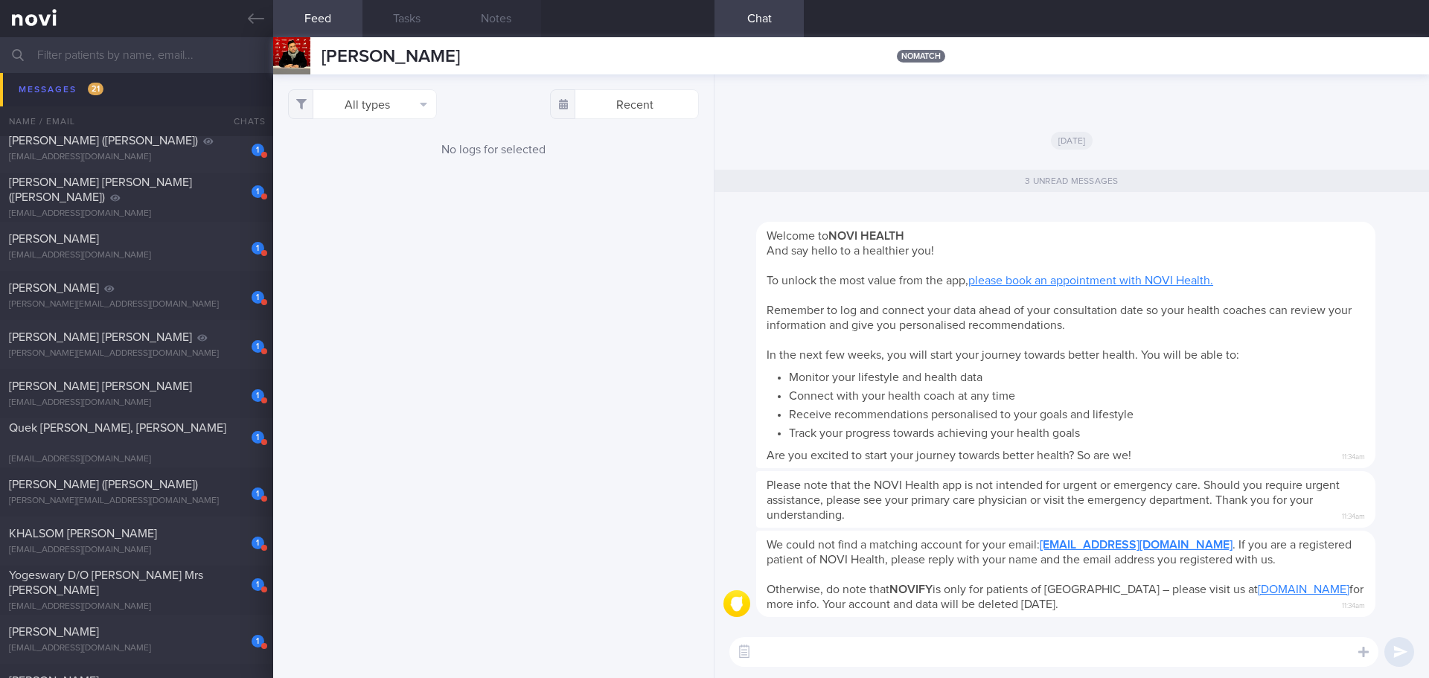
drag, startPoint x: 264, startPoint y: 10, endPoint x: 229, endPoint y: 54, distance: 56.1
click at [264, 10] on link at bounding box center [136, 18] width 273 height 37
click at [259, 19] on icon at bounding box center [256, 18] width 16 height 16
click at [255, 19] on icon at bounding box center [256, 18] width 16 height 16
click at [252, 20] on icon at bounding box center [256, 18] width 16 height 16
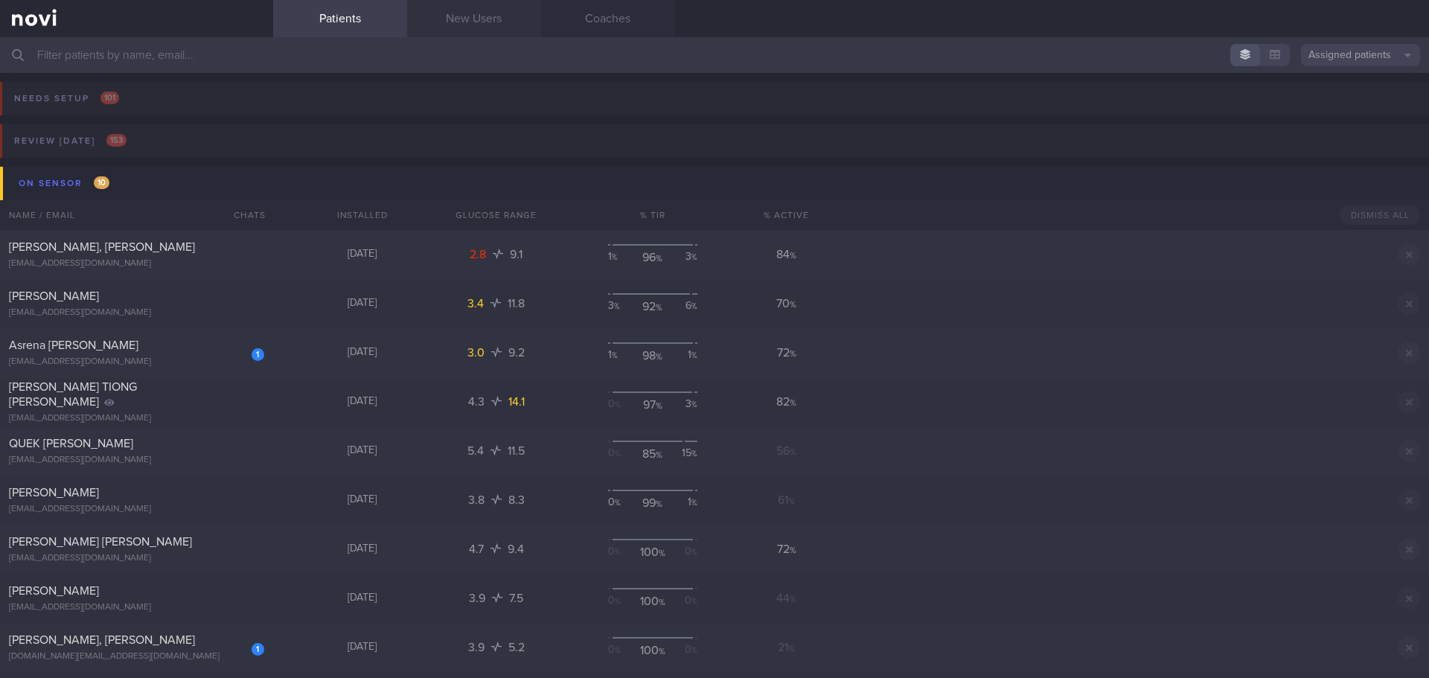
click at [438, 31] on link "New Users" at bounding box center [474, 18] width 134 height 37
click at [469, 16] on link "New Users" at bounding box center [474, 18] width 134 height 37
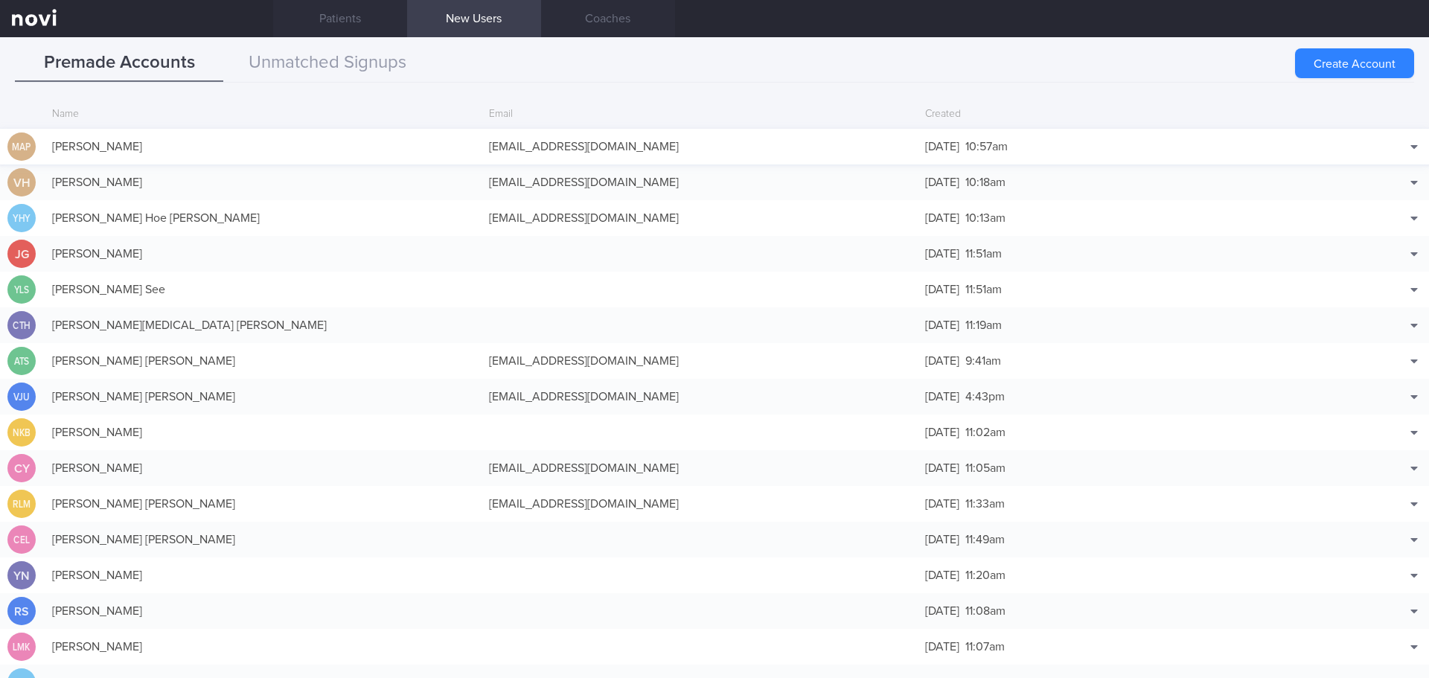
click at [1184, 142] on div "18 Sep 2025 10:57am" at bounding box center [1136, 147] width 437 height 30
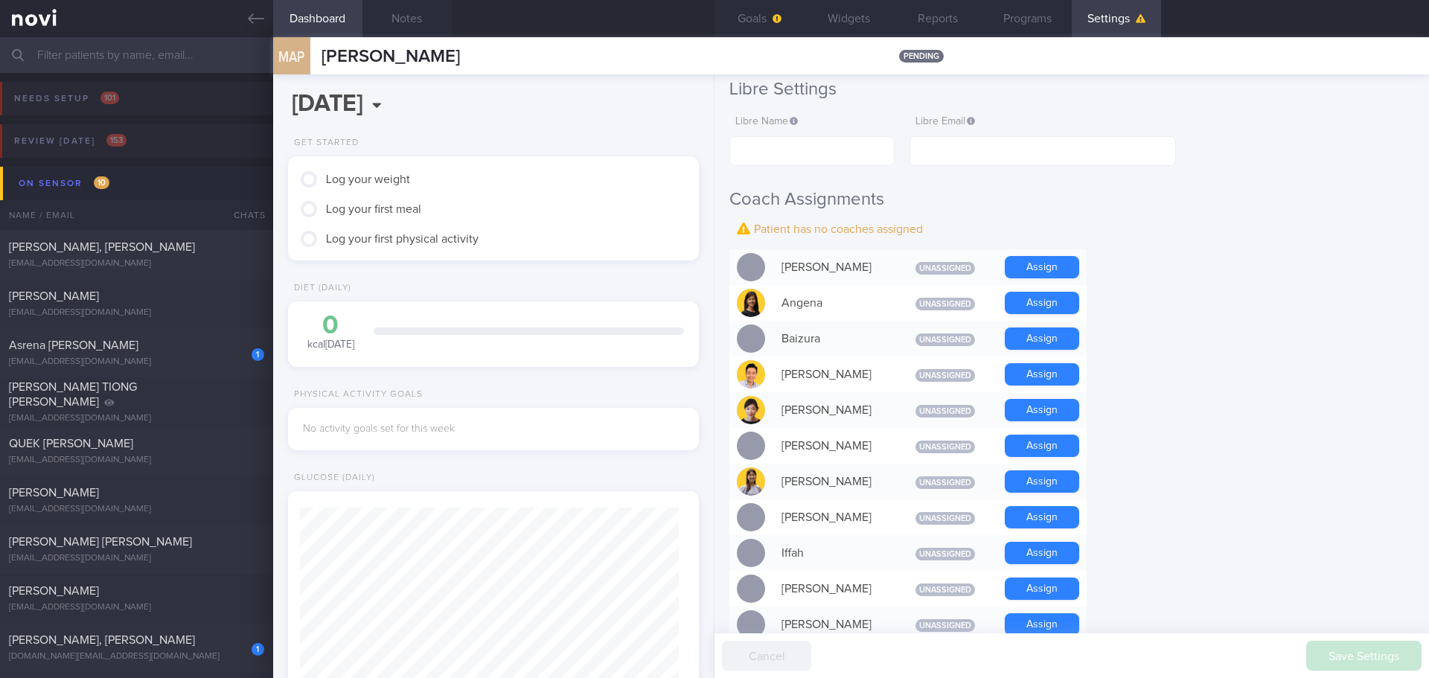
scroll to position [298, 0]
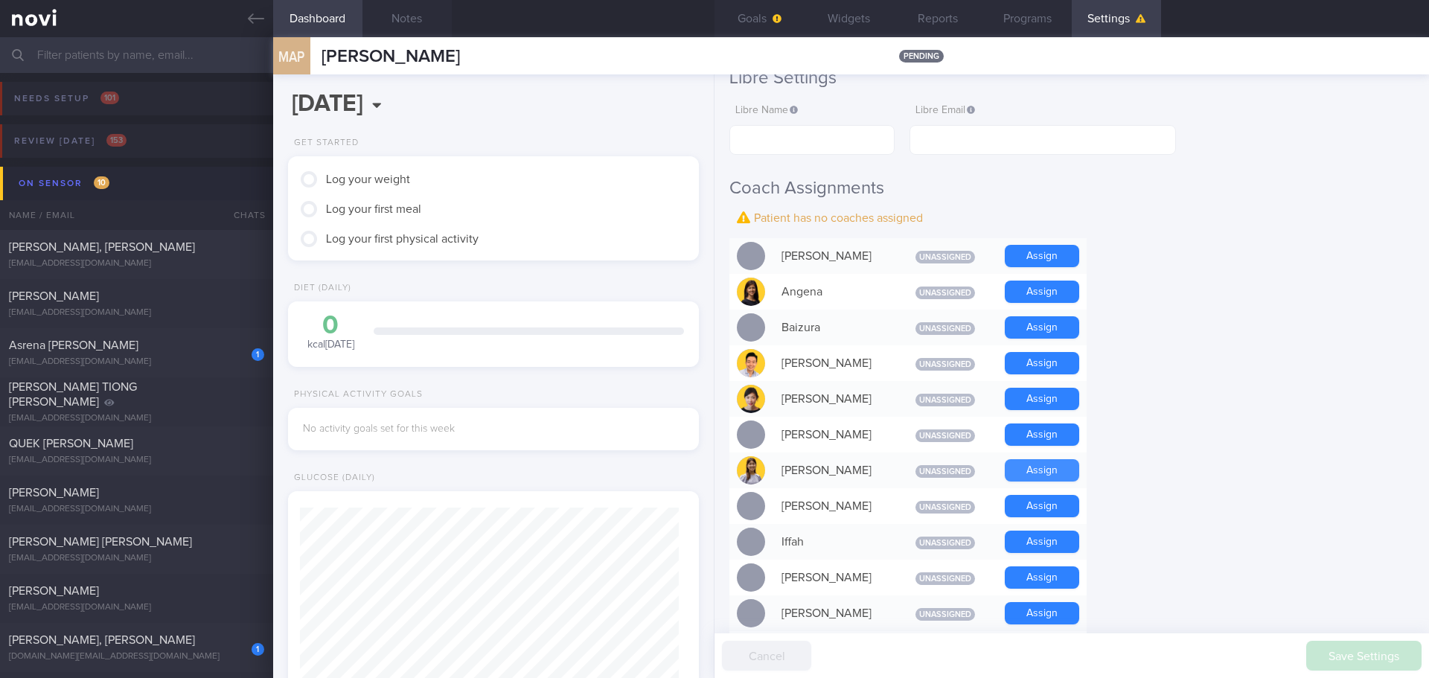
click at [1024, 464] on button "Assign" at bounding box center [1042, 470] width 74 height 22
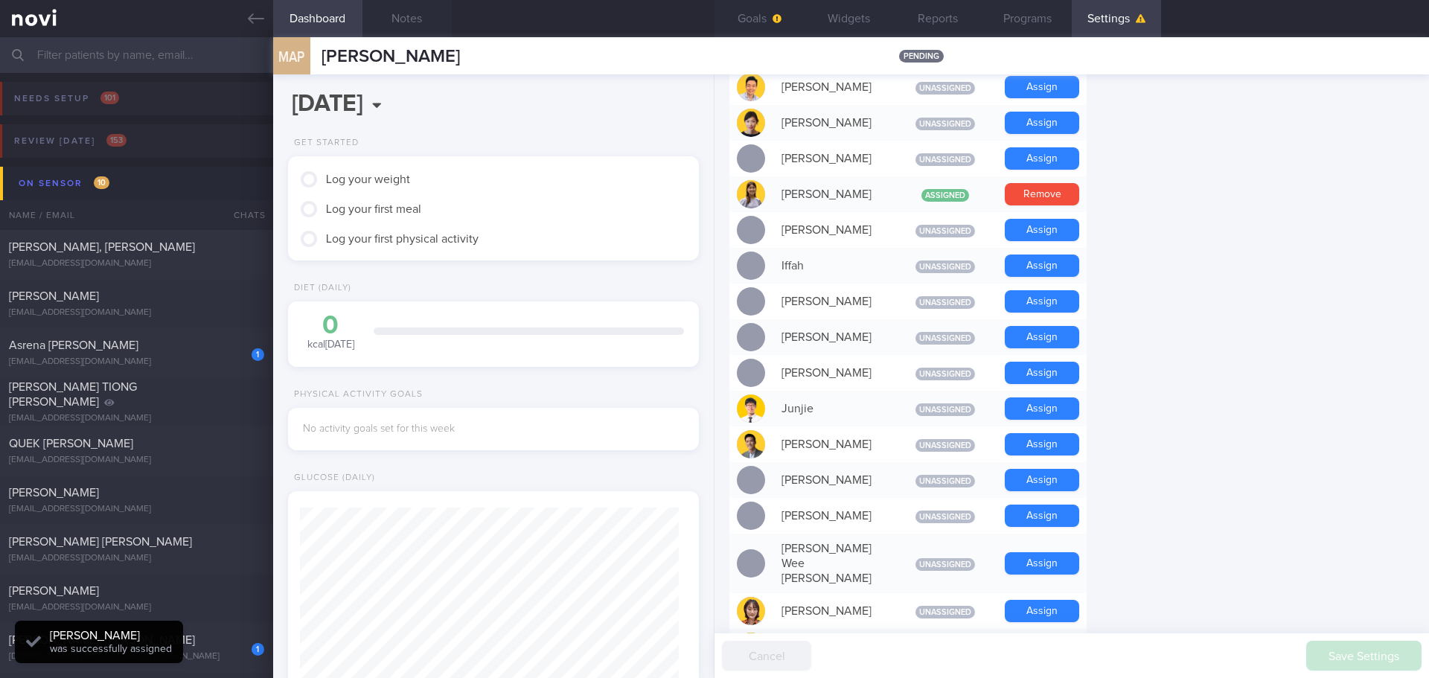
scroll to position [670, 0]
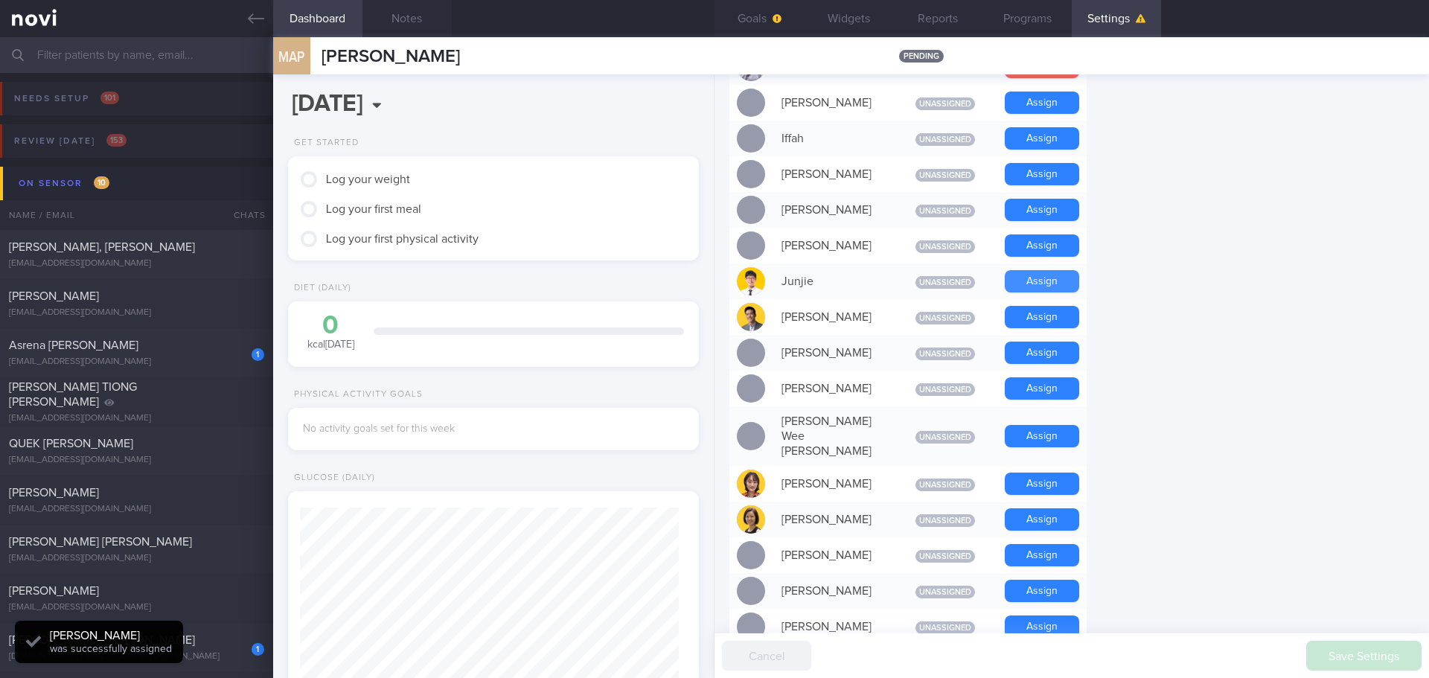
click at [1036, 280] on button "Assign" at bounding box center [1042, 281] width 74 height 22
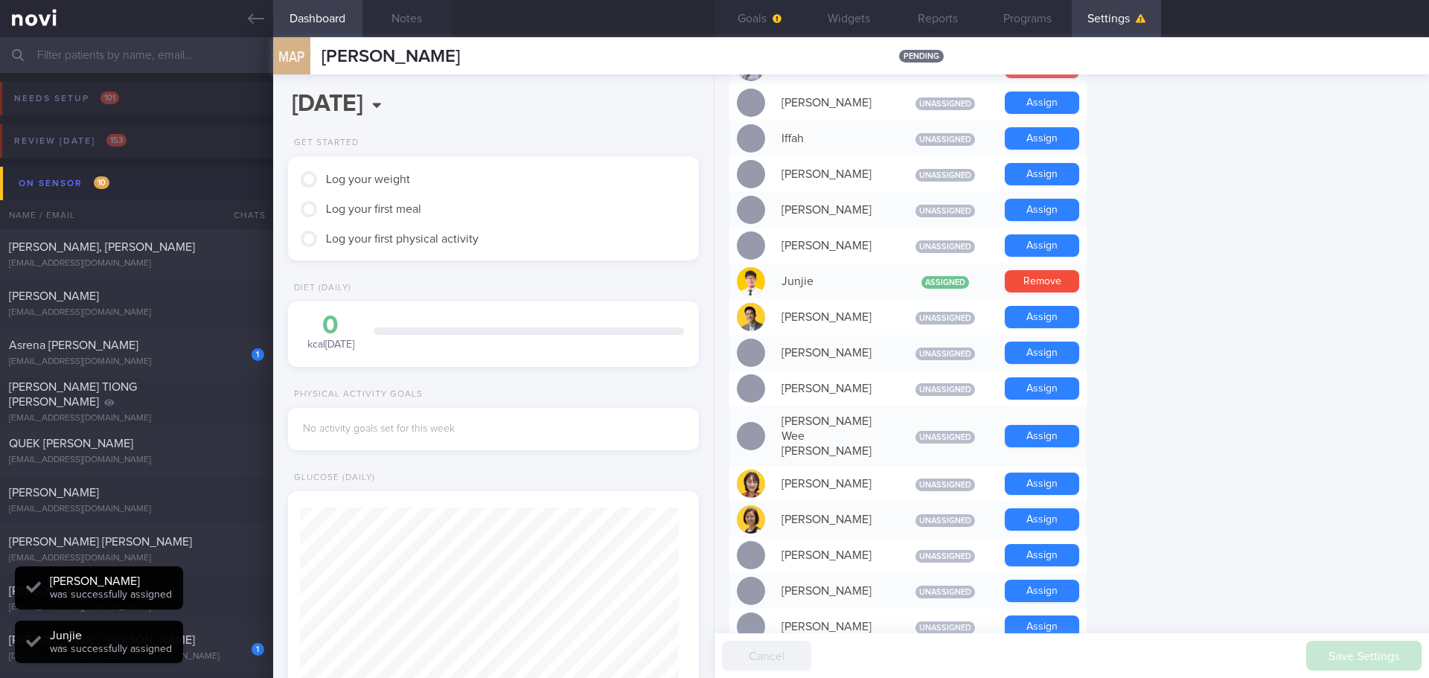
click at [1163, 295] on form "Profile Display Name MOHAMMAD AKBAR PAHLEVI Email pahlevi.akbar1@gmail.com Logi…" at bounding box center [1071, 267] width 685 height 1582
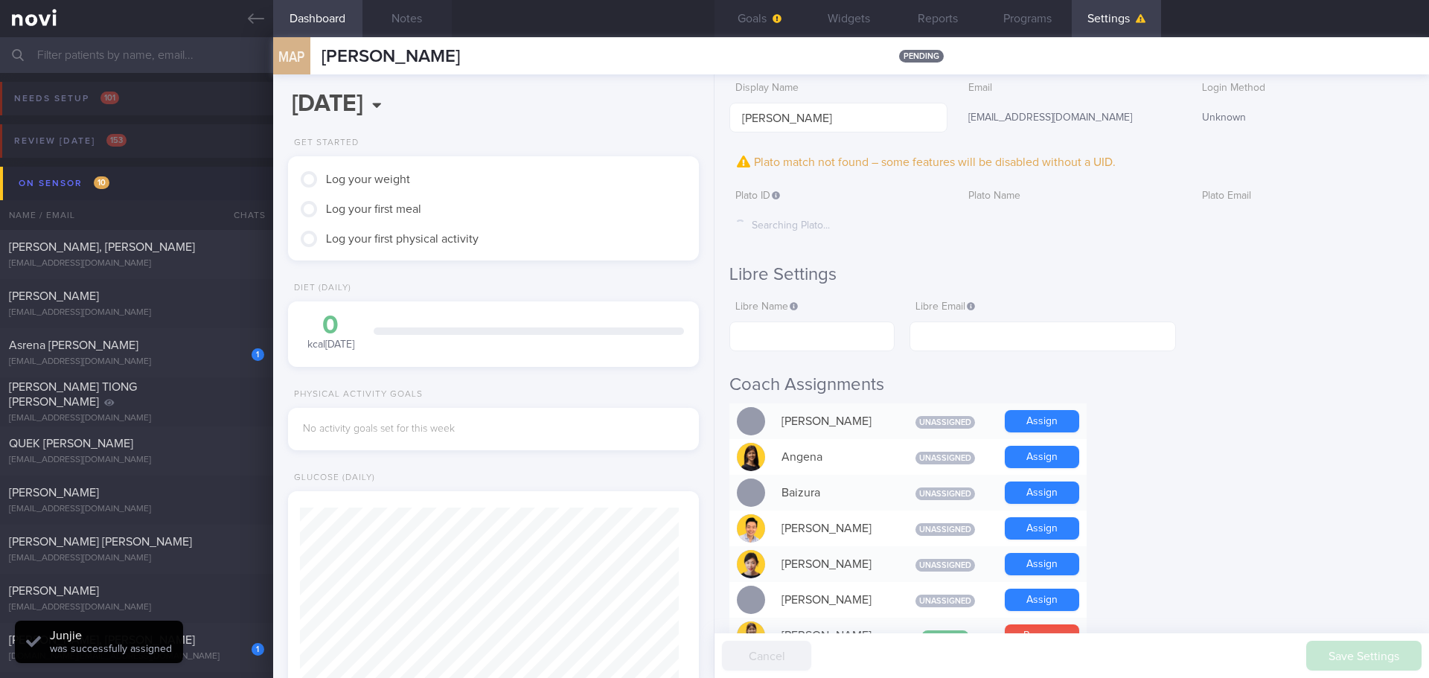
scroll to position [0, 0]
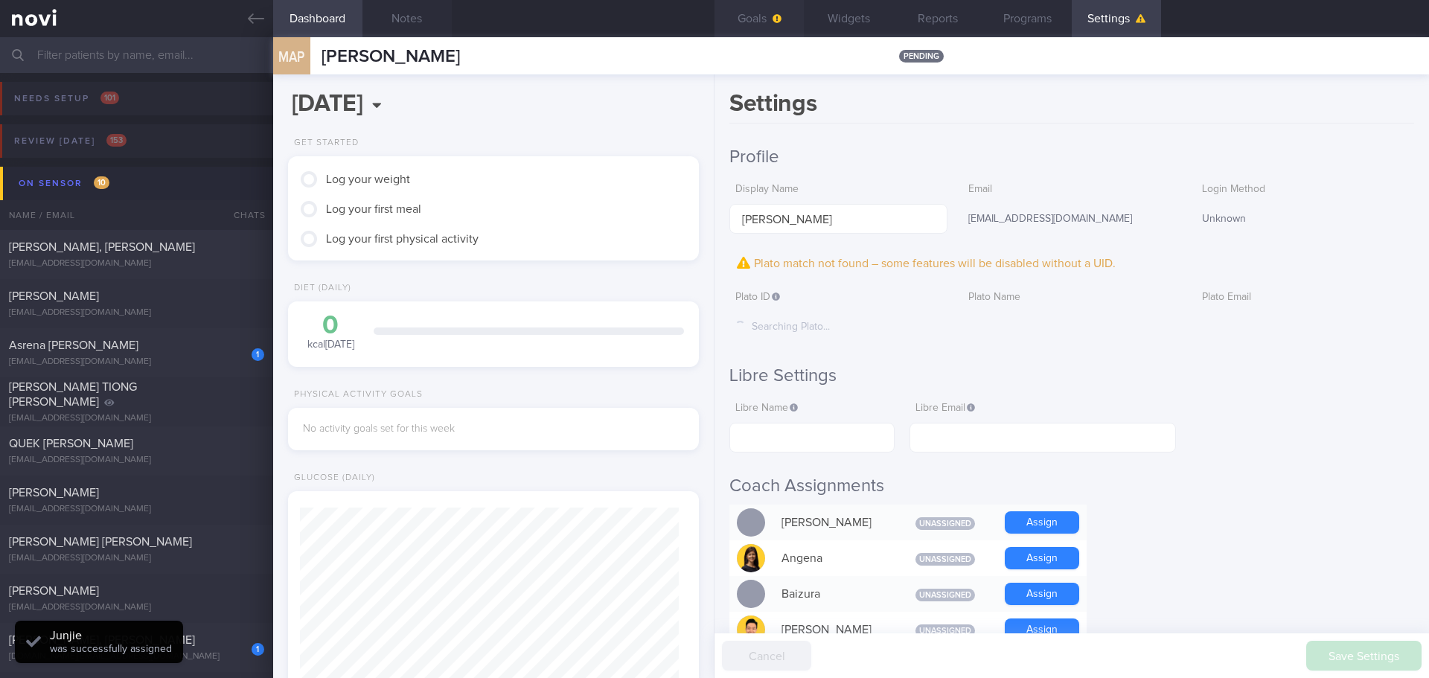
click at [762, 19] on button "Goals" at bounding box center [758, 18] width 89 height 37
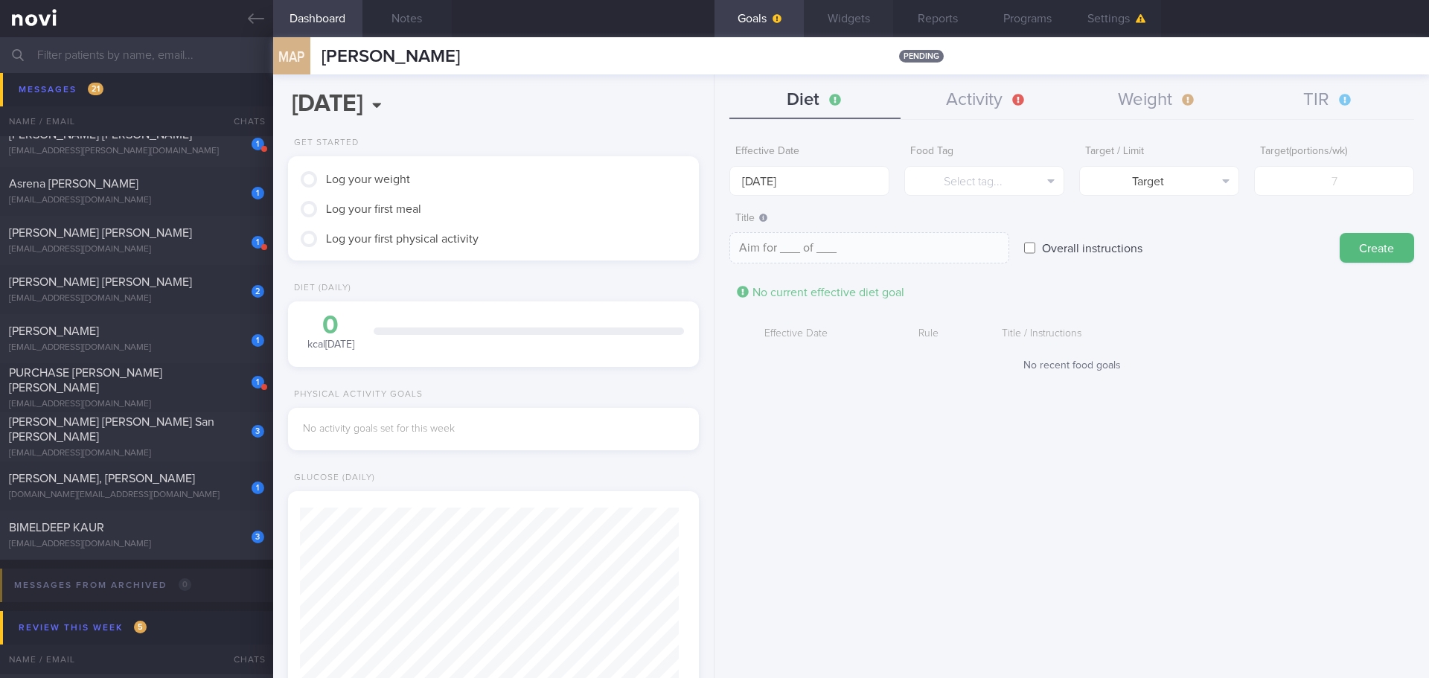
click at [875, 17] on button "Widgets" at bounding box center [848, 18] width 89 height 37
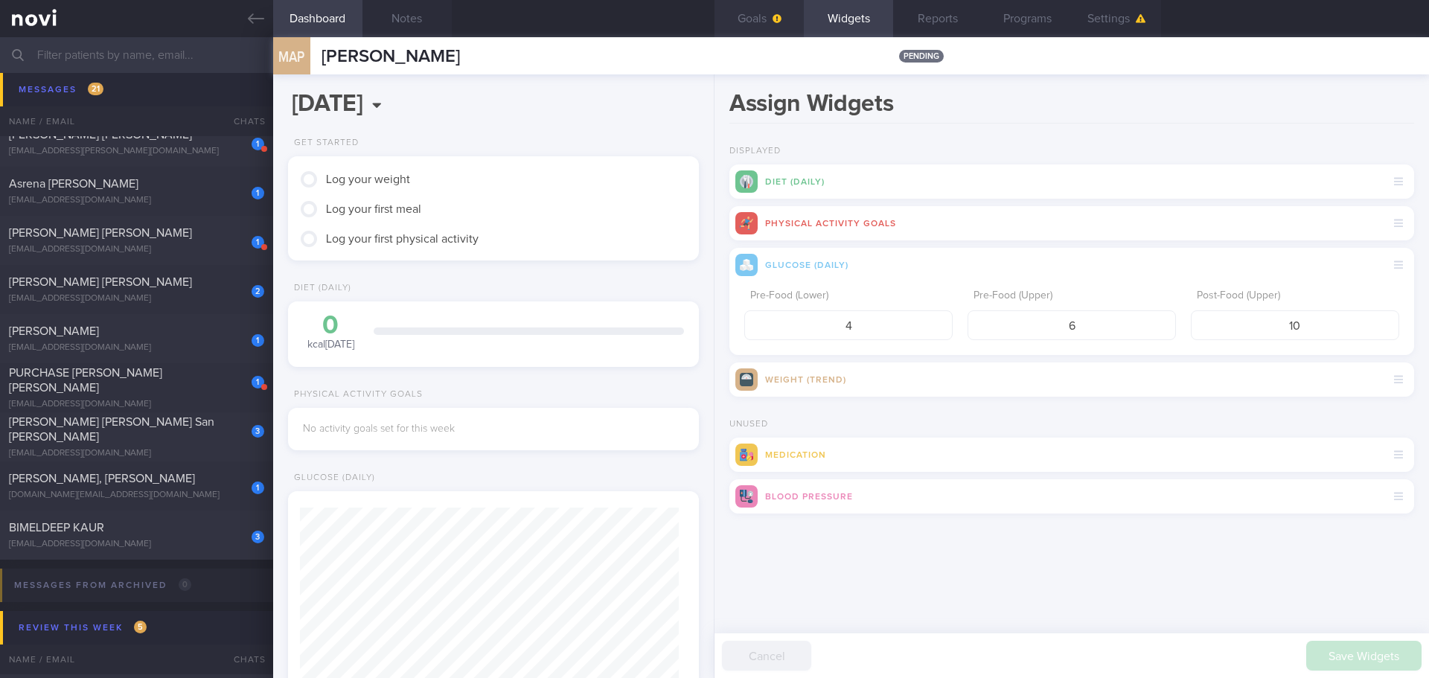
click at [773, 11] on button "Goals" at bounding box center [758, 18] width 89 height 37
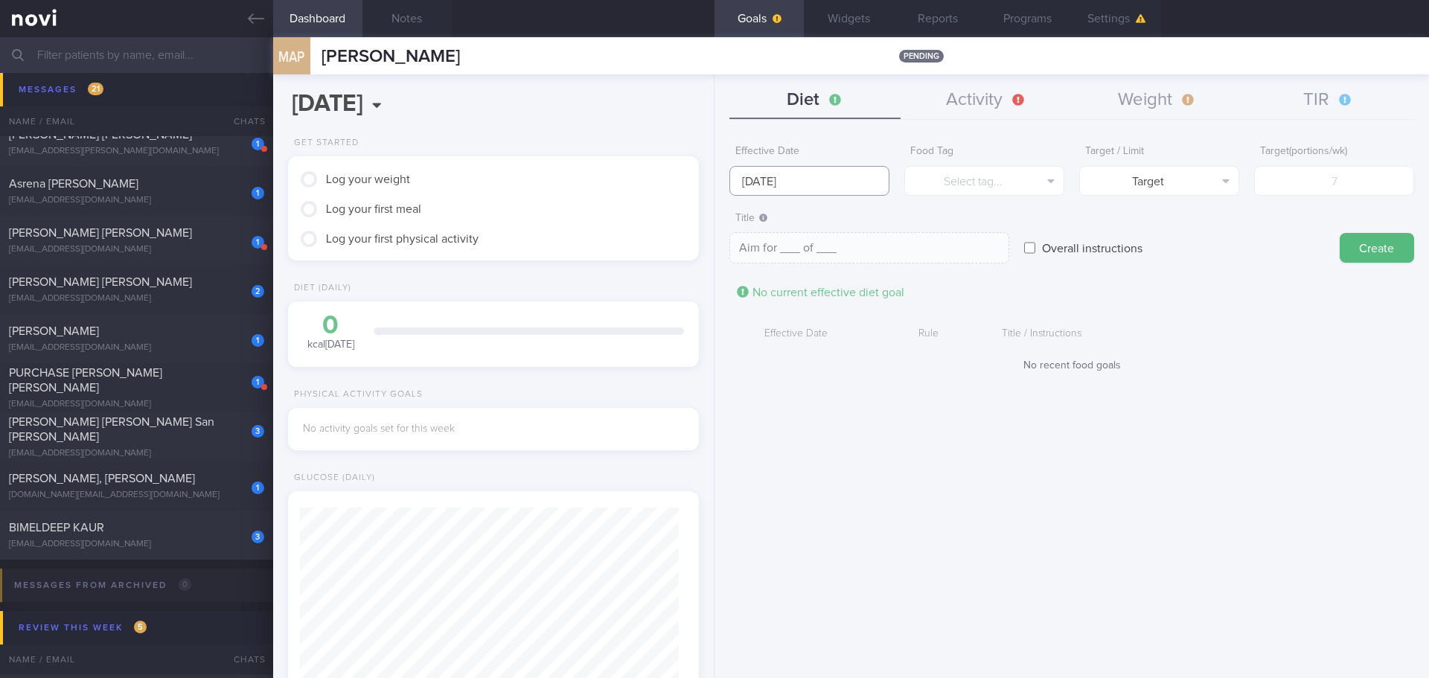
click at [789, 177] on input "[DATE]" at bounding box center [809, 181] width 160 height 30
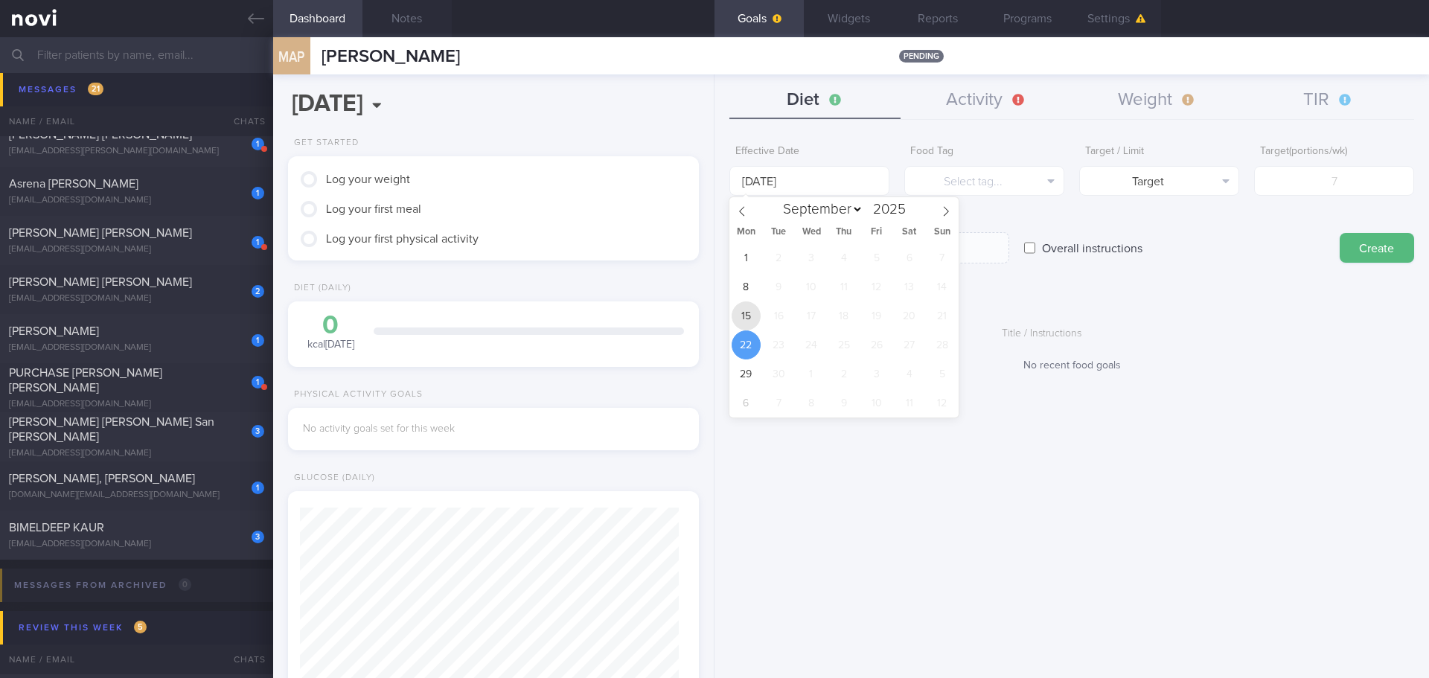
click at [752, 316] on span "15" at bounding box center [746, 315] width 29 height 29
type input "[DATE]"
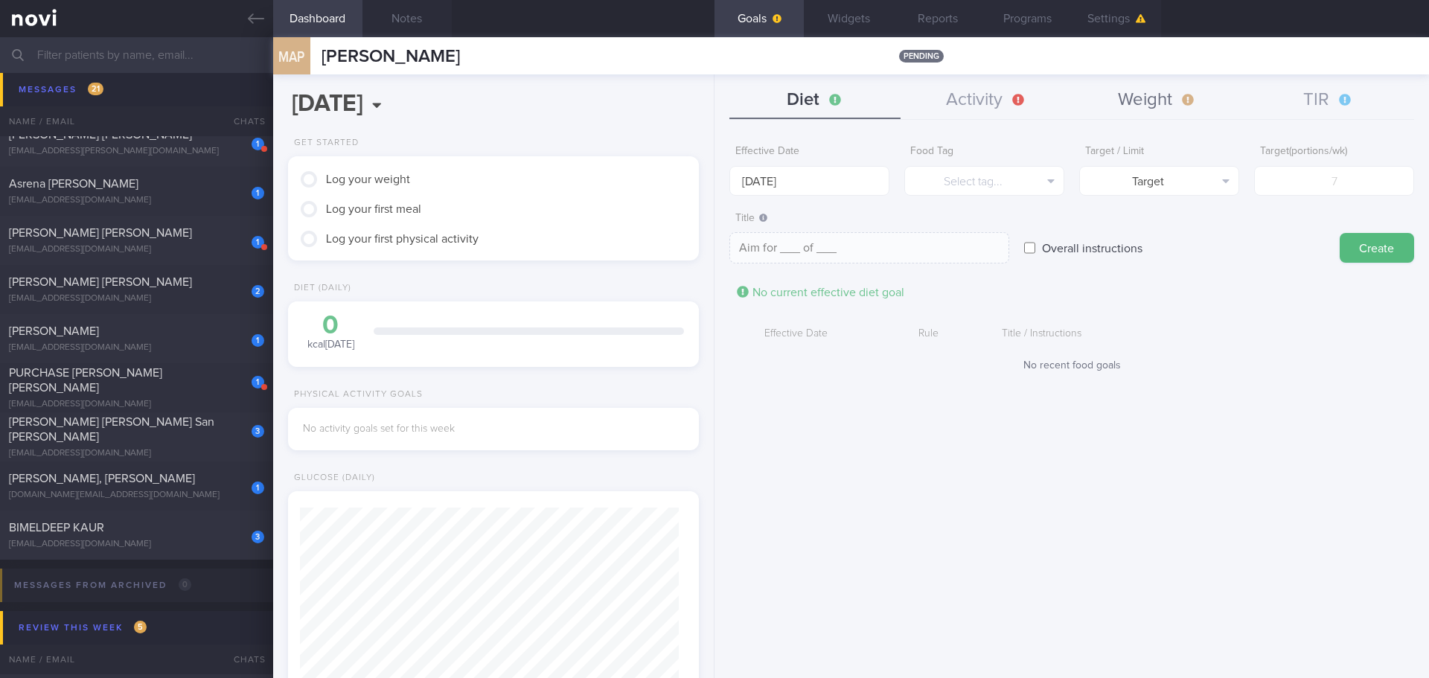
click at [1134, 102] on button "Weight" at bounding box center [1157, 100] width 171 height 37
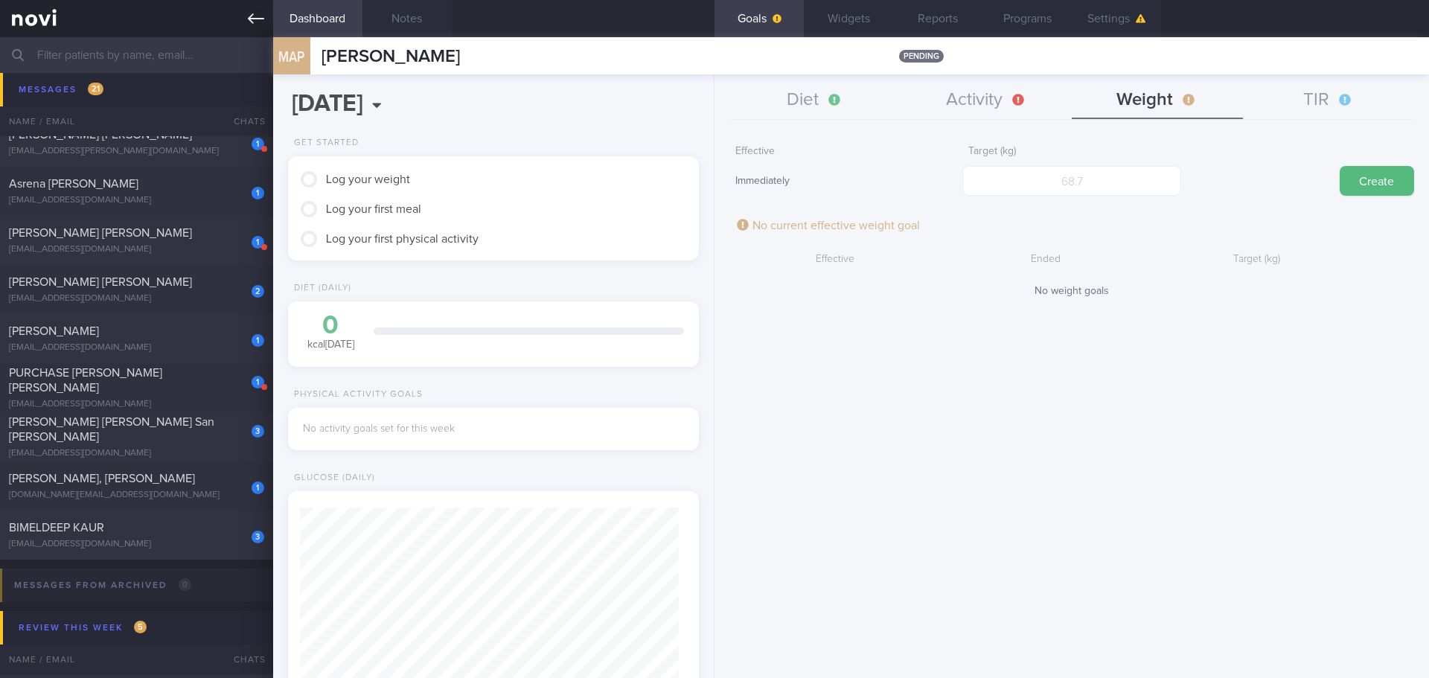
click at [250, 28] on link at bounding box center [136, 18] width 273 height 37
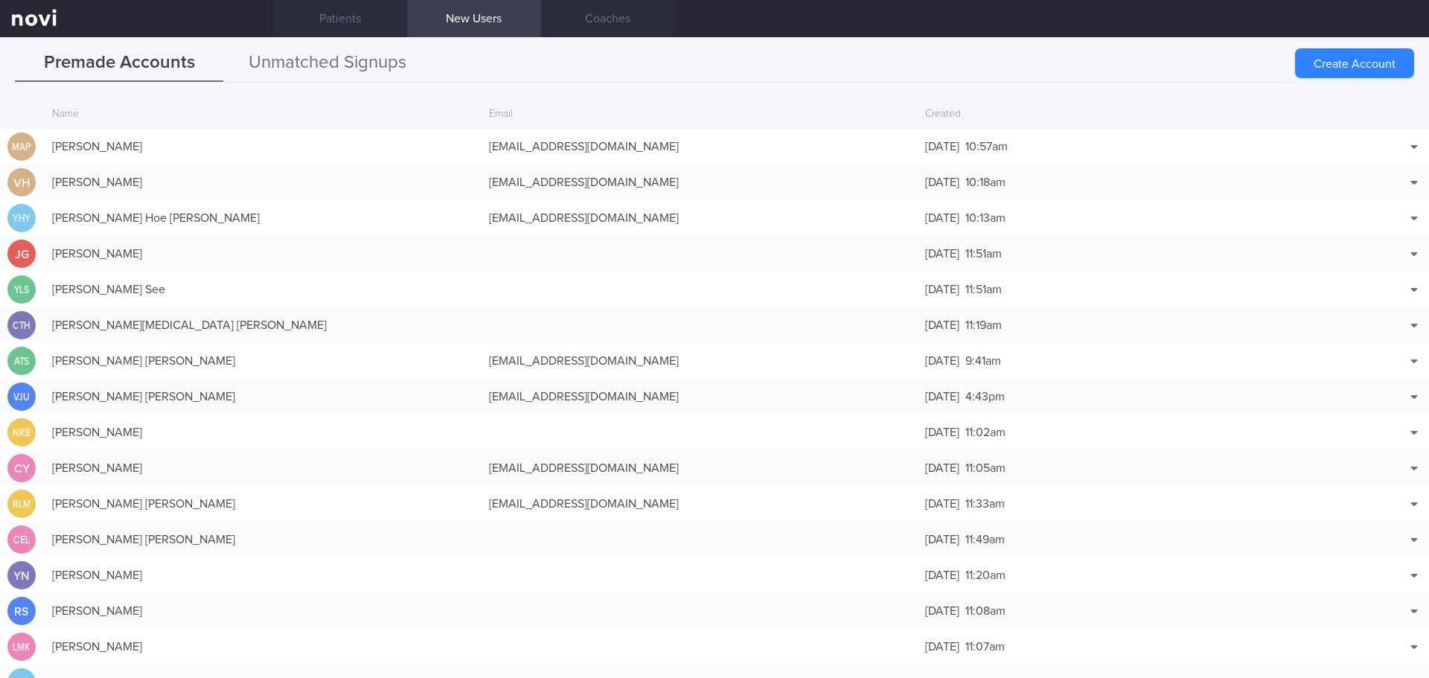
click at [332, 53] on button "Unmatched Signups" at bounding box center [327, 63] width 208 height 37
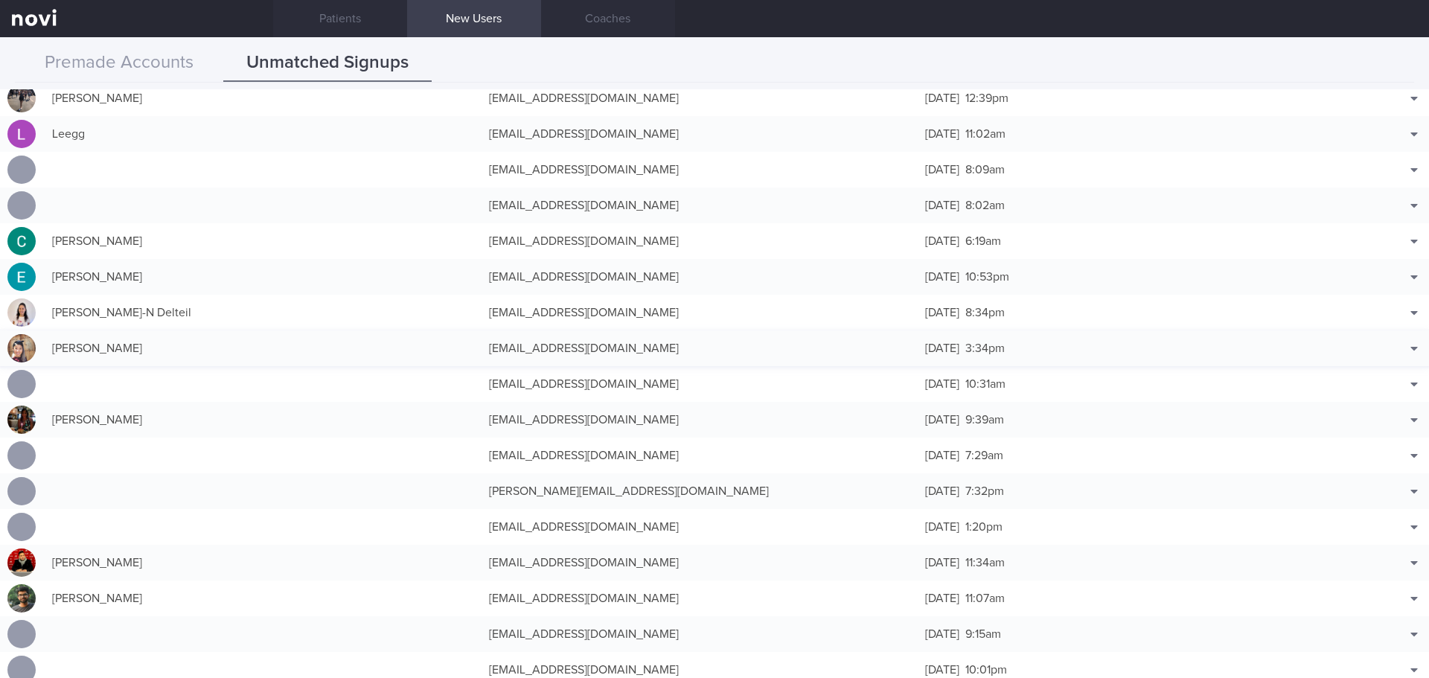
scroll to position [74, 0]
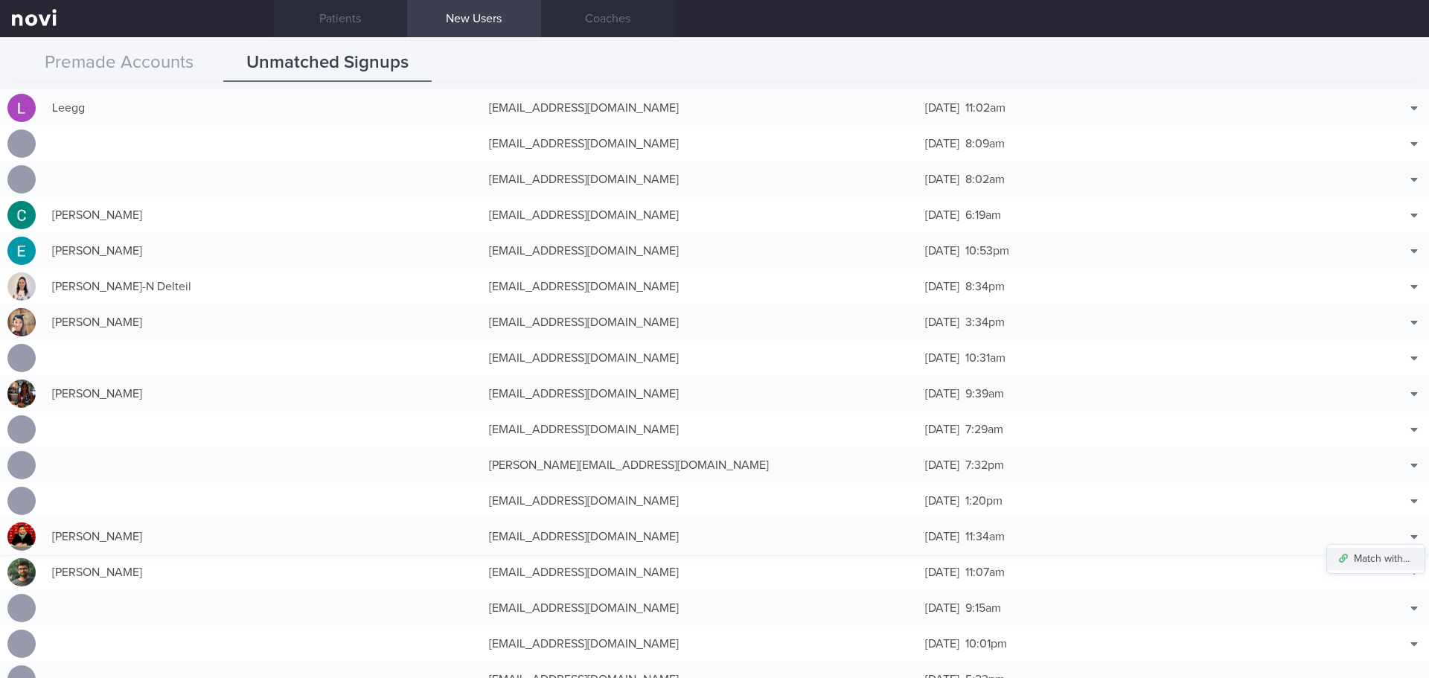
click at [1367, 557] on button "Match with..." at bounding box center [1375, 559] width 97 height 22
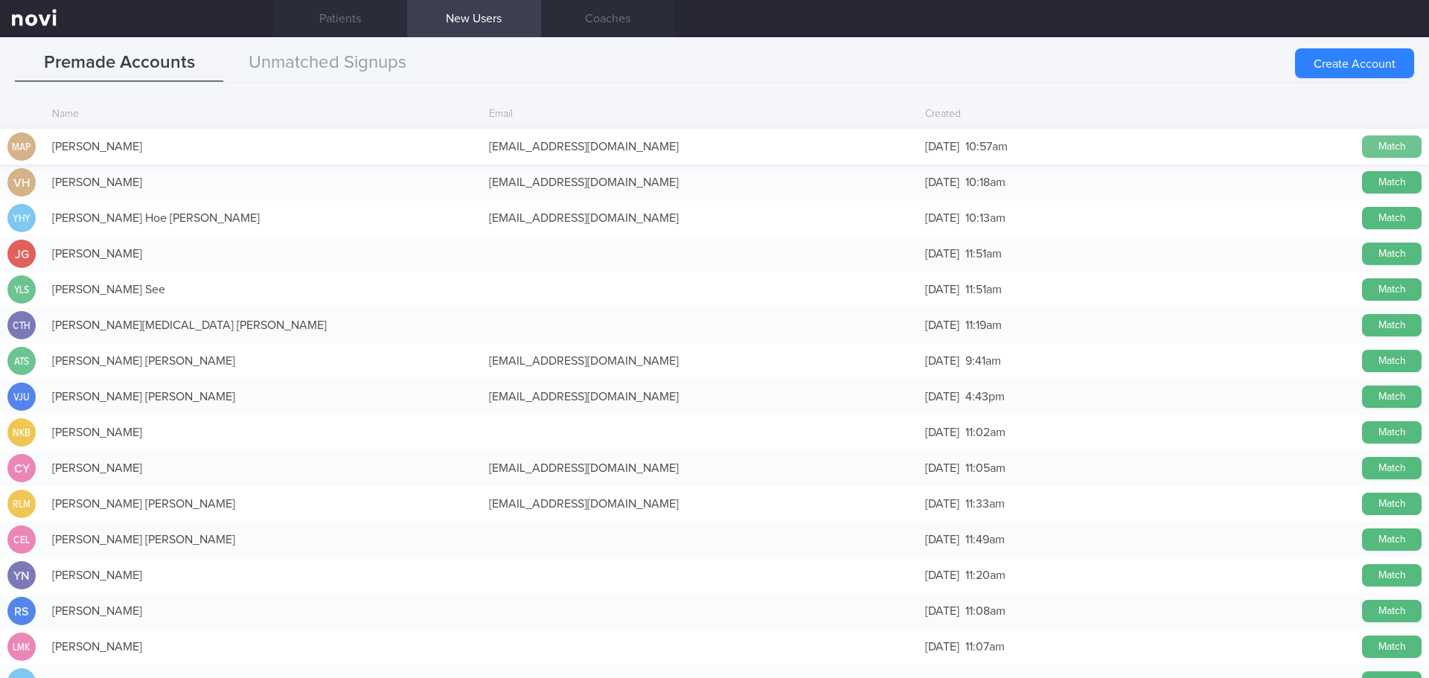
click at [1374, 146] on button "Match" at bounding box center [1392, 146] width 60 height 22
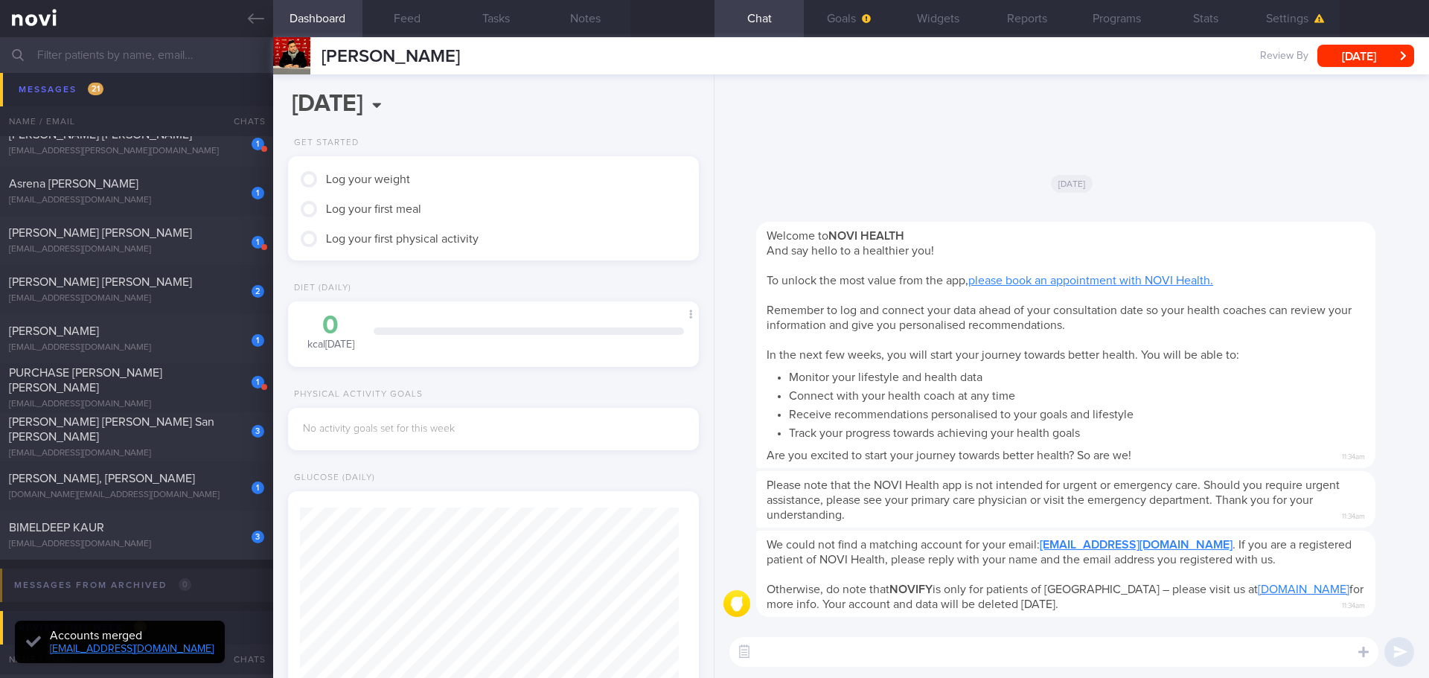
scroll to position [189, 380]
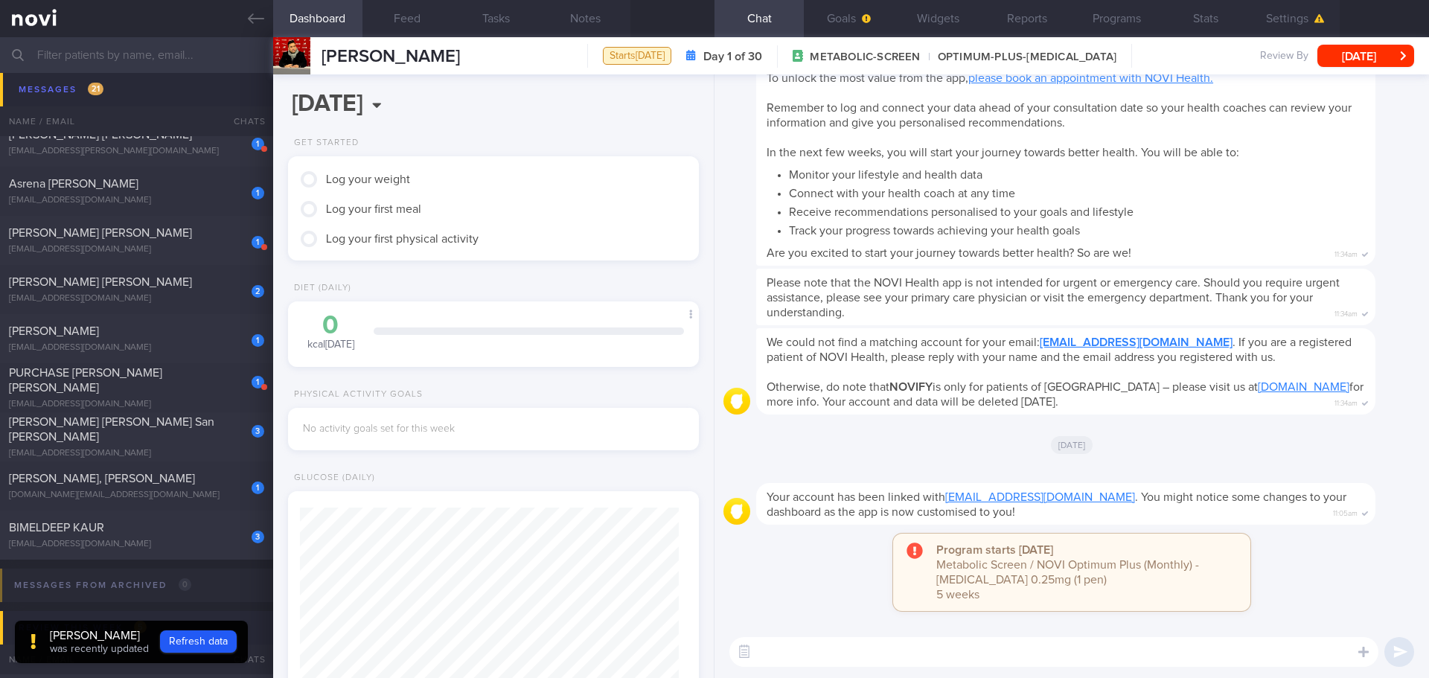
click at [781, 644] on textarea at bounding box center [1053, 652] width 649 height 30
type textarea "Hi Akhbar"
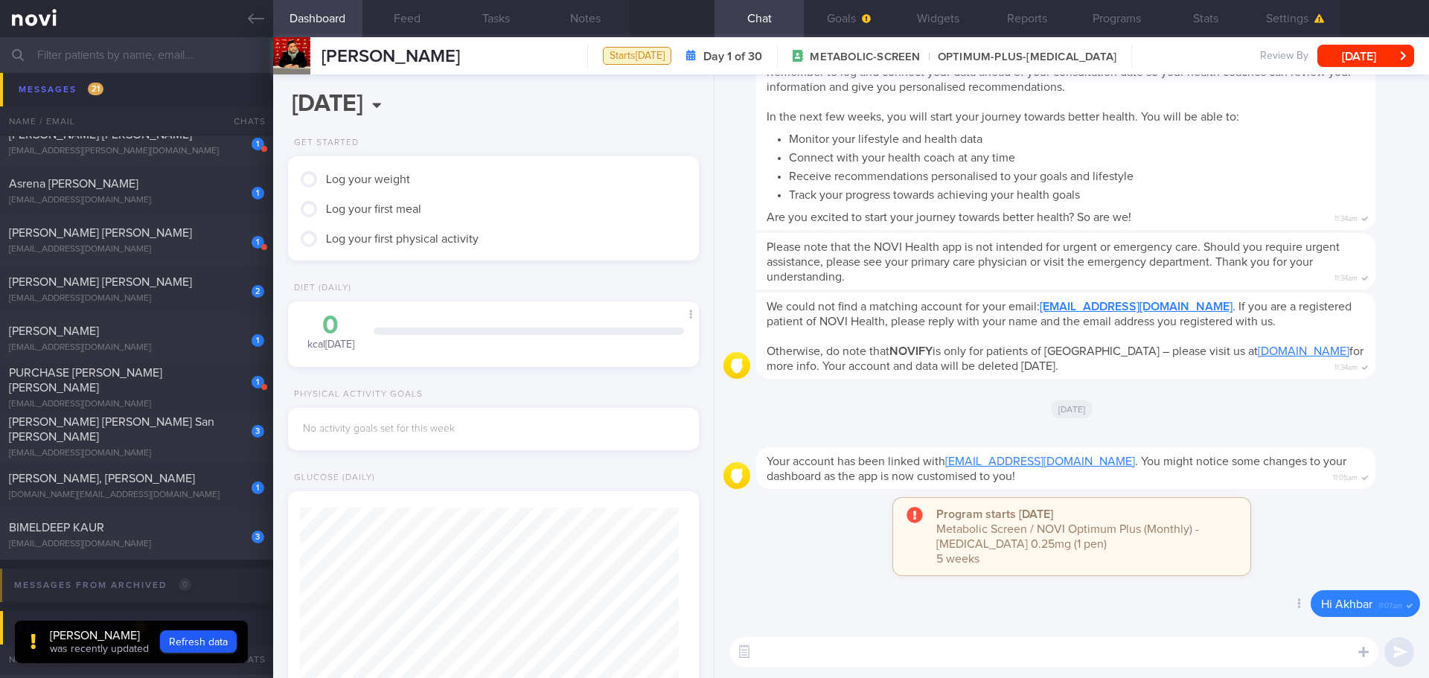
click at [1091, 599] on div "Delete Hi Akhbar 11:07am" at bounding box center [1071, 608] width 697 height 36
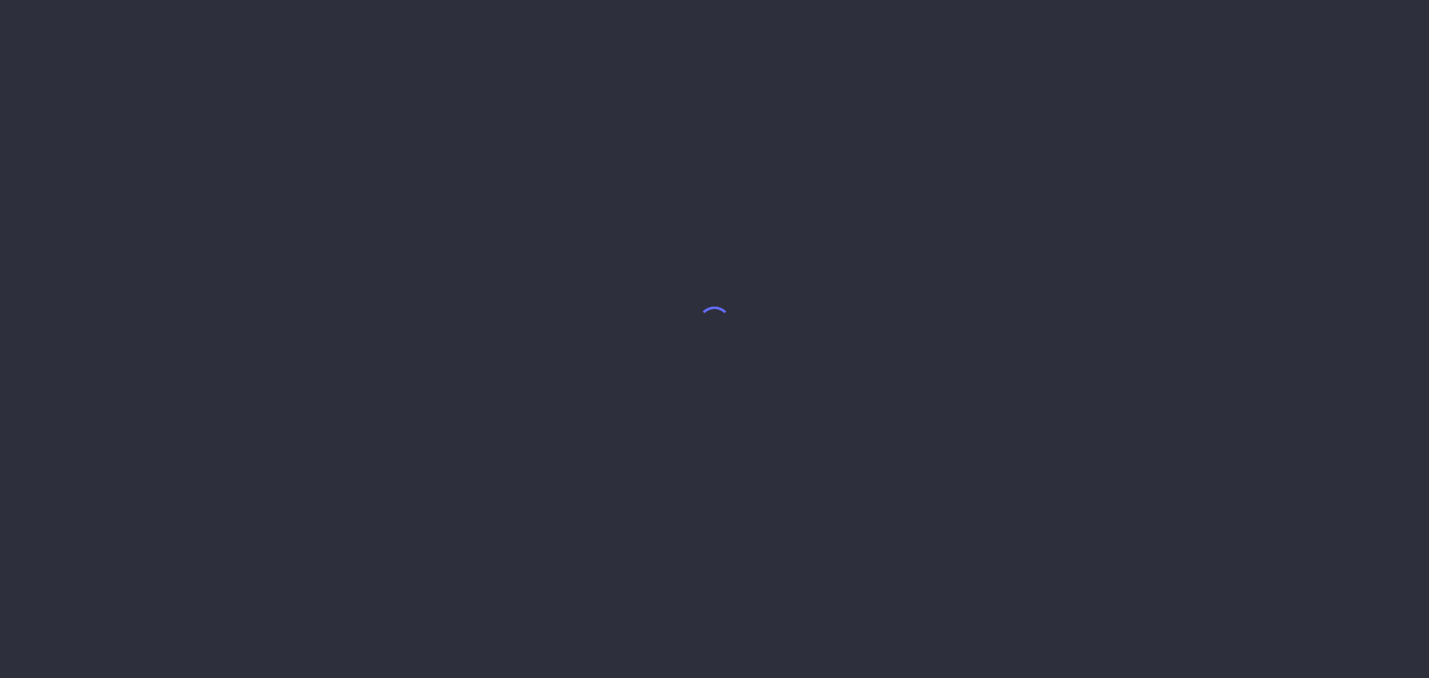
select select "8"
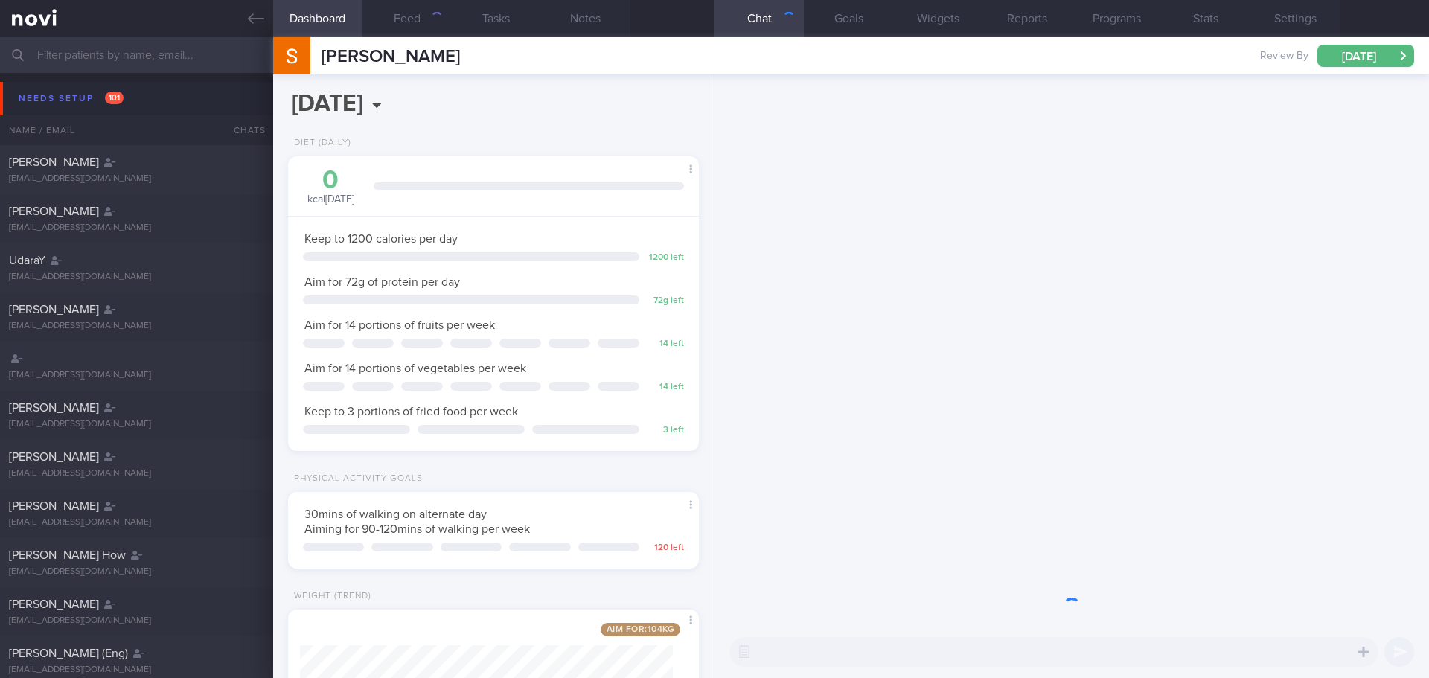
scroll to position [208, 374]
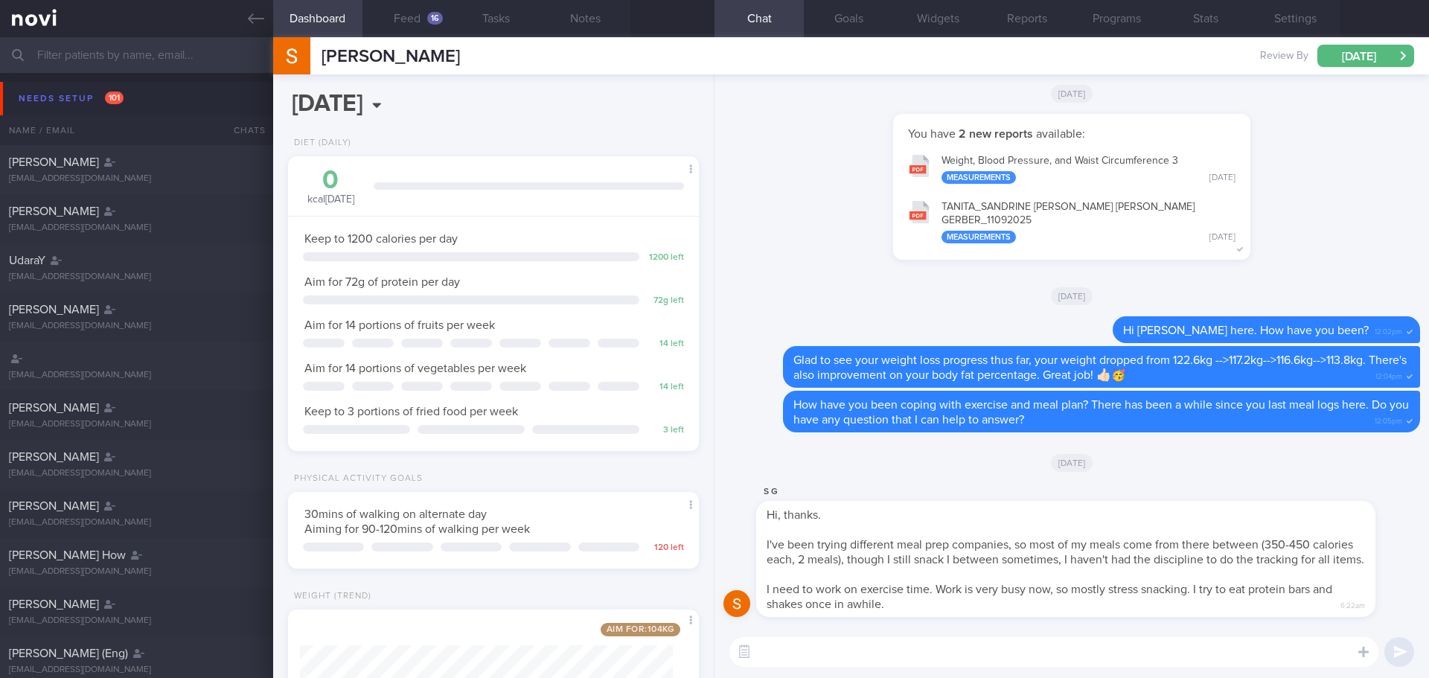
click at [163, 52] on input "text" at bounding box center [714, 55] width 1429 height 36
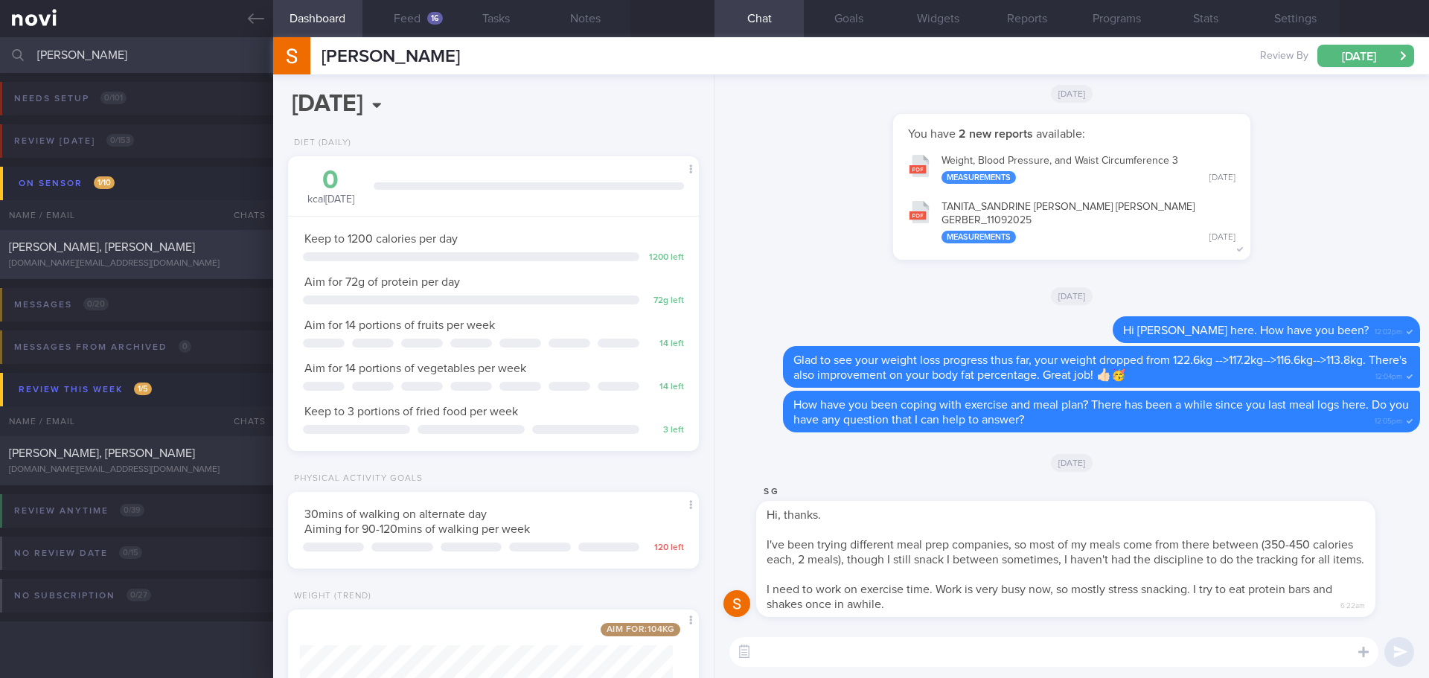
type input "[PERSON_NAME]"
click at [203, 248] on div "[PERSON_NAME], [PERSON_NAME]" at bounding box center [135, 247] width 252 height 15
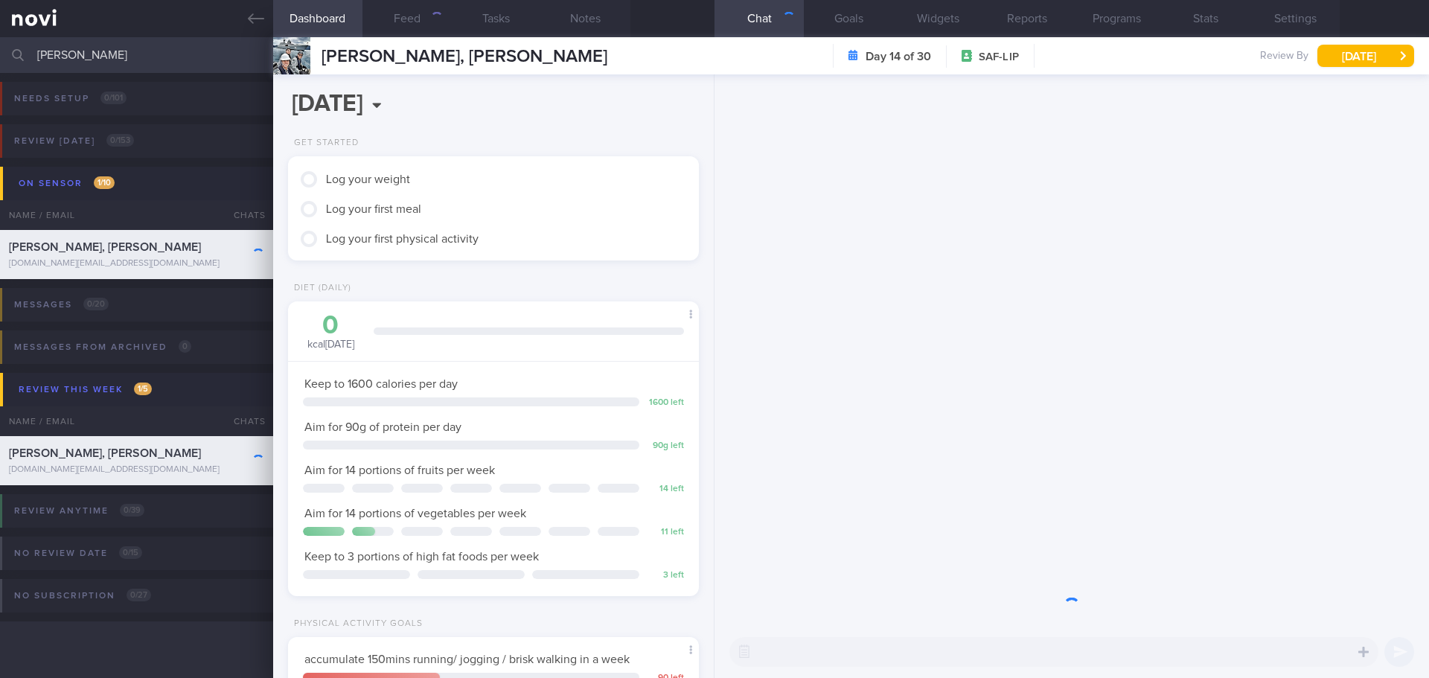
scroll to position [189, 380]
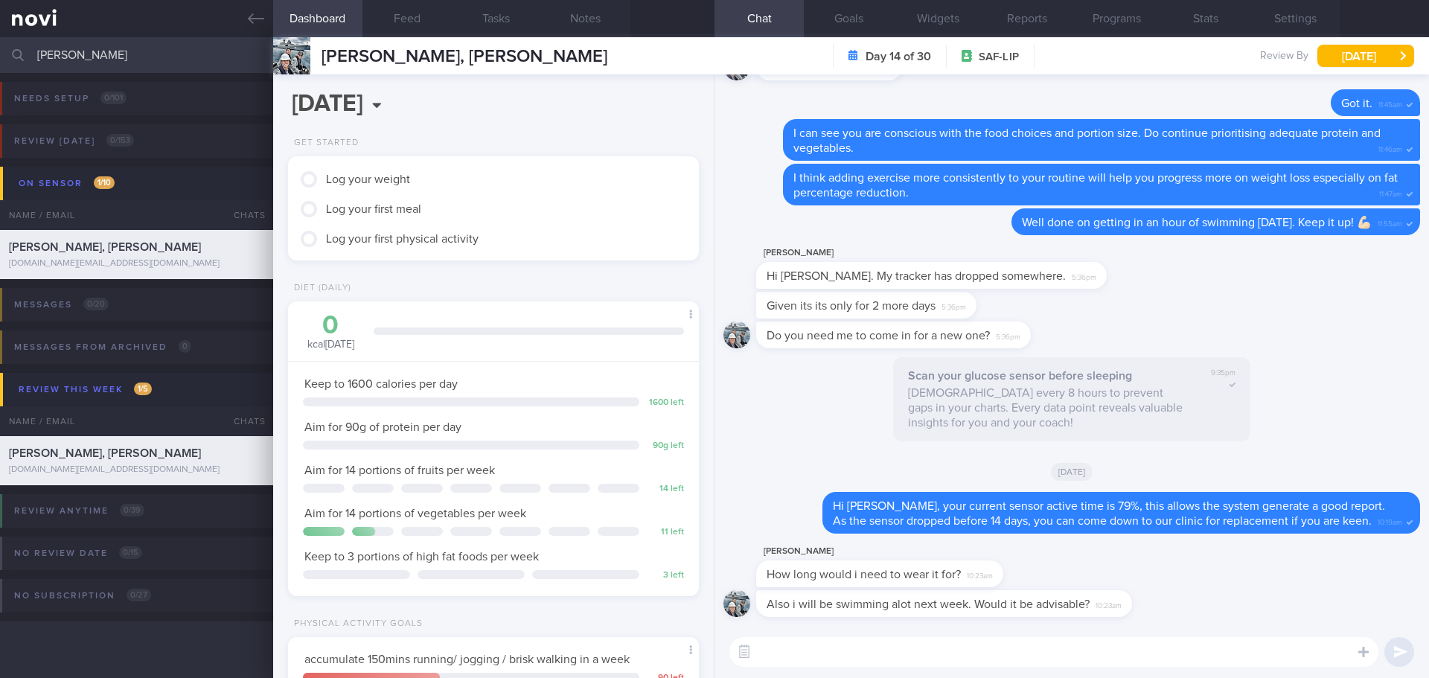
click at [883, 648] on textarea at bounding box center [1053, 652] width 649 height 30
click at [883, 649] on textarea at bounding box center [1053, 652] width 649 height 30
type textarea "S"
type textarea "F"
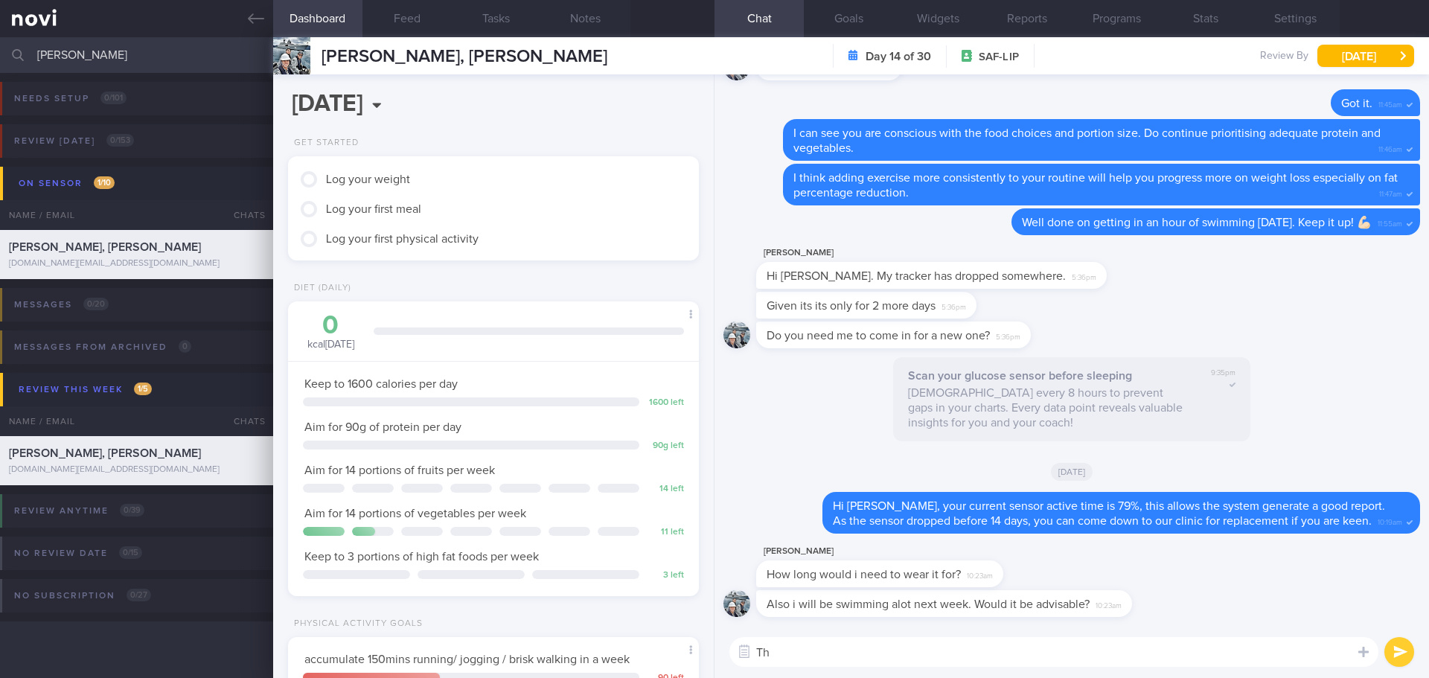
type textarea "T"
type textarea "O"
type textarea "U"
click at [899, 656] on textarea "Oh ya.." at bounding box center [1053, 652] width 649 height 30
type textarea "Oh ya.. if swimming, it's advisable not longer than 30mins, based on Abbott Fre…"
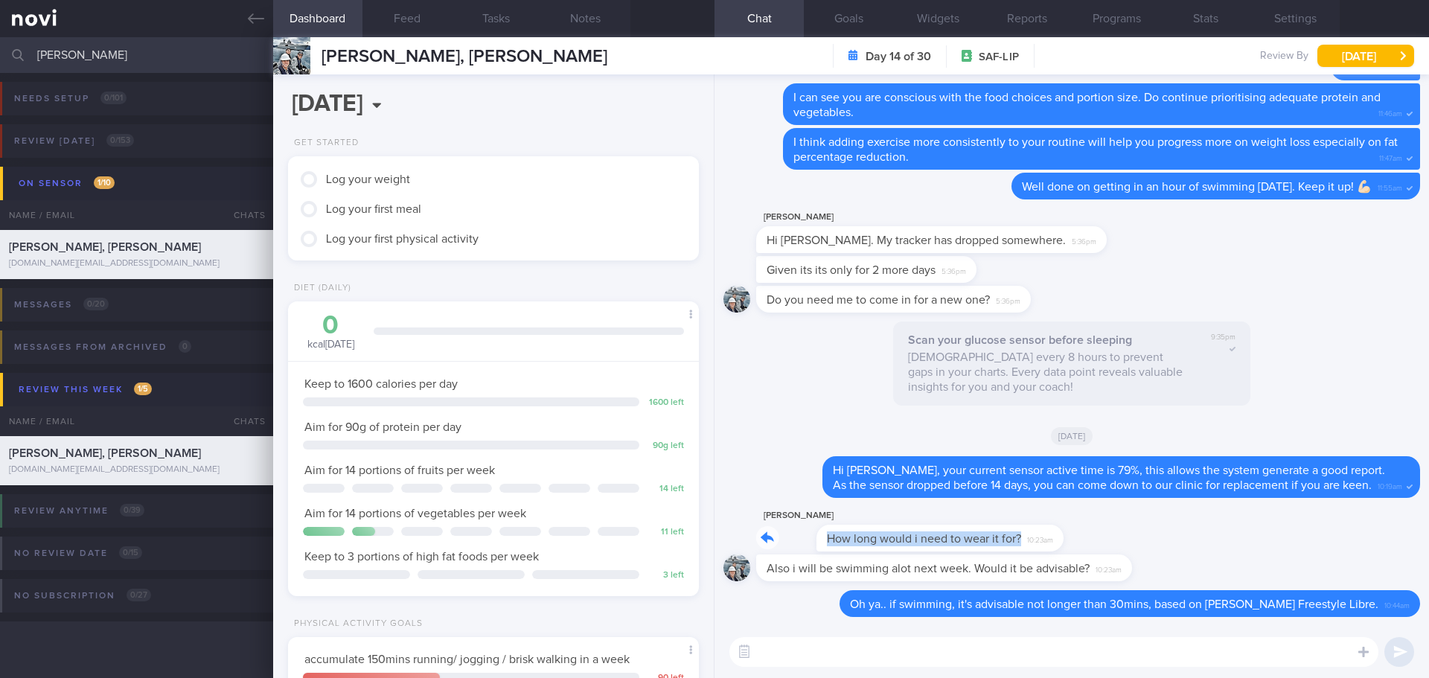
drag, startPoint x: 1000, startPoint y: 540, endPoint x: 1126, endPoint y: 534, distance: 125.9
click at [1126, 534] on div "aaronjames Teo How long would i need to wear it for? 10:23am" at bounding box center [1071, 531] width 697 height 48
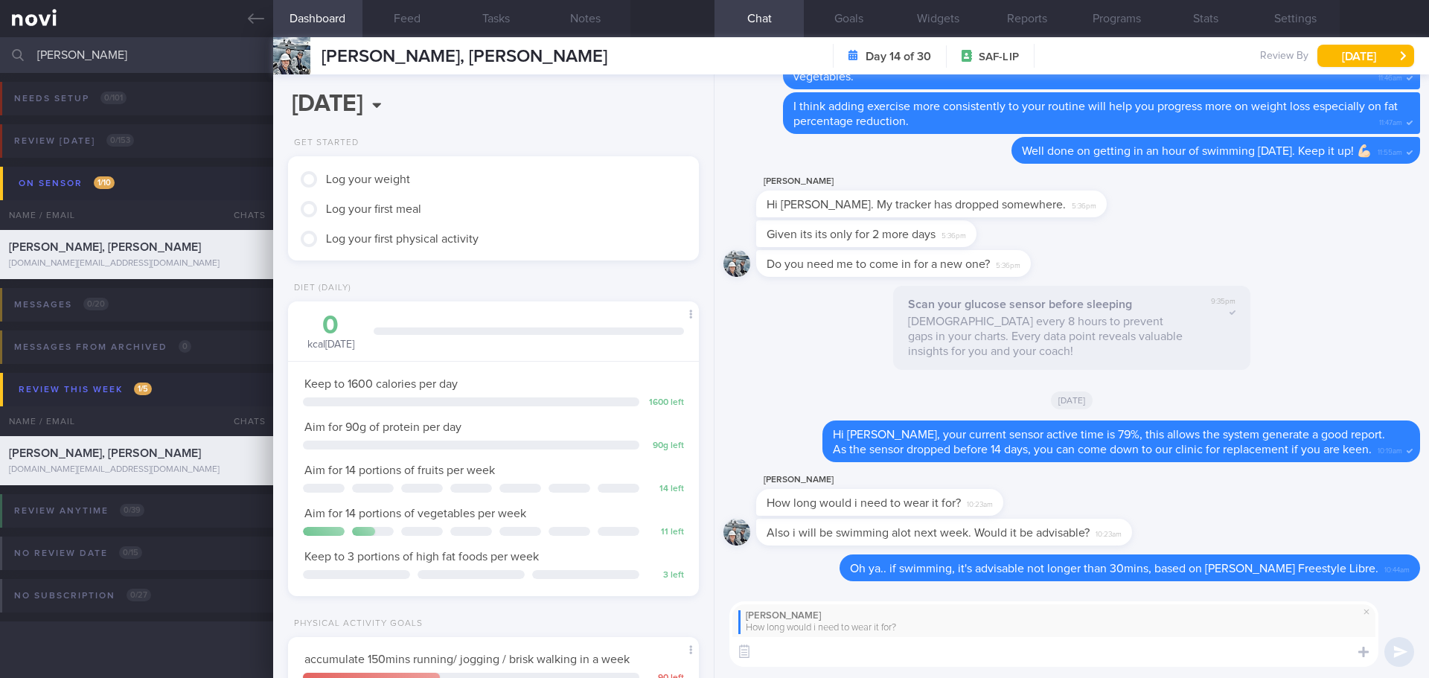
click at [1042, 652] on textarea at bounding box center [1053, 652] width 649 height 30
drag, startPoint x: 840, startPoint y: 651, endPoint x: 822, endPoint y: 651, distance: 18.6
click at [822, 651] on textarea "Each sensor life last for 14 days" at bounding box center [1053, 652] width 649 height 30
type textarea "Each sensor last for 14 days"
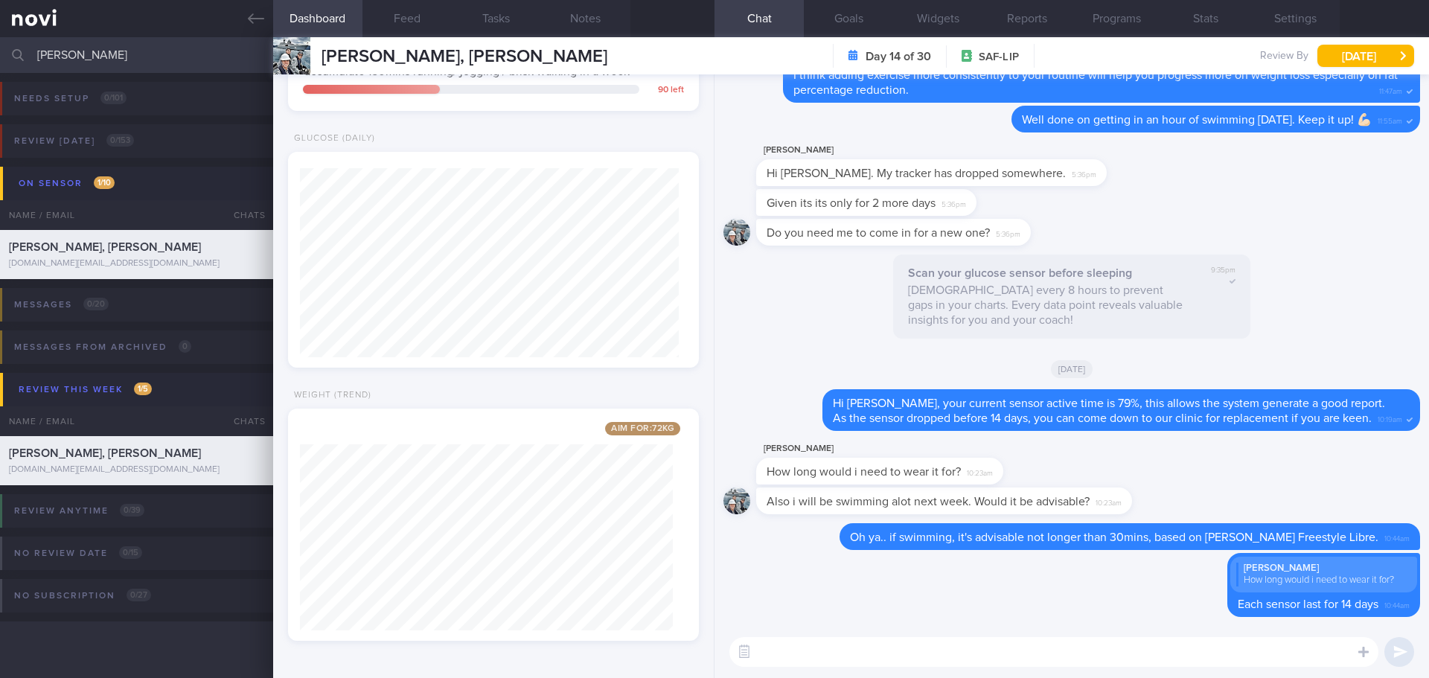
scroll to position [0, 0]
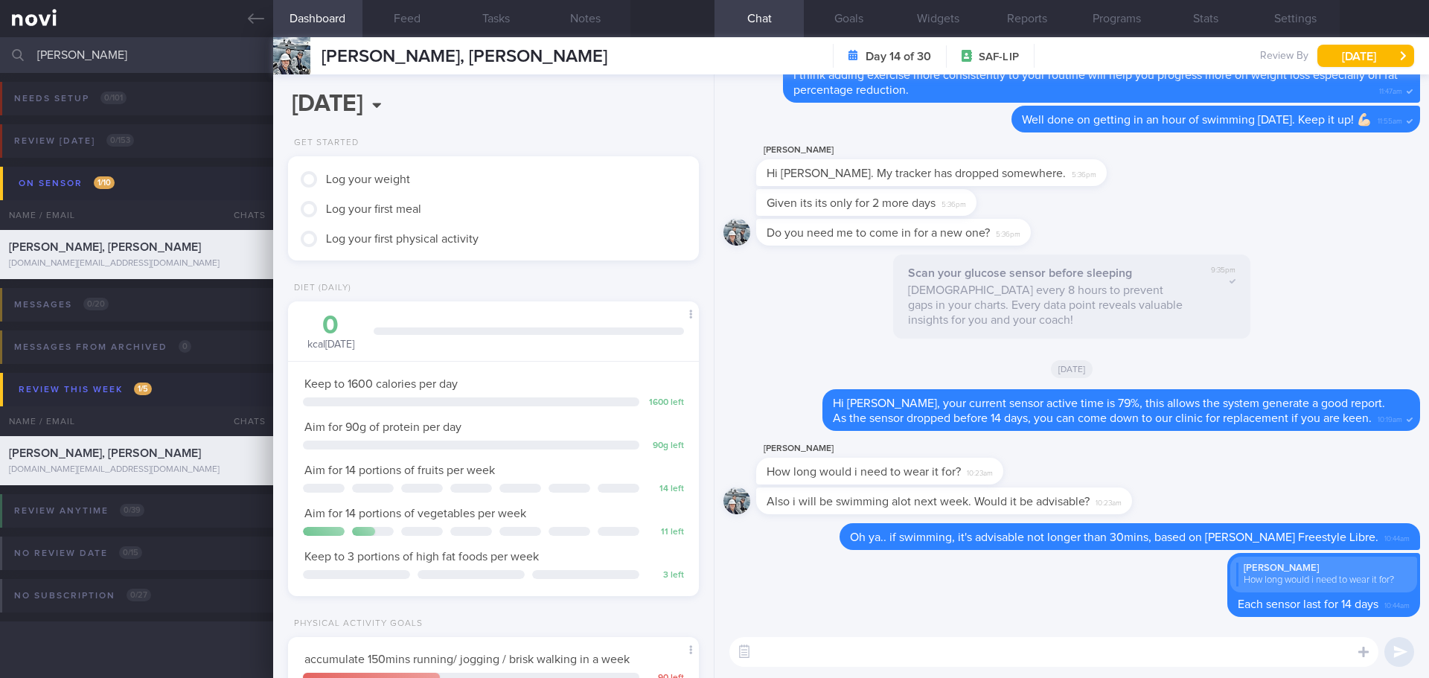
click at [1310, 250] on div "Do you need me to come in for a new one? 5:36pm" at bounding box center [1071, 237] width 697 height 36
drag, startPoint x: 74, startPoint y: 49, endPoint x: -20, endPoint y: 65, distance: 95.8
click at [0, 65] on html "You are offline! Some functionality will be unavailable Patients New Users Coac…" at bounding box center [714, 339] width 1429 height 678
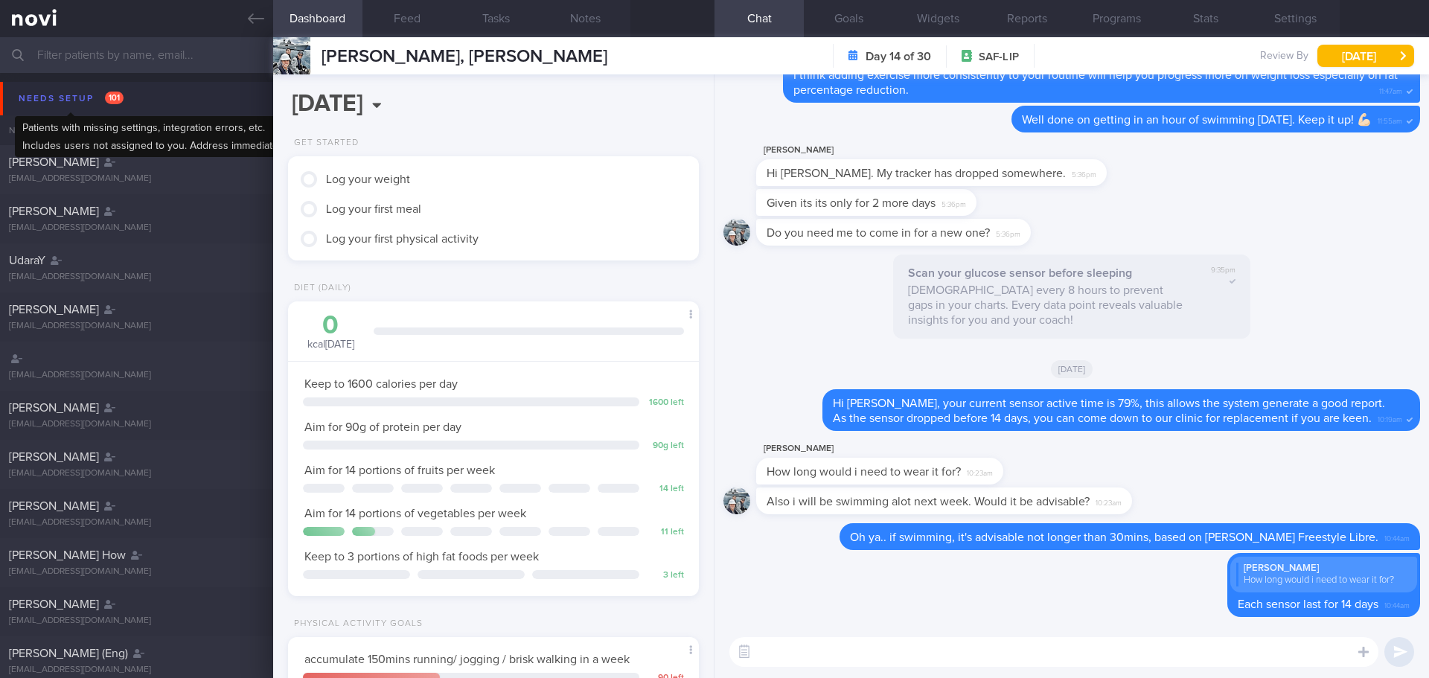
click at [74, 94] on div "Needs setup 101" at bounding box center [71, 99] width 112 height 20
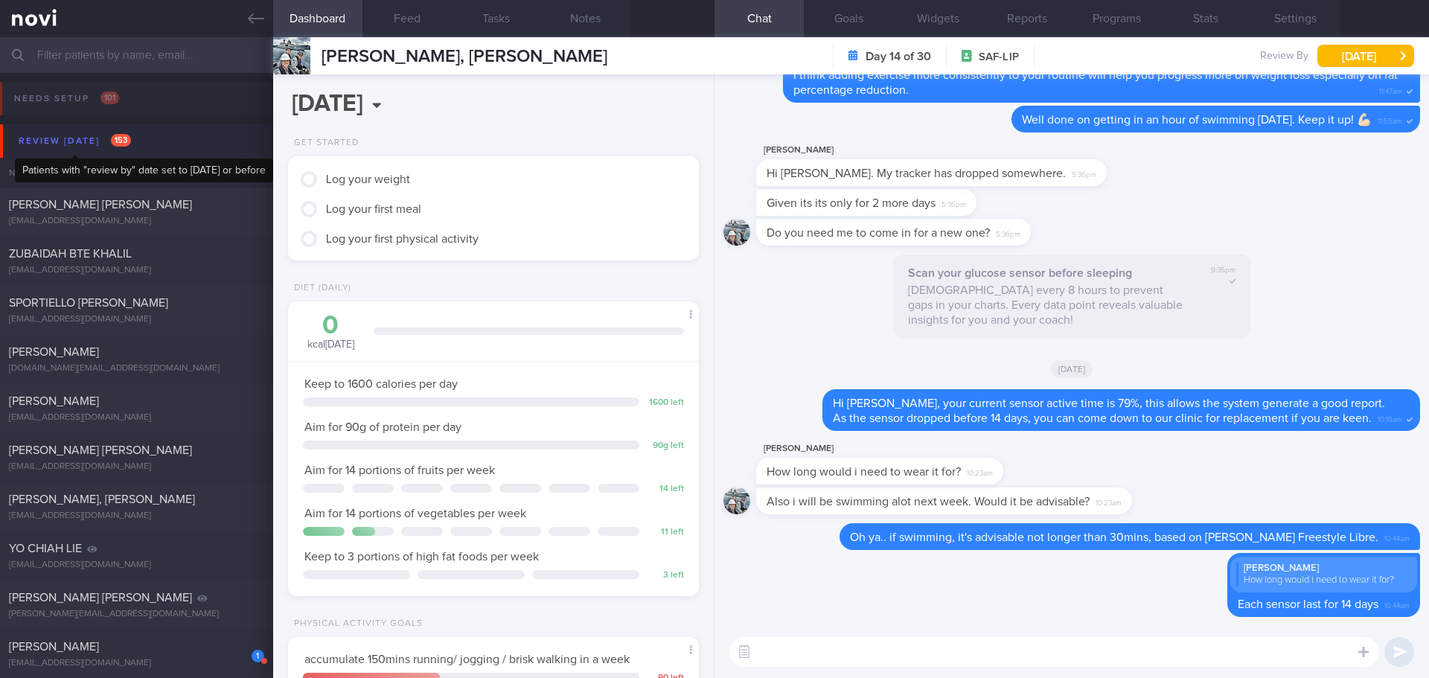
click at [83, 139] on div "Review today 153" at bounding box center [75, 141] width 120 height 20
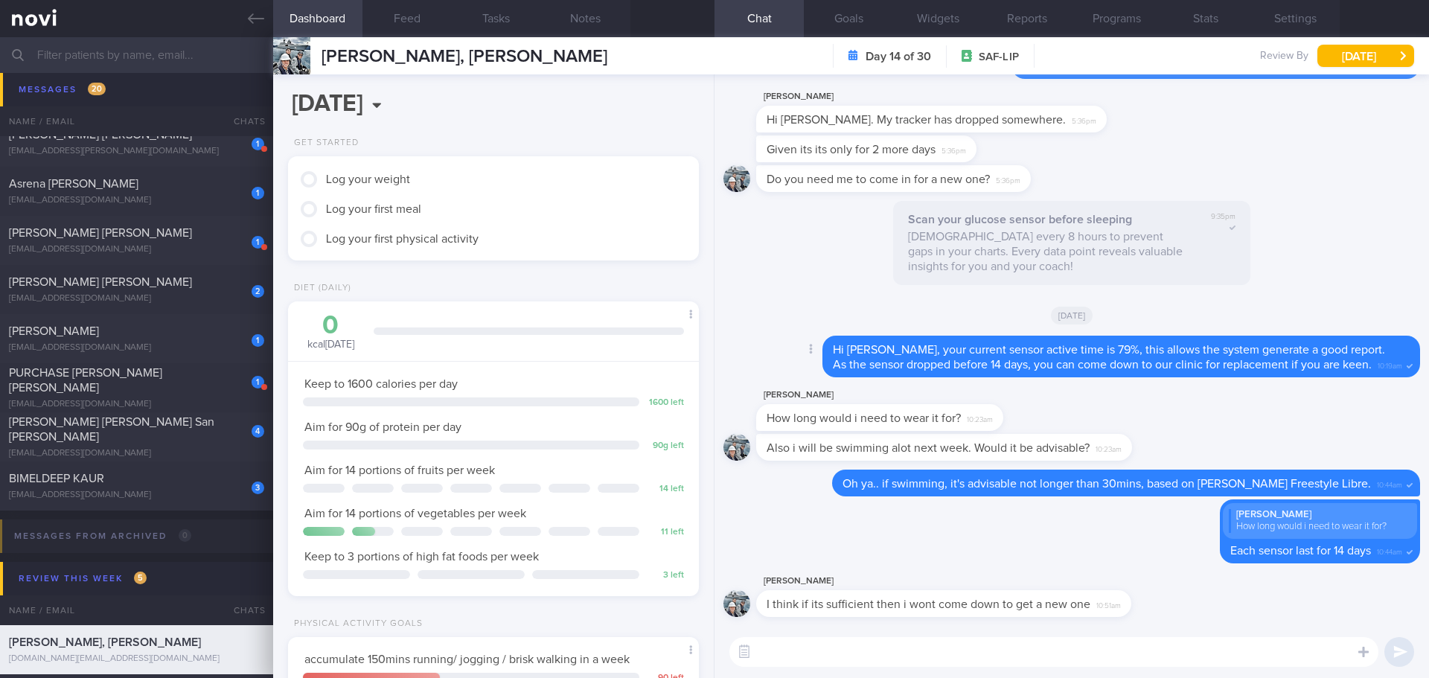
scroll to position [1, 0]
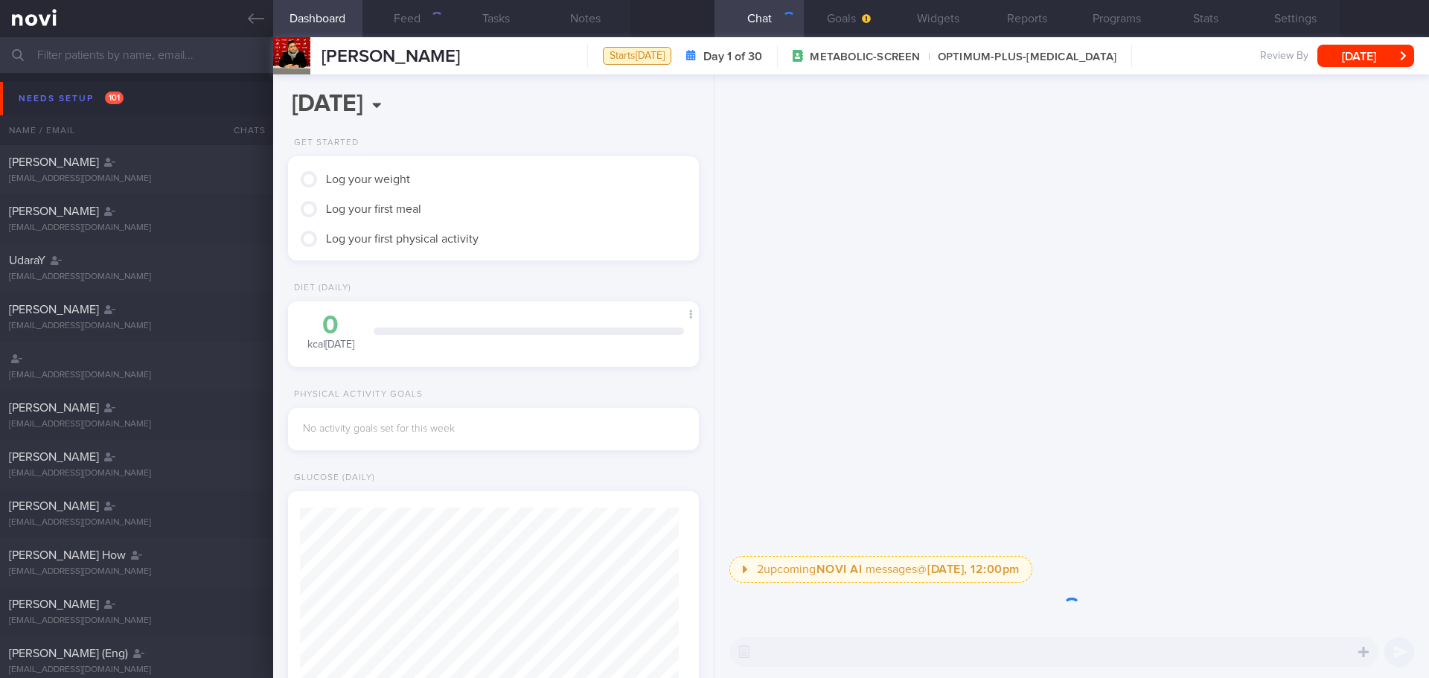
scroll to position [189, 380]
